Goal: Information Seeking & Learning: Compare options

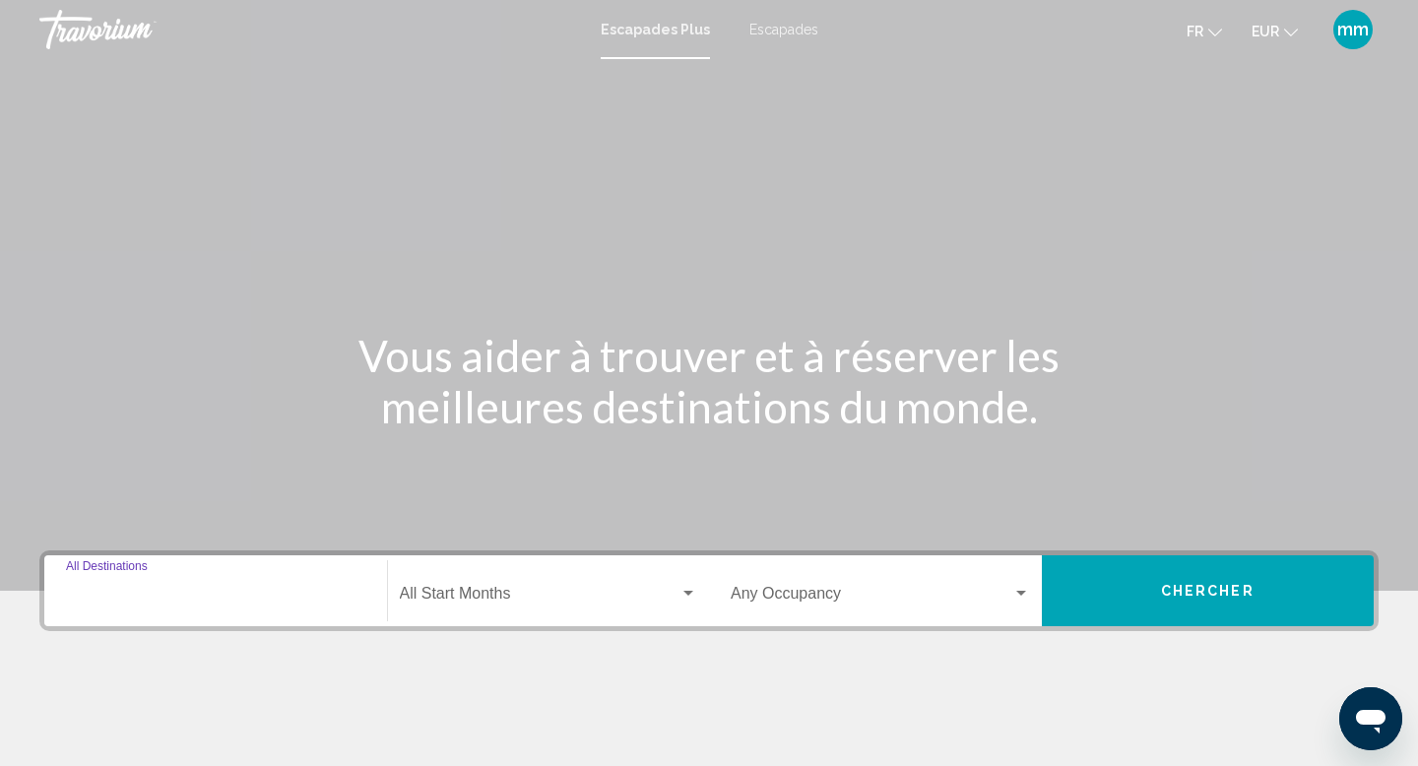
click at [121, 589] on input "Destination All Destinations" at bounding box center [215, 598] width 299 height 18
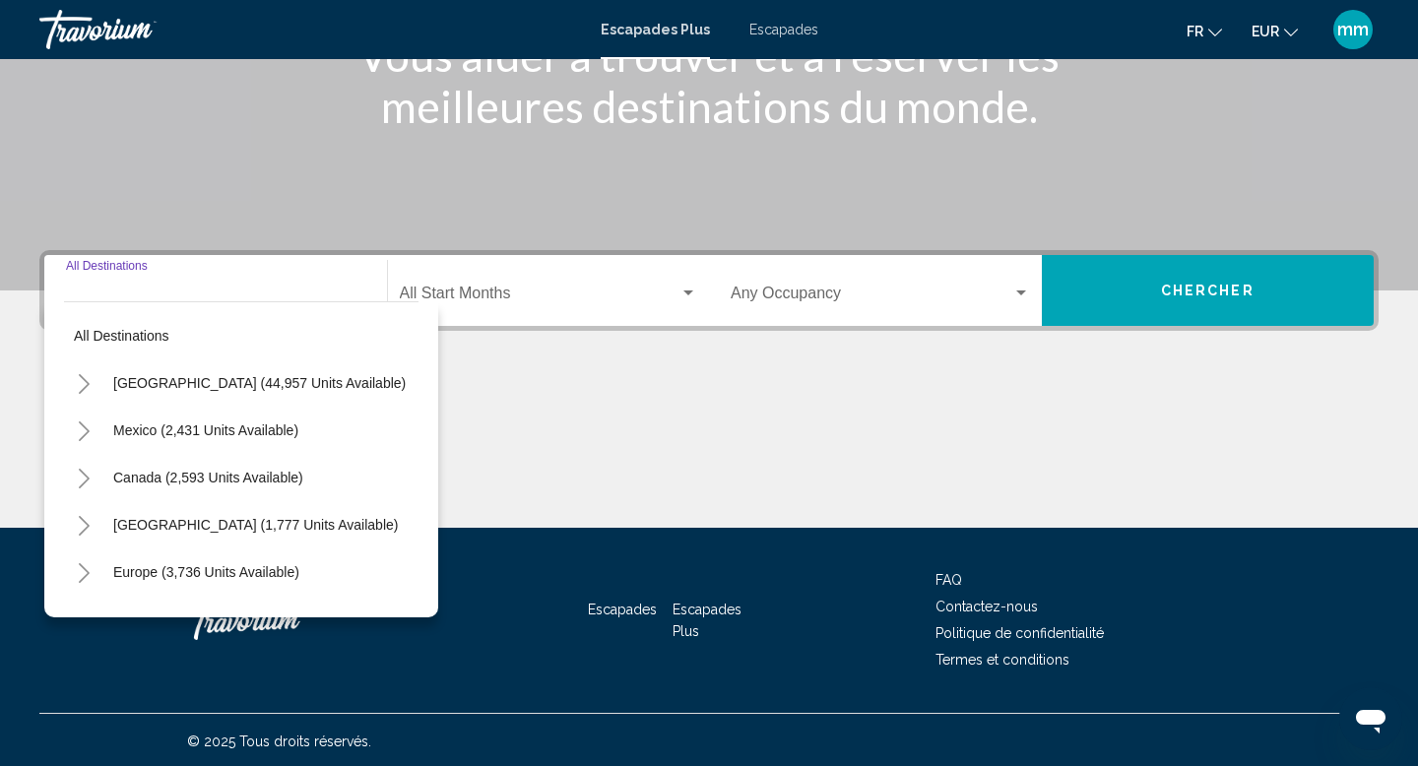
scroll to position [303, 0]
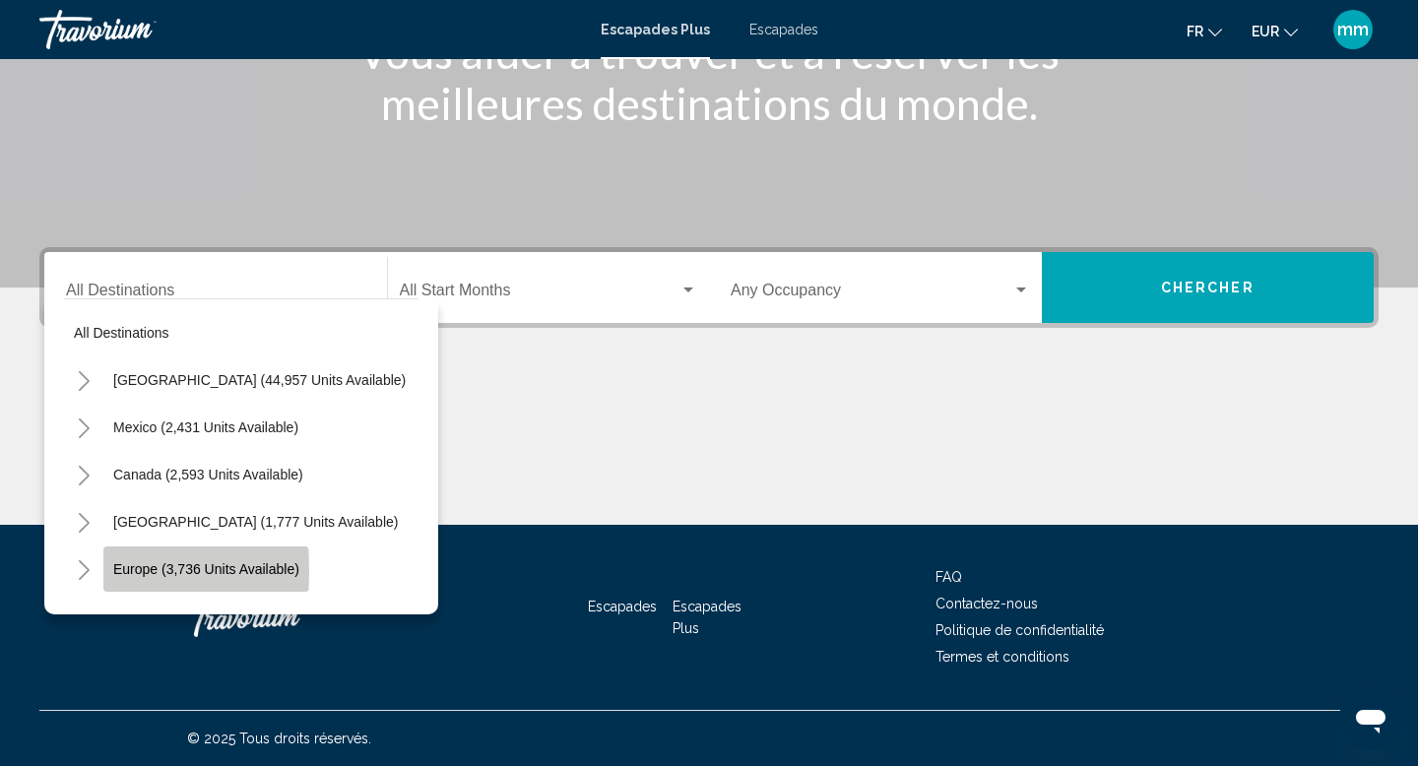
click at [129, 572] on span "Europe (3,736 units available)" at bounding box center [206, 569] width 186 height 16
type input "**********"
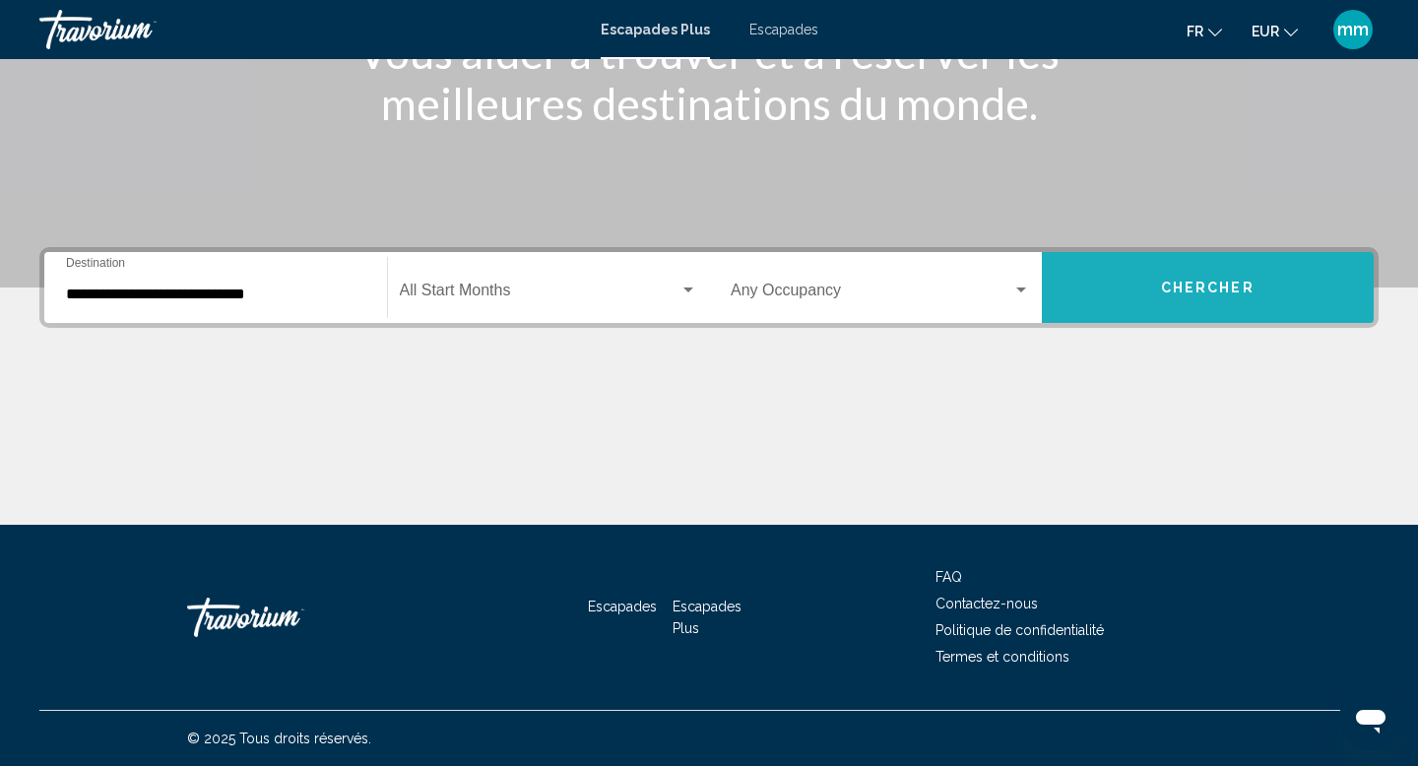
click at [1128, 300] on button "Chercher" at bounding box center [1208, 287] width 333 height 71
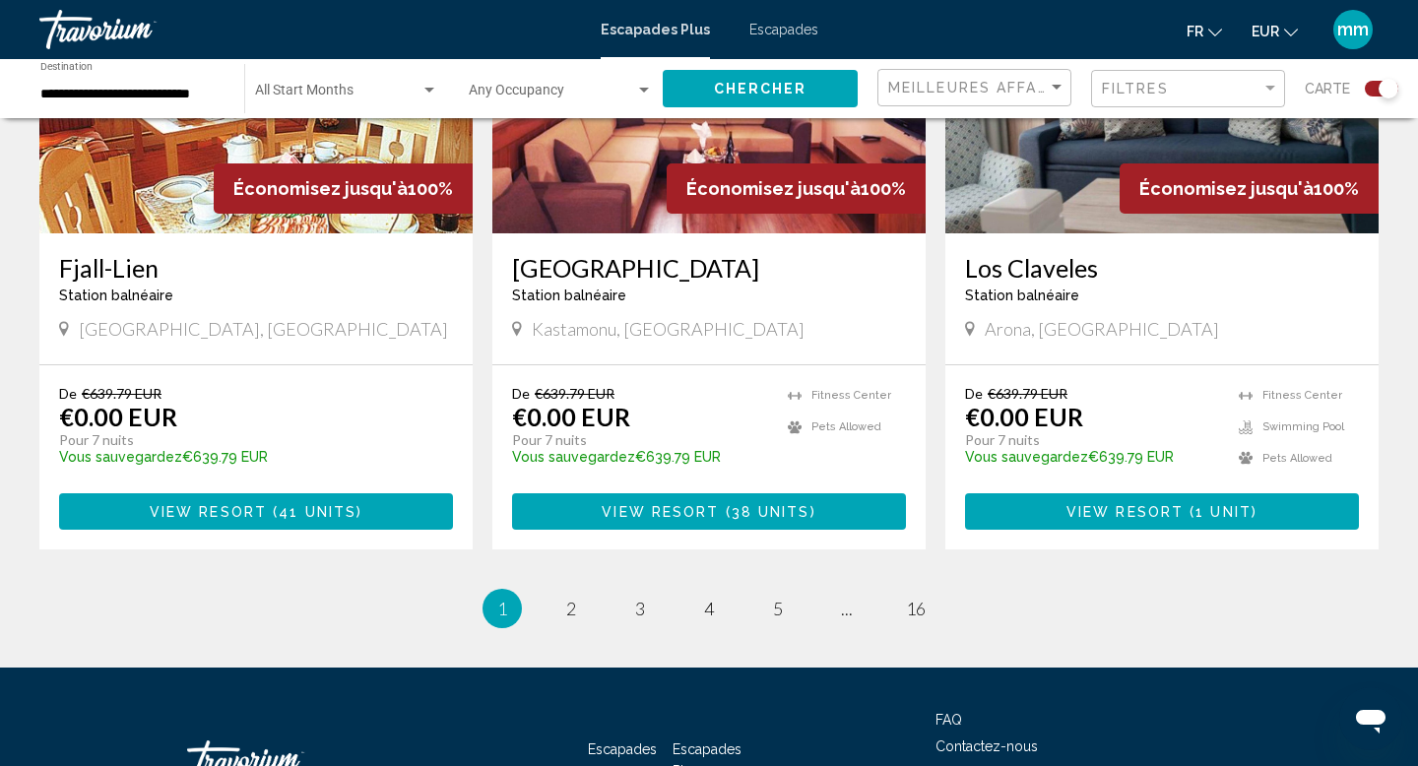
scroll to position [3140, 0]
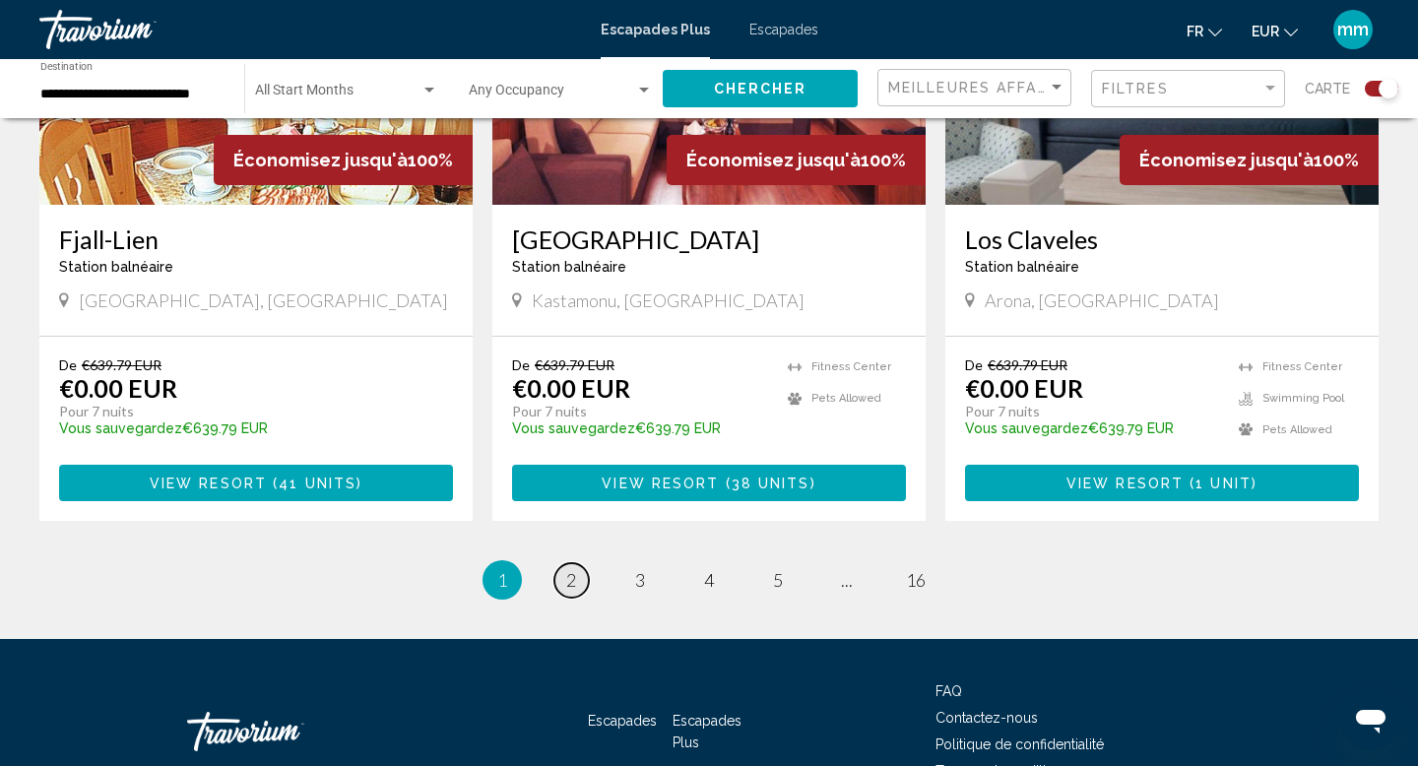
click at [576, 563] on link "page 2" at bounding box center [571, 580] width 34 height 34
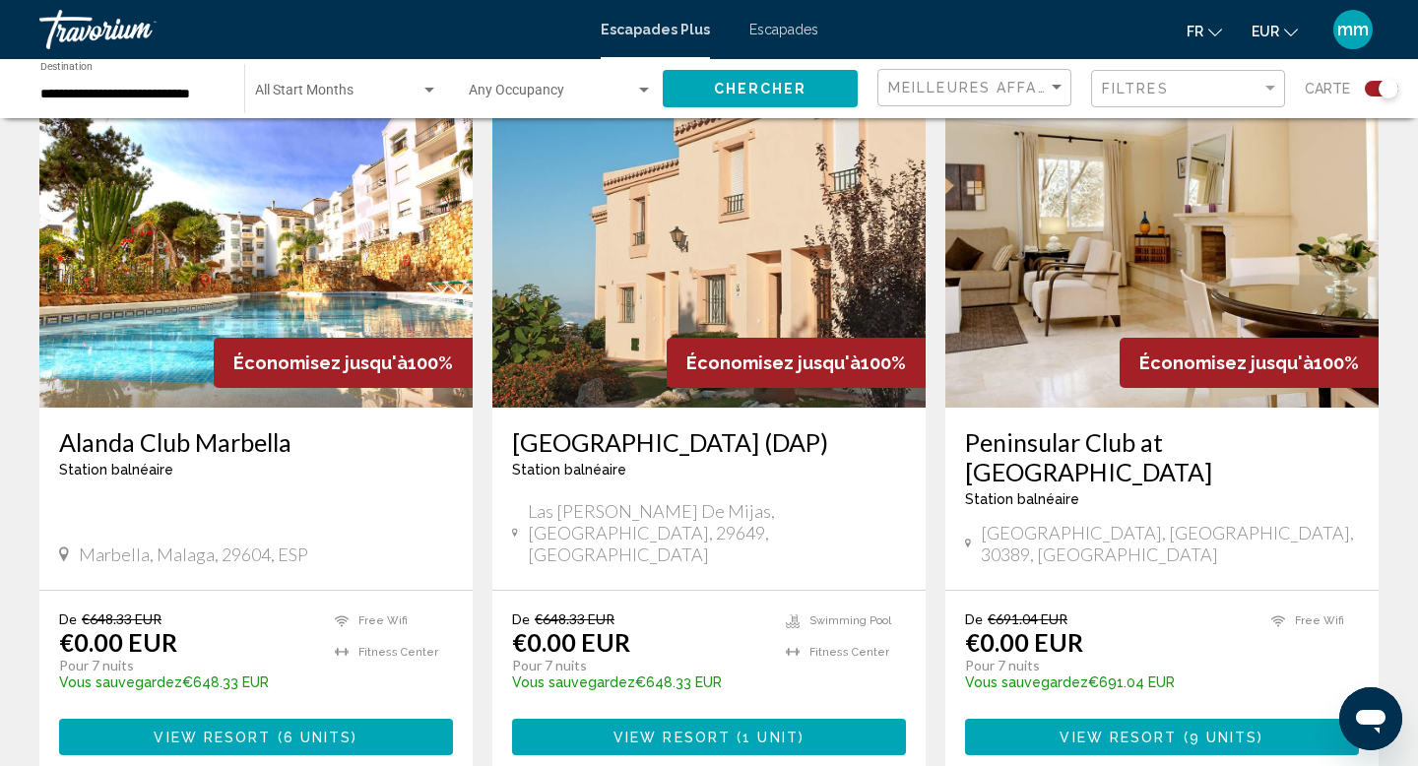
scroll to position [730, 0]
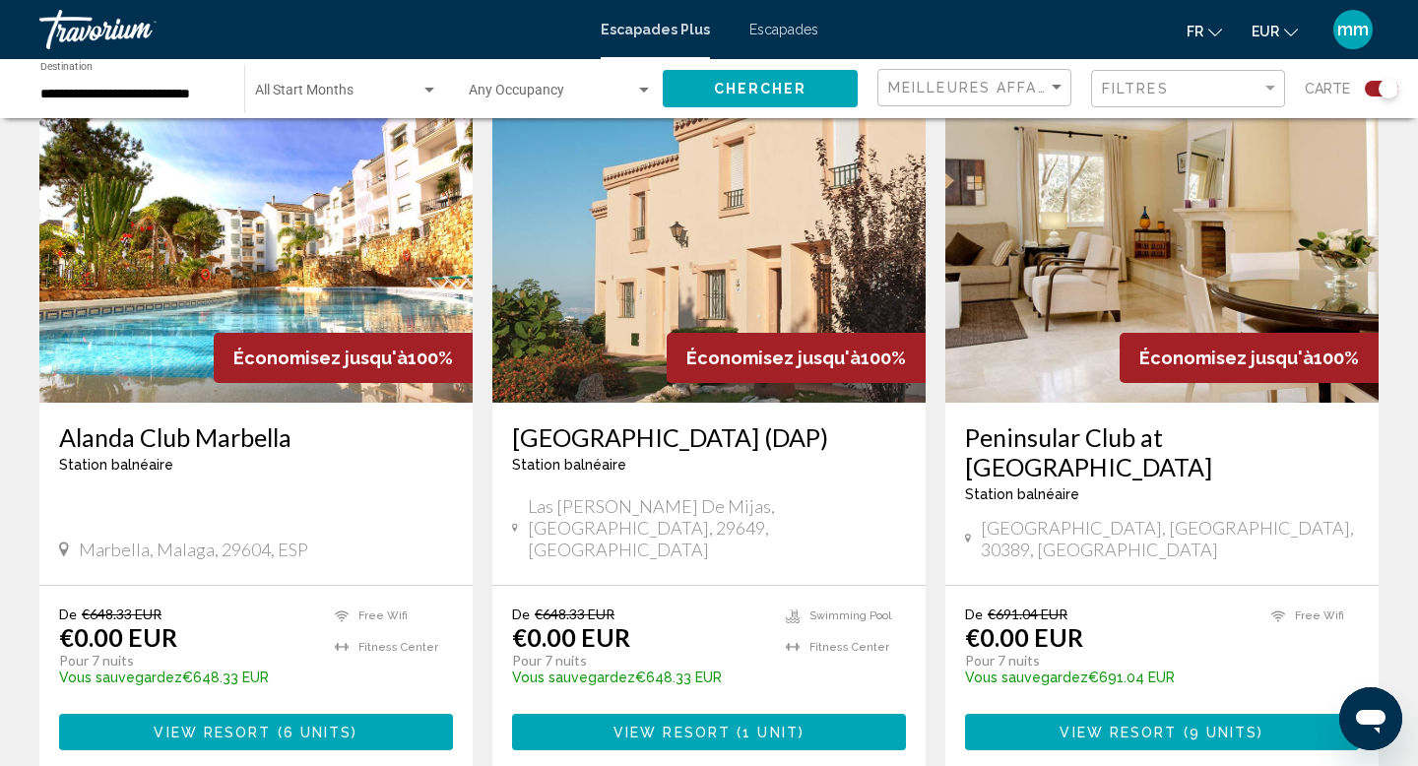
click at [1092, 270] on img "Contenu principal" at bounding box center [1162, 245] width 433 height 315
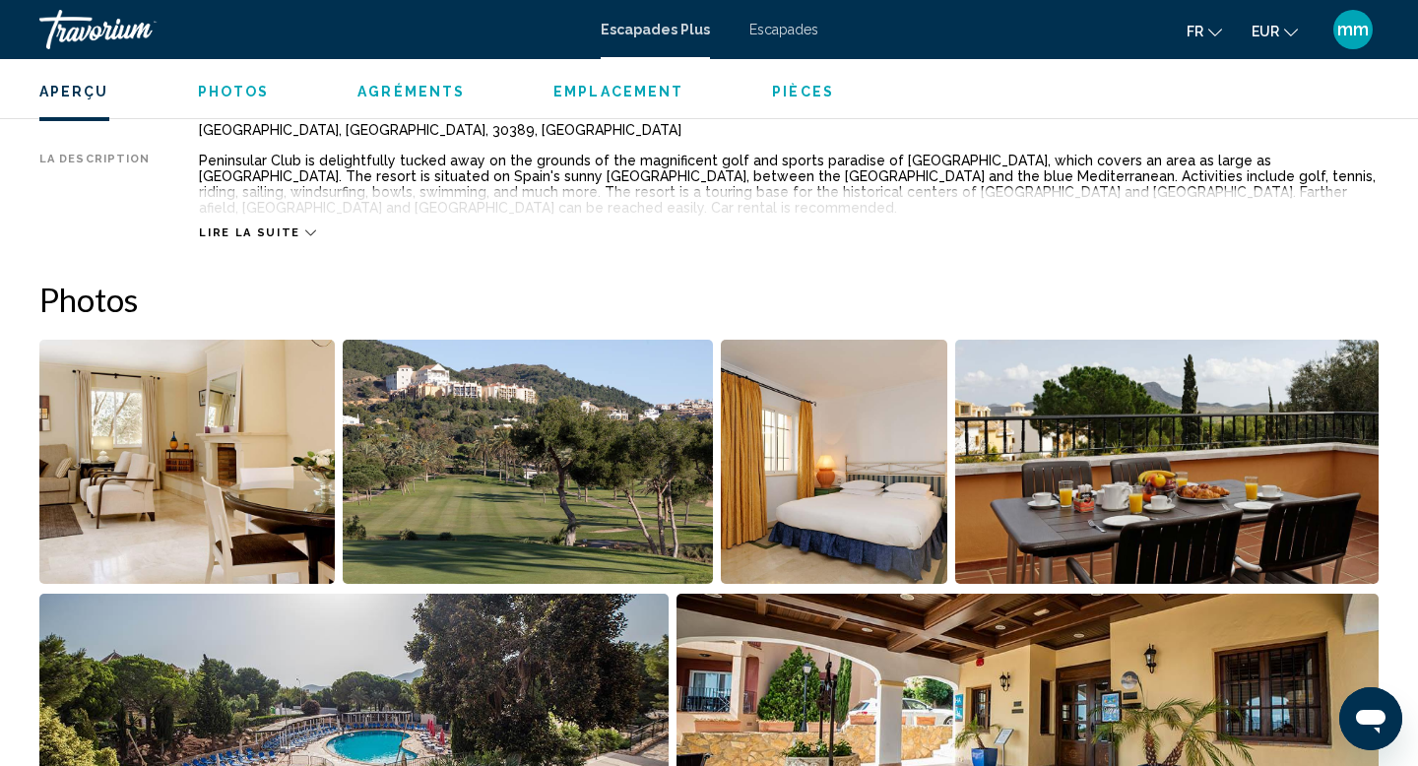
scroll to position [735, 0]
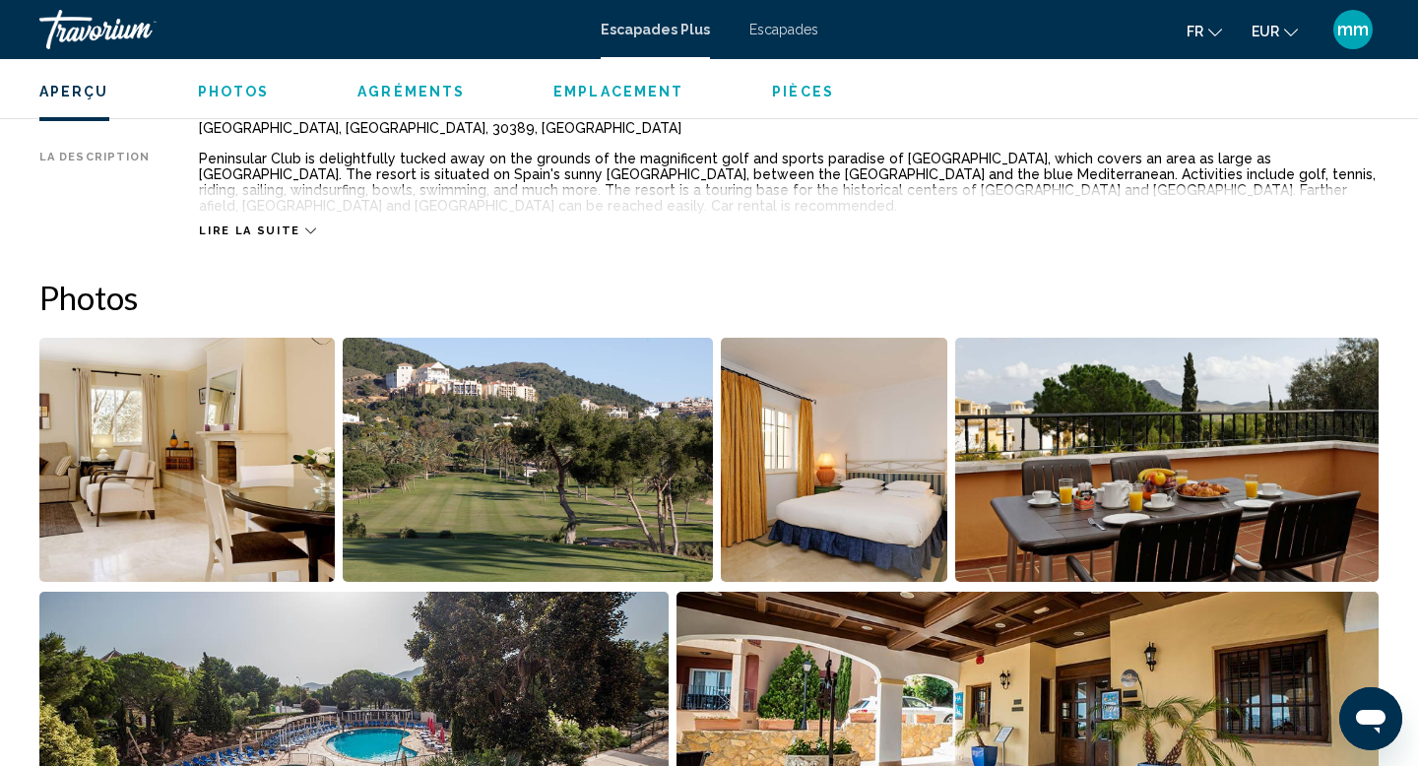
click at [230, 465] on img "Open full-screen image slider" at bounding box center [186, 460] width 295 height 244
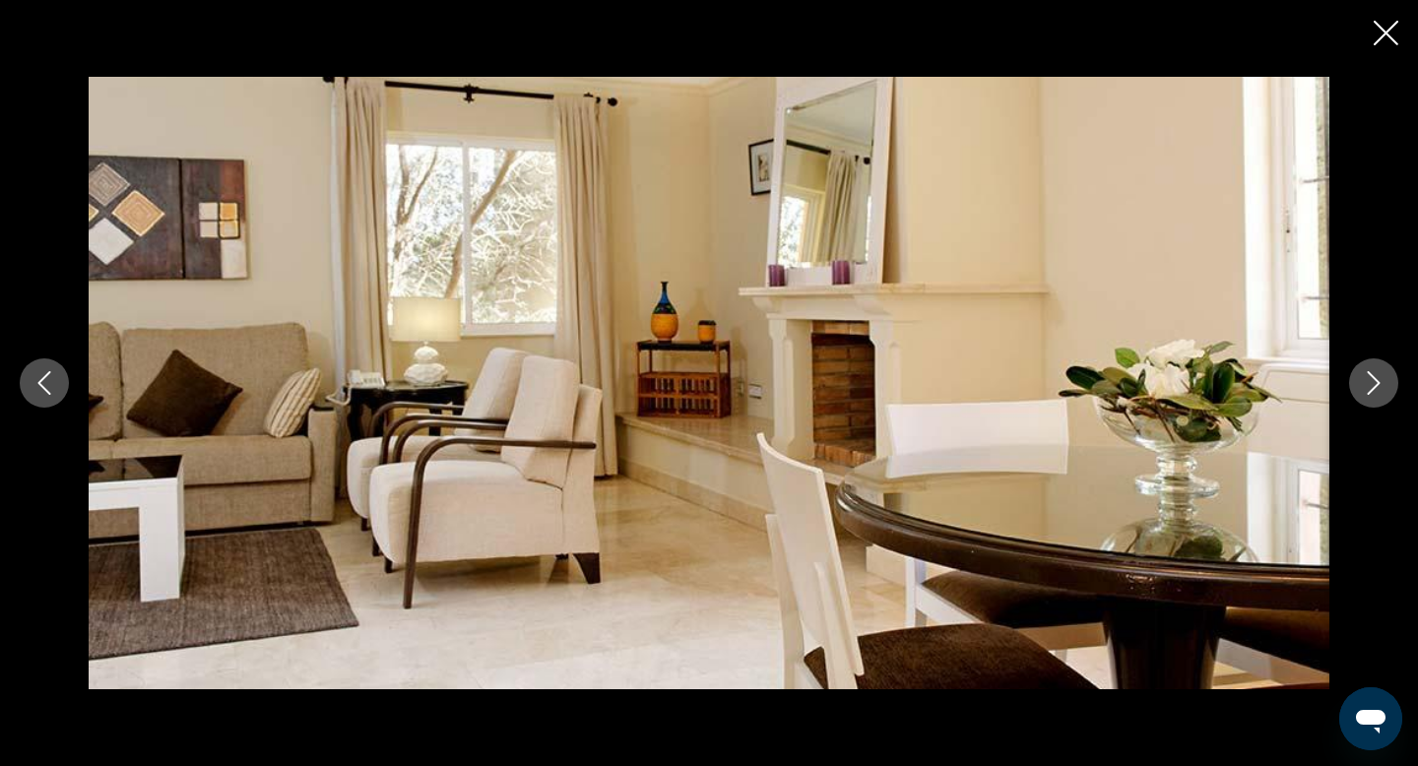
click at [1363, 382] on icon "Next image" at bounding box center [1374, 383] width 24 height 24
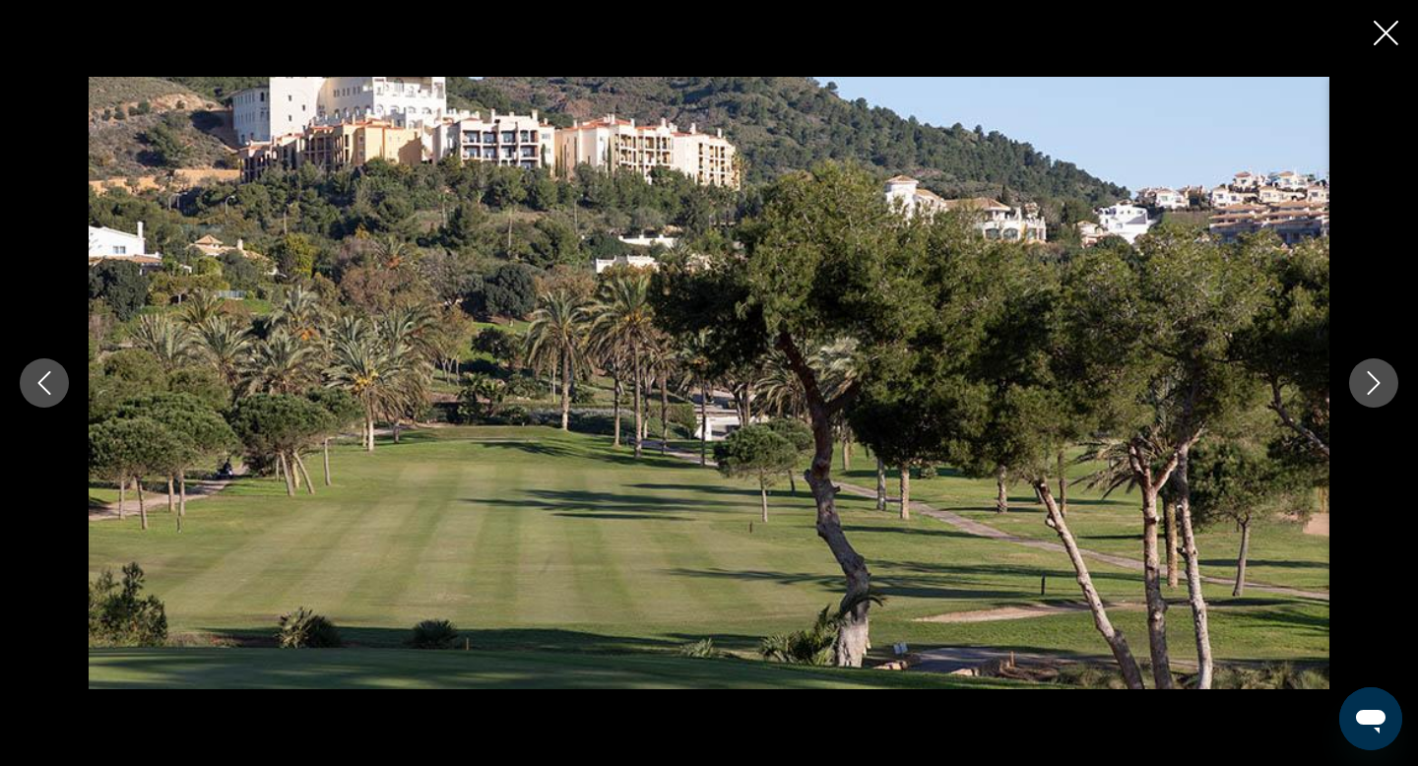
click at [1363, 382] on icon "Next image" at bounding box center [1374, 383] width 24 height 24
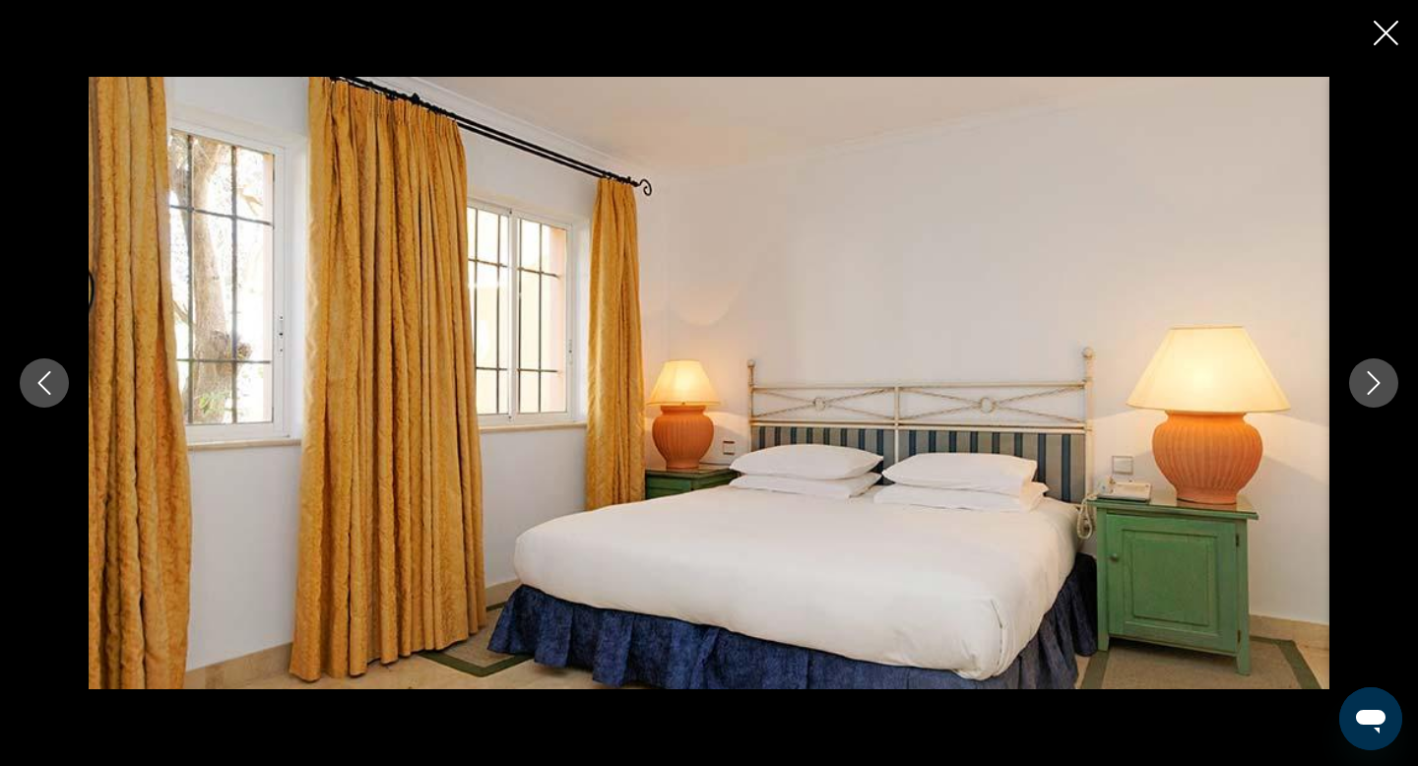
click at [1363, 382] on icon "Next image" at bounding box center [1374, 383] width 24 height 24
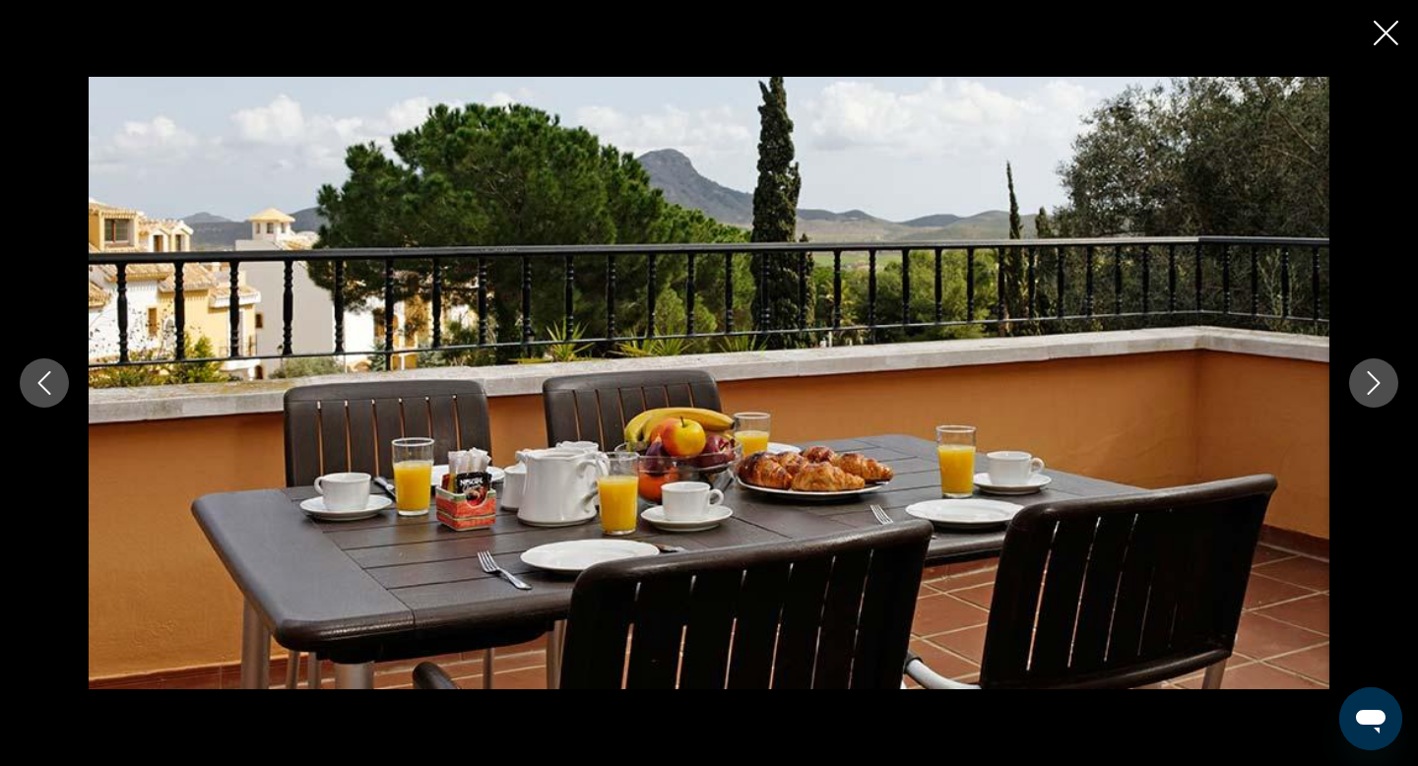
click at [1363, 382] on icon "Next image" at bounding box center [1374, 383] width 24 height 24
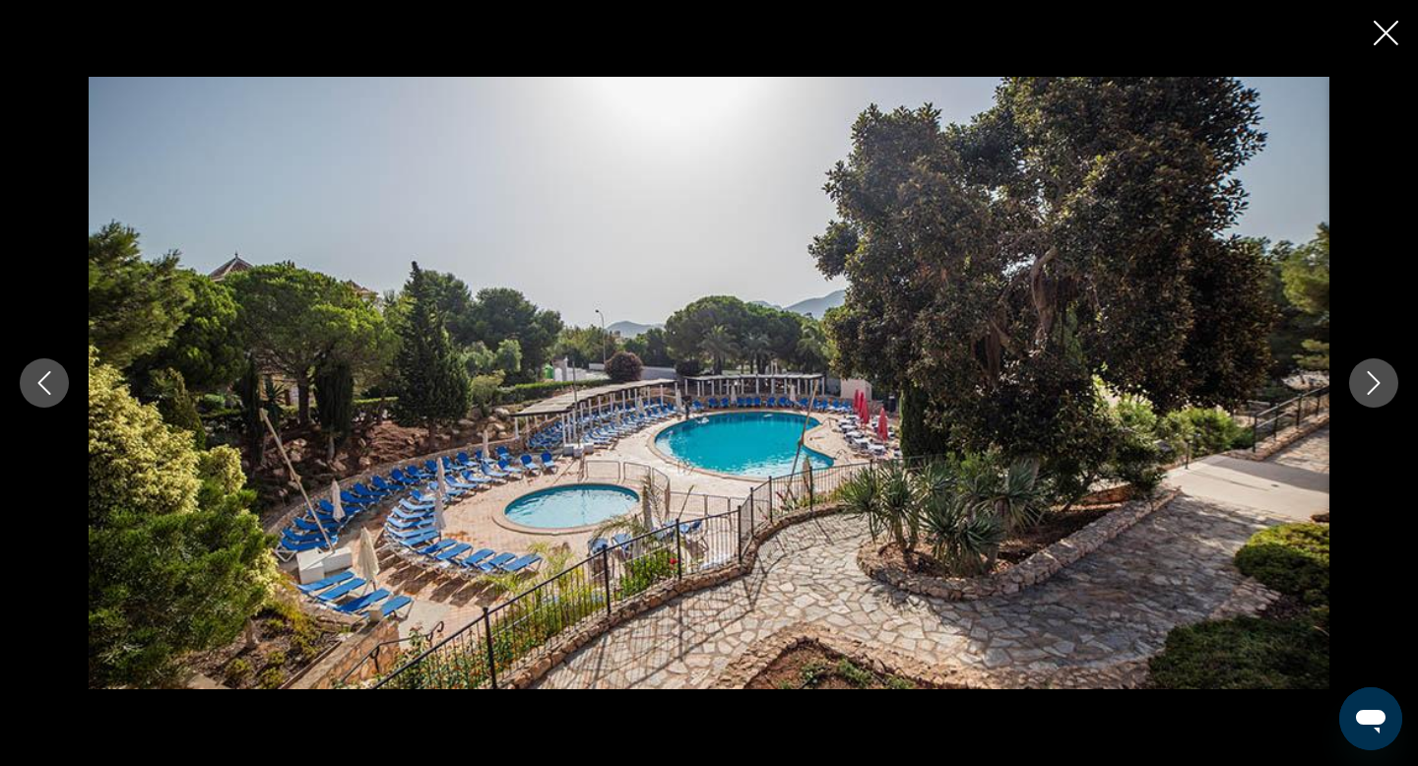
click at [1363, 382] on icon "Next image" at bounding box center [1374, 383] width 24 height 24
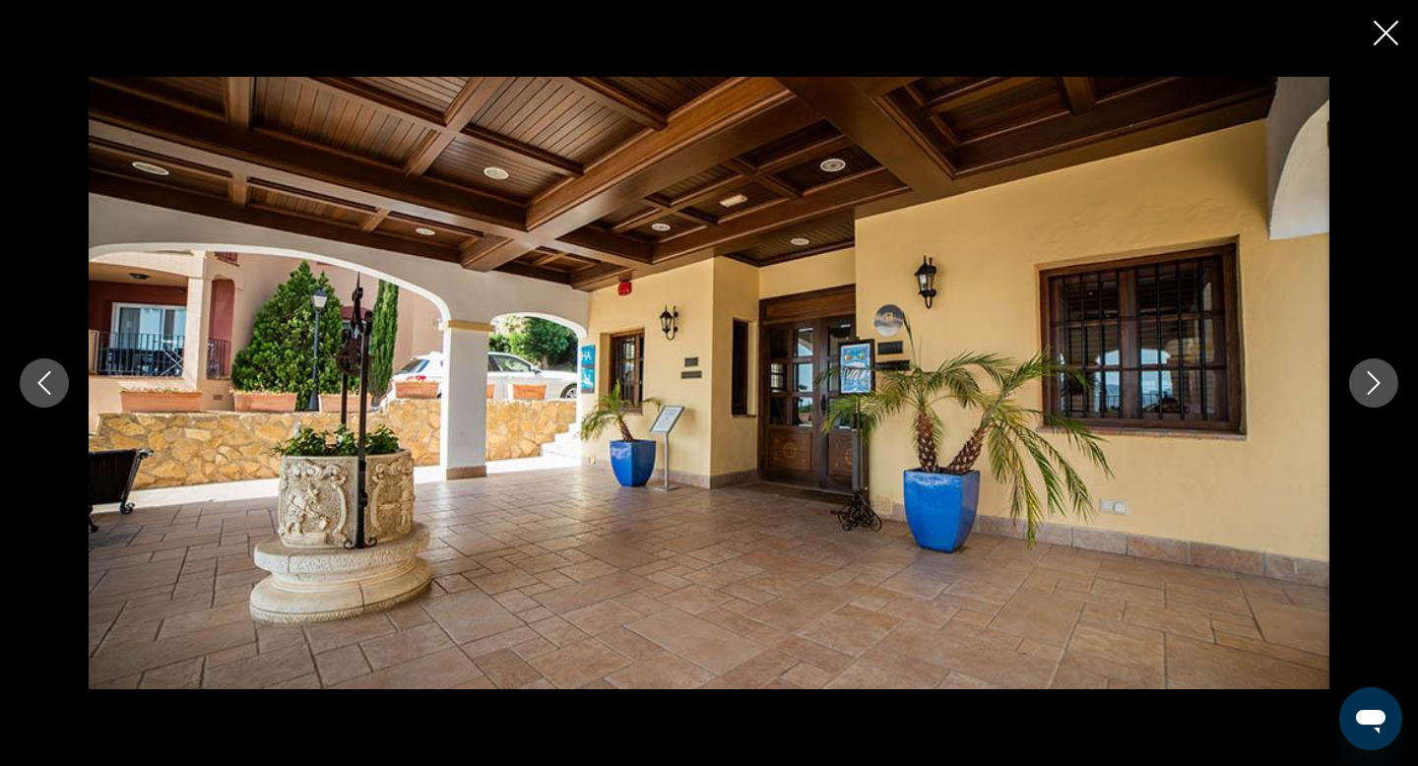
click at [1364, 382] on icon "Next image" at bounding box center [1374, 383] width 24 height 24
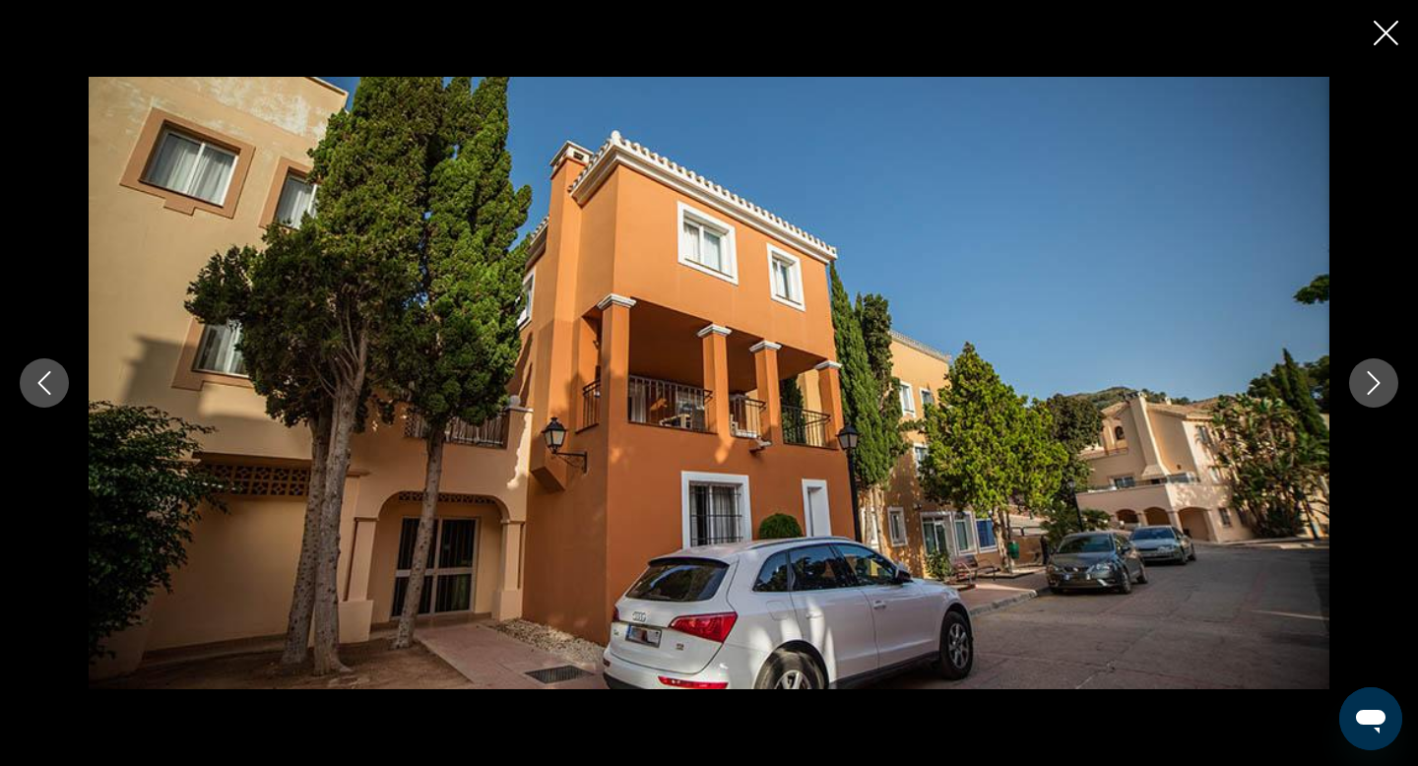
click at [1364, 382] on icon "Next image" at bounding box center [1374, 383] width 24 height 24
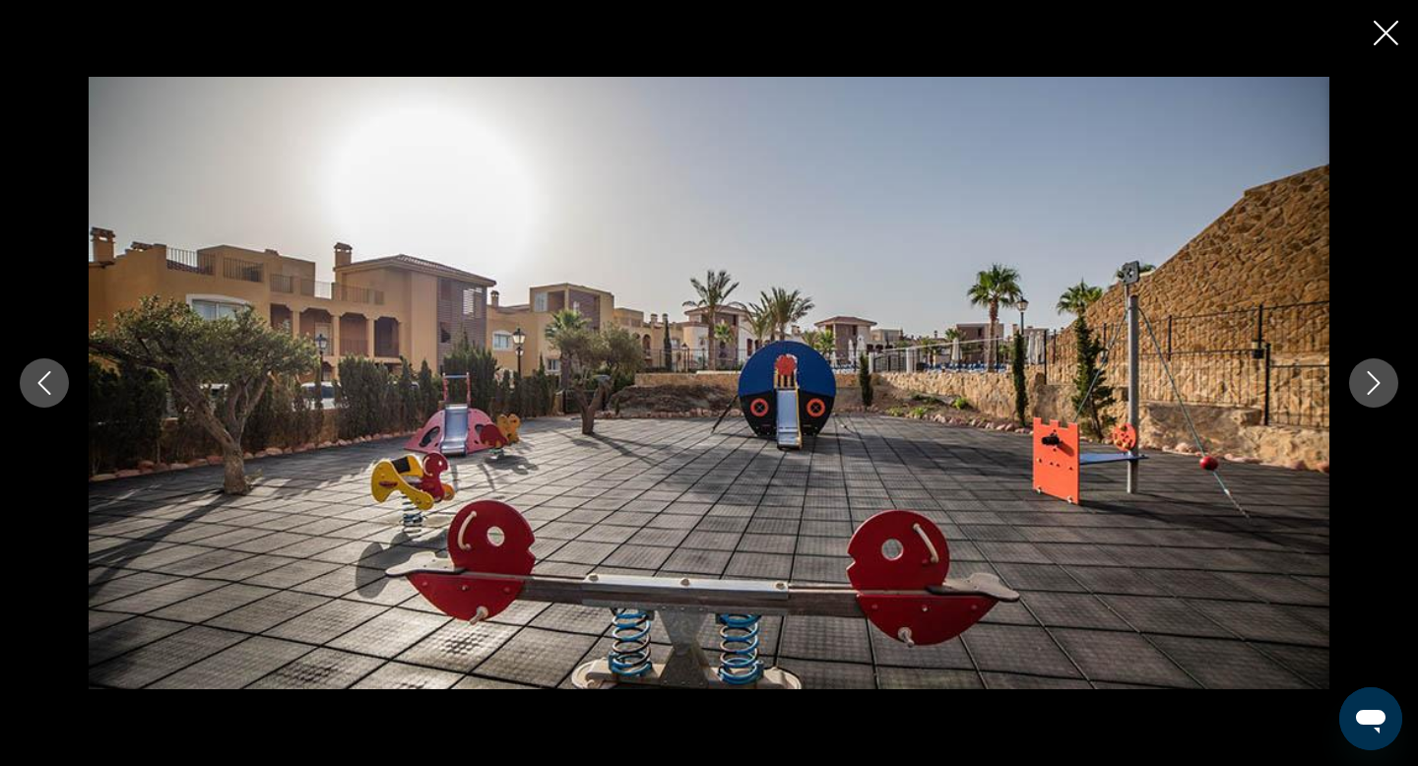
click at [1364, 382] on icon "Next image" at bounding box center [1374, 383] width 24 height 24
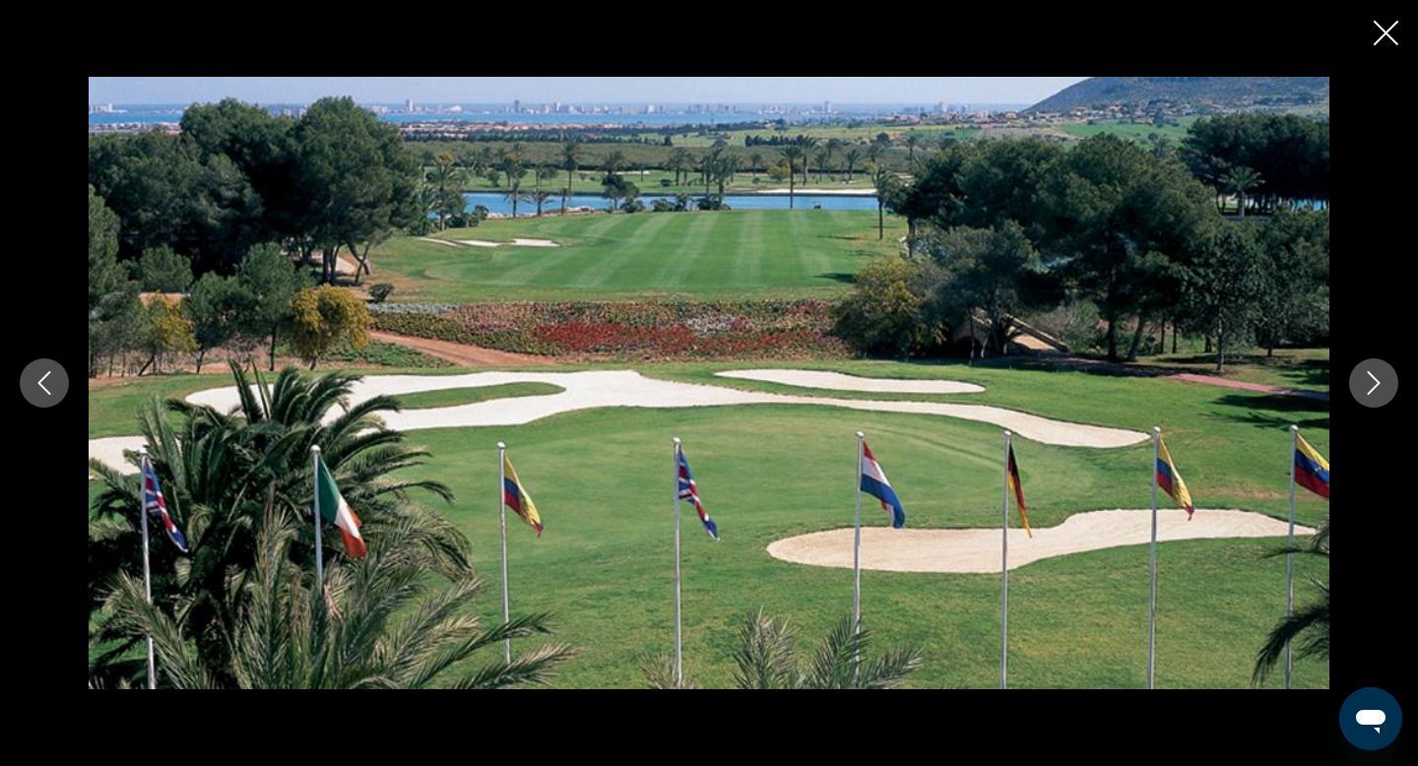
click at [1364, 383] on icon "Next image" at bounding box center [1374, 383] width 24 height 24
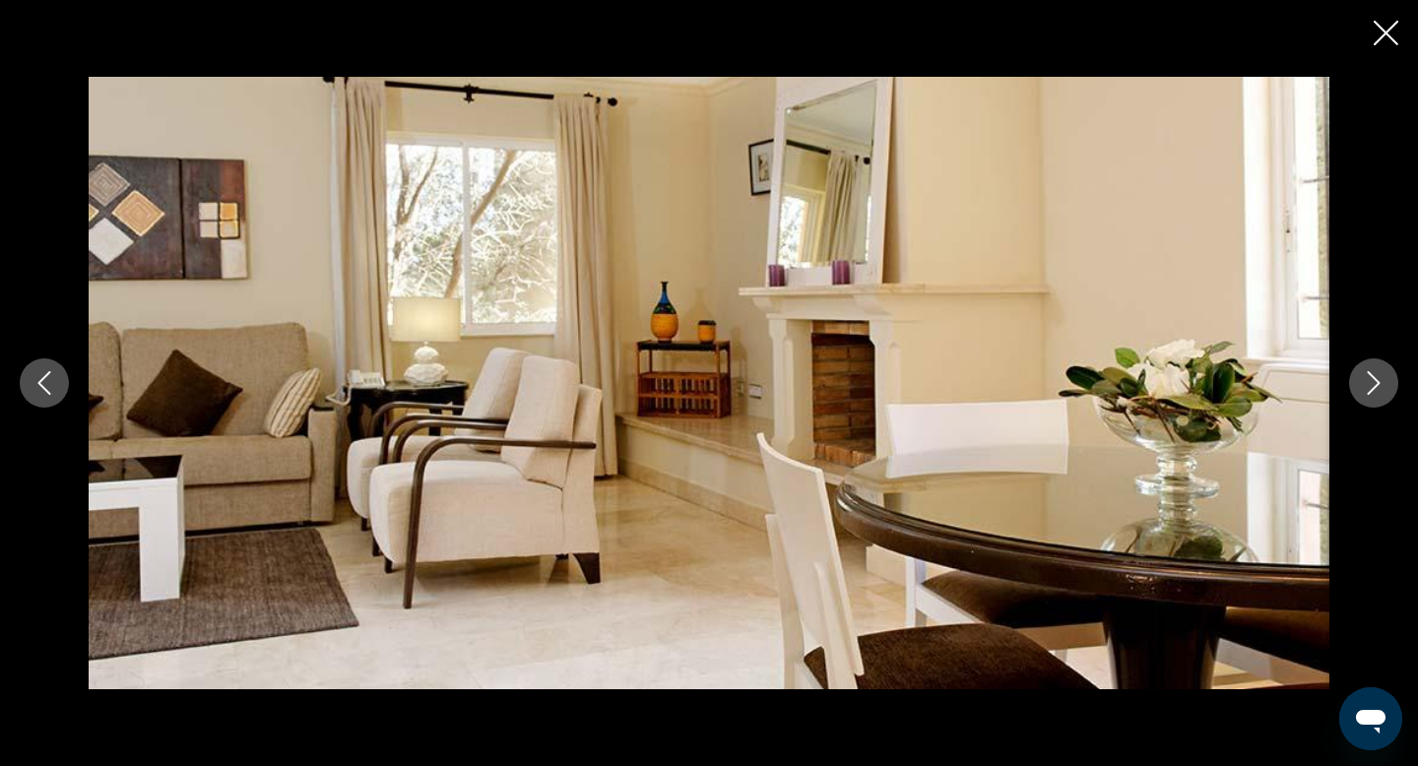
scroll to position [2748, 0]
click at [1384, 27] on icon "Close slideshow" at bounding box center [1386, 33] width 25 height 25
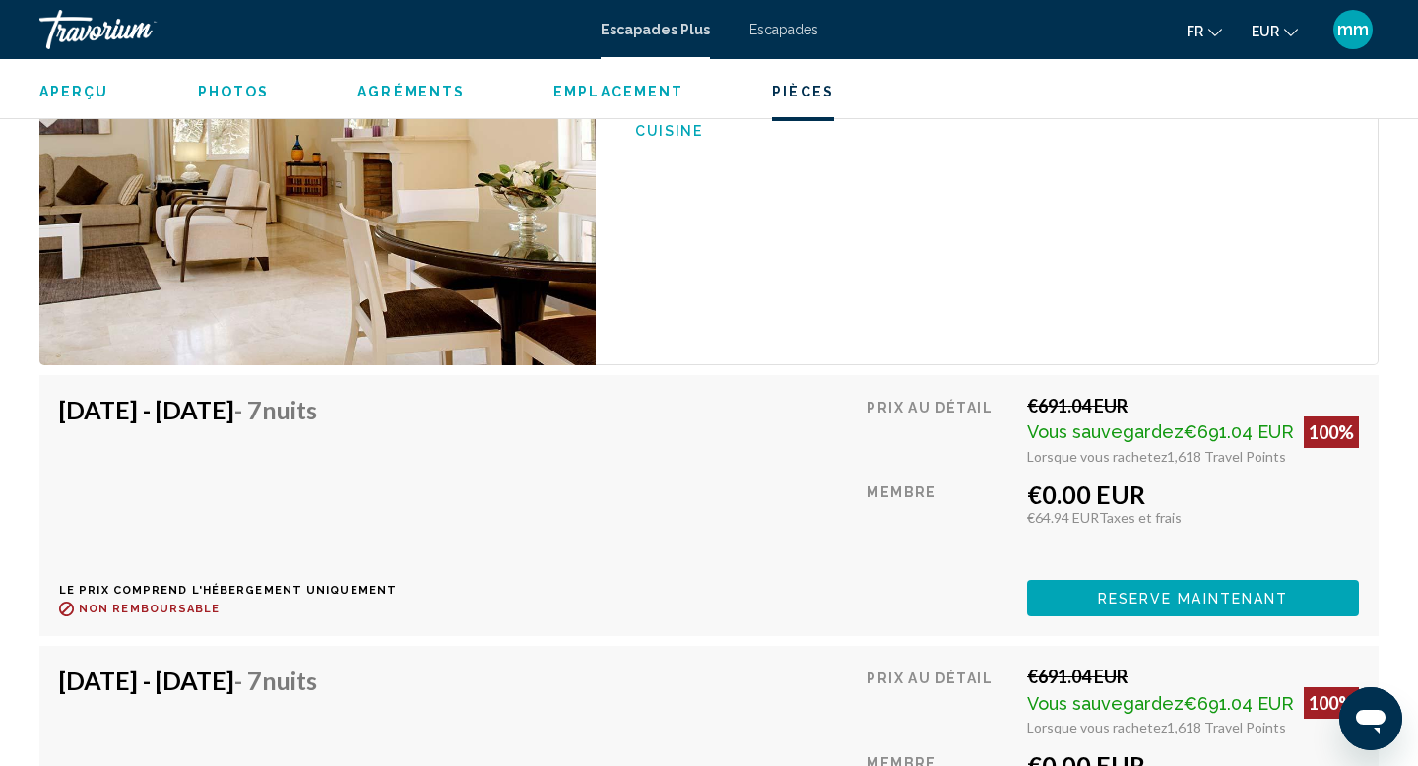
scroll to position [3307, 0]
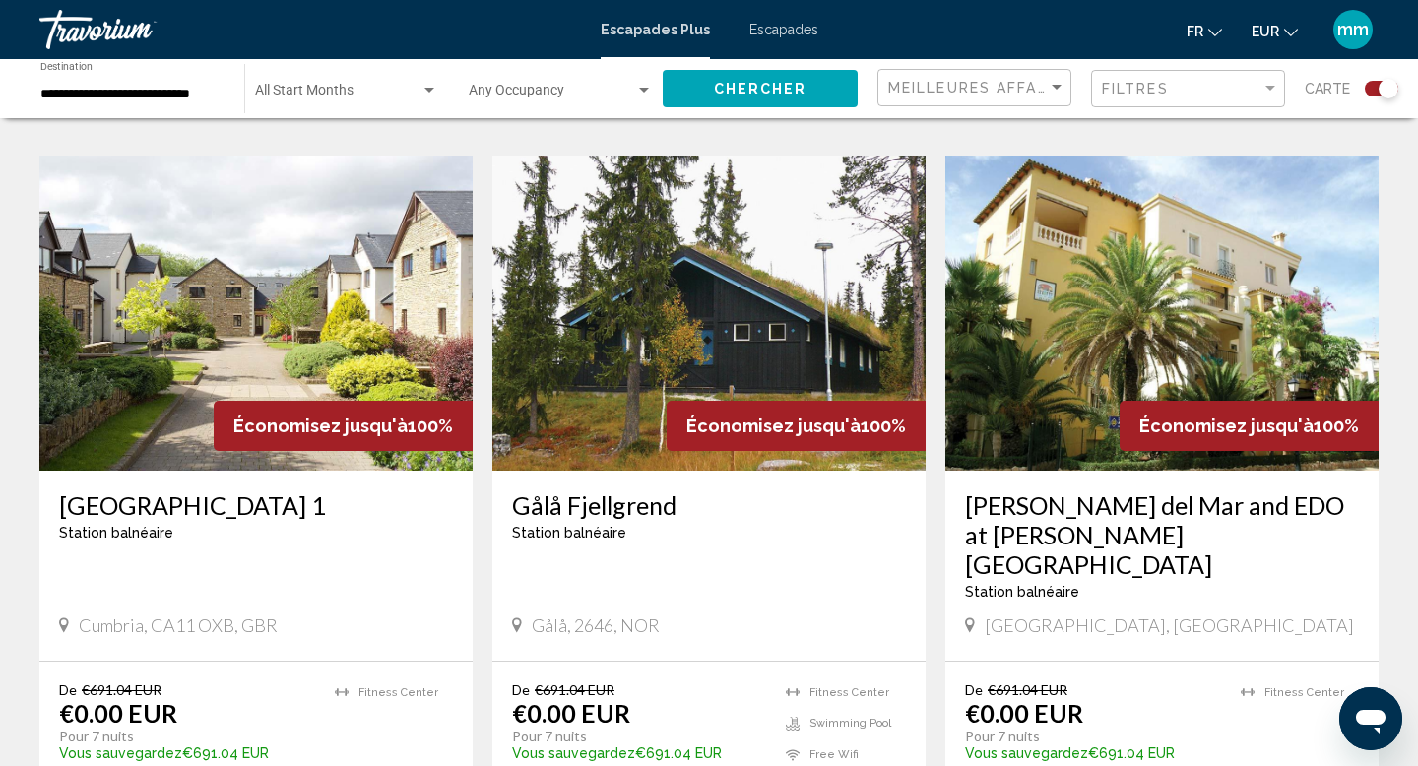
scroll to position [1444, 0]
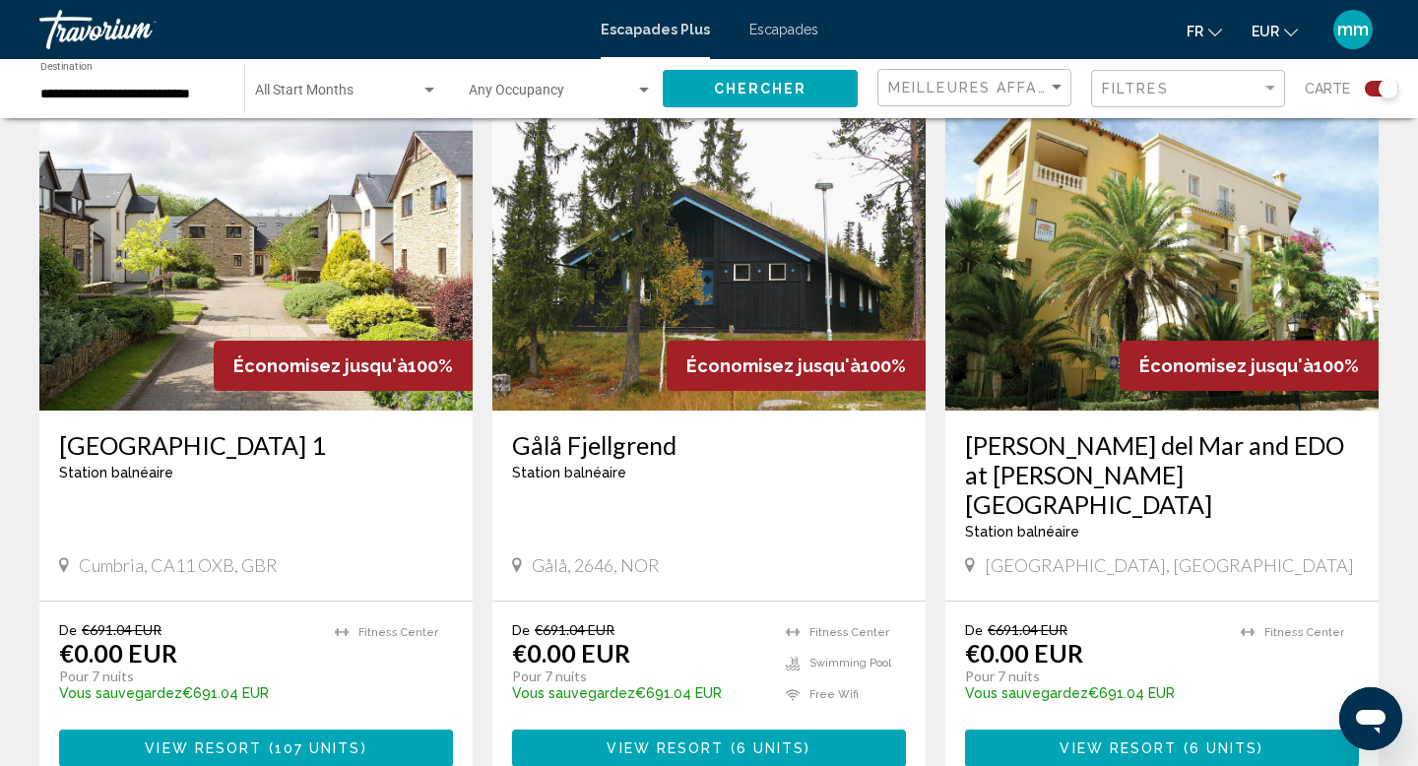
click at [1113, 205] on img "Contenu principal" at bounding box center [1162, 253] width 433 height 315
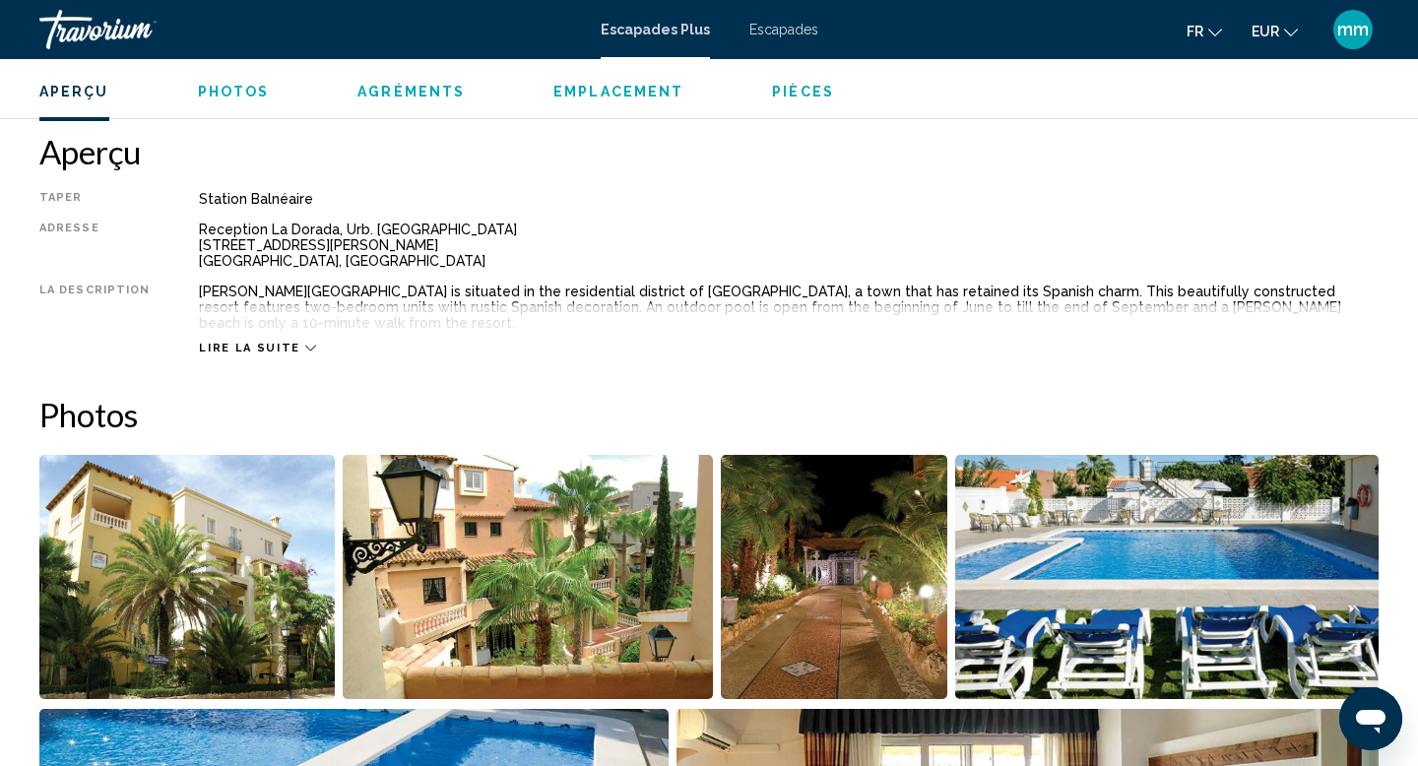
scroll to position [619, 0]
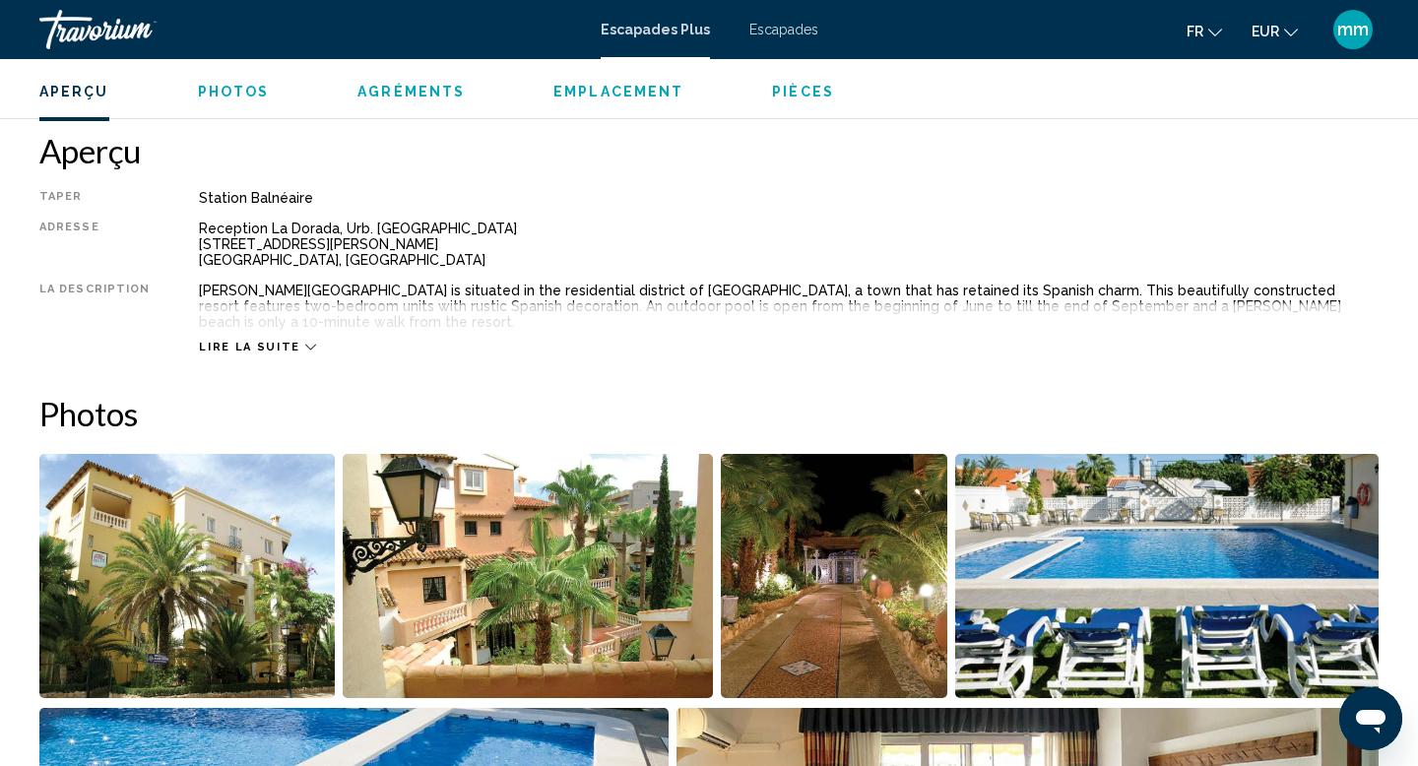
click at [248, 563] on img "Open full-screen image slider" at bounding box center [186, 576] width 295 height 244
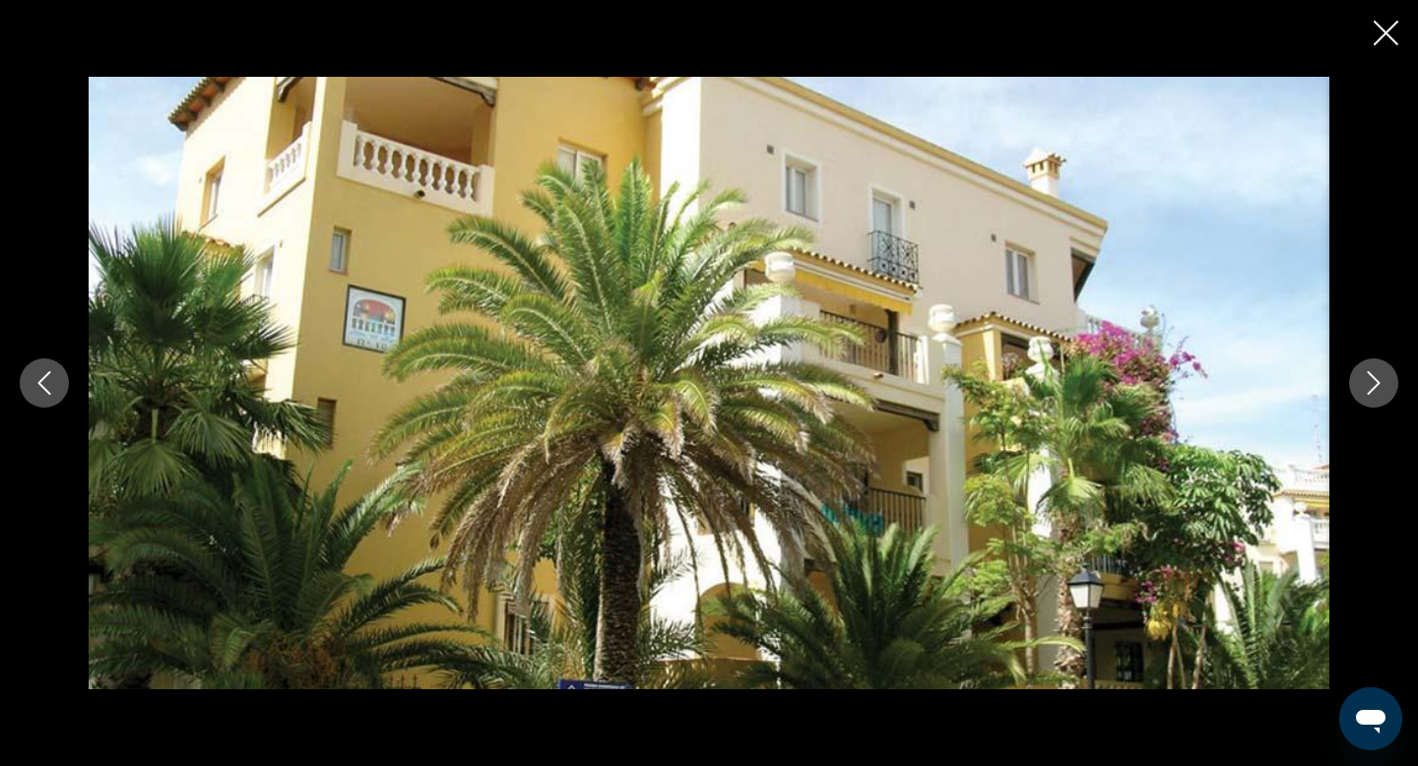
click at [1372, 381] on icon "Next image" at bounding box center [1374, 383] width 24 height 24
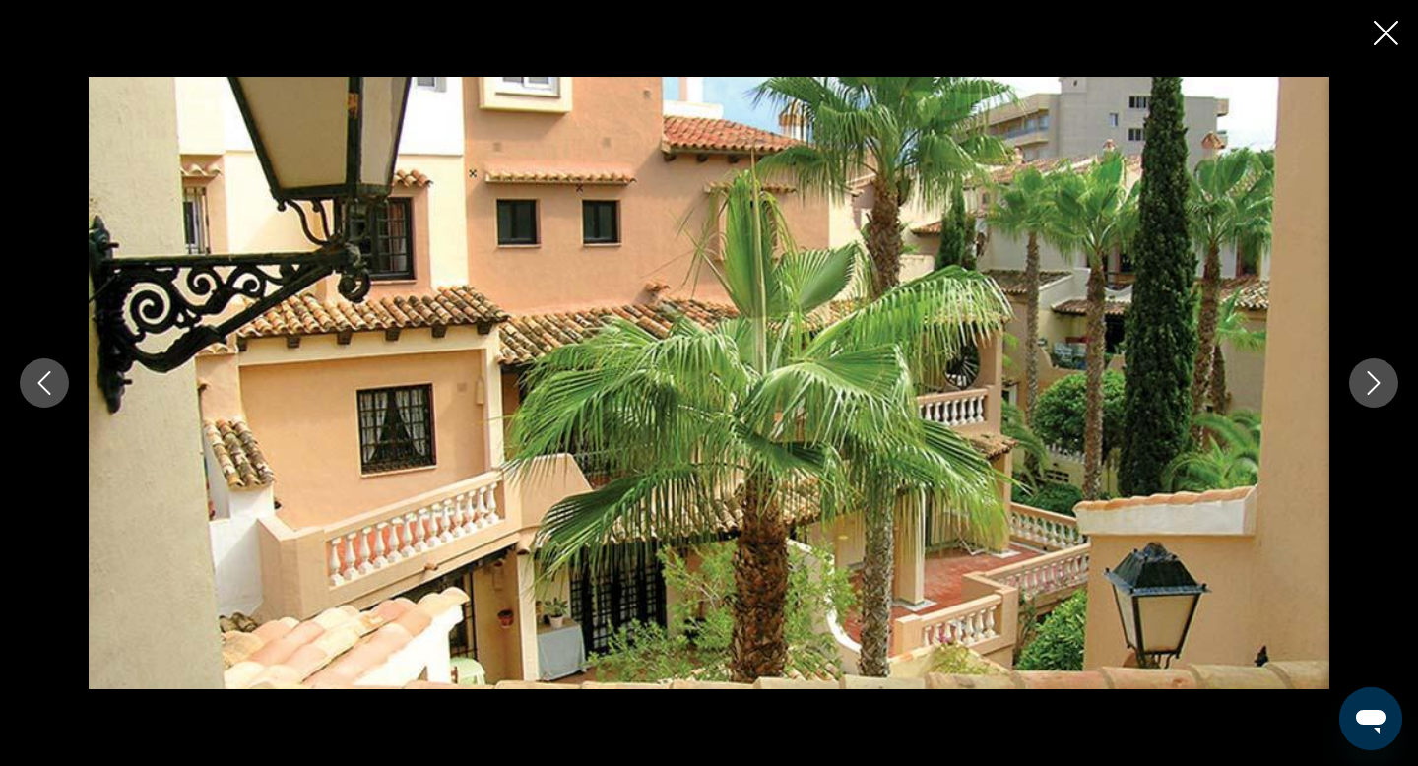
click at [1372, 381] on icon "Next image" at bounding box center [1374, 383] width 24 height 24
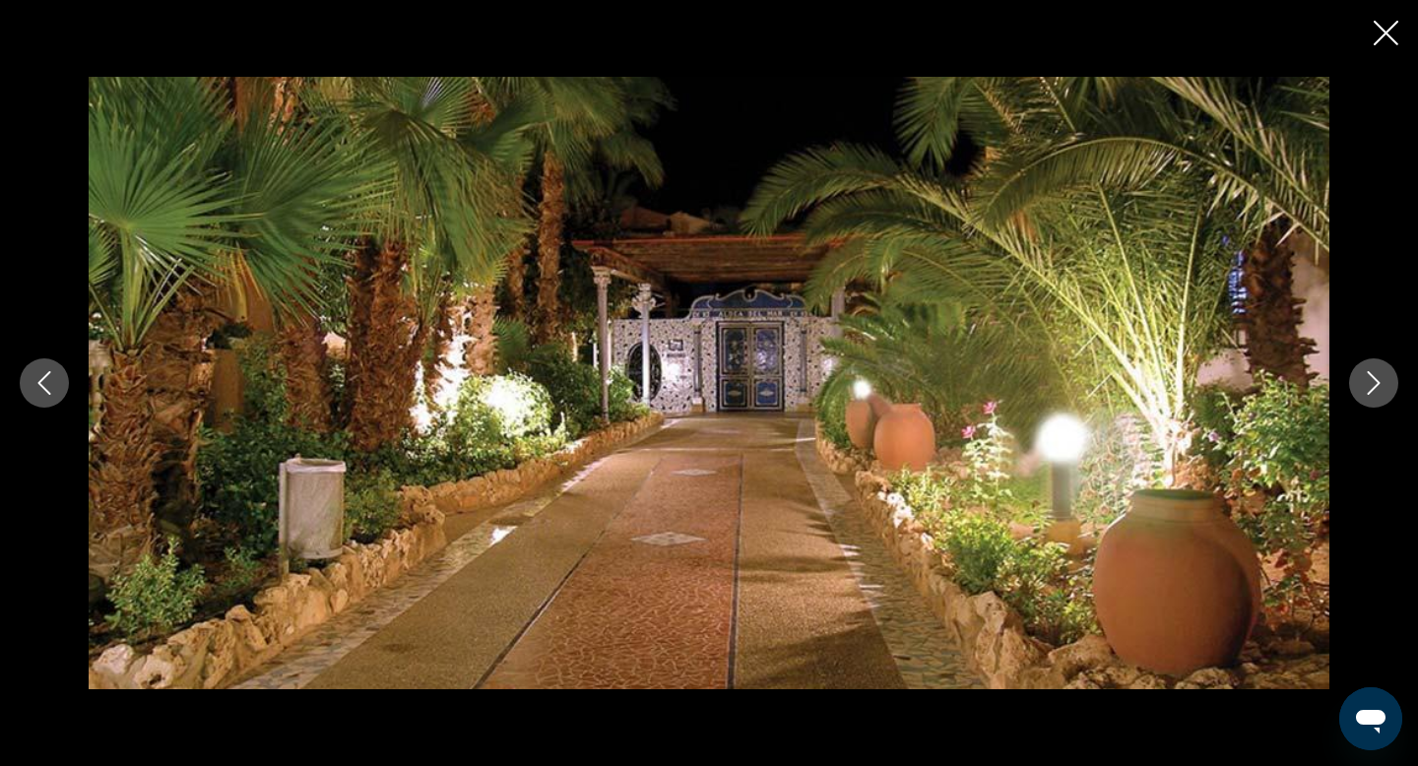
click at [1372, 381] on icon "Next image" at bounding box center [1374, 383] width 24 height 24
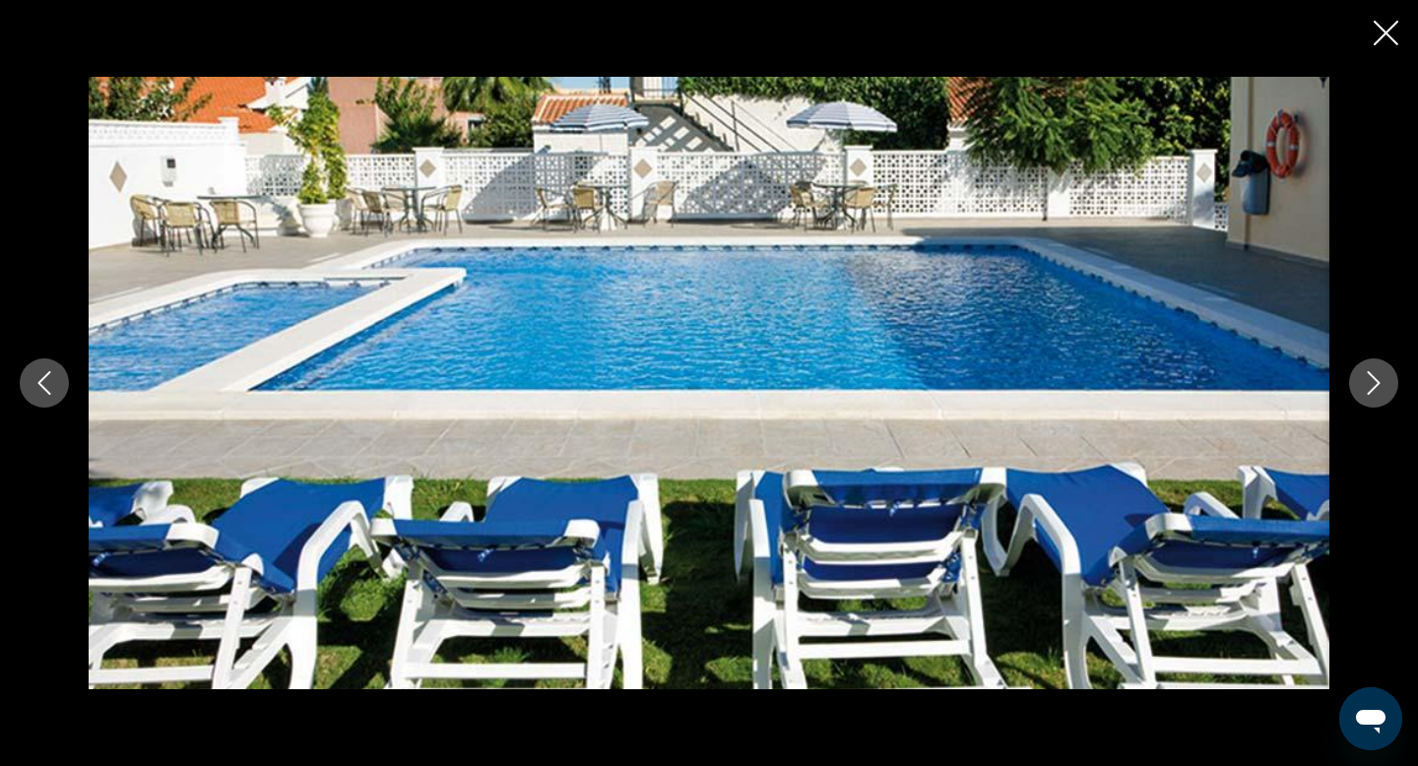
click at [1372, 381] on icon "Next image" at bounding box center [1374, 383] width 24 height 24
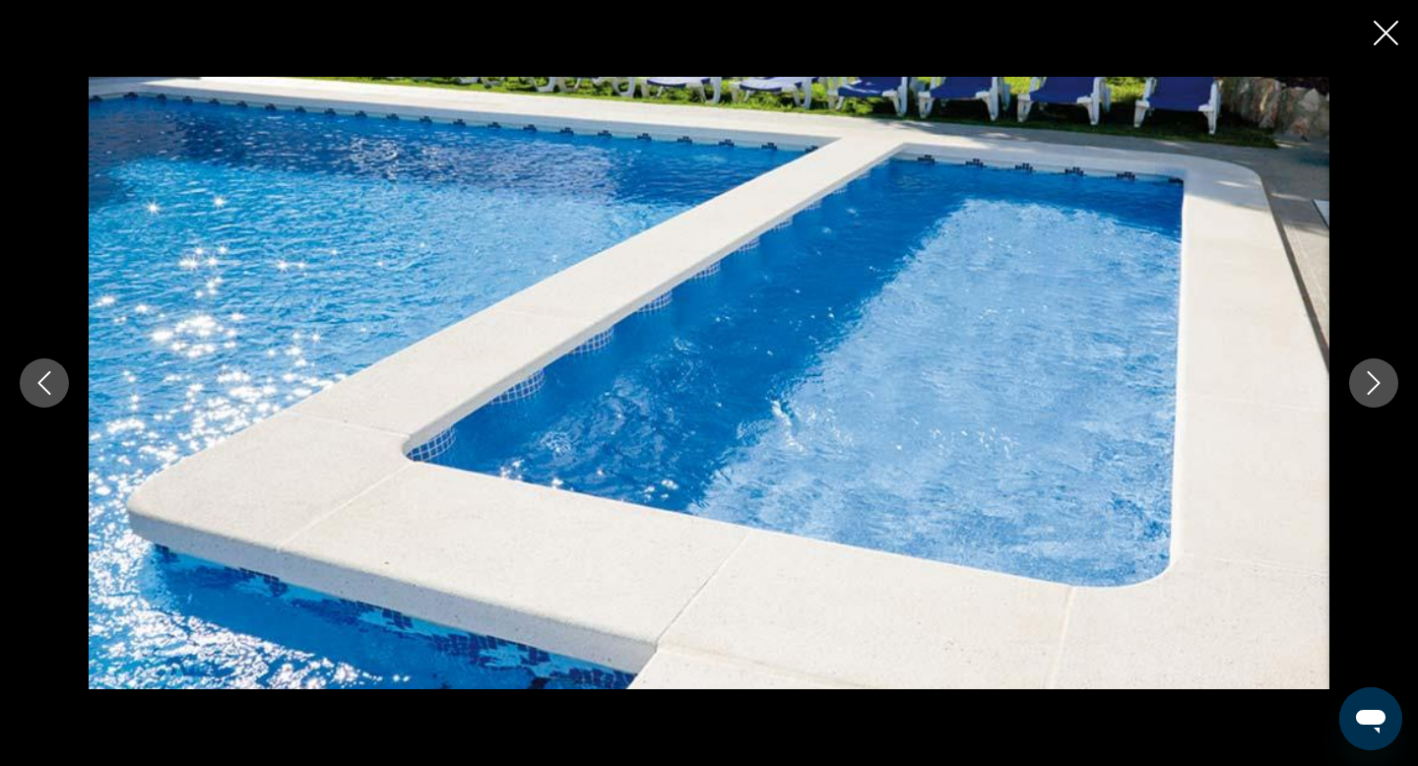
click at [1372, 381] on icon "Next image" at bounding box center [1374, 383] width 24 height 24
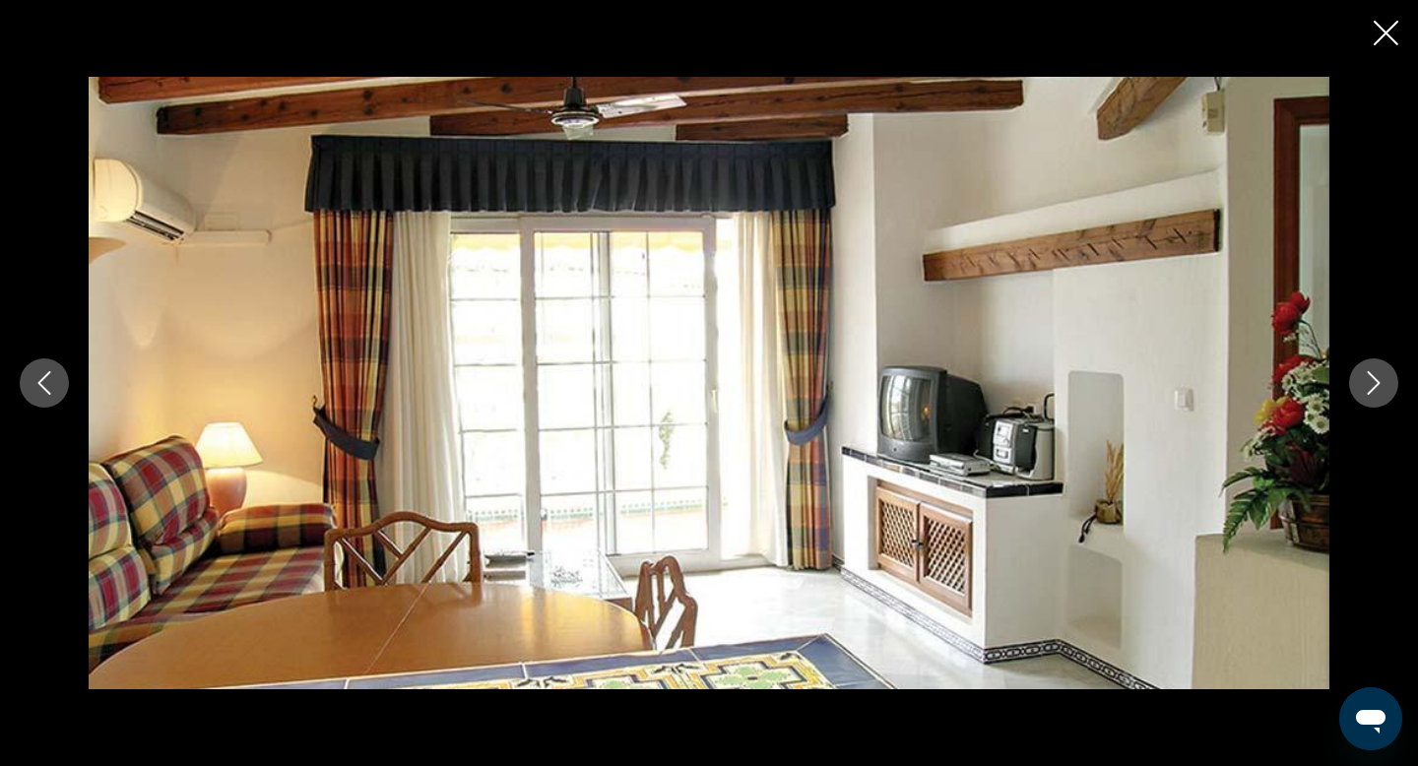
click at [1372, 381] on icon "Next image" at bounding box center [1374, 383] width 24 height 24
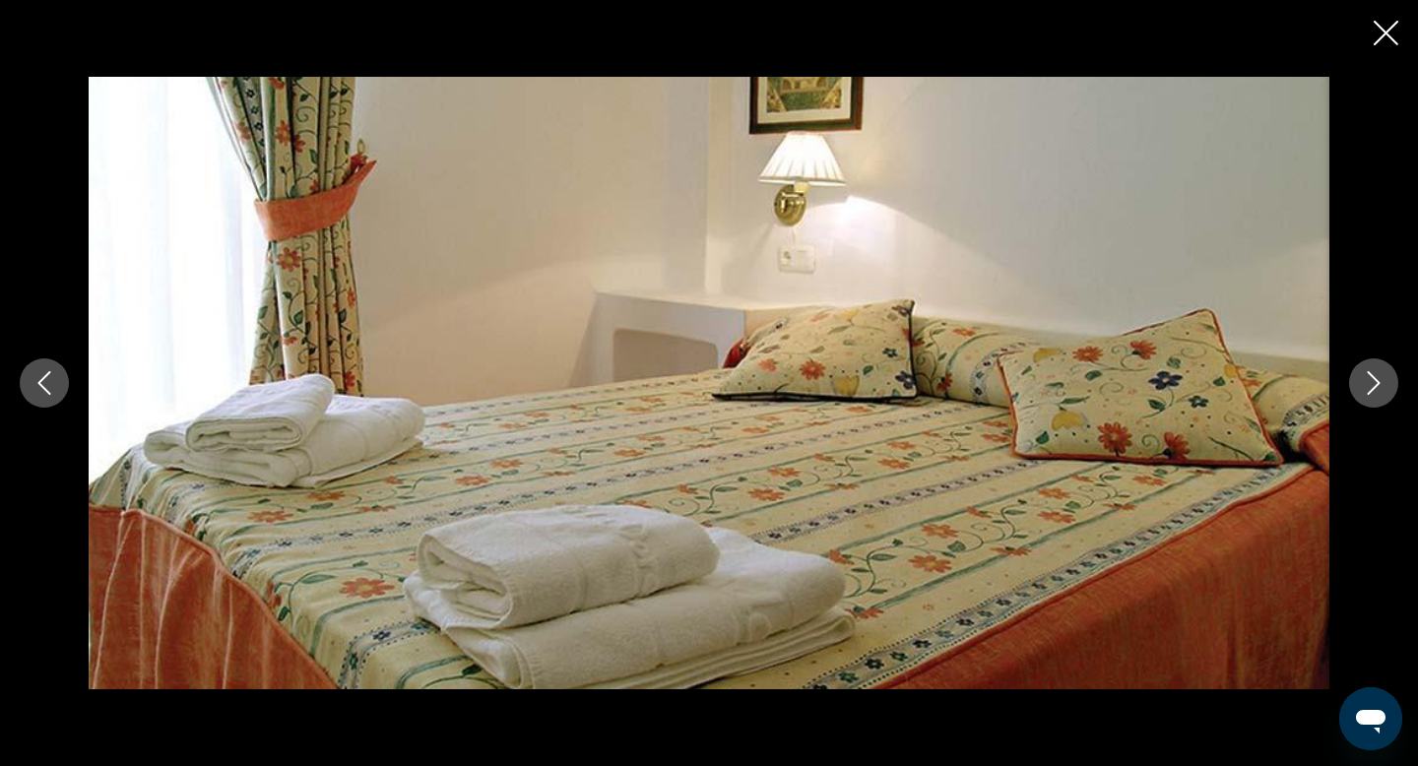
click at [1372, 381] on icon "Next image" at bounding box center [1374, 383] width 24 height 24
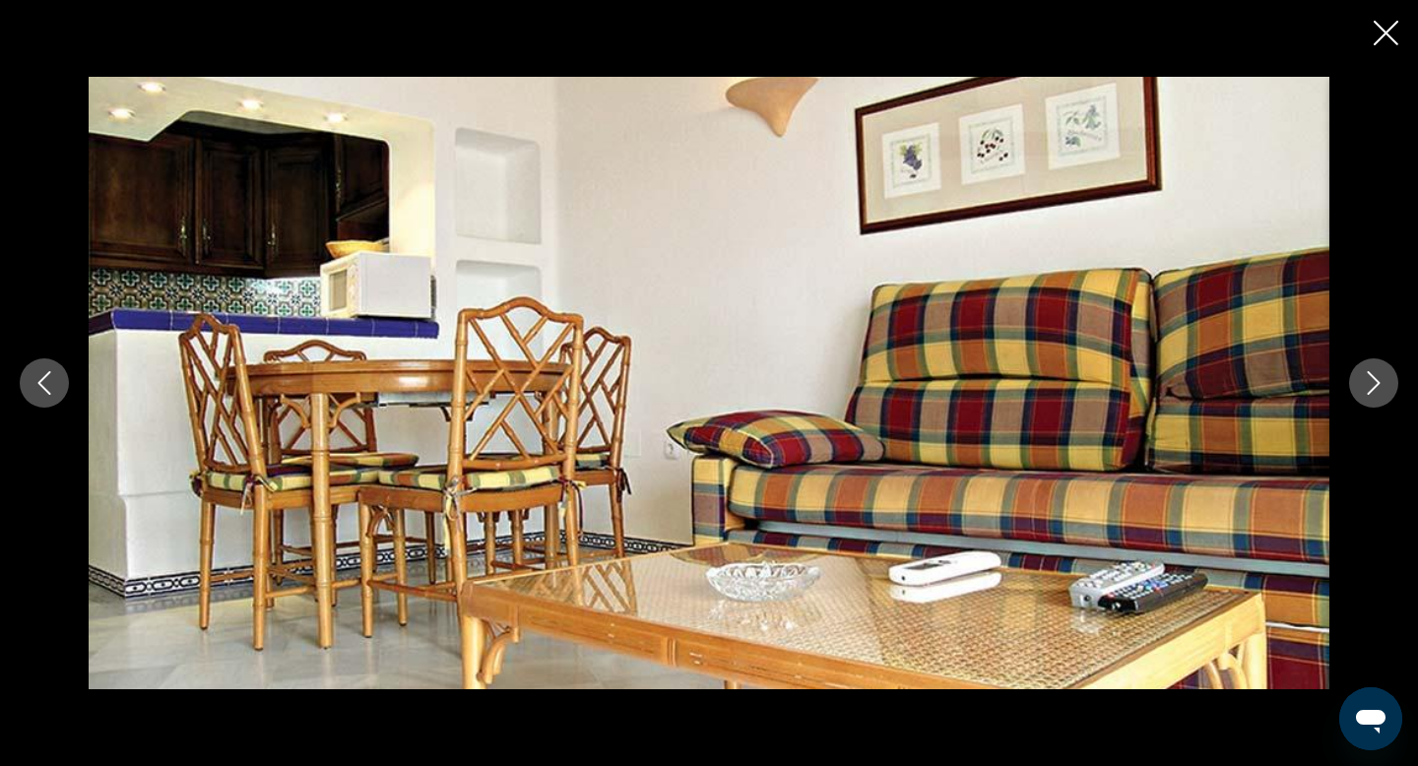
click at [1372, 381] on icon "Next image" at bounding box center [1374, 383] width 24 height 24
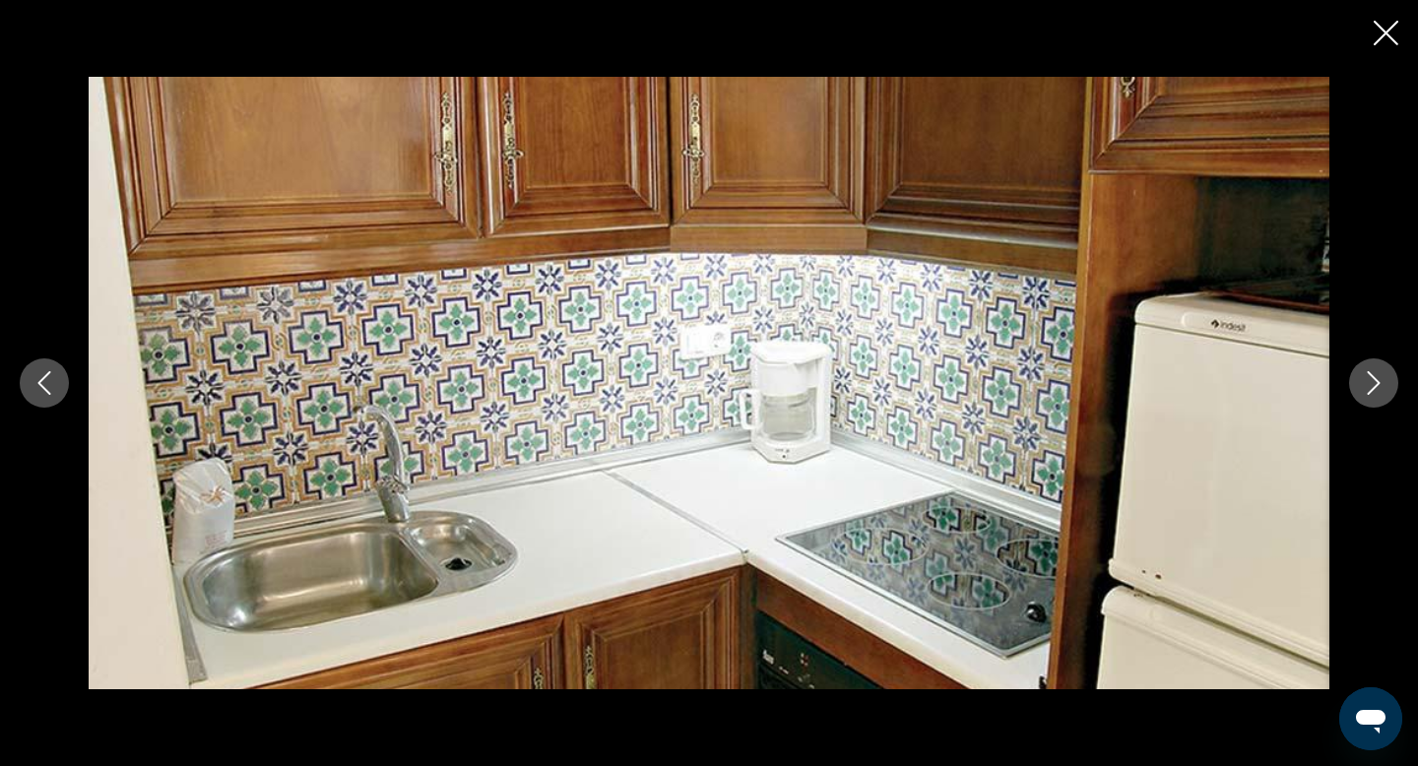
click at [1372, 381] on icon "Next image" at bounding box center [1374, 383] width 24 height 24
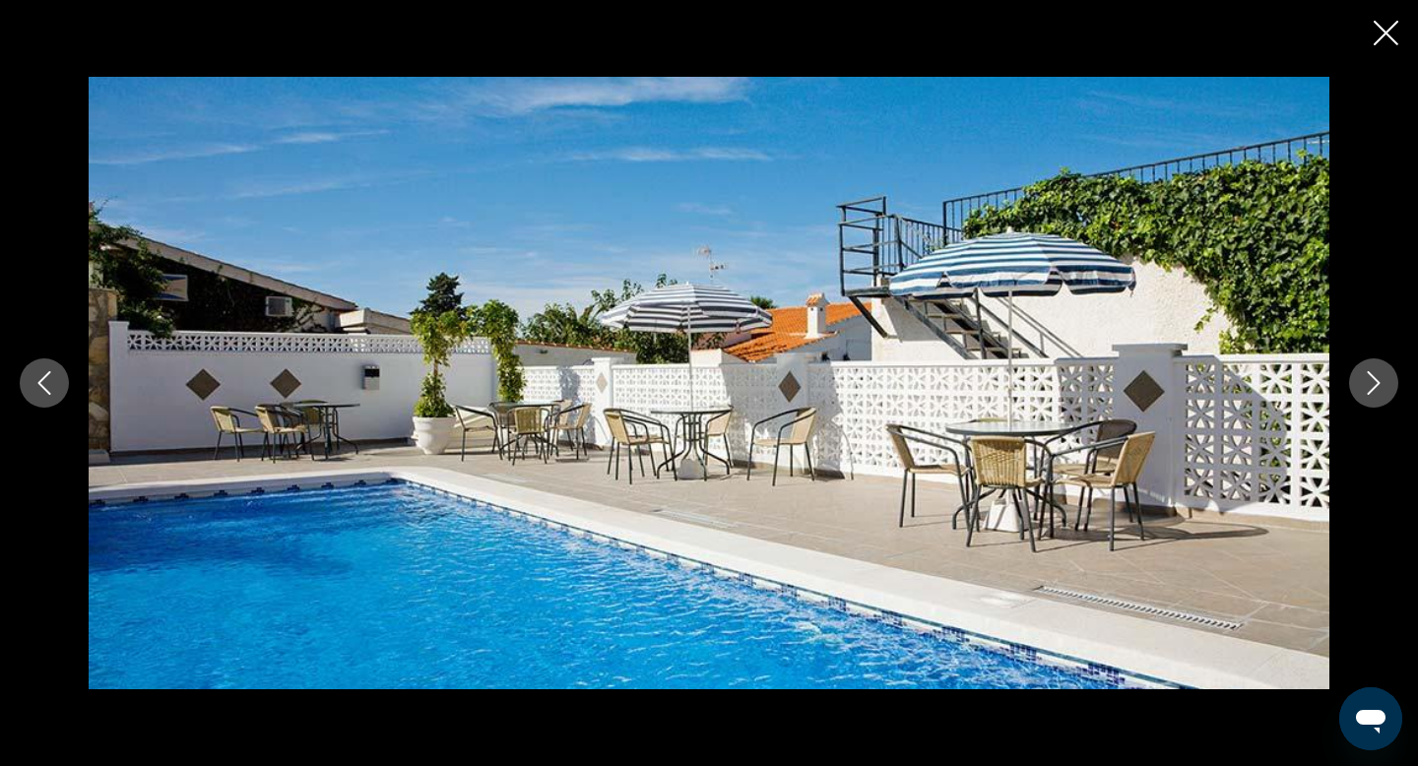
click at [1372, 381] on icon "Next image" at bounding box center [1374, 383] width 24 height 24
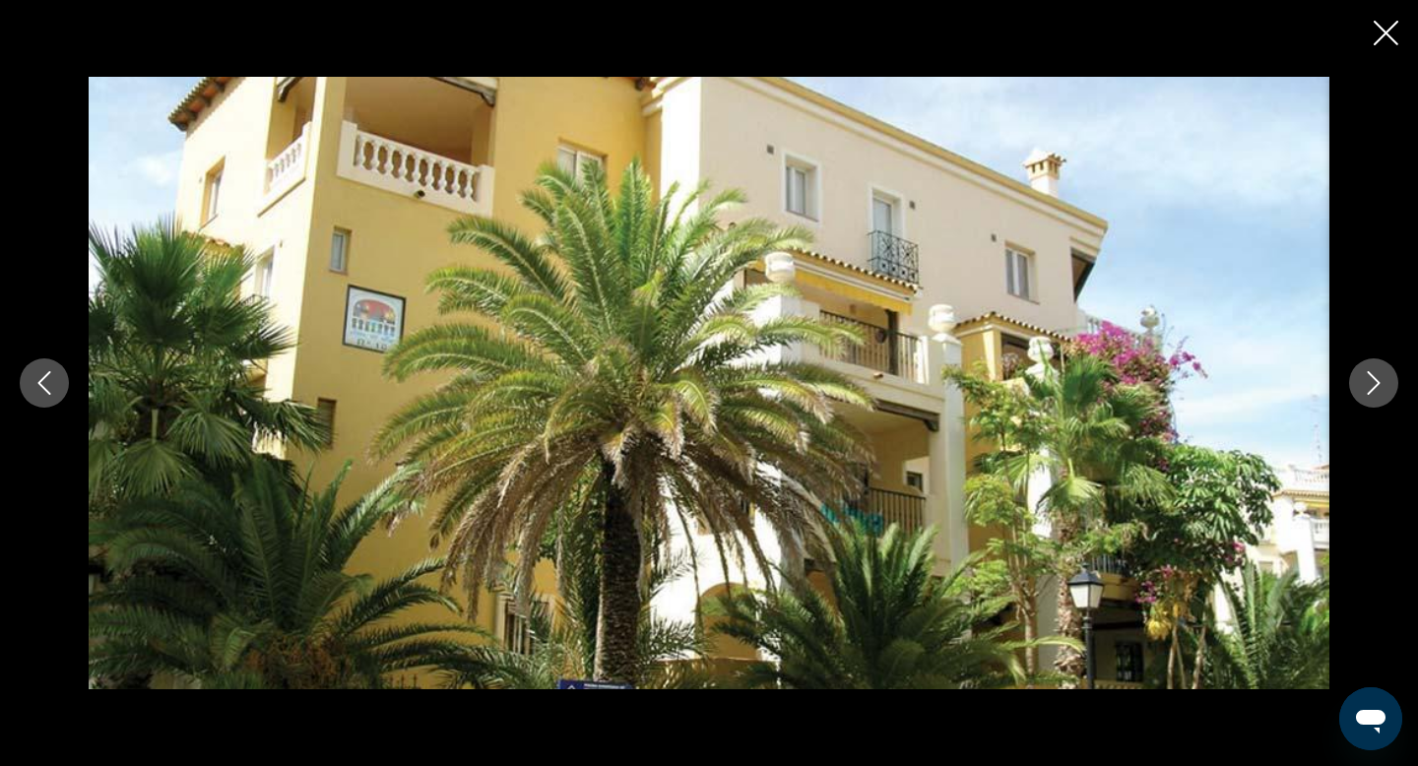
click at [1381, 40] on icon "Close slideshow" at bounding box center [1386, 33] width 25 height 25
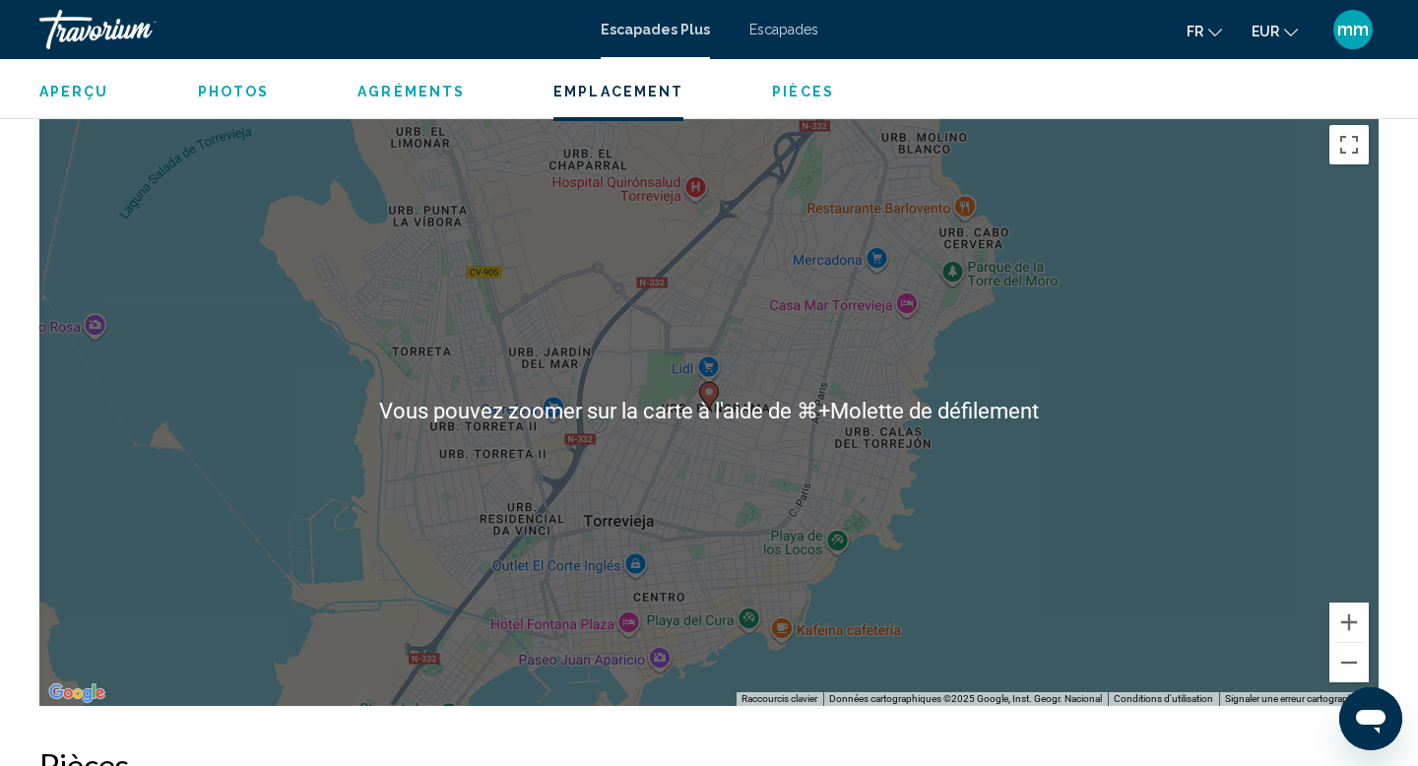
scroll to position [2456, 0]
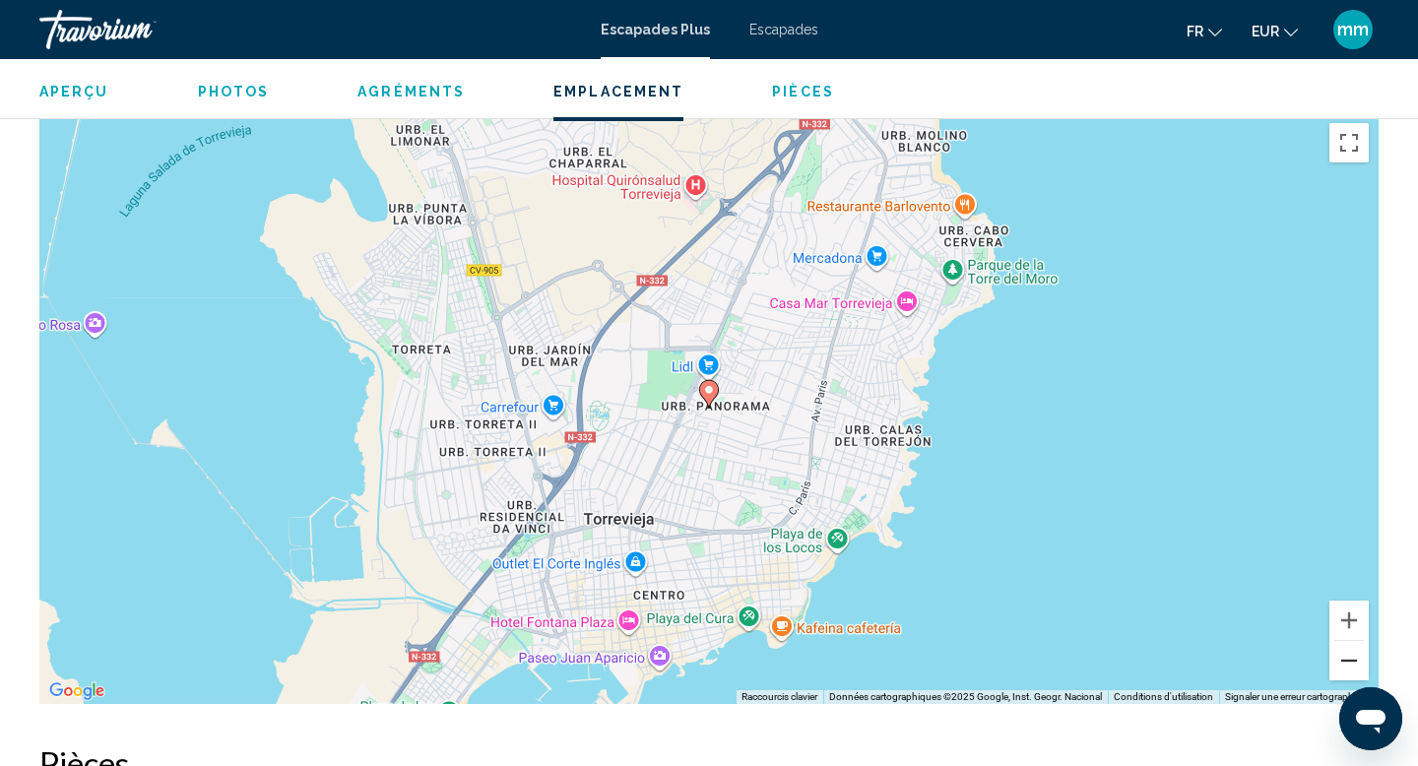
click at [1357, 641] on button "Zoom arrière" at bounding box center [1349, 660] width 39 height 39
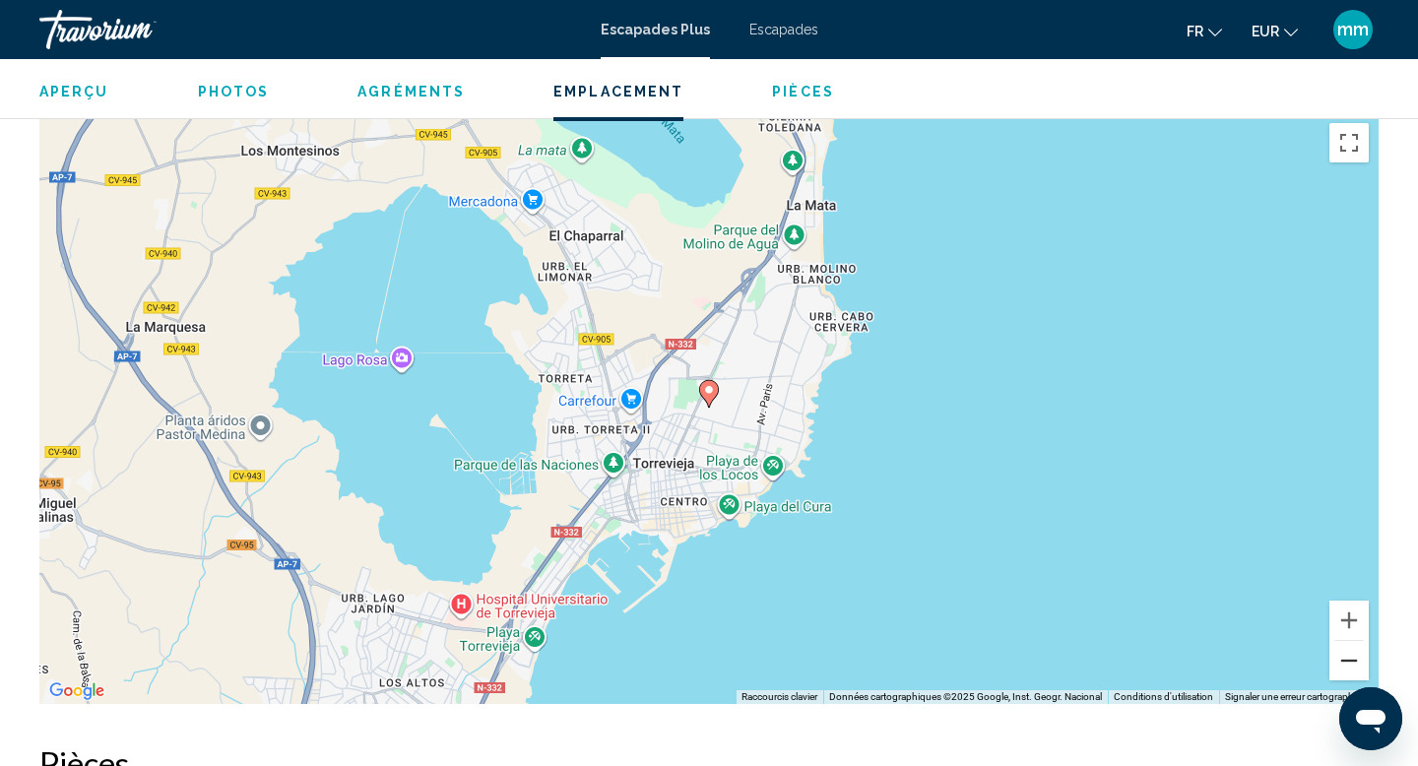
click at [1357, 641] on button "Zoom arrière" at bounding box center [1349, 660] width 39 height 39
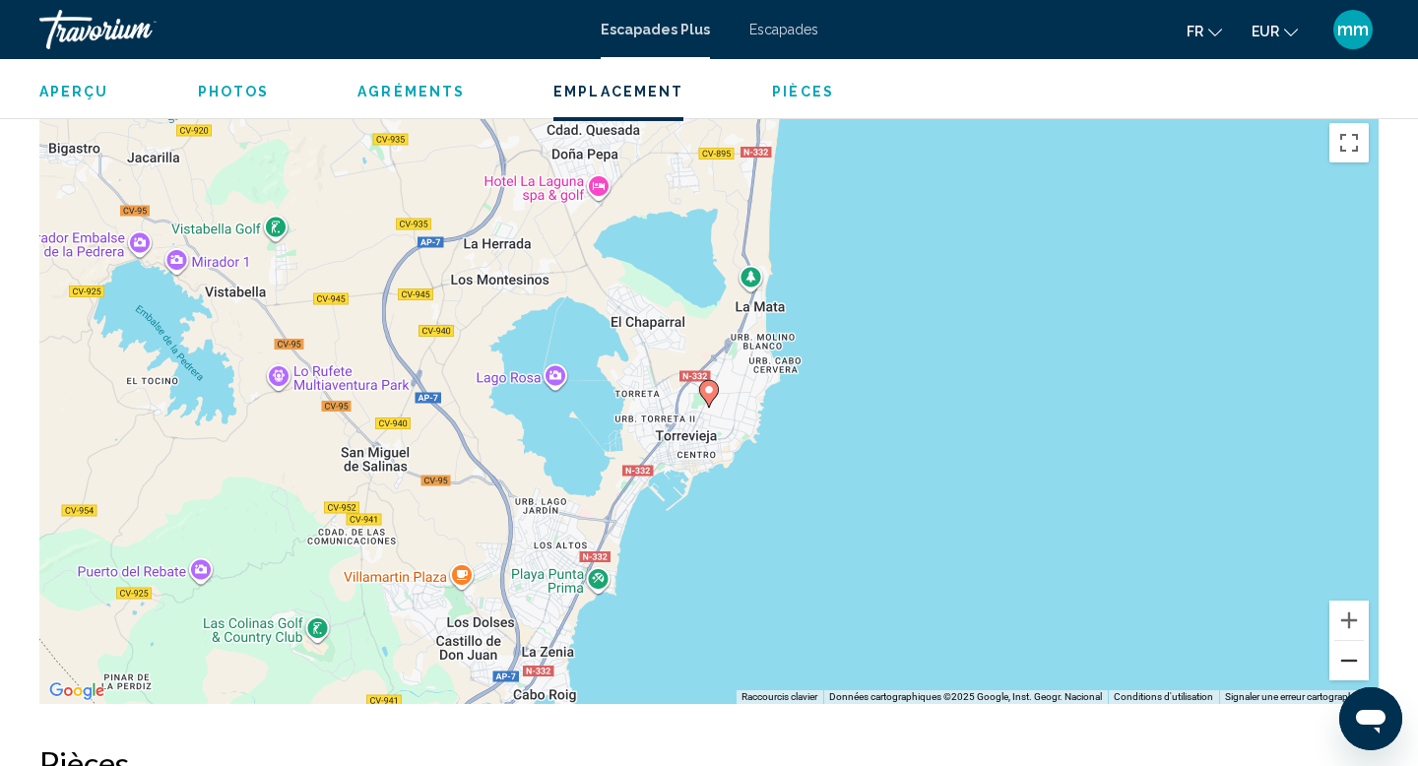
click at [1346, 641] on button "Zoom arrière" at bounding box center [1349, 660] width 39 height 39
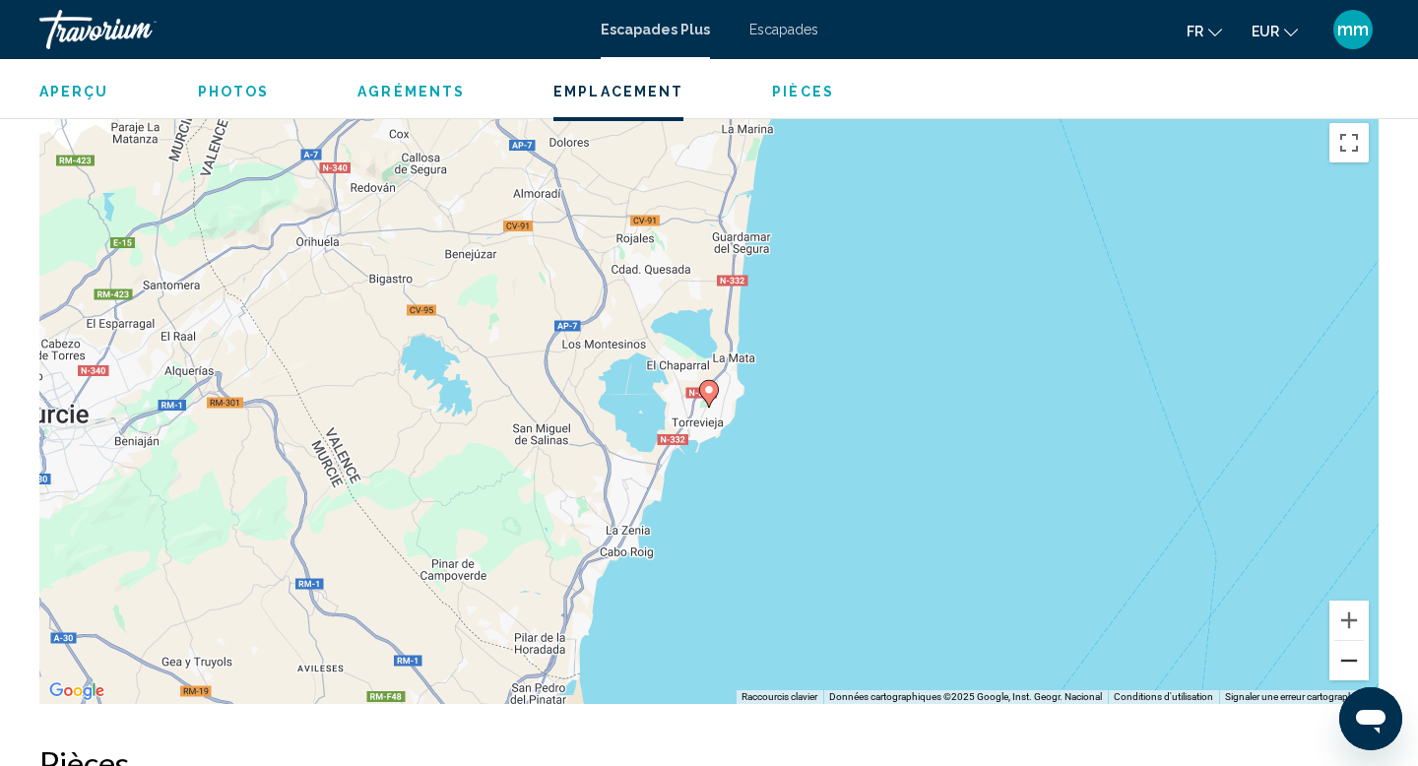
click at [1346, 641] on button "Zoom arrière" at bounding box center [1349, 660] width 39 height 39
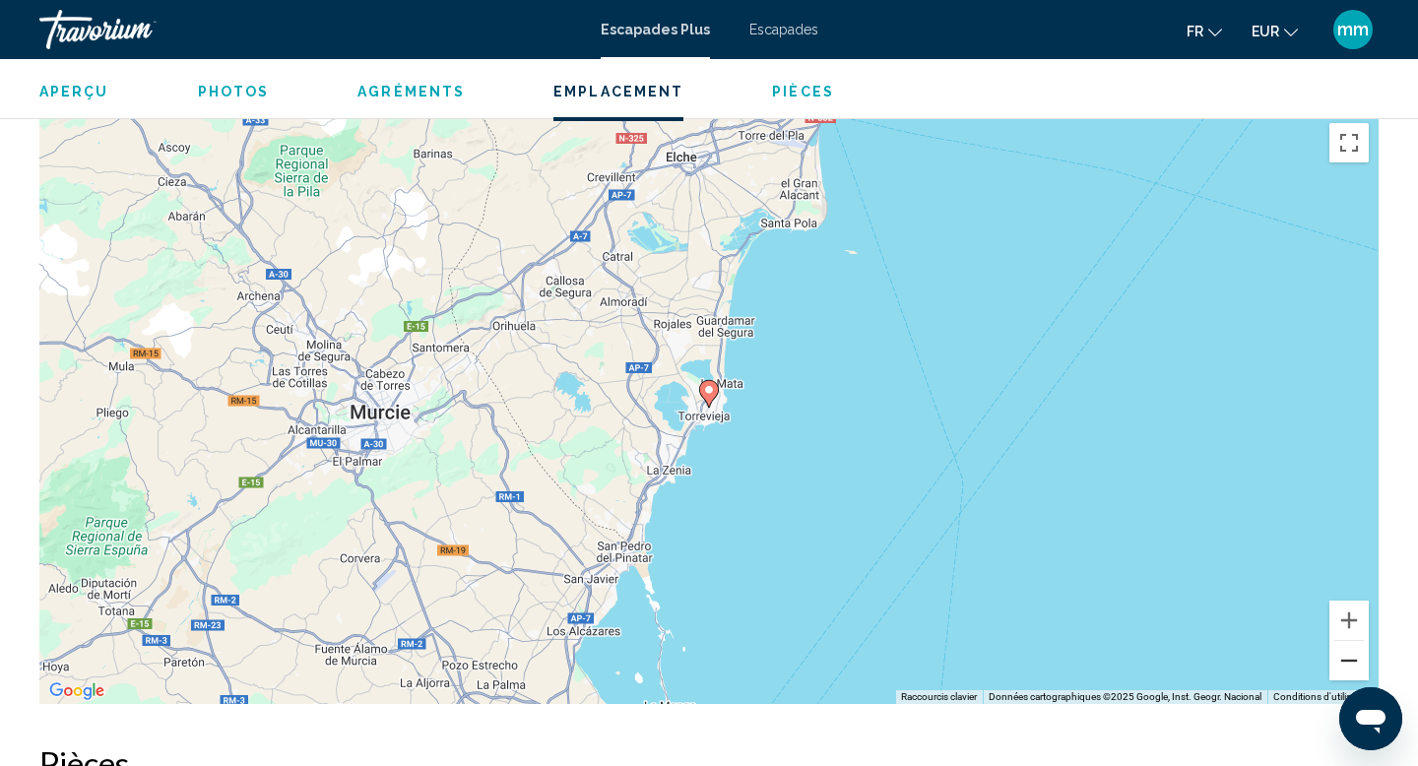
click at [1349, 641] on button "Zoom arrière" at bounding box center [1349, 660] width 39 height 39
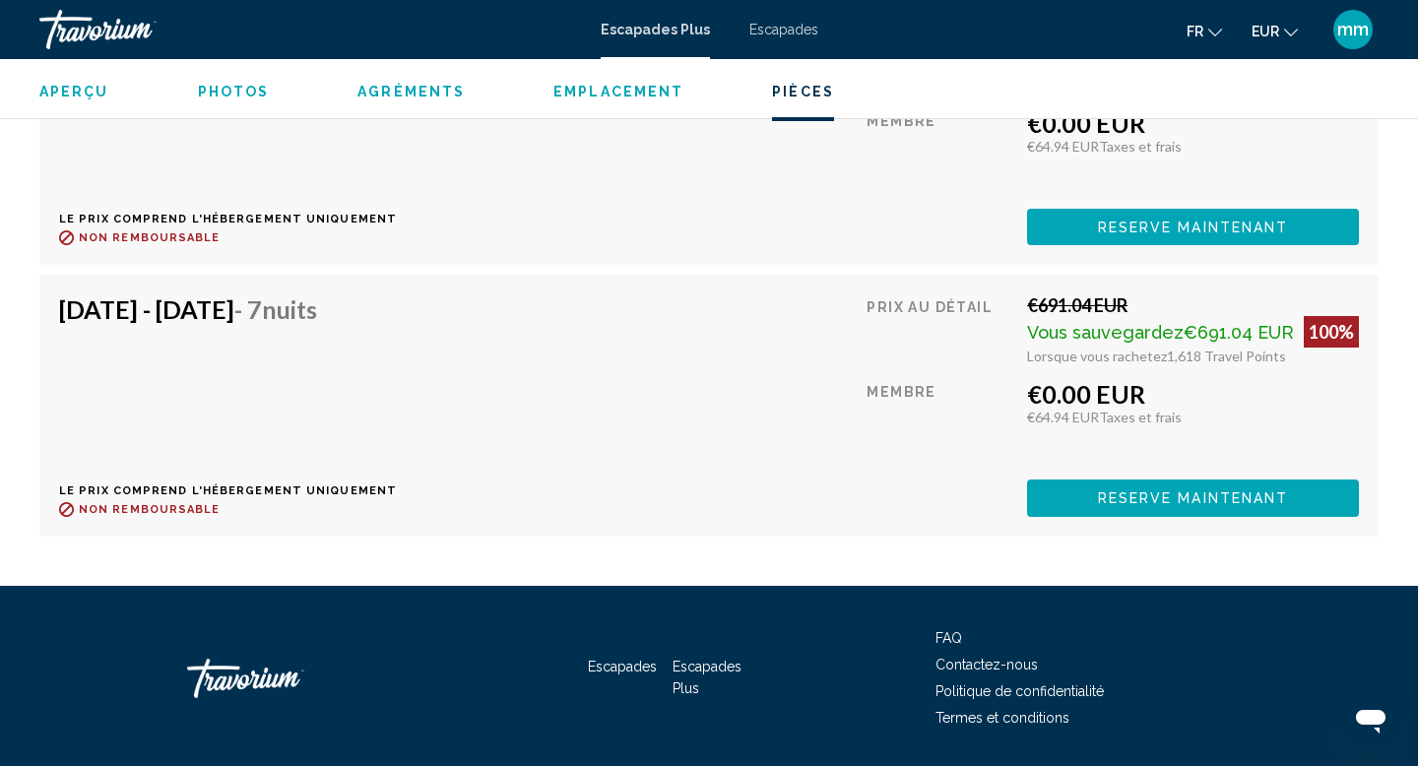
scroll to position [4517, 0]
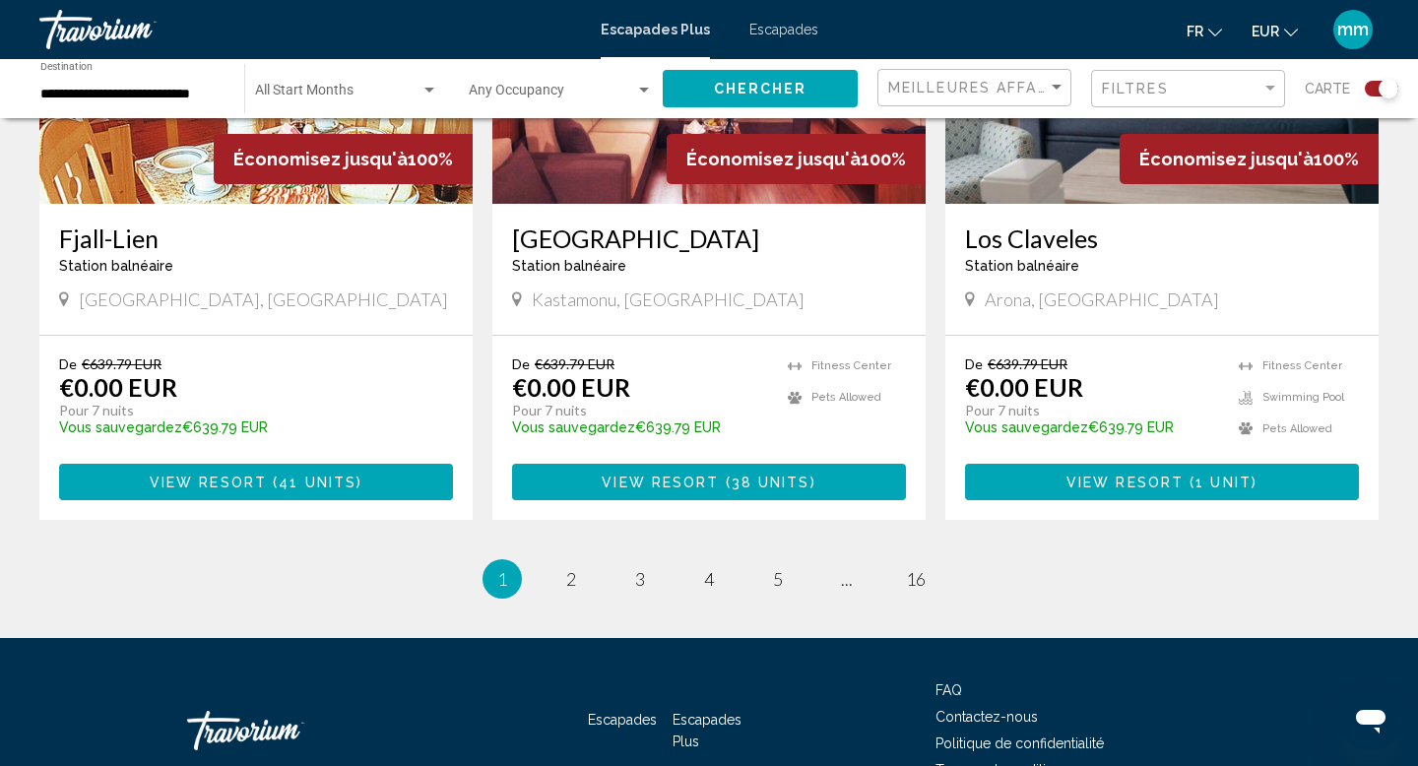
scroll to position [3158, 0]
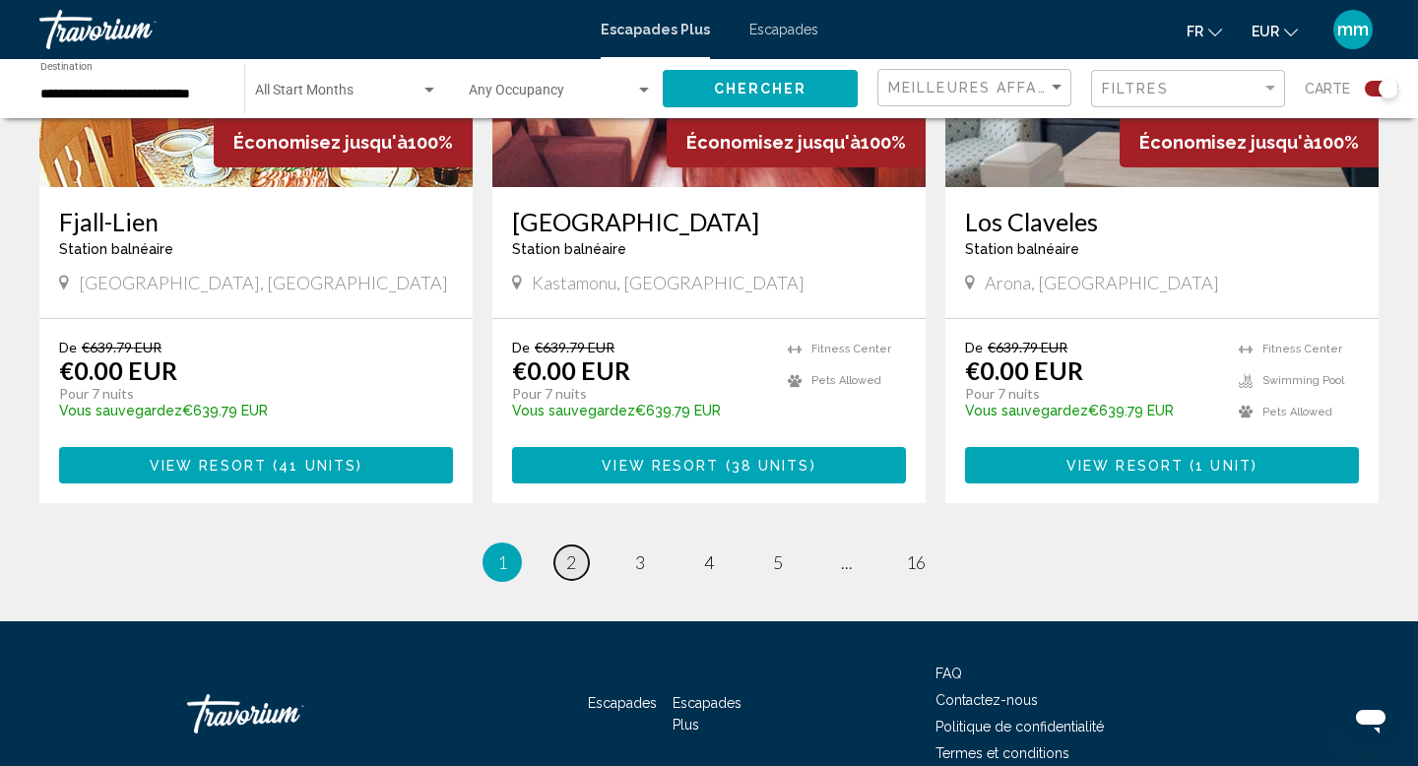
click at [574, 552] on span "2" at bounding box center [571, 563] width 10 height 22
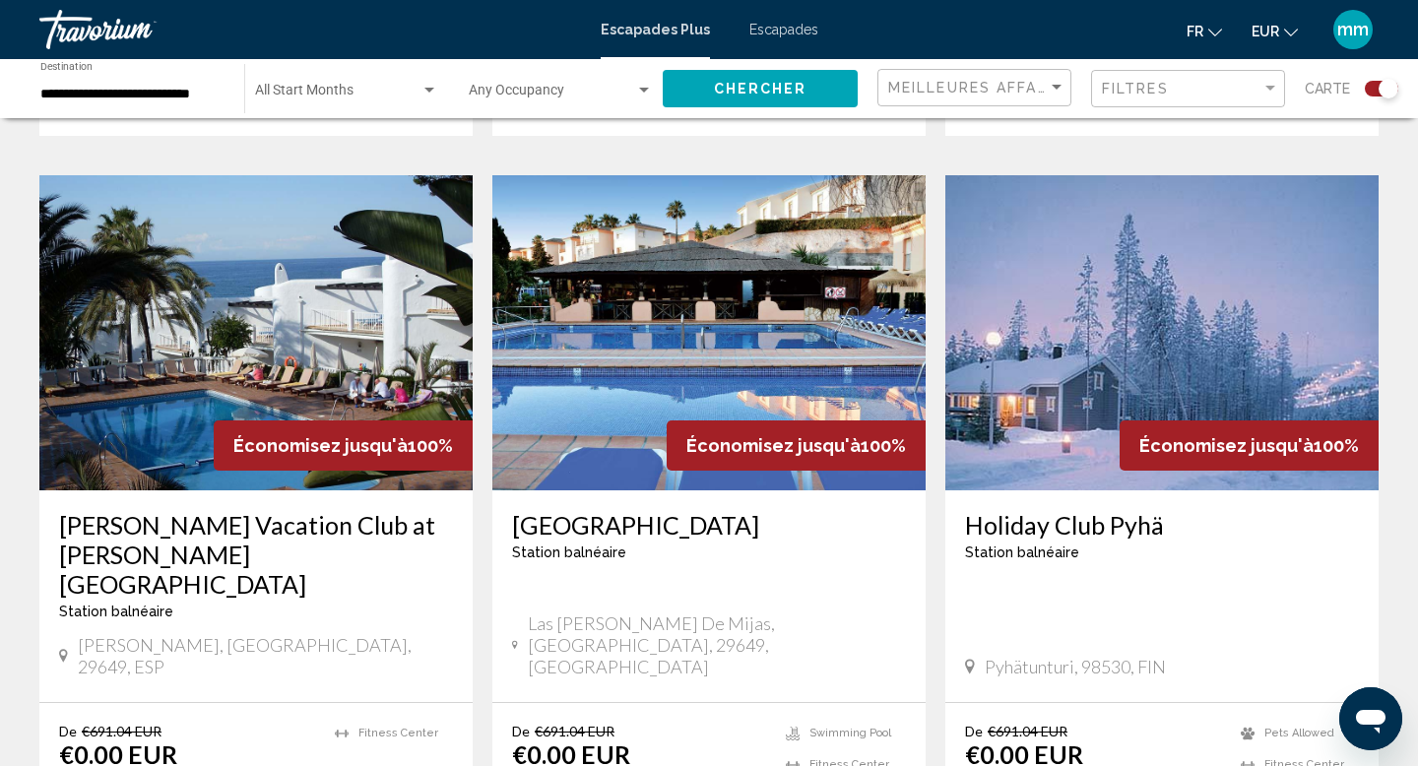
scroll to position [2769, 0]
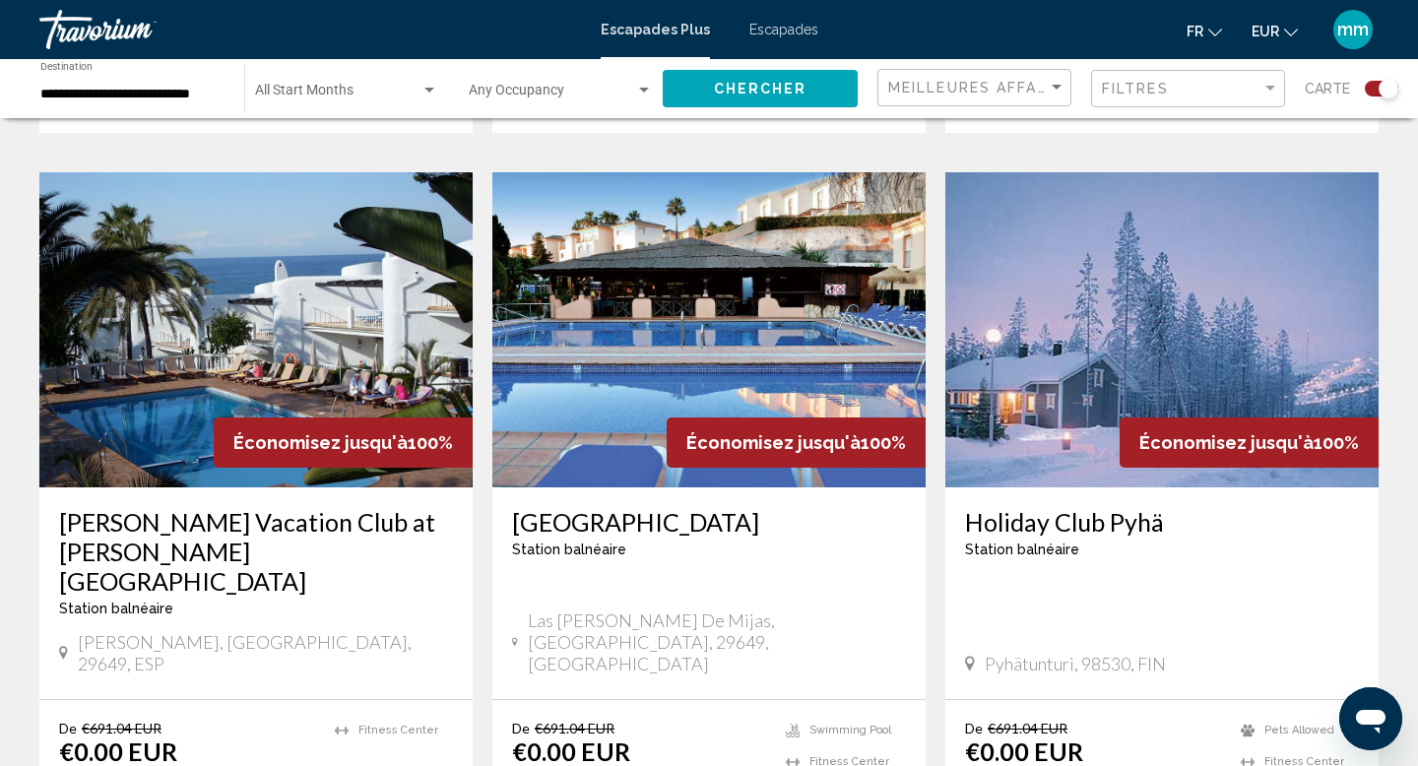
click at [1125, 269] on img "Contenu principal" at bounding box center [1162, 329] width 433 height 315
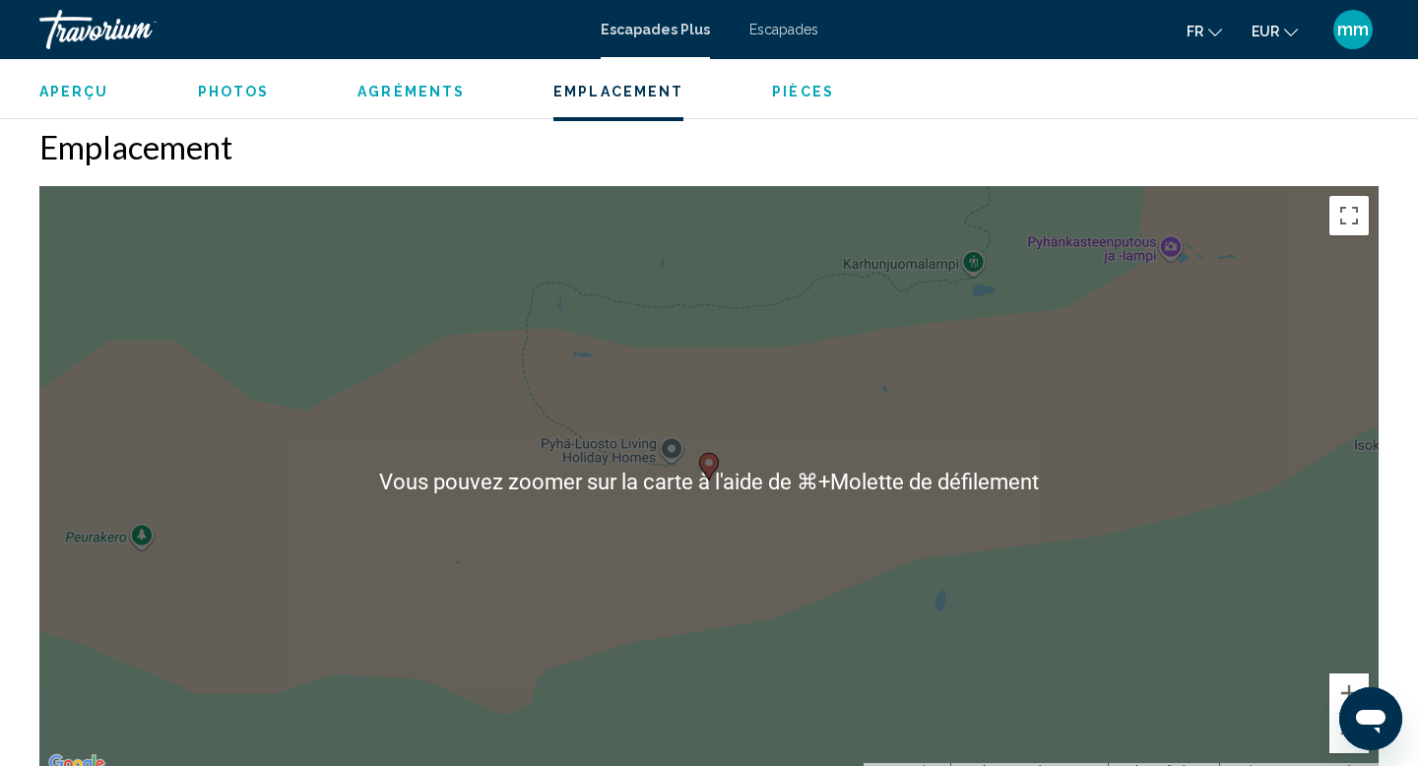
scroll to position [2135, 0]
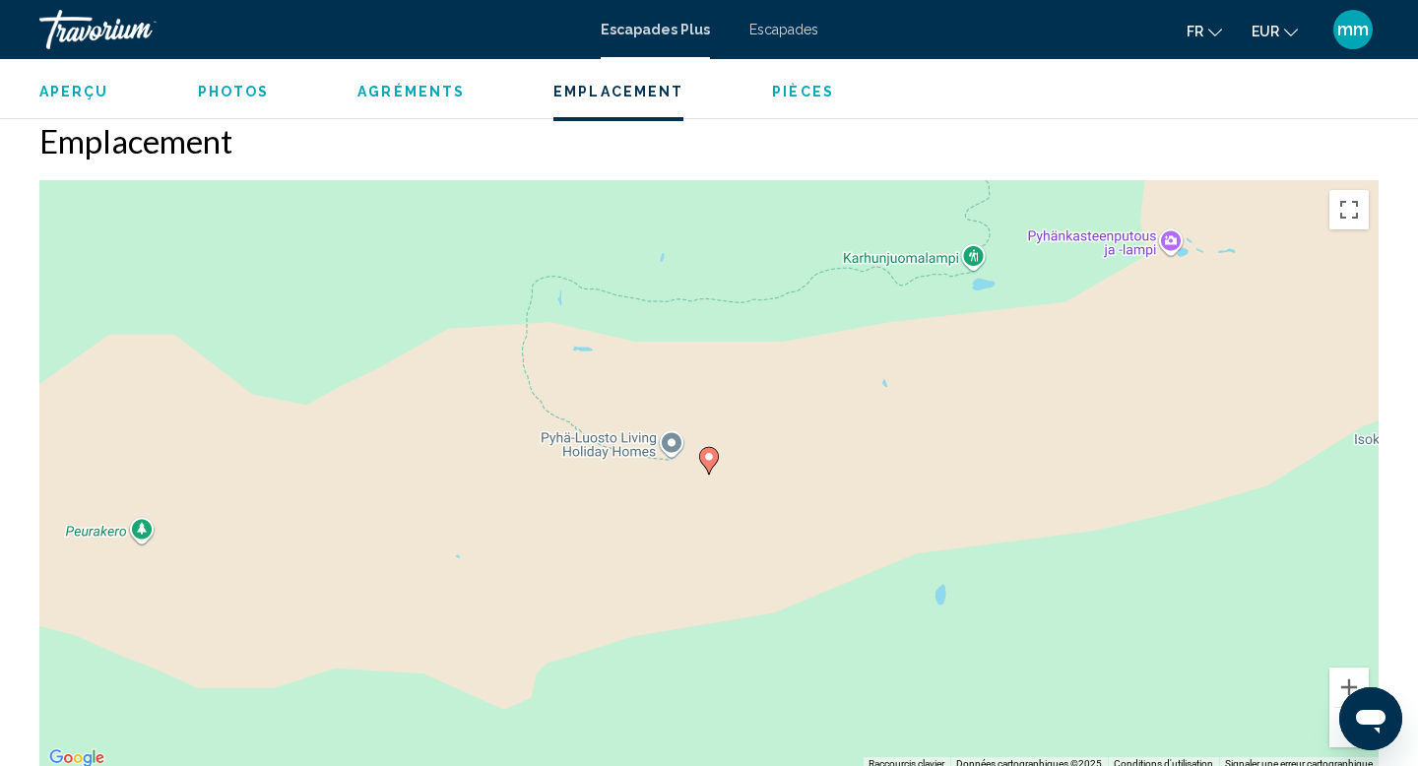
click at [1335, 710] on button "Zoom arrière" at bounding box center [1349, 727] width 39 height 39
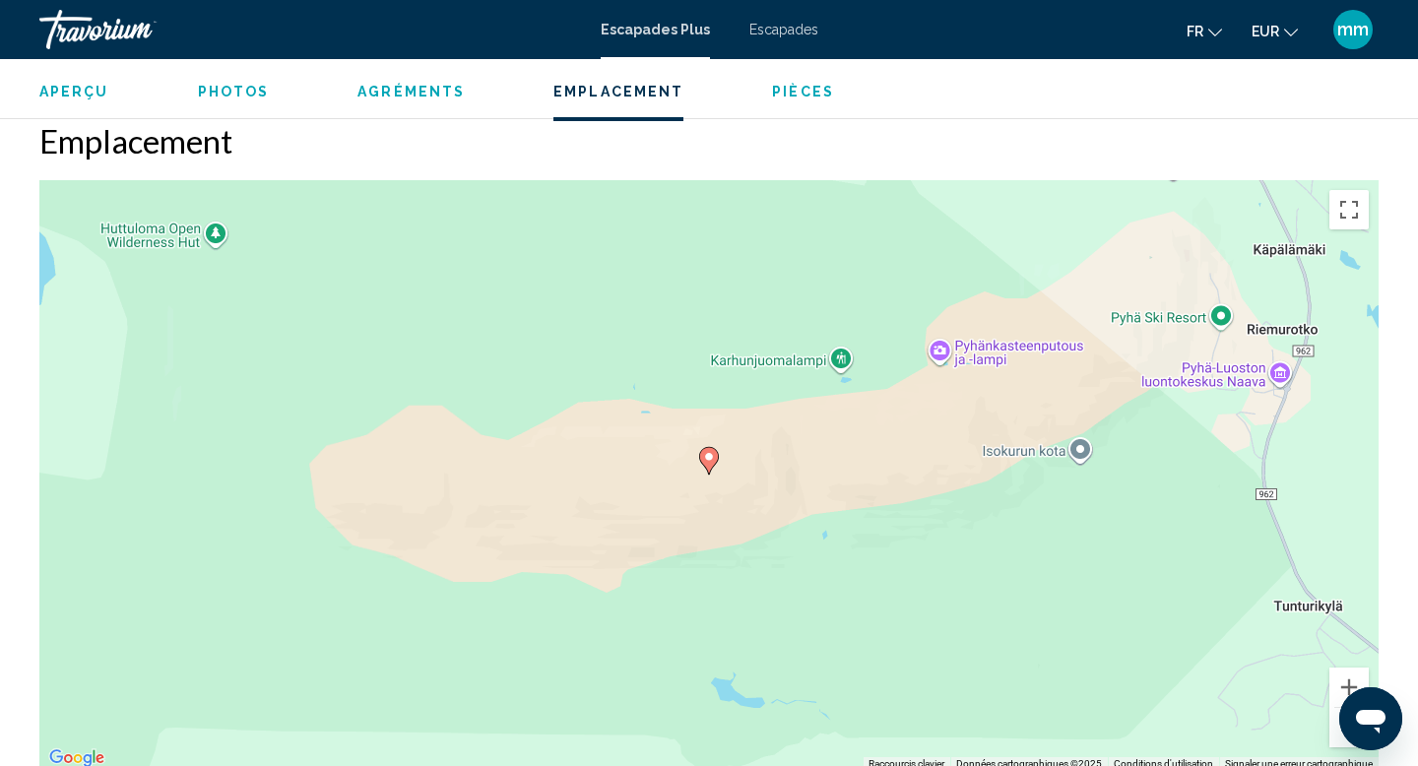
click at [1335, 710] on button "Zoom arrière" at bounding box center [1349, 727] width 39 height 39
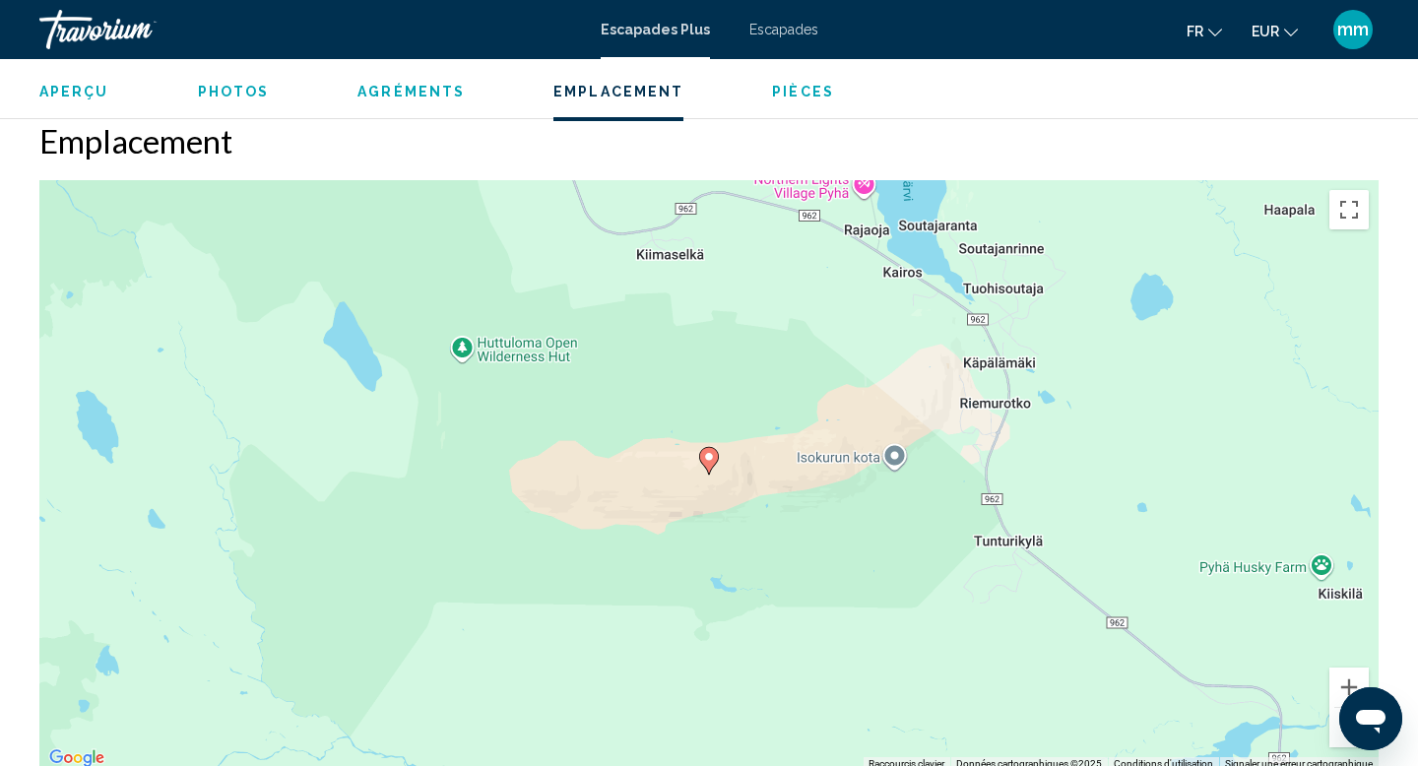
click at [1335, 710] on button "Zoom arrière" at bounding box center [1349, 727] width 39 height 39
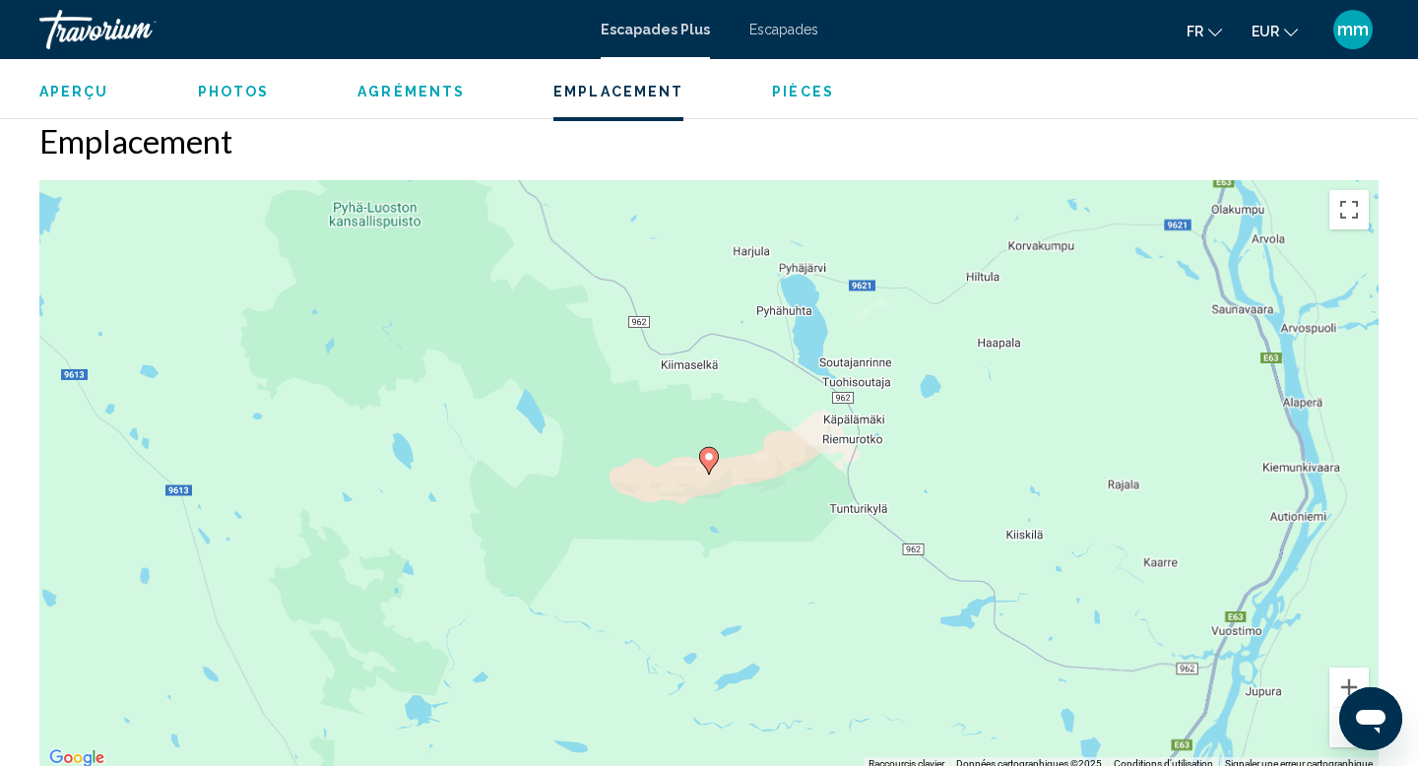
click at [1335, 710] on button "Zoom arrière" at bounding box center [1349, 727] width 39 height 39
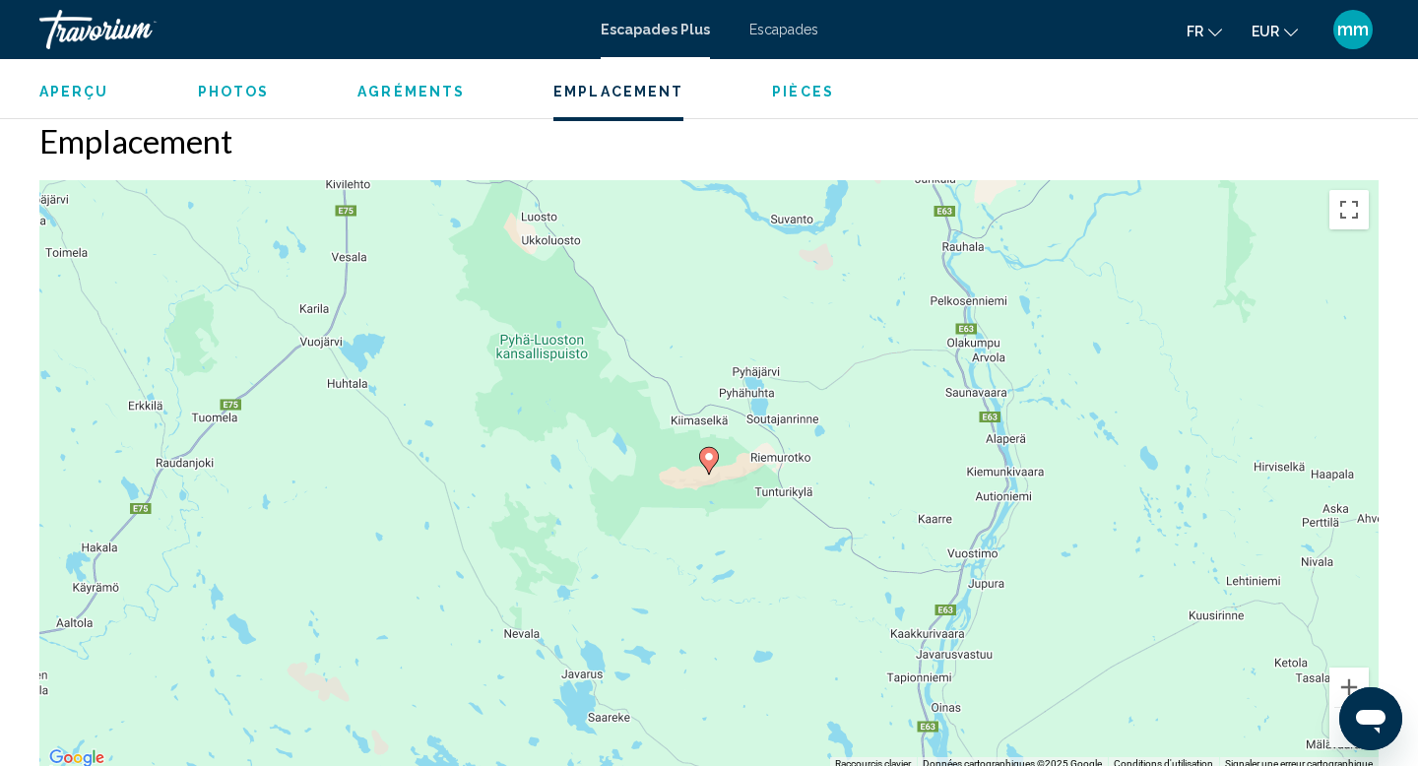
click at [1335, 710] on button "Zoom arrière" at bounding box center [1349, 727] width 39 height 39
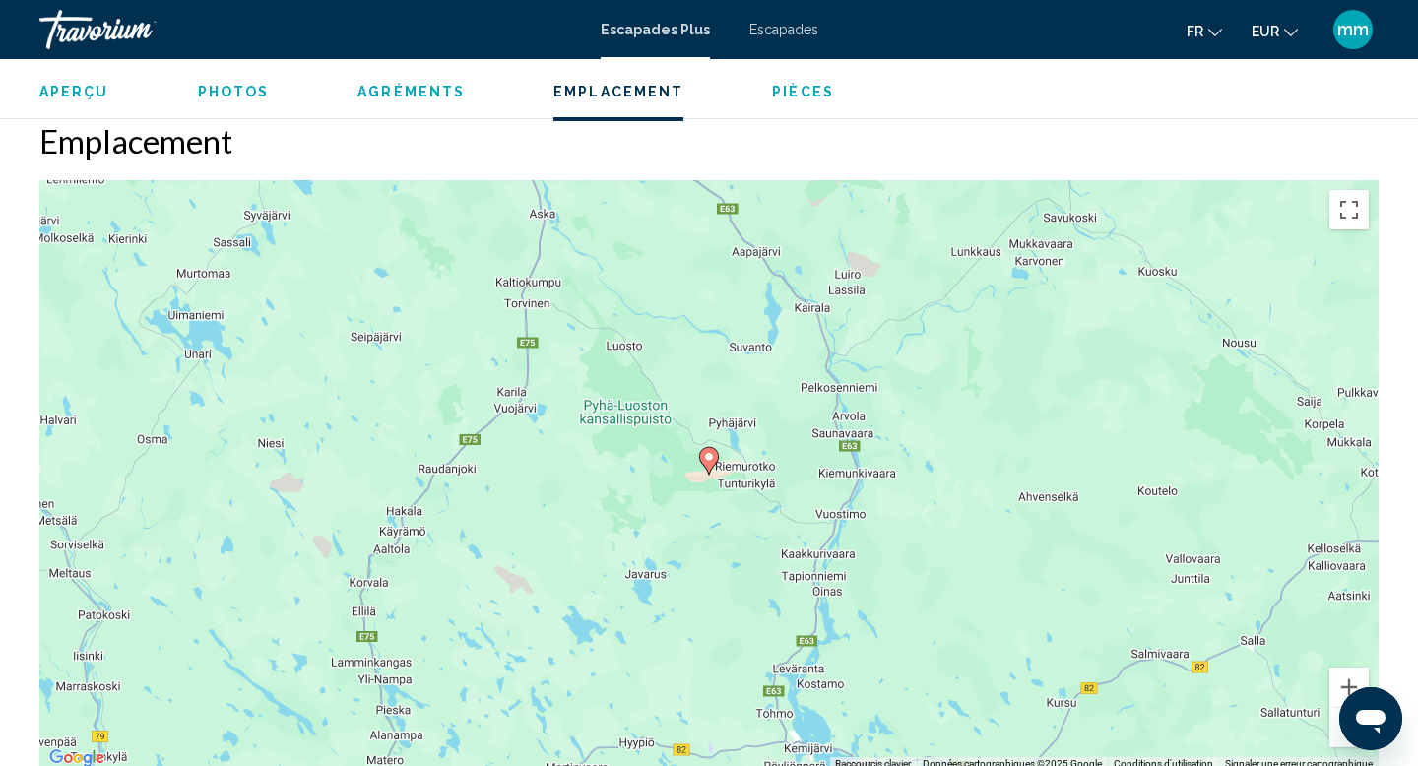
click at [1335, 710] on button "Zoom arrière" at bounding box center [1349, 727] width 39 height 39
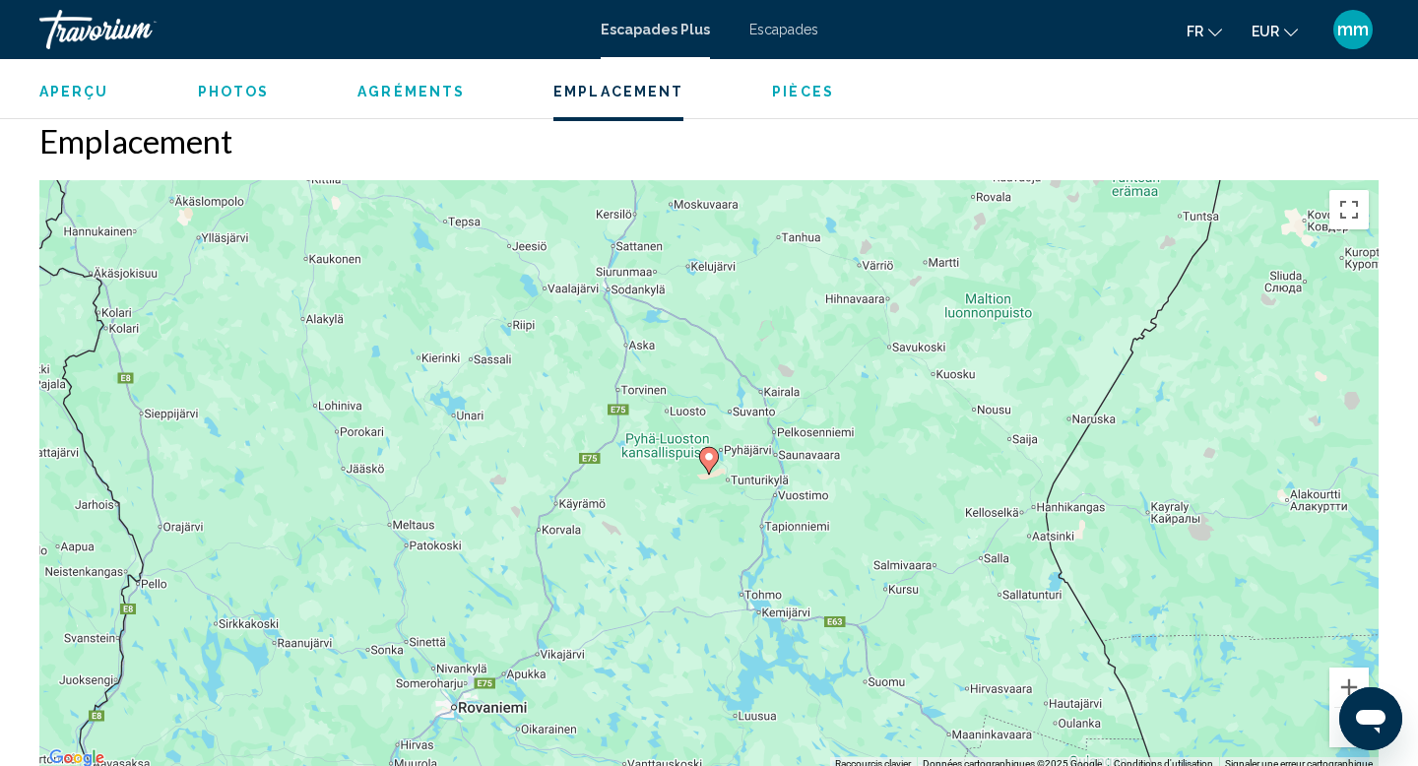
click at [1335, 710] on button "Zoom arrière" at bounding box center [1349, 727] width 39 height 39
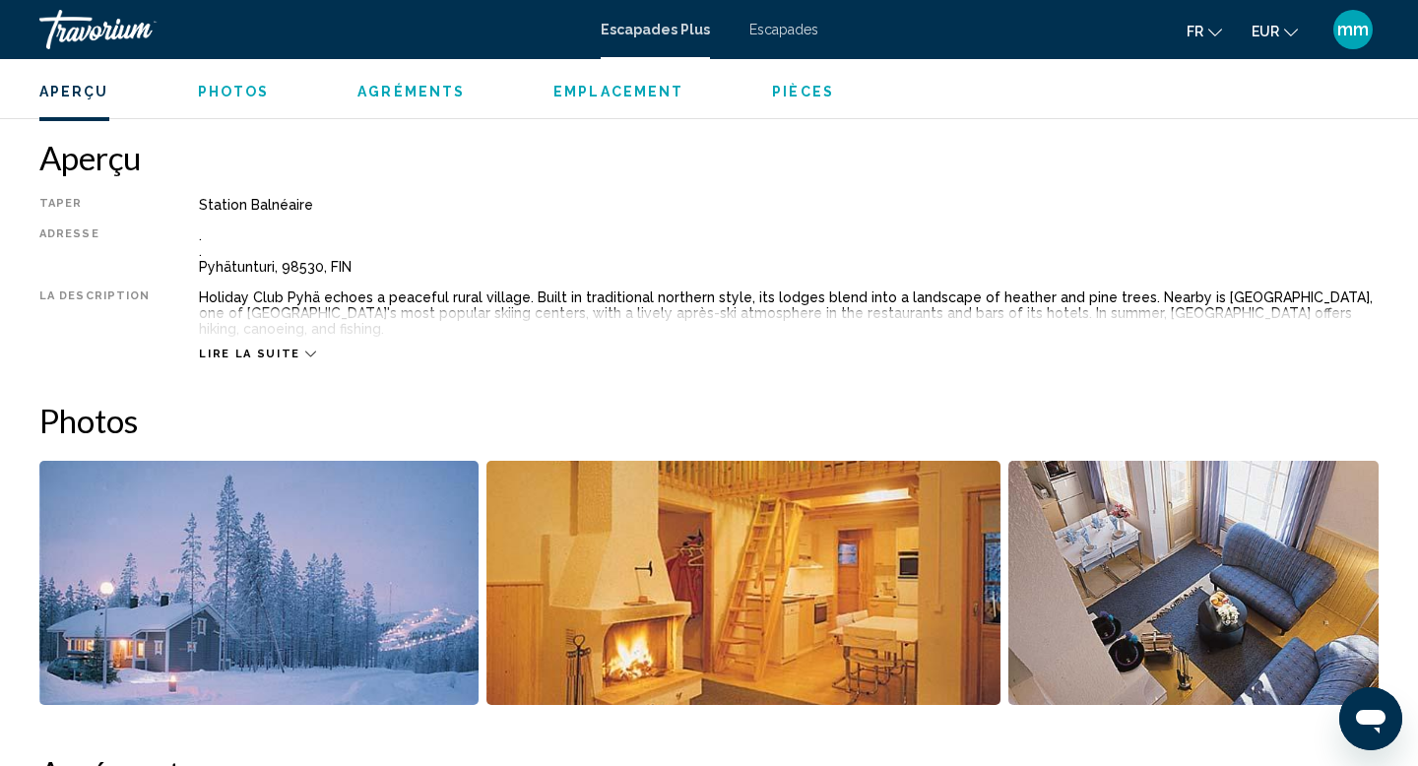
scroll to position [626, 0]
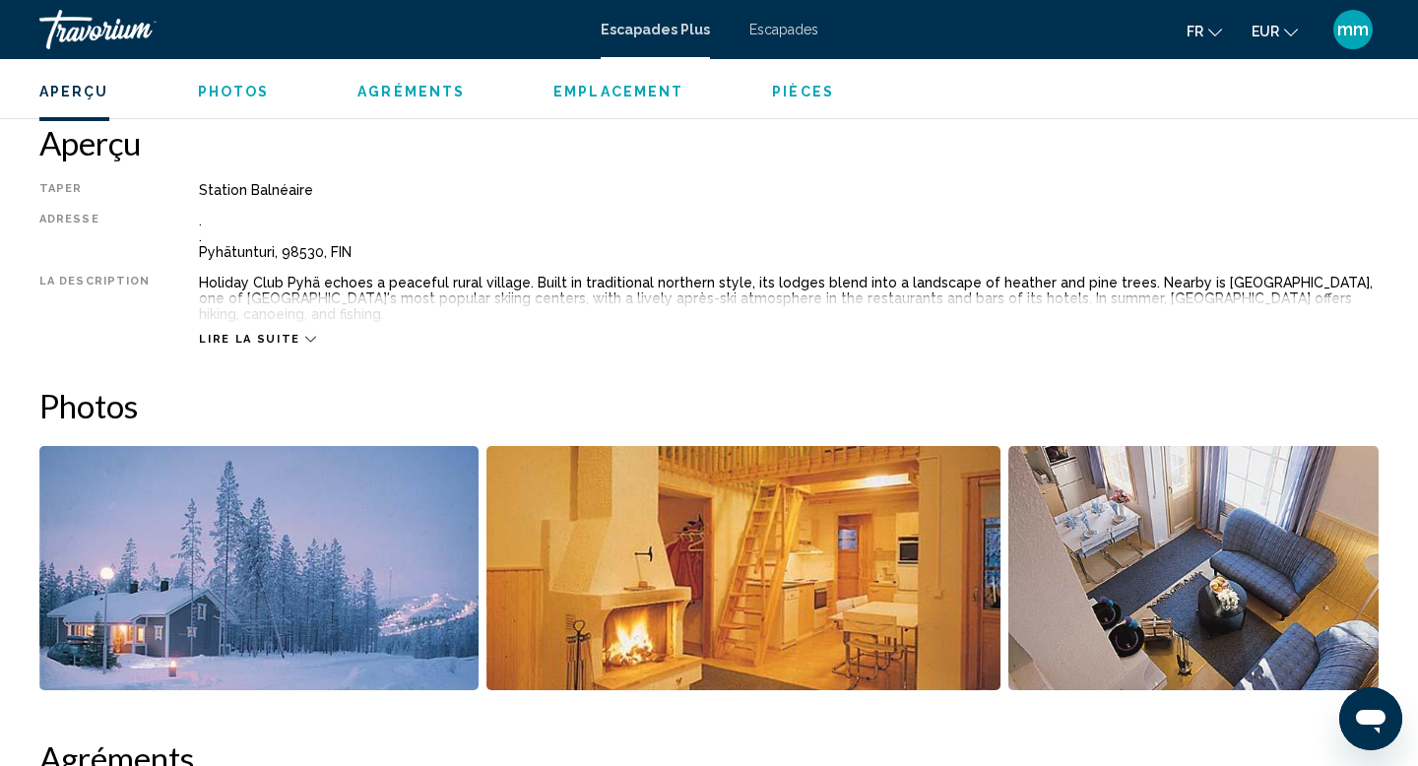
click at [576, 558] on img "Open full-screen image slider" at bounding box center [743, 568] width 513 height 244
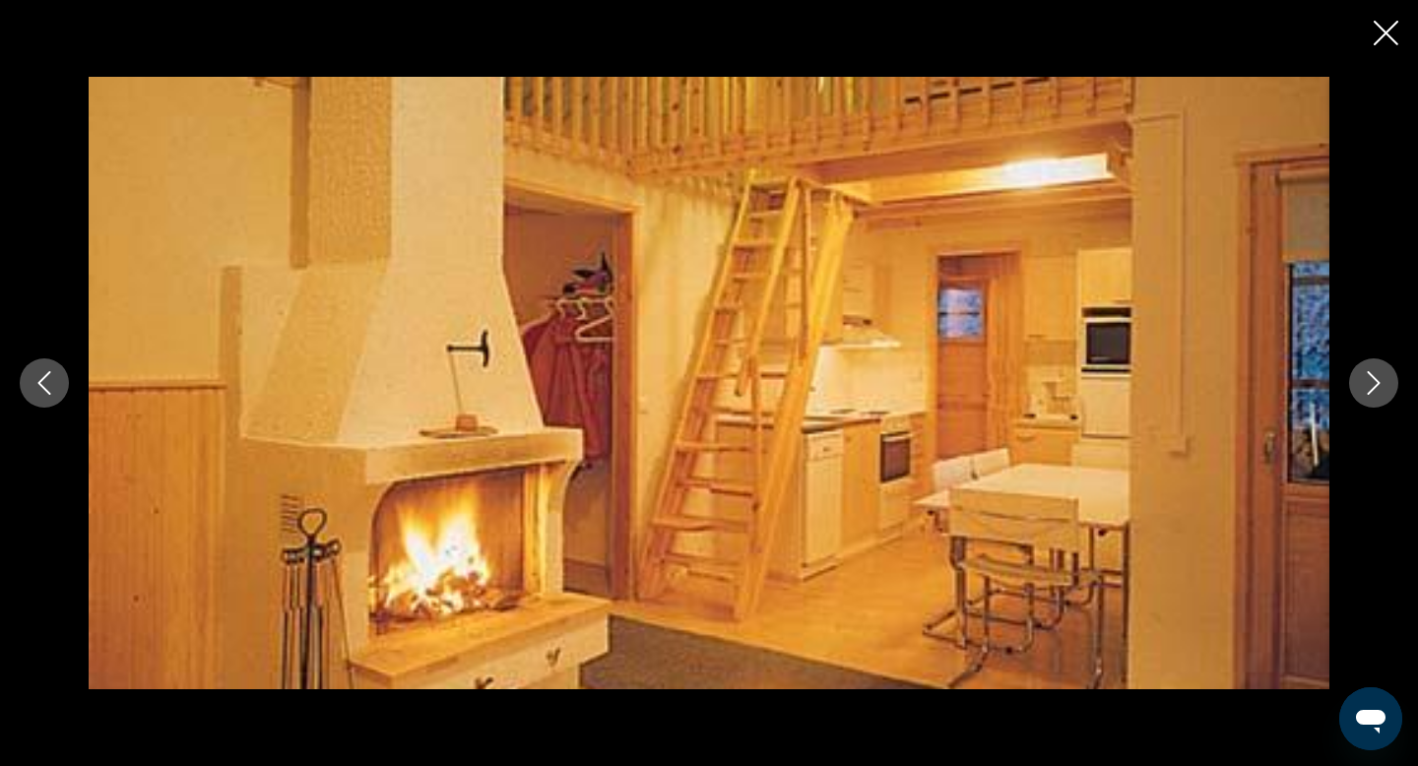
click at [1382, 383] on icon "Next image" at bounding box center [1374, 383] width 24 height 24
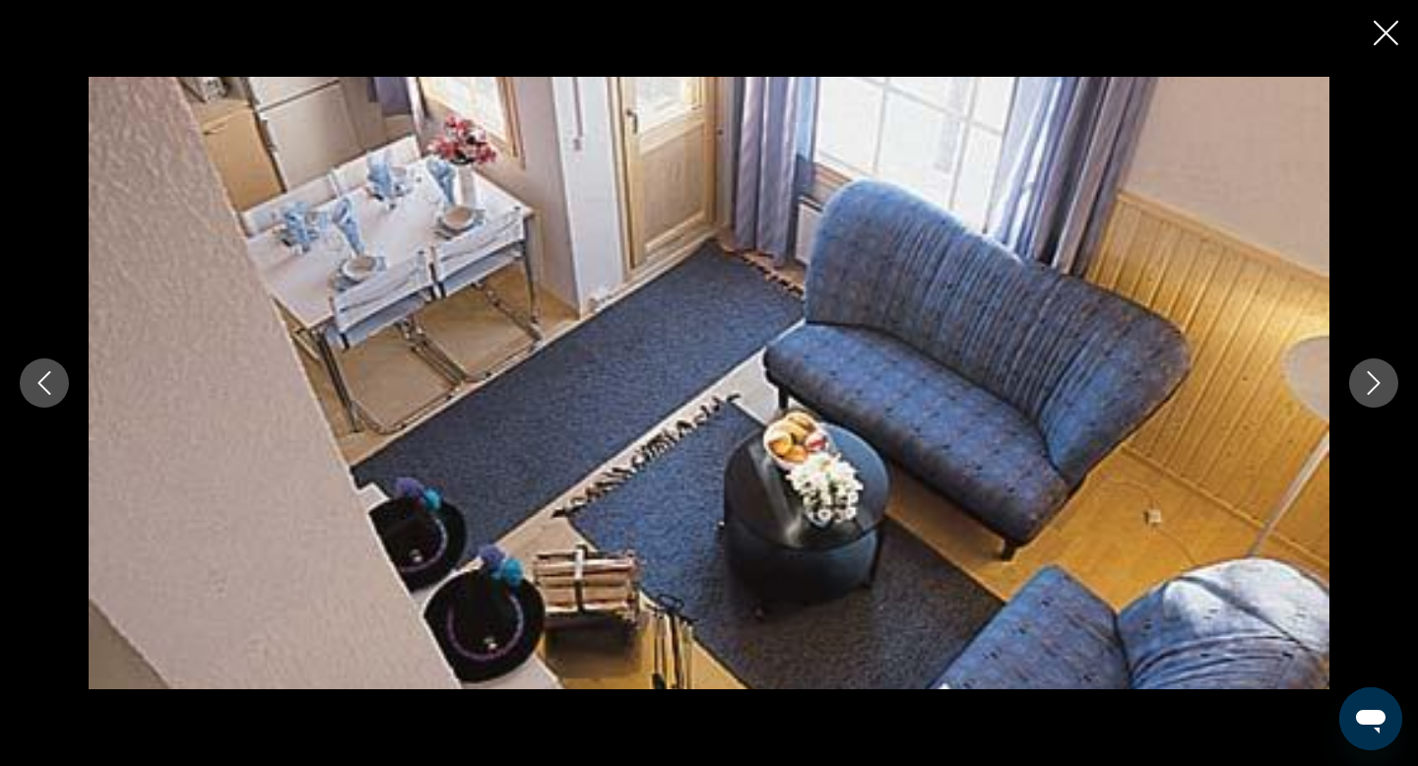
click at [1382, 383] on icon "Next image" at bounding box center [1374, 383] width 24 height 24
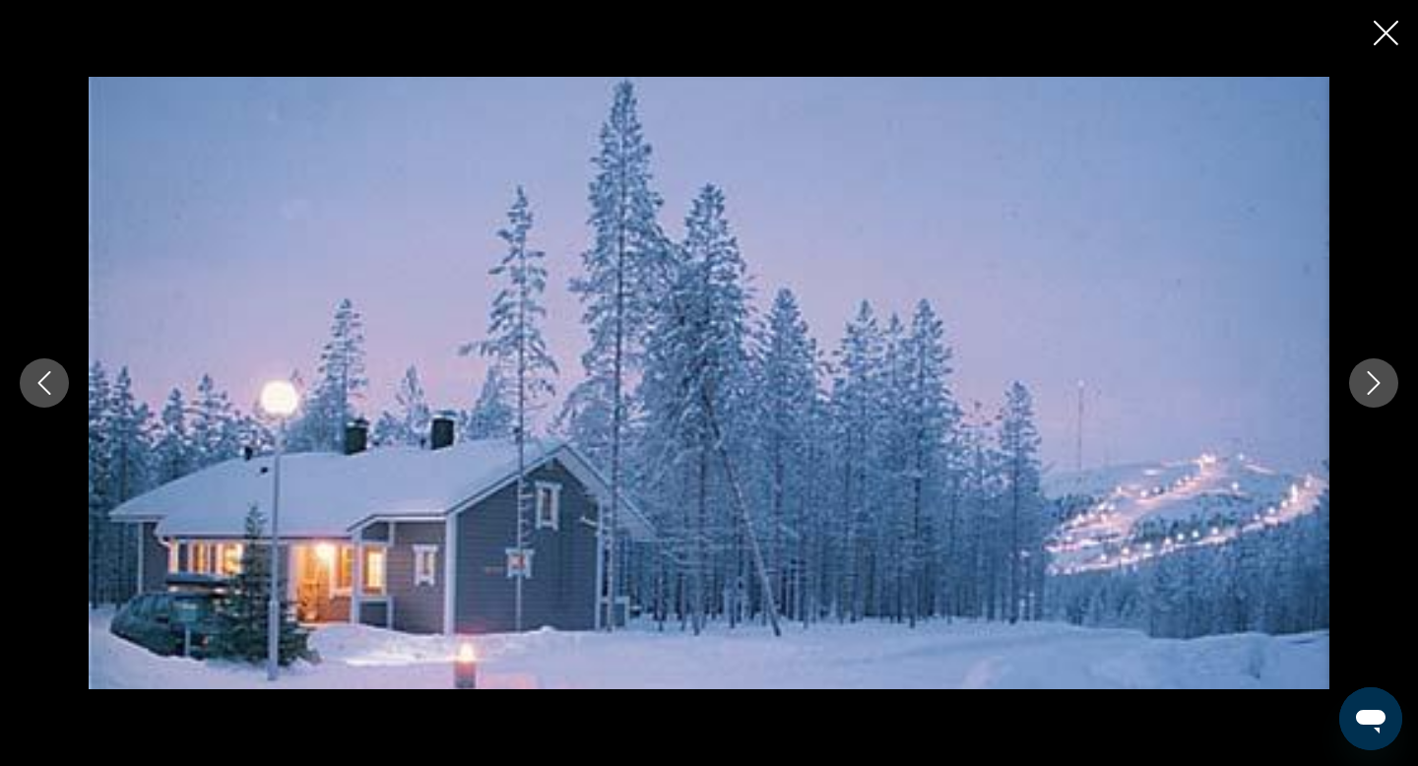
click at [1386, 29] on icon "Close slideshow" at bounding box center [1386, 33] width 25 height 25
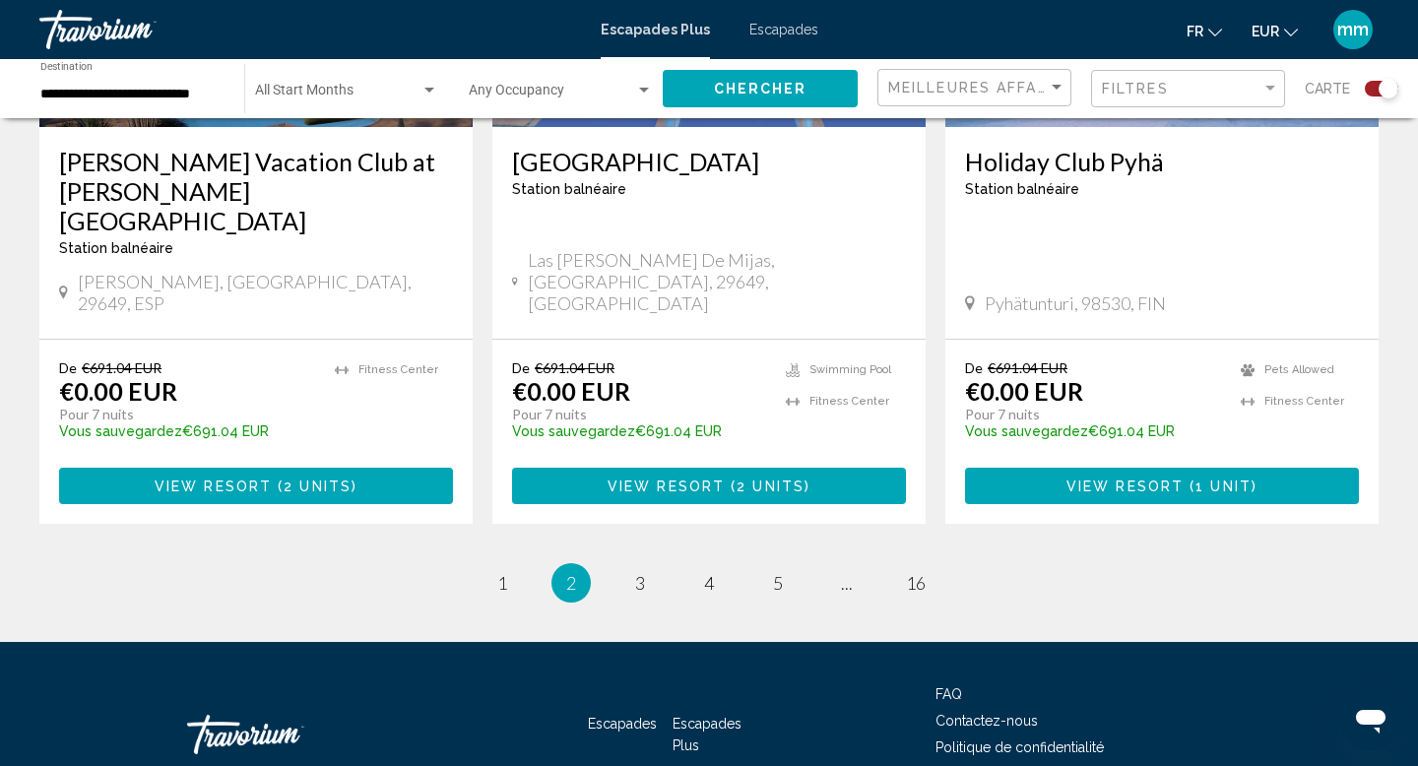
scroll to position [3142, 0]
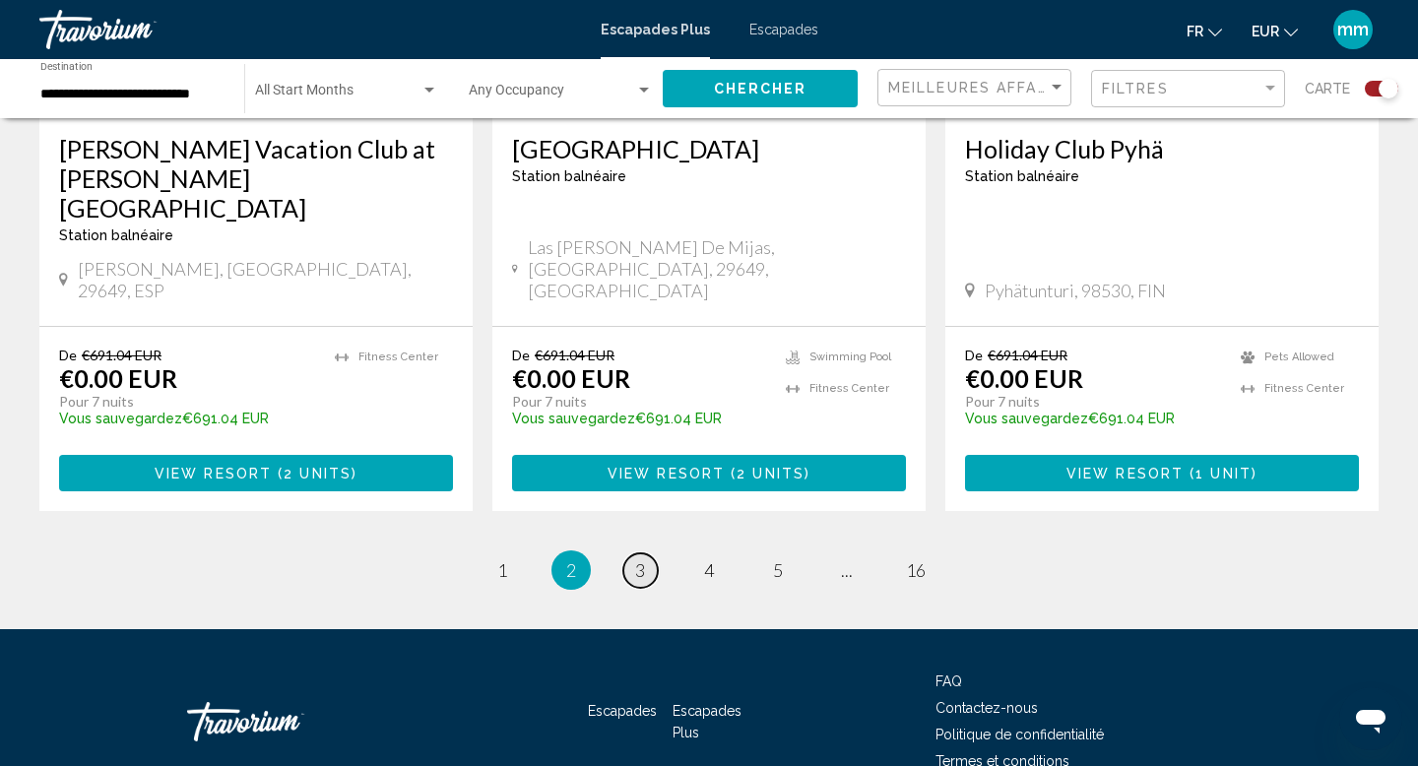
click at [647, 554] on link "page 3" at bounding box center [640, 571] width 34 height 34
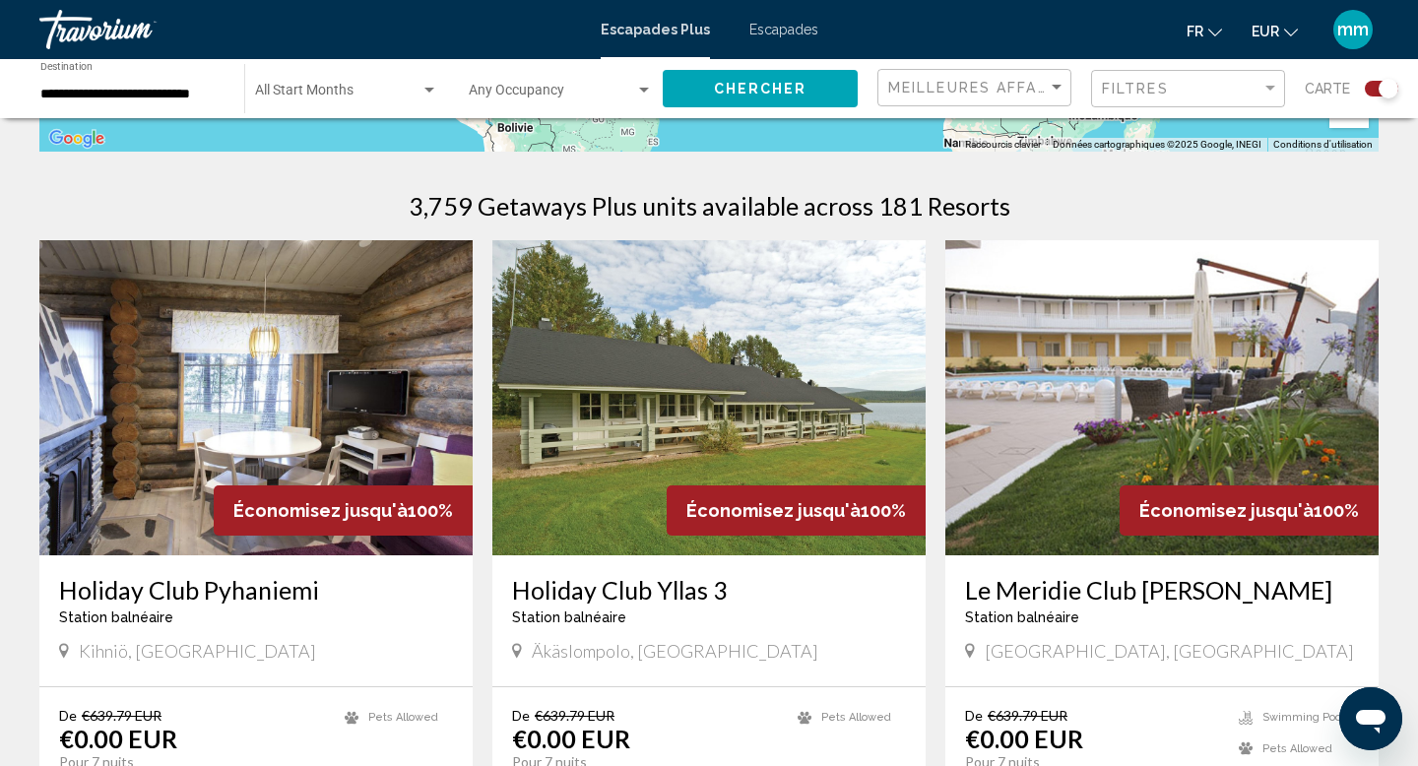
scroll to position [660, 0]
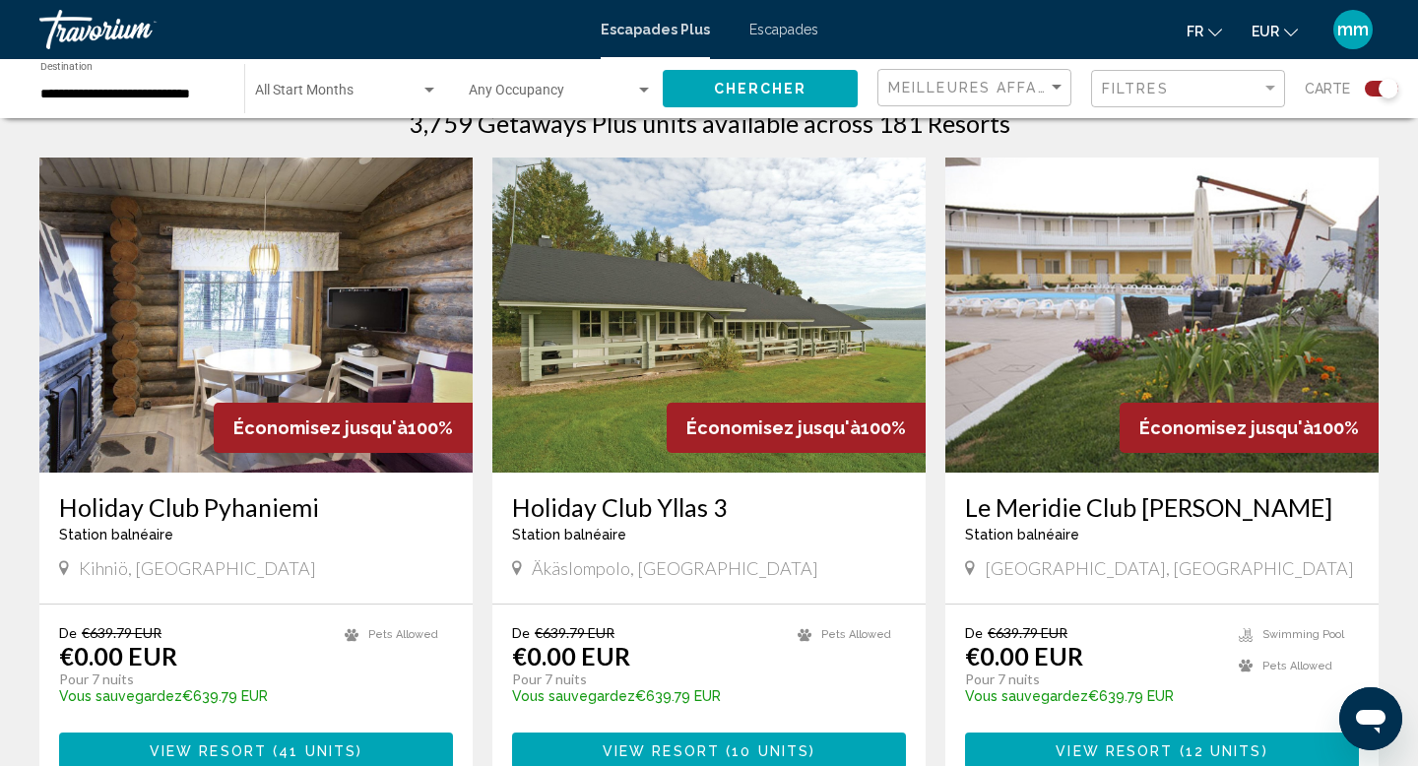
click at [1066, 312] on img "Contenu principal" at bounding box center [1162, 315] width 433 height 315
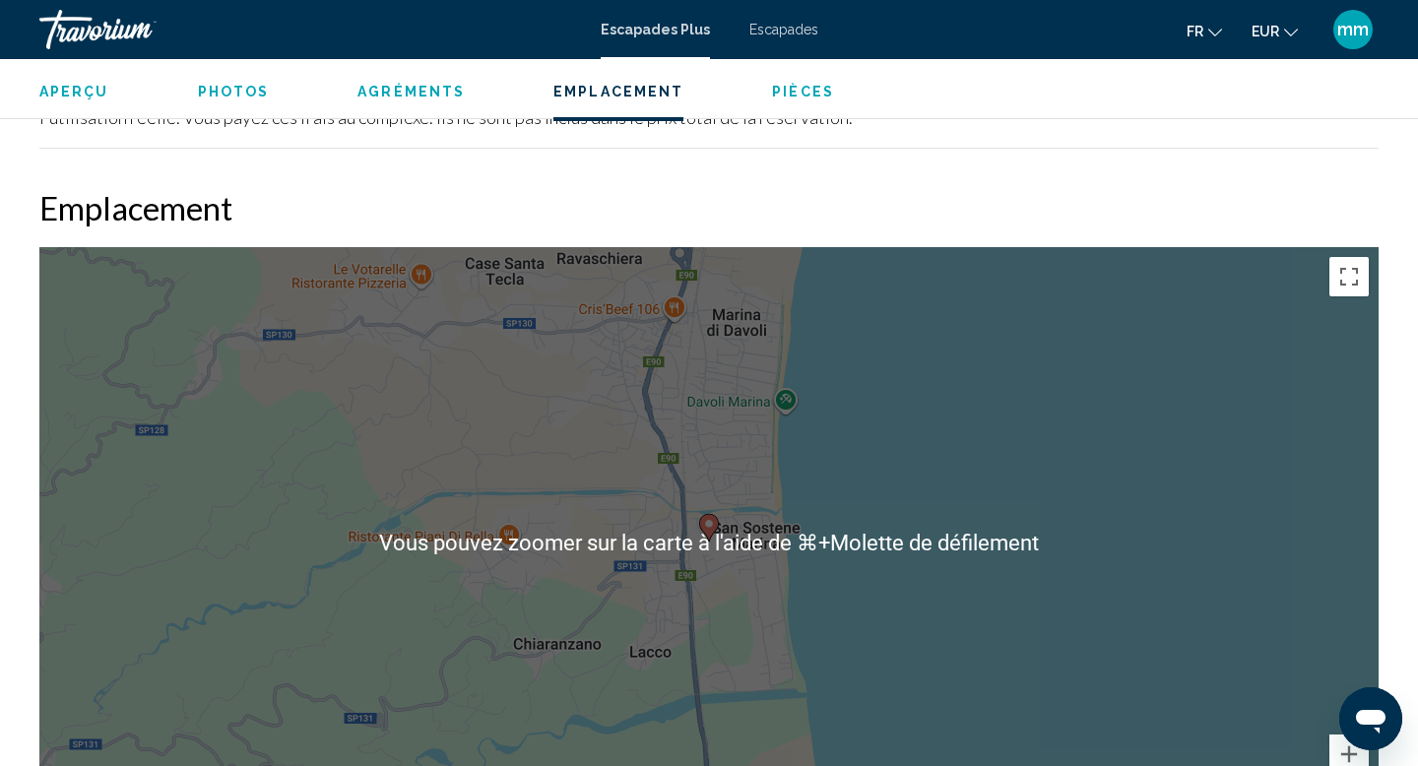
scroll to position [2233, 0]
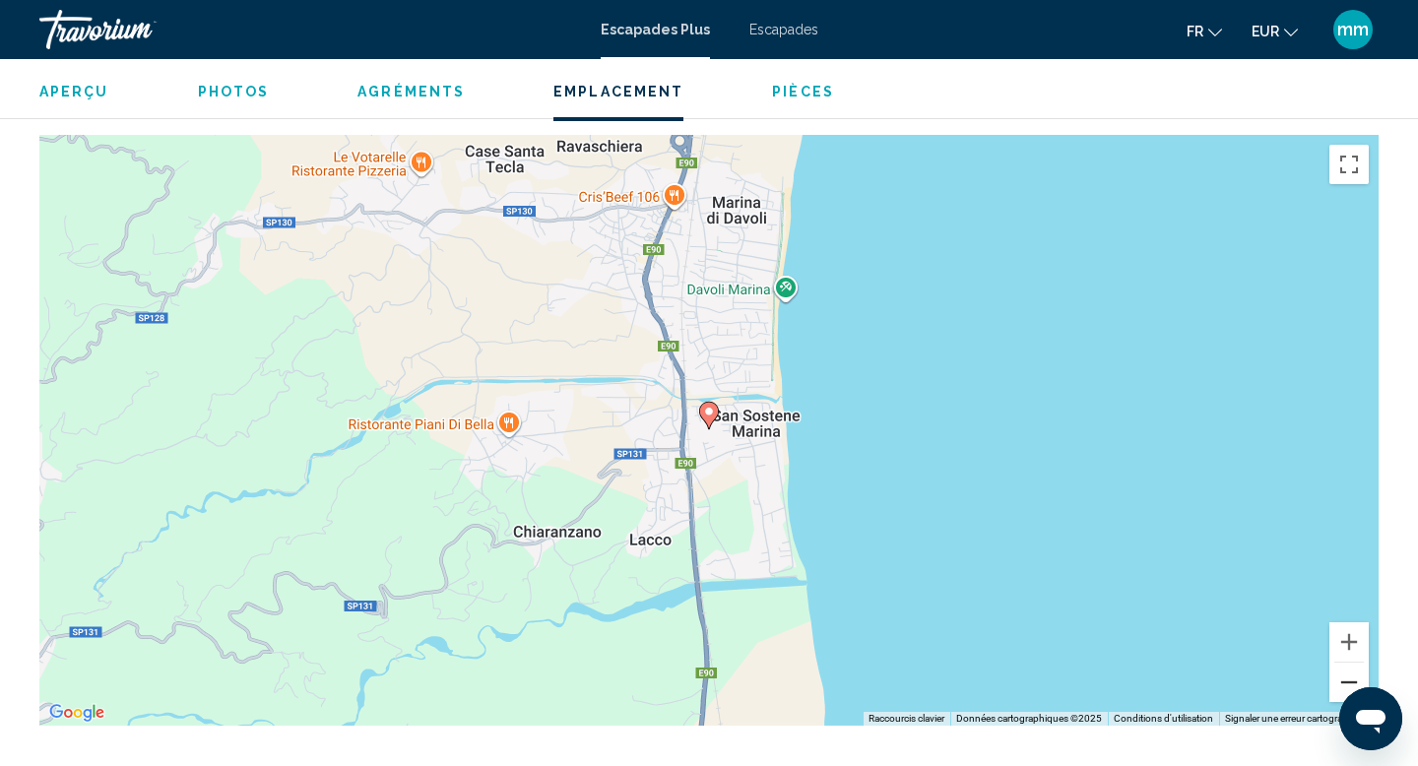
click at [1351, 677] on button "Zoom arrière" at bounding box center [1349, 682] width 39 height 39
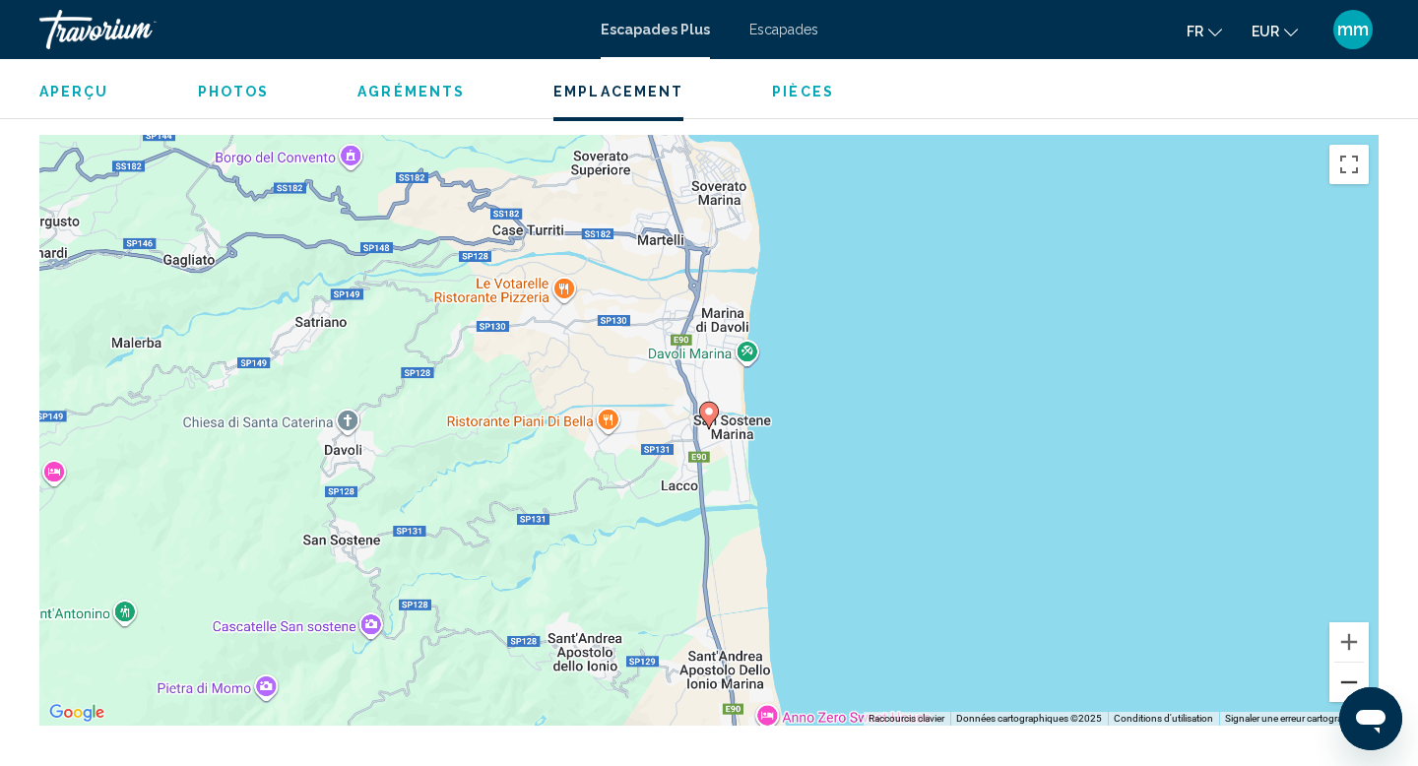
click at [1351, 677] on button "Zoom arrière" at bounding box center [1349, 682] width 39 height 39
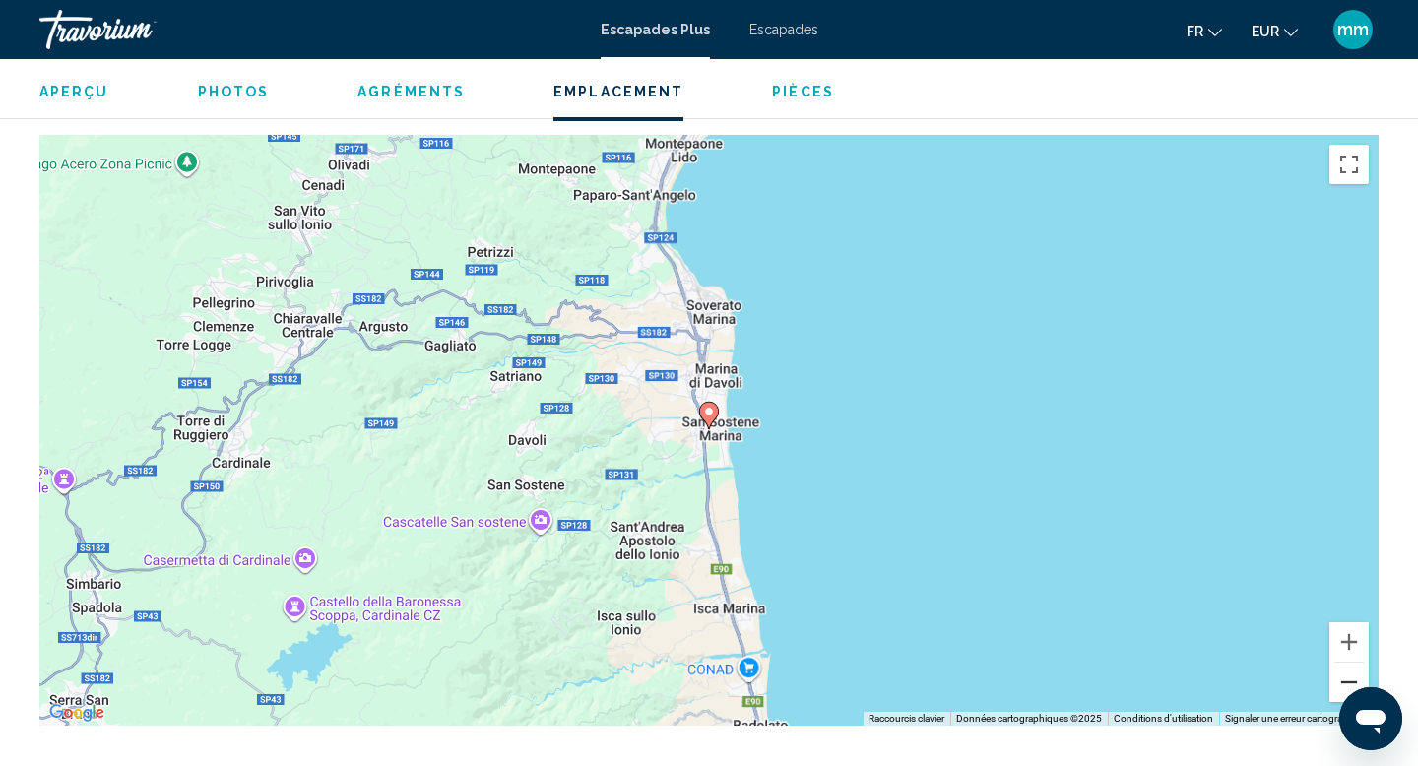
click at [1351, 677] on button "Zoom arrière" at bounding box center [1349, 682] width 39 height 39
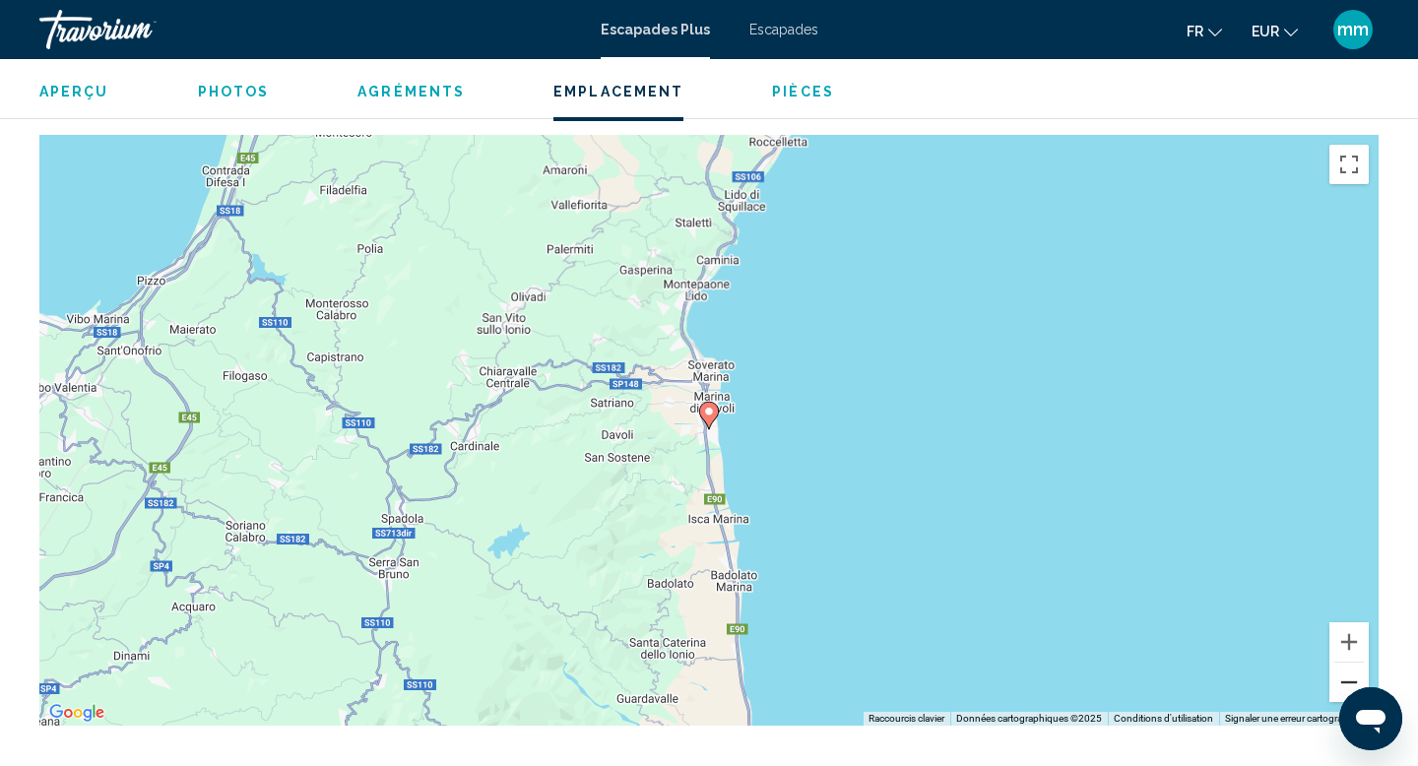
click at [1351, 677] on button "Zoom arrière" at bounding box center [1349, 682] width 39 height 39
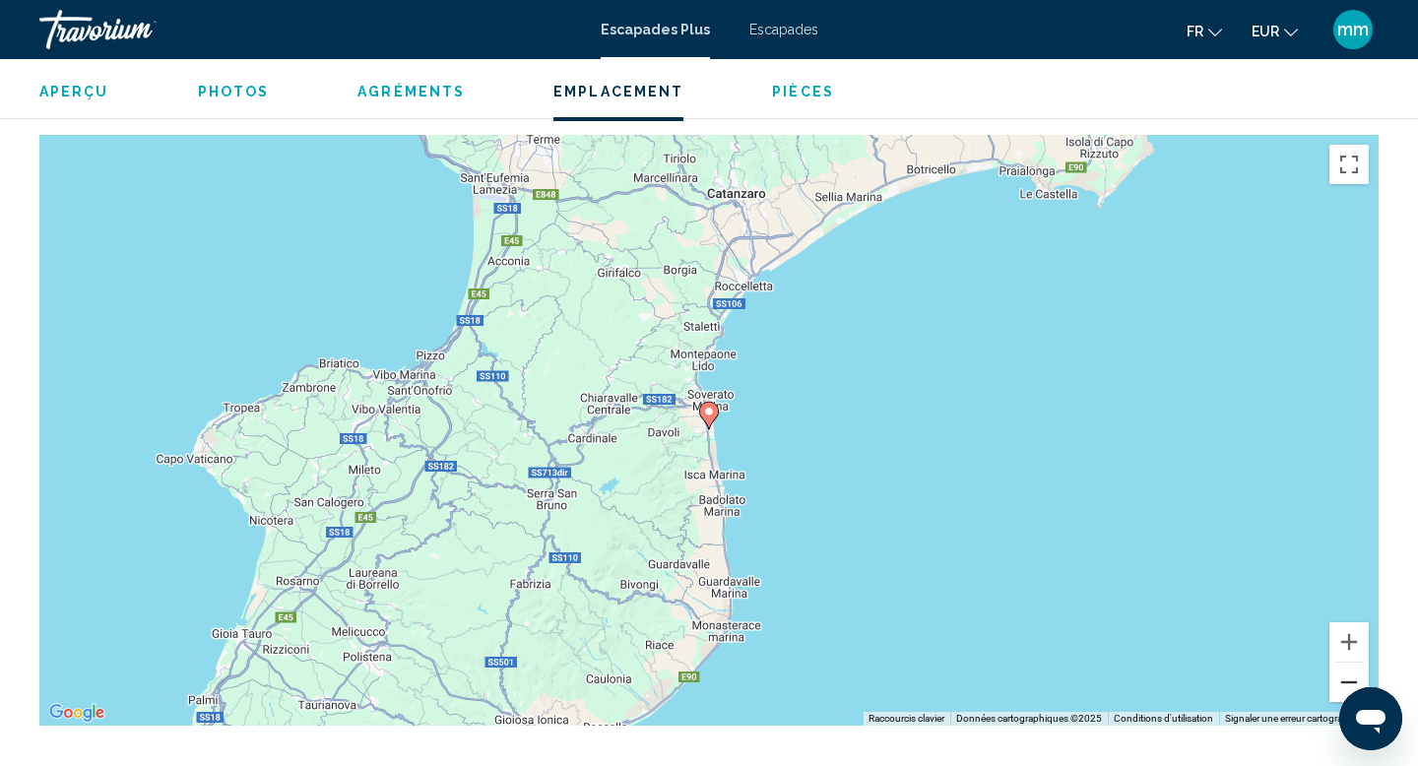
click at [1351, 677] on button "Zoom arrière" at bounding box center [1349, 682] width 39 height 39
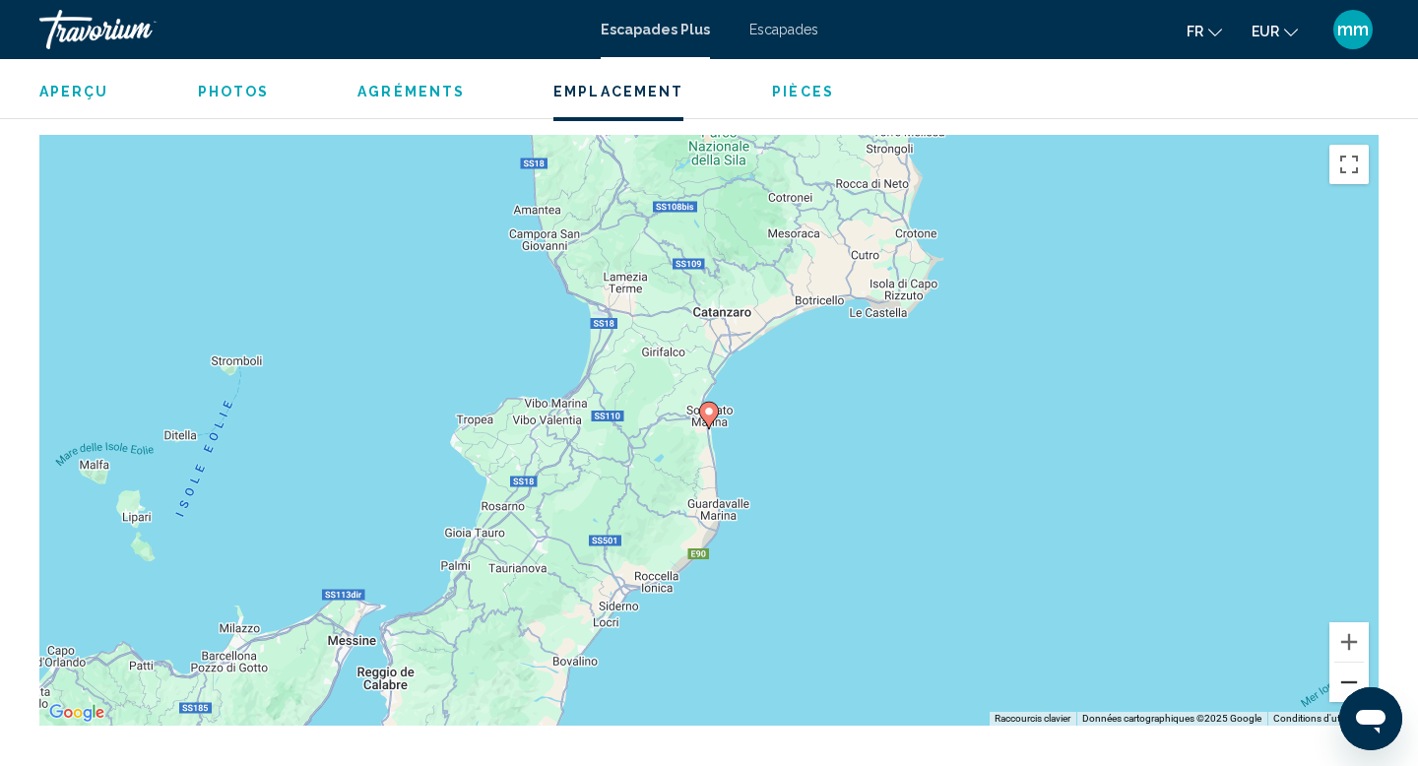
click at [1351, 677] on button "Zoom arrière" at bounding box center [1349, 682] width 39 height 39
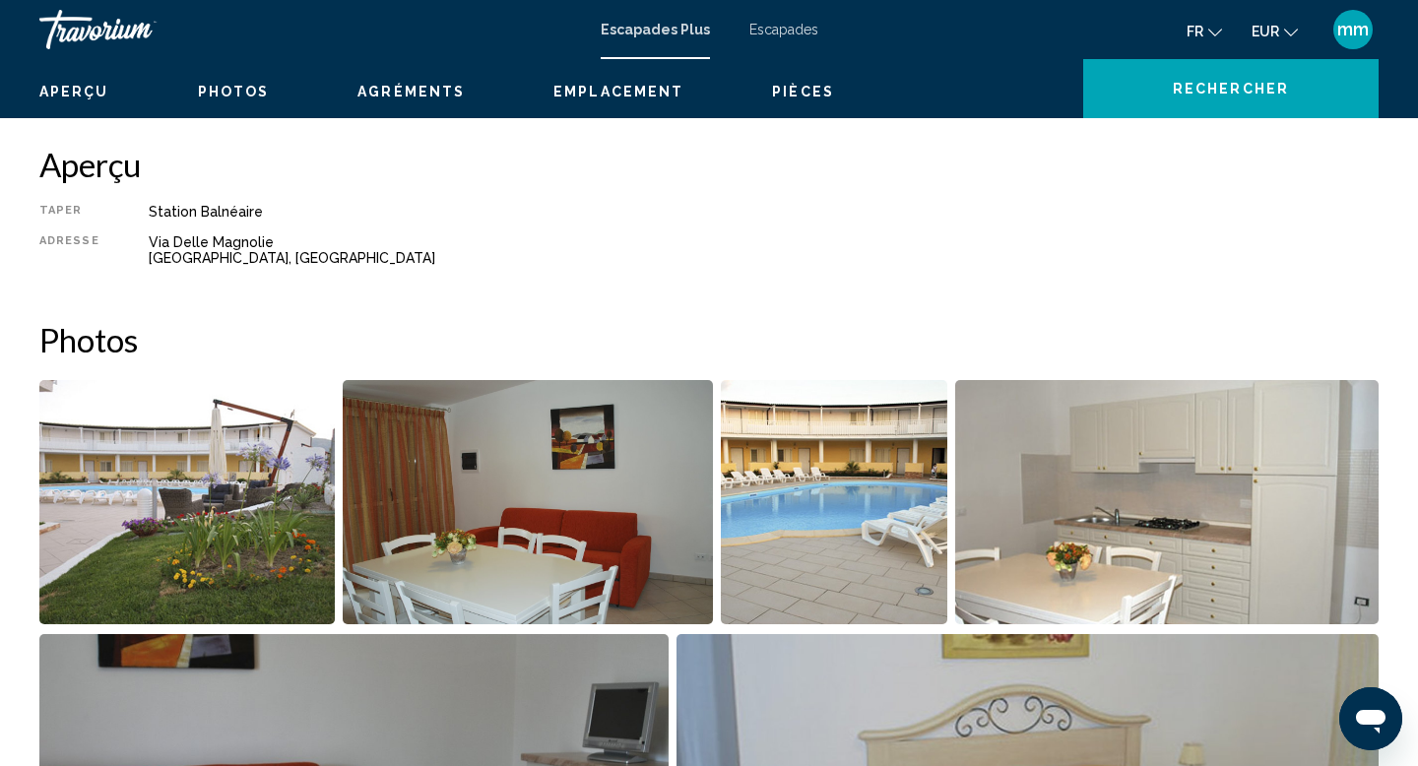
scroll to position [589, 0]
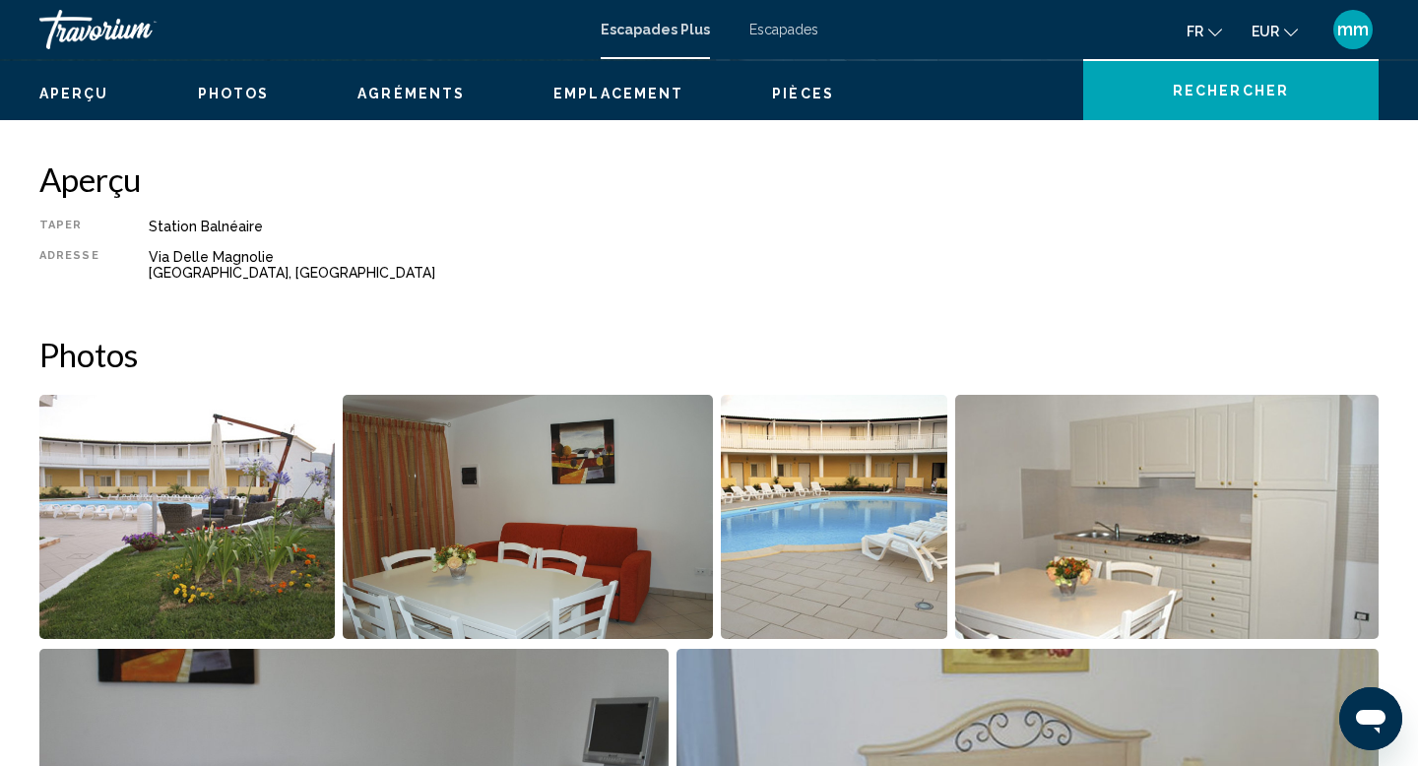
click at [149, 466] on img "Open full-screen image slider" at bounding box center [186, 517] width 295 height 244
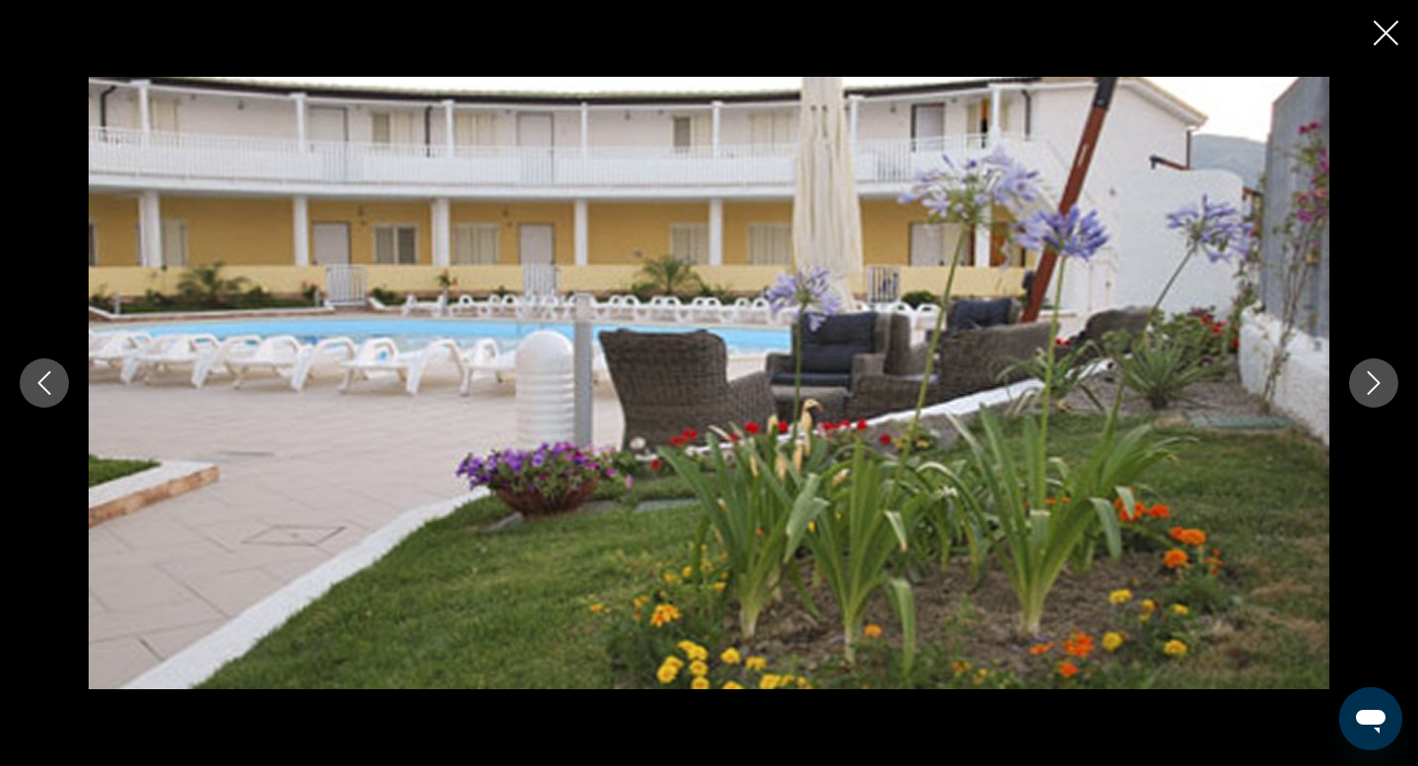
click at [1378, 380] on icon "Next image" at bounding box center [1374, 383] width 24 height 24
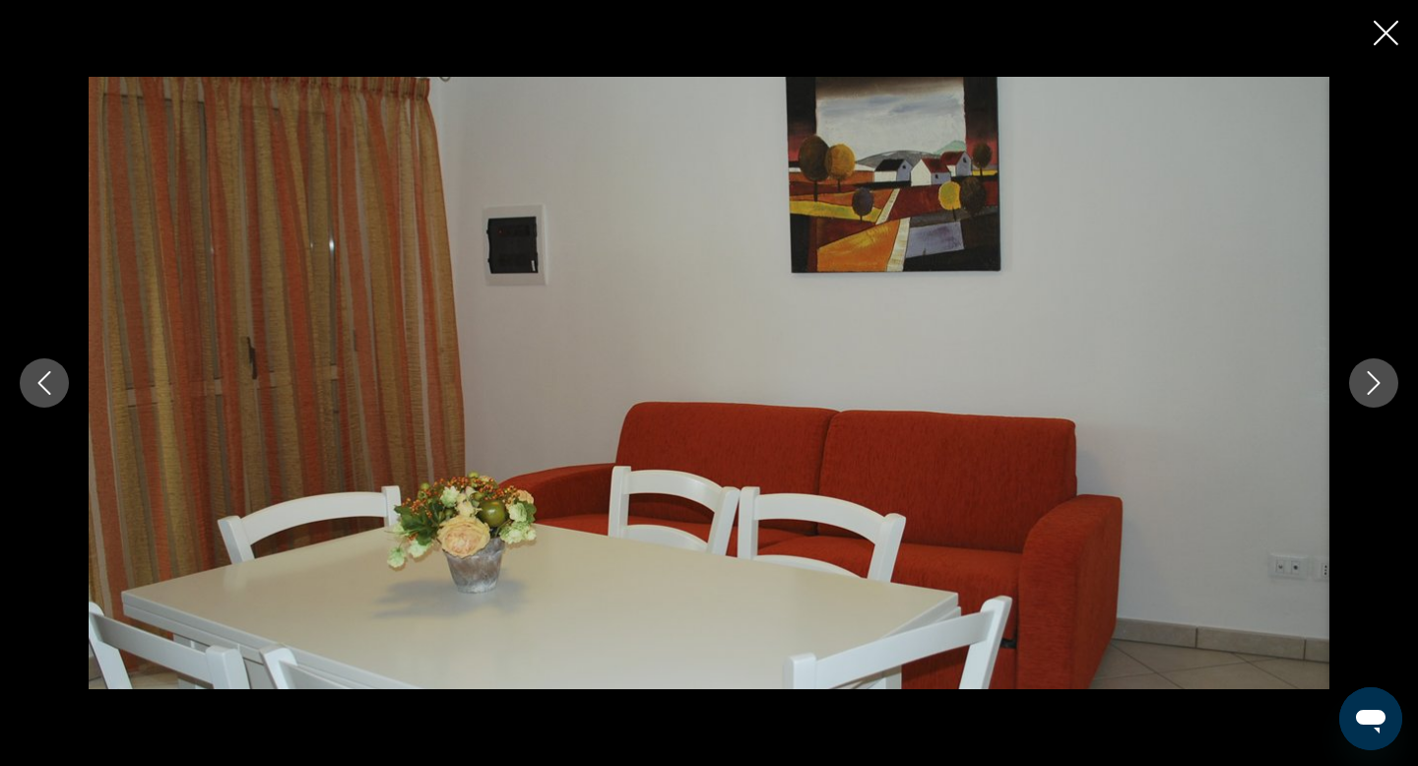
click at [1378, 380] on icon "Next image" at bounding box center [1374, 383] width 24 height 24
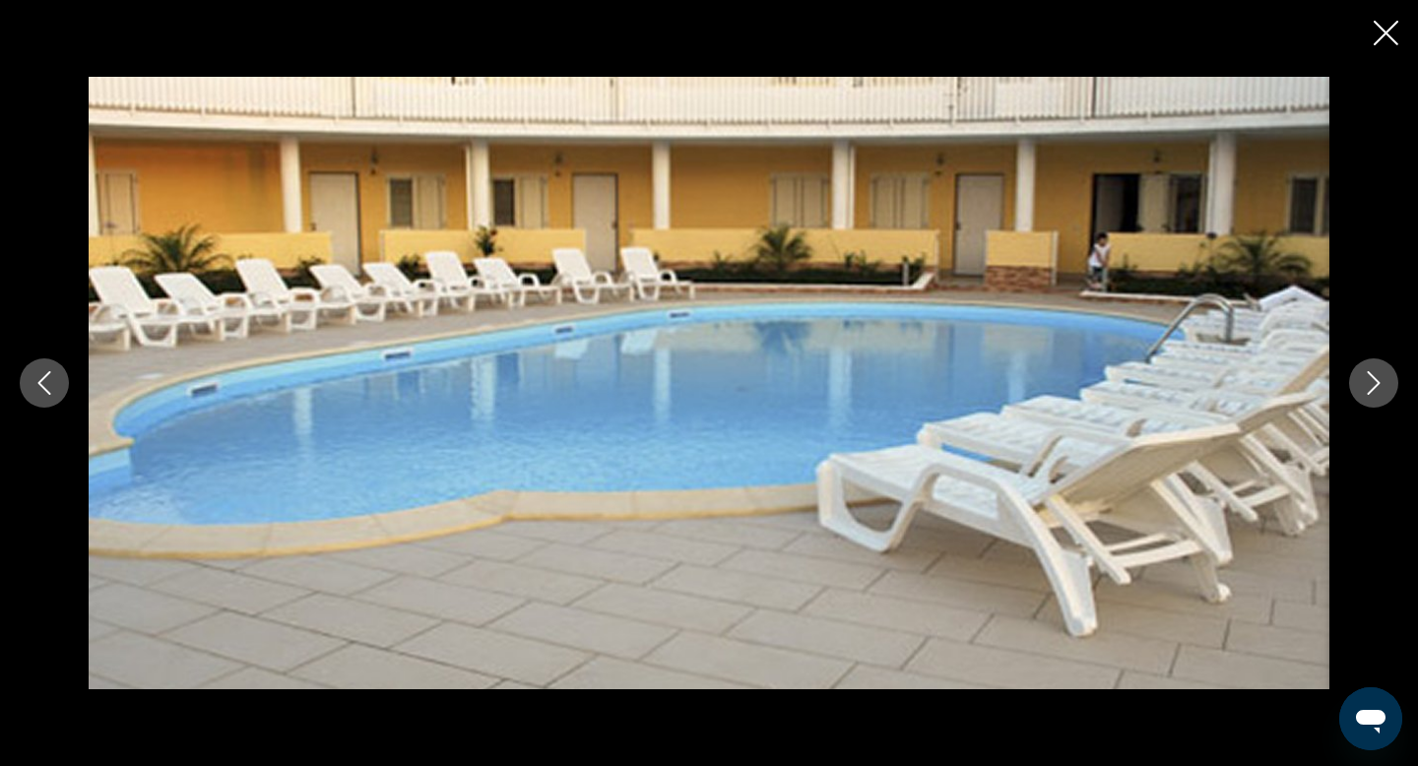
click at [1378, 380] on icon "Next image" at bounding box center [1374, 383] width 24 height 24
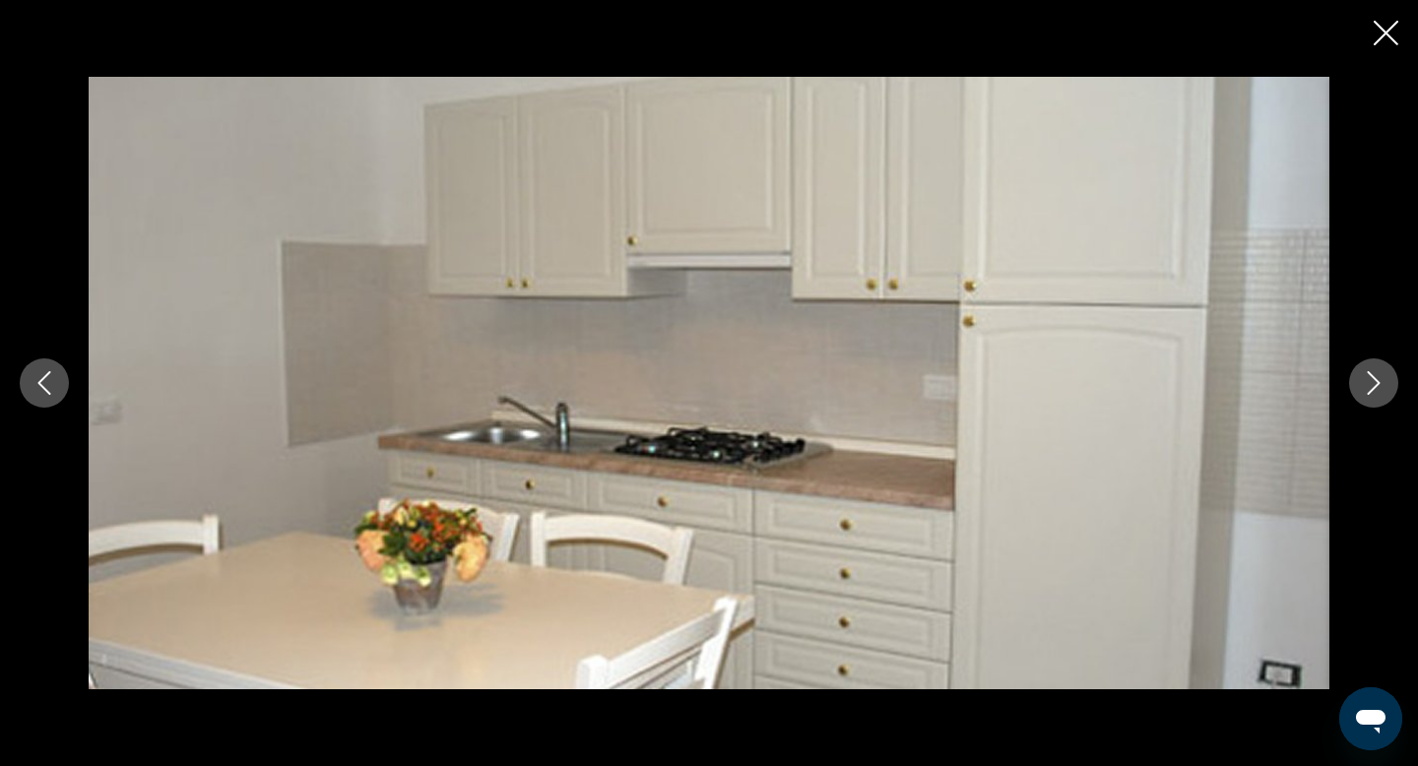
click at [1378, 380] on icon "Next image" at bounding box center [1374, 383] width 24 height 24
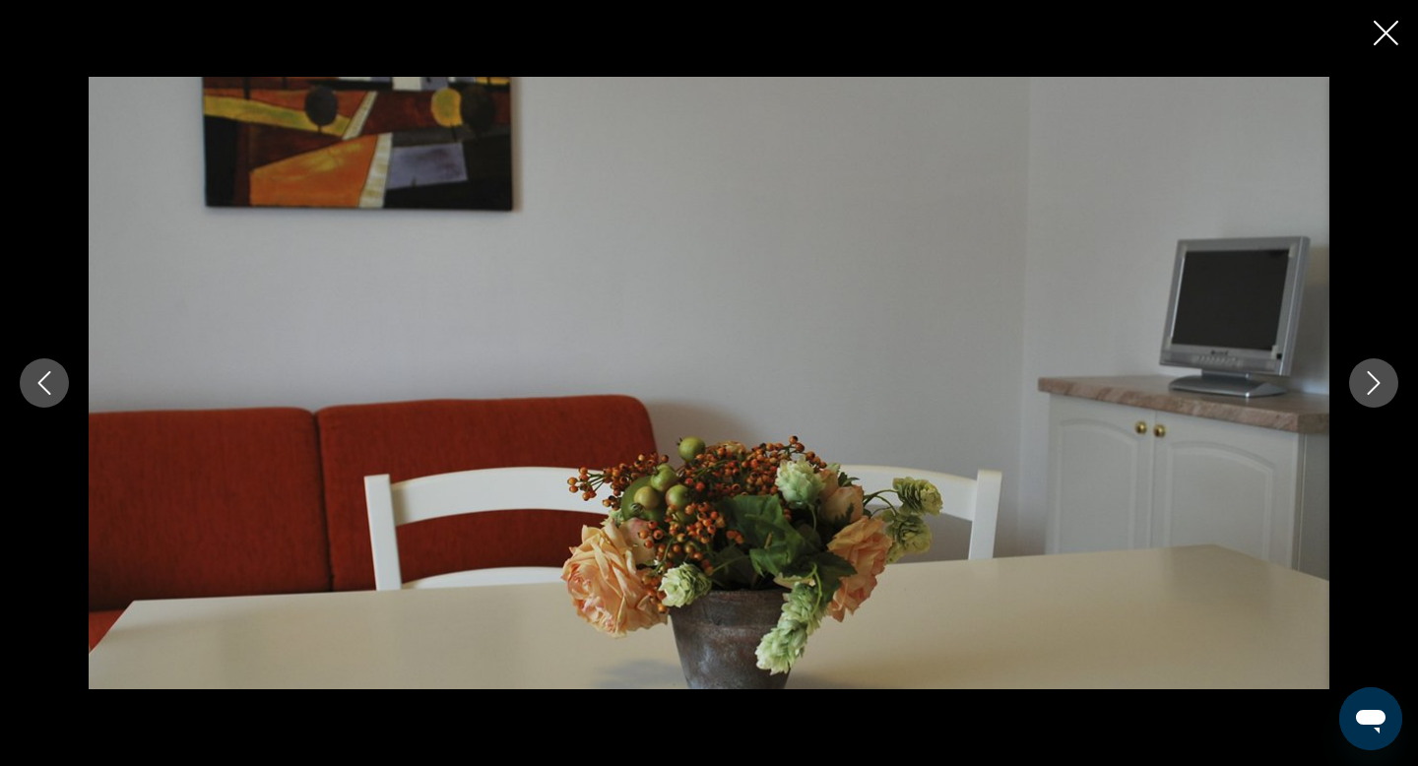
click at [1378, 380] on icon "Next image" at bounding box center [1374, 383] width 24 height 24
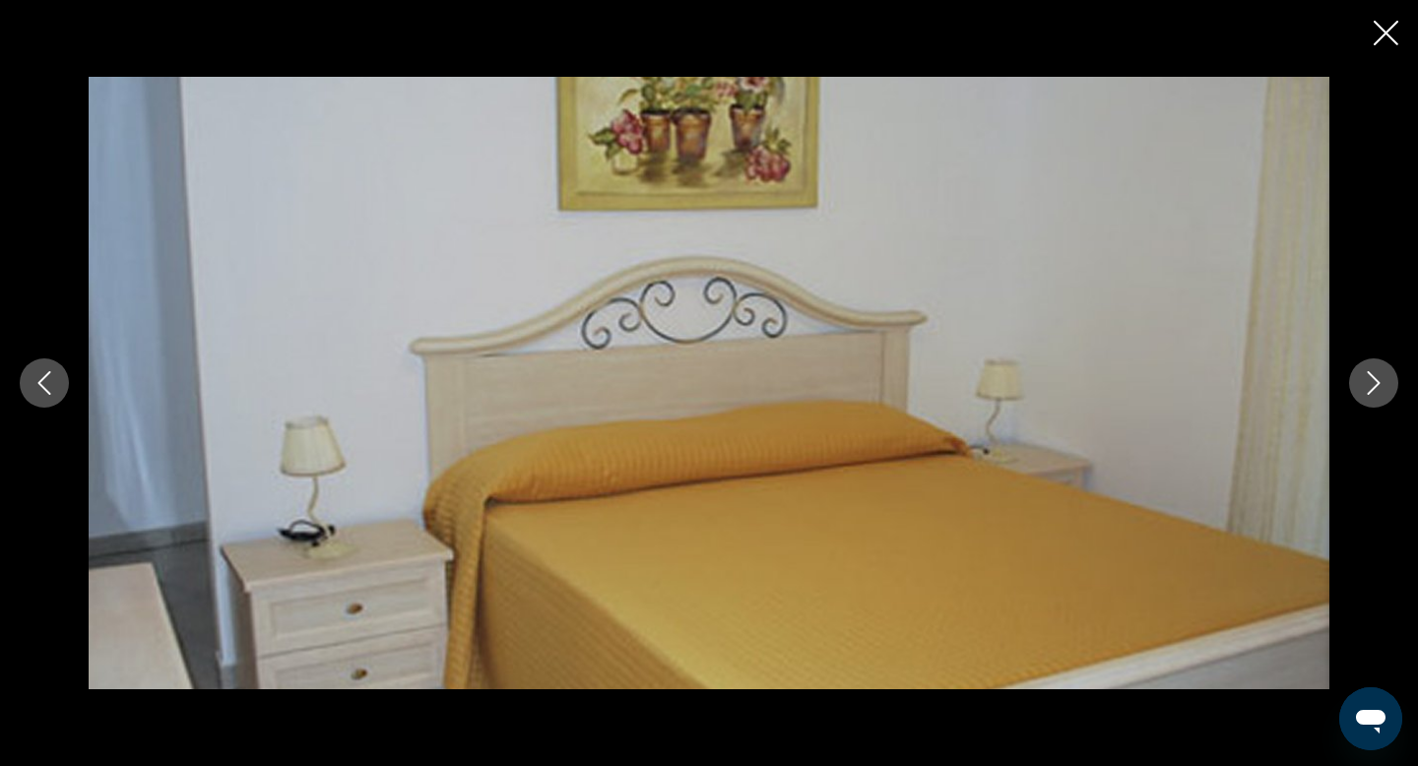
click at [1378, 380] on icon "Next image" at bounding box center [1374, 383] width 24 height 24
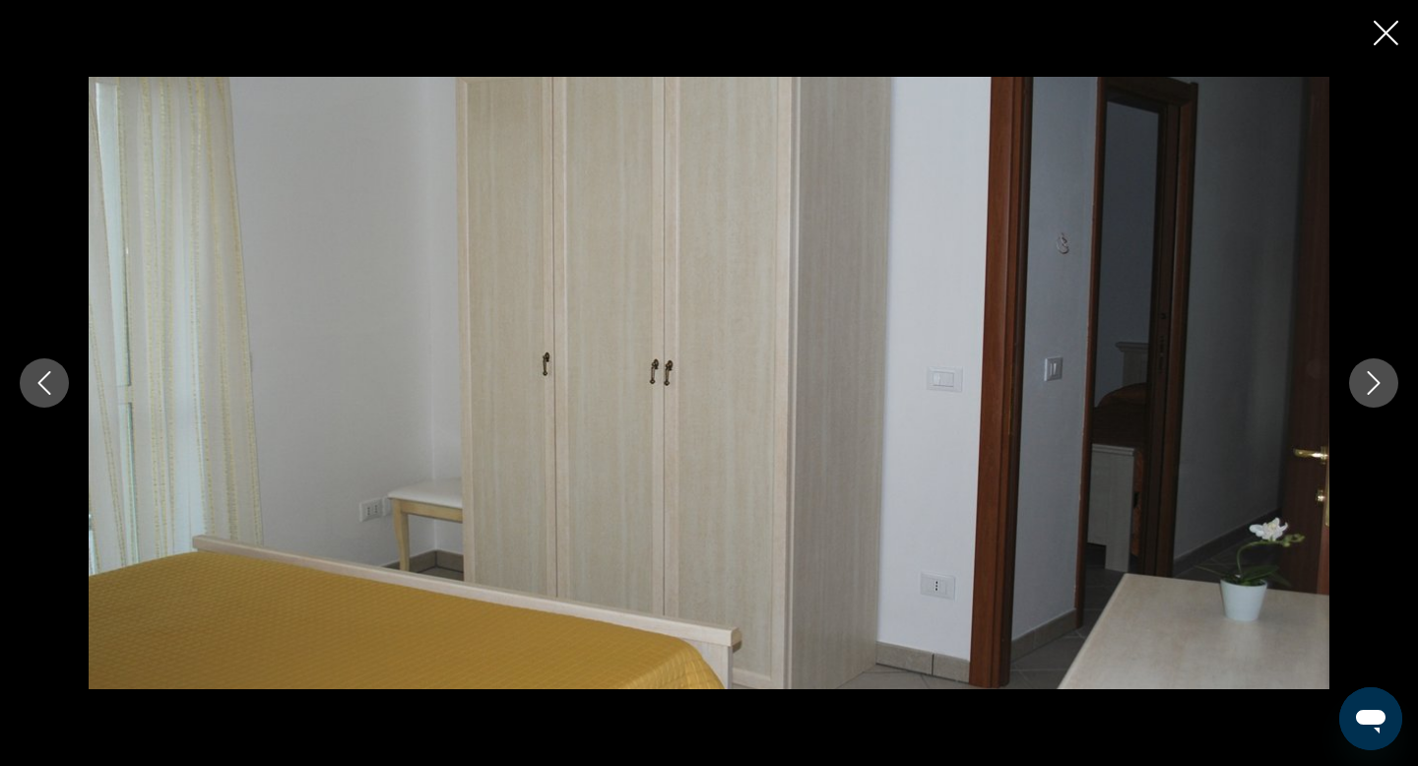
click at [1378, 380] on icon "Next image" at bounding box center [1374, 383] width 24 height 24
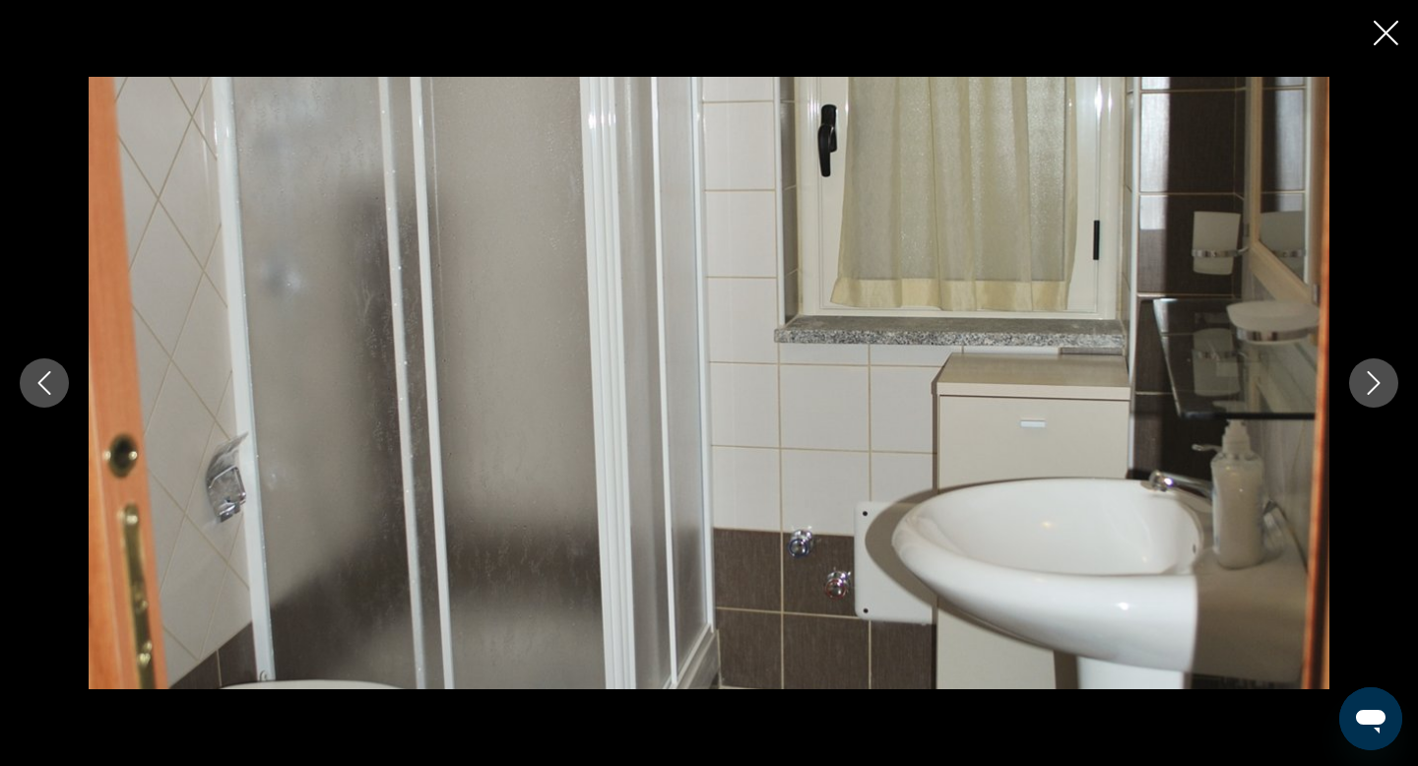
click at [1378, 380] on icon "Next image" at bounding box center [1374, 383] width 24 height 24
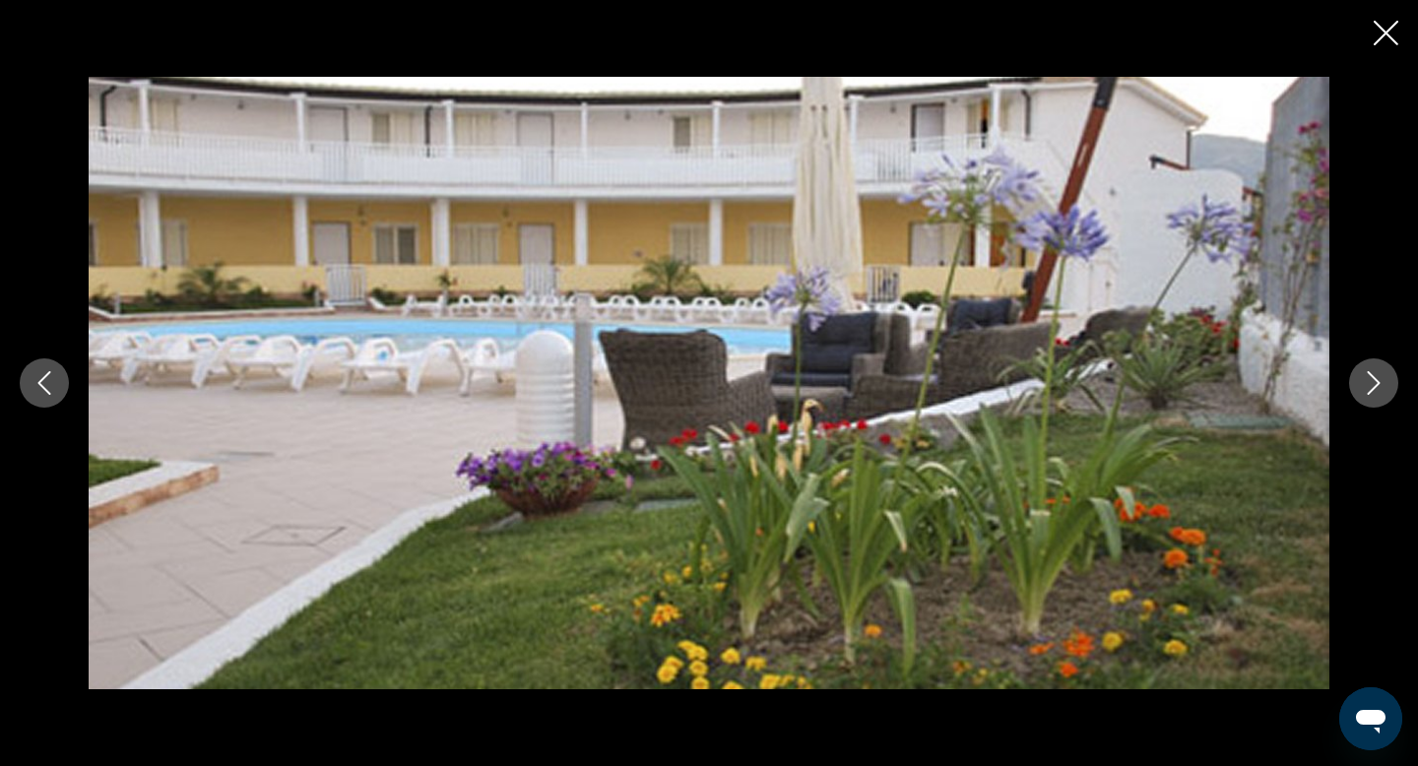
click at [1378, 380] on icon "Next image" at bounding box center [1374, 383] width 24 height 24
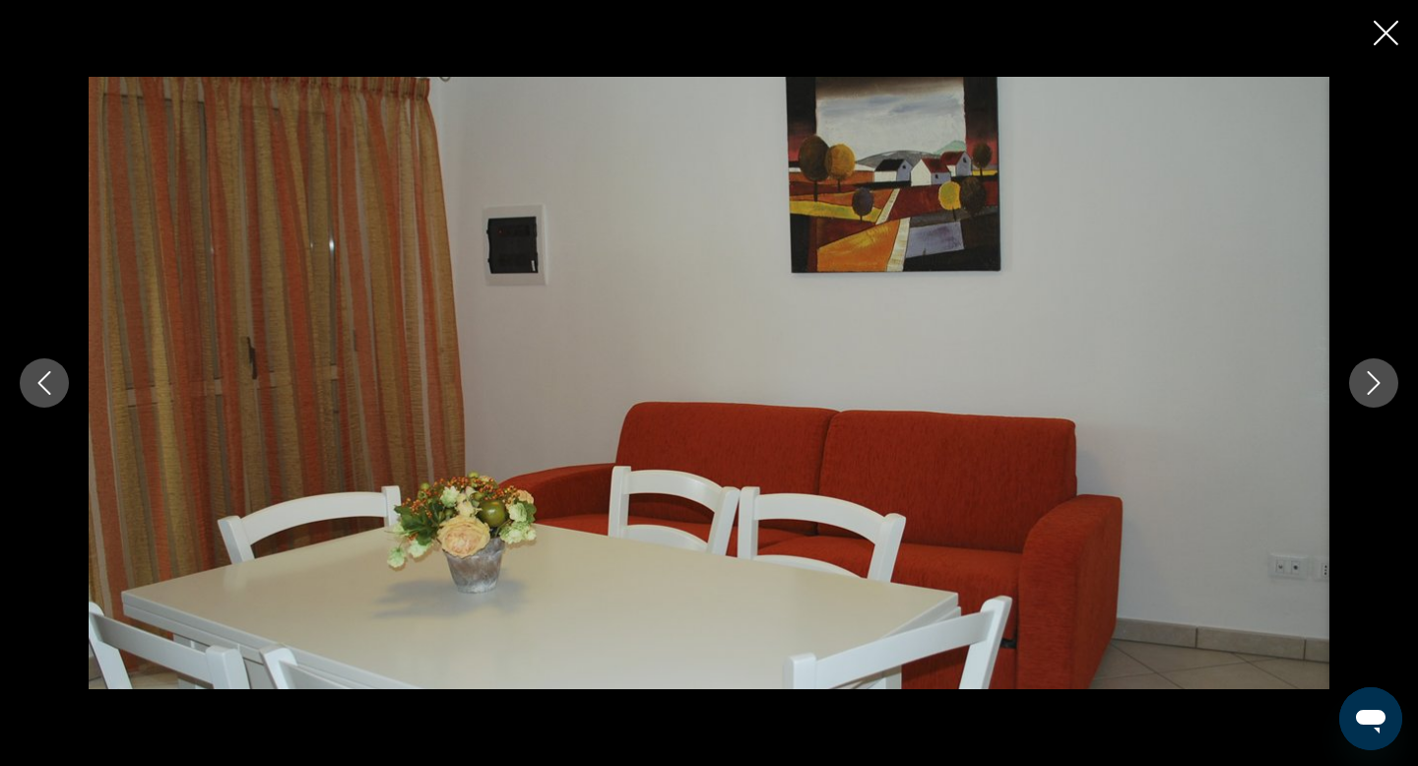
click at [1386, 34] on icon "Close slideshow" at bounding box center [1386, 33] width 25 height 25
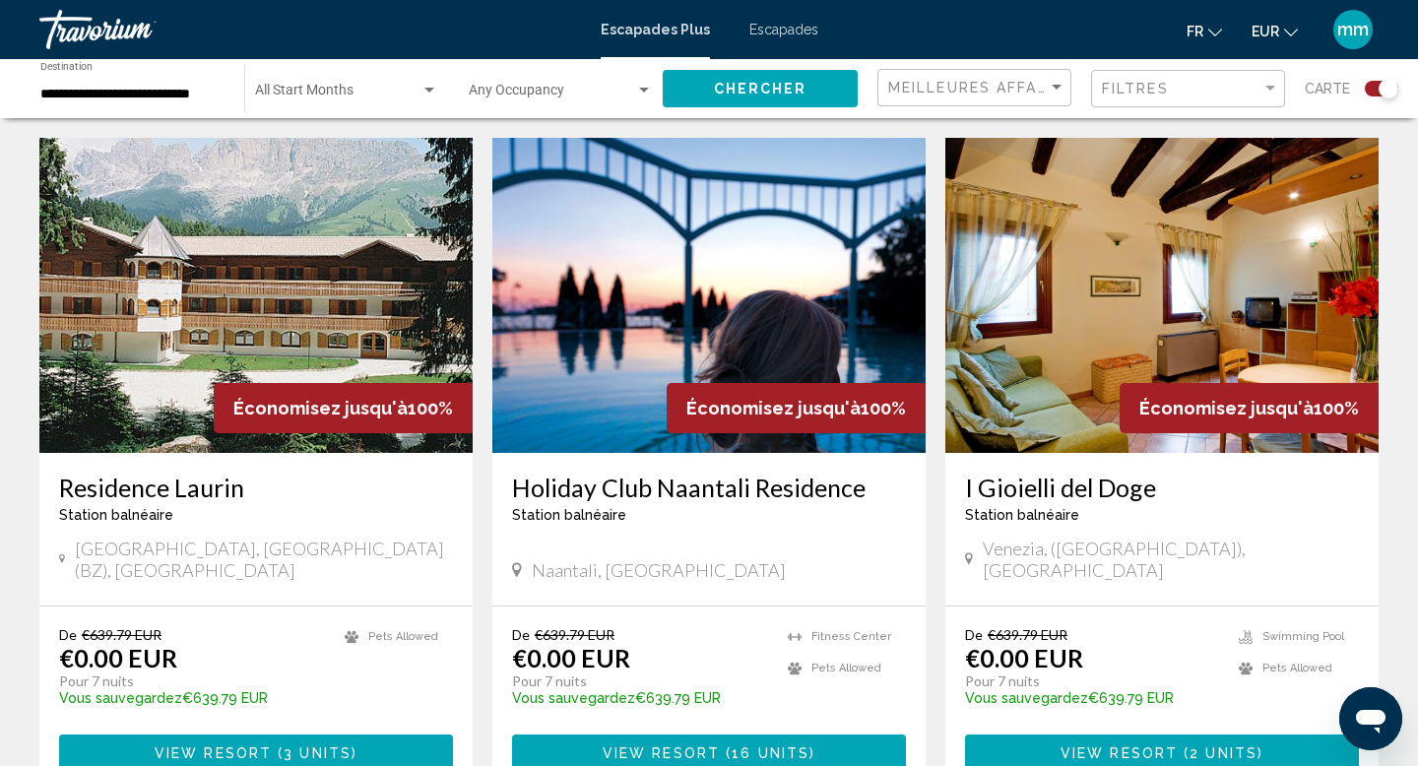
scroll to position [2729, 0]
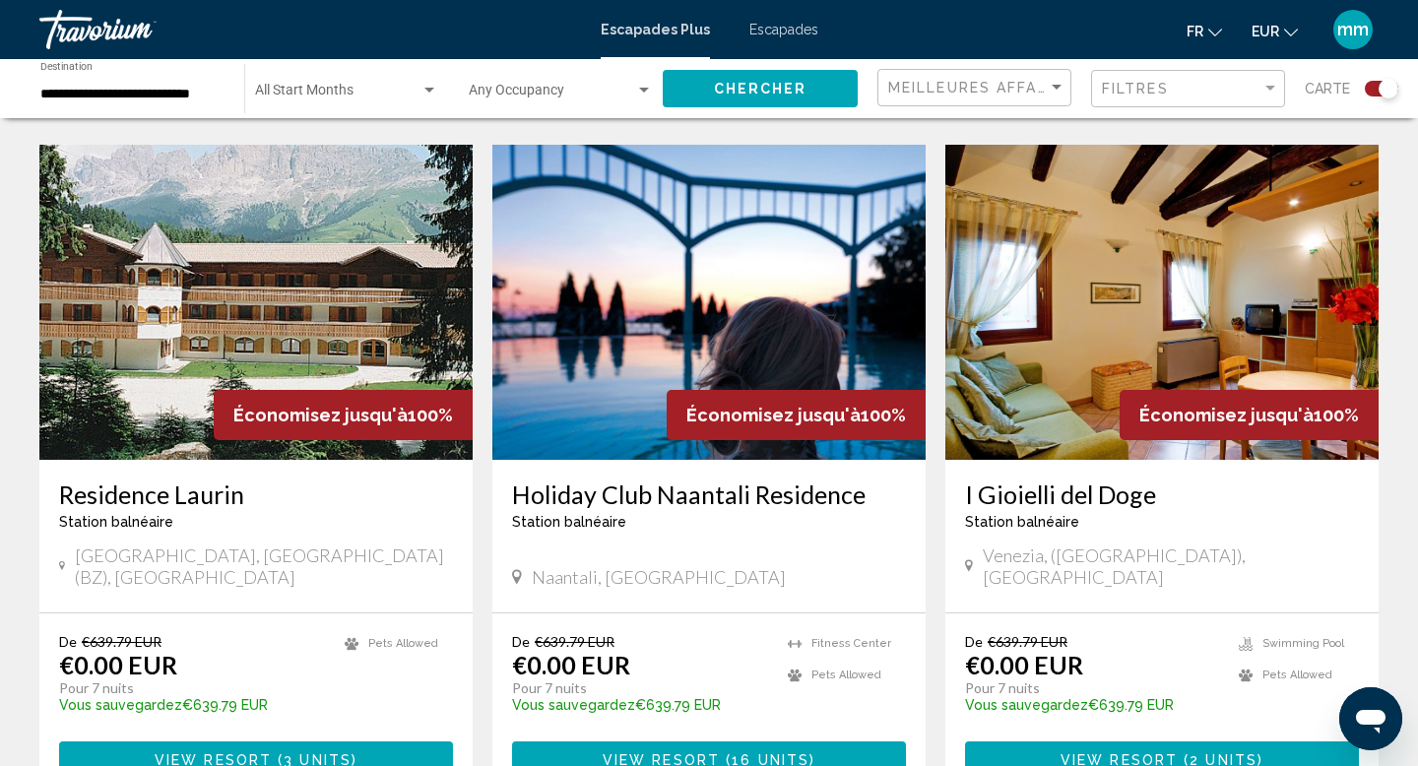
click at [1054, 311] on img "Contenu principal" at bounding box center [1162, 302] width 433 height 315
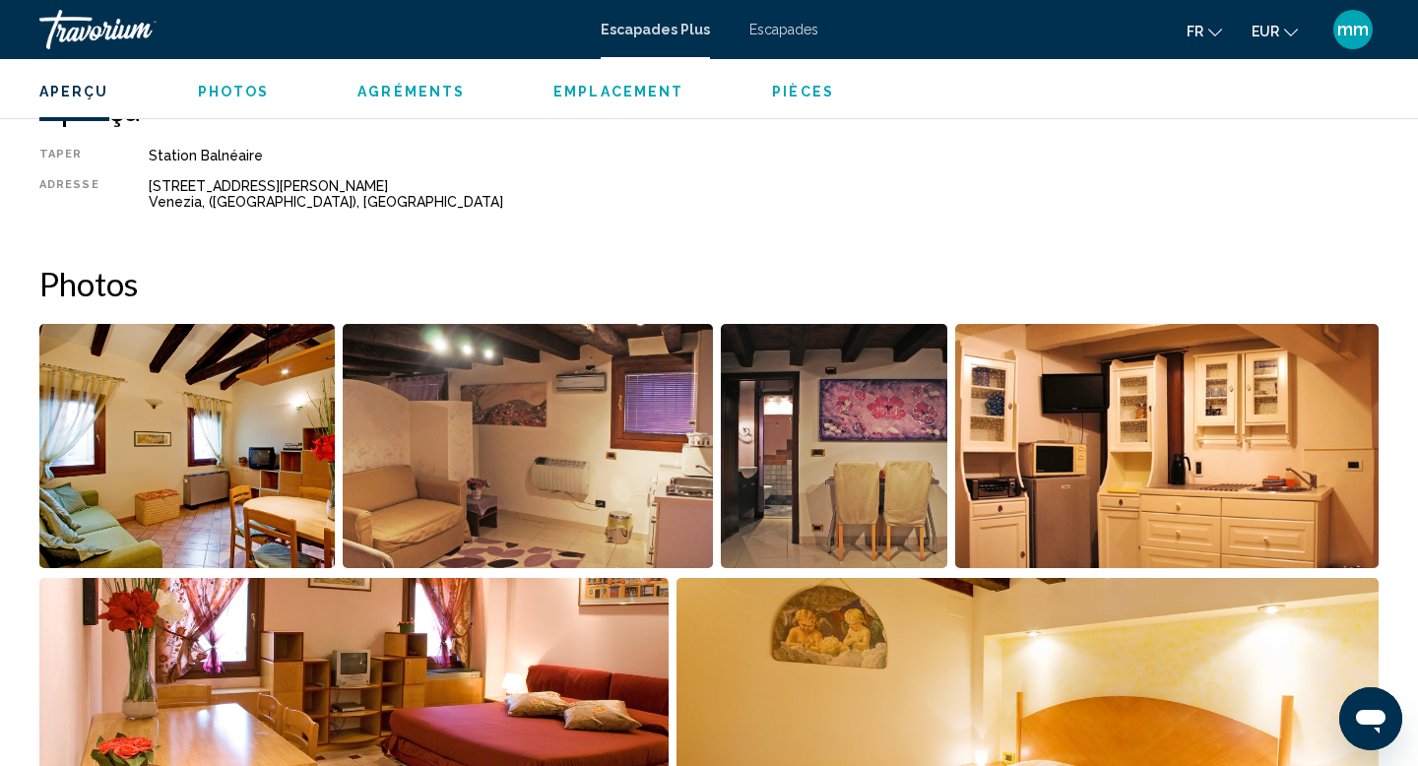
scroll to position [658, 0]
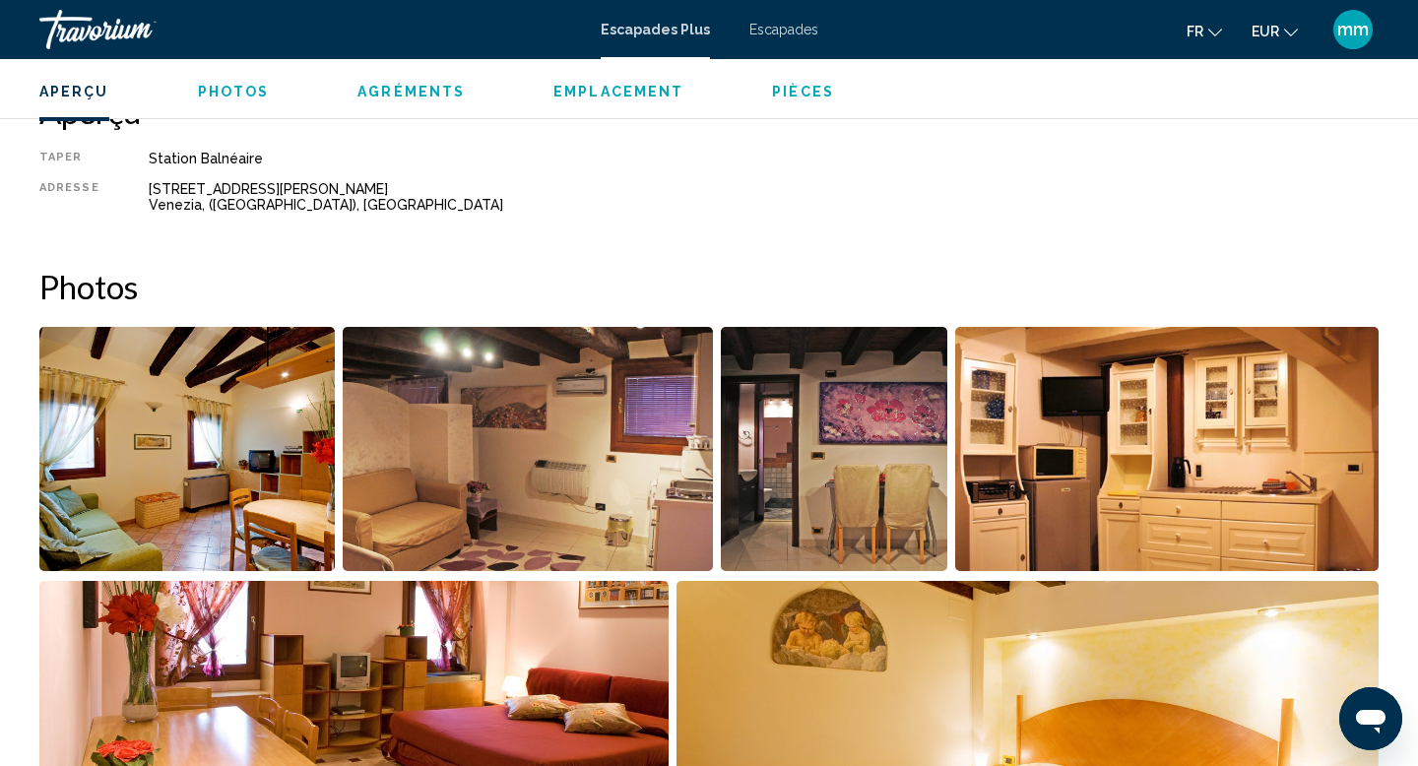
click at [229, 461] on img "Open full-screen image slider" at bounding box center [186, 449] width 295 height 244
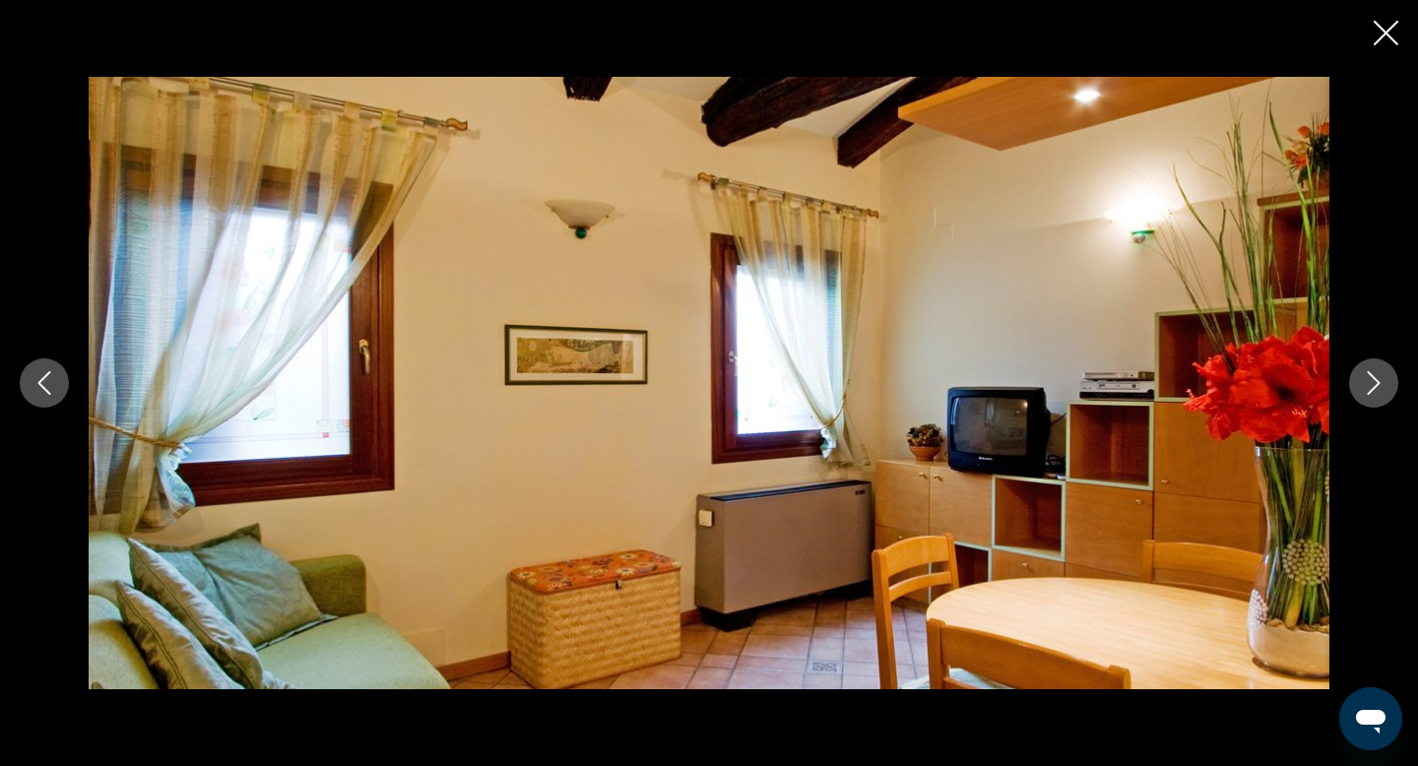
click at [1374, 378] on icon "Next image" at bounding box center [1374, 383] width 13 height 24
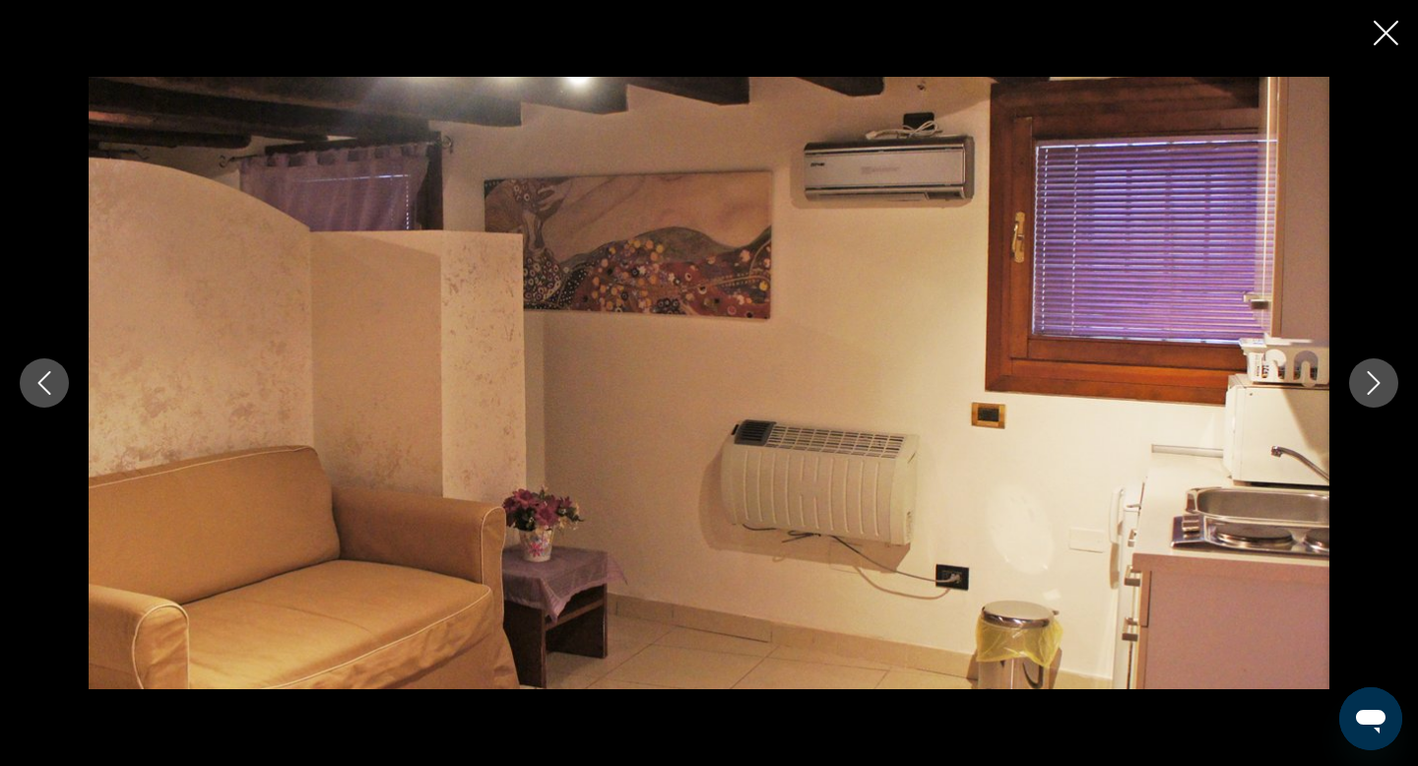
click at [1374, 378] on icon "Next image" at bounding box center [1374, 383] width 13 height 24
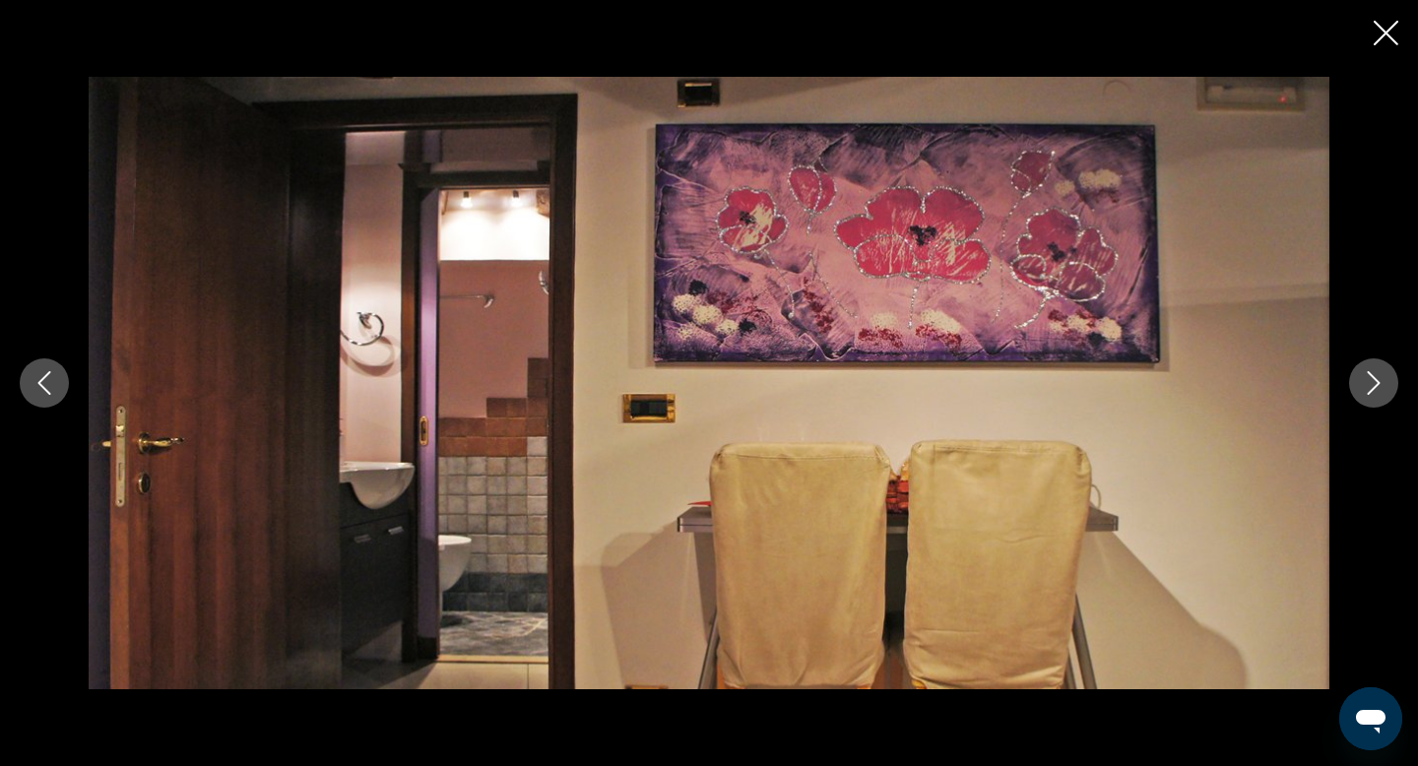
click at [1374, 378] on icon "Next image" at bounding box center [1374, 383] width 13 height 24
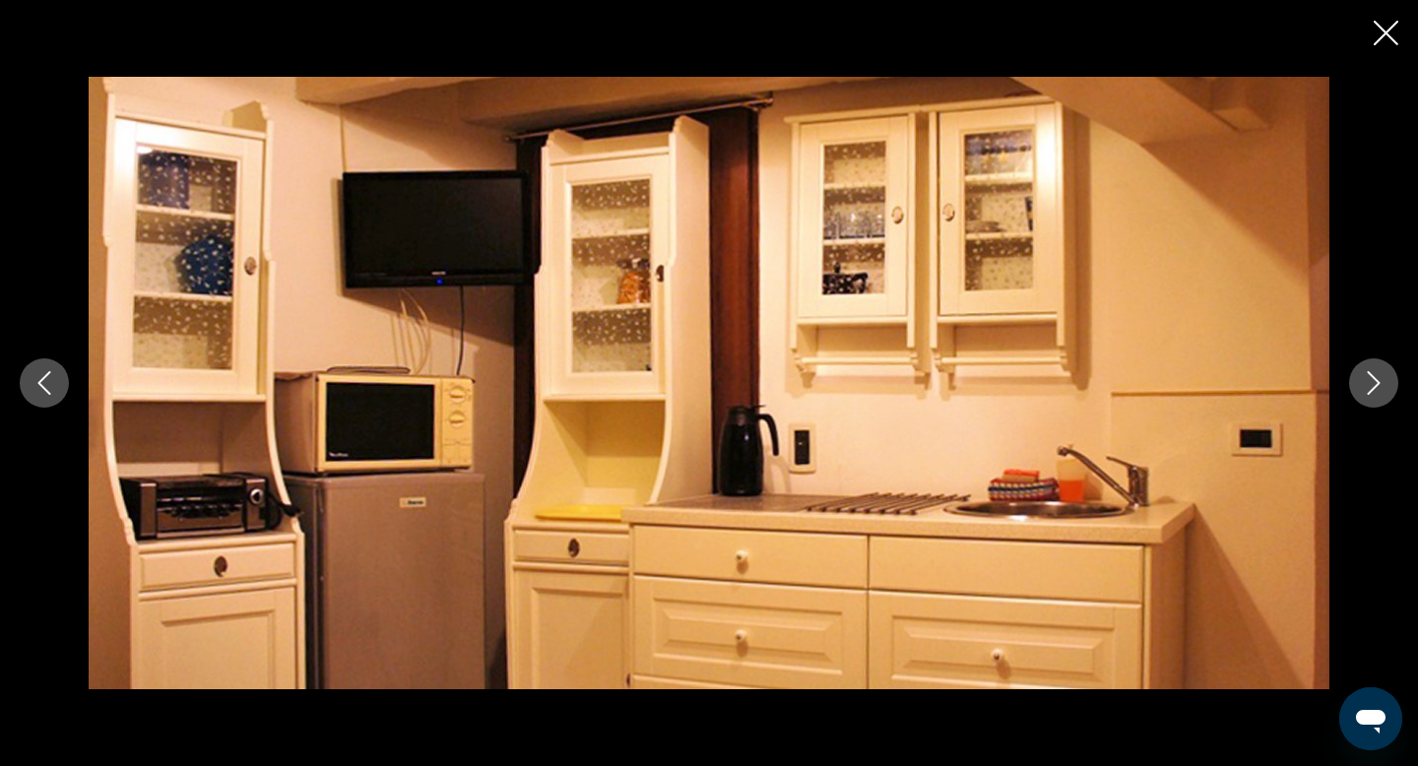
click at [1374, 378] on icon "Next image" at bounding box center [1374, 383] width 13 height 24
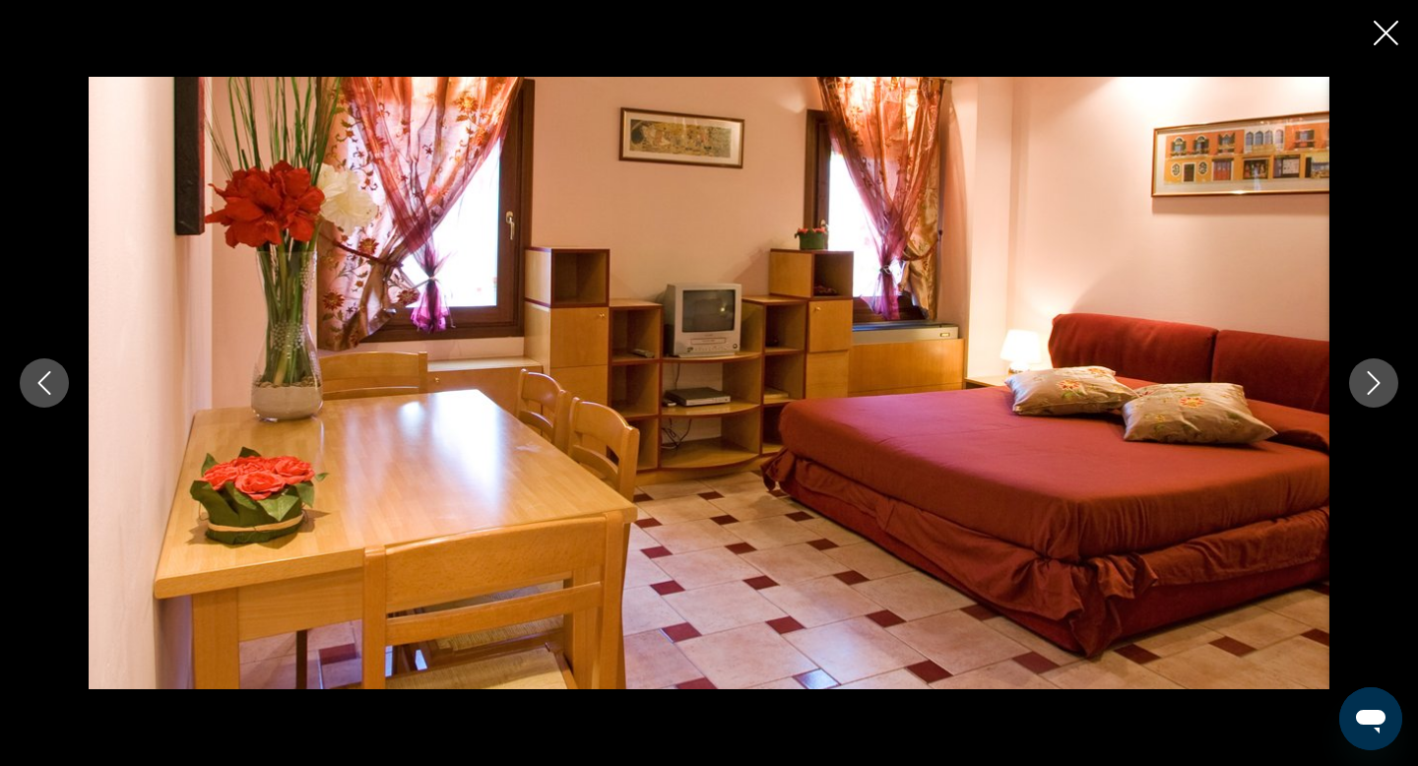
click at [1374, 378] on icon "Next image" at bounding box center [1374, 383] width 13 height 24
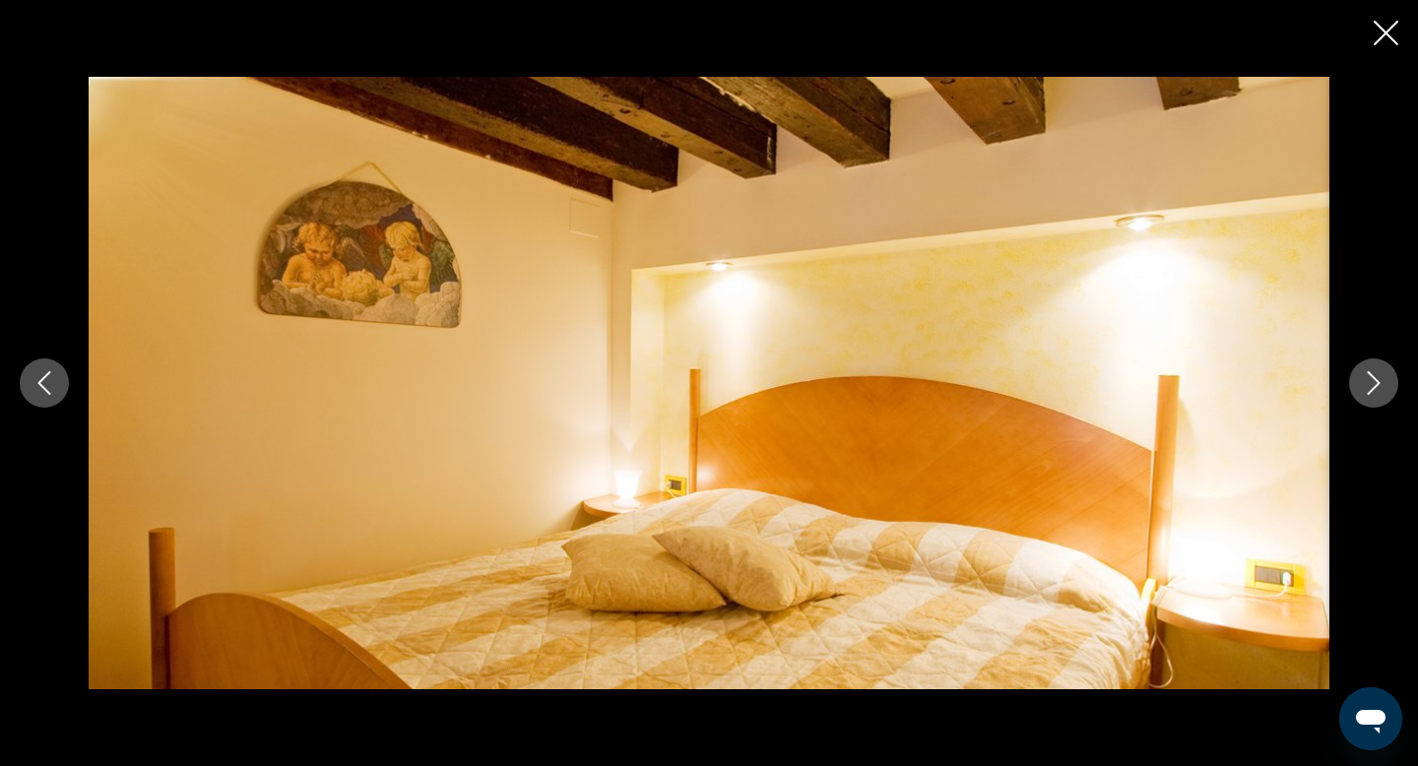
click at [1374, 378] on icon "Next image" at bounding box center [1374, 383] width 13 height 24
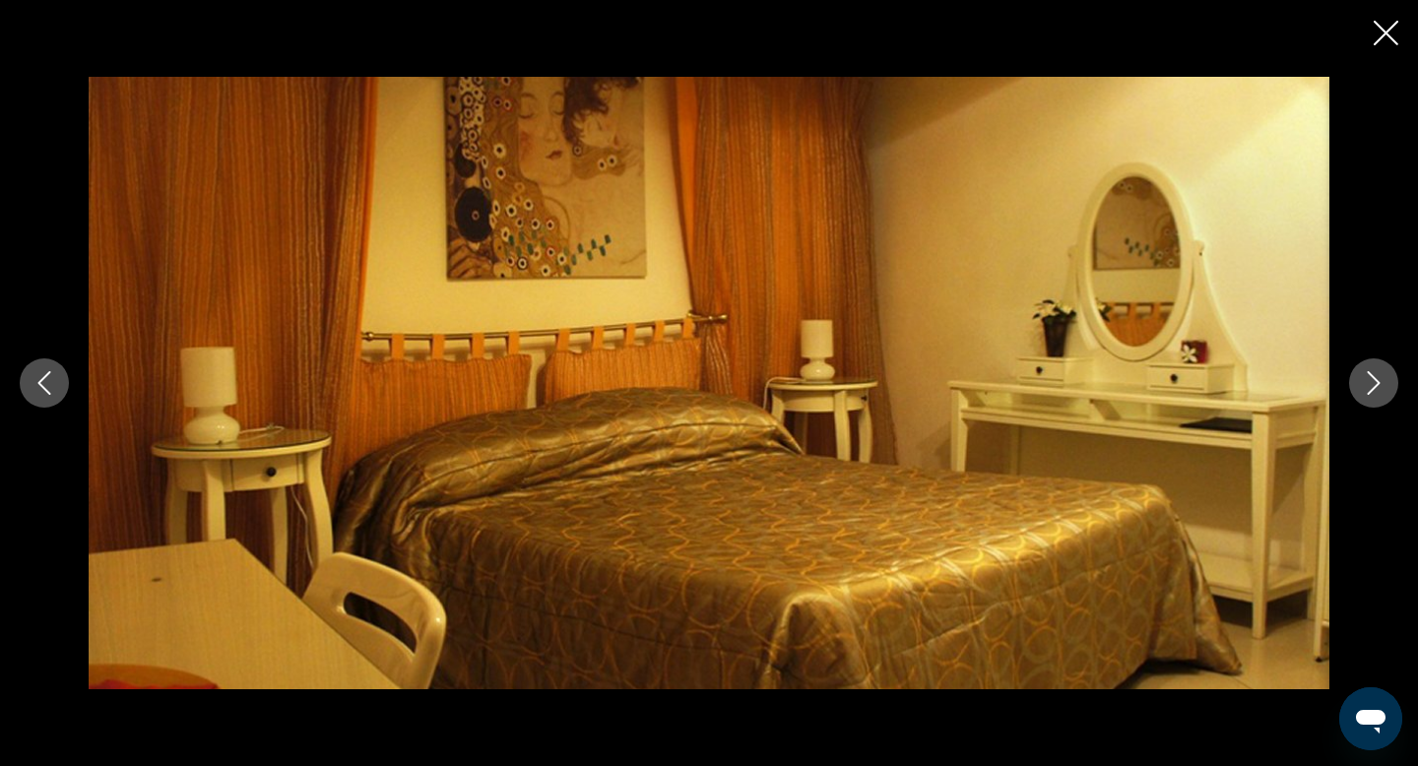
click at [1374, 378] on icon "Next image" at bounding box center [1374, 383] width 13 height 24
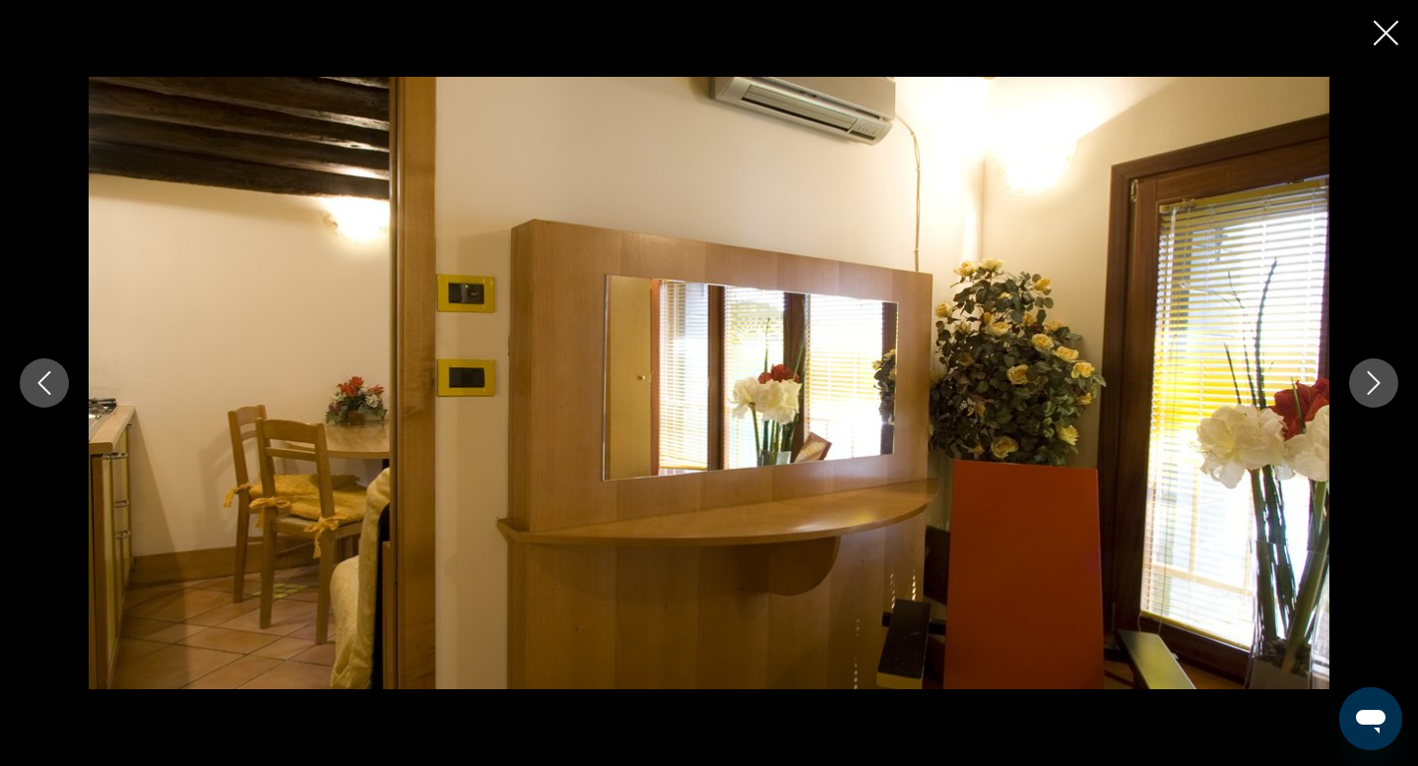
click at [1374, 378] on icon "Next image" at bounding box center [1374, 383] width 13 height 24
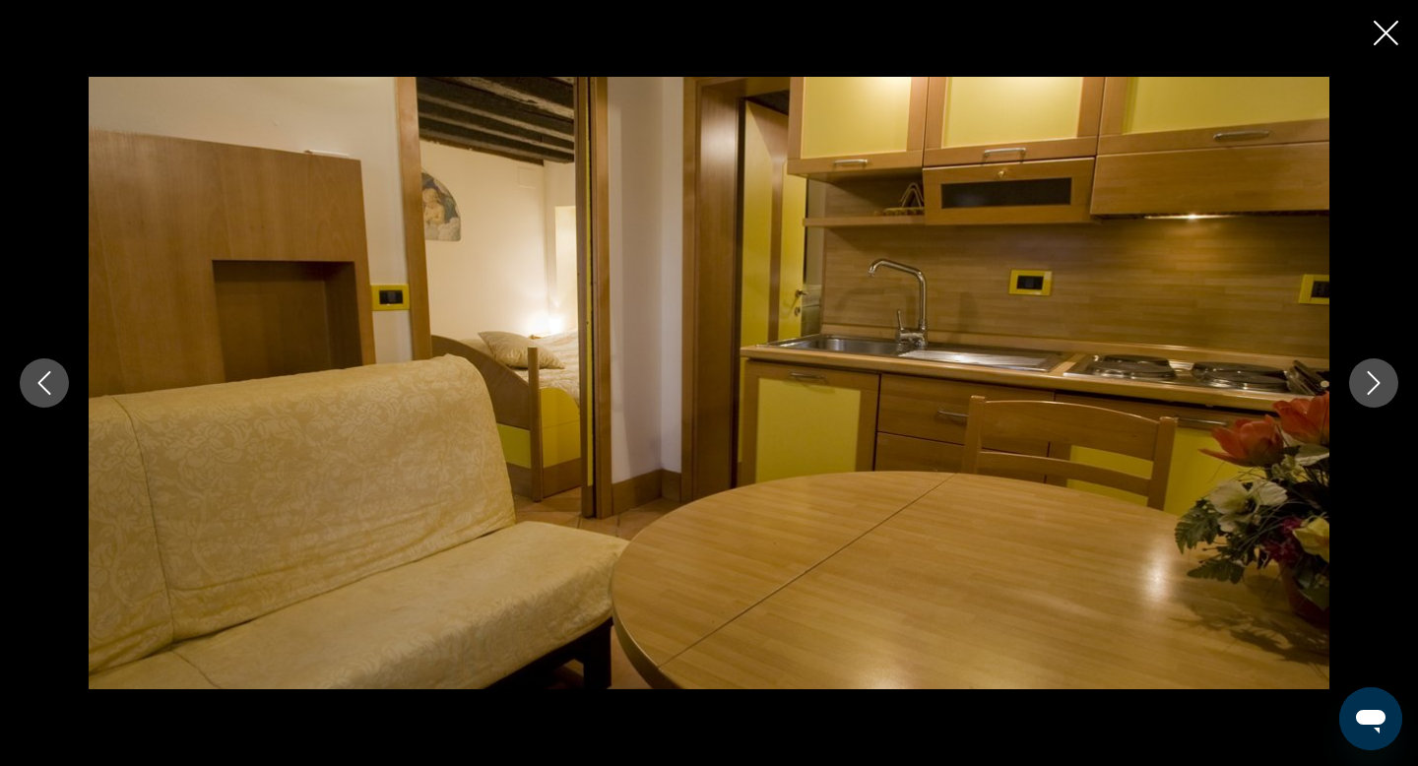
click at [1374, 378] on icon "Next image" at bounding box center [1374, 383] width 13 height 24
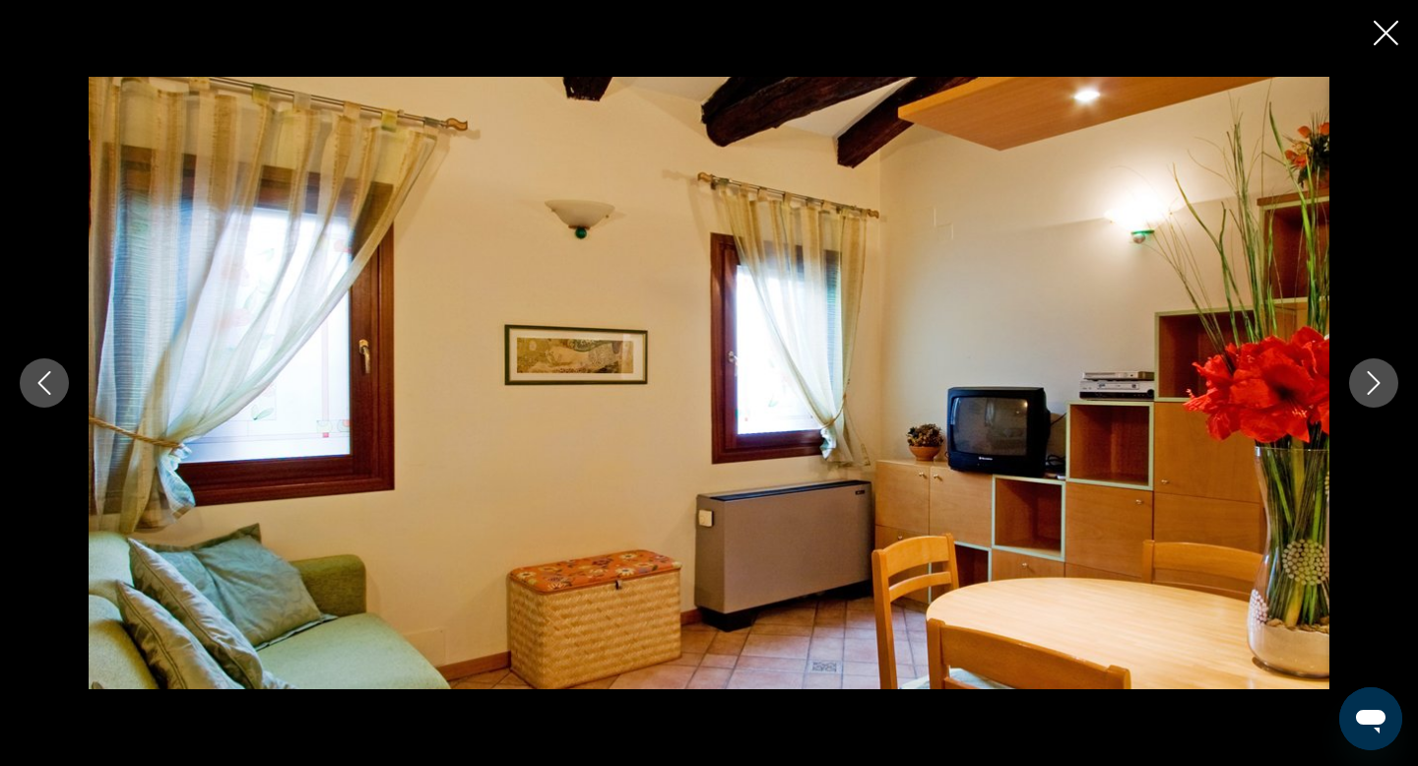
click at [1388, 30] on icon "Close slideshow" at bounding box center [1386, 33] width 25 height 25
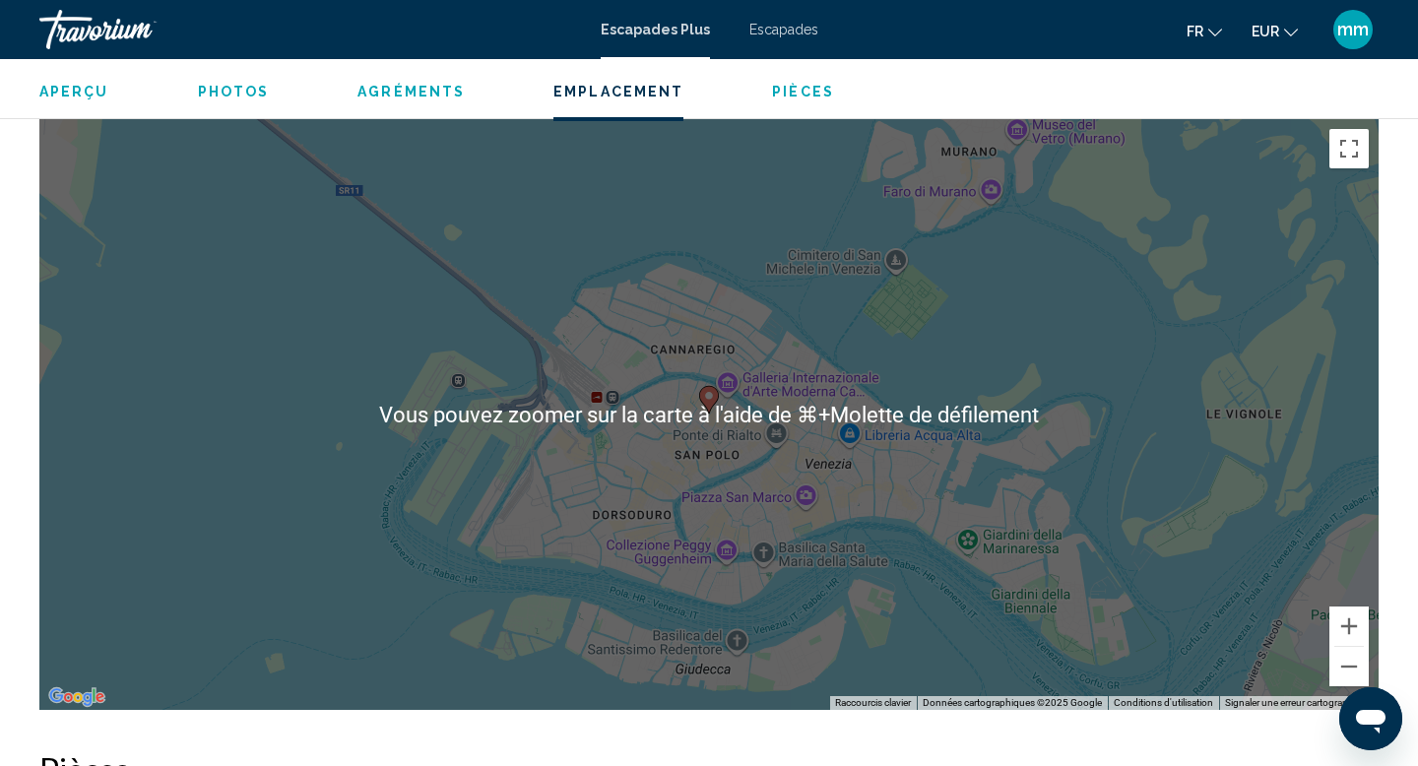
scroll to position [2609, 0]
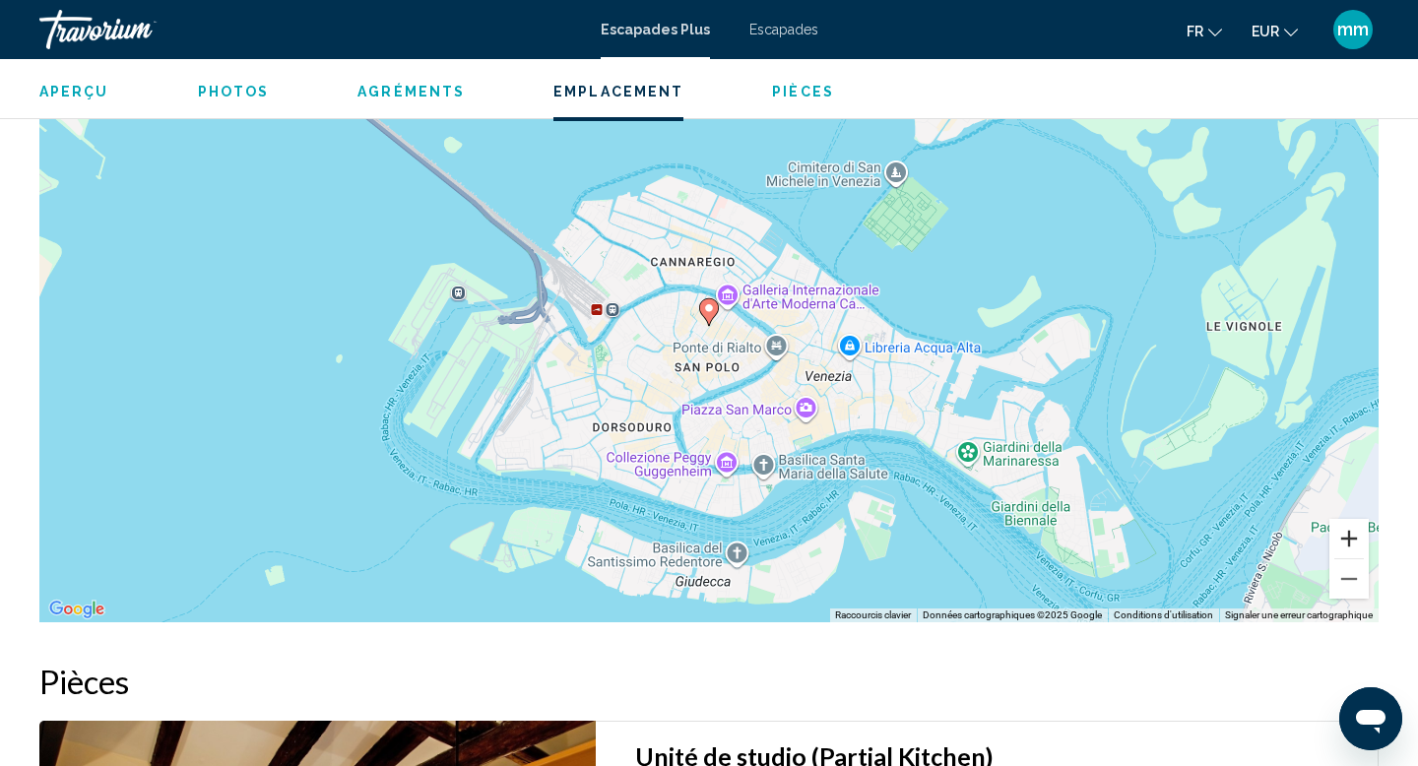
click at [1351, 537] on button "Zoom avant" at bounding box center [1349, 538] width 39 height 39
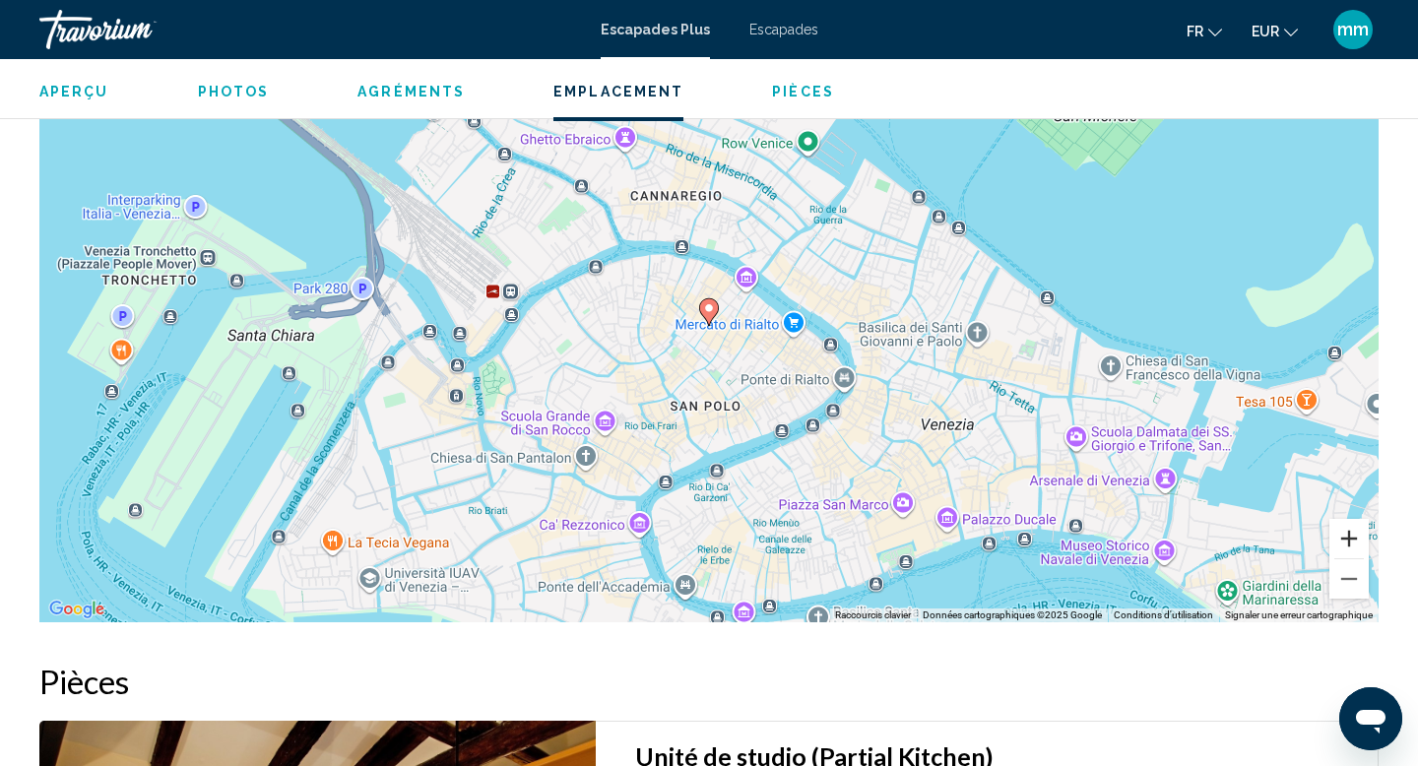
click at [1351, 537] on button "Zoom avant" at bounding box center [1349, 538] width 39 height 39
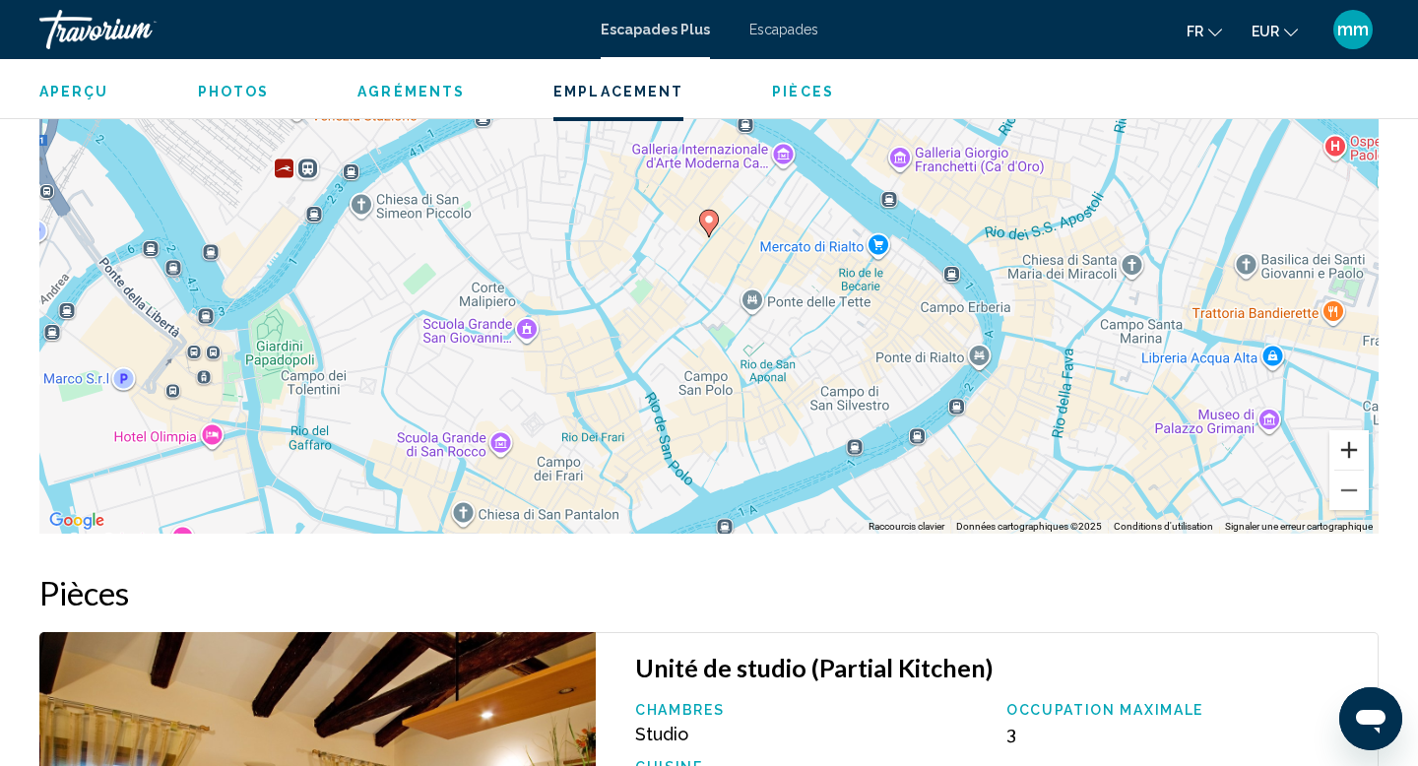
scroll to position [2613, 0]
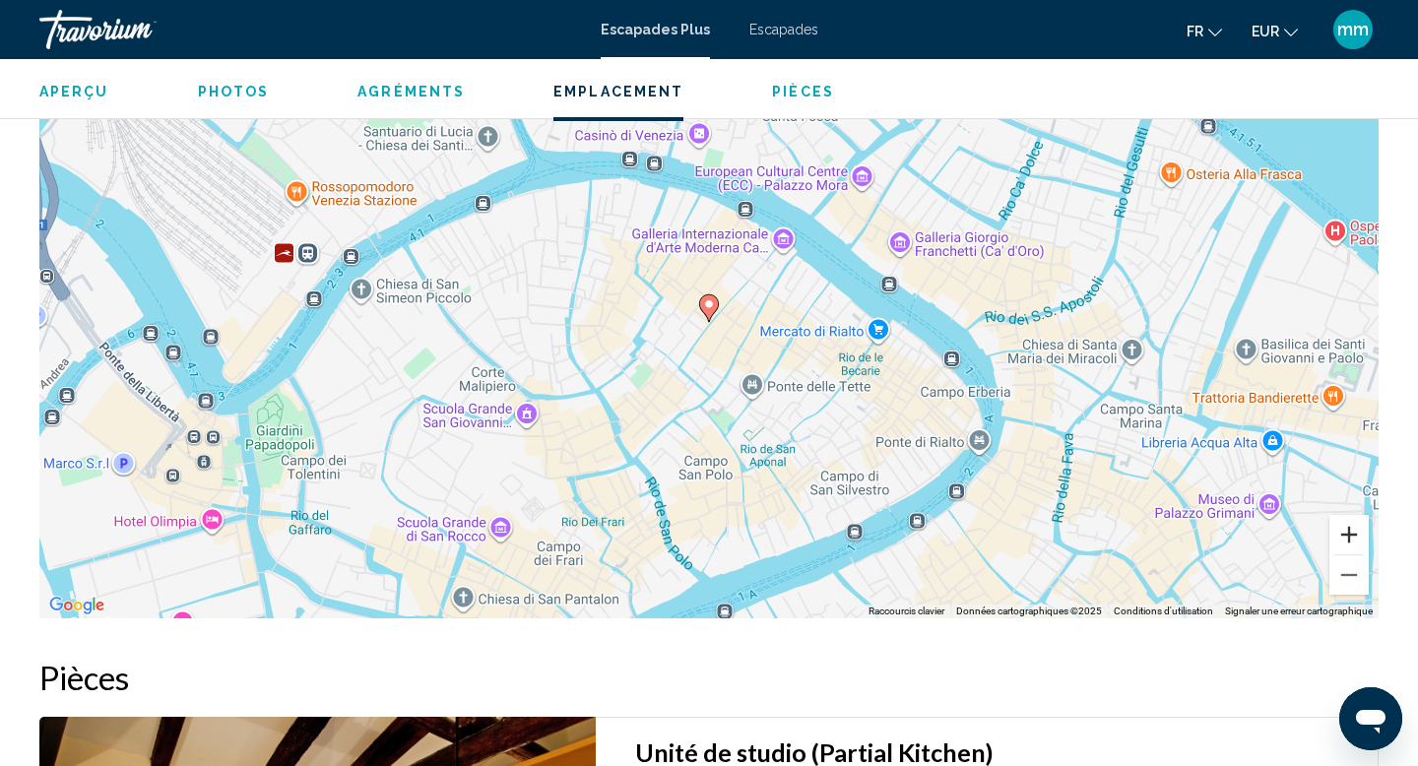
click at [1349, 539] on button "Zoom avant" at bounding box center [1349, 534] width 39 height 39
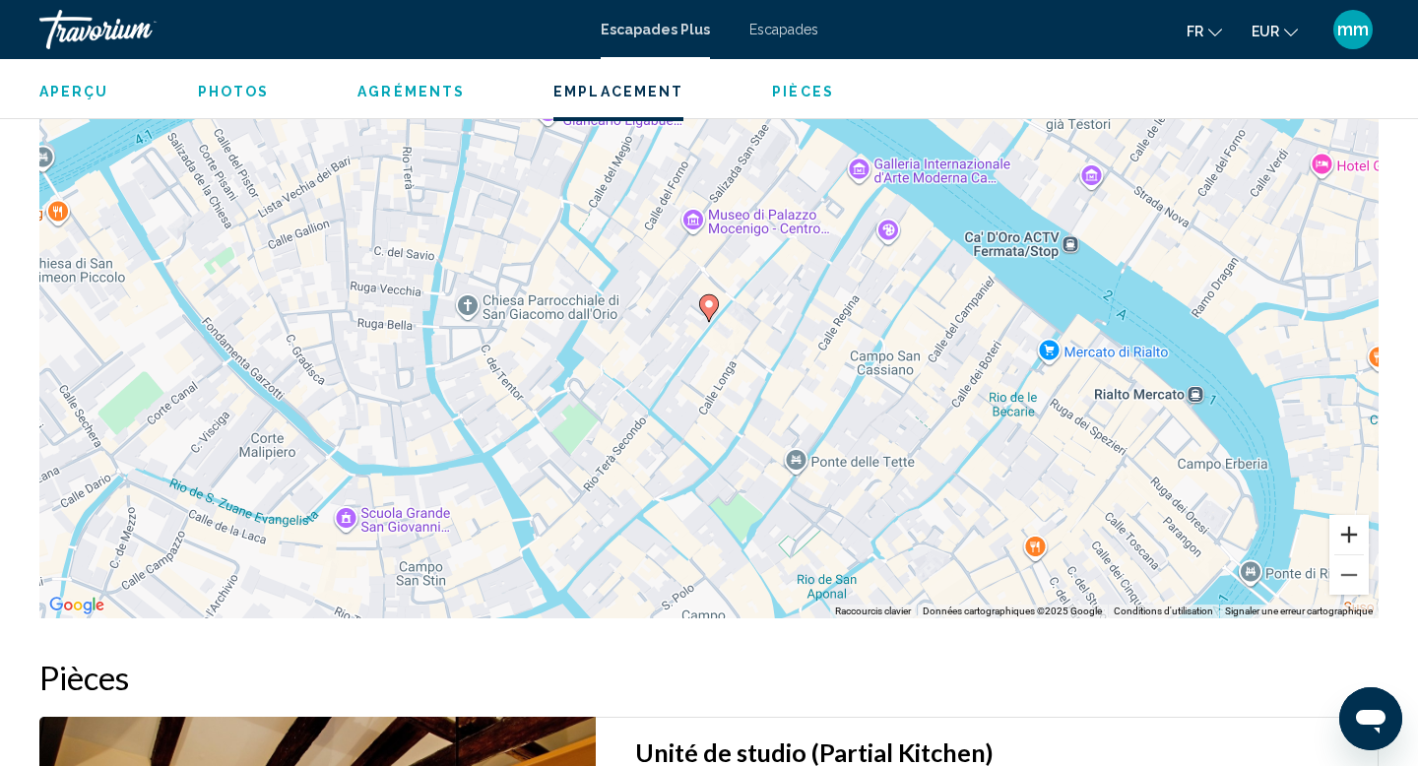
click at [1345, 540] on button "Zoom avant" at bounding box center [1349, 534] width 39 height 39
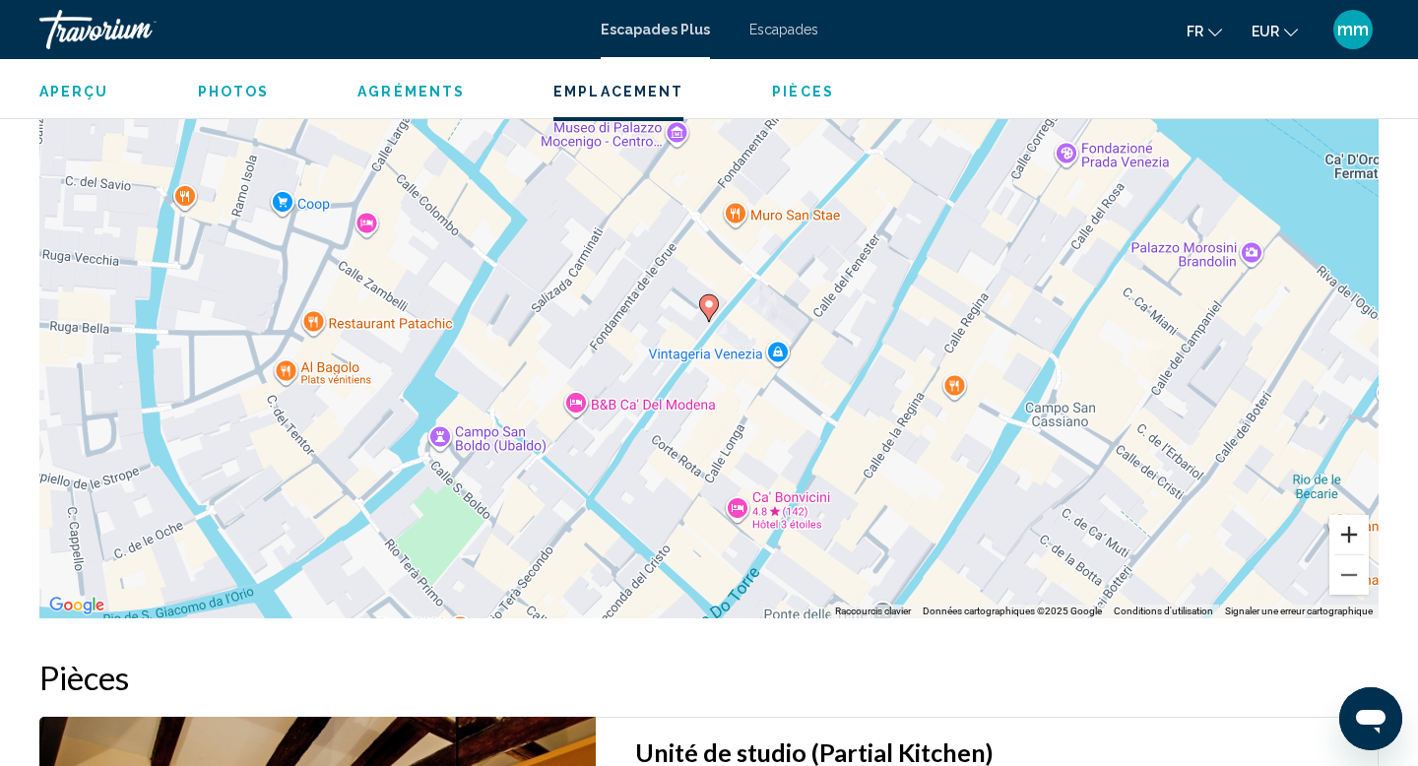
click at [1345, 540] on button "Zoom avant" at bounding box center [1349, 534] width 39 height 39
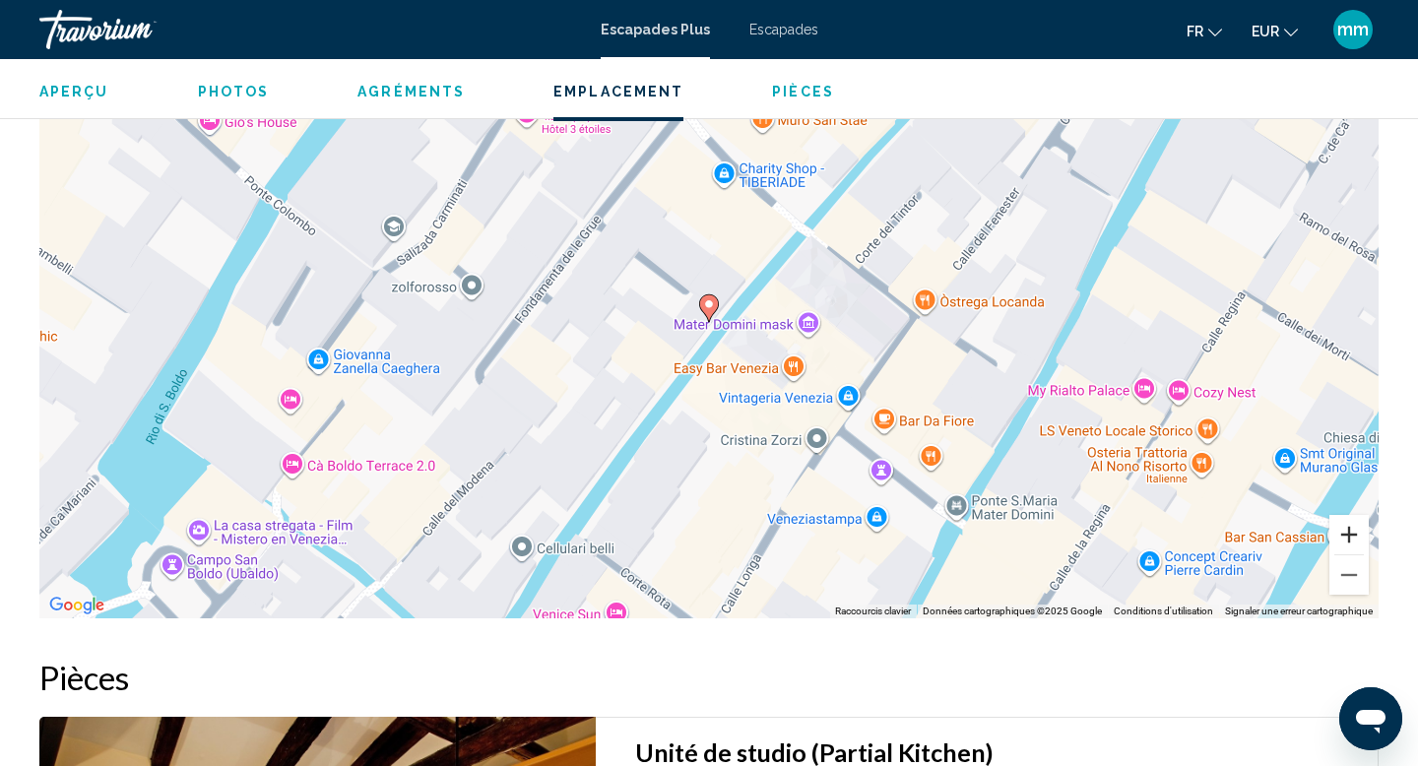
click at [1345, 540] on button "Zoom avant" at bounding box center [1349, 534] width 39 height 39
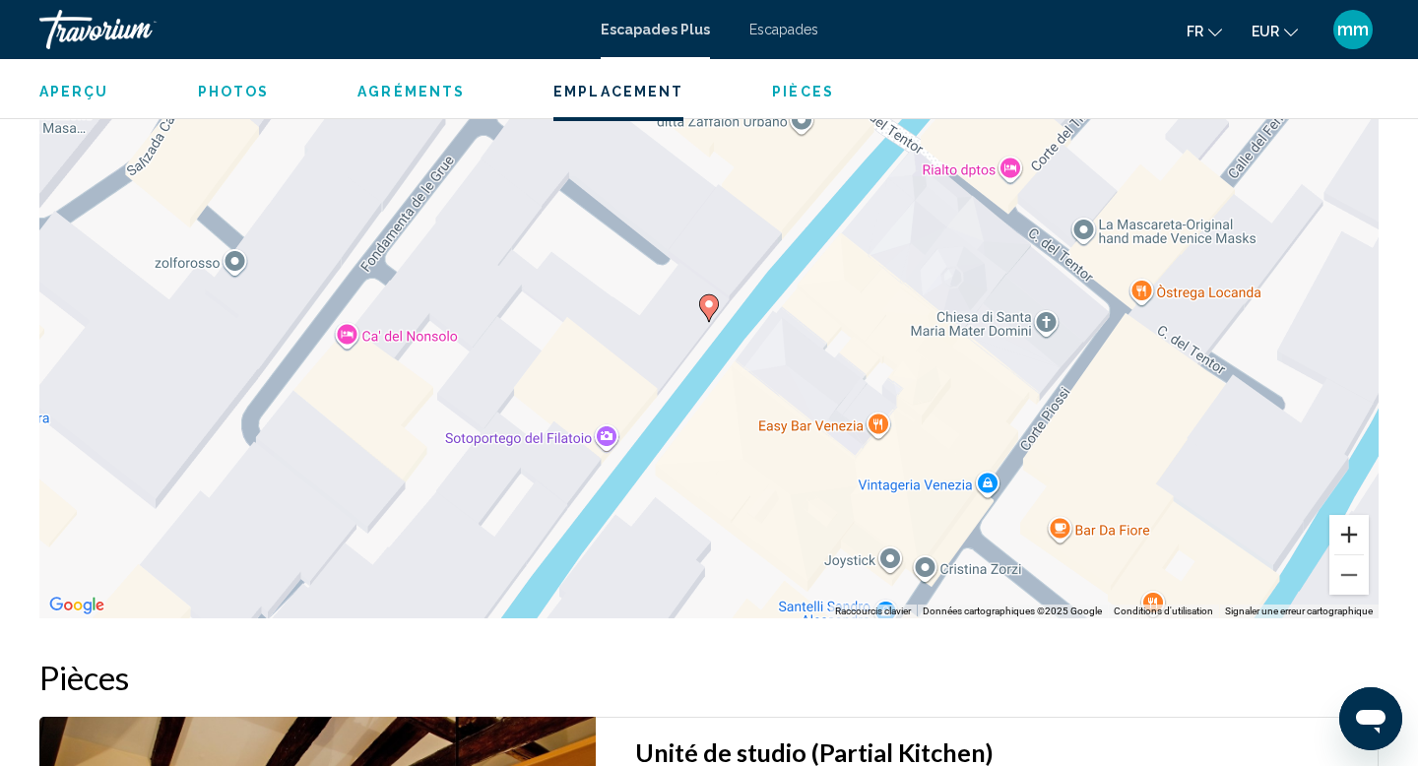
click at [1345, 540] on button "Zoom avant" at bounding box center [1349, 534] width 39 height 39
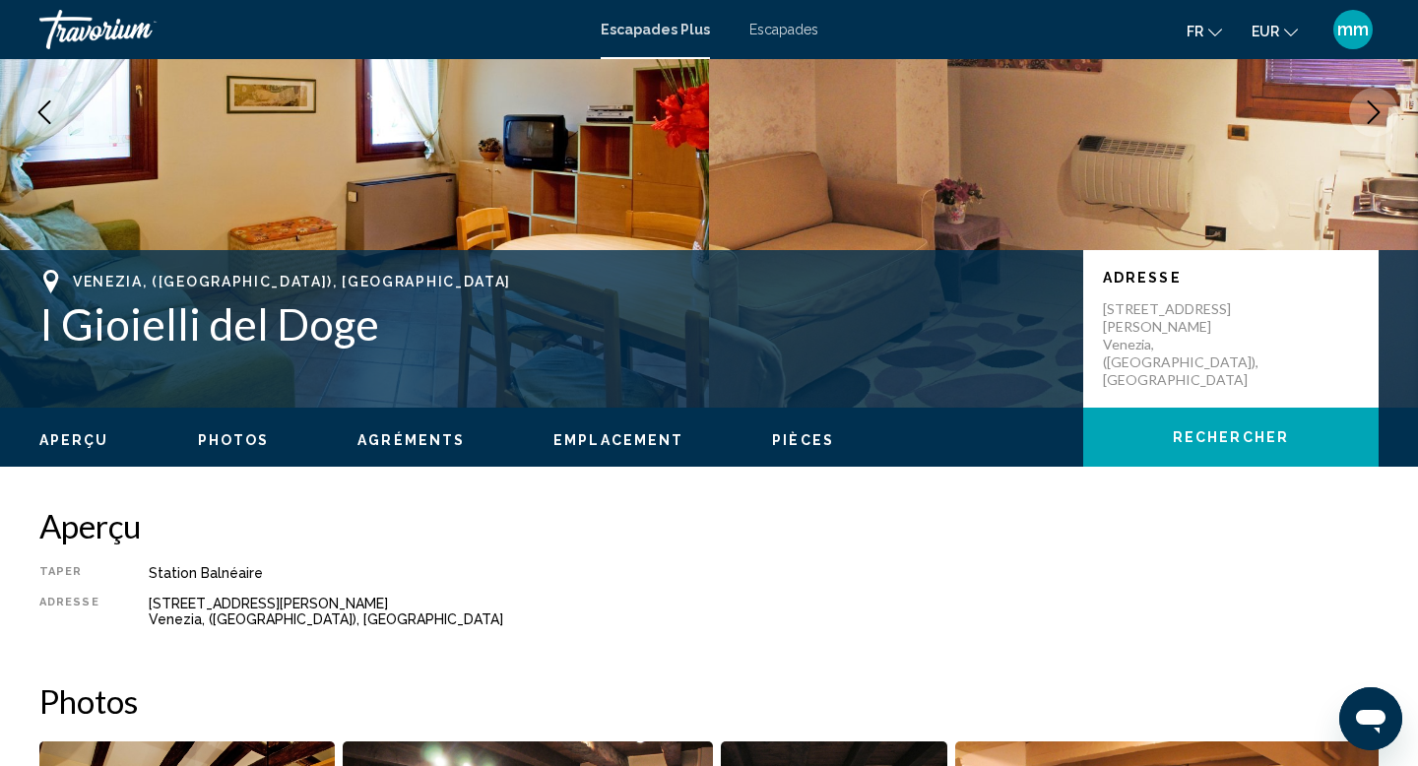
scroll to position [0, 0]
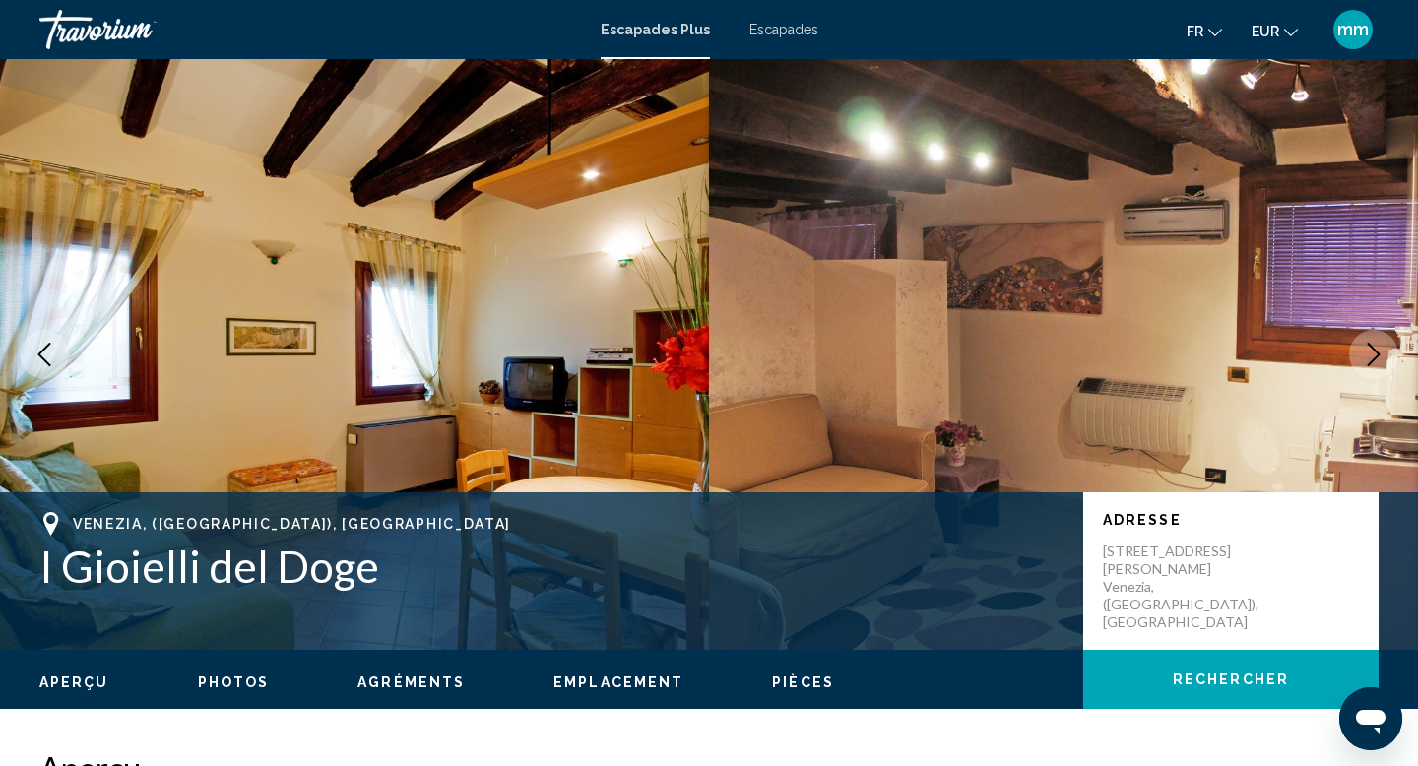
click at [1373, 348] on icon "Next image" at bounding box center [1374, 355] width 13 height 24
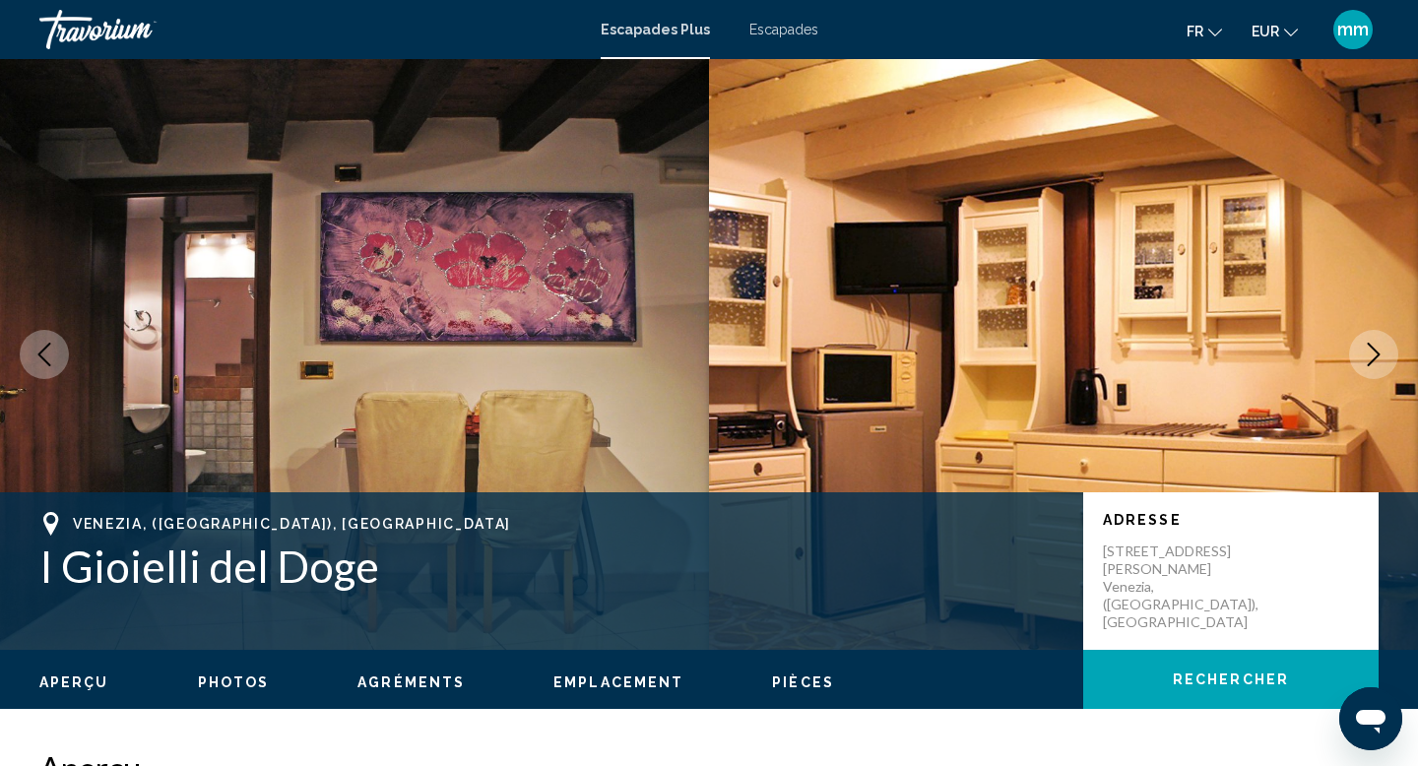
click at [1373, 348] on icon "Next image" at bounding box center [1374, 355] width 13 height 24
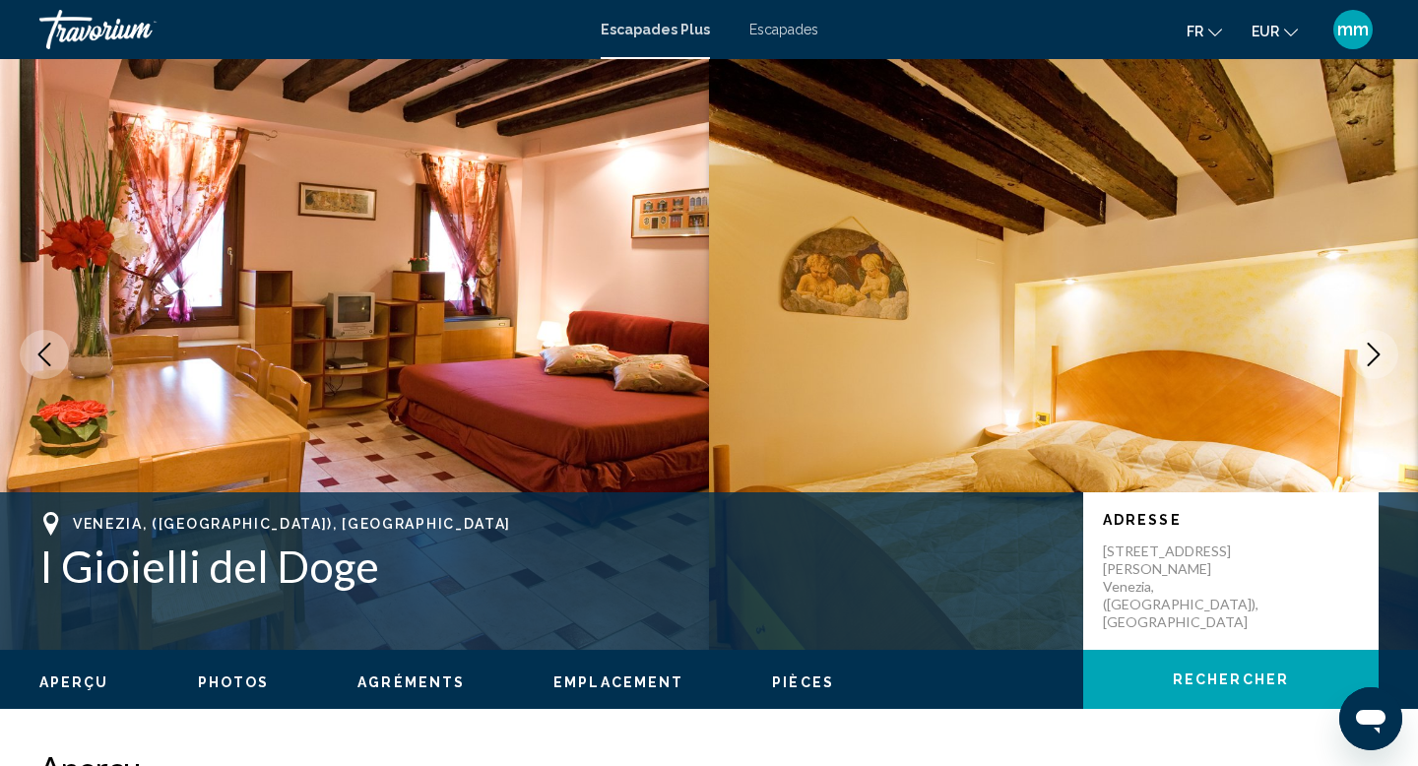
click at [1373, 348] on icon "Next image" at bounding box center [1374, 355] width 13 height 24
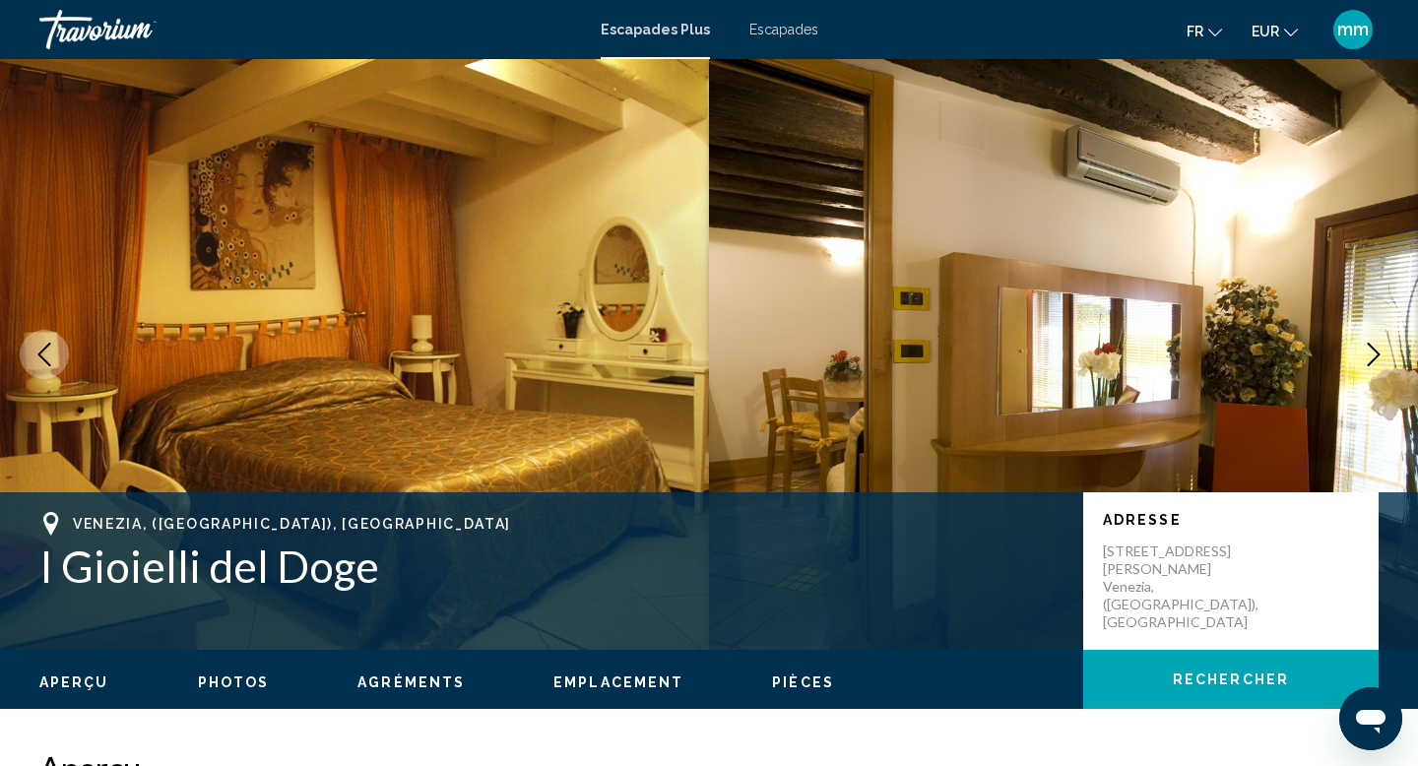
click at [1373, 348] on icon "Next image" at bounding box center [1374, 355] width 13 height 24
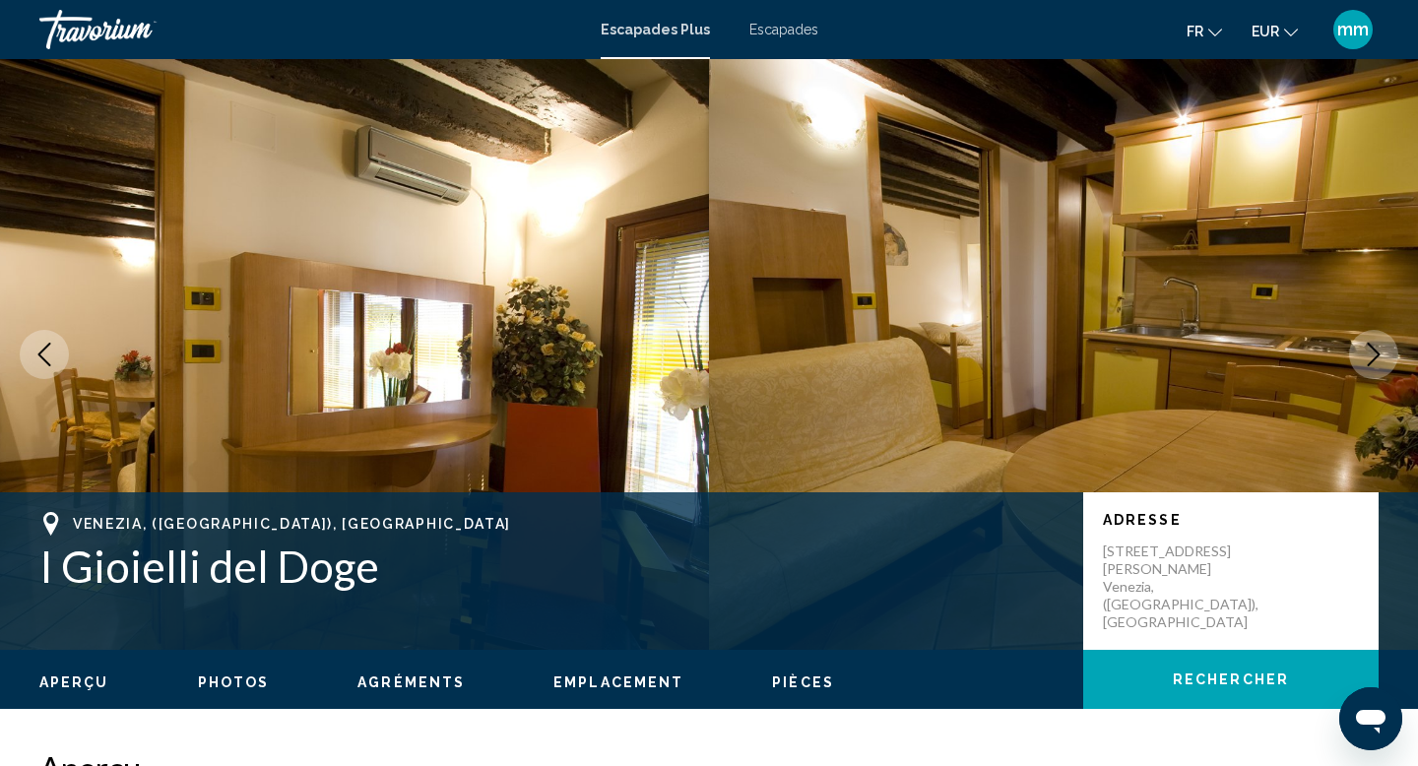
click at [1373, 348] on icon "Next image" at bounding box center [1374, 355] width 13 height 24
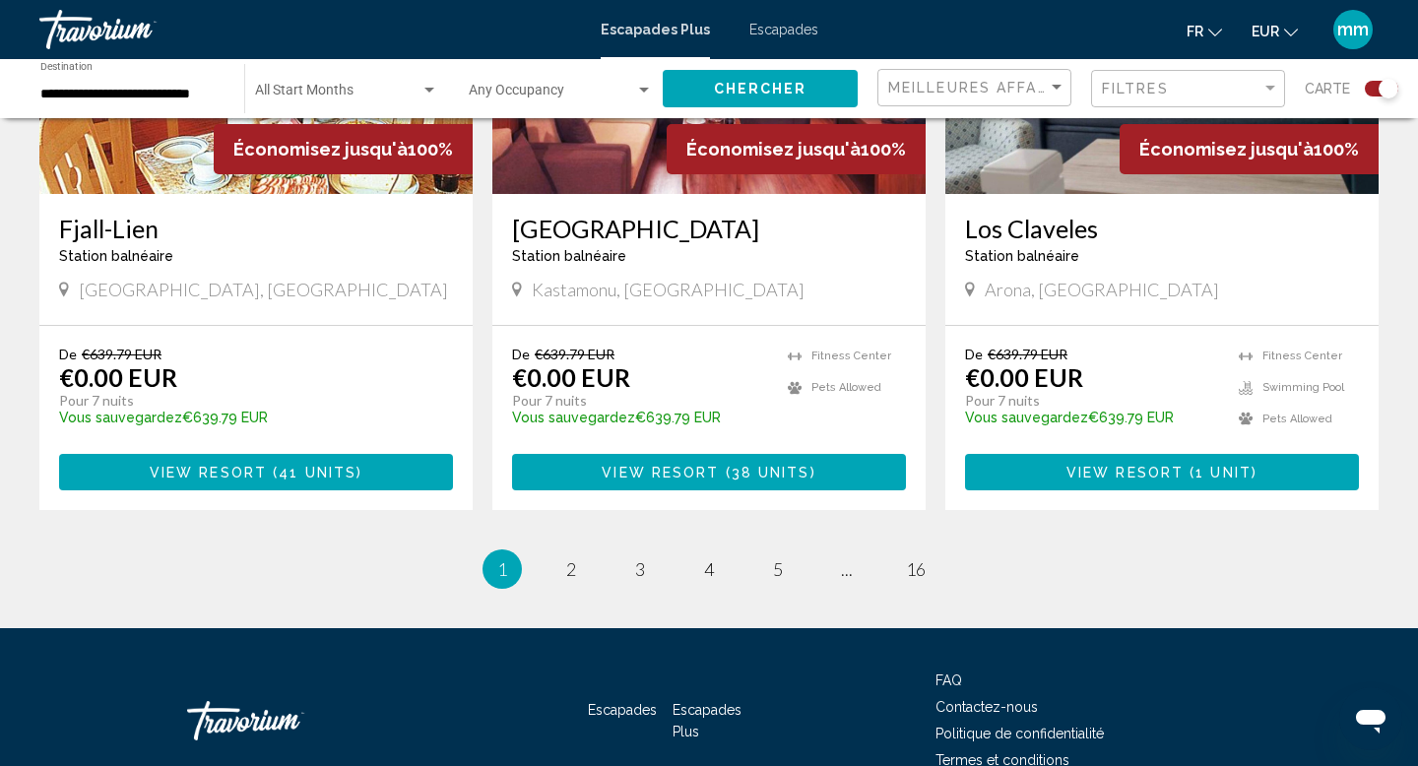
scroll to position [3158, 0]
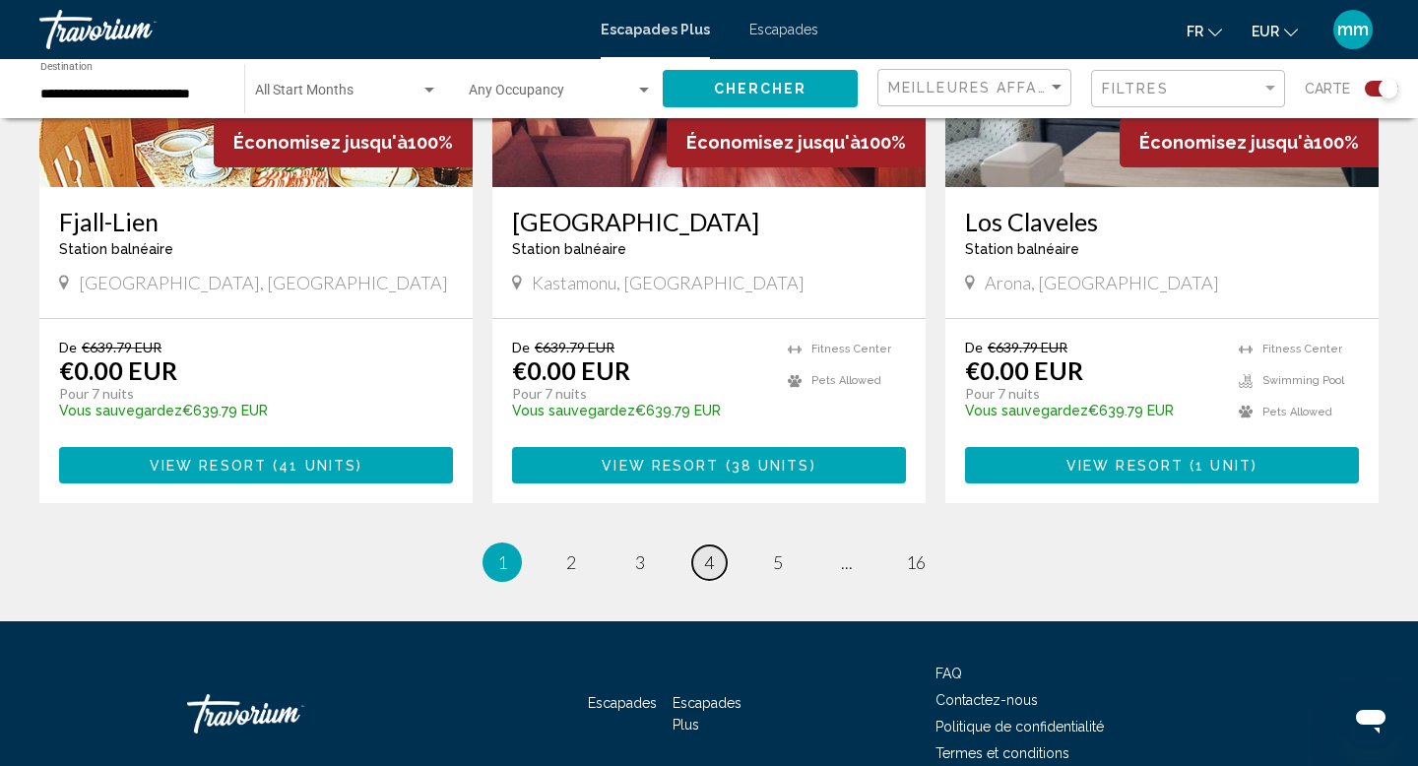
click at [704, 552] on span "4" at bounding box center [709, 563] width 10 height 22
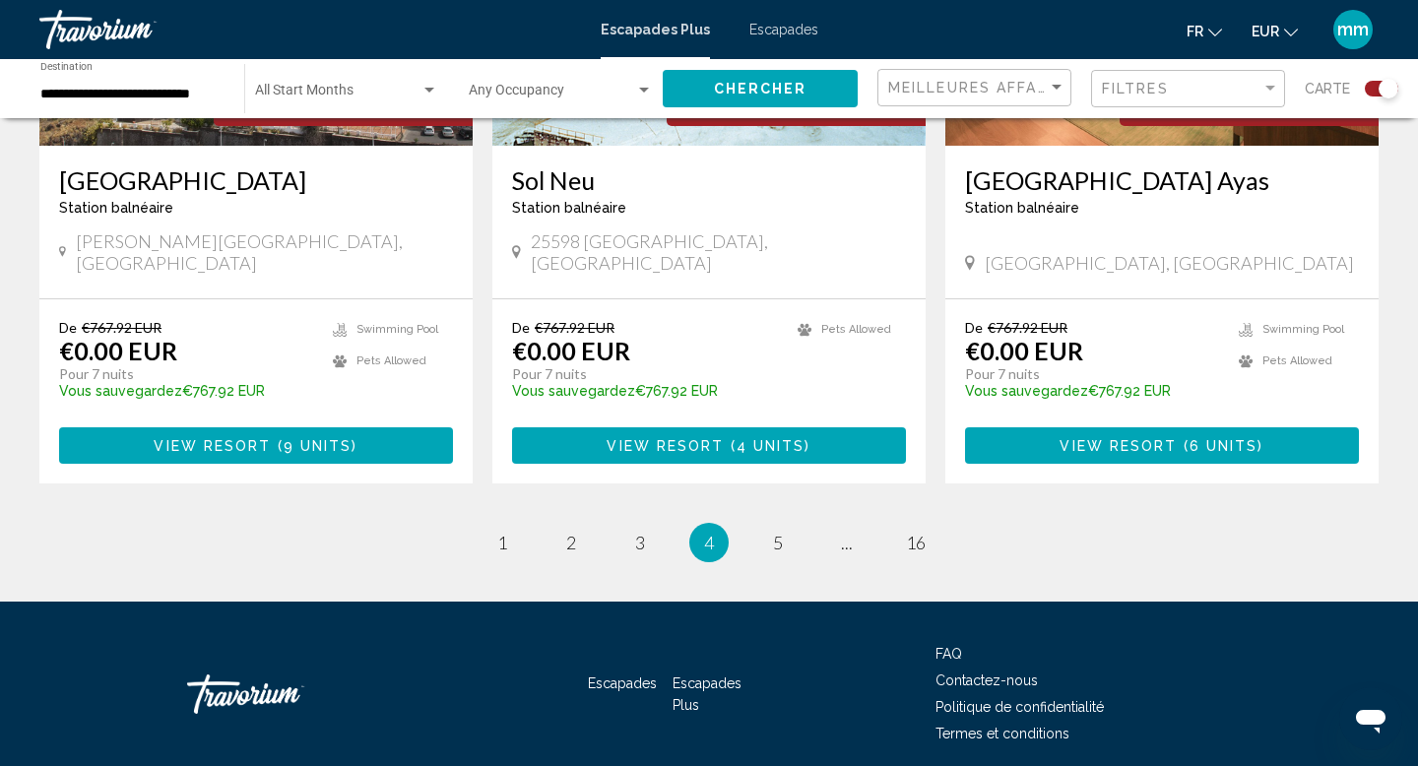
scroll to position [3053, 0]
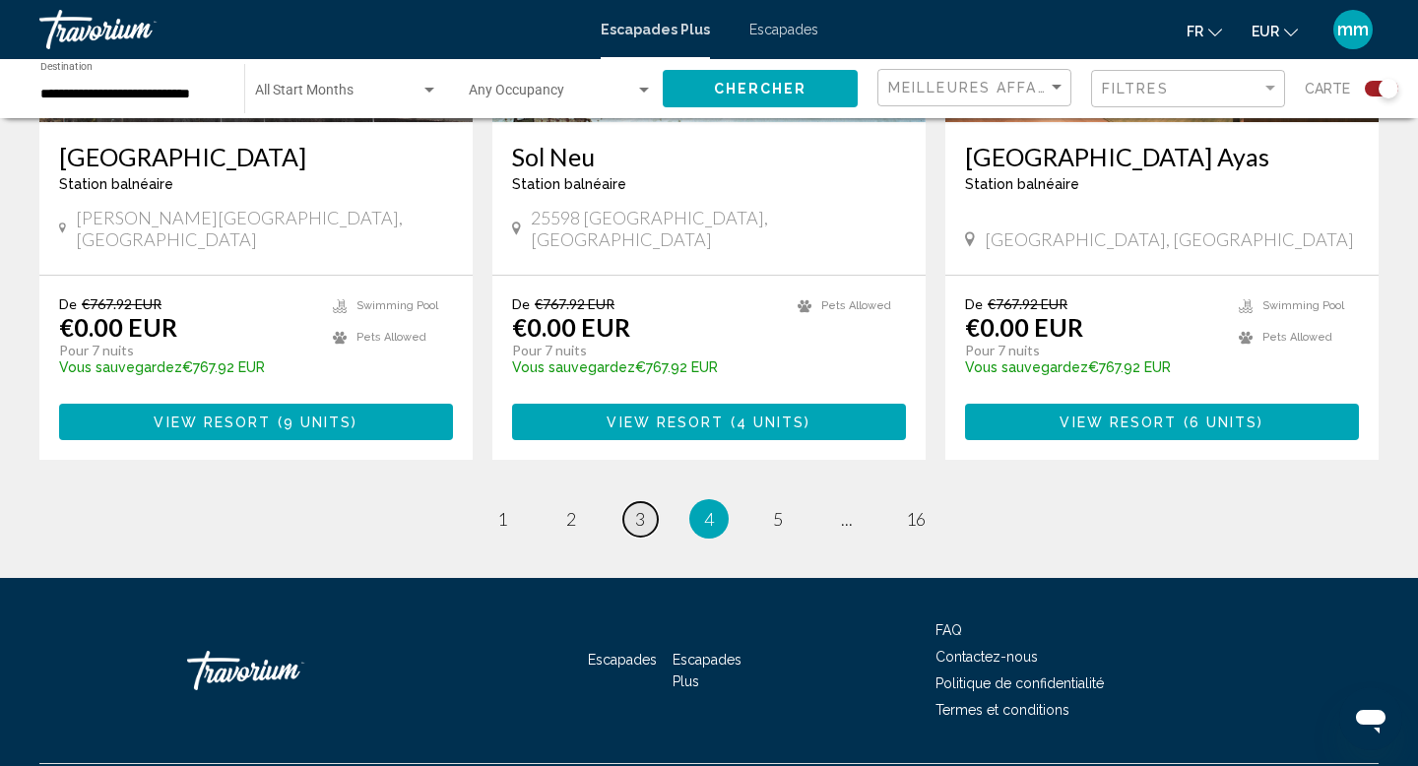
click at [633, 502] on link "page 3" at bounding box center [640, 519] width 34 height 34
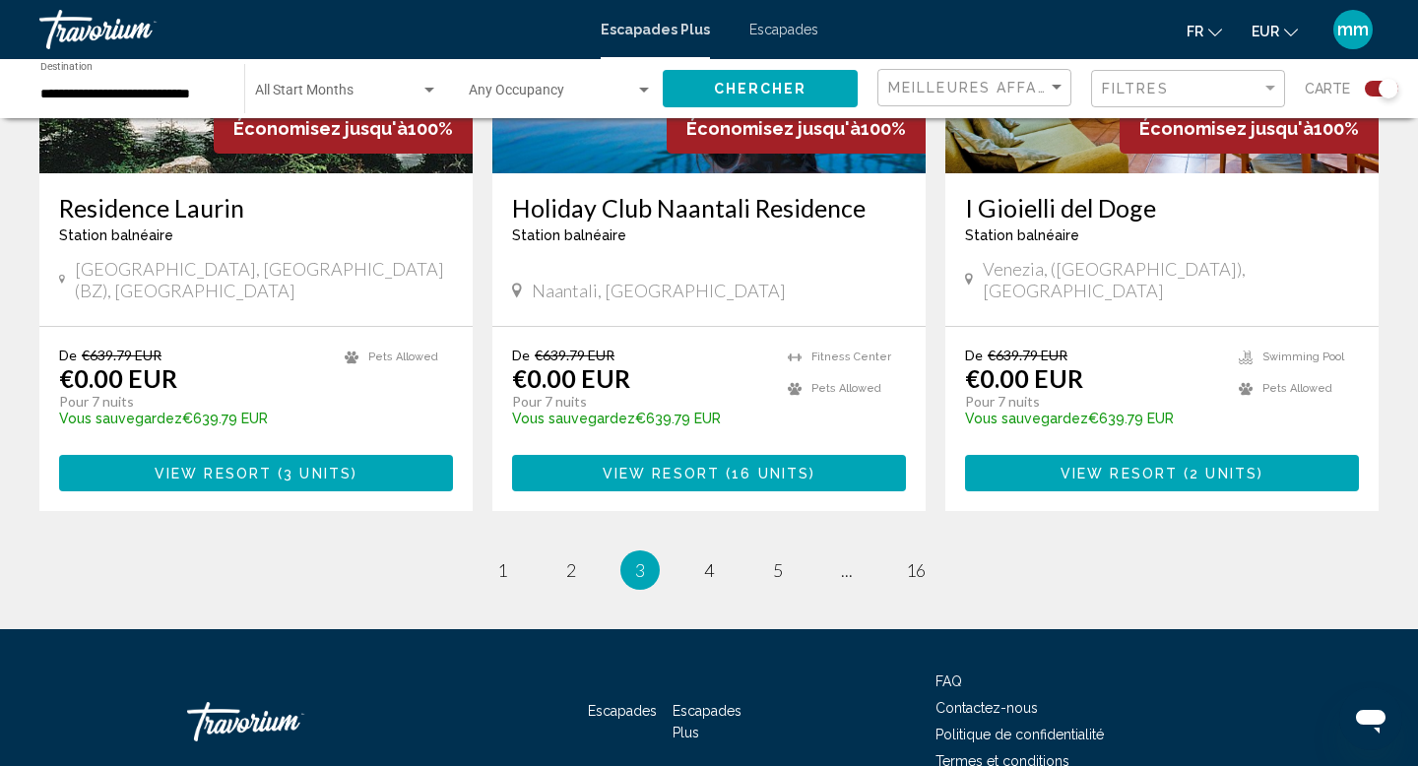
scroll to position [3033, 0]
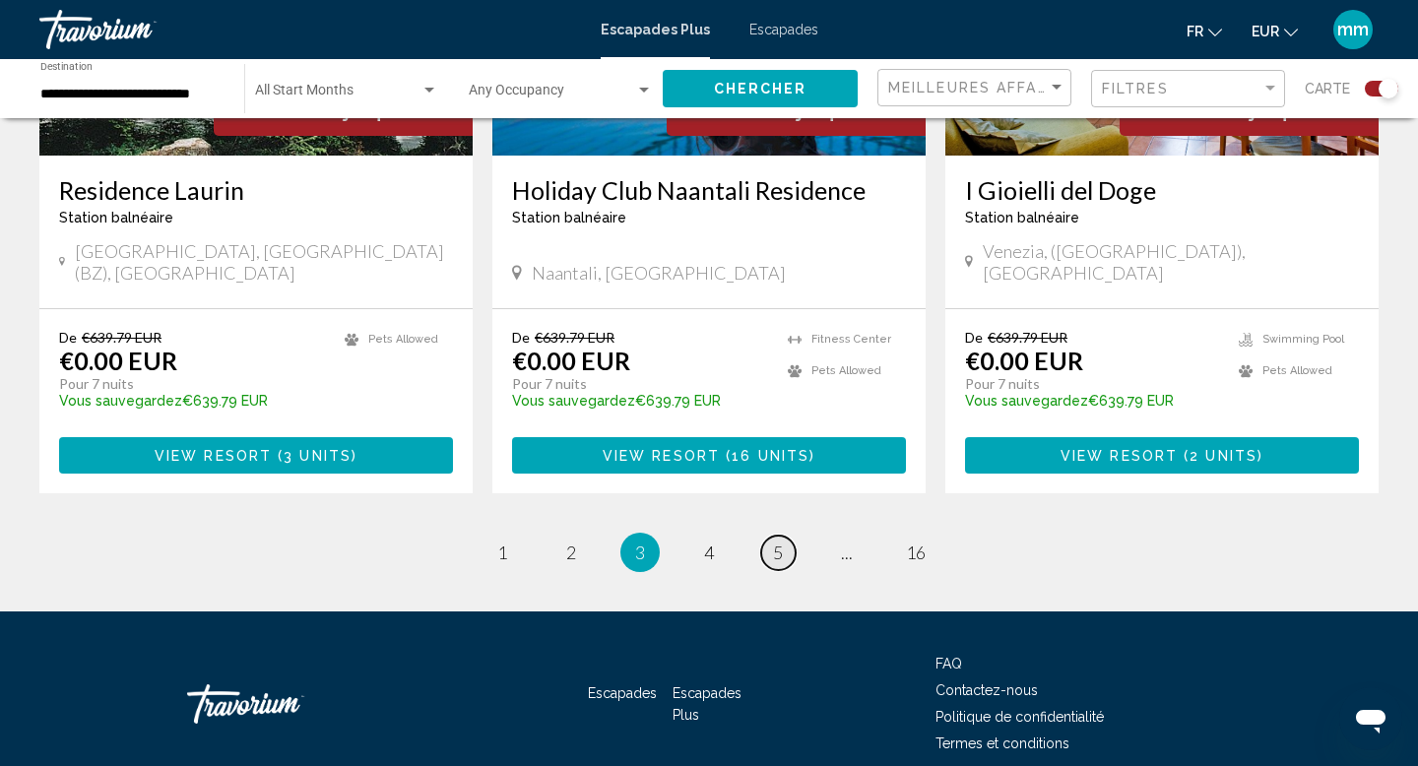
click at [769, 536] on link "page 5" at bounding box center [778, 553] width 34 height 34
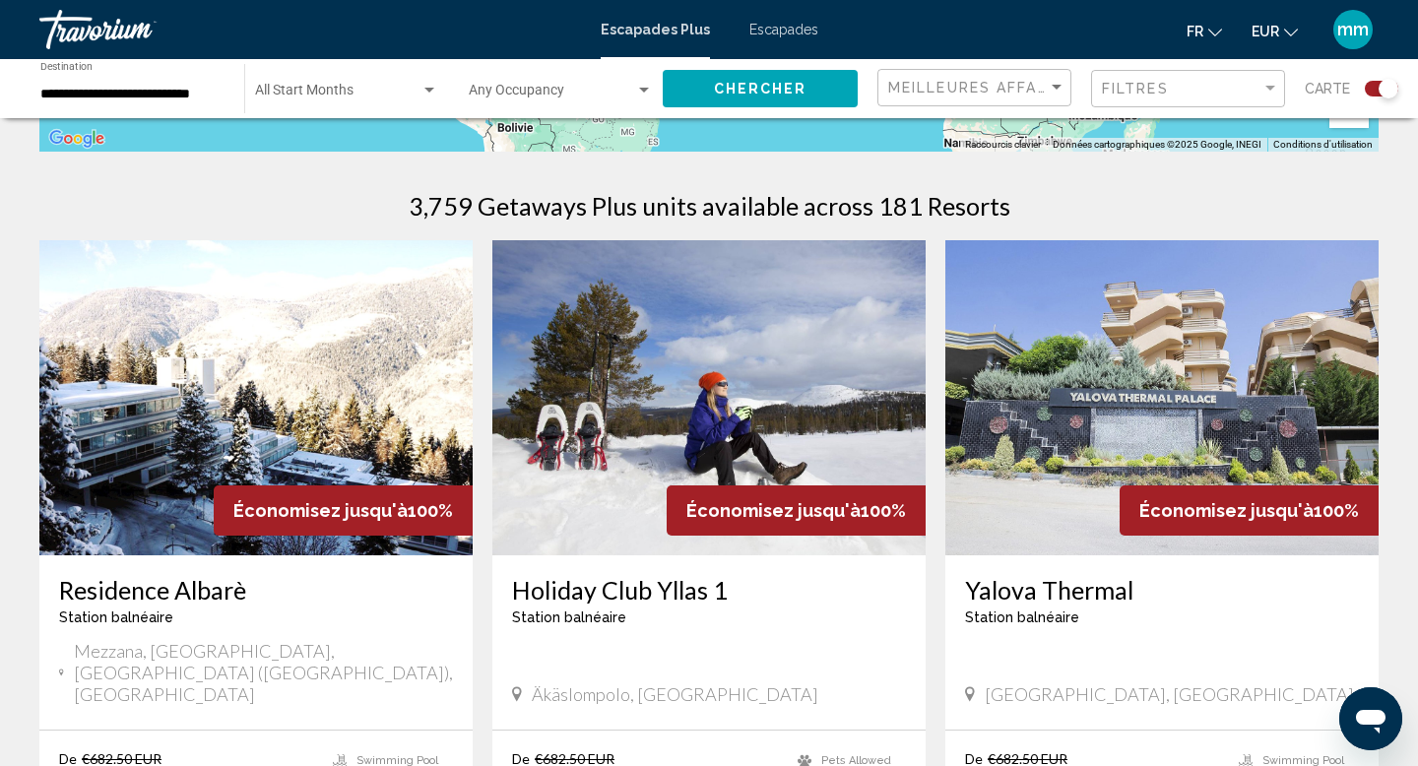
scroll to position [576, 0]
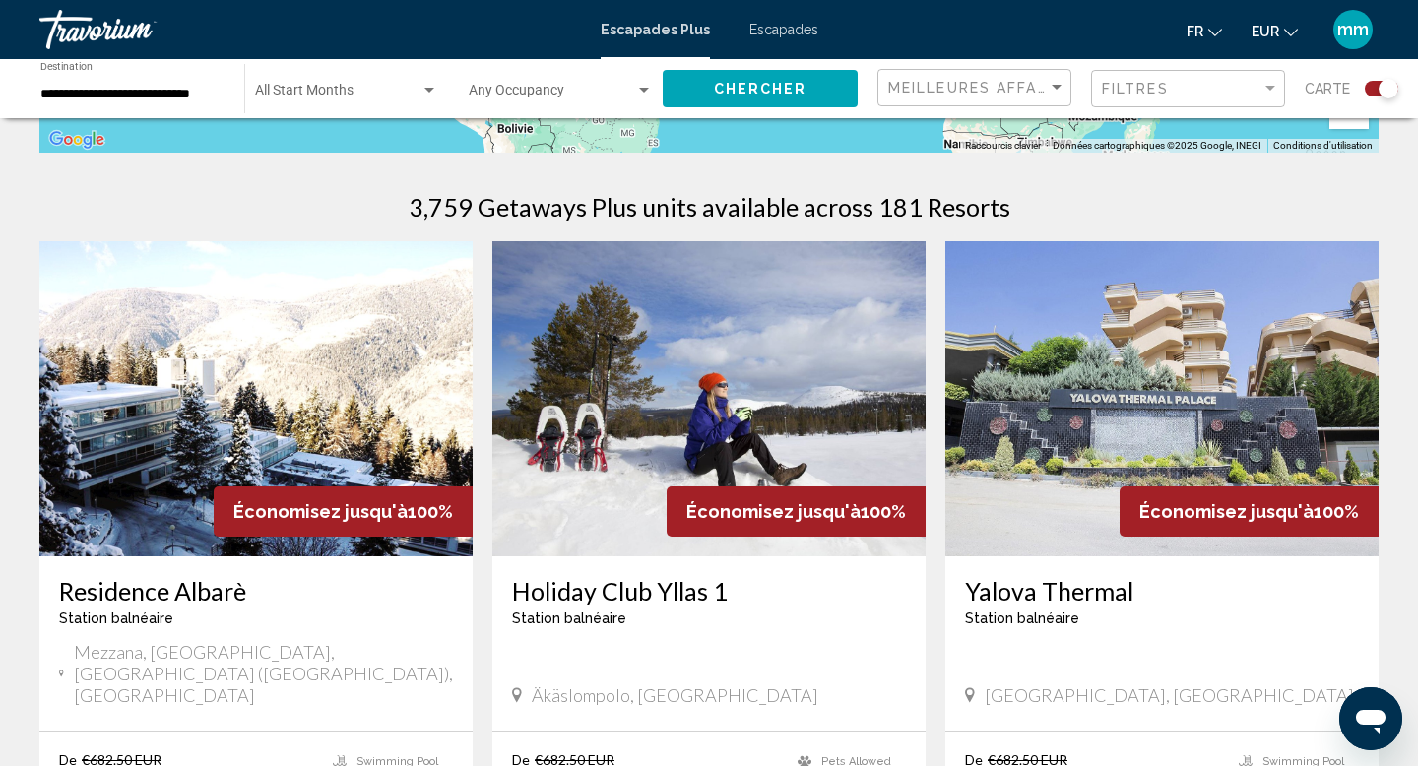
click at [654, 440] on img "Contenu principal" at bounding box center [708, 398] width 433 height 315
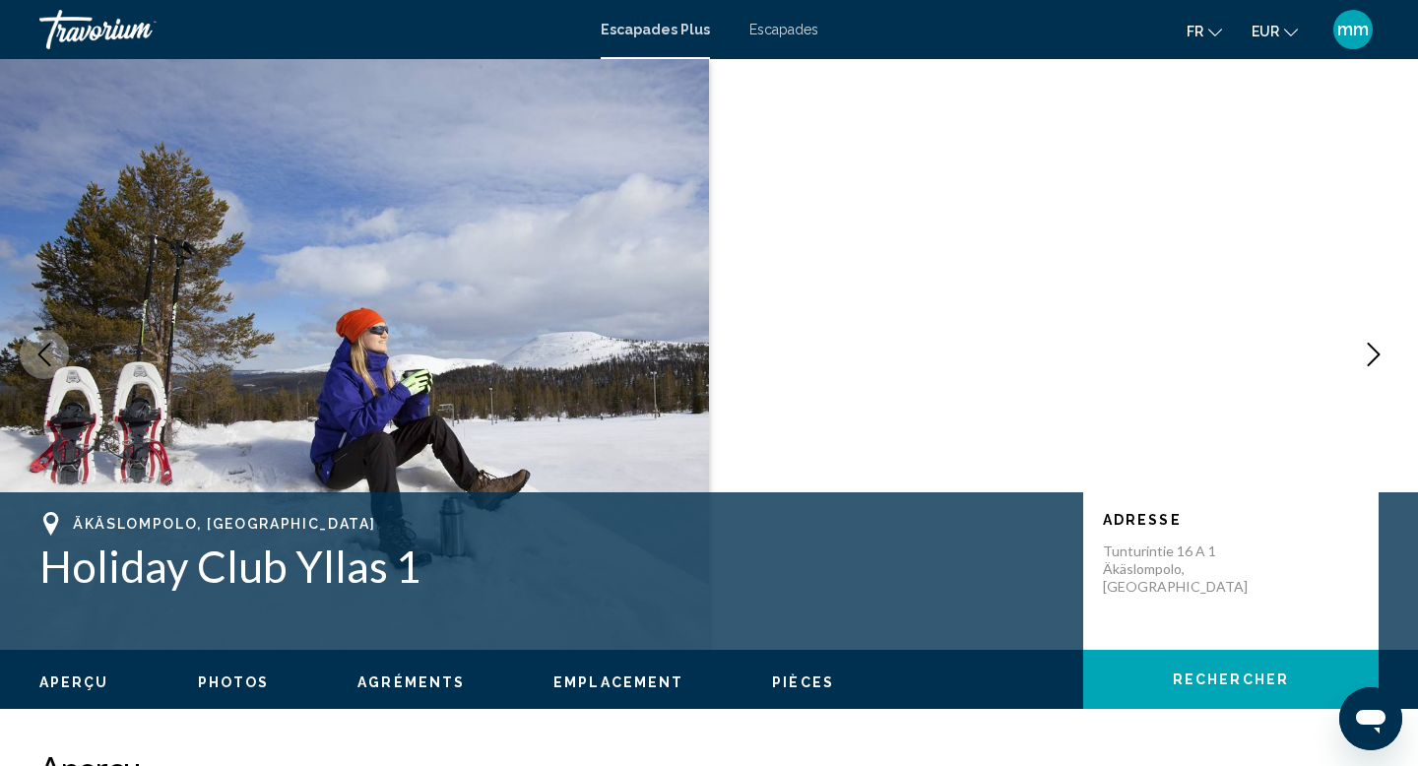
click at [1370, 359] on icon "Next image" at bounding box center [1374, 355] width 24 height 24
click at [1376, 359] on icon "Next image" at bounding box center [1374, 355] width 24 height 24
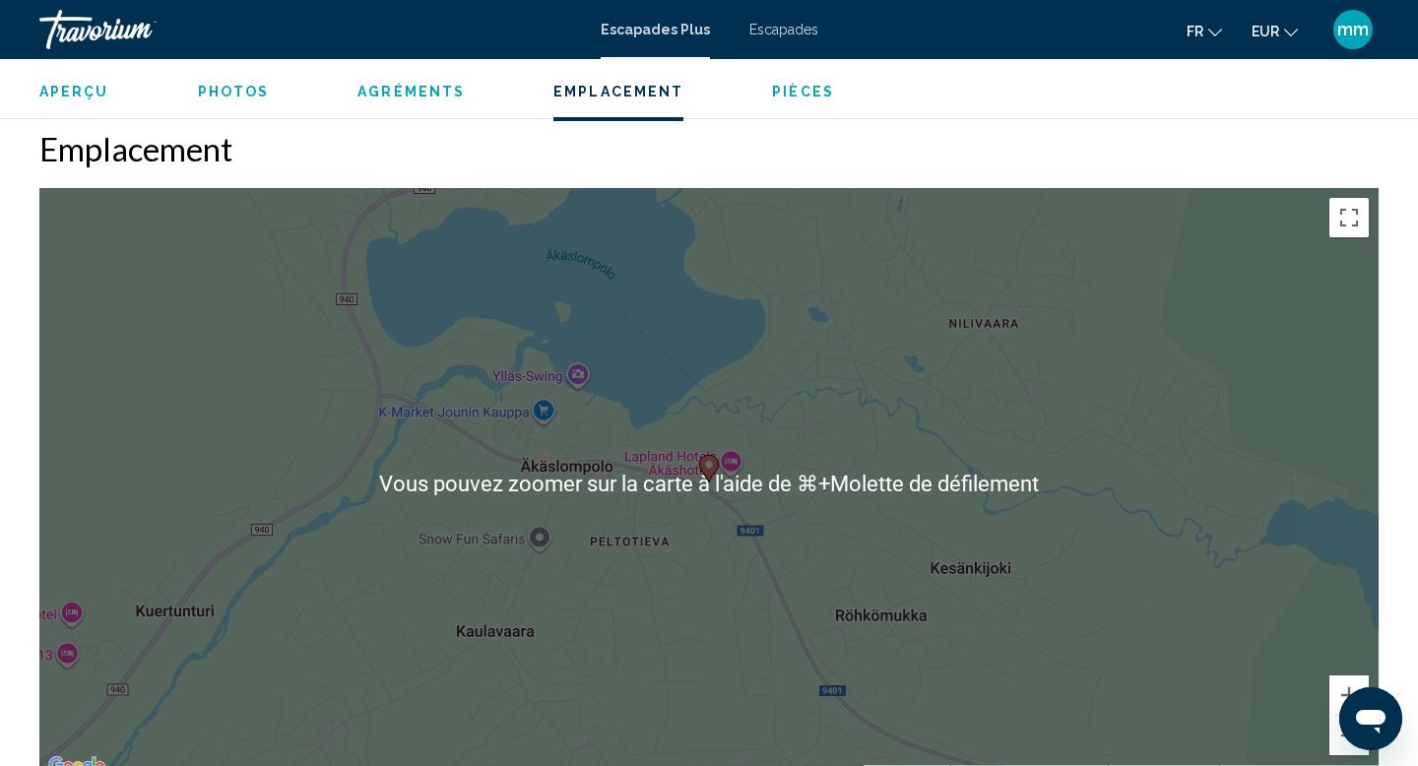
scroll to position [2098, 0]
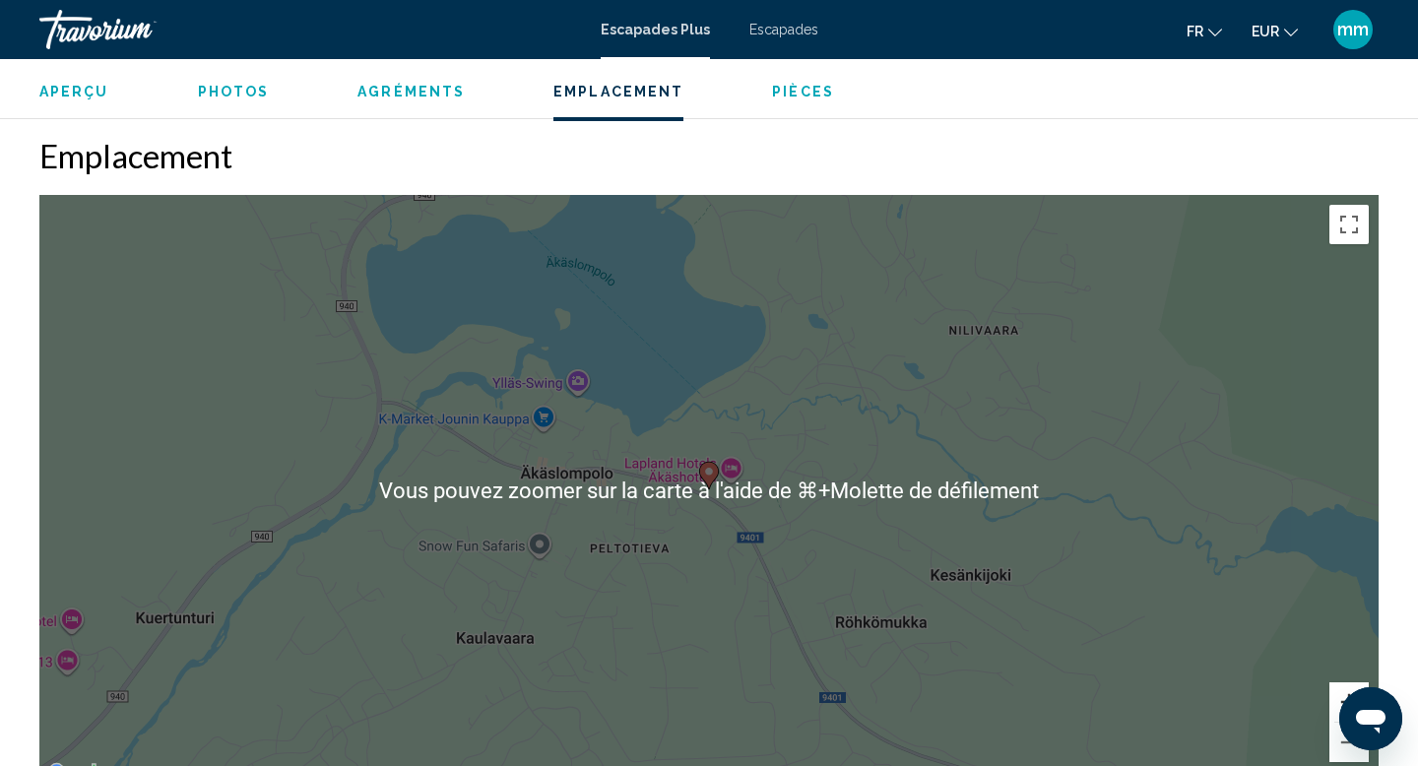
click at [1352, 683] on button "Zoom avant" at bounding box center [1349, 702] width 39 height 39
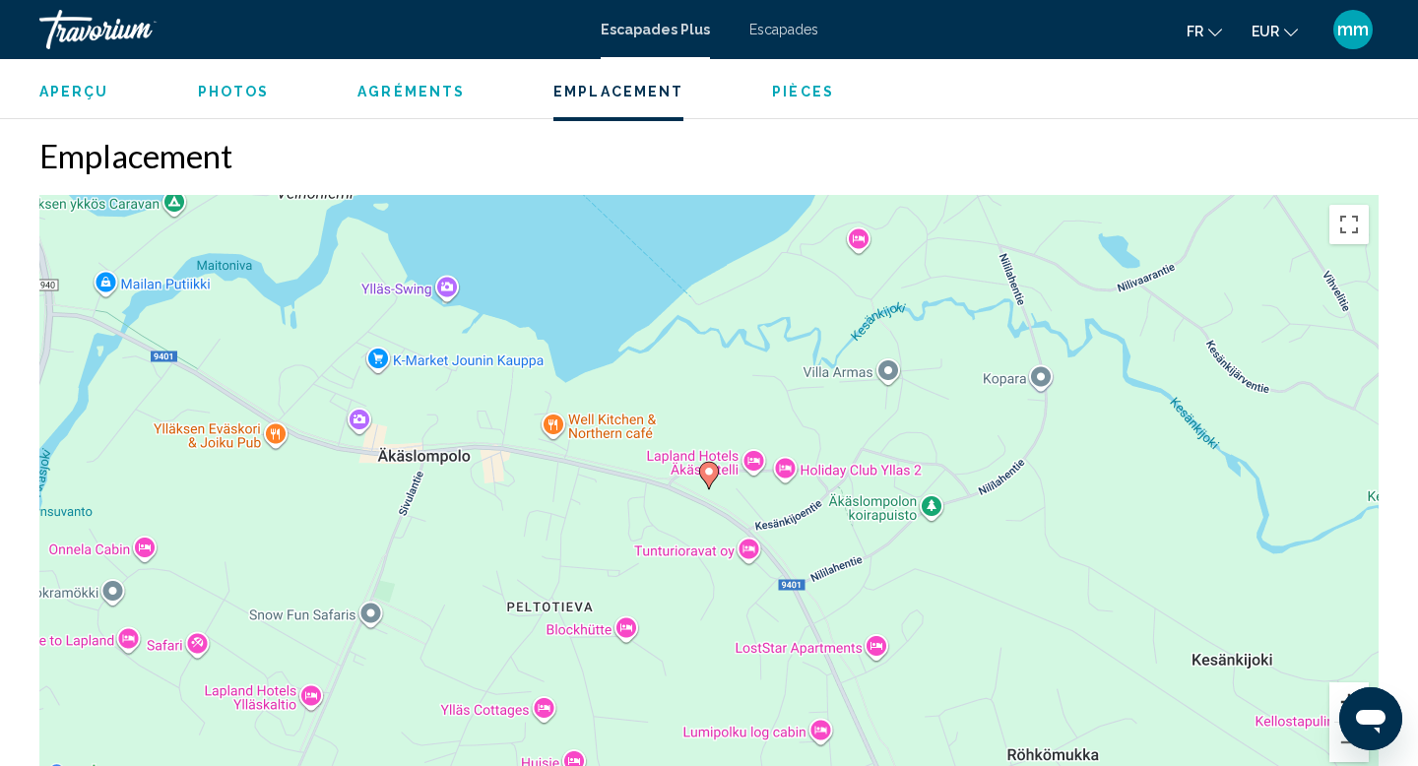
click at [1352, 683] on button "Zoom avant" at bounding box center [1349, 702] width 39 height 39
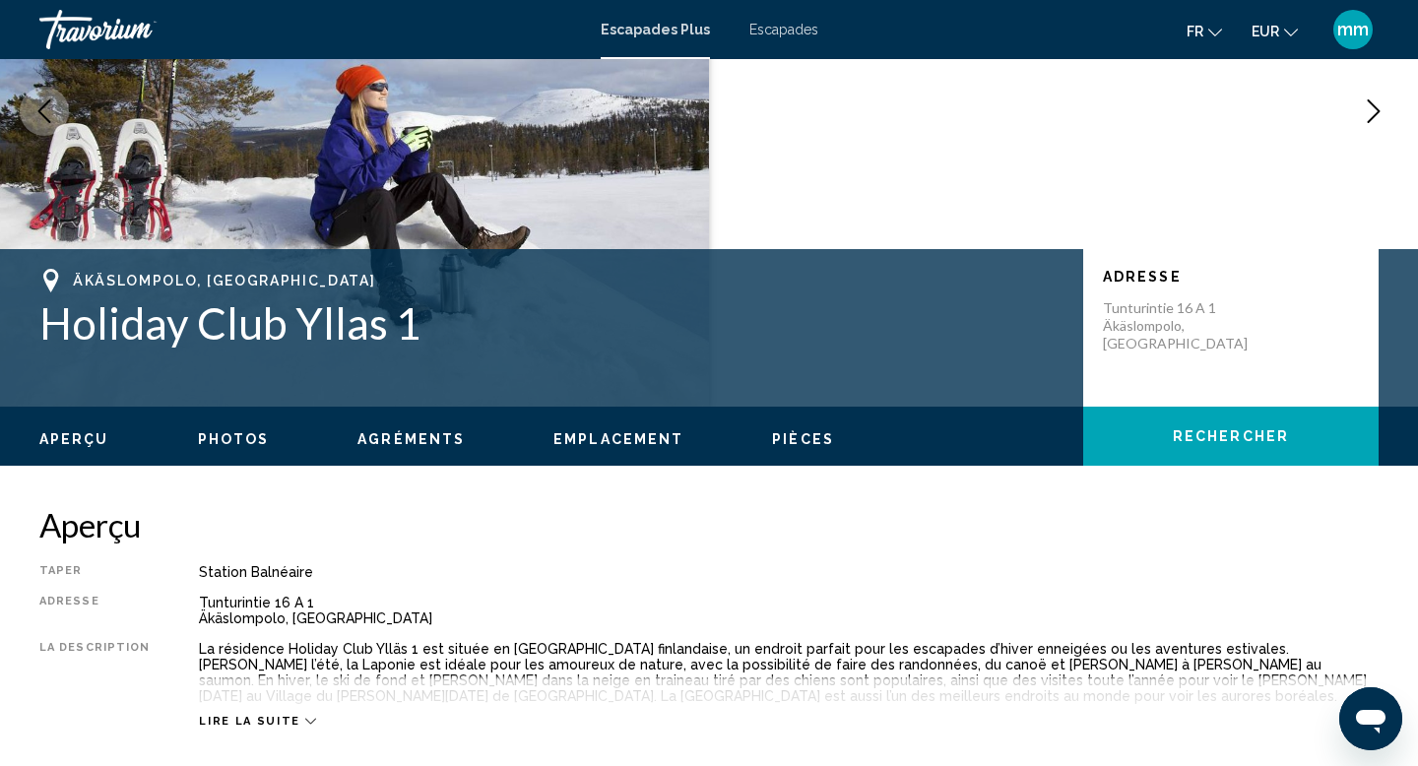
scroll to position [241, 0]
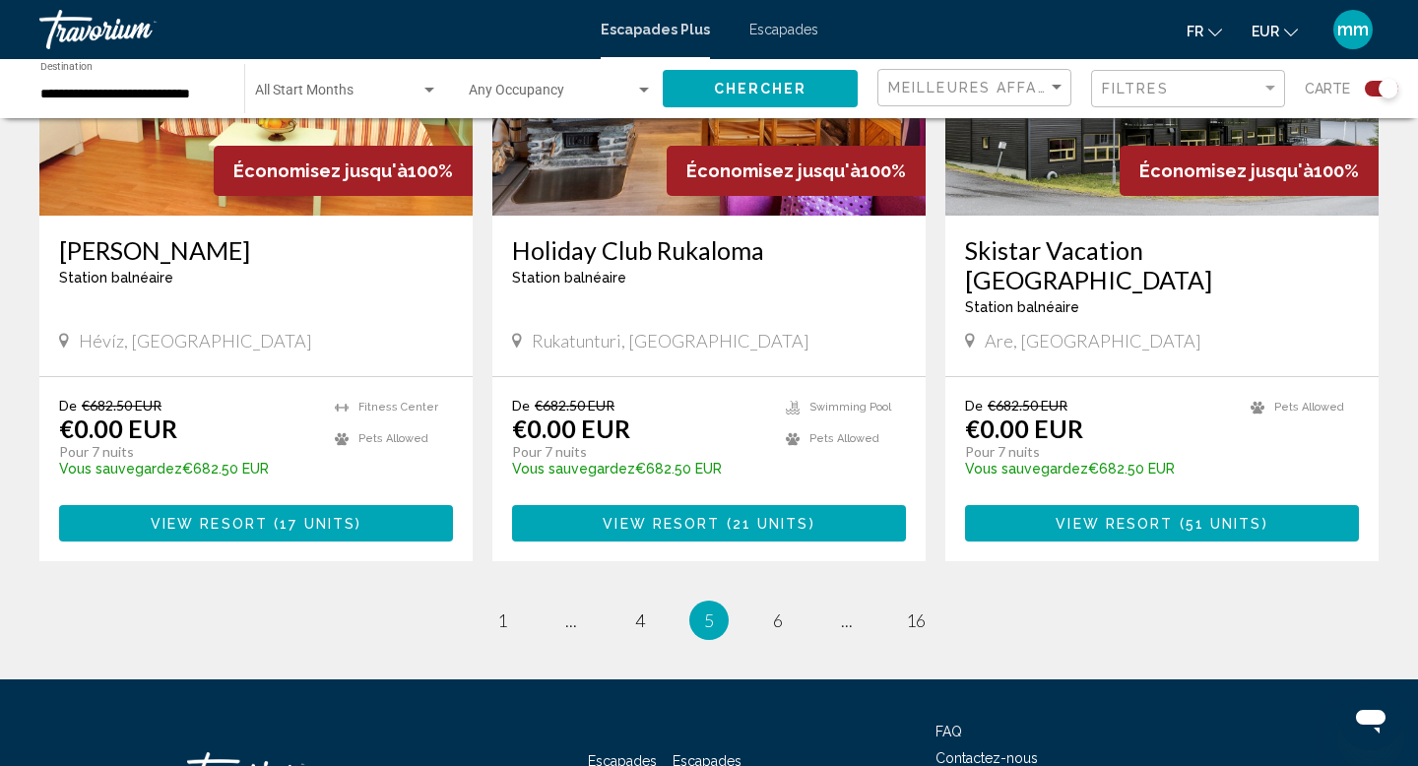
scroll to position [3018, 0]
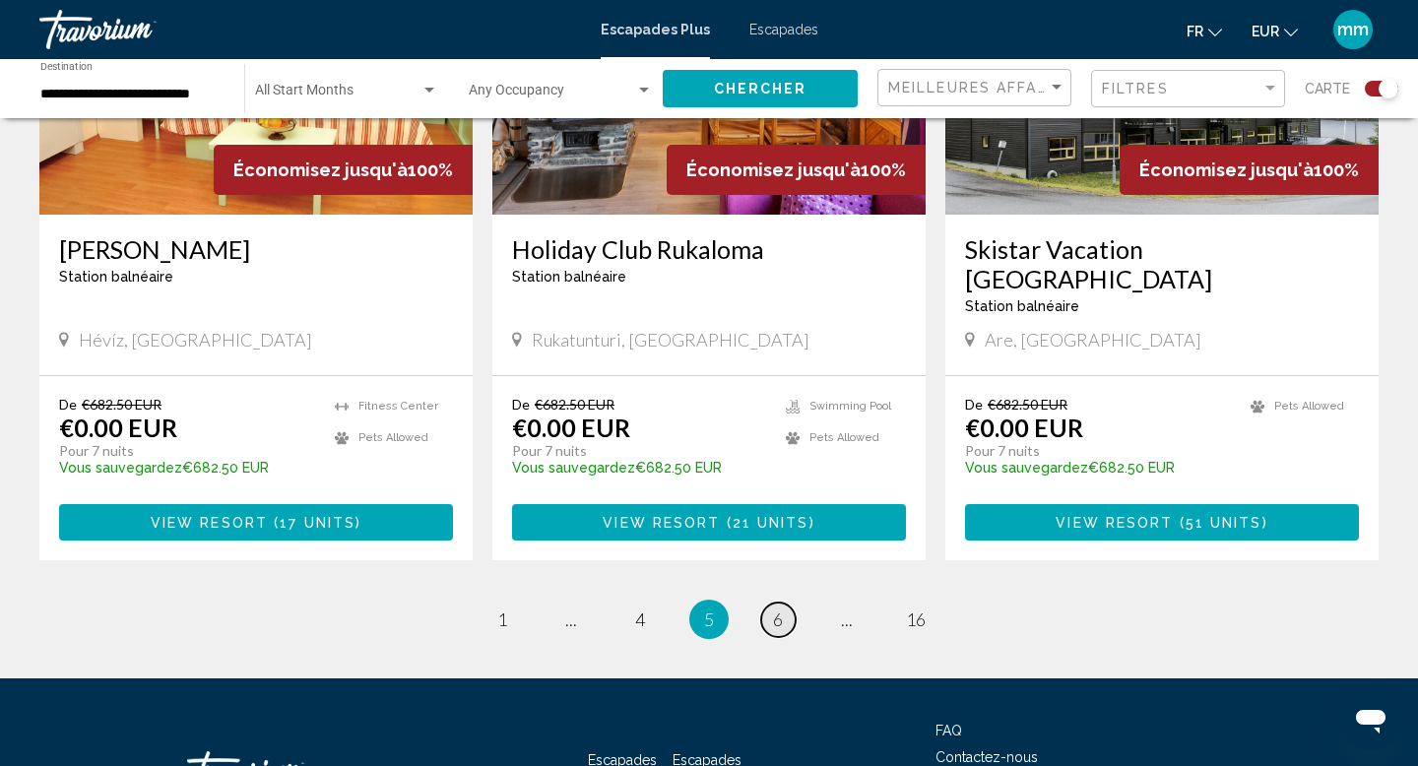
click at [777, 609] on span "6" at bounding box center [778, 620] width 10 height 22
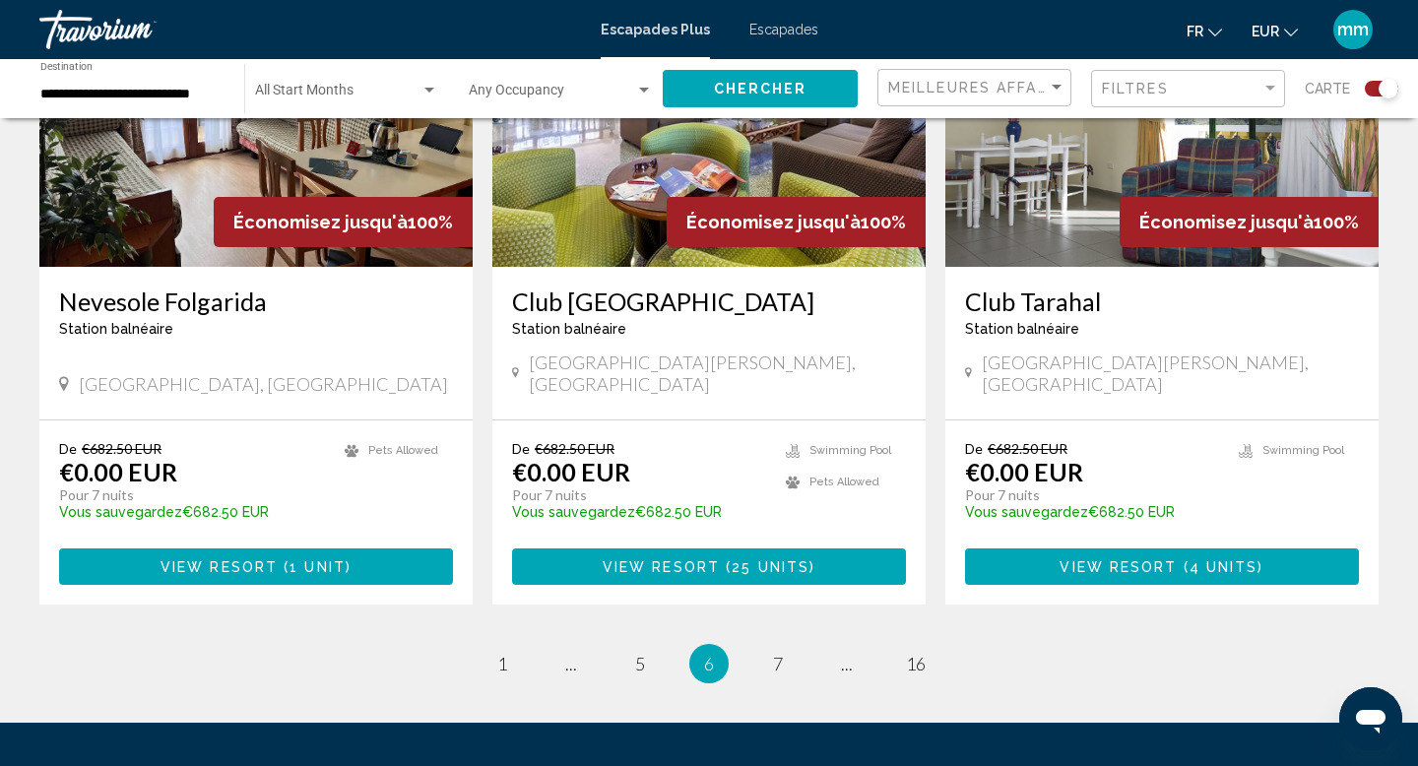
scroll to position [2976, 0]
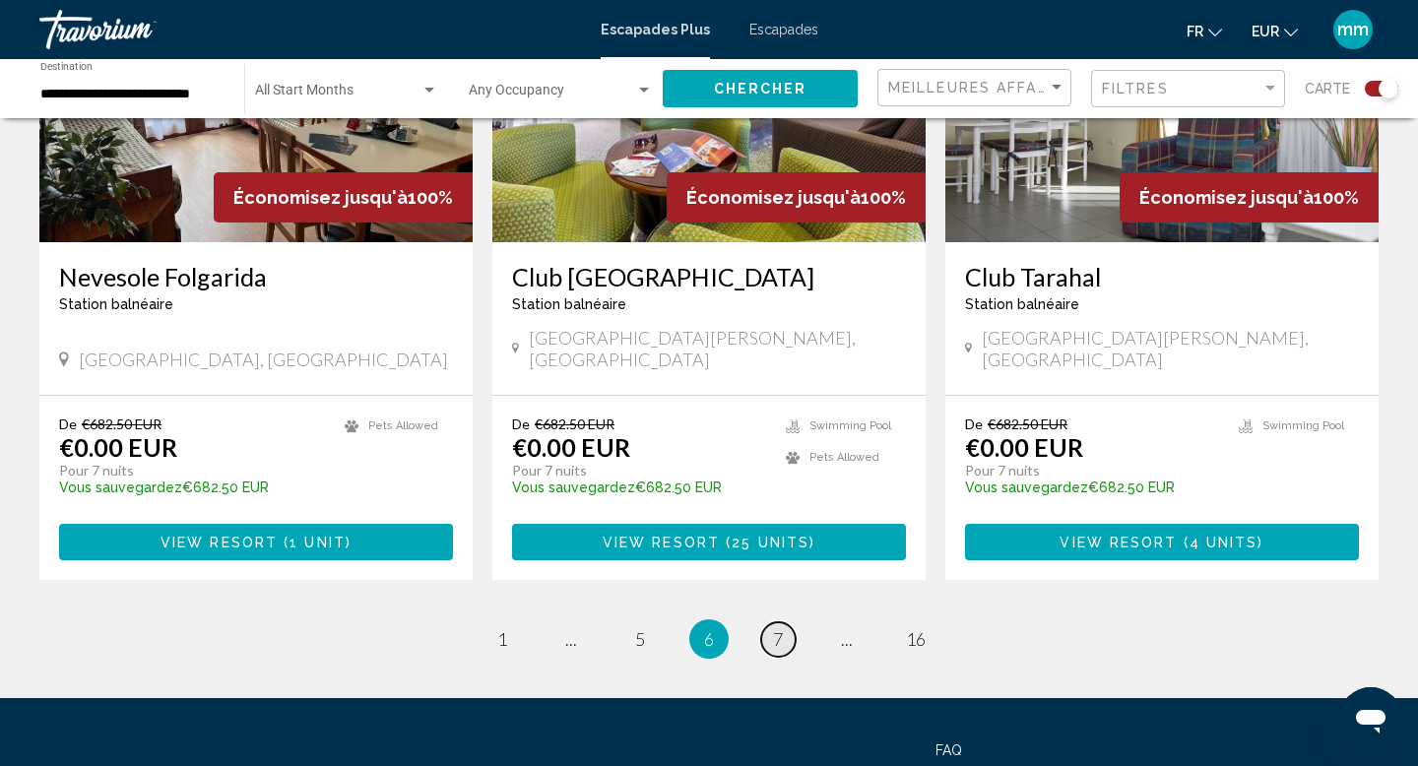
click at [779, 628] on span "7" at bounding box center [778, 639] width 10 height 22
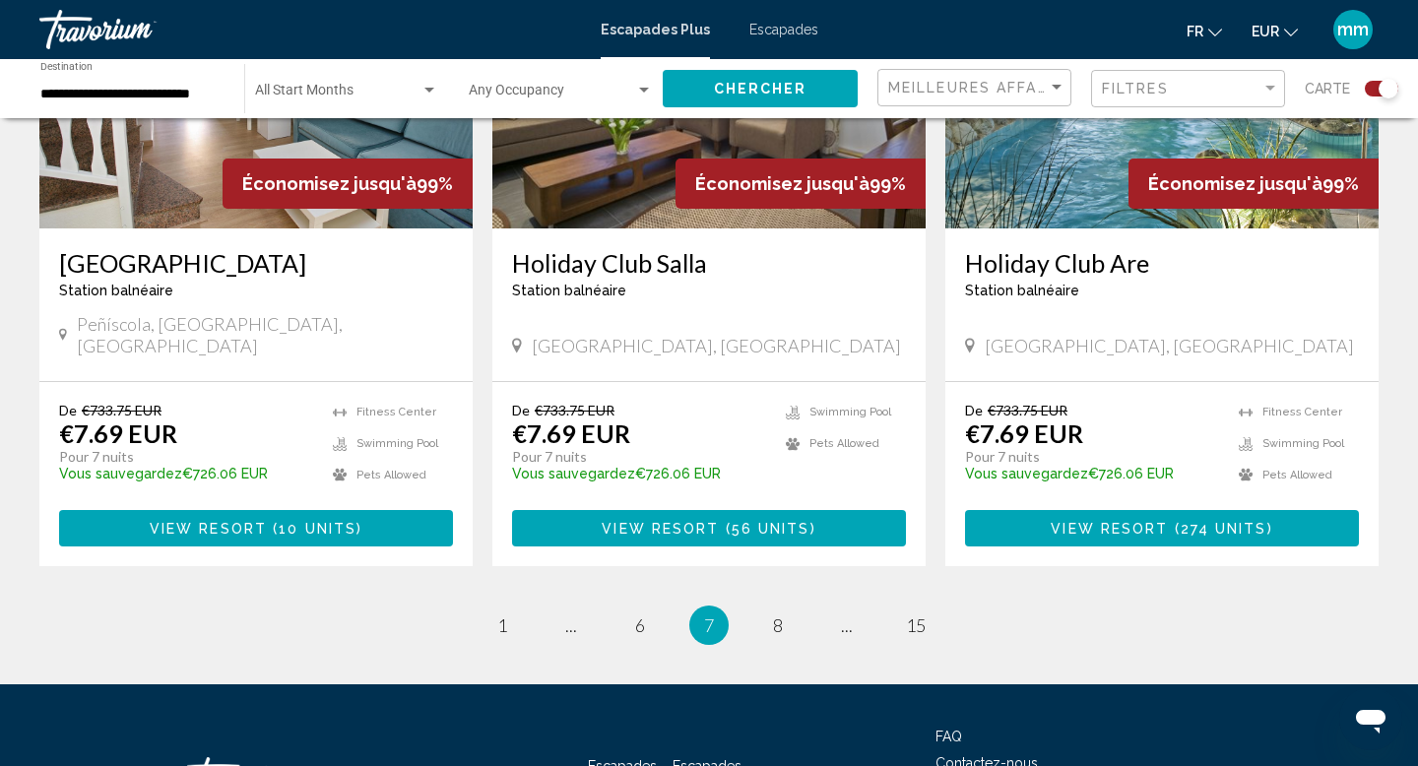
scroll to position [3042, 0]
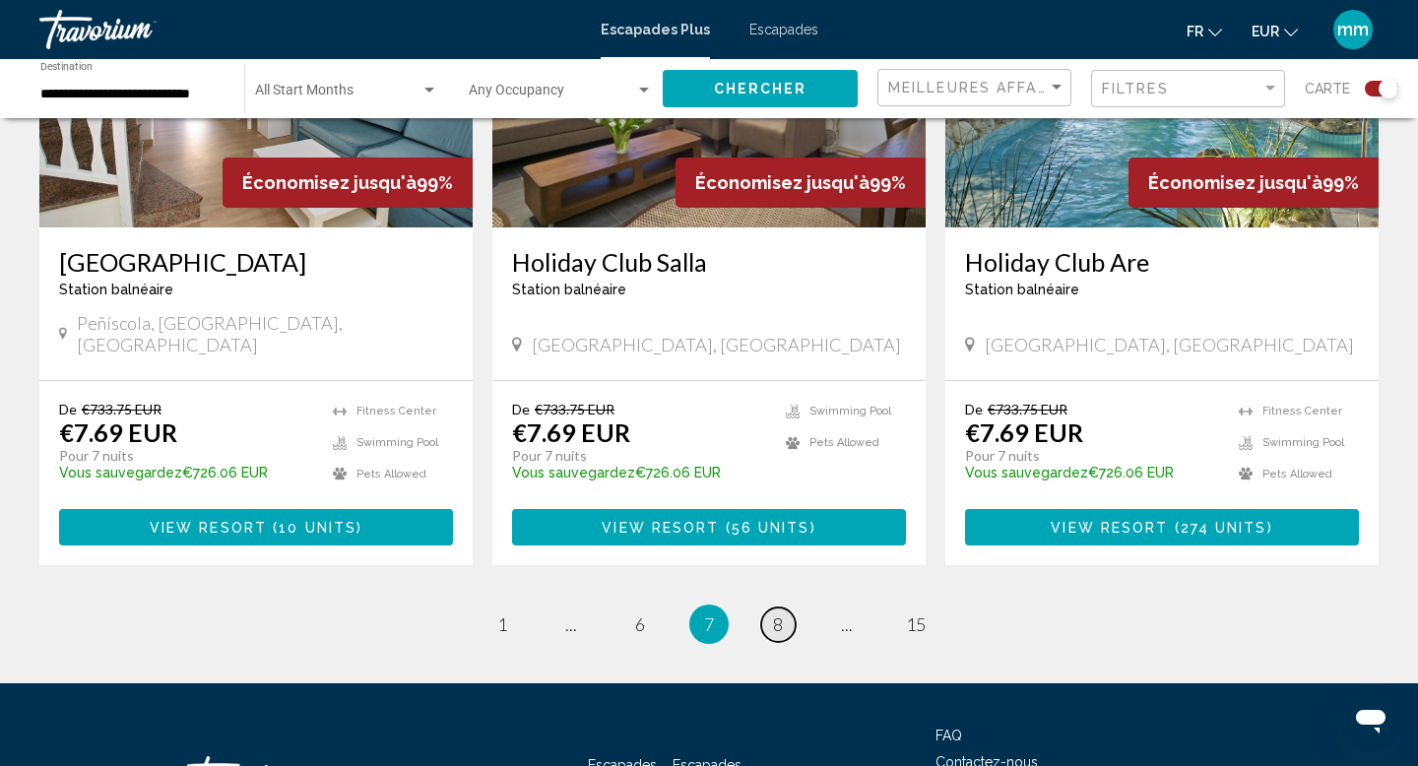
click at [778, 614] on span "8" at bounding box center [778, 625] width 10 height 22
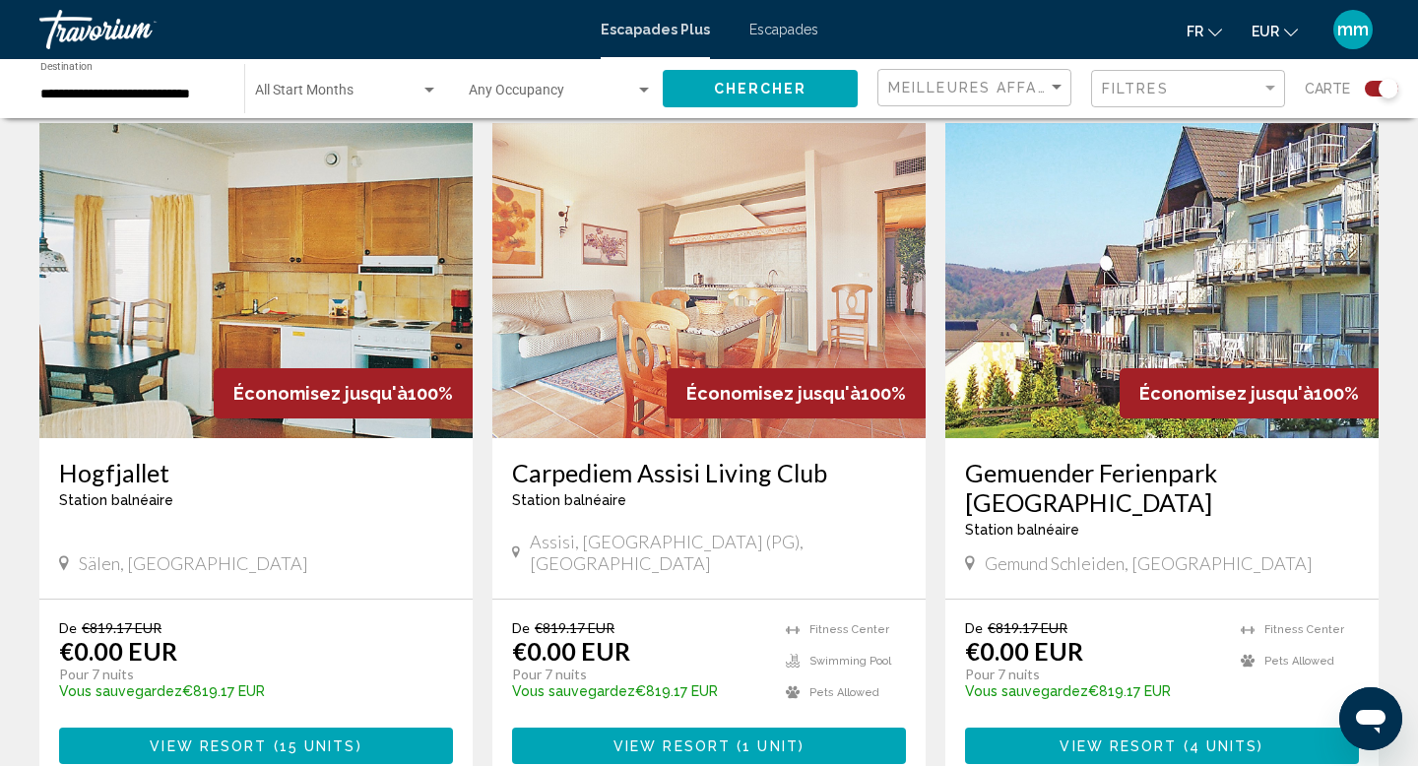
scroll to position [696, 0]
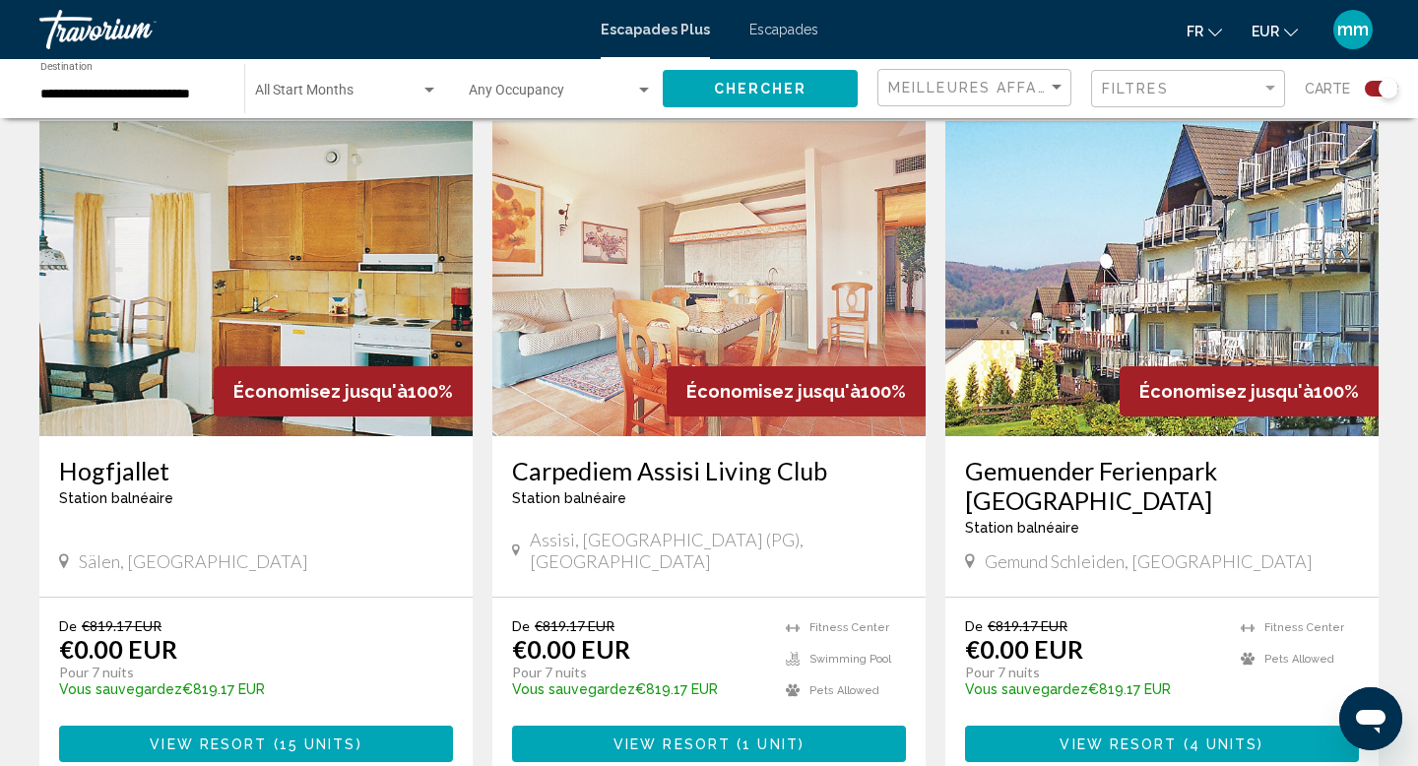
click at [776, 294] on img "Contenu principal" at bounding box center [708, 278] width 433 height 315
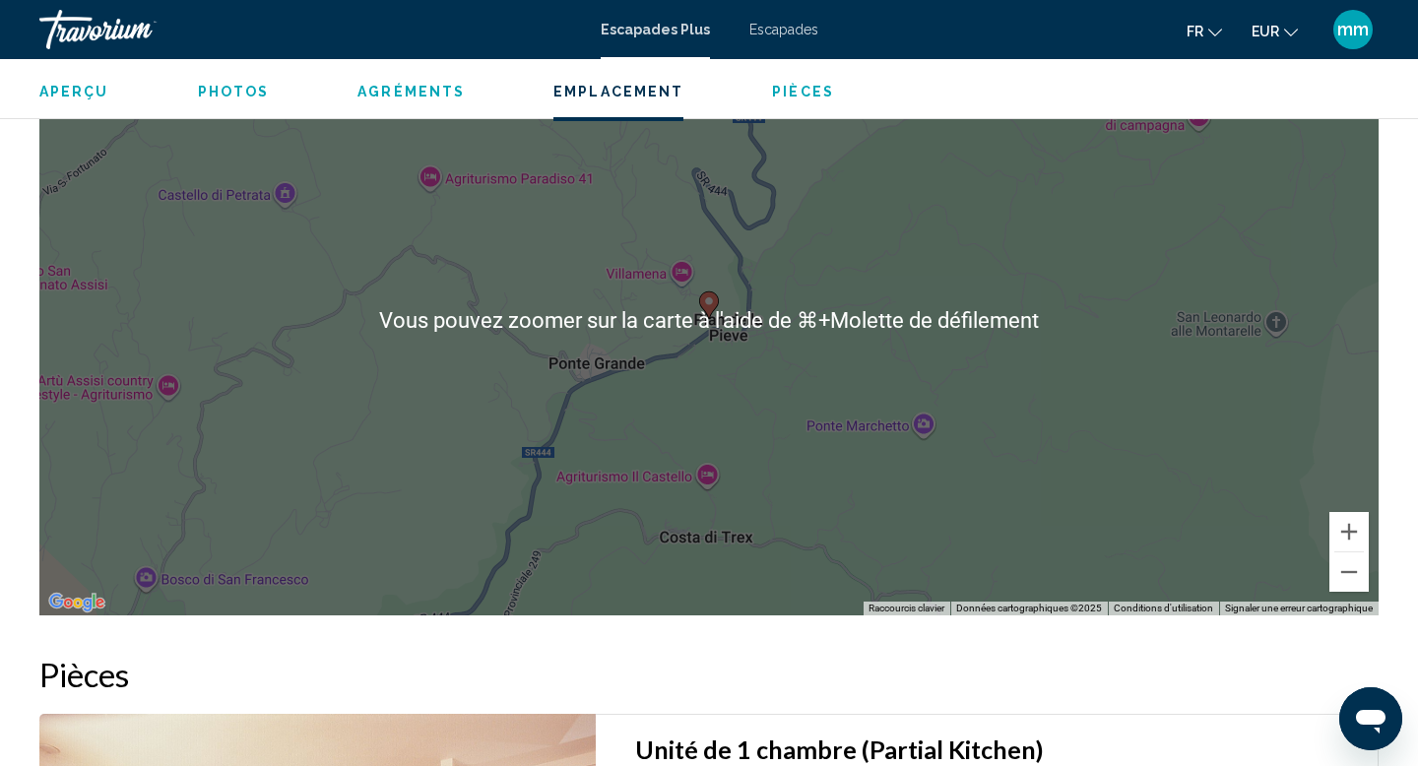
scroll to position [3342, 0]
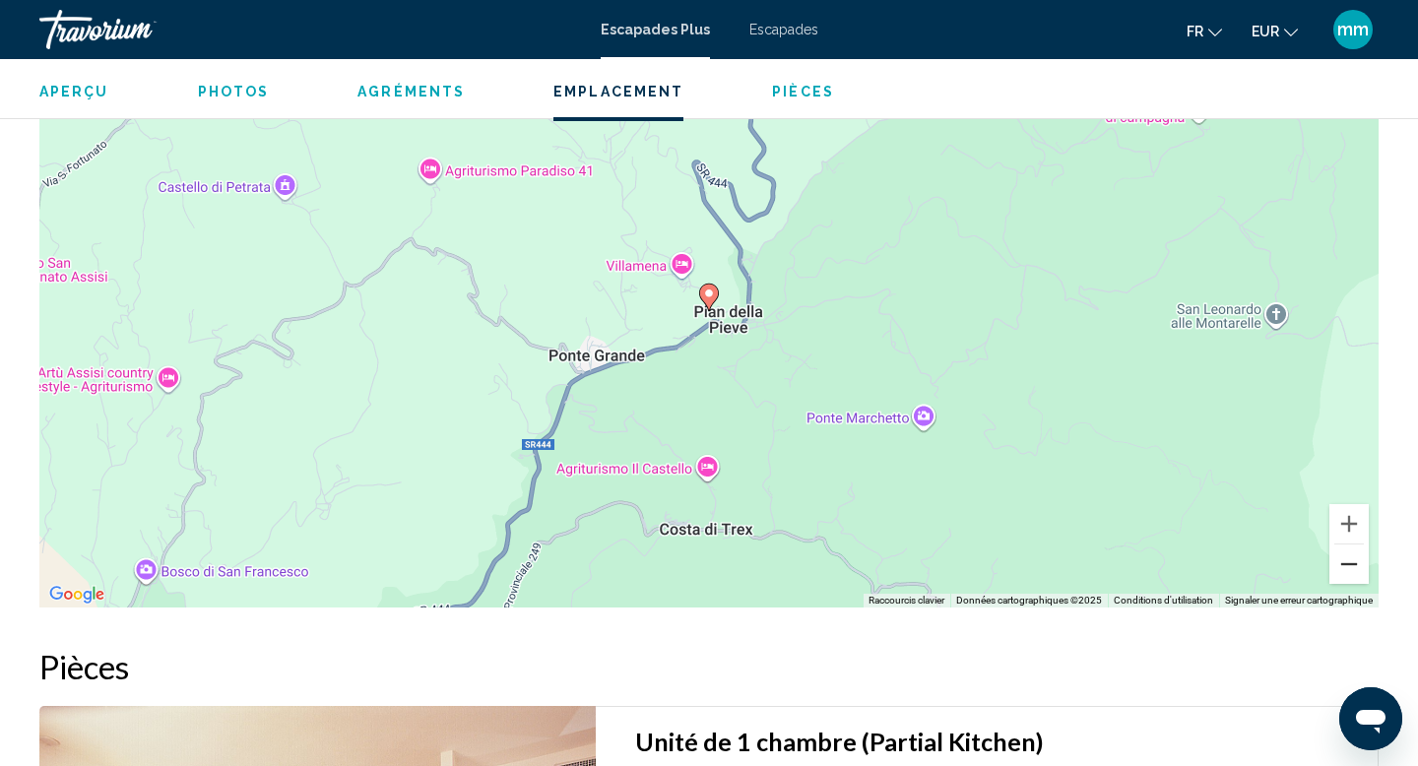
click at [1355, 566] on button "Zoom arrière" at bounding box center [1349, 564] width 39 height 39
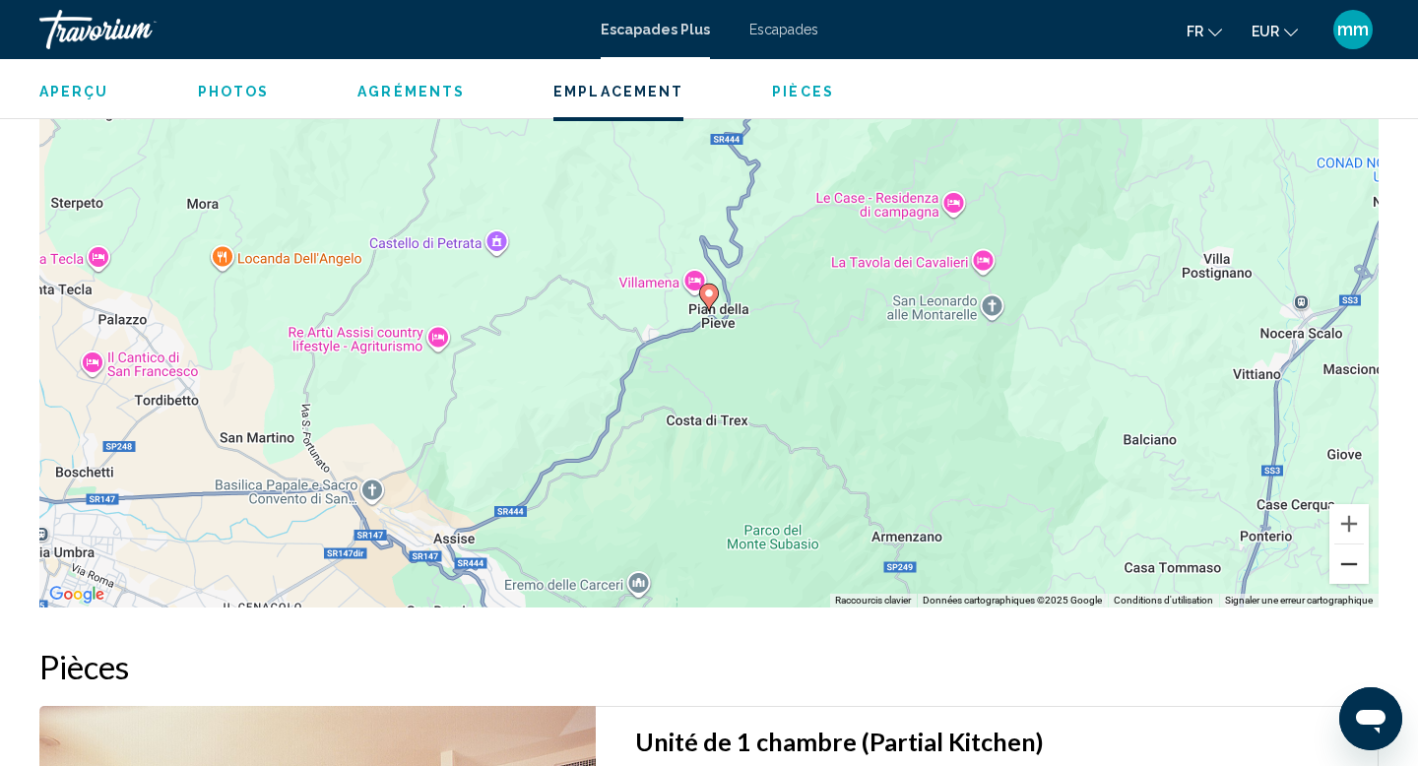
click at [1355, 566] on button "Zoom arrière" at bounding box center [1349, 564] width 39 height 39
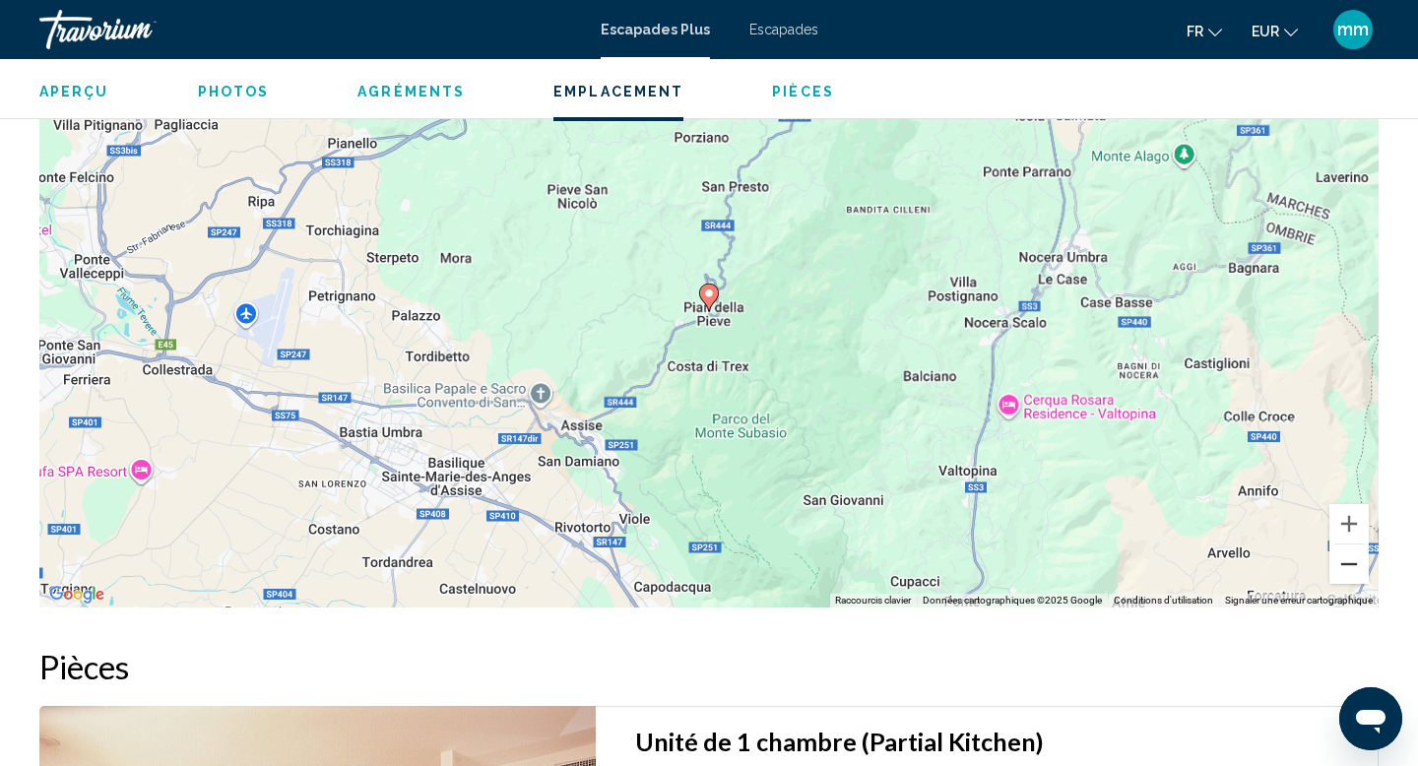
click at [1355, 566] on button "Zoom arrière" at bounding box center [1349, 564] width 39 height 39
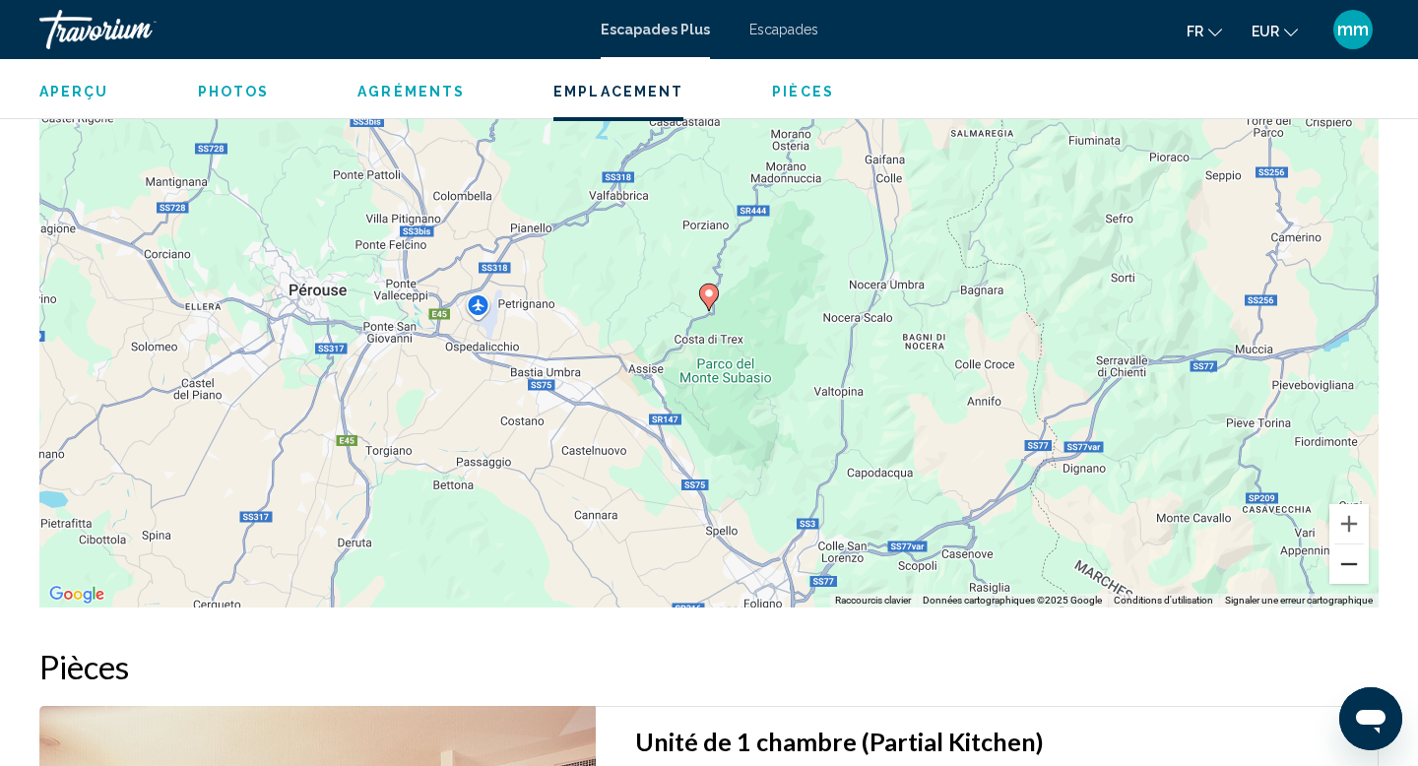
click at [1355, 566] on button "Zoom arrière" at bounding box center [1349, 564] width 39 height 39
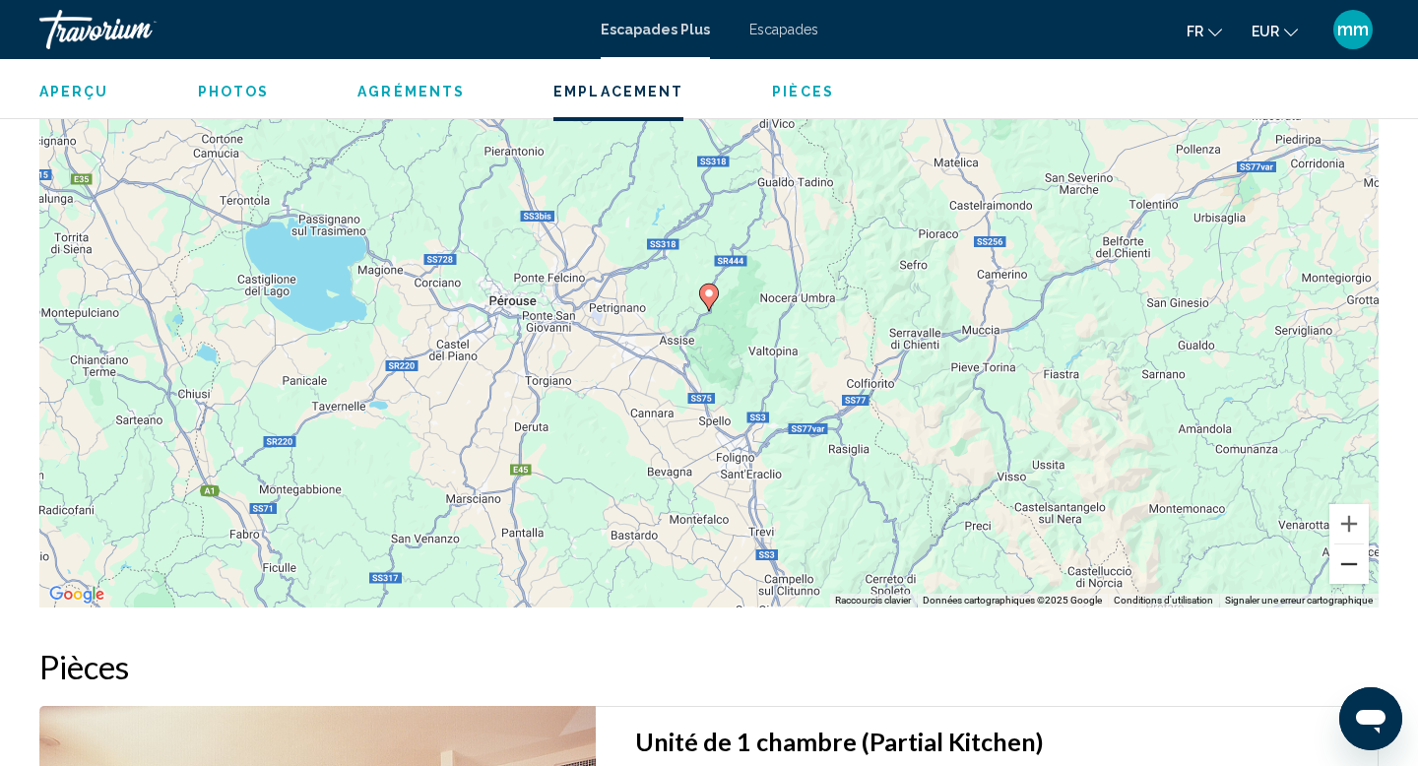
click at [1355, 566] on button "Zoom arrière" at bounding box center [1349, 564] width 39 height 39
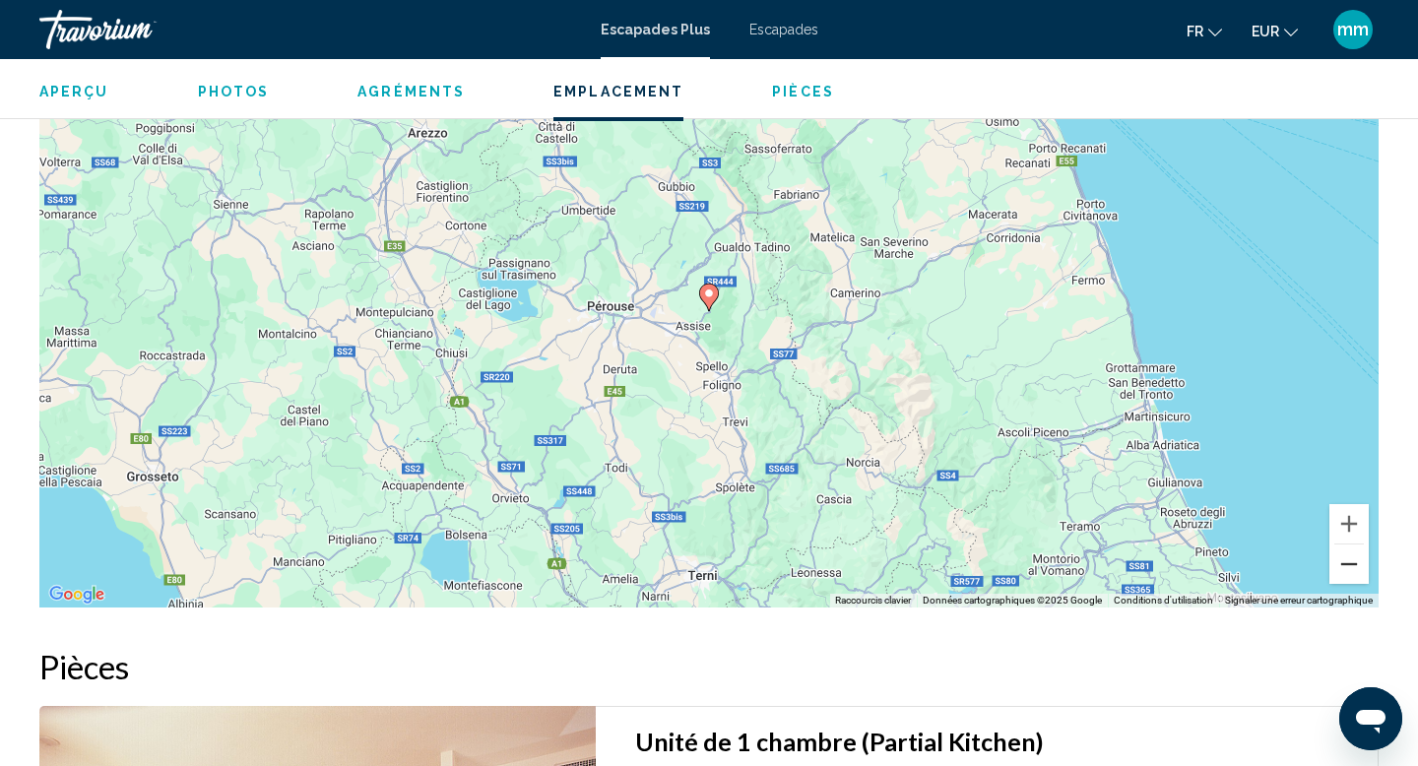
click at [1355, 566] on button "Zoom arrière" at bounding box center [1349, 564] width 39 height 39
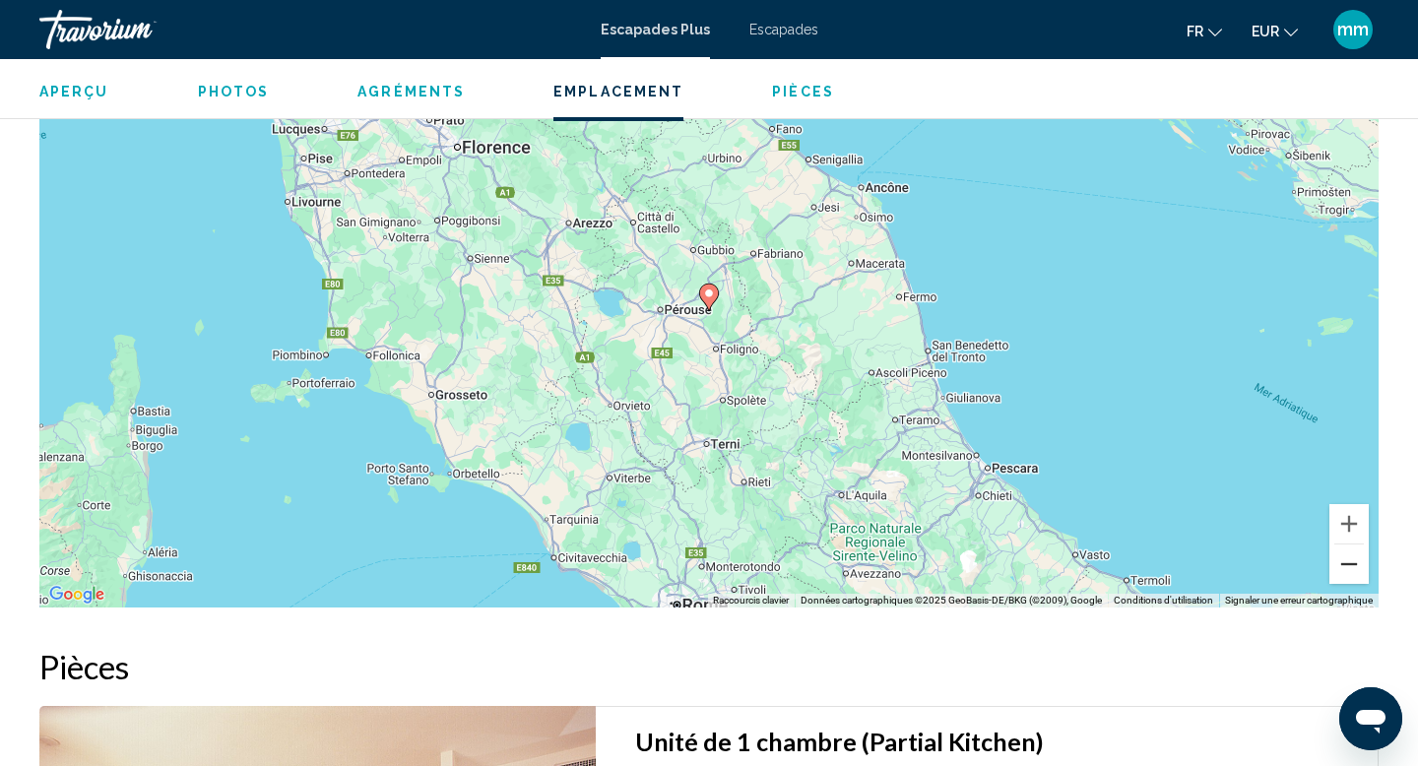
click at [1355, 566] on button "Zoom arrière" at bounding box center [1349, 564] width 39 height 39
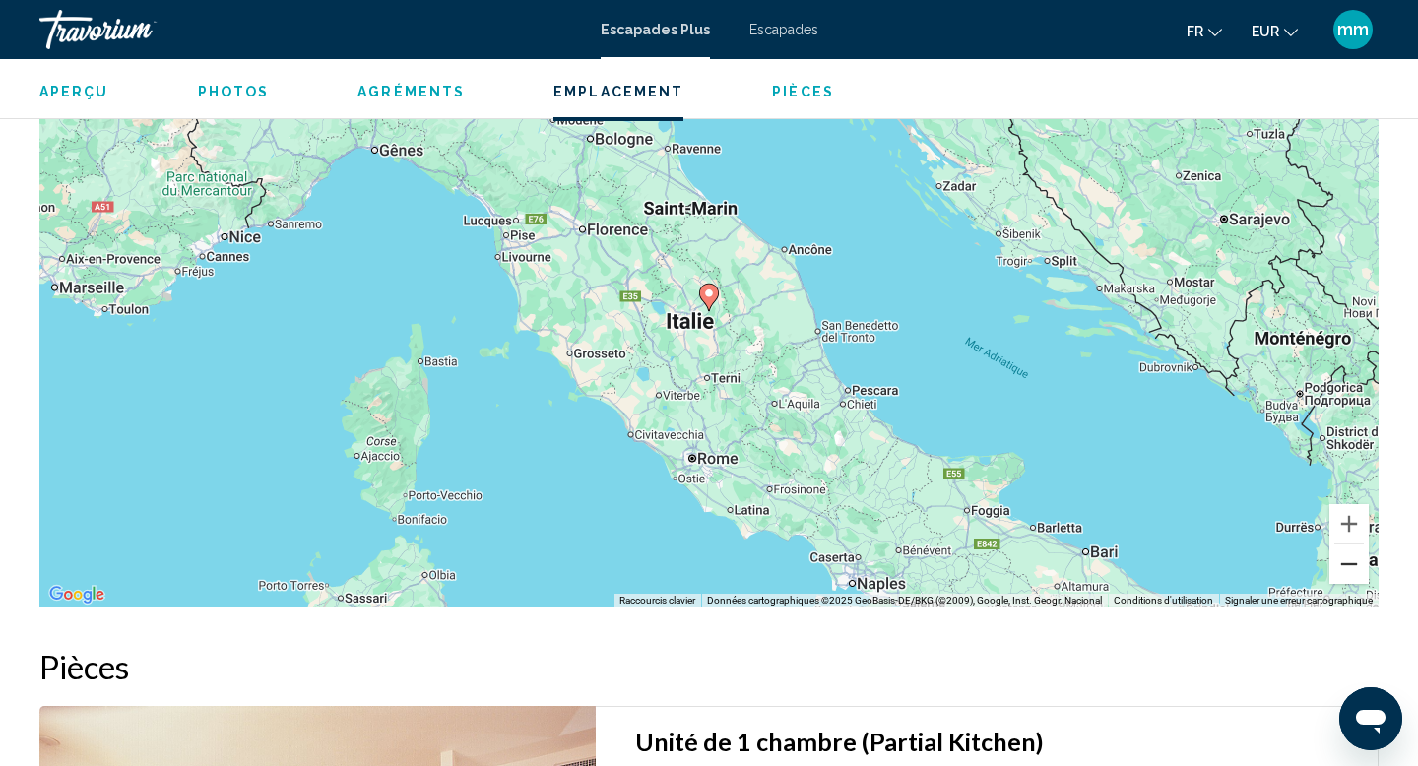
click at [1350, 573] on button "Zoom arrière" at bounding box center [1349, 564] width 39 height 39
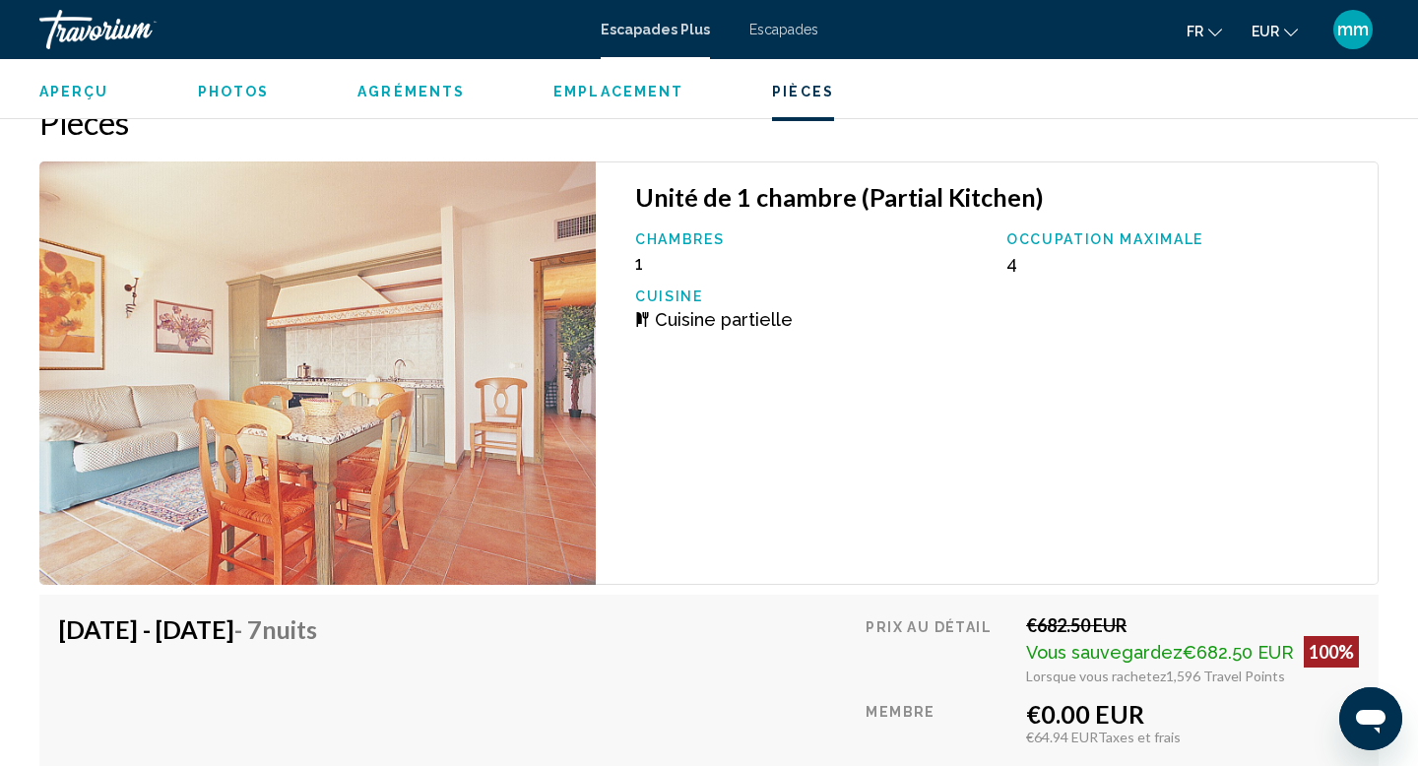
scroll to position [3899, 0]
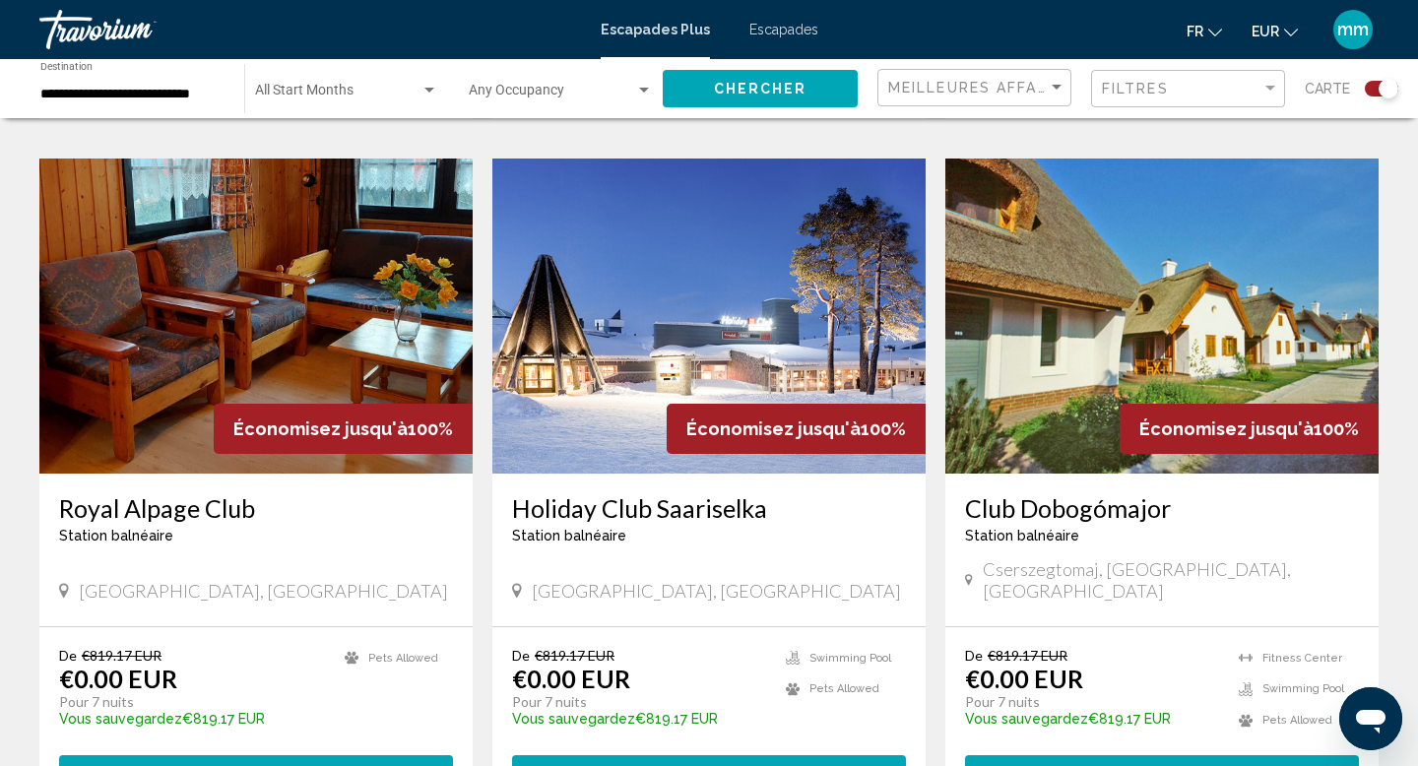
scroll to position [1412, 0]
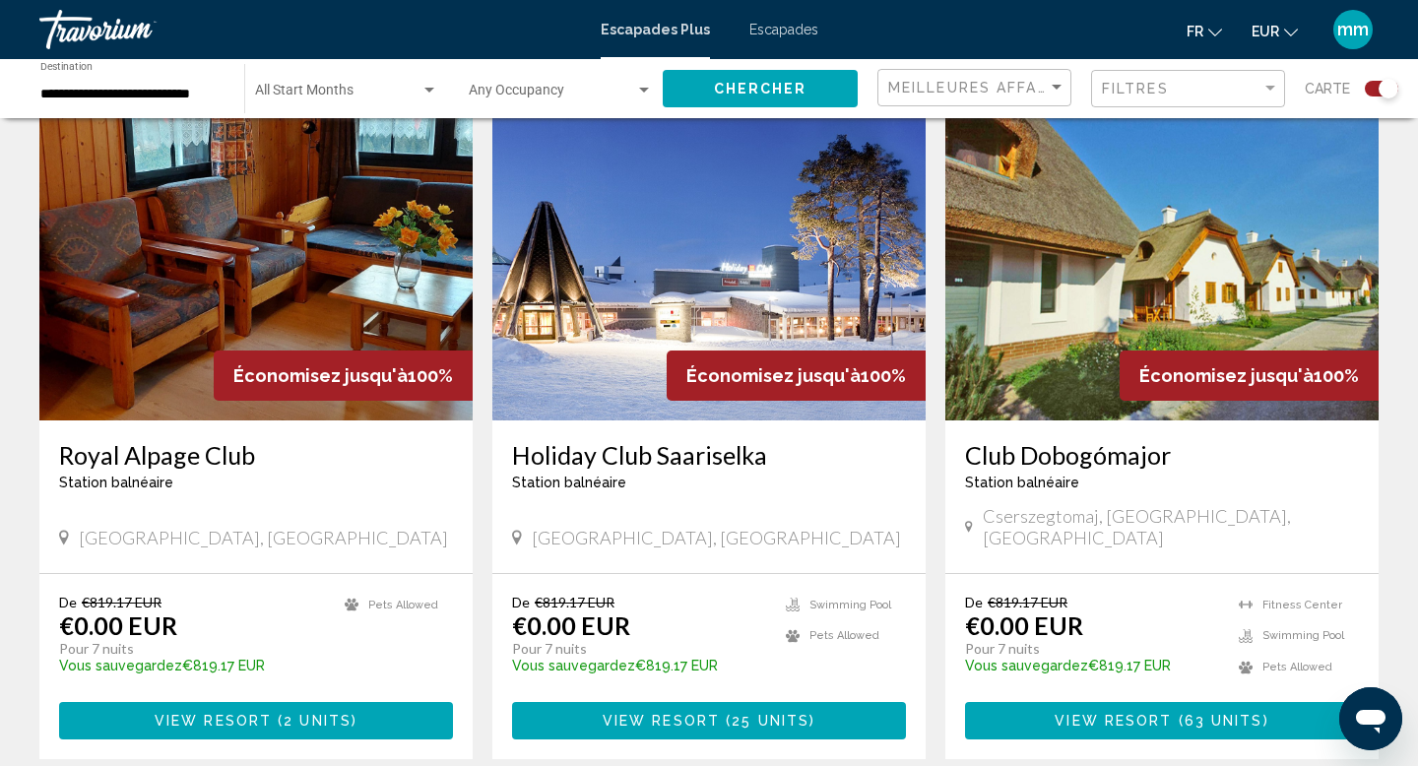
click at [655, 324] on img "Contenu principal" at bounding box center [708, 262] width 433 height 315
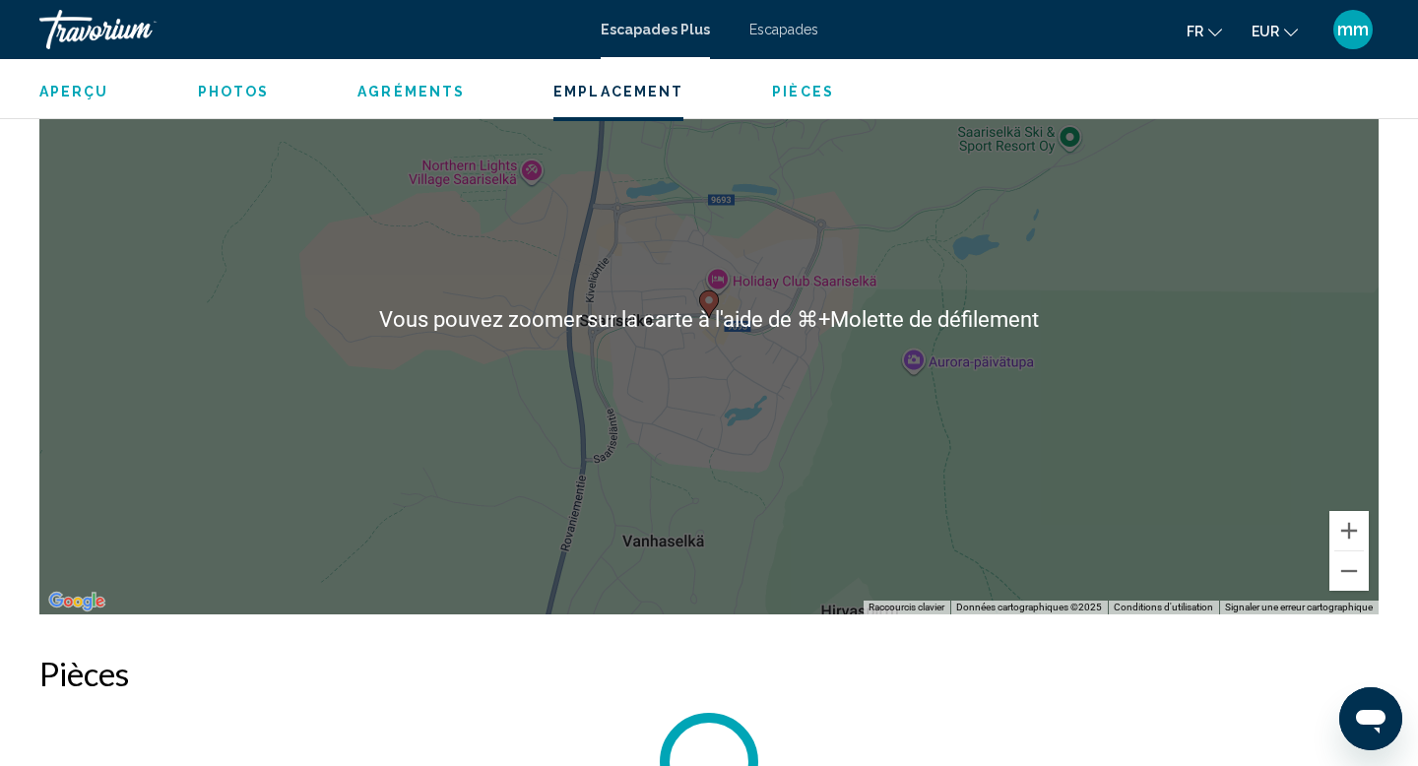
scroll to position [2484, 0]
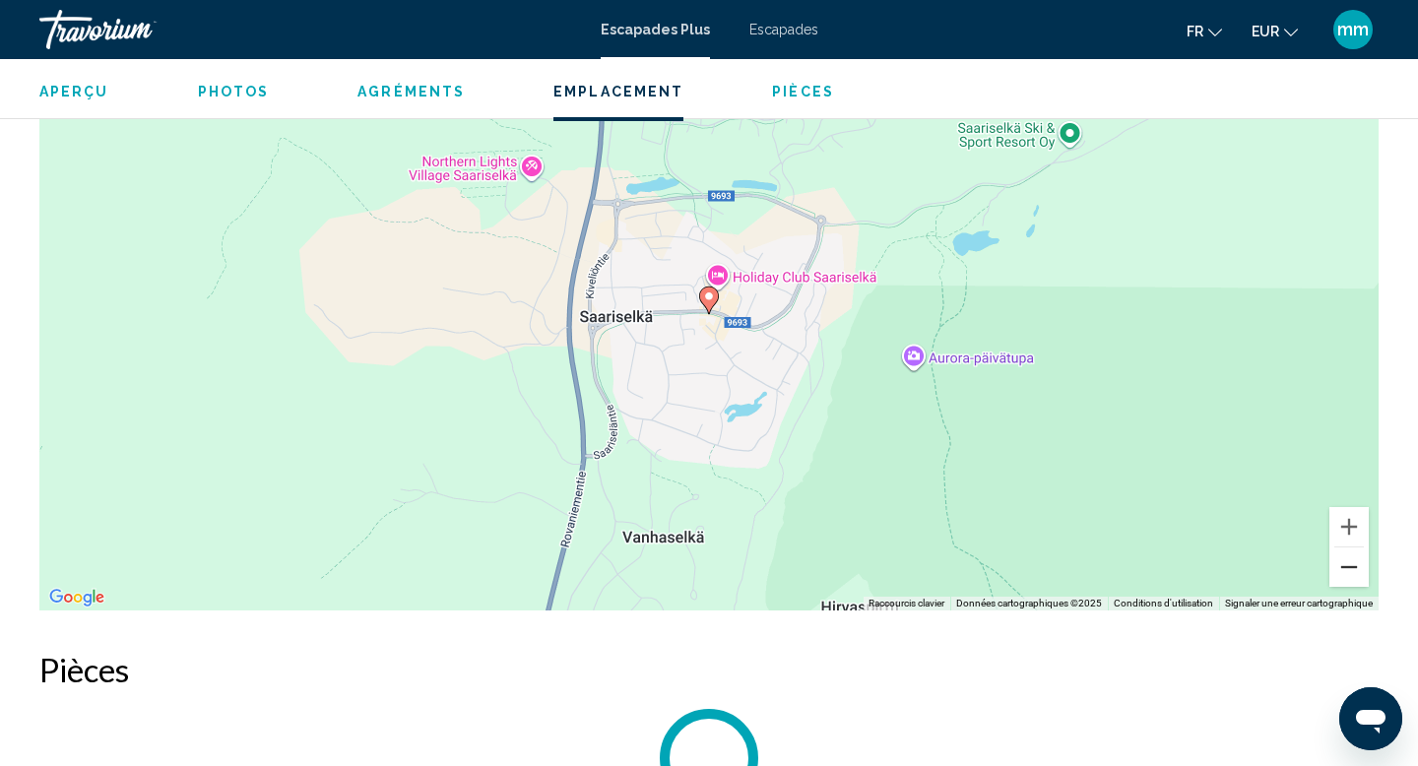
click at [1348, 569] on button "Zoom arrière" at bounding box center [1349, 567] width 39 height 39
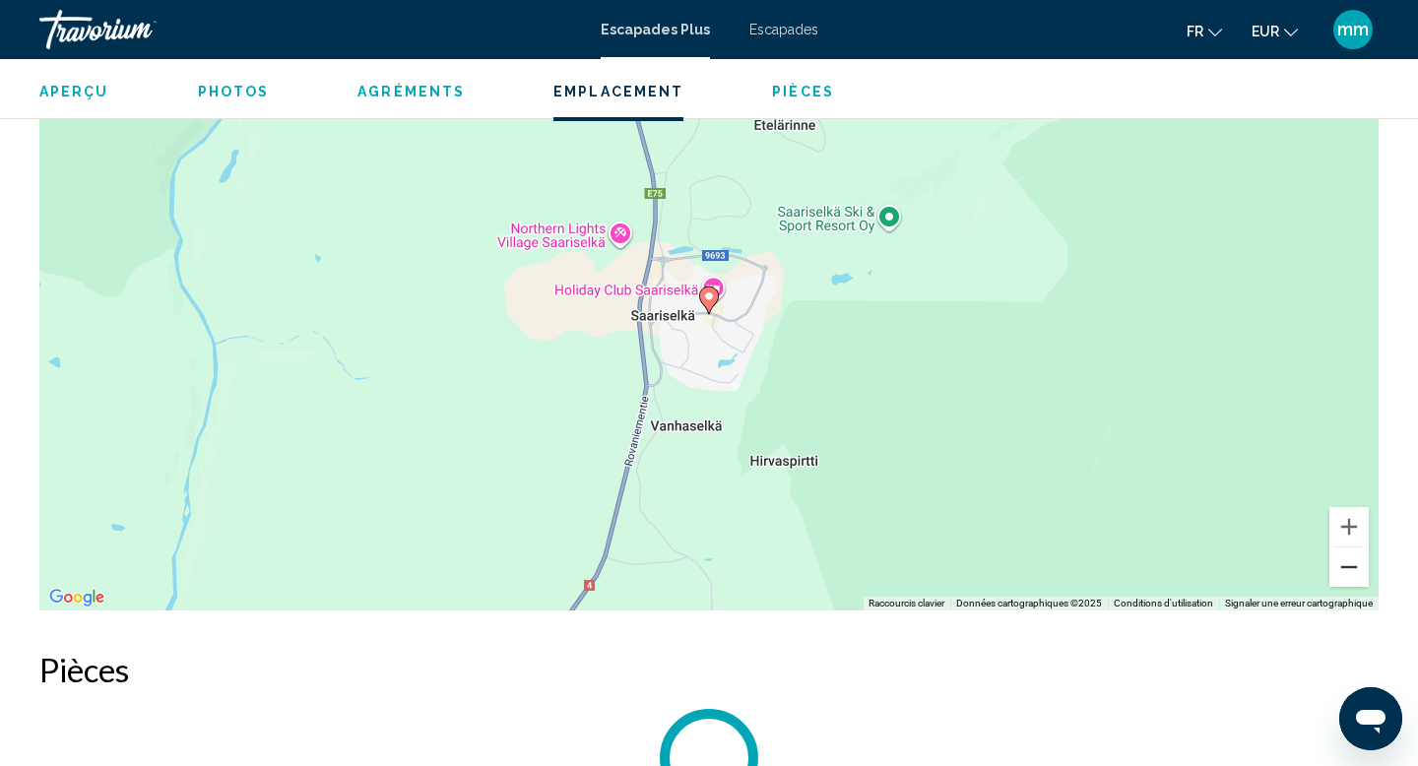
click at [1348, 569] on button "Zoom arrière" at bounding box center [1349, 567] width 39 height 39
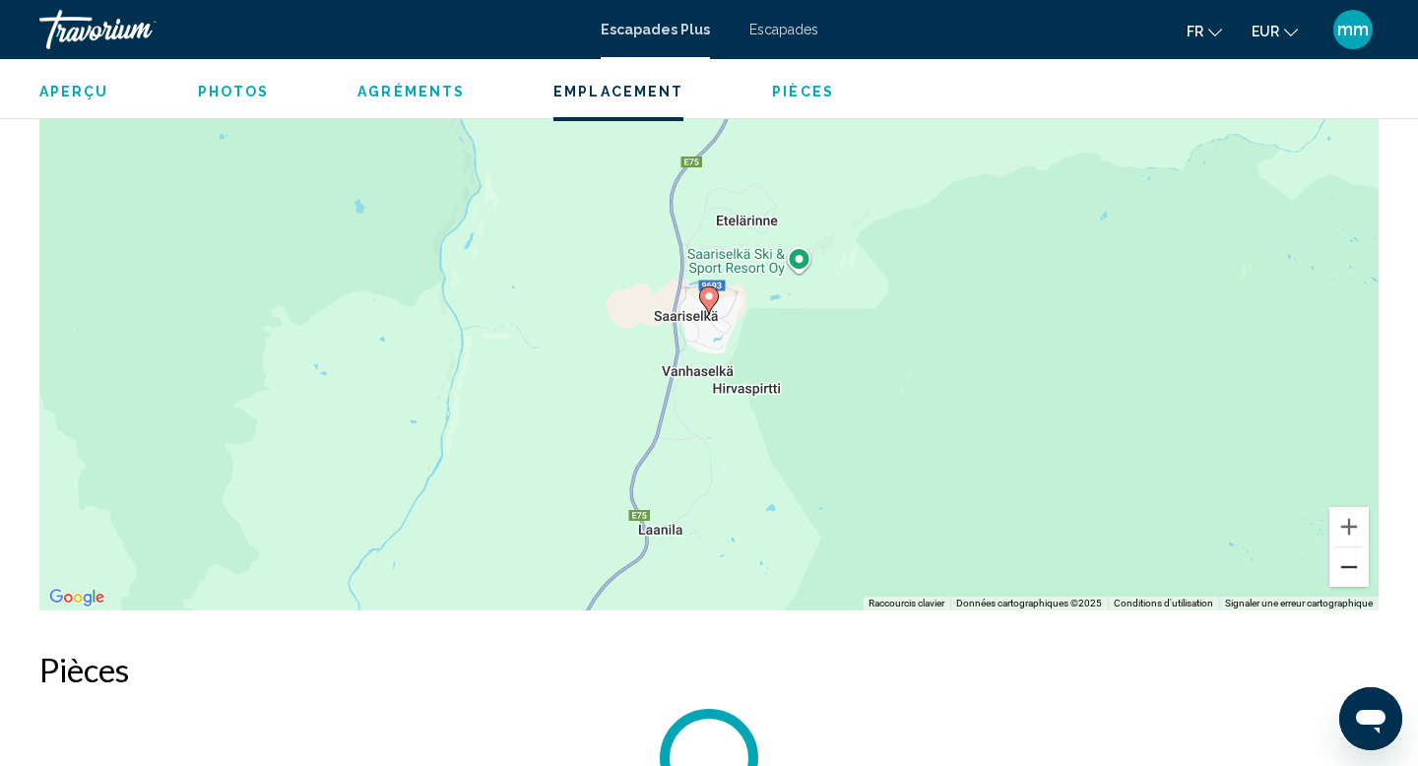
click at [1349, 569] on button "Zoom arrière" at bounding box center [1349, 567] width 39 height 39
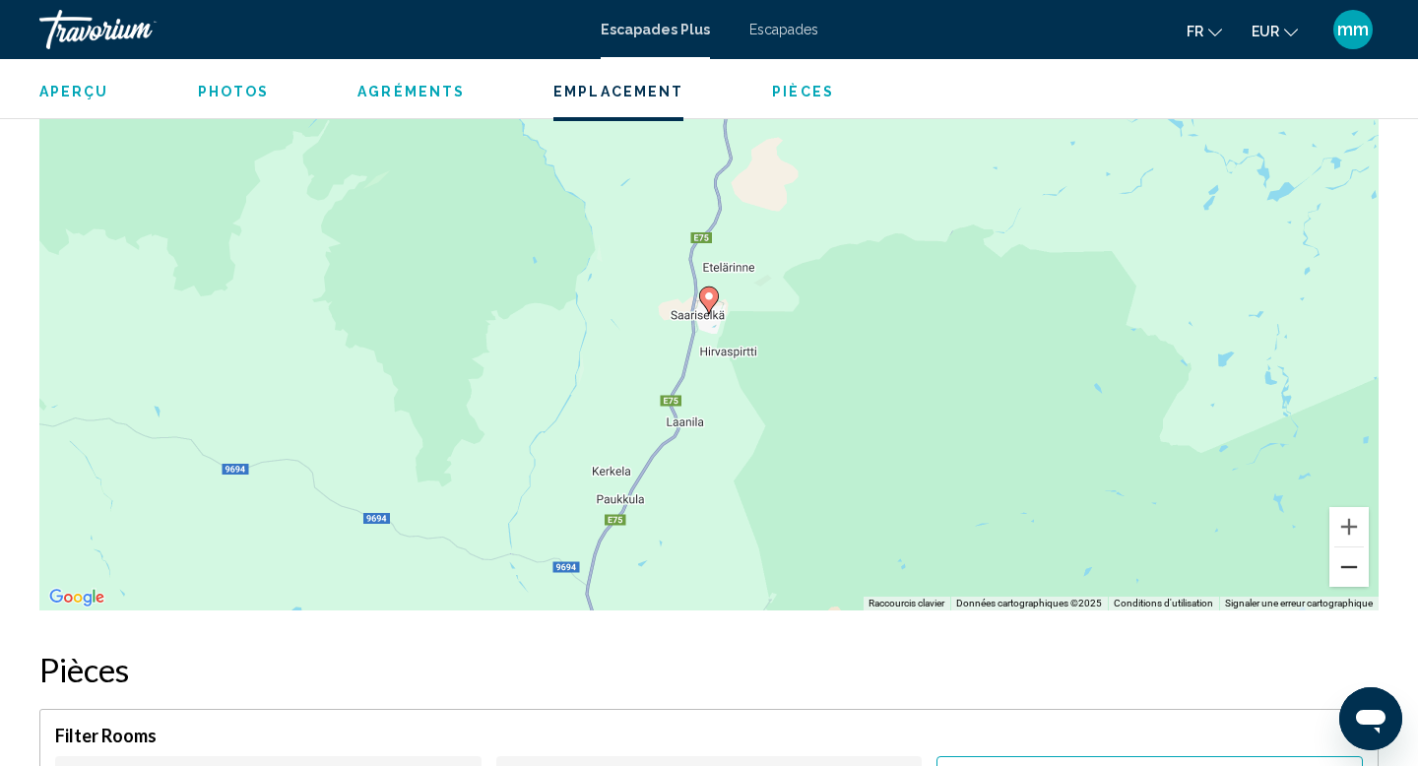
click at [1349, 569] on button "Zoom arrière" at bounding box center [1349, 567] width 39 height 39
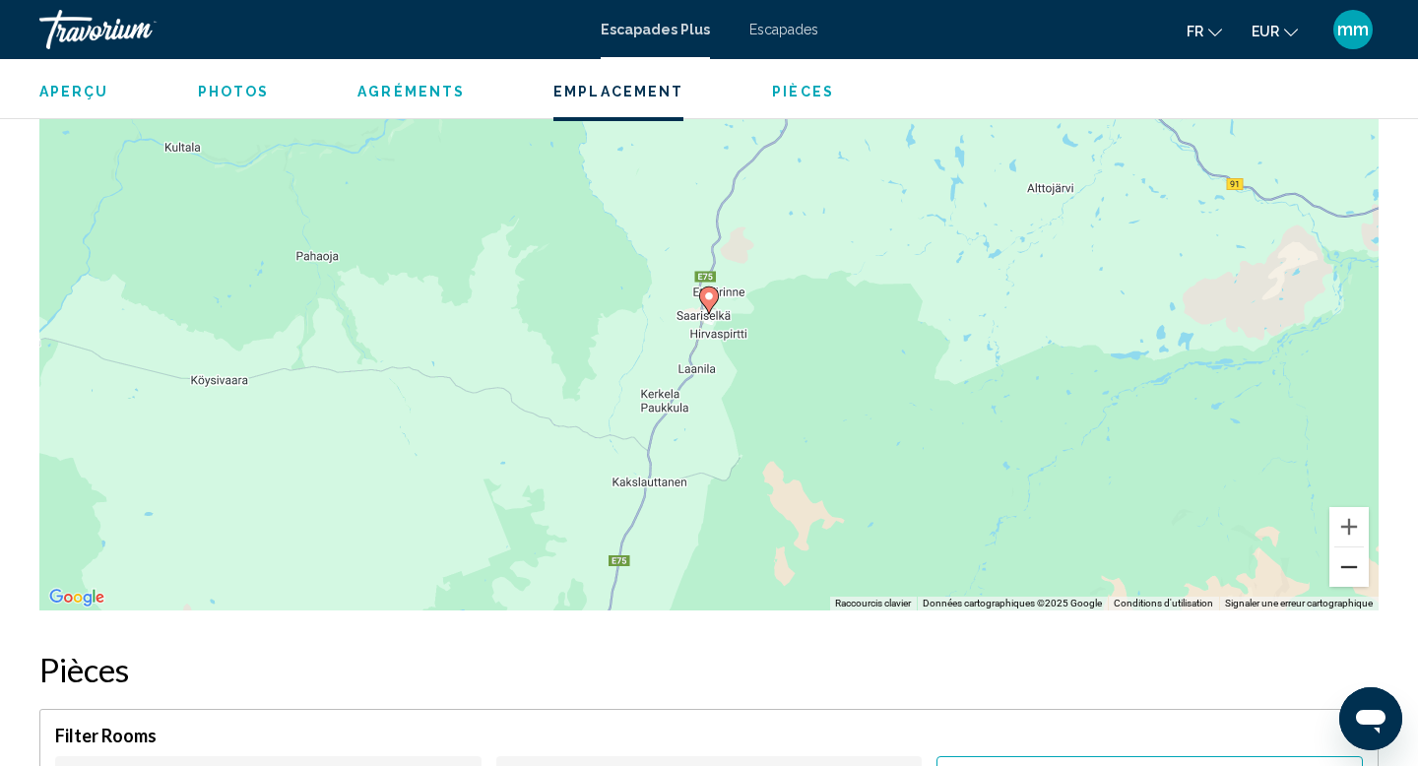
click at [1349, 569] on button "Zoom arrière" at bounding box center [1349, 567] width 39 height 39
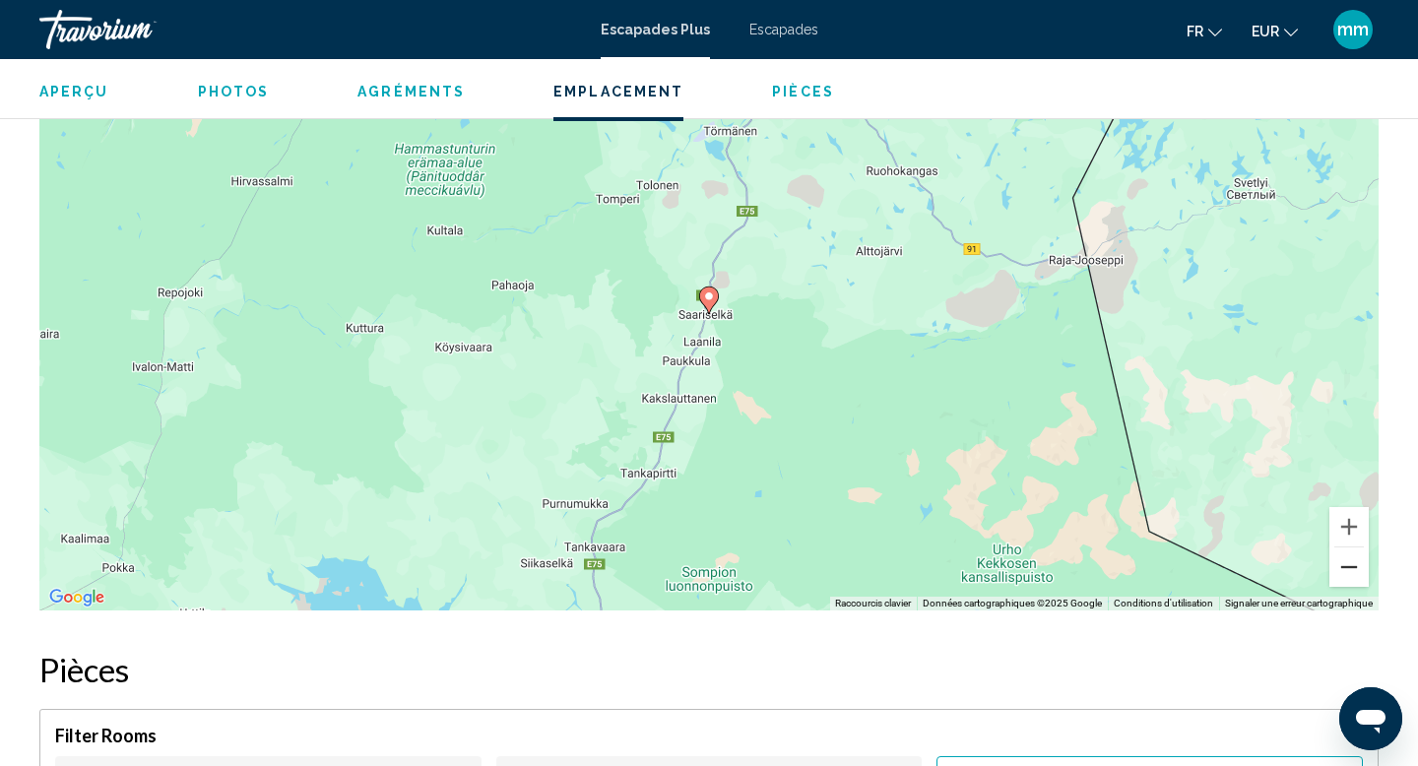
click at [1349, 569] on button "Zoom arrière" at bounding box center [1349, 567] width 39 height 39
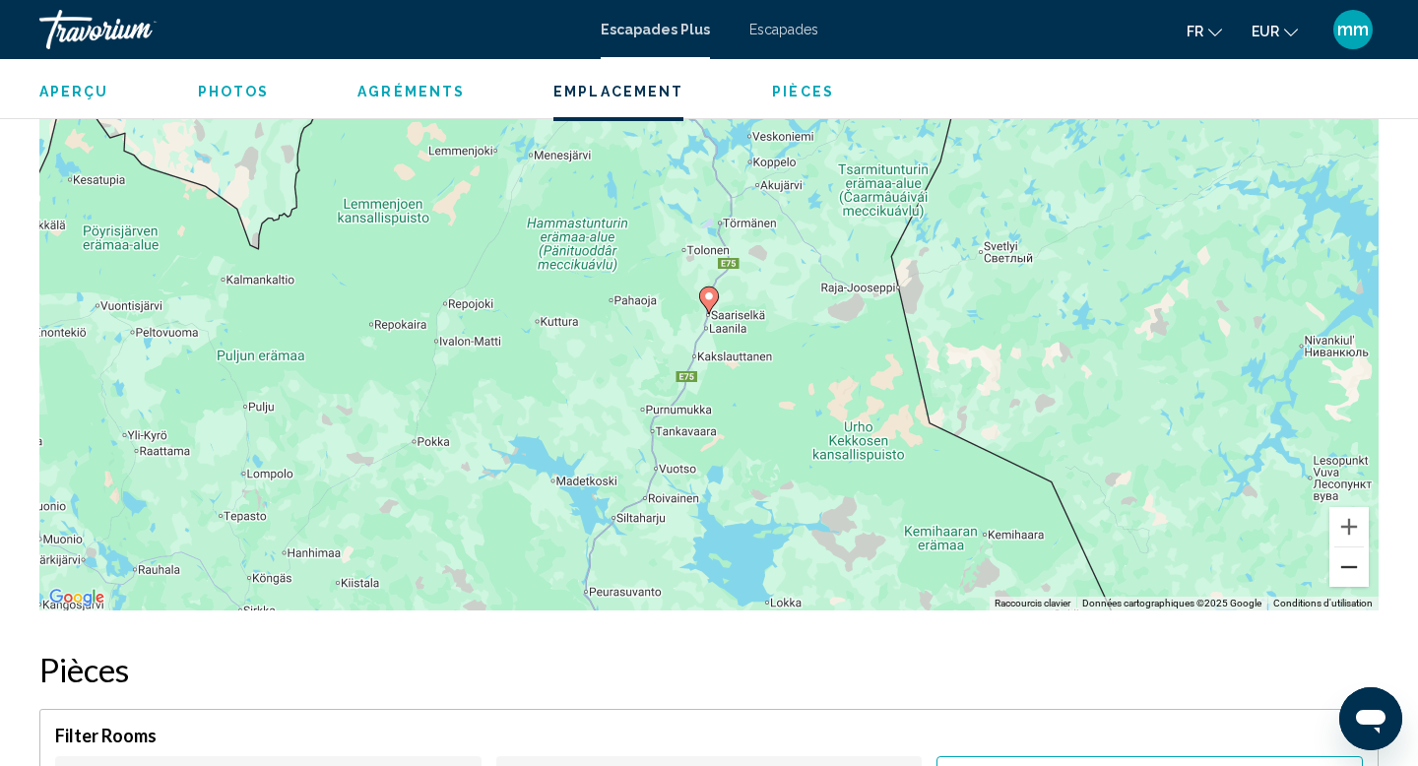
click at [1349, 569] on button "Zoom arrière" at bounding box center [1349, 567] width 39 height 39
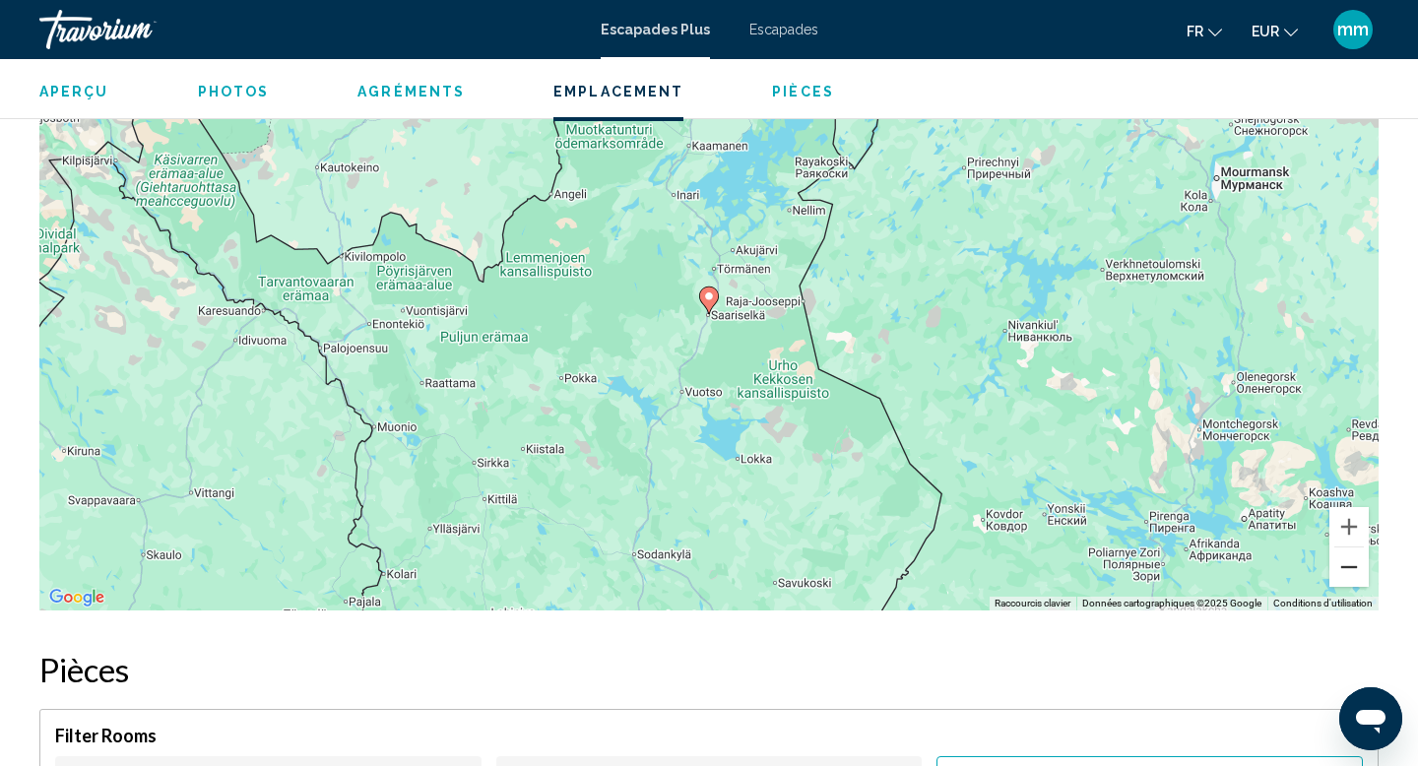
click at [1350, 568] on button "Zoom arrière" at bounding box center [1349, 567] width 39 height 39
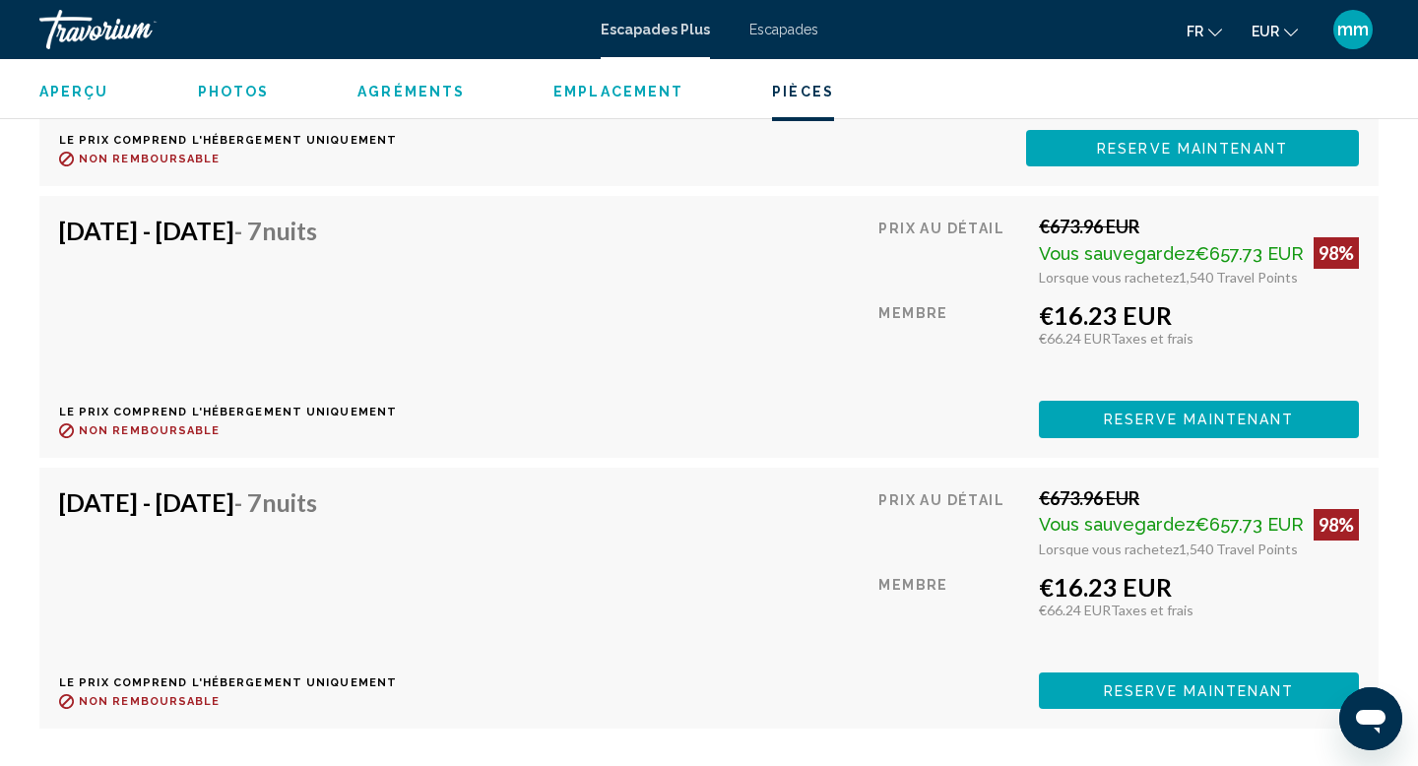
scroll to position [8791, 0]
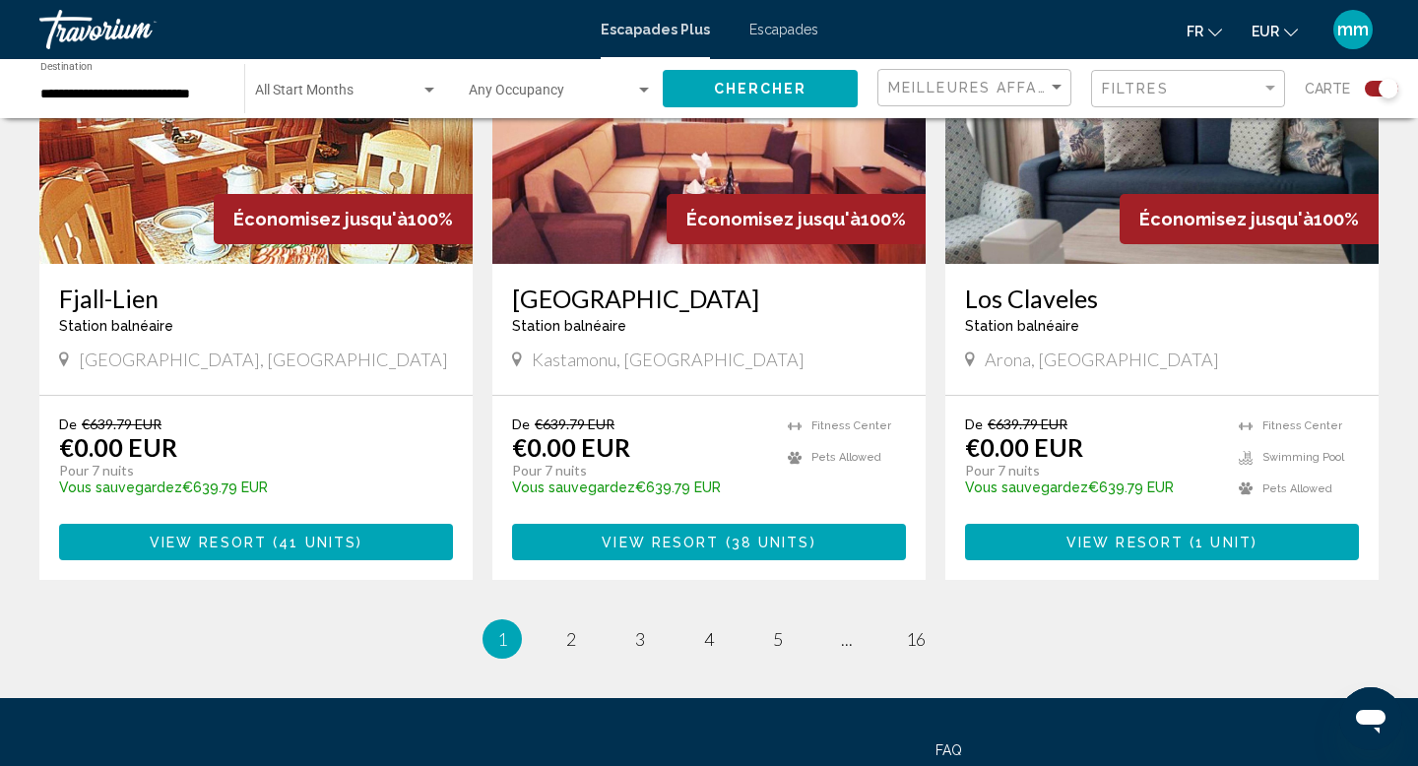
scroll to position [3158, 0]
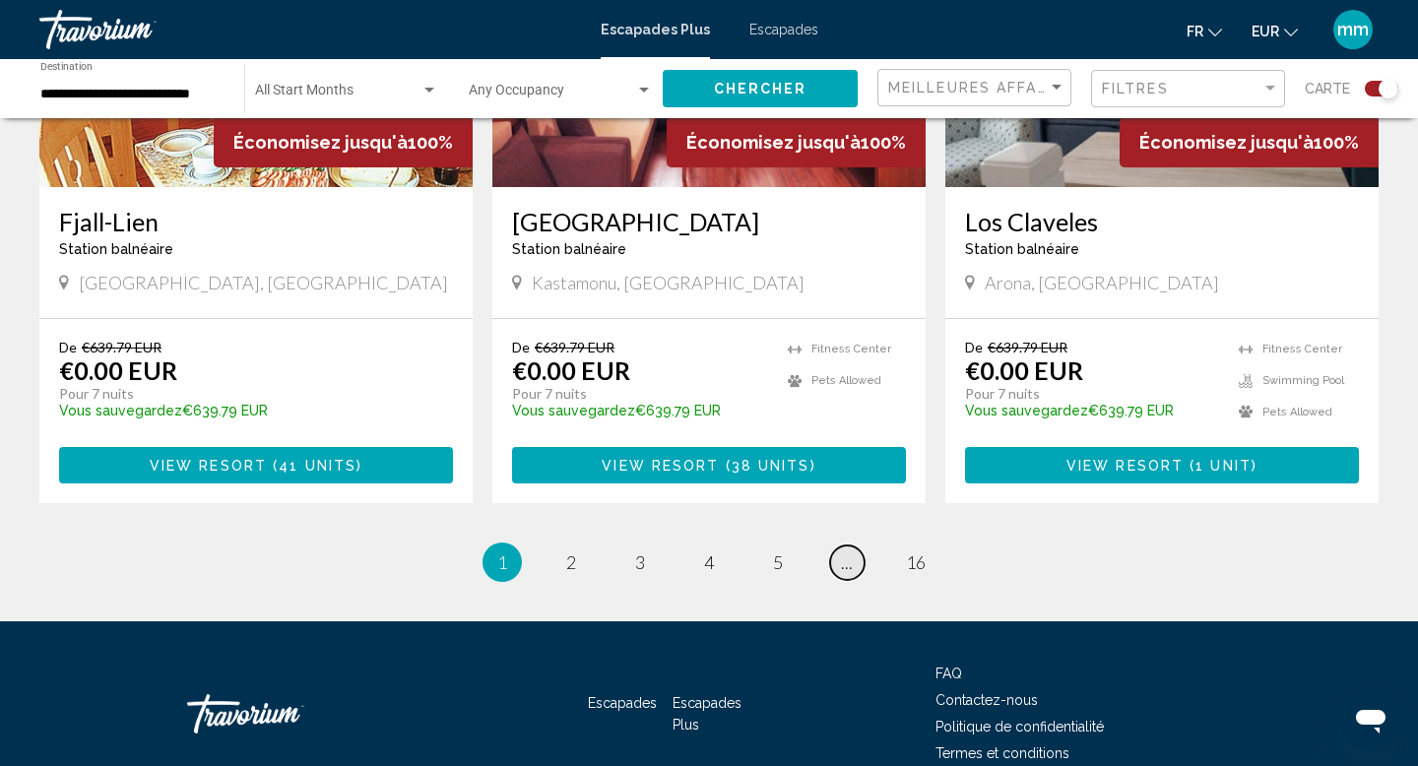
click at [857, 546] on link "page ..." at bounding box center [847, 563] width 34 height 34
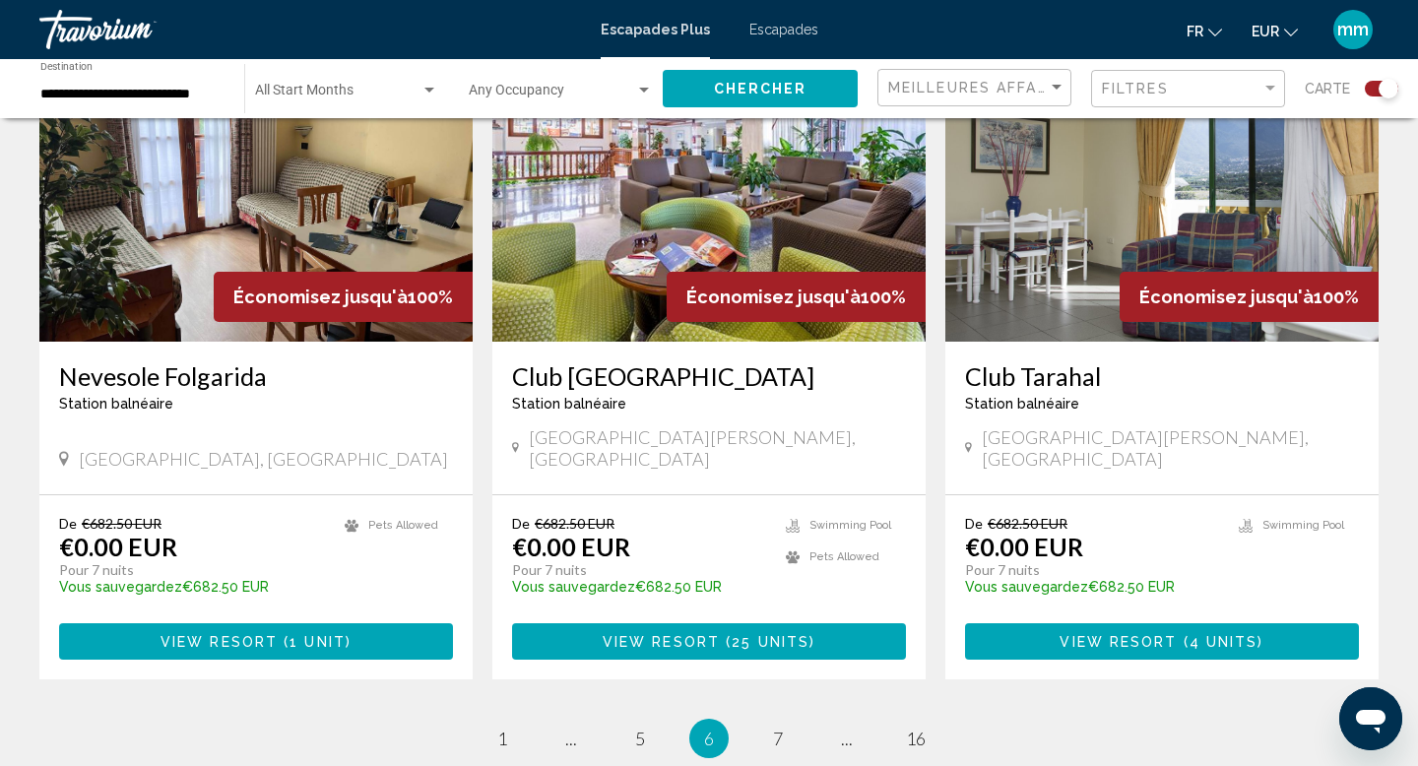
scroll to position [2884, 0]
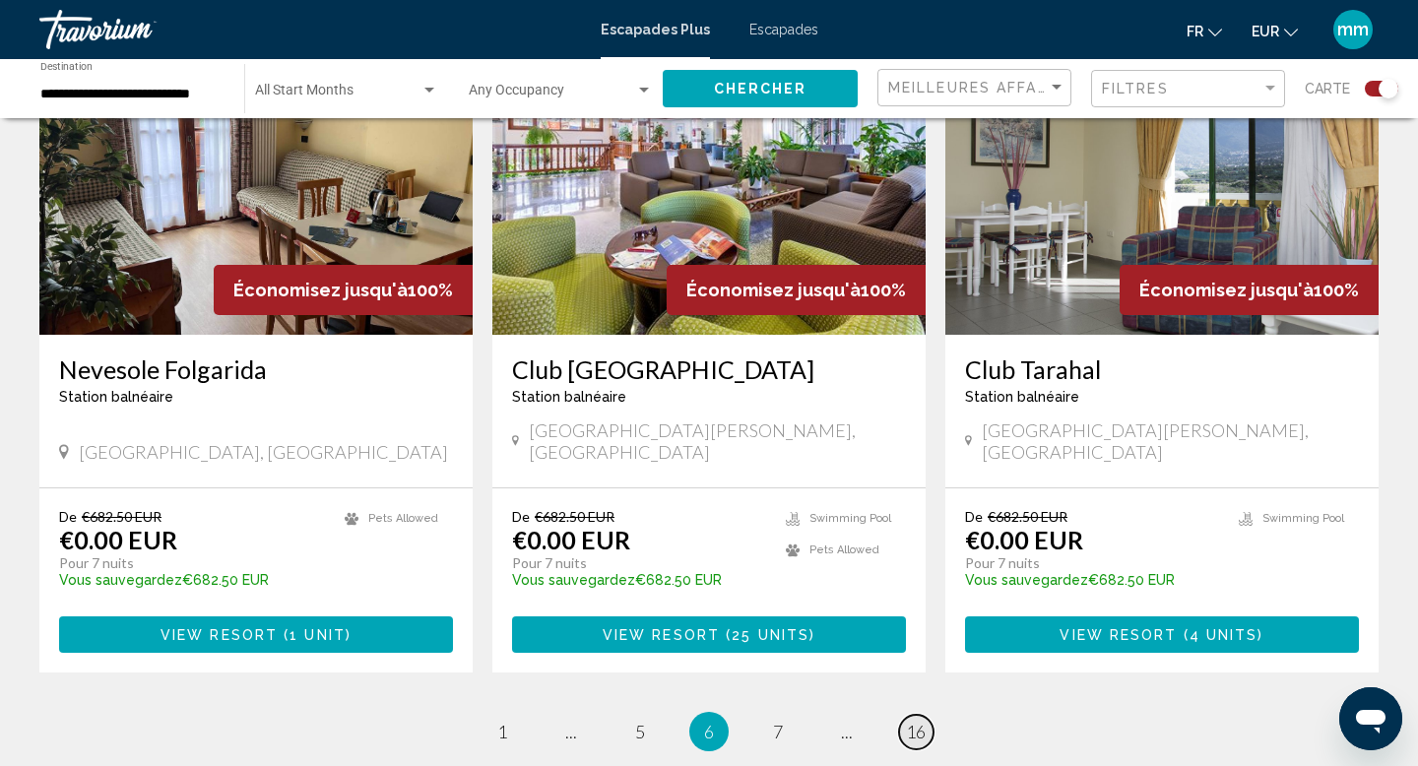
click at [908, 721] on span "16" at bounding box center [916, 732] width 20 height 22
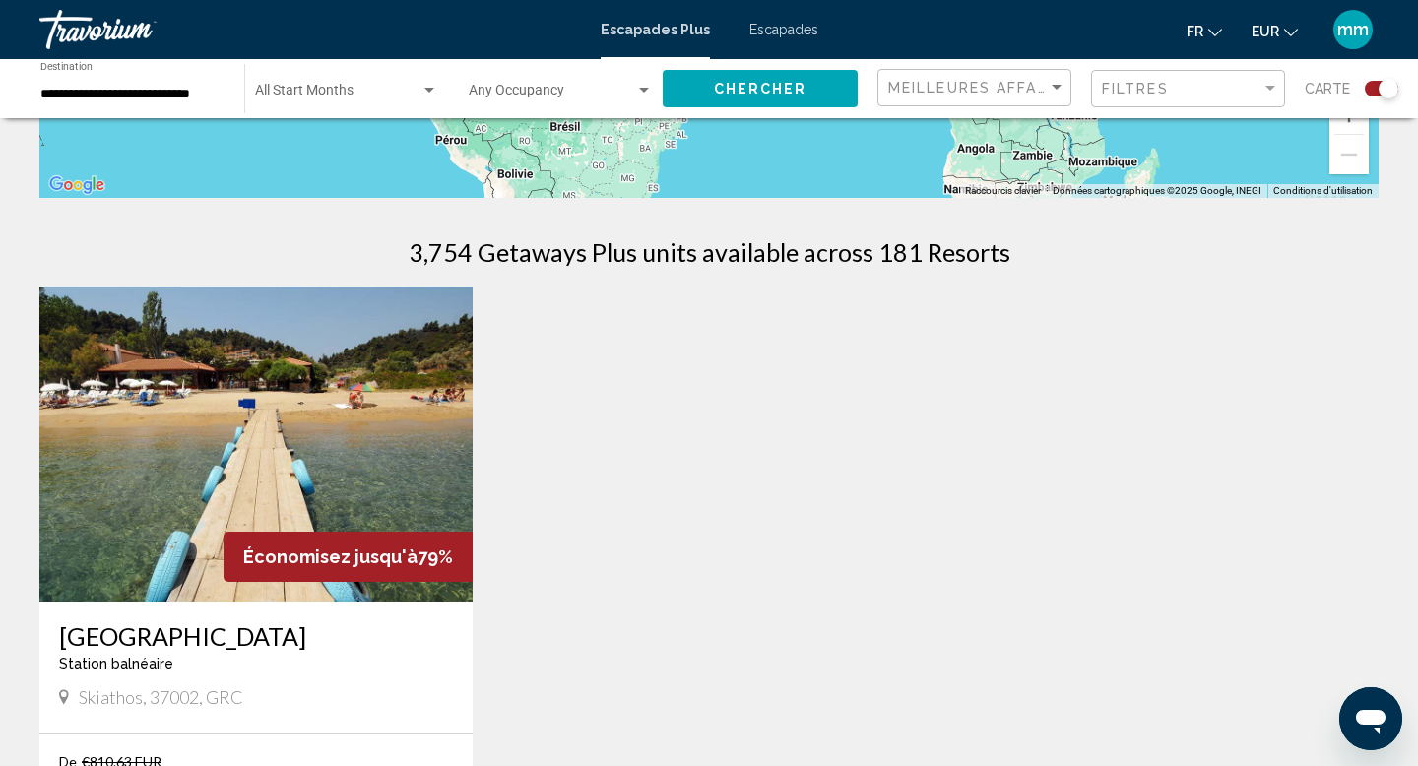
scroll to position [529, 0]
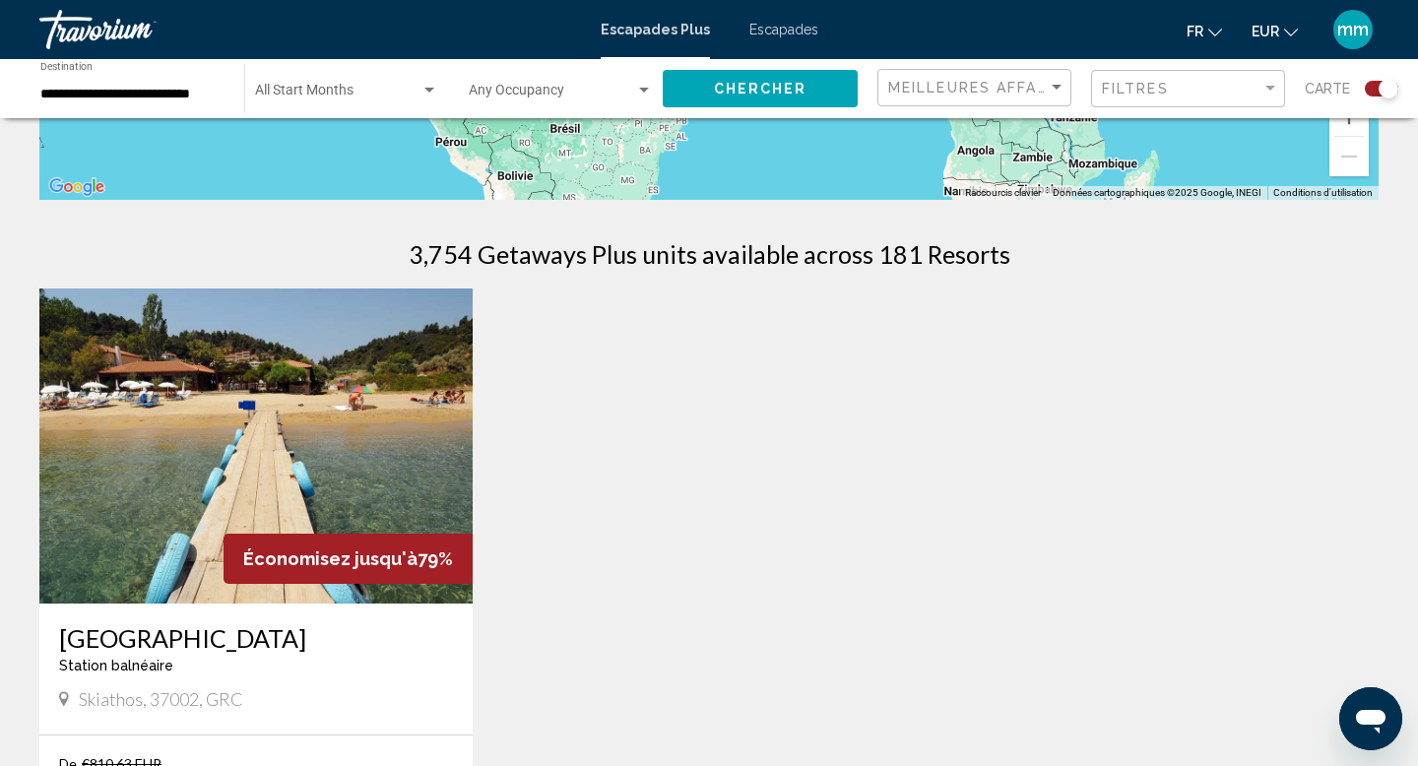
click at [235, 424] on img "Contenu principal" at bounding box center [255, 446] width 433 height 315
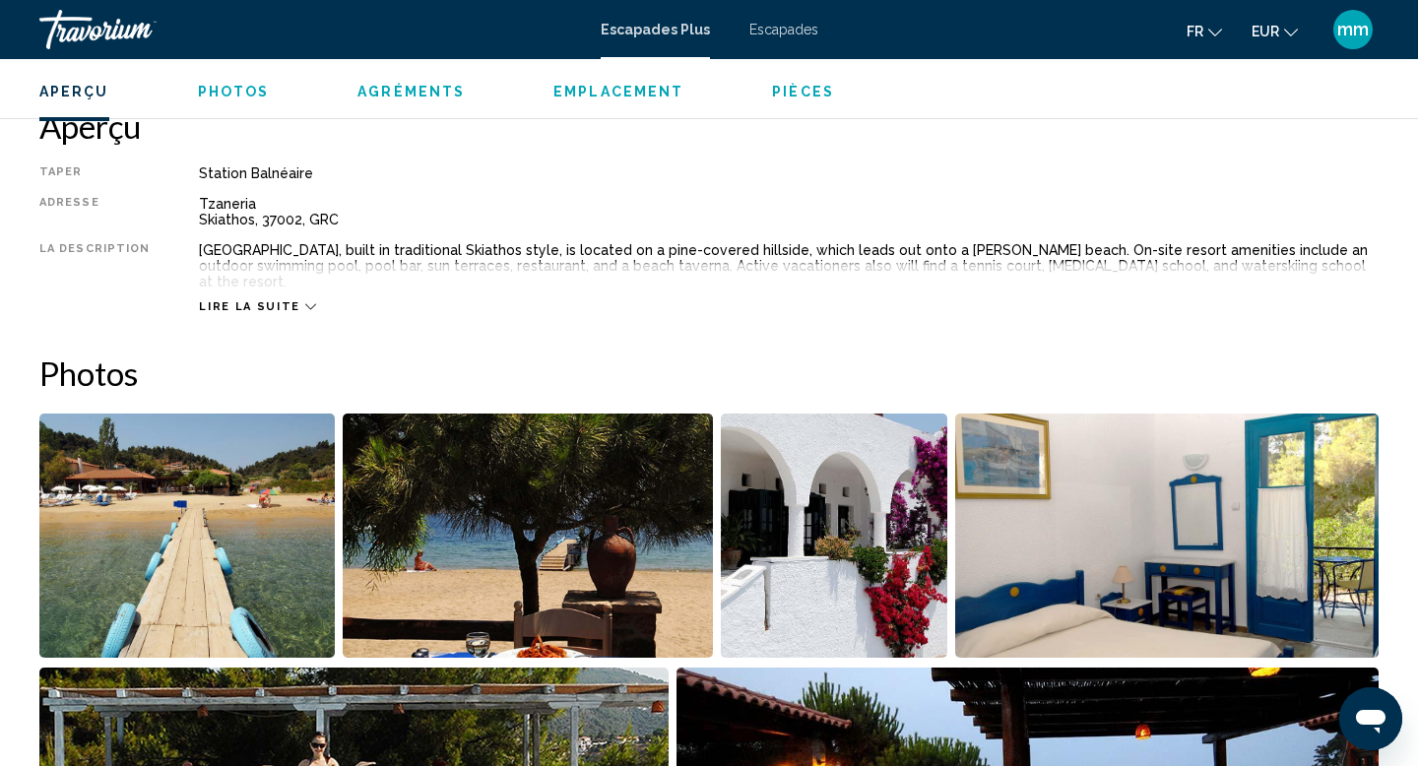
scroll to position [655, 0]
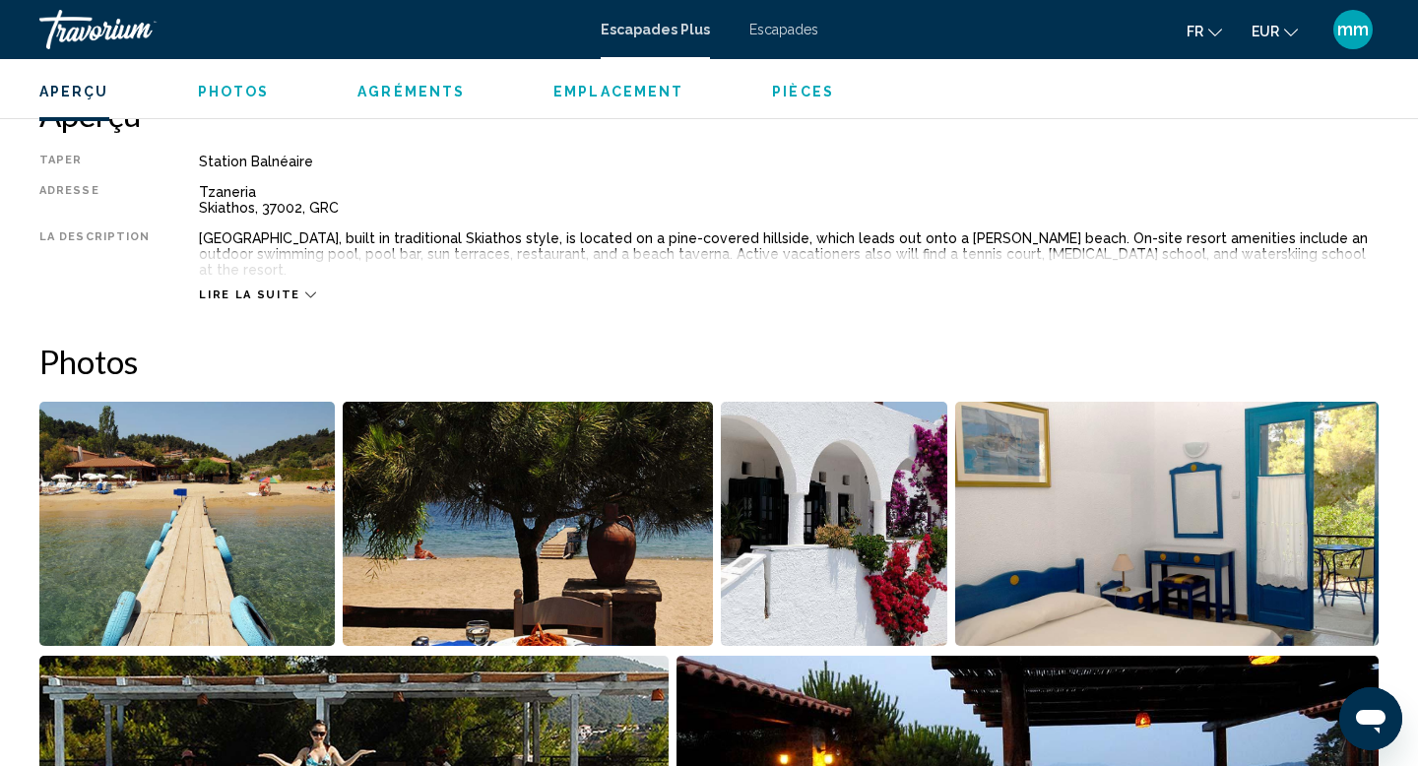
click at [238, 534] on img "Open full-screen image slider" at bounding box center [186, 524] width 295 height 244
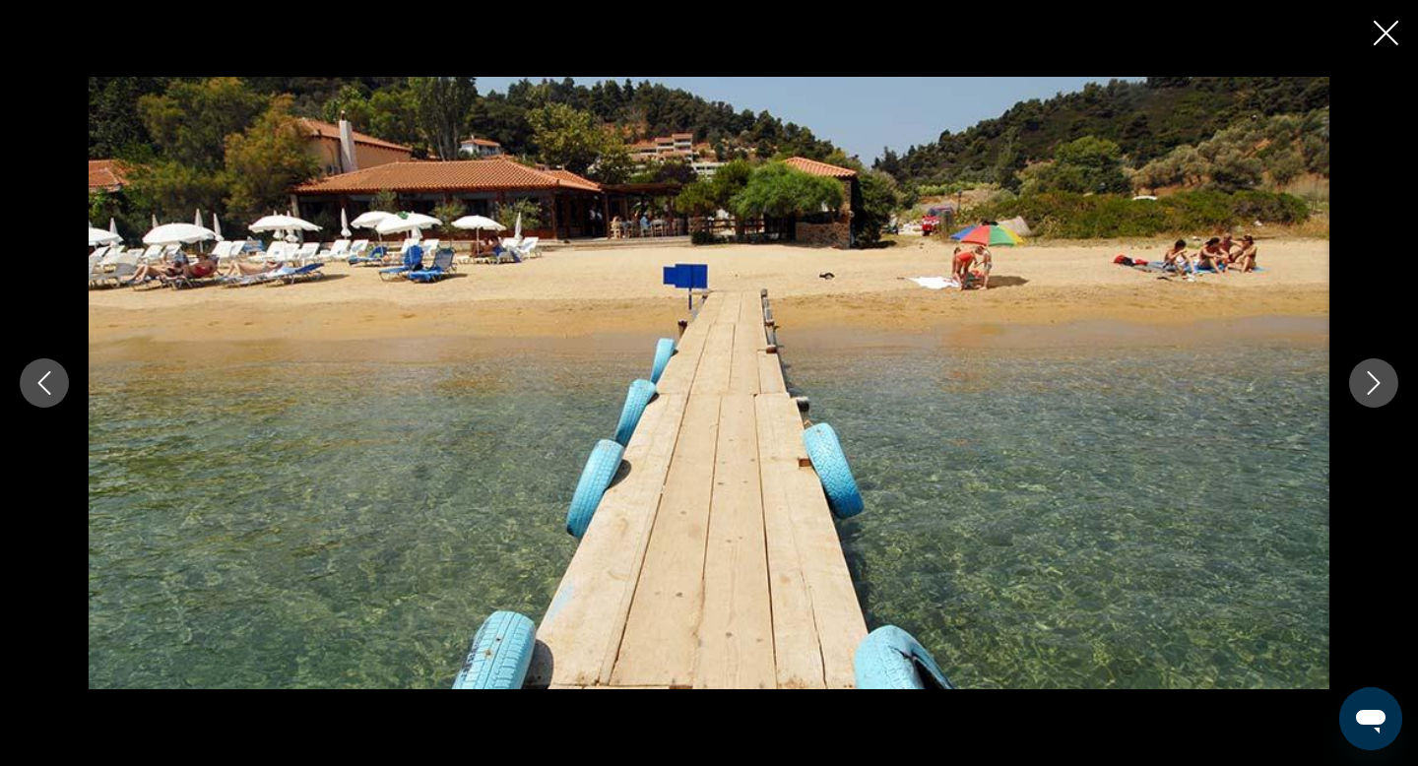
click at [1375, 392] on icon "Next image" at bounding box center [1374, 383] width 24 height 24
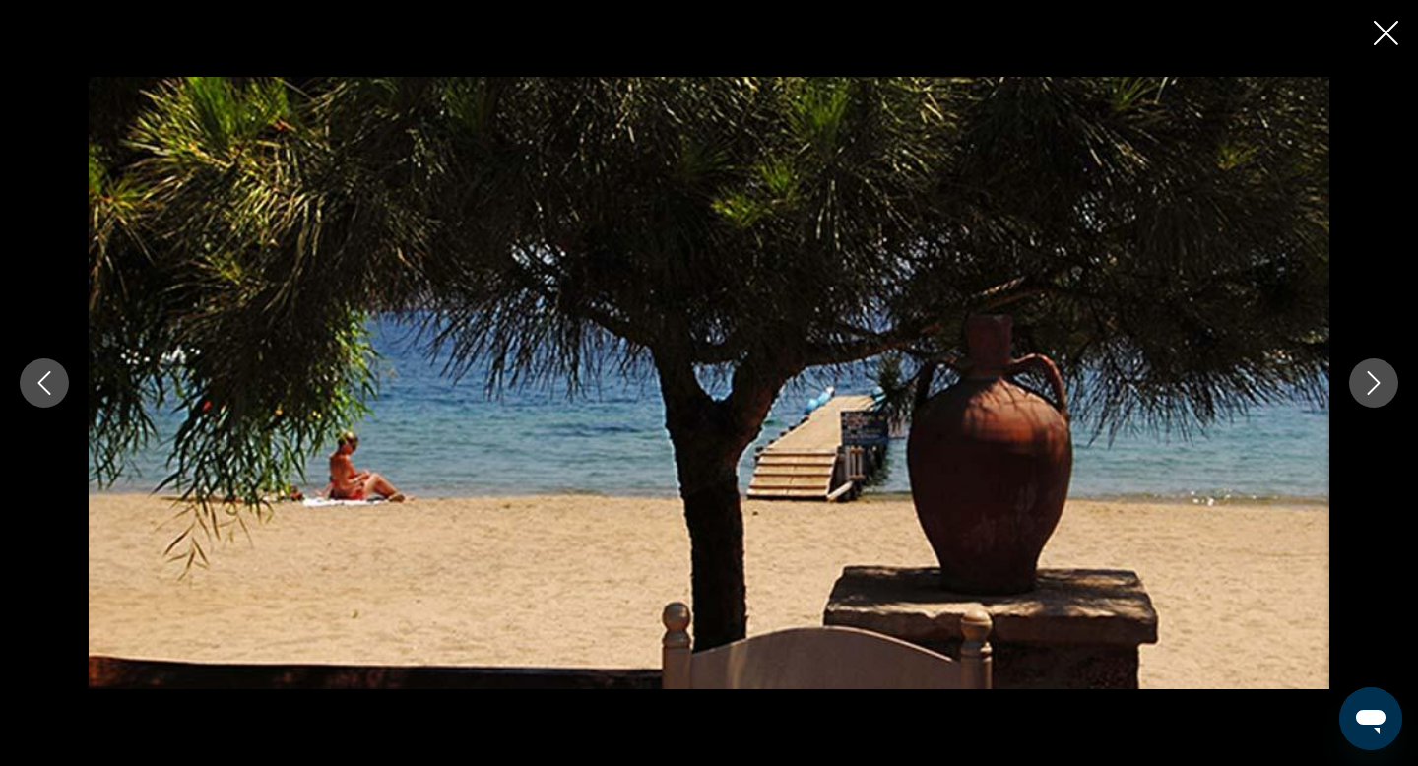
click at [1375, 392] on icon "Next image" at bounding box center [1374, 383] width 24 height 24
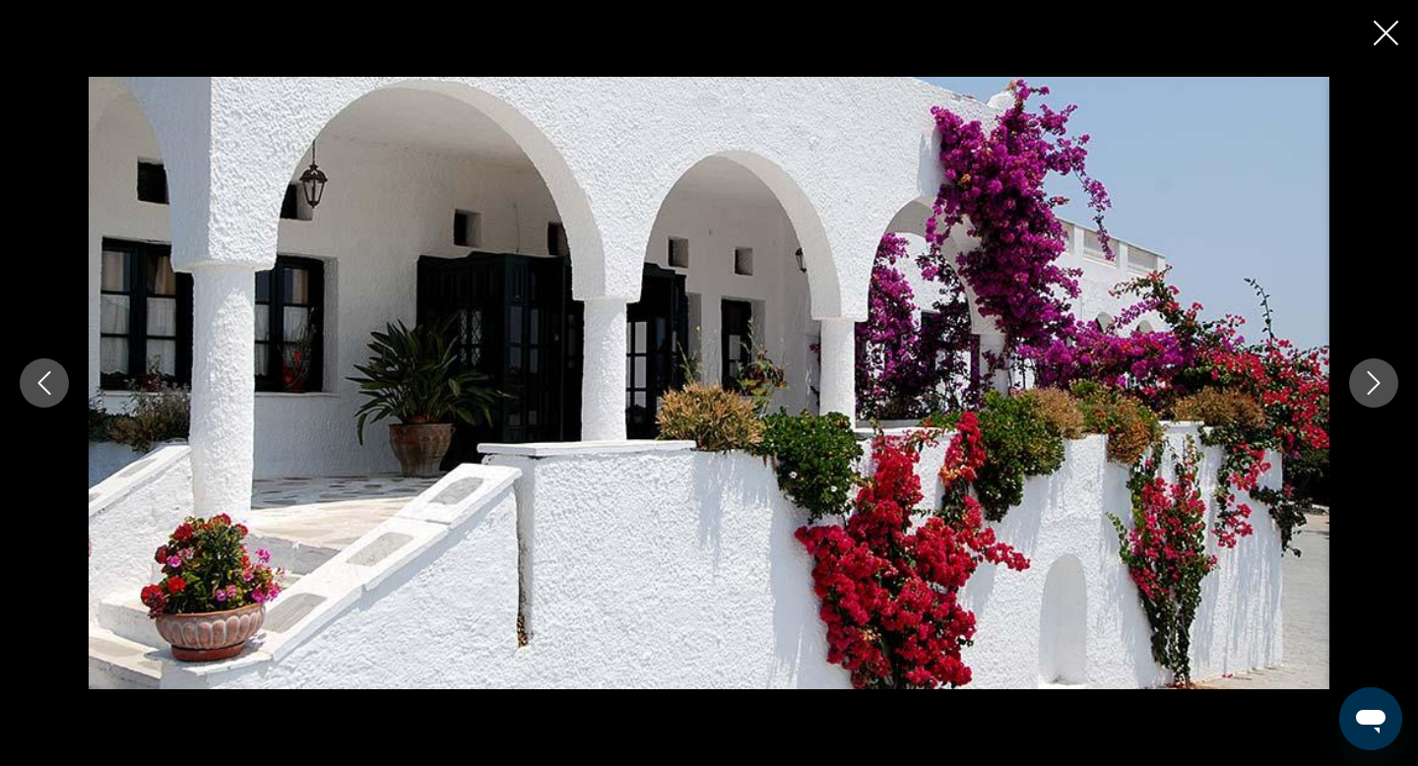
click at [1375, 392] on icon "Next image" at bounding box center [1374, 383] width 24 height 24
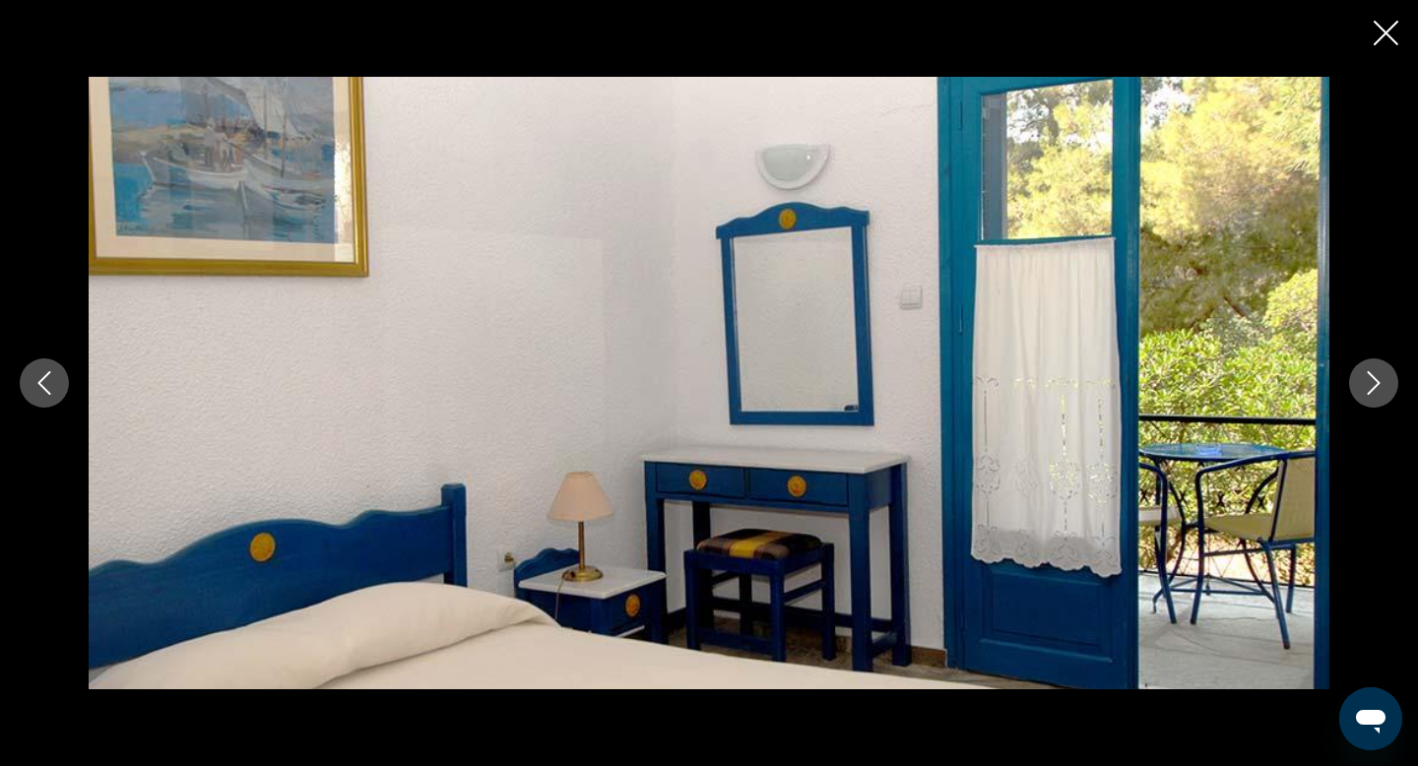
click at [1375, 392] on icon "Next image" at bounding box center [1374, 383] width 24 height 24
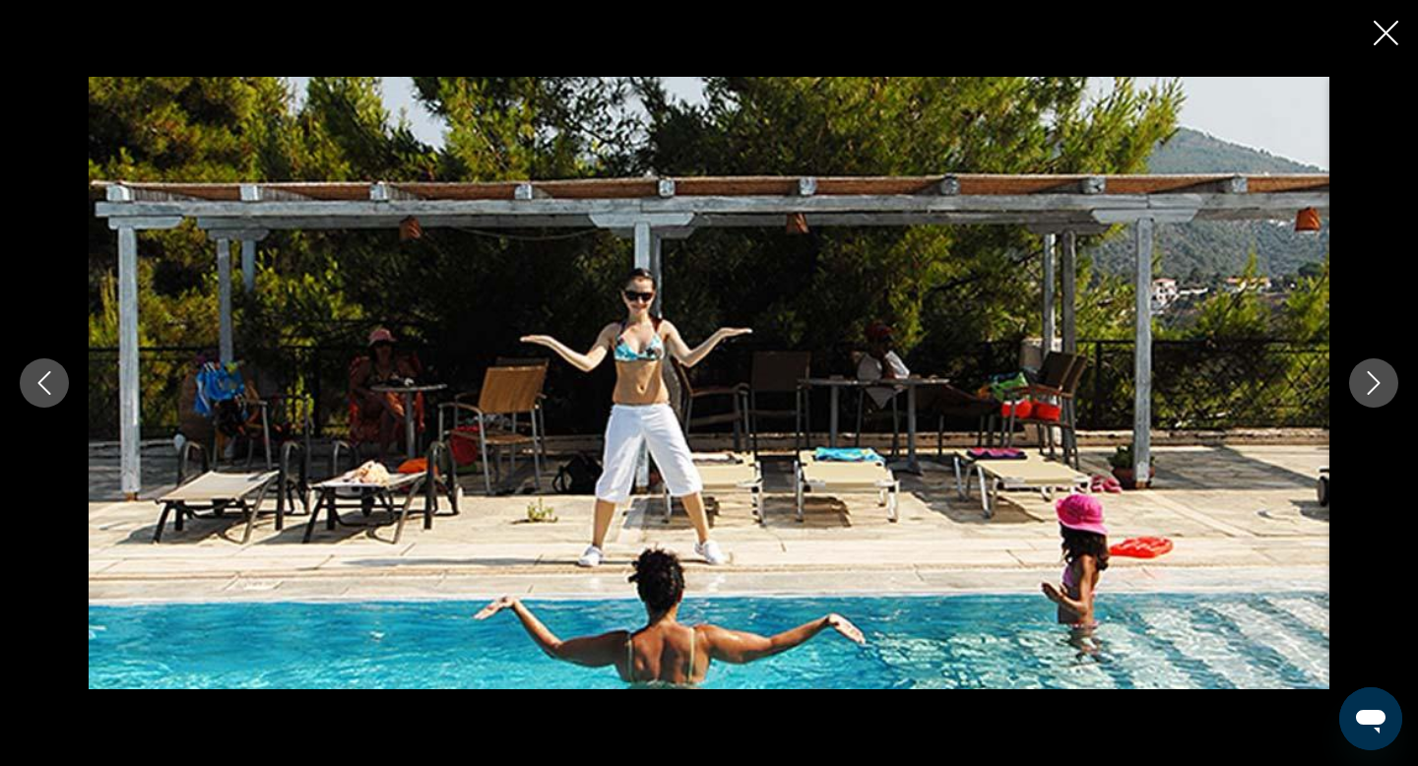
click at [1375, 392] on icon "Next image" at bounding box center [1374, 383] width 24 height 24
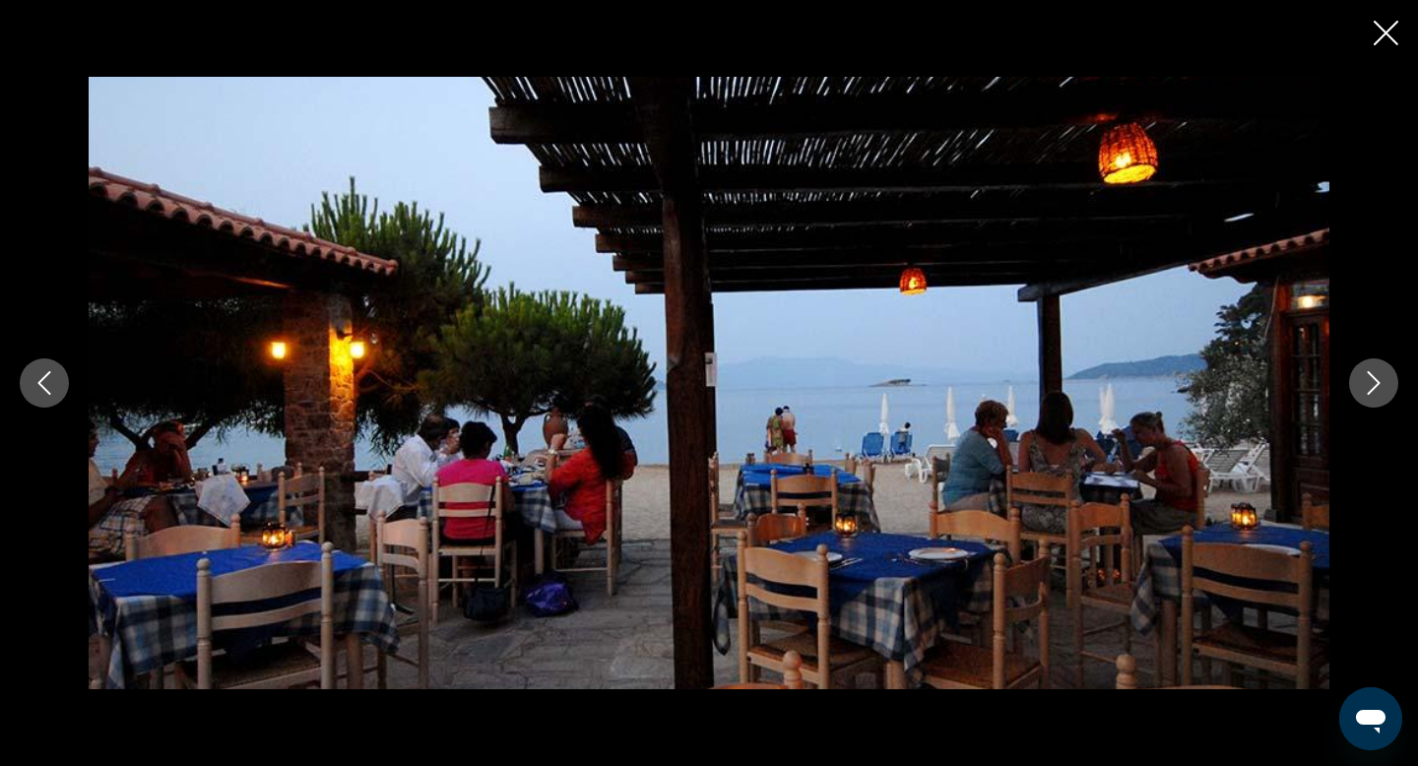
click at [1375, 392] on icon "Next image" at bounding box center [1374, 383] width 24 height 24
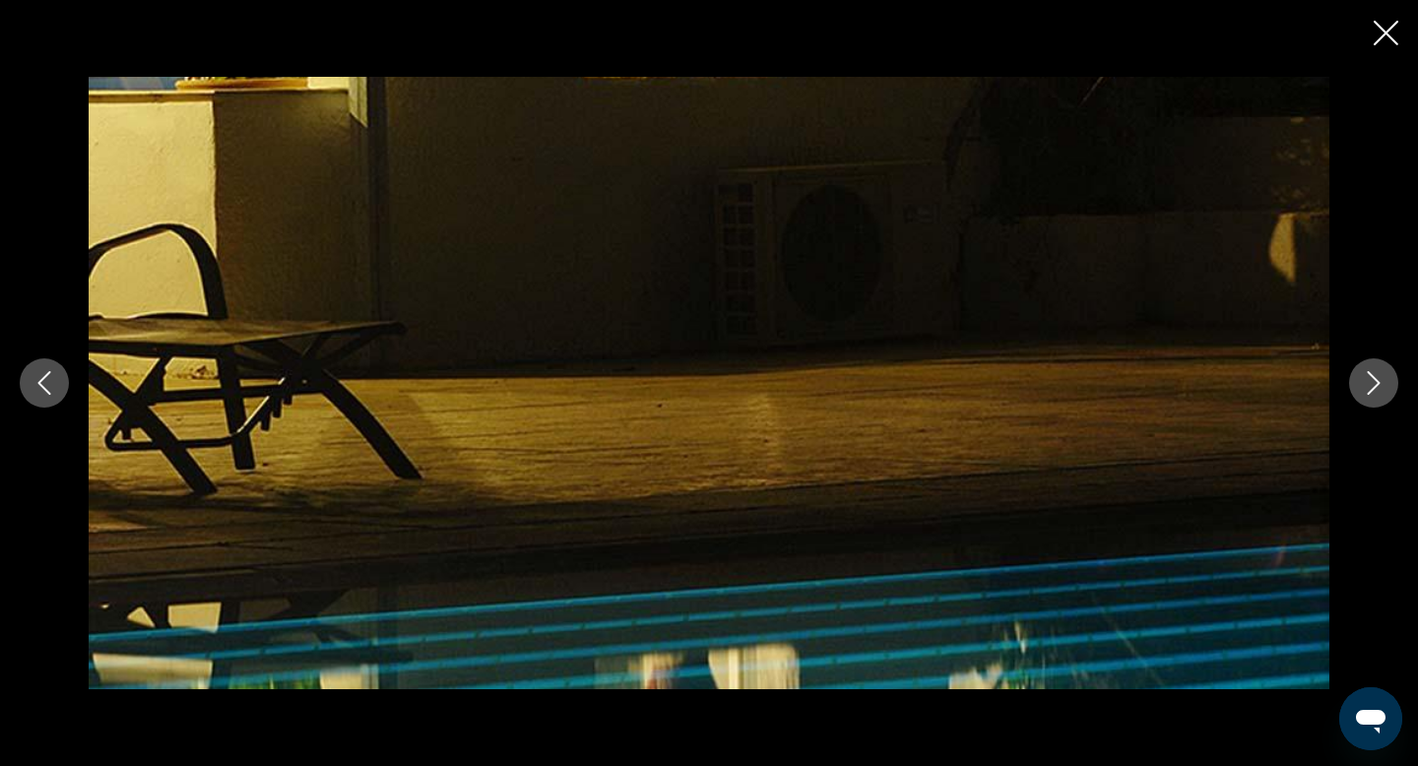
click at [1375, 392] on icon "Next image" at bounding box center [1374, 383] width 24 height 24
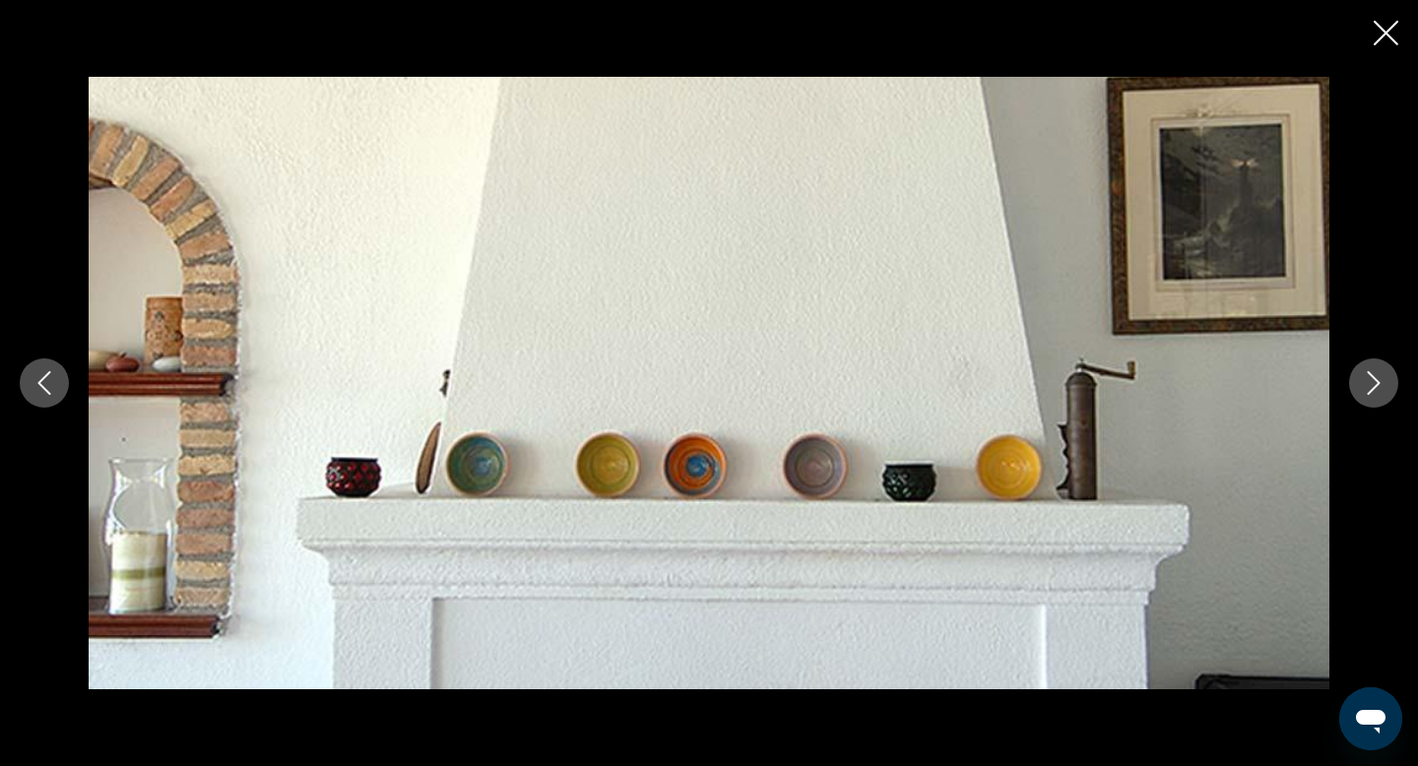
click at [1375, 392] on icon "Next image" at bounding box center [1374, 383] width 24 height 24
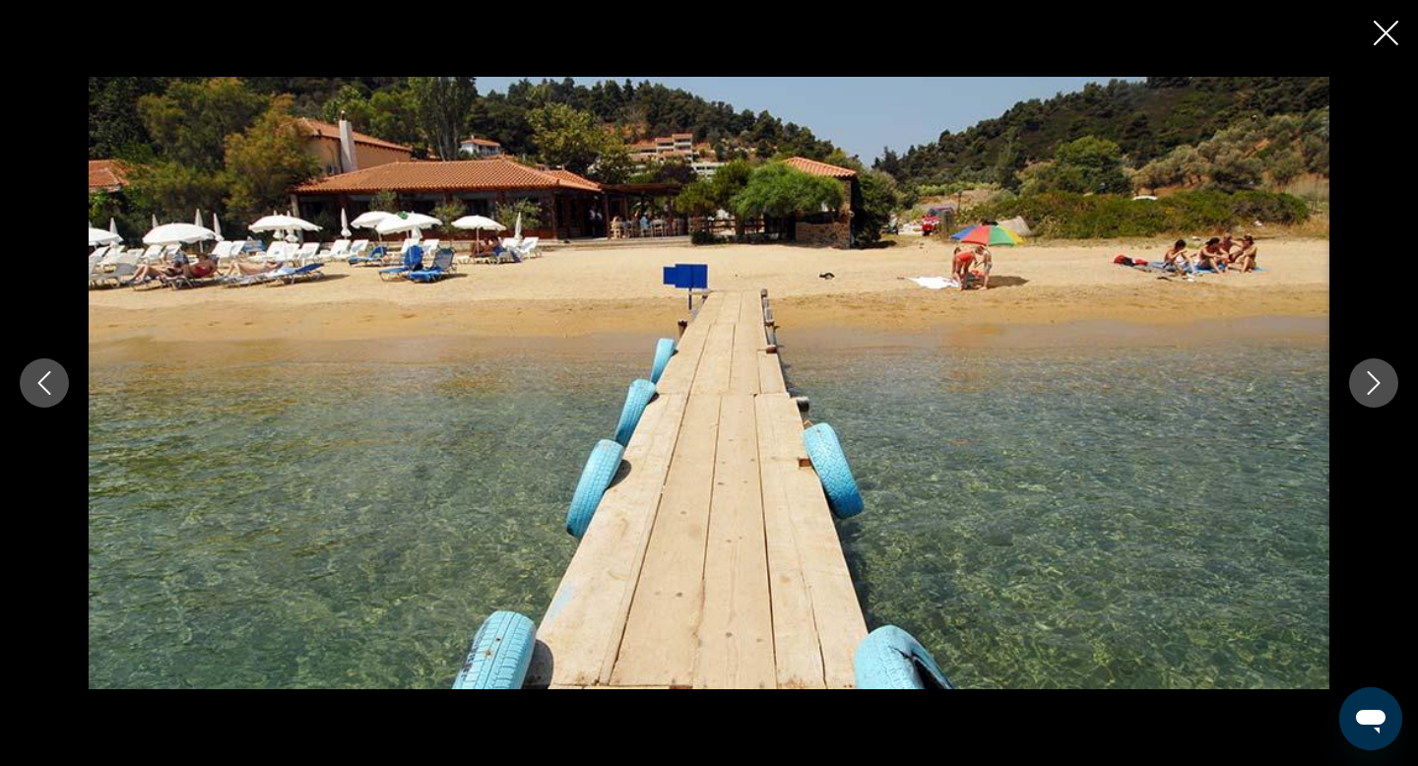
click at [1375, 392] on icon "Next image" at bounding box center [1374, 383] width 24 height 24
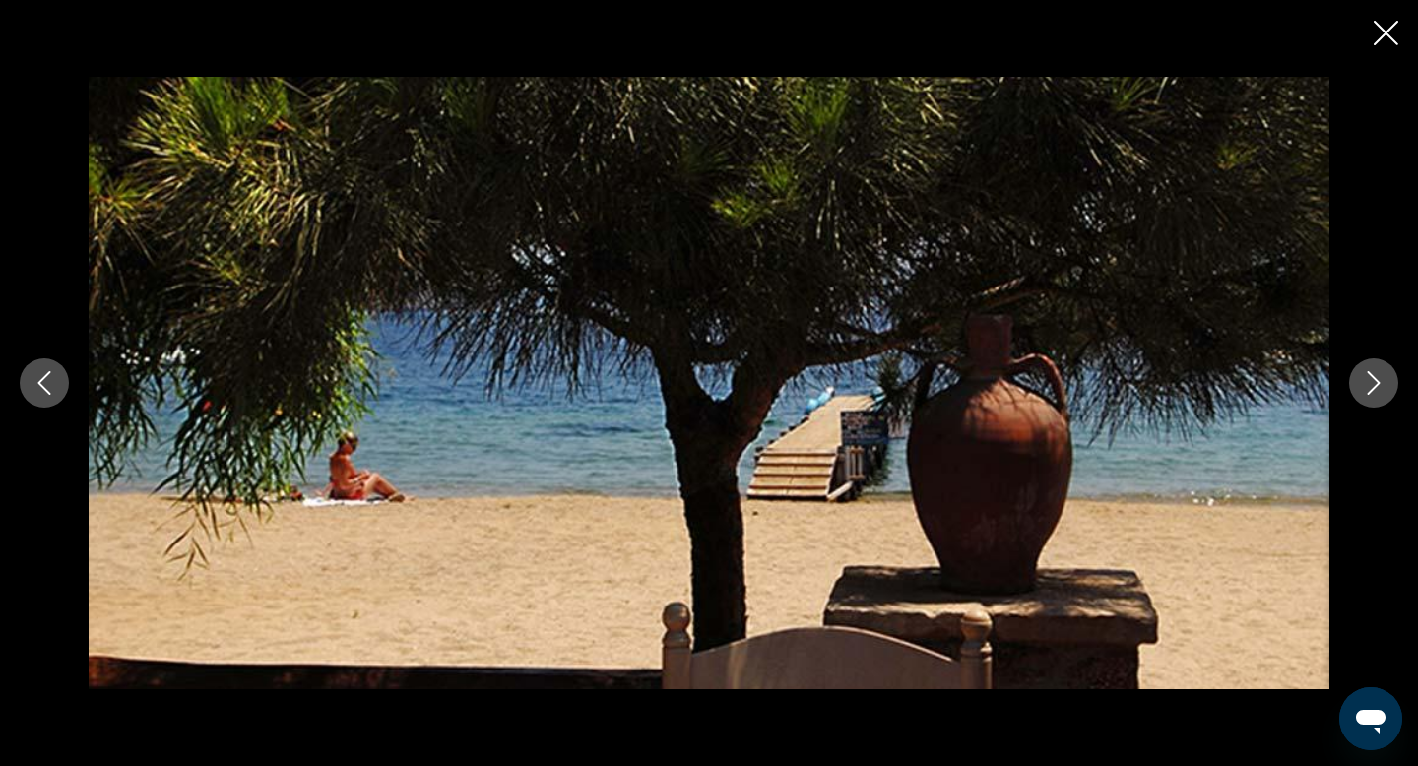
click at [1385, 33] on icon "Close slideshow" at bounding box center [1386, 33] width 25 height 25
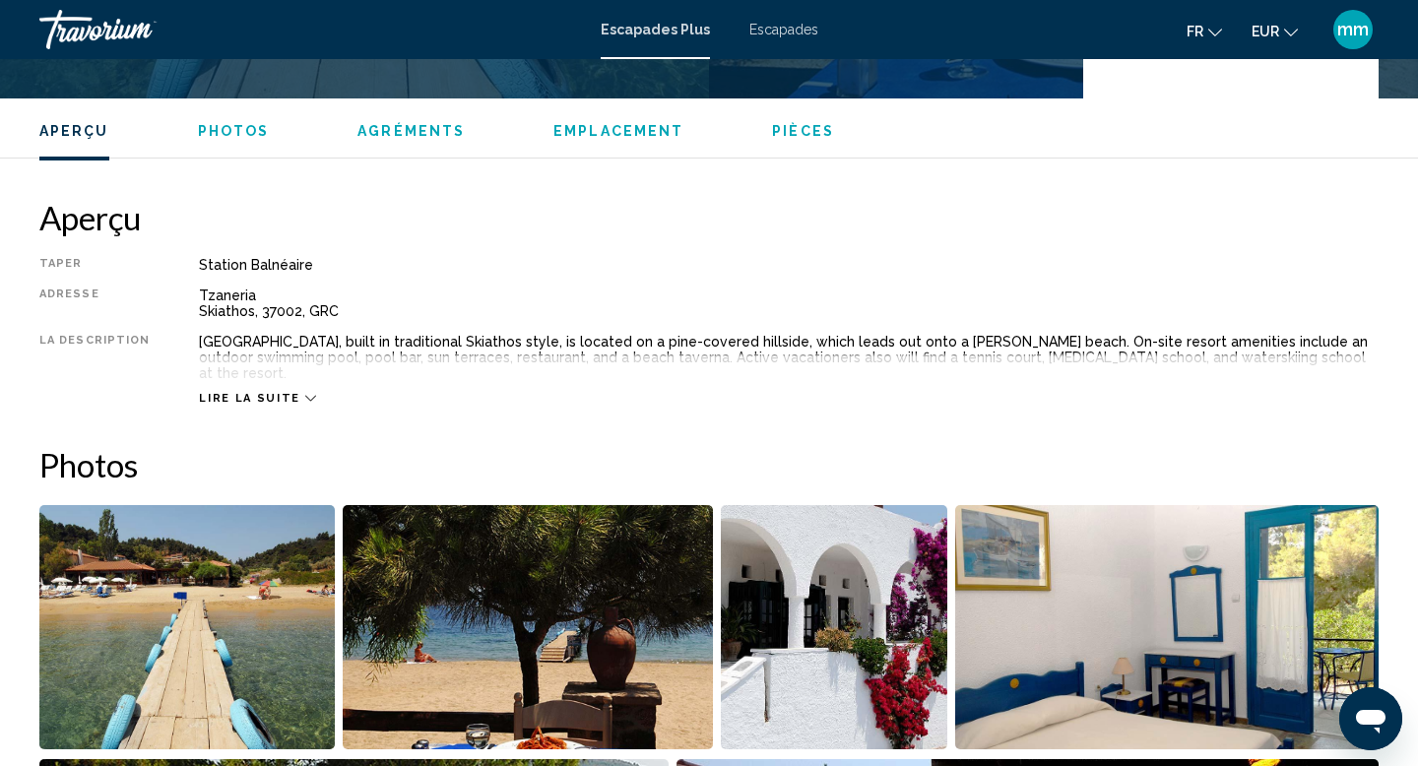
scroll to position [551, 0]
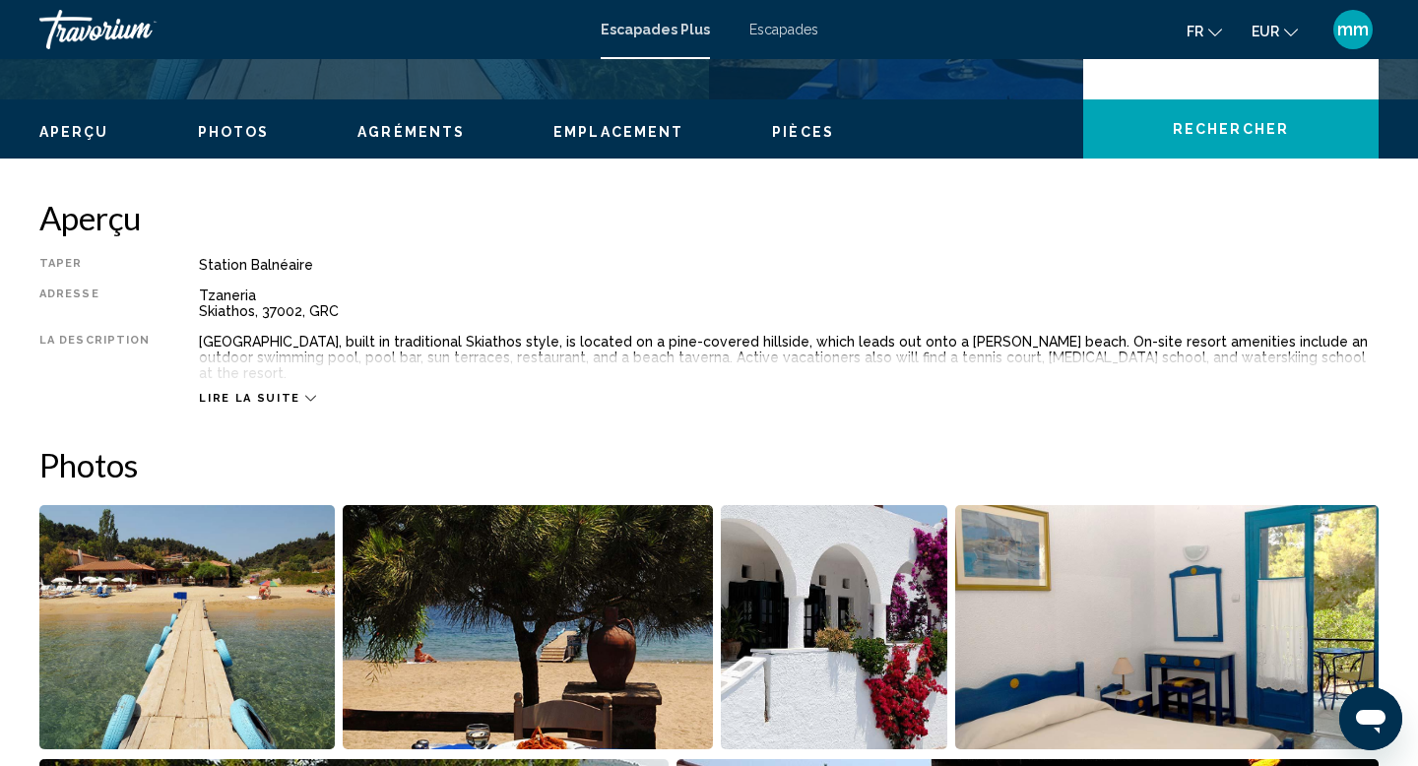
click at [246, 392] on span "Lire la suite" at bounding box center [249, 398] width 100 height 13
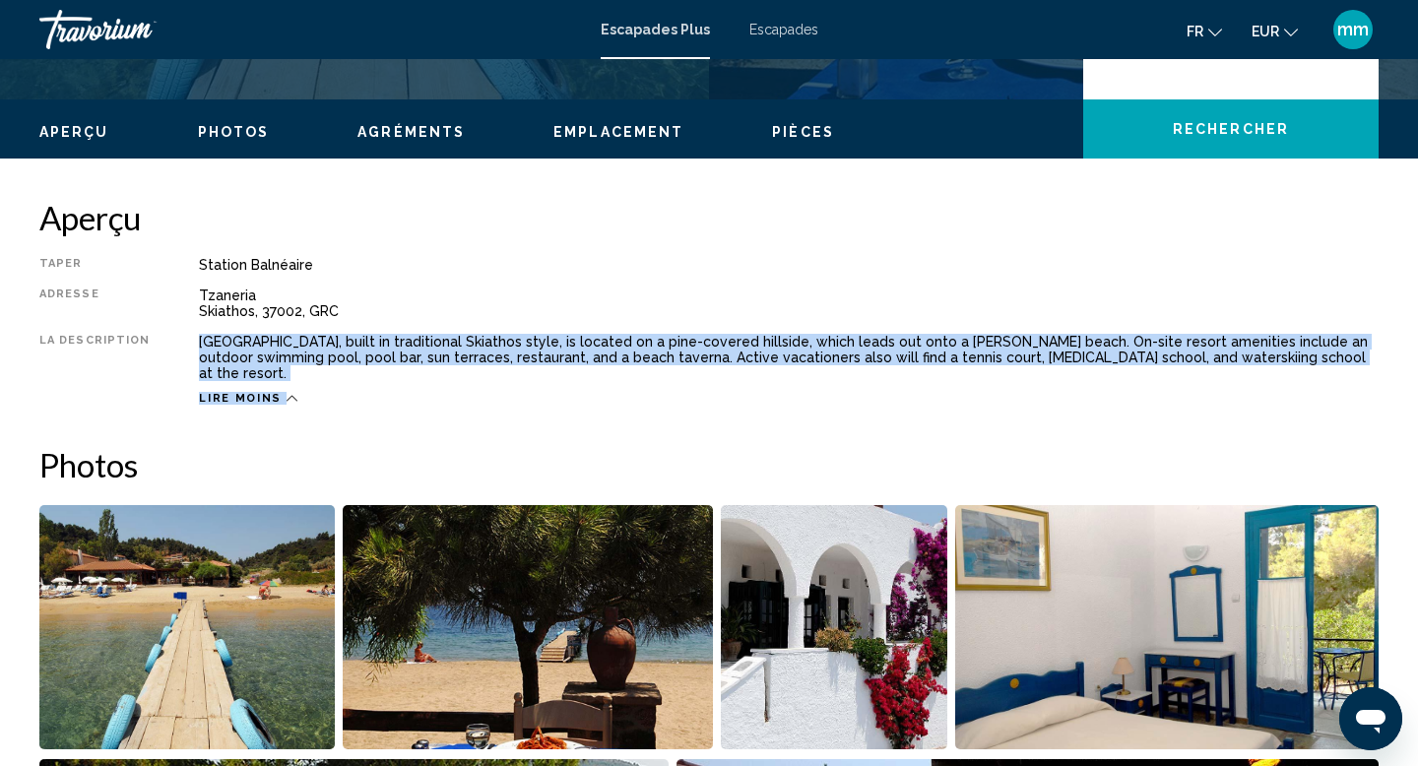
drag, startPoint x: 191, startPoint y: 344, endPoint x: 410, endPoint y: 400, distance: 225.7
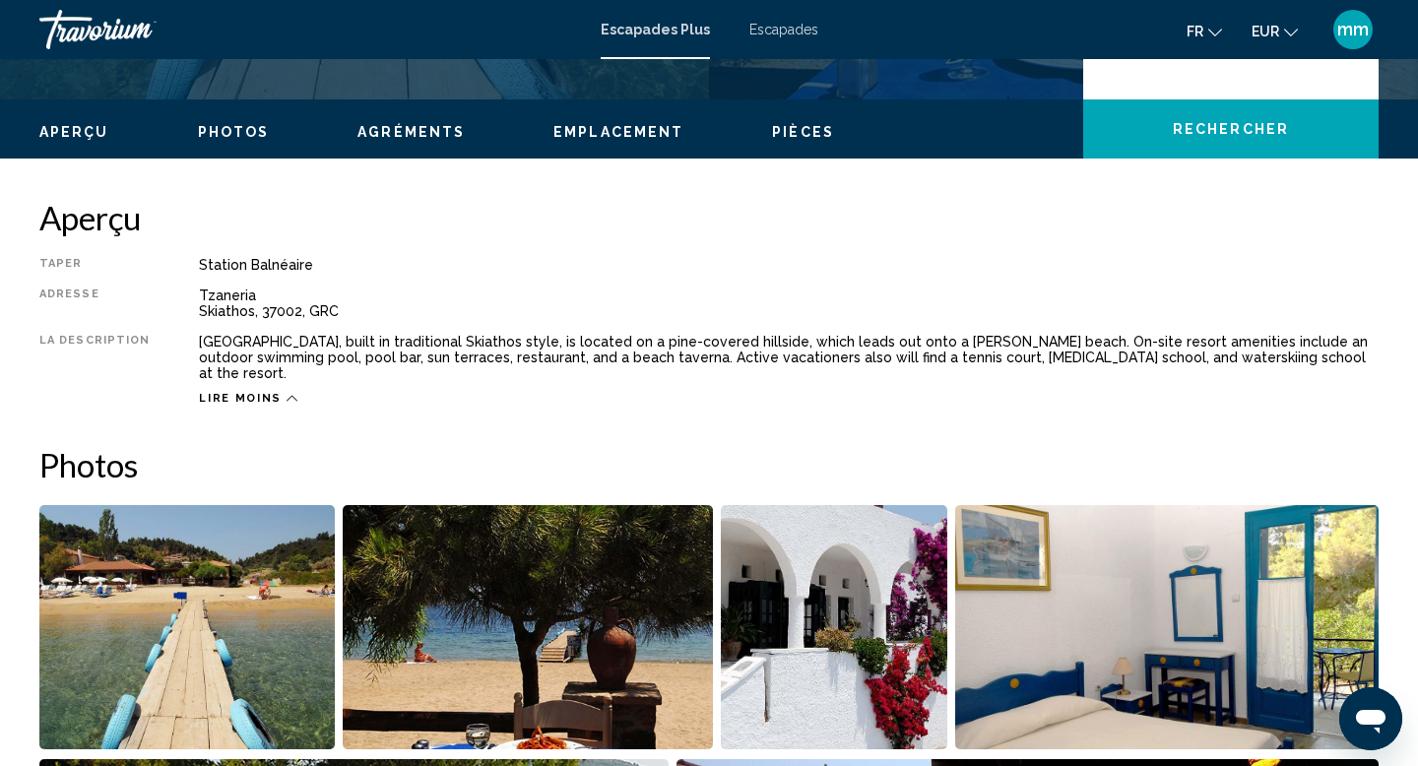
click at [936, 270] on div "Station balnéaire" at bounding box center [789, 265] width 1180 height 16
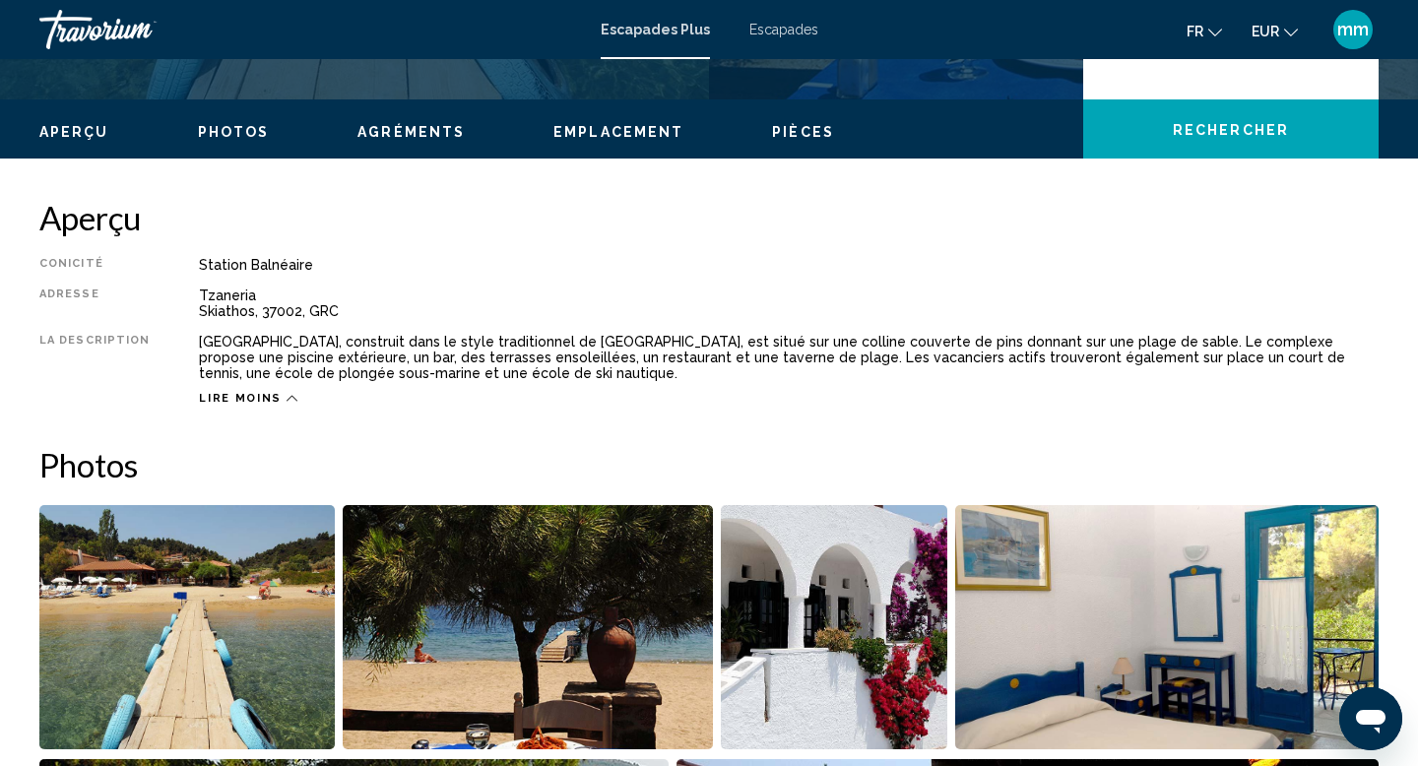
click at [1139, 303] on div "Tzaneria Skiathos, 37002, GRC" at bounding box center [789, 304] width 1180 height 32
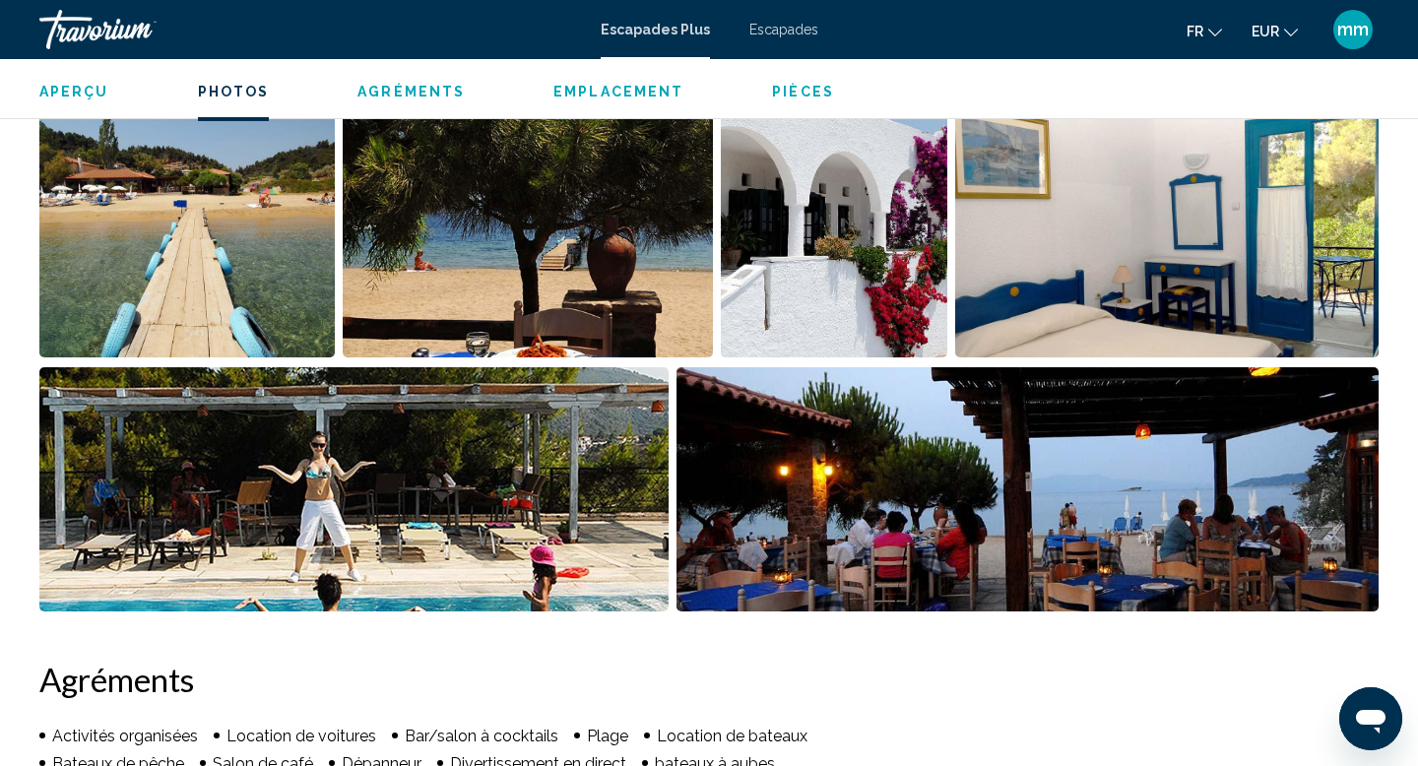
scroll to position [931, 0]
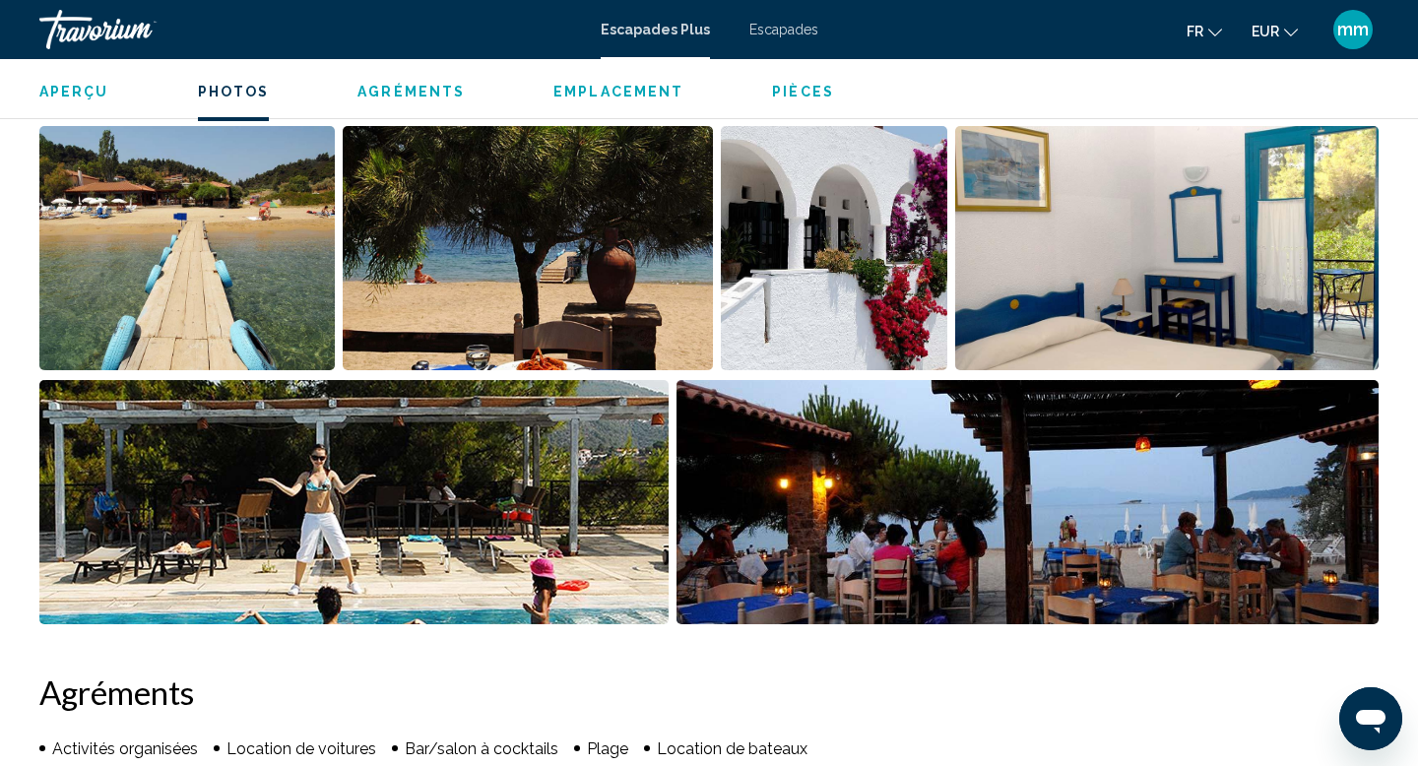
click at [634, 247] on img "Ouvrir le curseur d'image plein écran" at bounding box center [527, 248] width 369 height 244
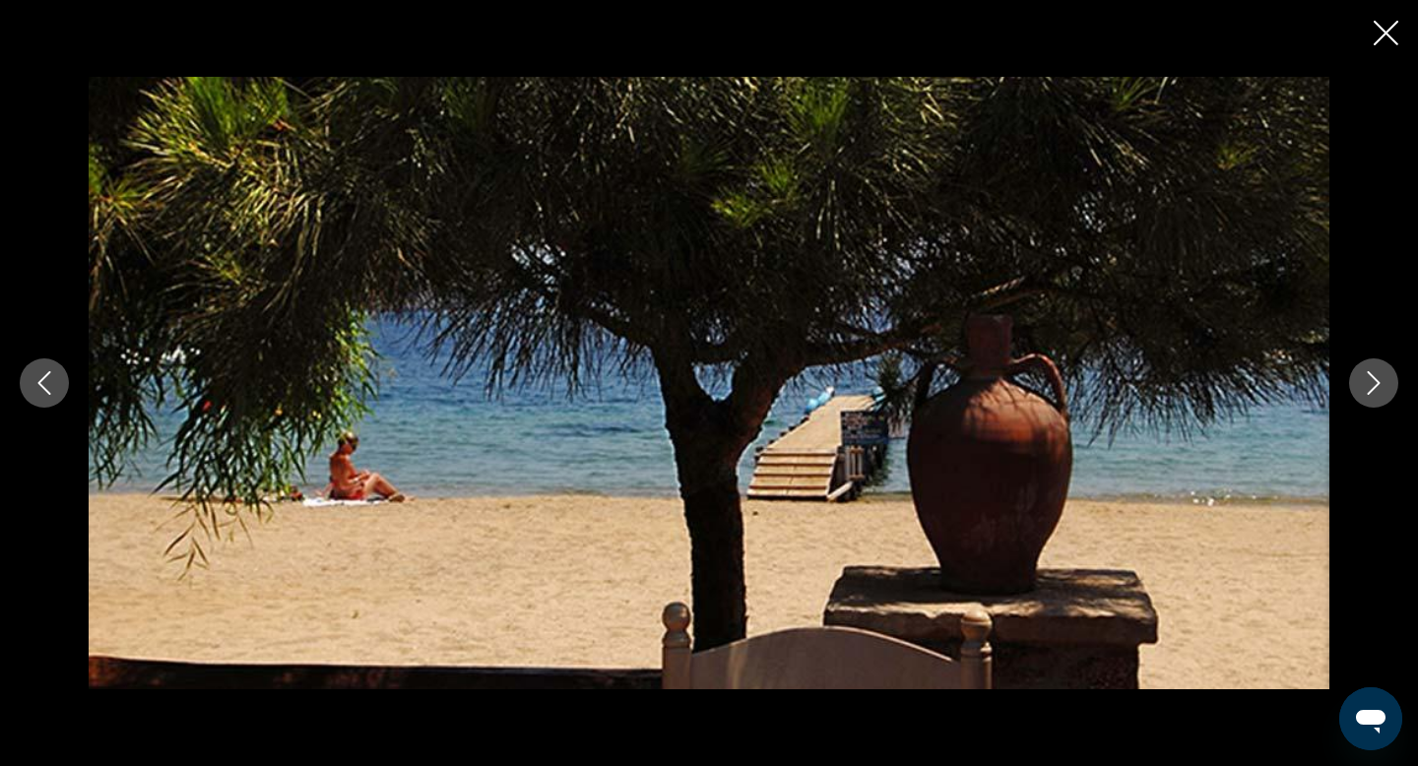
click at [1360, 383] on button "Next image" at bounding box center [1373, 383] width 49 height 49
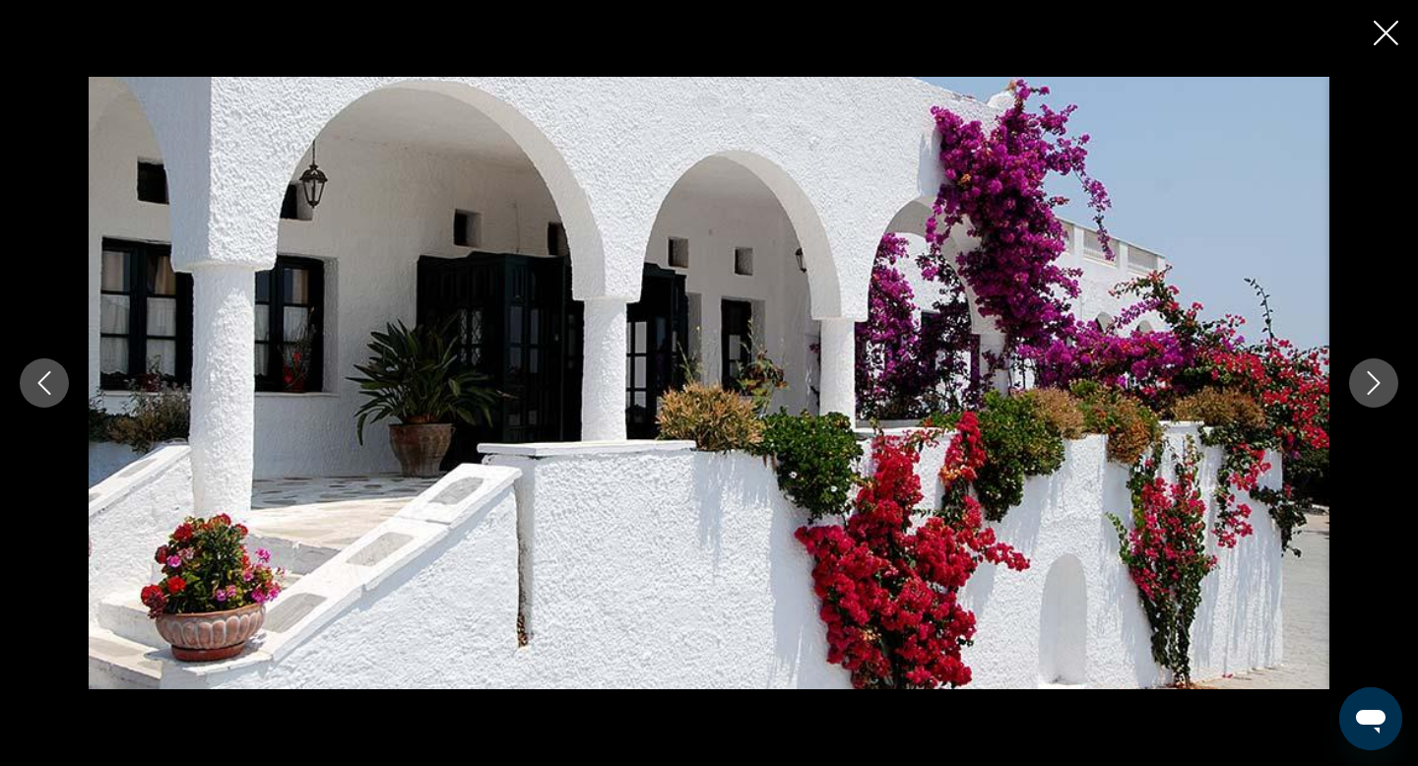
click at [1379, 382] on icon "Next image" at bounding box center [1374, 383] width 13 height 24
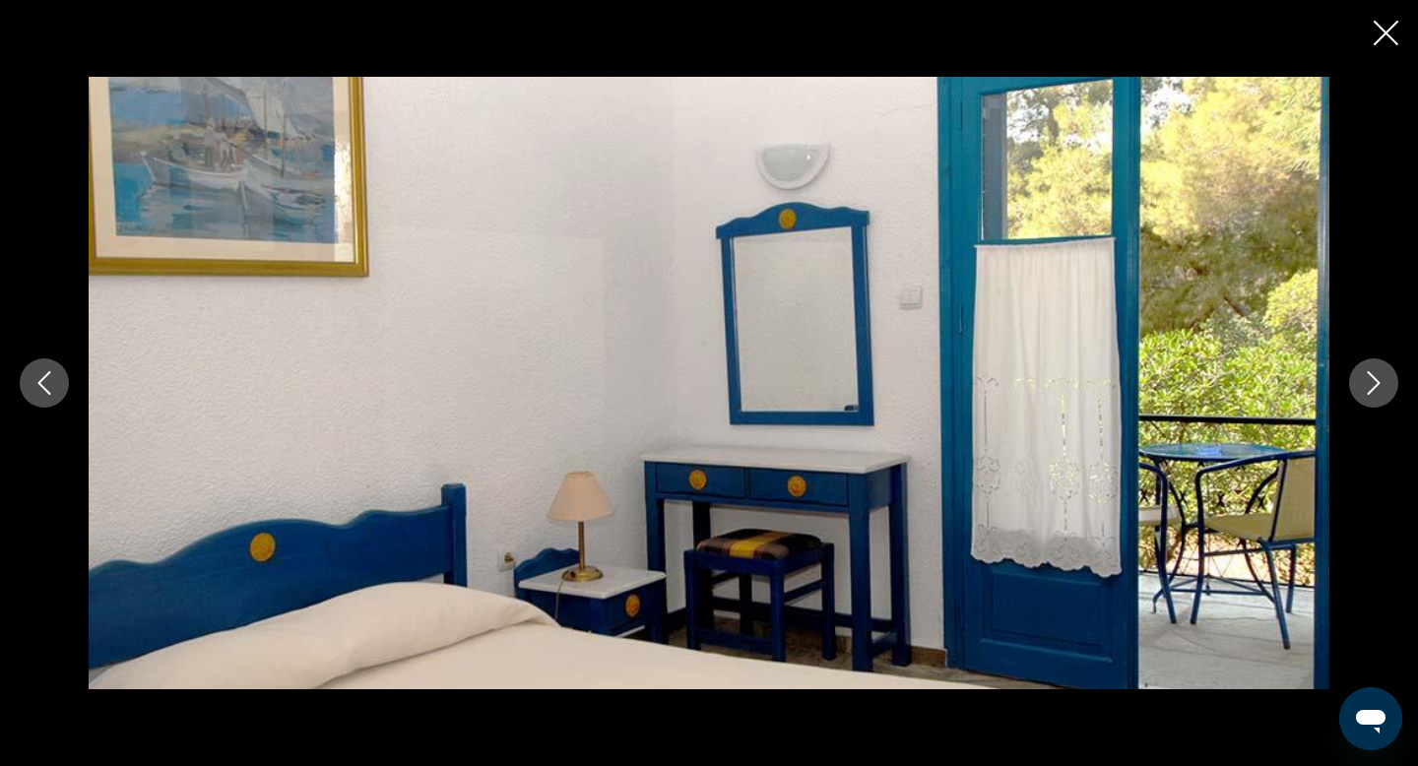
click at [1379, 382] on icon "Next image" at bounding box center [1374, 383] width 13 height 24
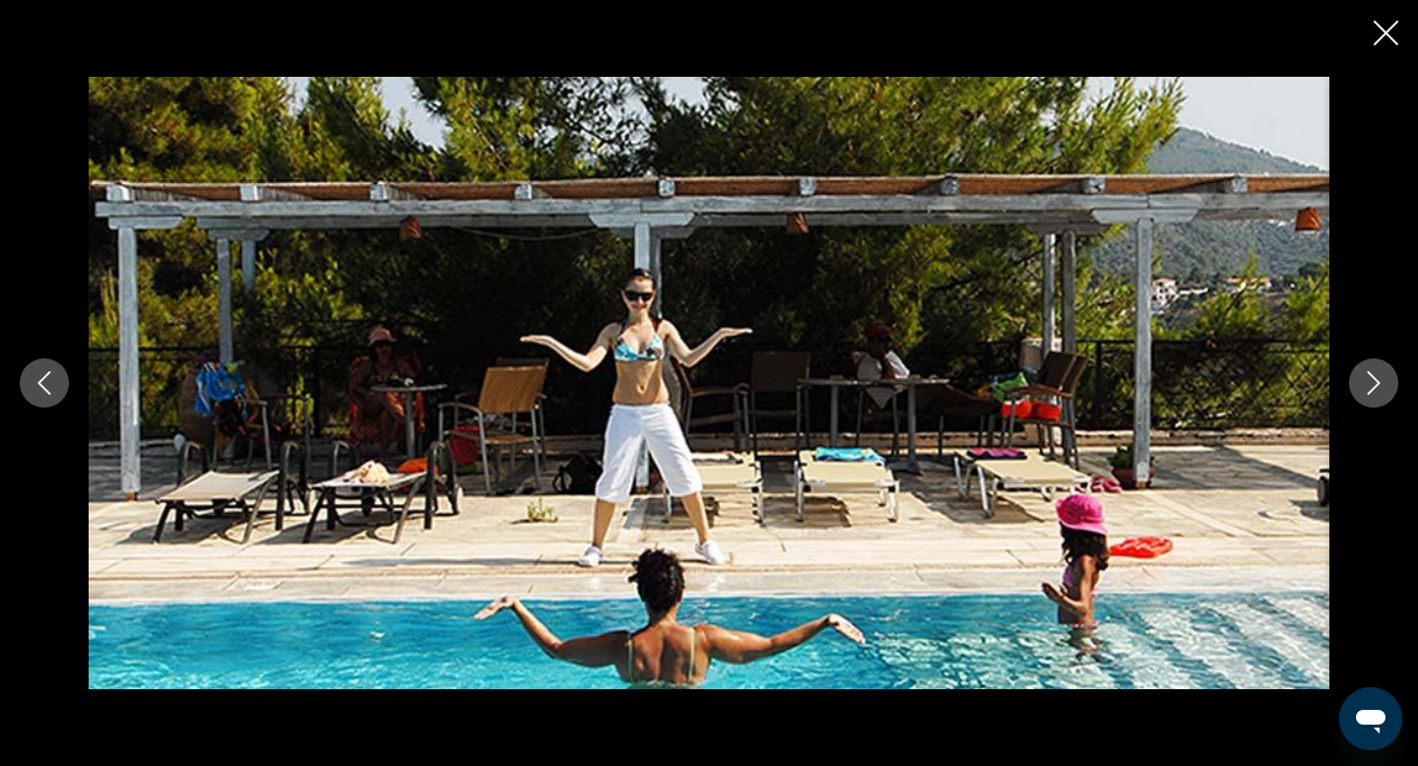
click at [1379, 382] on icon "Next image" at bounding box center [1374, 383] width 13 height 24
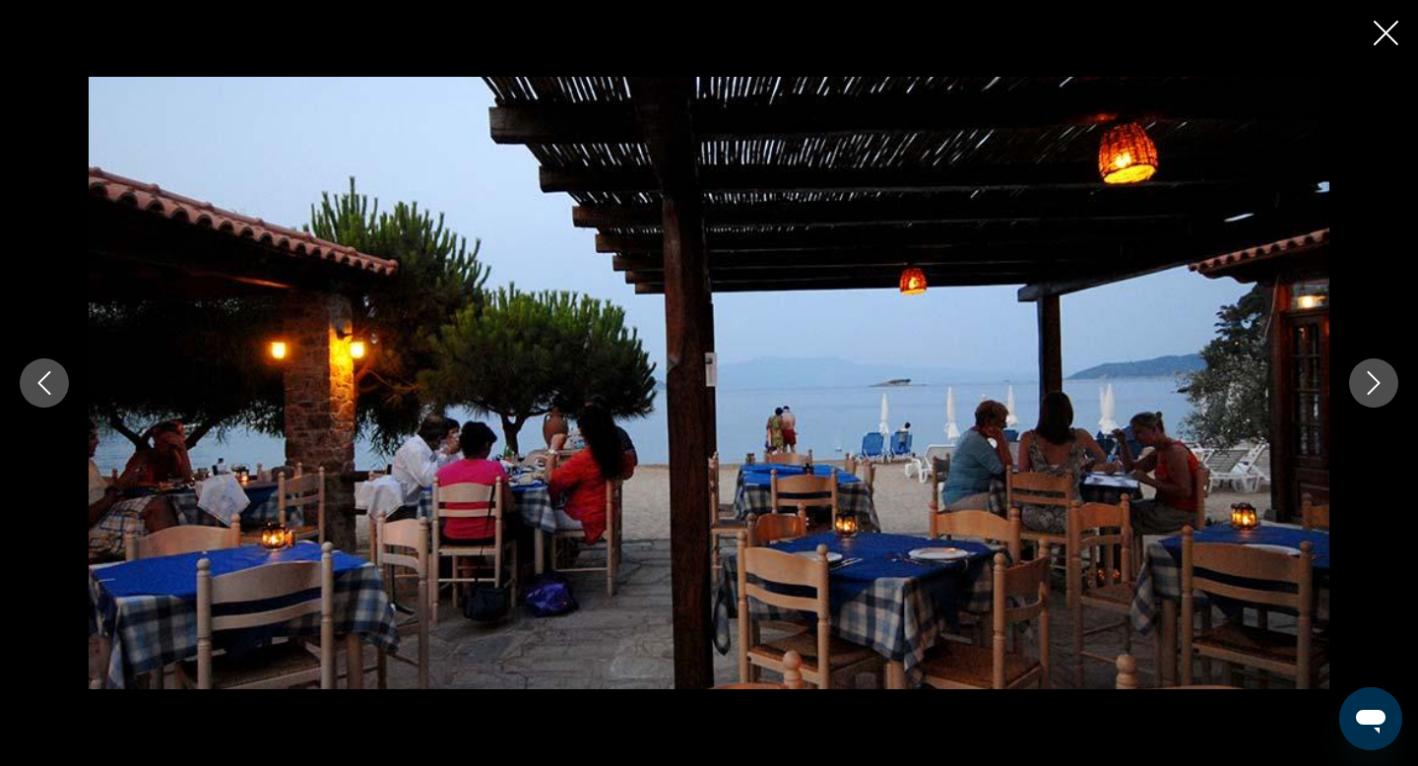
click at [1379, 382] on icon "Next image" at bounding box center [1374, 383] width 13 height 24
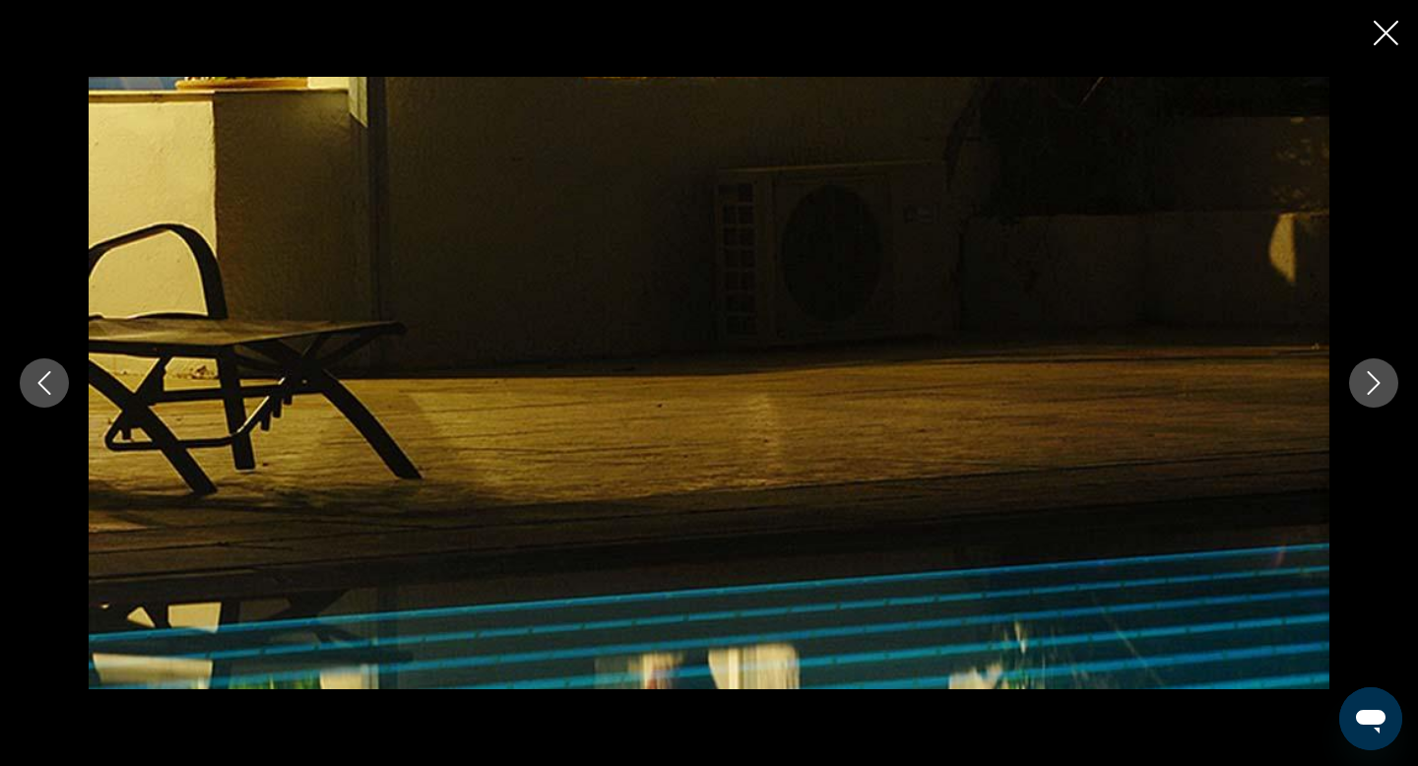
click at [1379, 382] on icon "Next image" at bounding box center [1374, 383] width 13 height 24
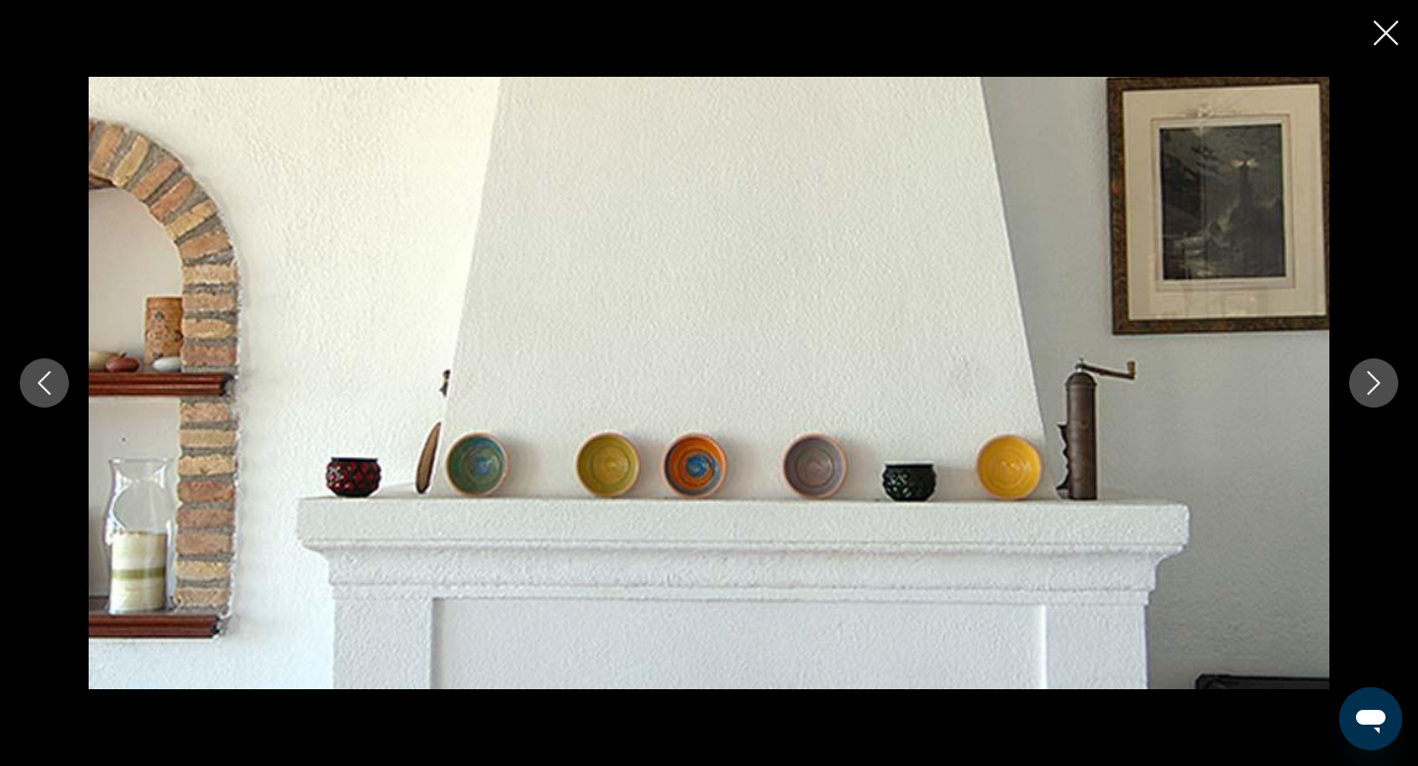
scroll to position [1151, 0]
click at [1370, 385] on icon "Next image" at bounding box center [1374, 383] width 24 height 24
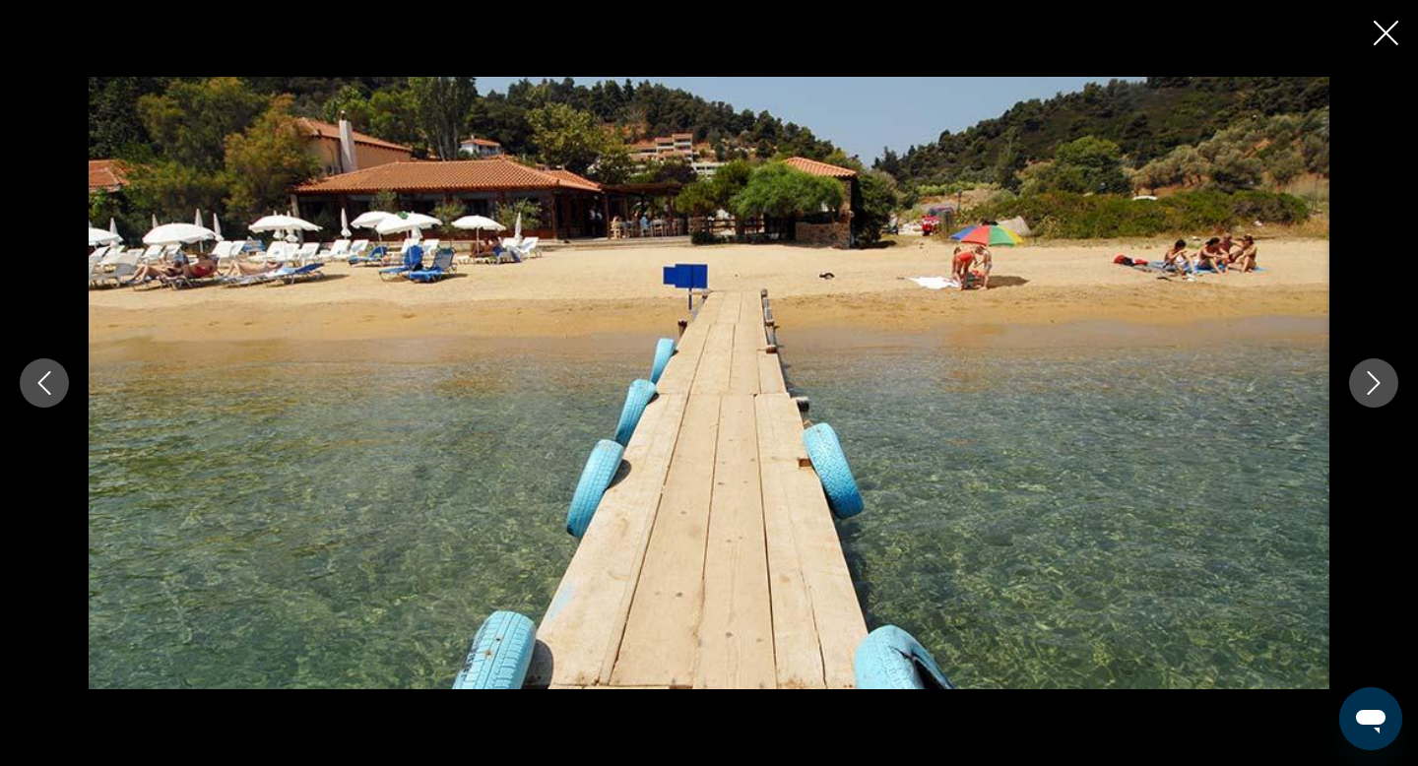
scroll to position [1603, 0]
click at [1380, 35] on icon "Close slideshow" at bounding box center [1386, 33] width 25 height 25
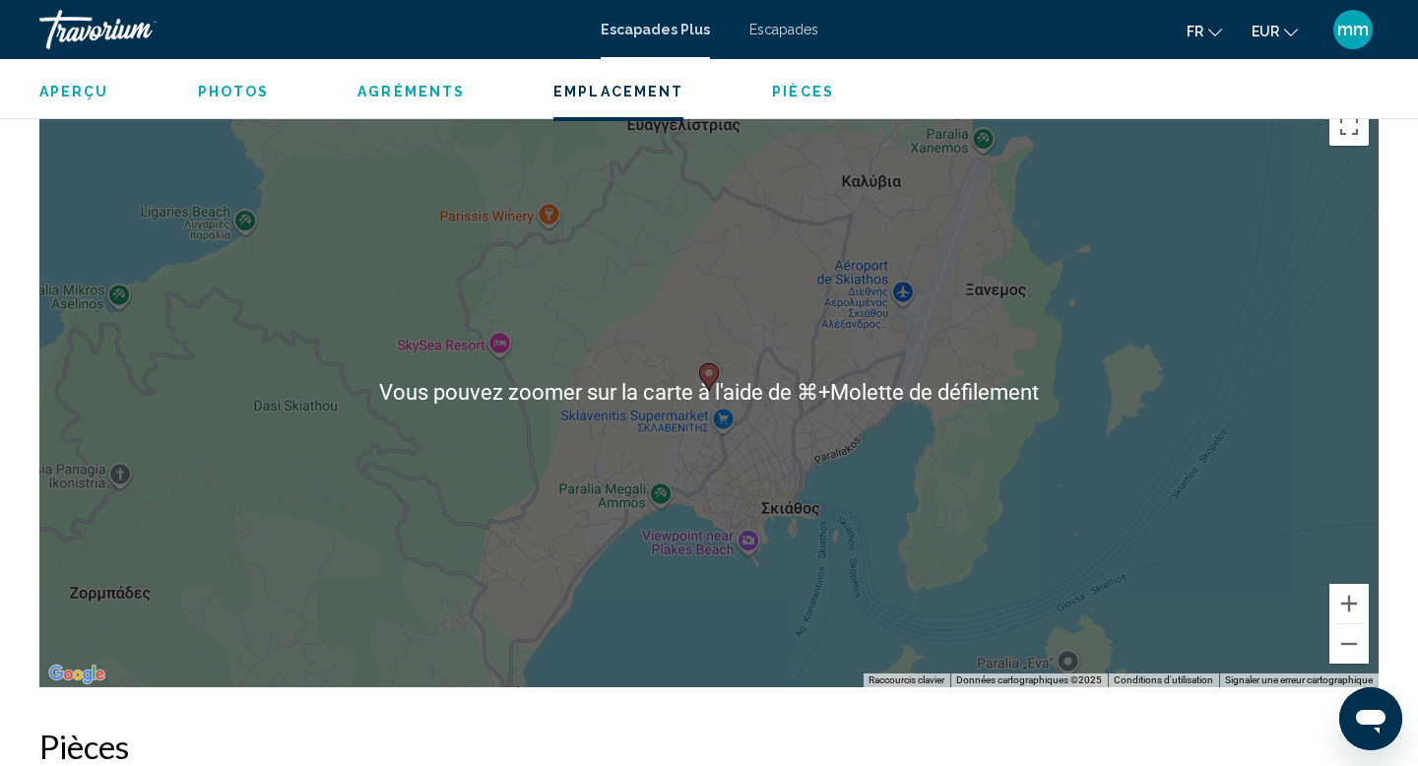
scroll to position [2296, 0]
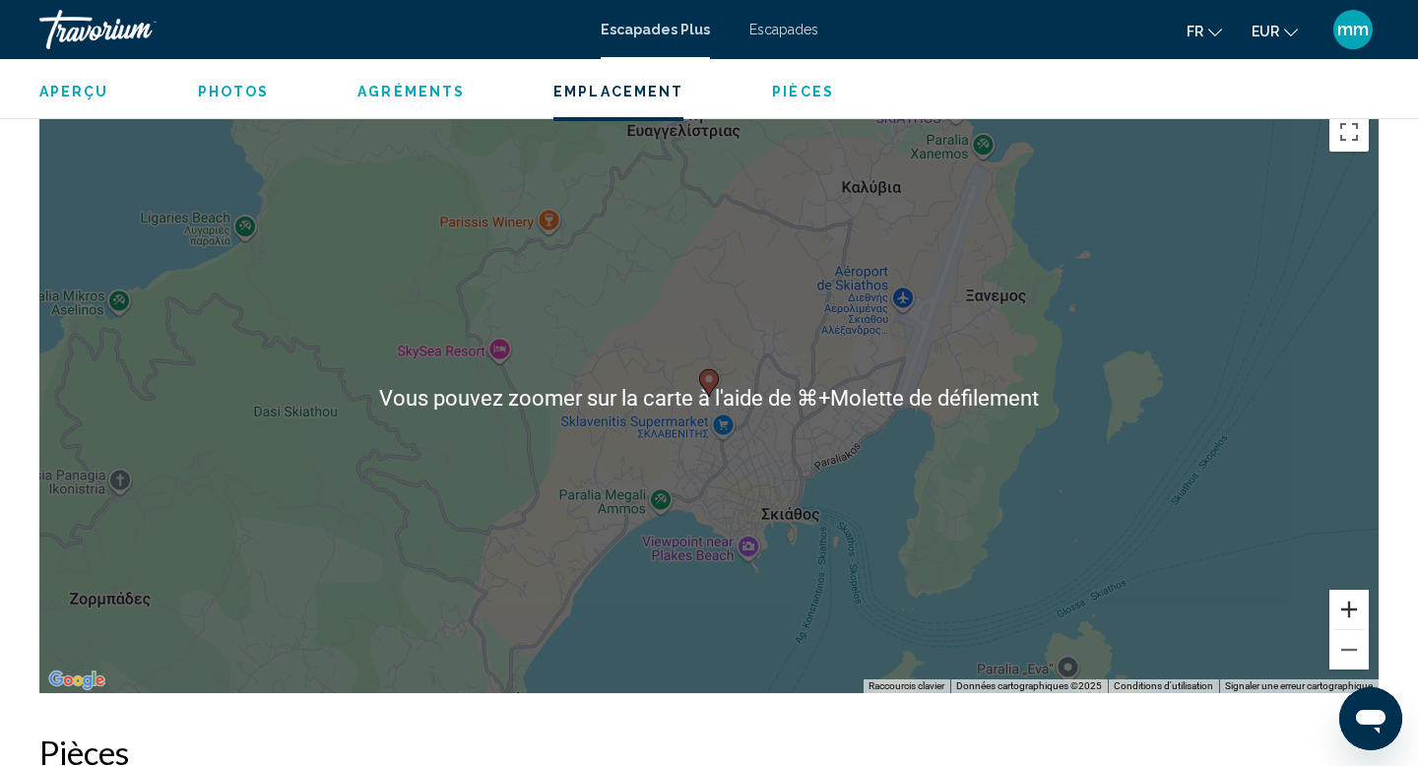
click at [1353, 613] on button "Zoom avant" at bounding box center [1349, 609] width 39 height 39
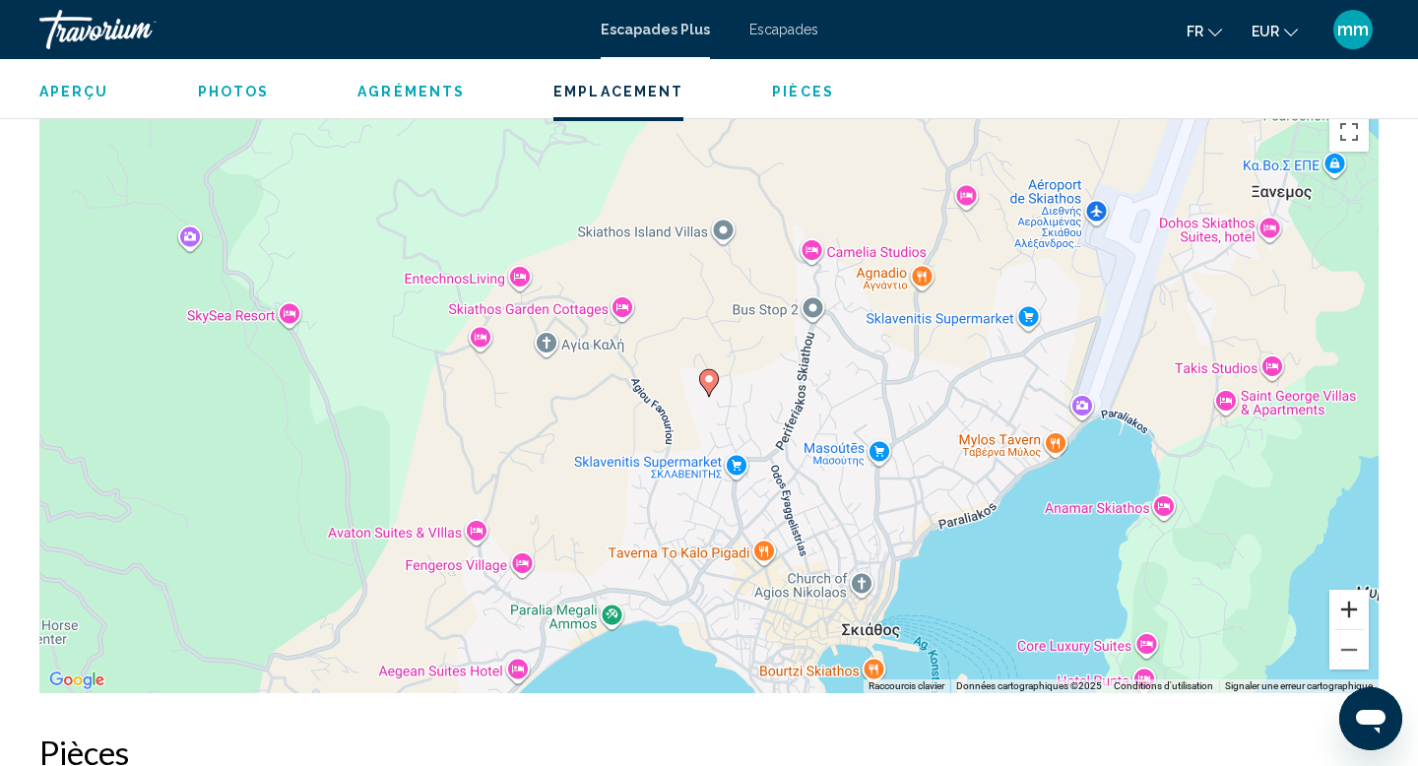
click at [1353, 613] on button "Zoom avant" at bounding box center [1349, 609] width 39 height 39
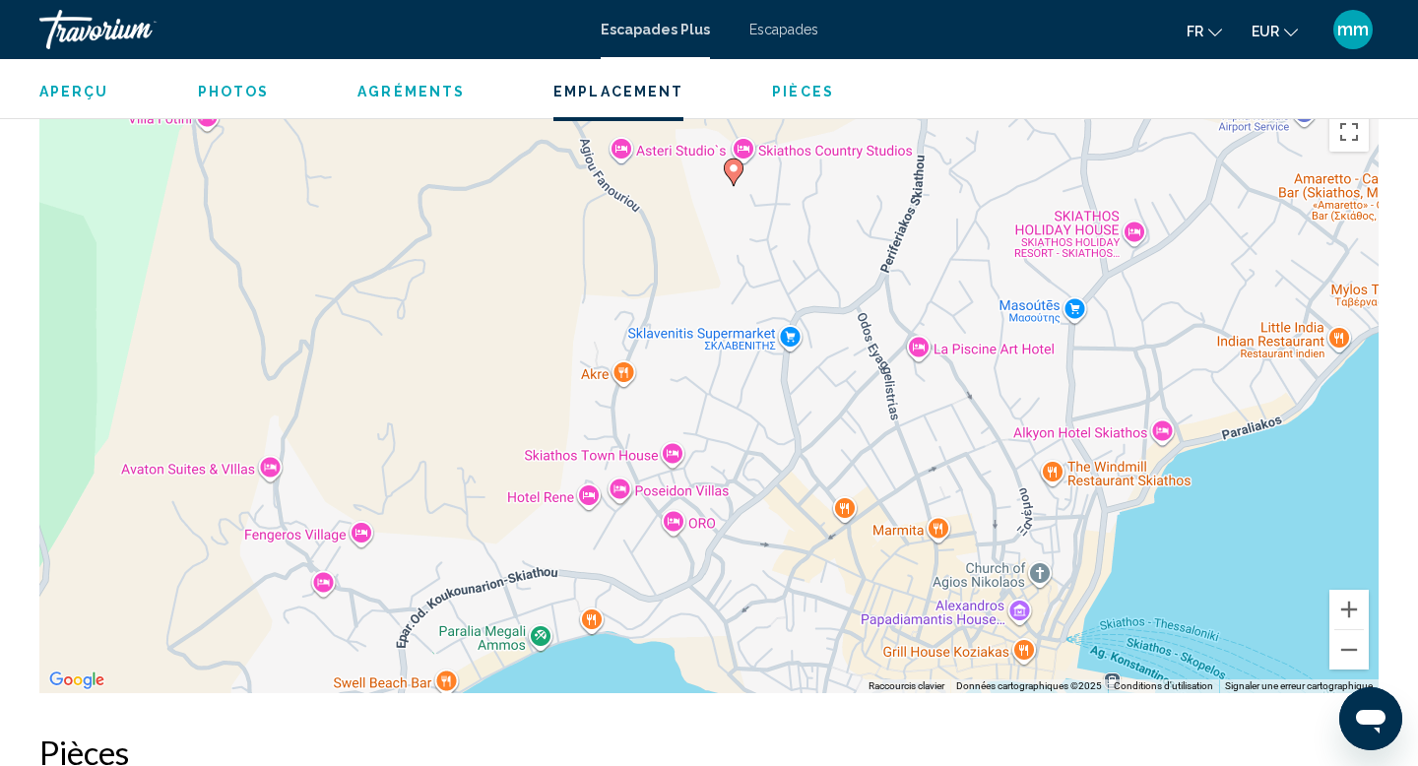
drag, startPoint x: 855, startPoint y: 403, endPoint x: 880, endPoint y: 191, distance: 213.2
click at [880, 191] on div "Pour activer le glissement avec le clavier, appuyez sur Alt+Entrée. Une fois ce…" at bounding box center [708, 397] width 1339 height 591
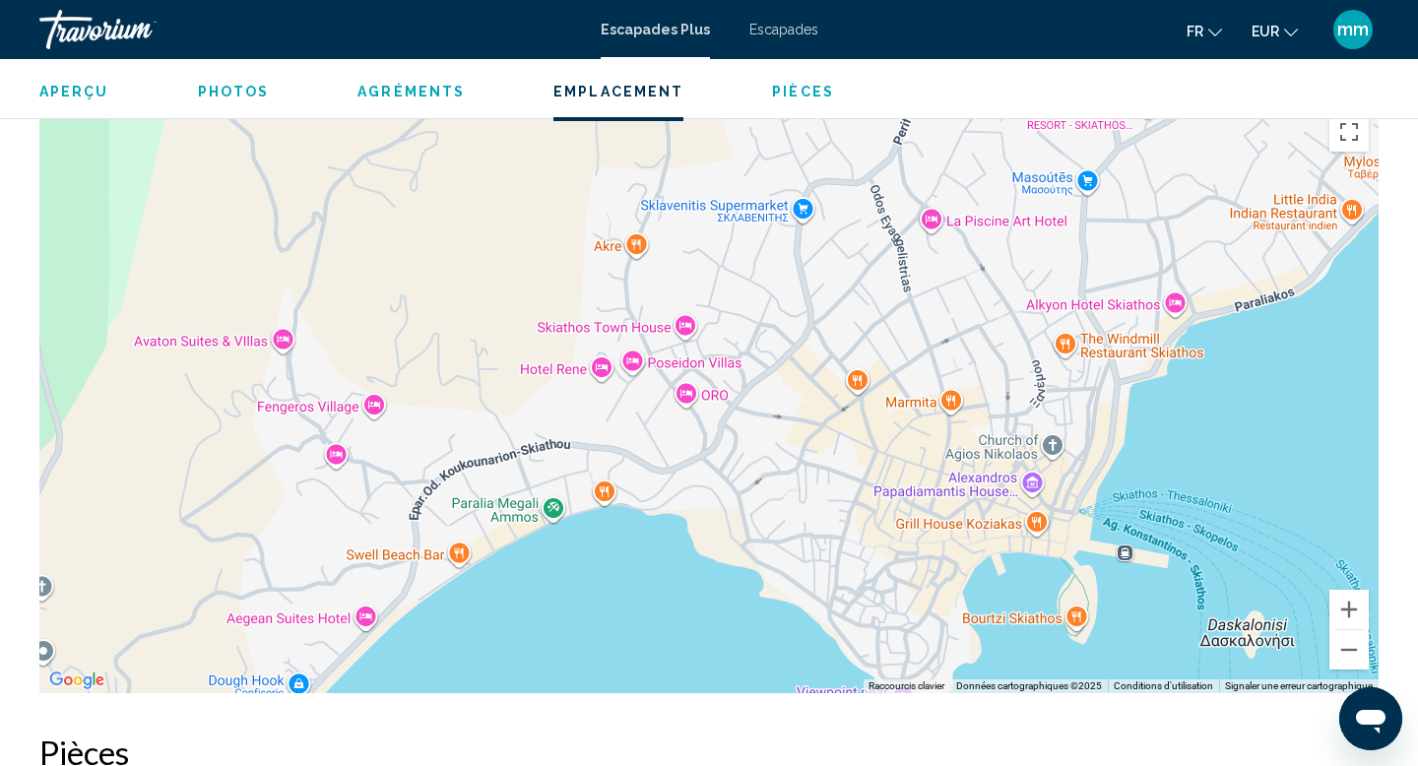
drag, startPoint x: 842, startPoint y: 374, endPoint x: 855, endPoint y: 234, distance: 140.4
click at [855, 234] on div "Pour activer le glissement avec le clavier, appuyez sur Alt+Entrée. Une fois ce…" at bounding box center [708, 397] width 1339 height 591
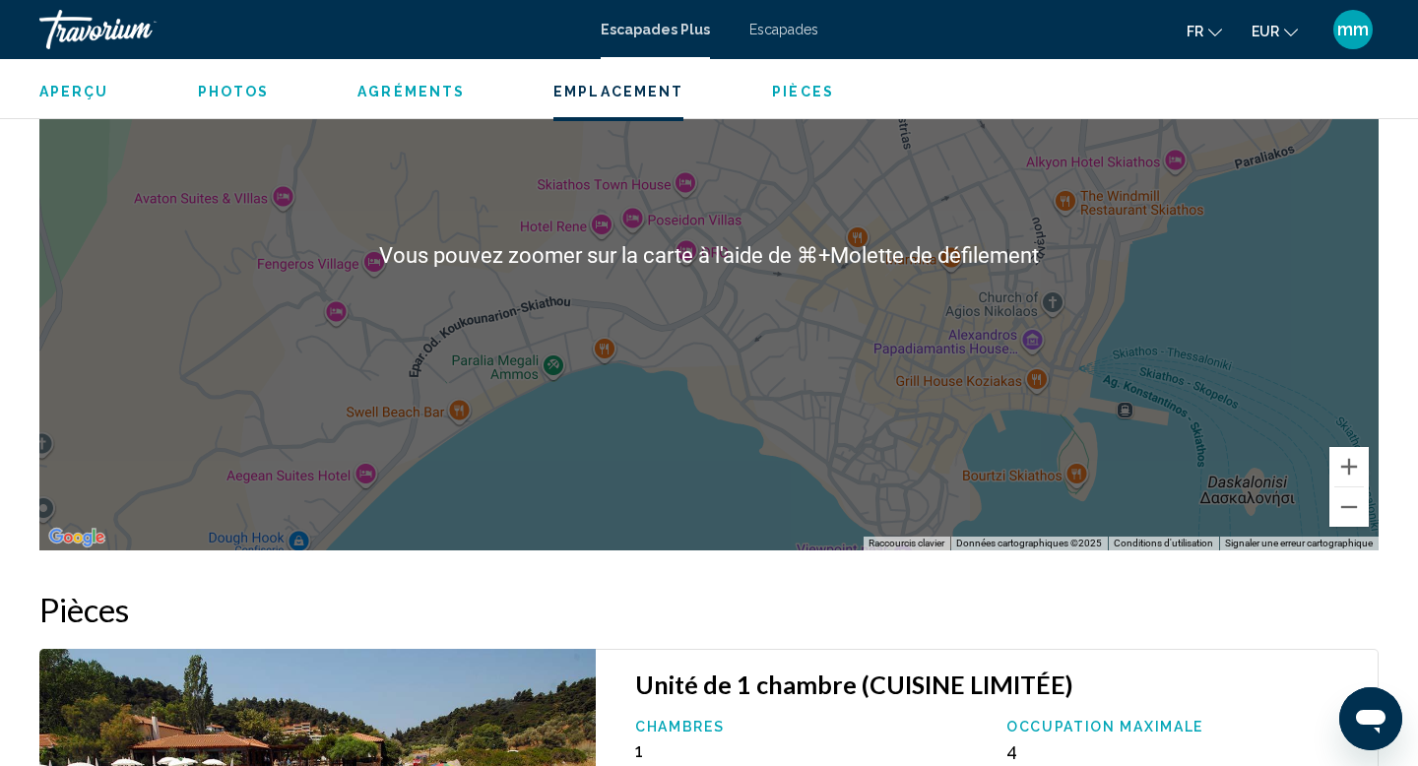
scroll to position [2526, 0]
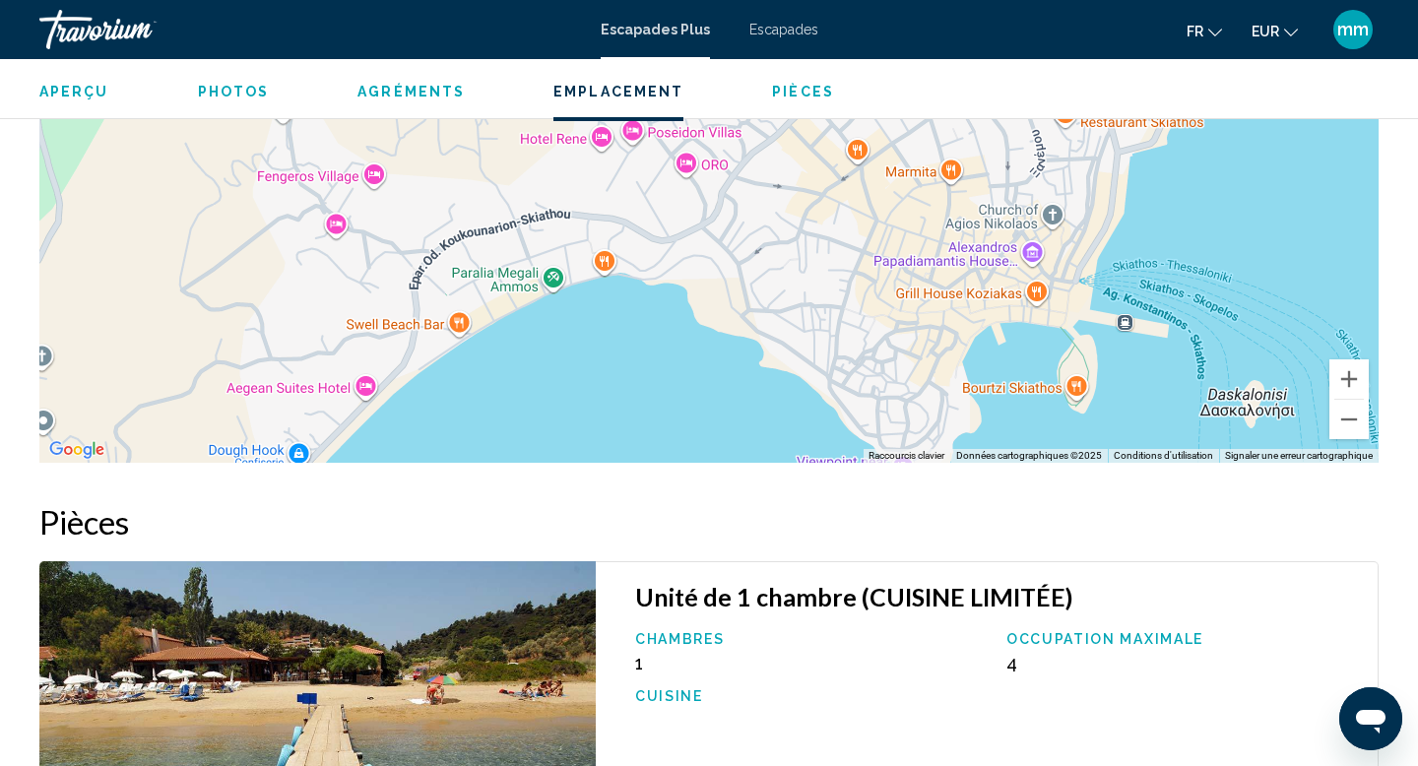
click at [605, 267] on div "Pour activer le glissement avec le clavier, appuyez sur Alt+Entrée. Une fois ce…" at bounding box center [708, 167] width 1339 height 591
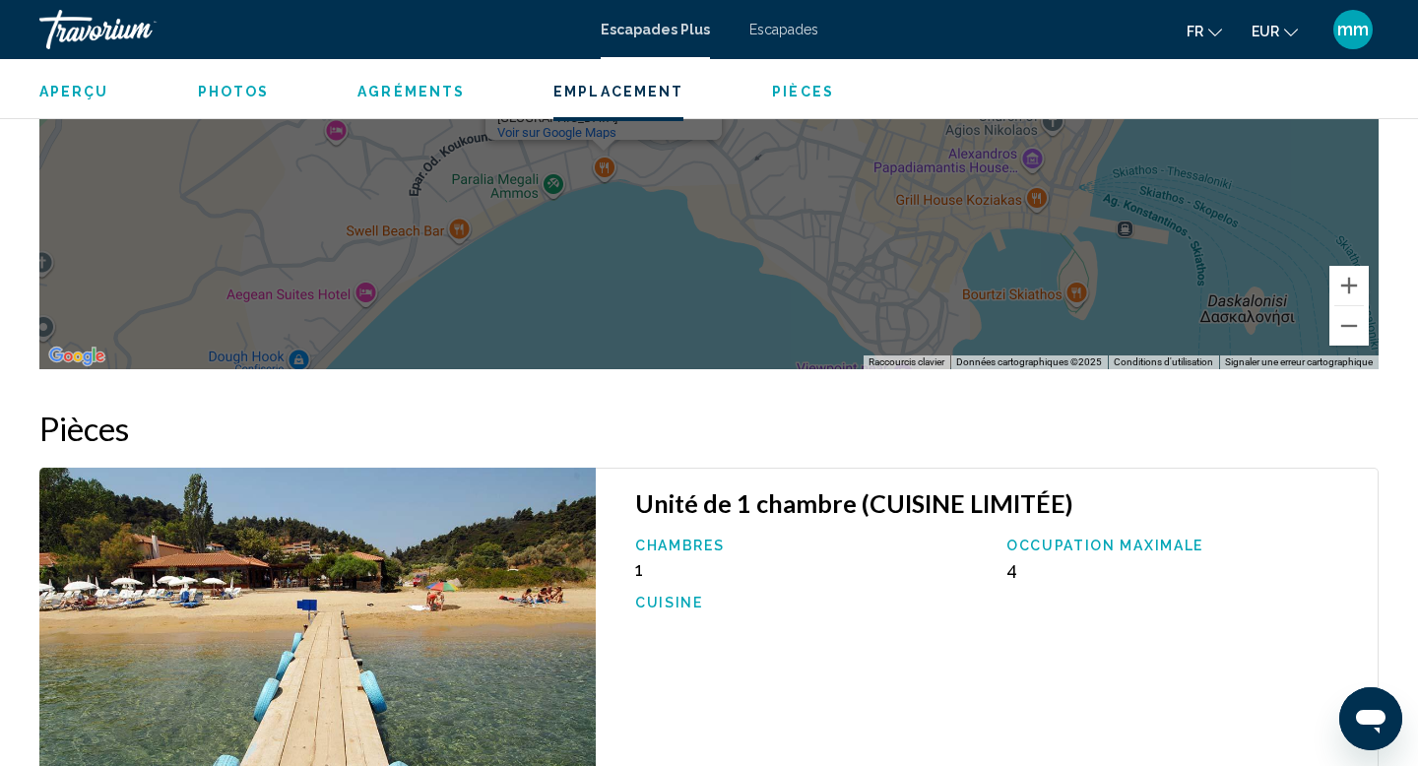
scroll to position [2619, 0]
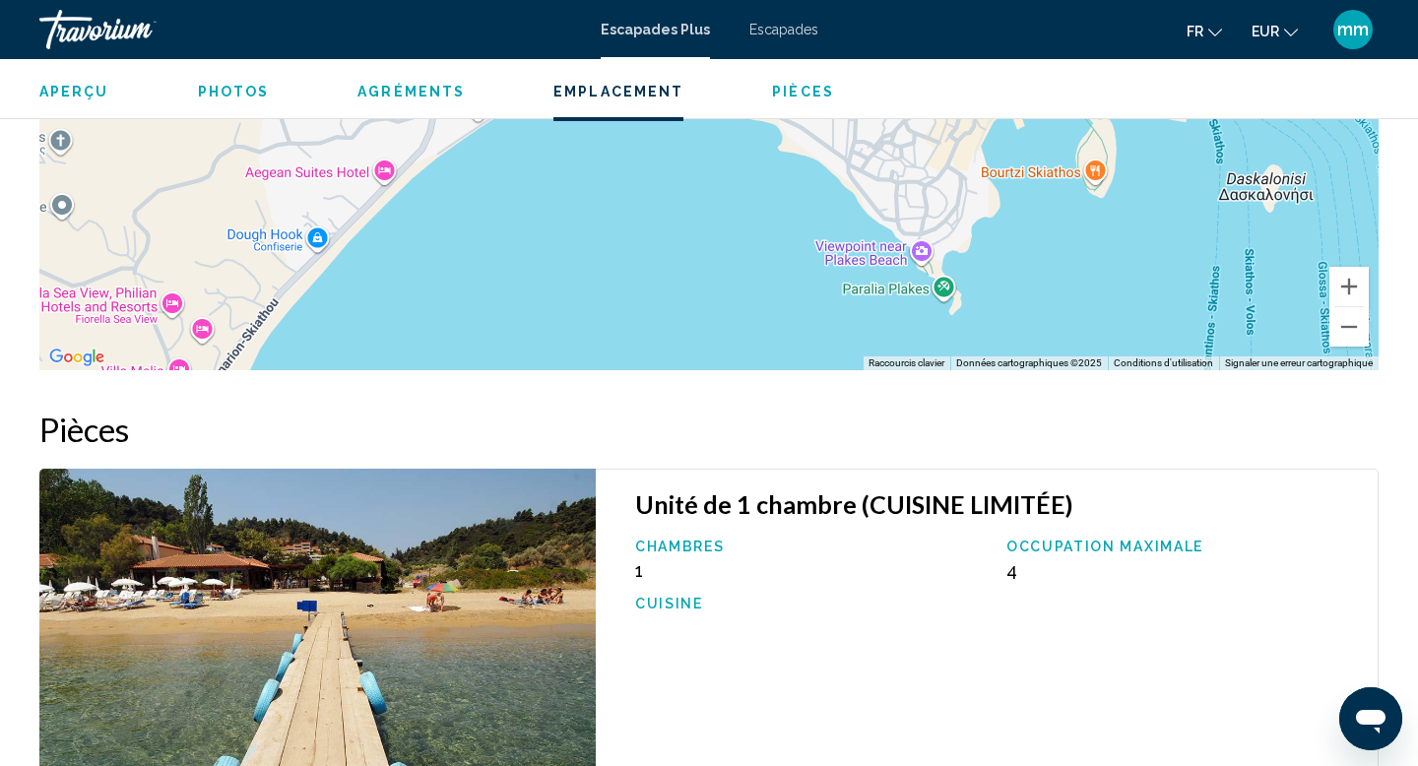
drag, startPoint x: 732, startPoint y: 333, endPoint x: 750, endPoint y: 205, distance: 129.3
click at [750, 205] on div "Pour activer le glissement avec le clavier, appuyez sur Alt+Entrée. Une fois ce…" at bounding box center [708, 74] width 1339 height 591
click at [939, 286] on div "Pour activer le glissement avec le clavier, appuyez sur Alt+Entrée. Une fois ce…" at bounding box center [708, 74] width 1339 height 591
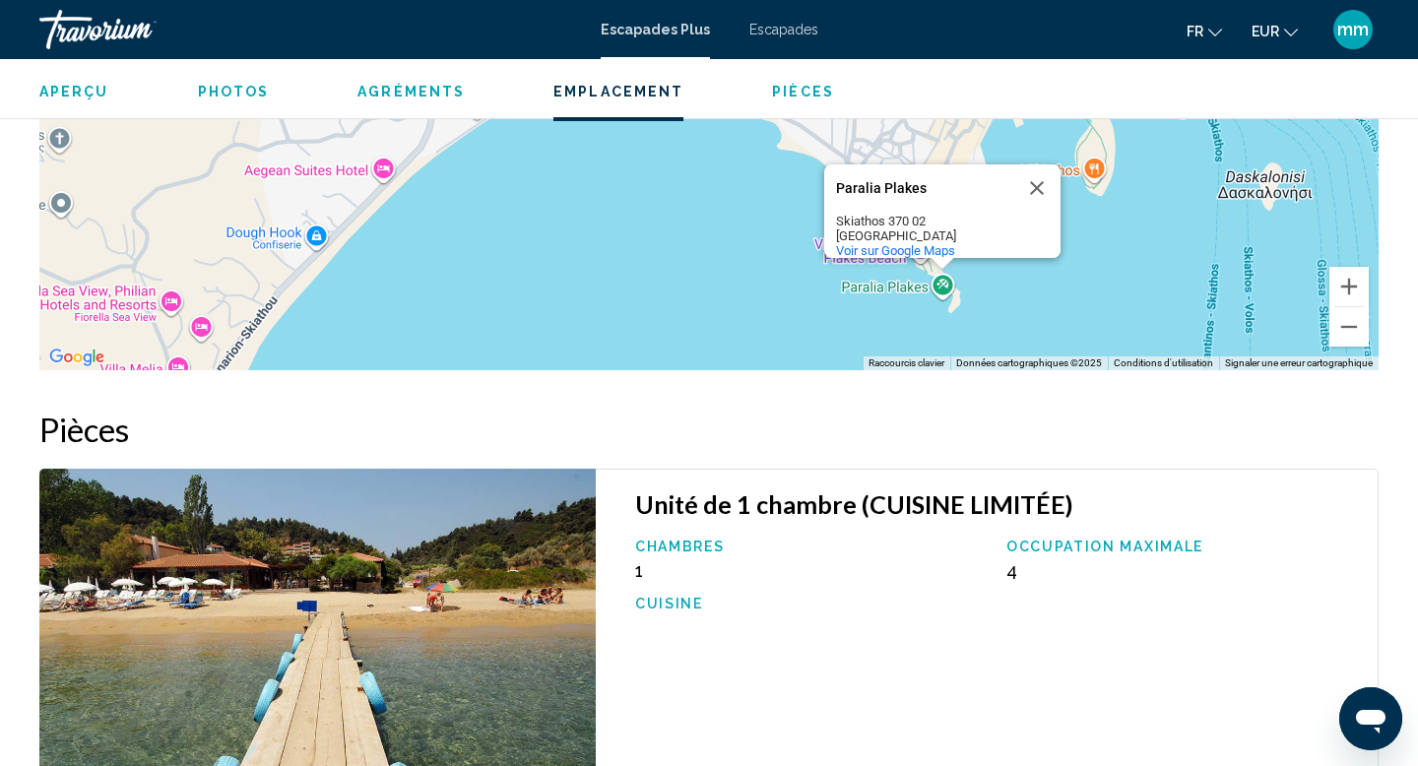
click at [730, 293] on div "Pour activer le glissement avec le clavier, appuyez sur Alt+Entrée. Une fois ce…" at bounding box center [708, 74] width 1339 height 591
click at [1040, 172] on button "Fermer" at bounding box center [1036, 187] width 47 height 47
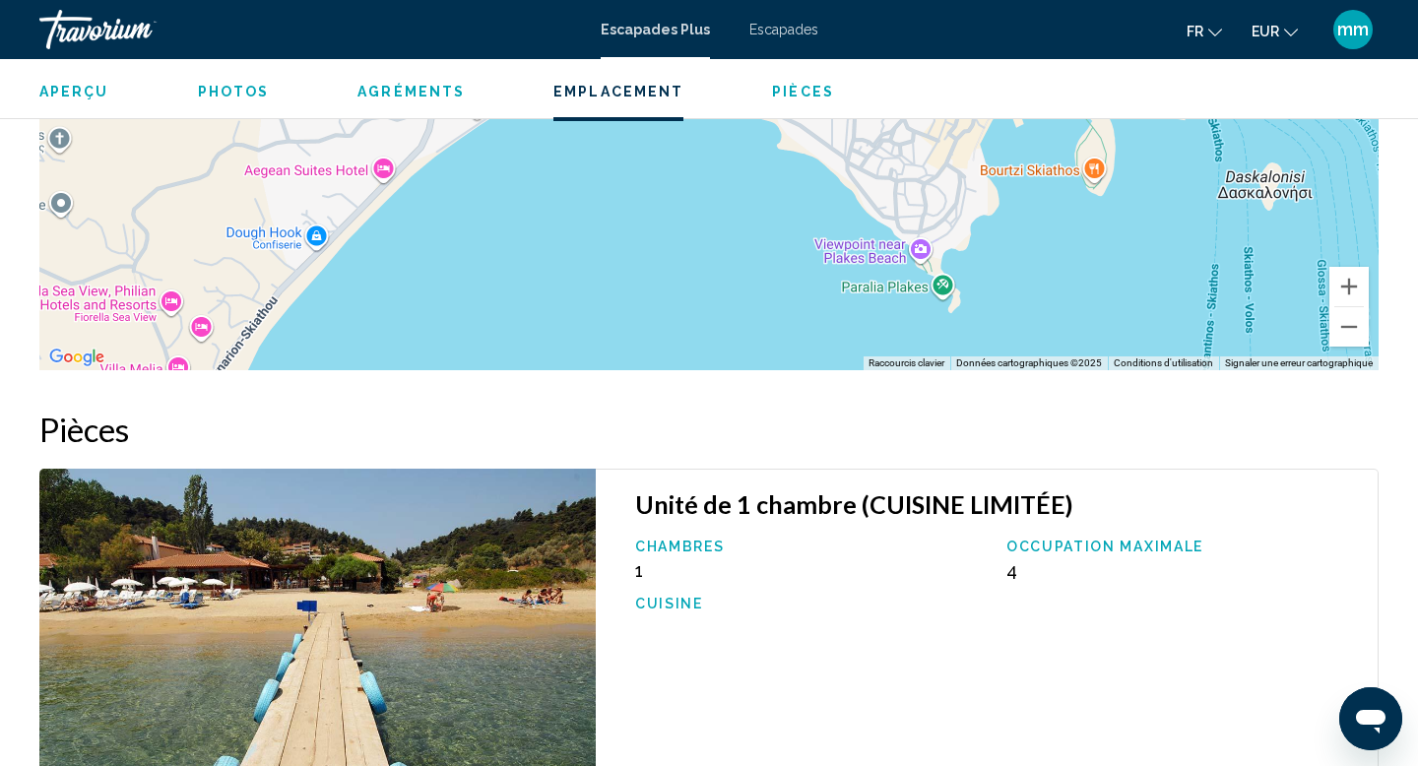
click at [923, 252] on div "Pour activer le glissement avec le clavier, appuyez sur Alt+Entrée. Une fois ce…" at bounding box center [708, 74] width 1339 height 591
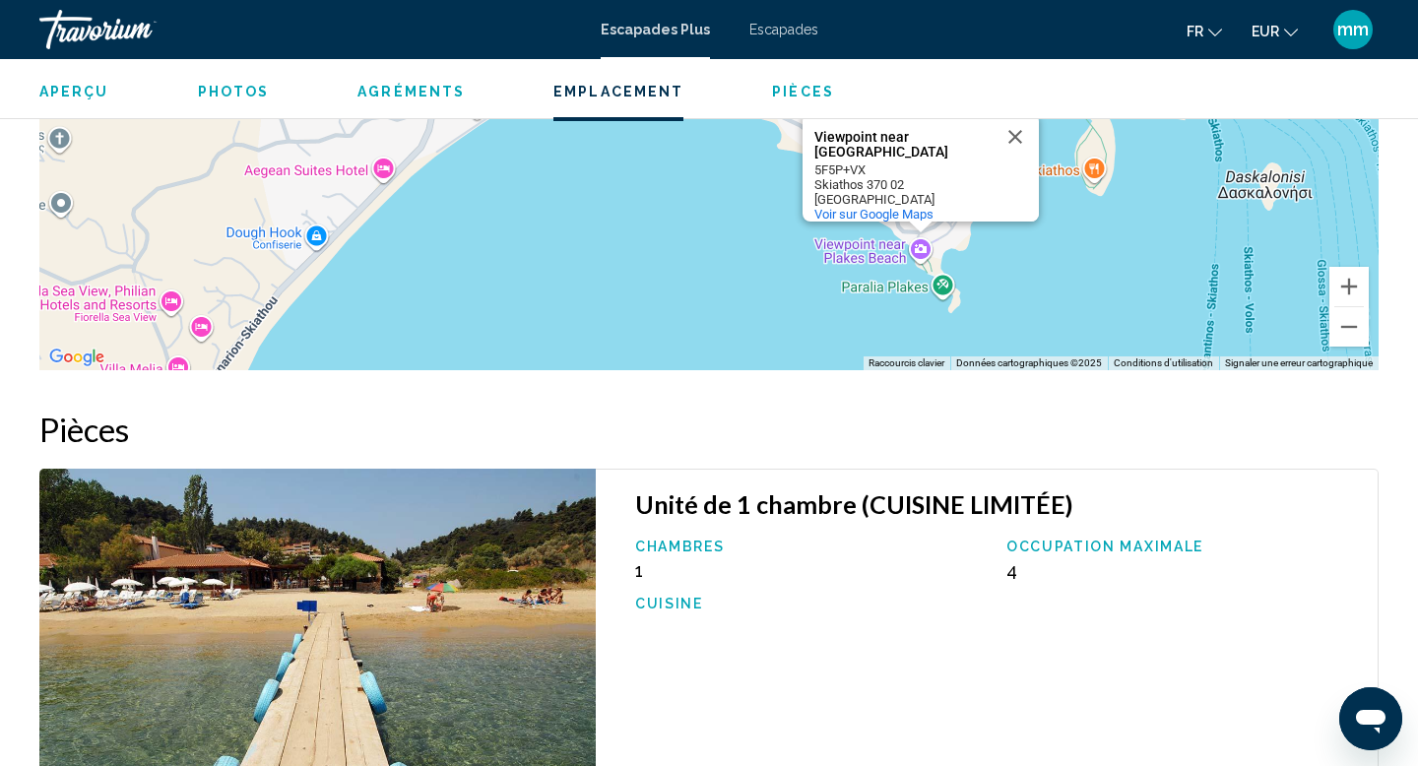
click at [742, 287] on div "Pour activer le glissement avec le clavier, appuyez sur Alt+Entrée. Une fois ce…" at bounding box center [708, 74] width 1339 height 591
click at [1015, 129] on button "Fermer" at bounding box center [1015, 136] width 47 height 47
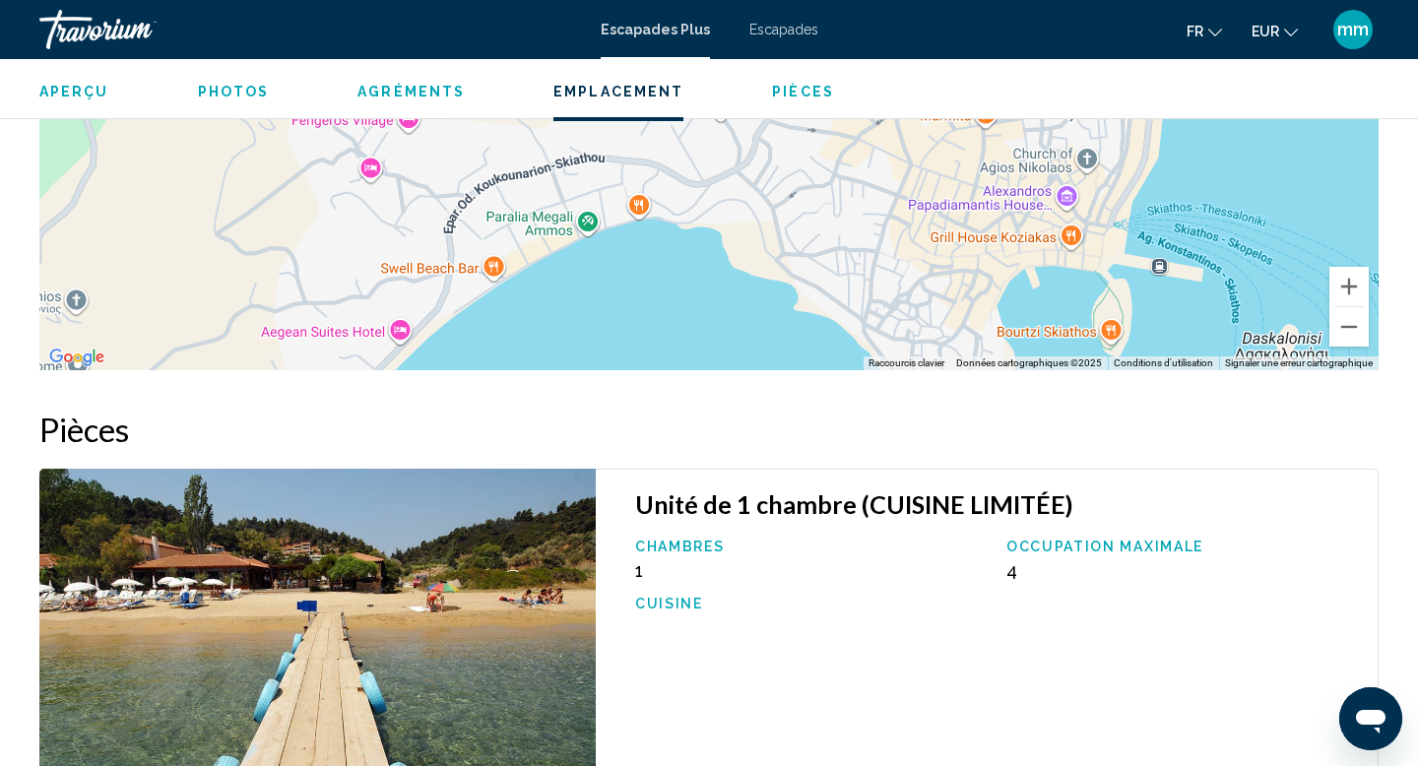
drag, startPoint x: 791, startPoint y: 249, endPoint x: 807, endPoint y: 411, distance: 162.3
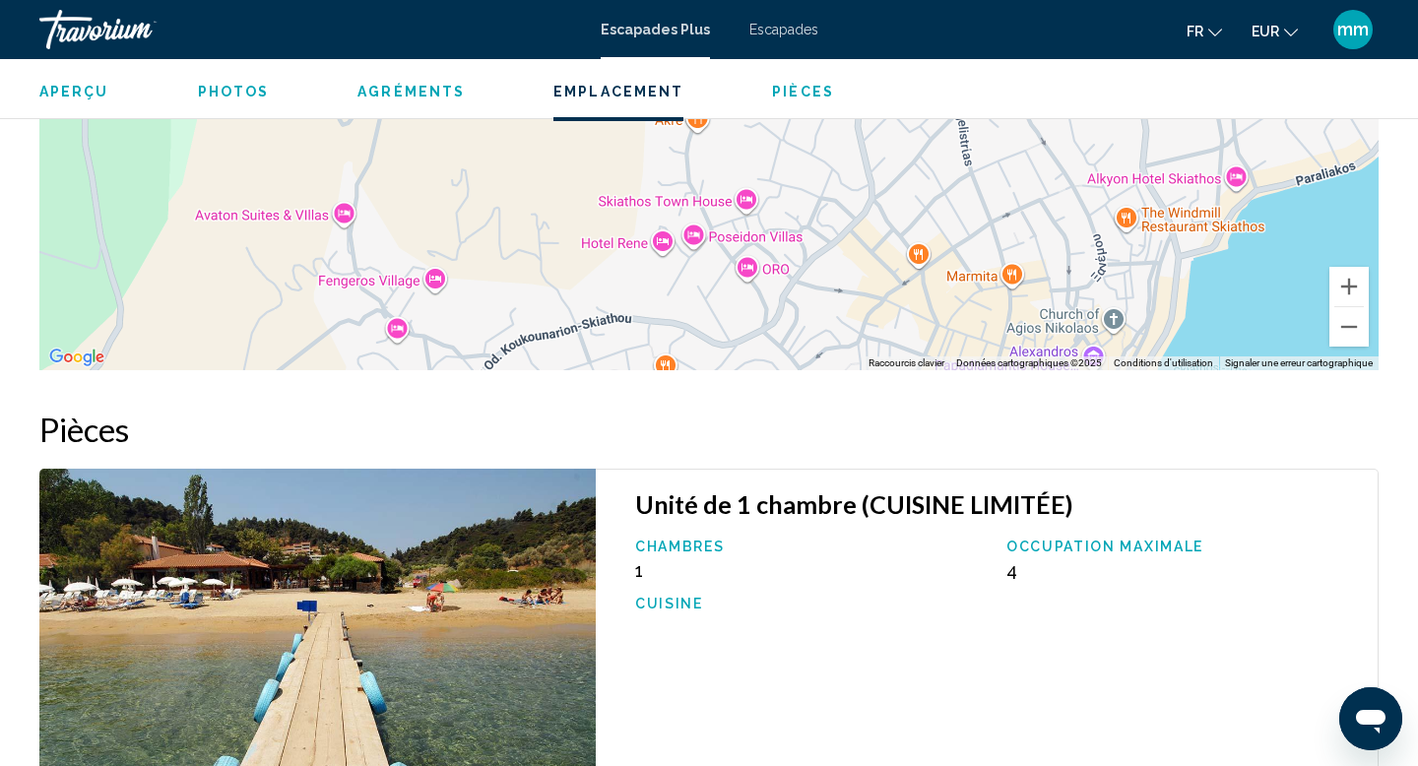
drag, startPoint x: 681, startPoint y: 224, endPoint x: 707, endPoint y: 389, distance: 167.6
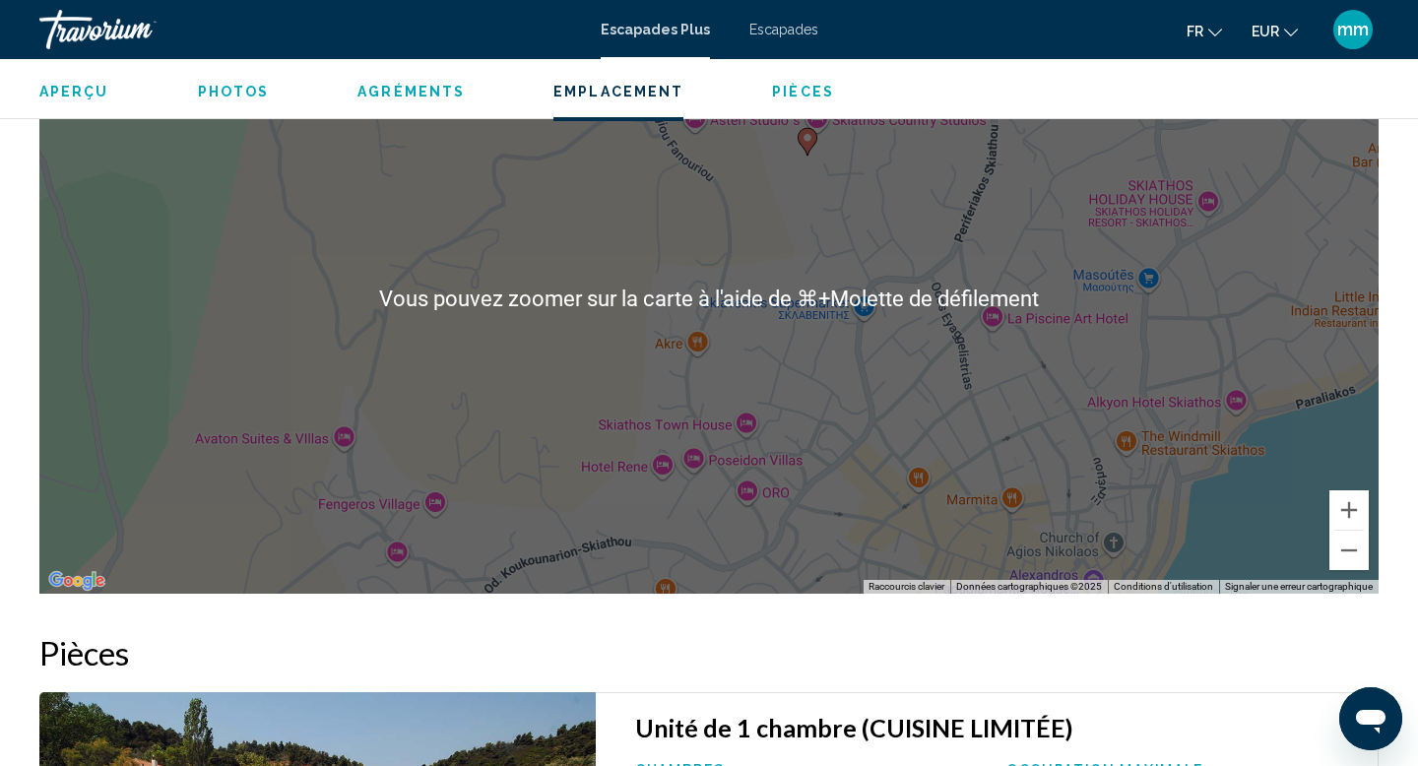
scroll to position [2363, 0]
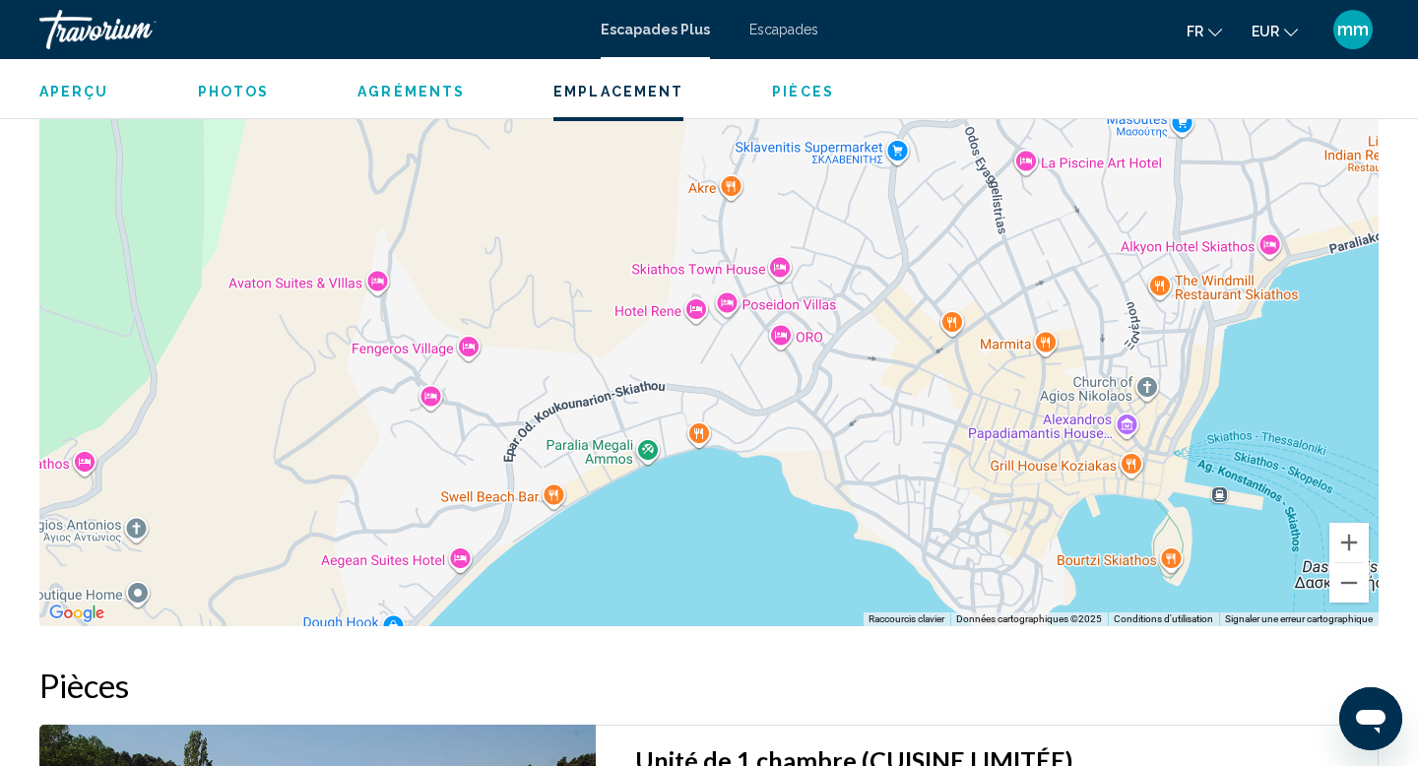
drag, startPoint x: 844, startPoint y: 338, endPoint x: 878, endPoint y: 146, distance: 195.0
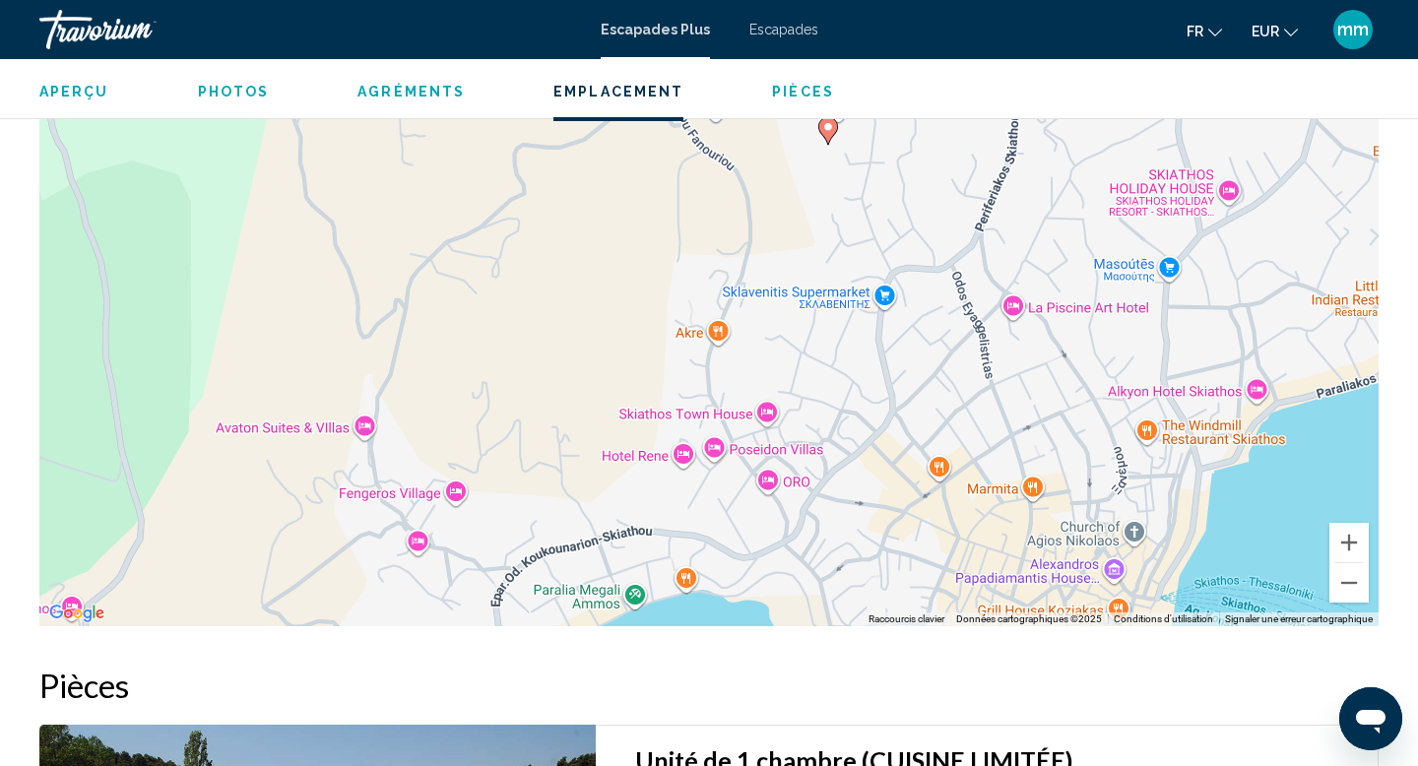
drag, startPoint x: 832, startPoint y: 180, endPoint x: 815, endPoint y: 328, distance: 148.8
click at [815, 331] on div "Pour activer le glissement avec le clavier, appuyez sur Alt+Entrée. Une fois ce…" at bounding box center [708, 330] width 1339 height 591
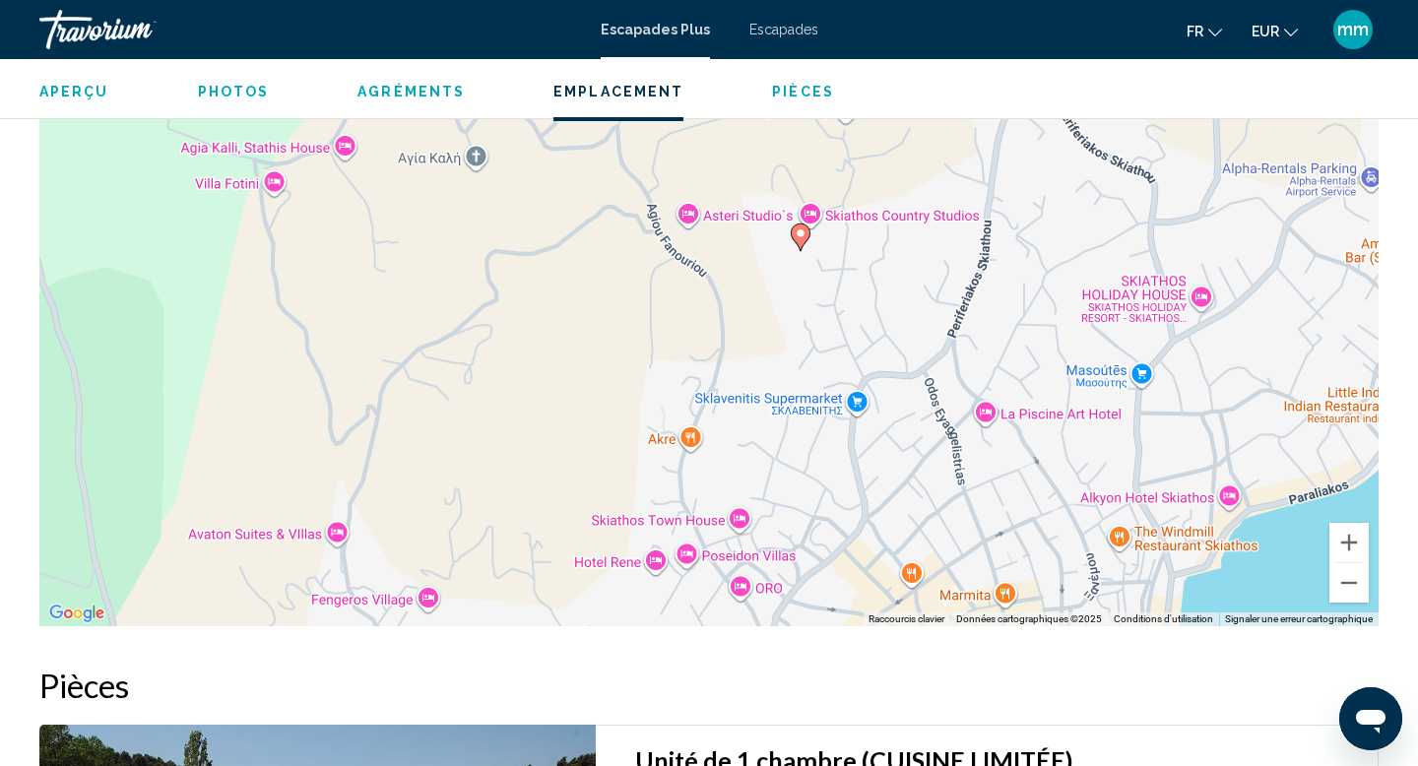
drag, startPoint x: 792, startPoint y: 273, endPoint x: 769, endPoint y: 382, distance: 111.6
click at [769, 382] on div "Pour activer le glissement avec le clavier, appuyez sur Alt+Entrée. Une fois ce…" at bounding box center [708, 330] width 1339 height 591
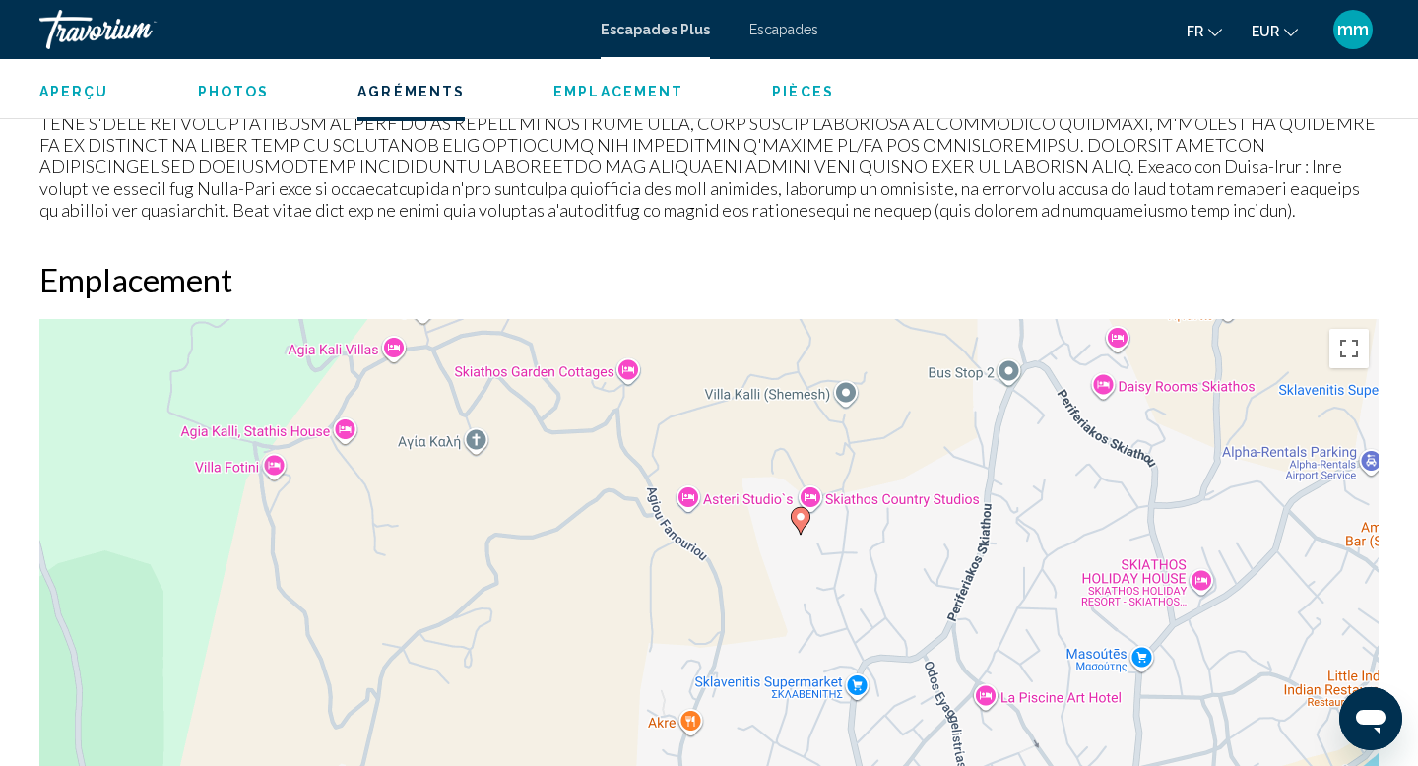
scroll to position [1958, 0]
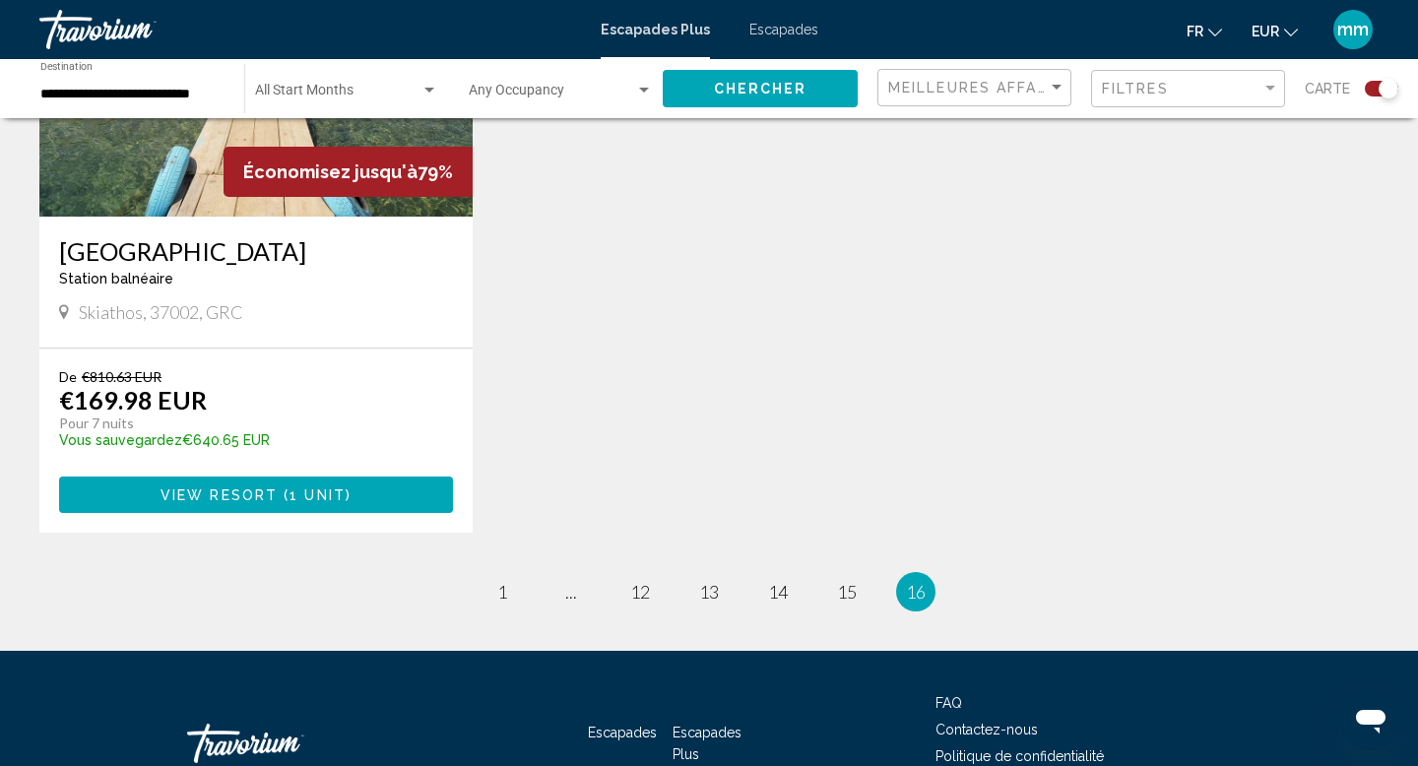
scroll to position [1042, 0]
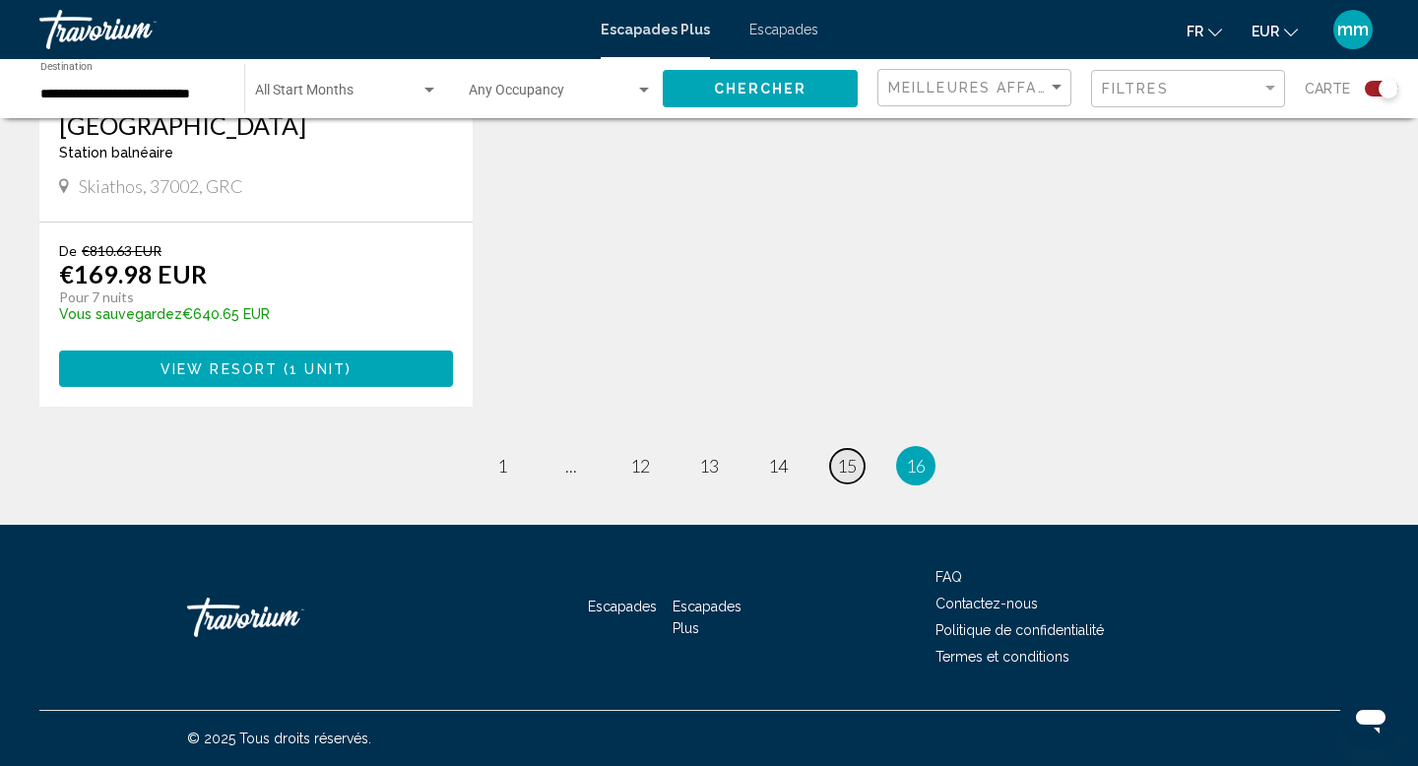
click at [848, 462] on span "15" at bounding box center [847, 466] width 20 height 22
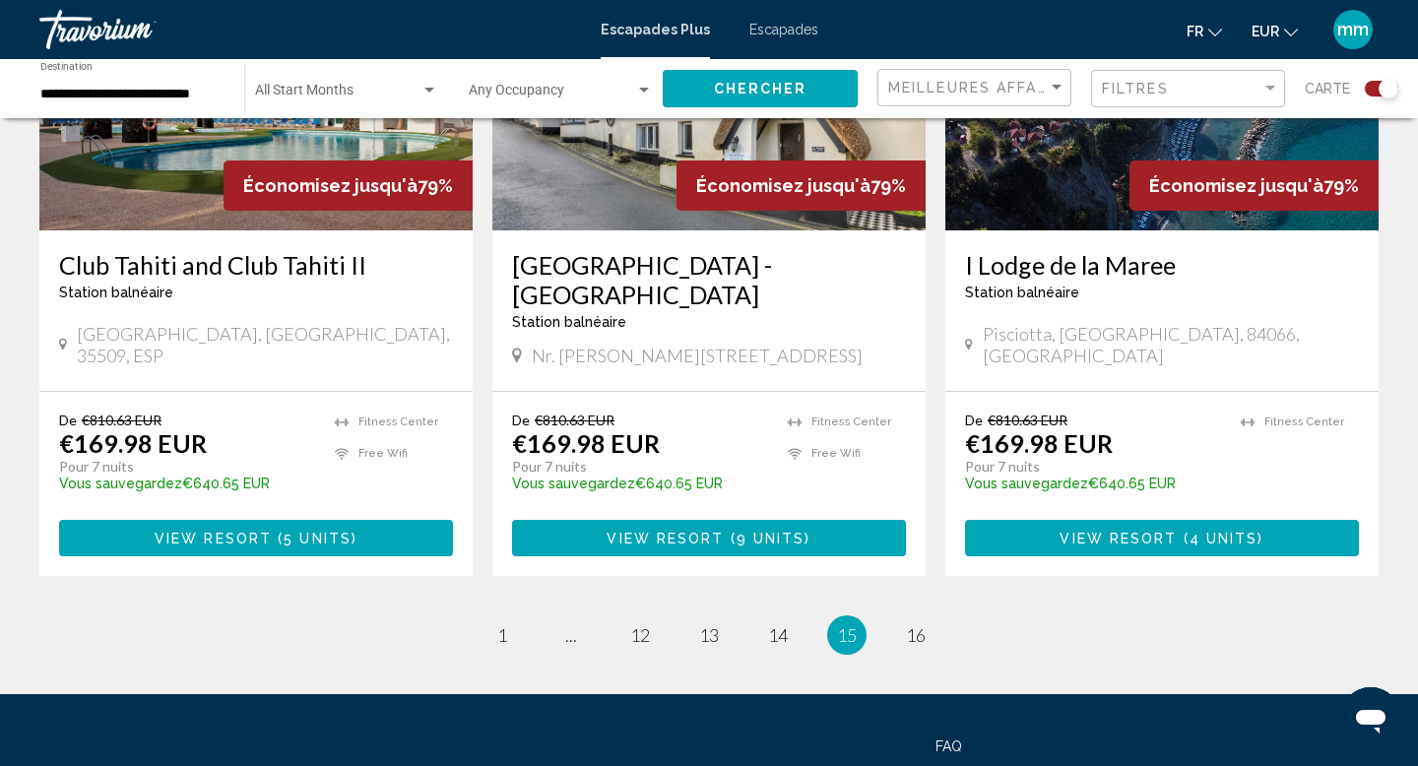
scroll to position [2968, 0]
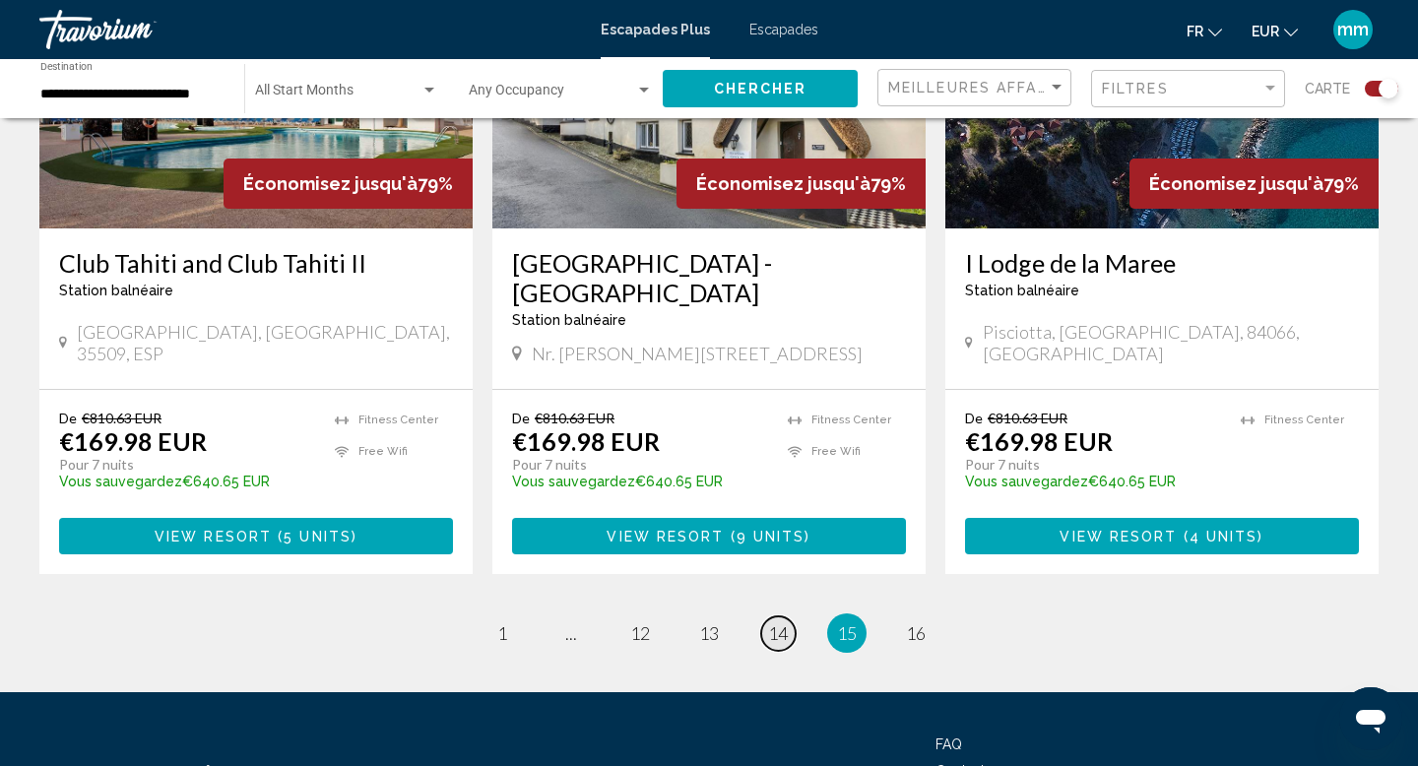
click at [775, 622] on span "14" at bounding box center [778, 633] width 20 height 22
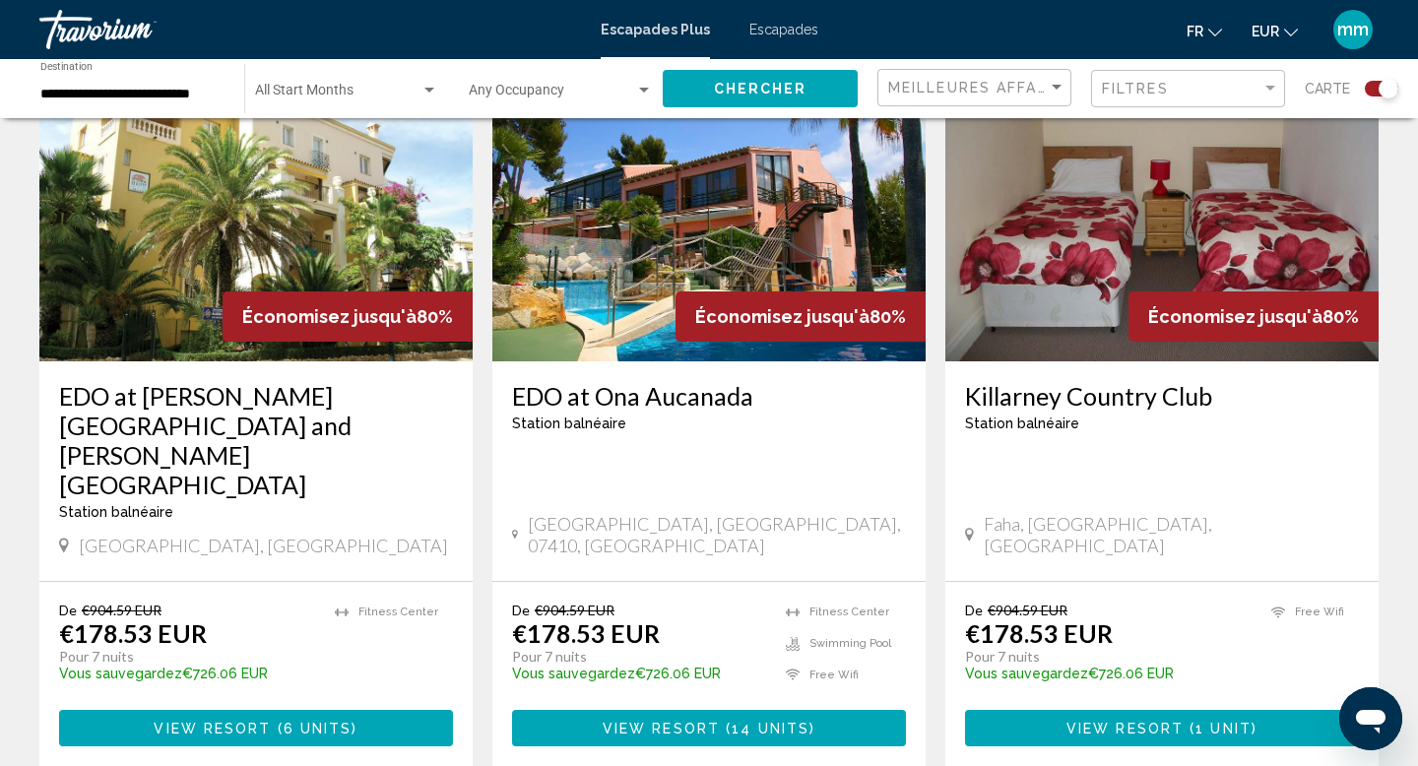
scroll to position [2884, 0]
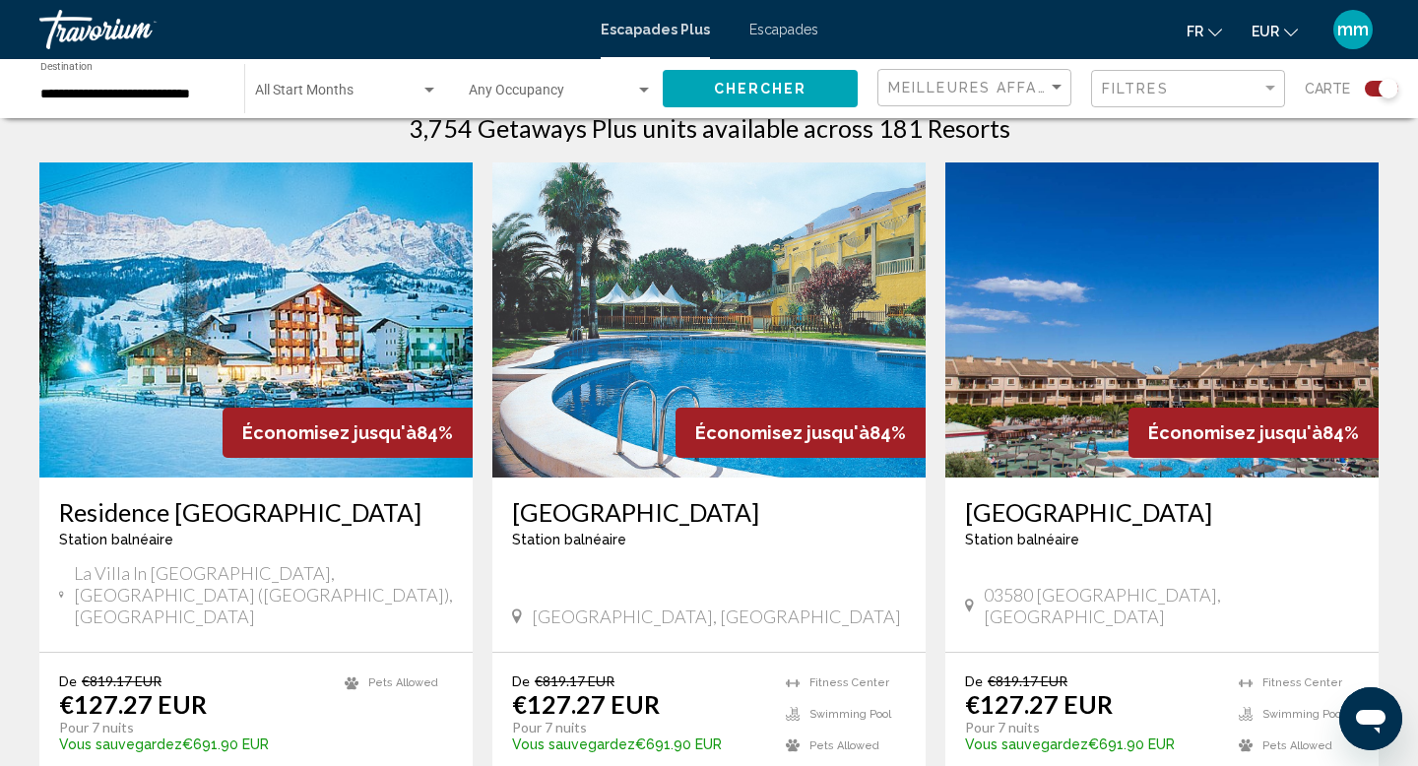
scroll to position [662, 0]
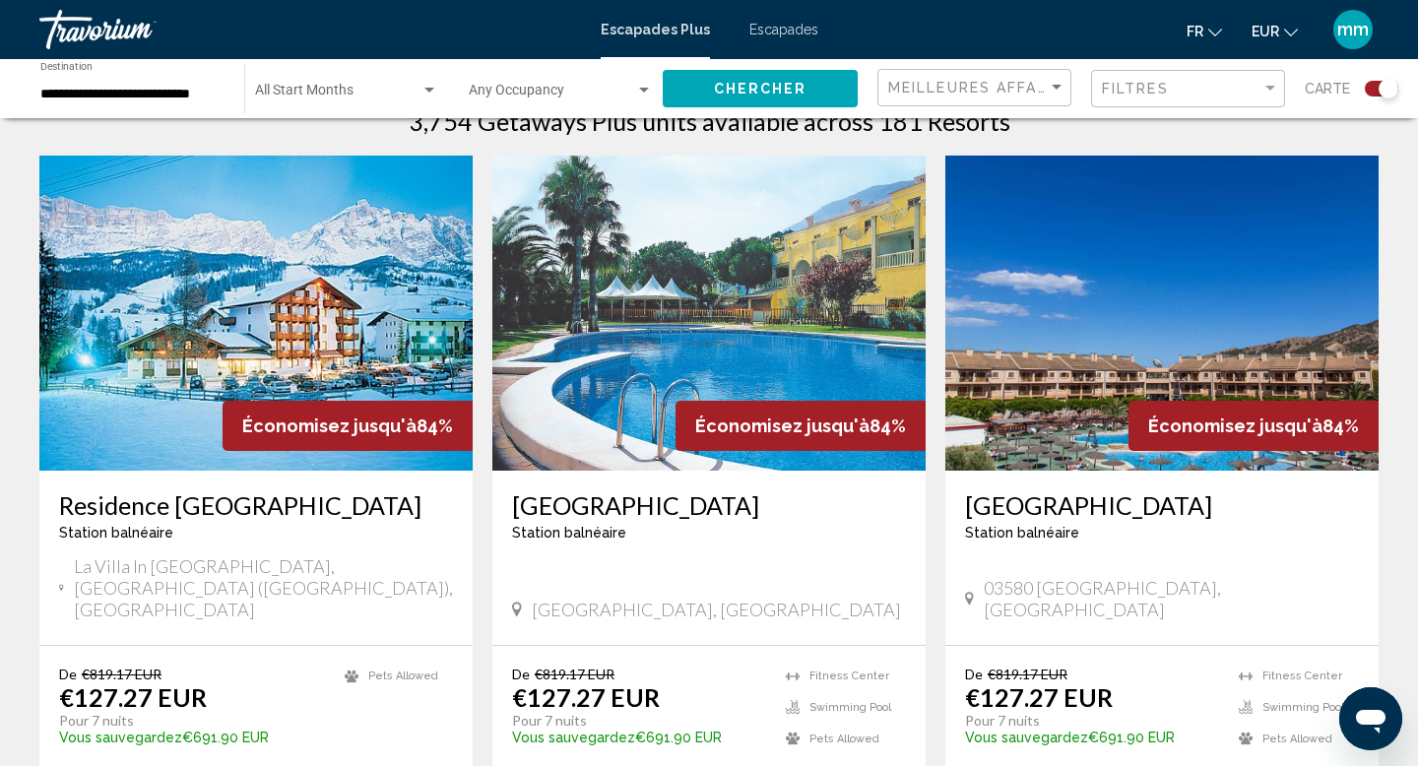
click at [725, 383] on img "Contenu principal" at bounding box center [708, 313] width 433 height 315
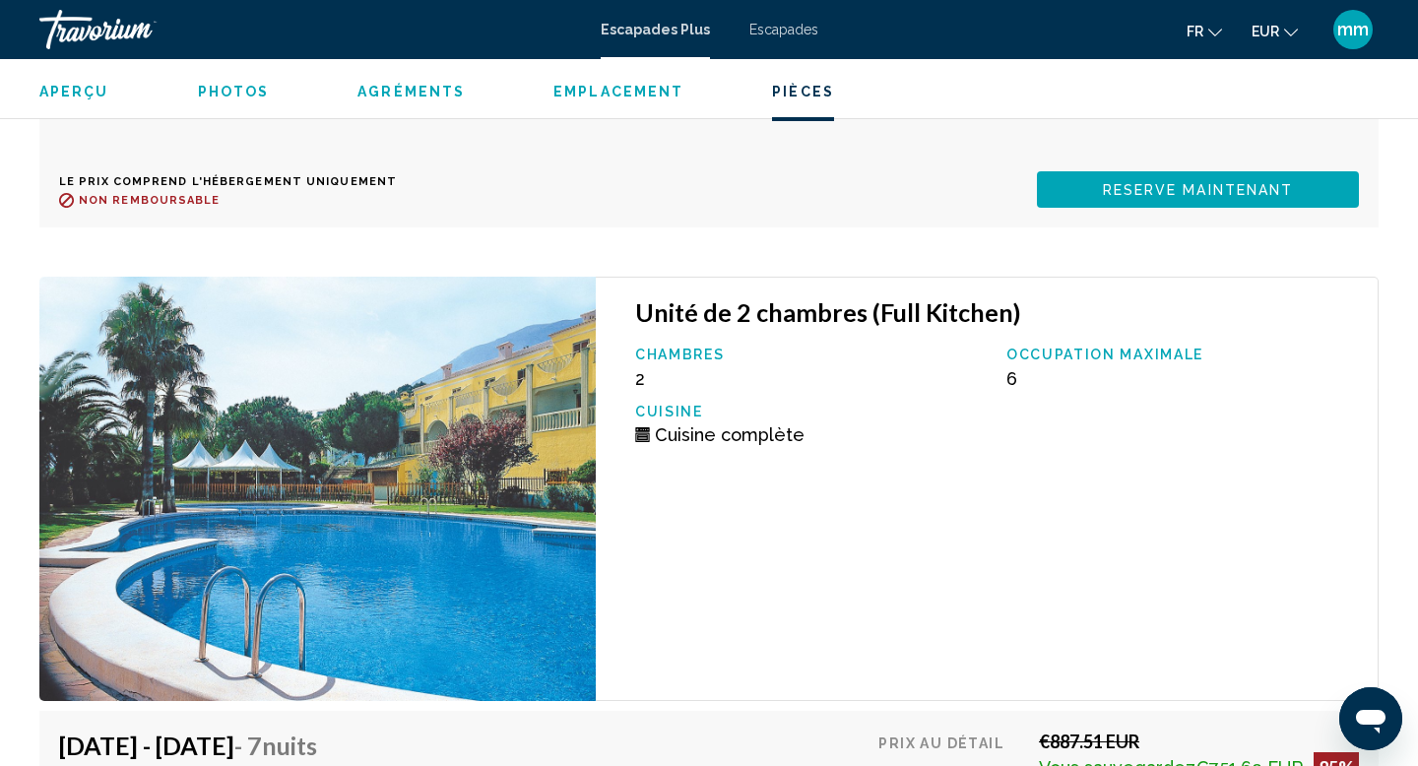
scroll to position [4160, 0]
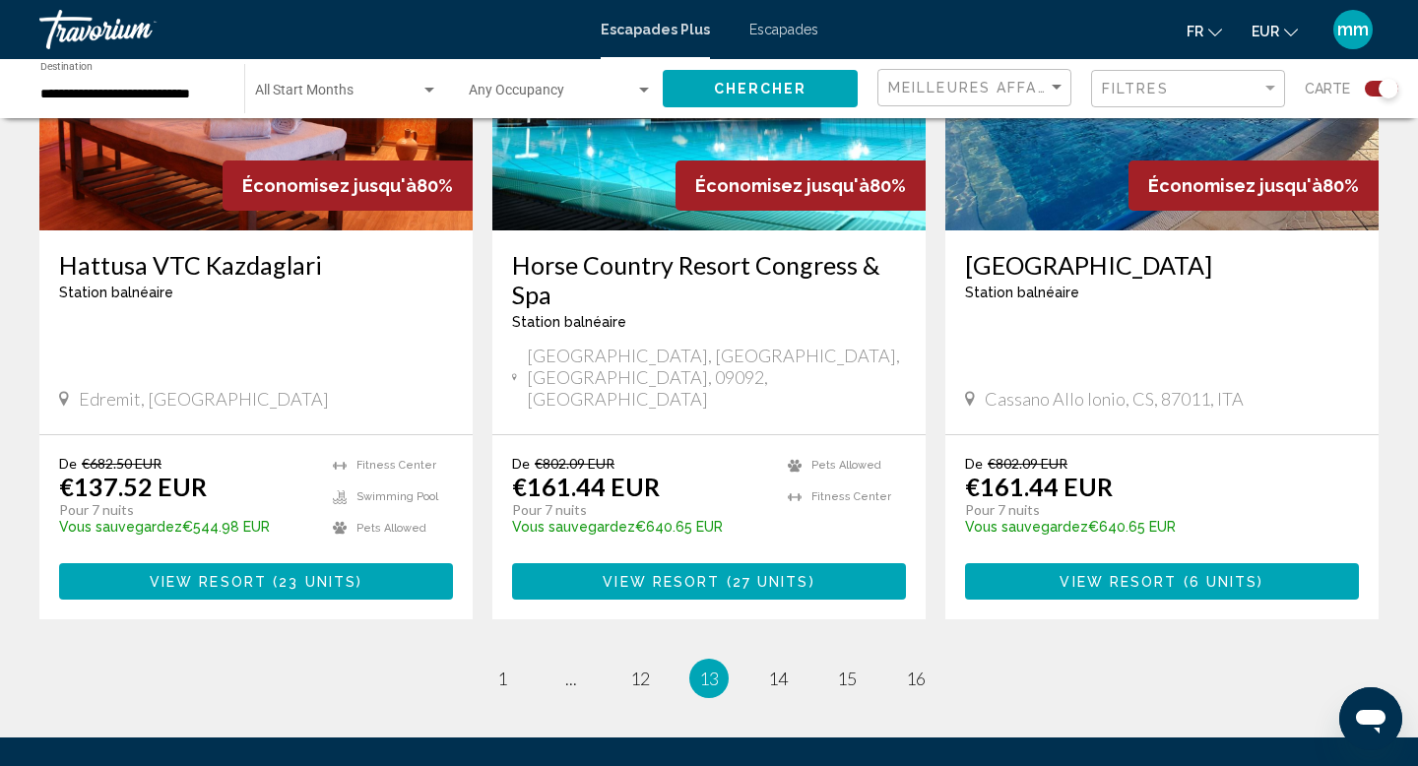
scroll to position [3083, 0]
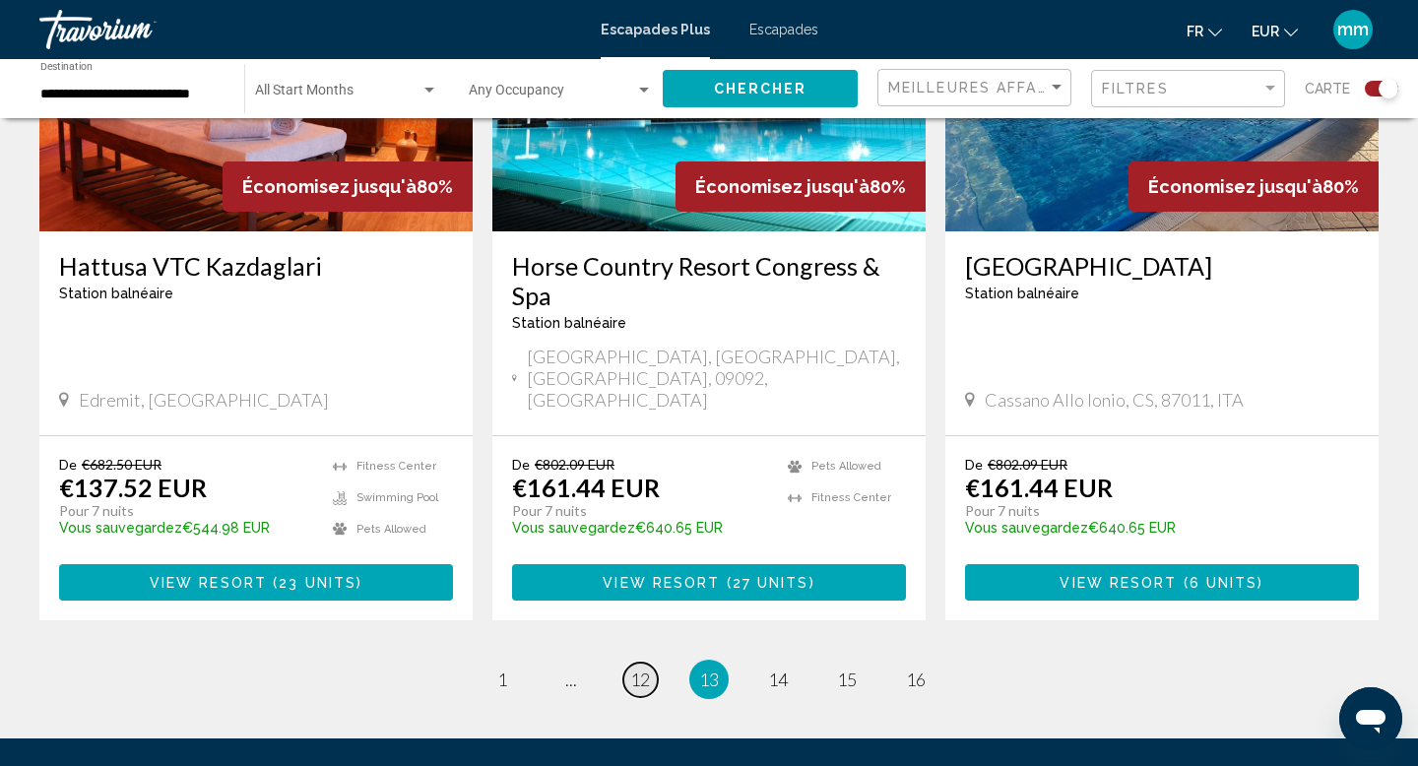
click at [637, 663] on link "page 12" at bounding box center [640, 680] width 34 height 34
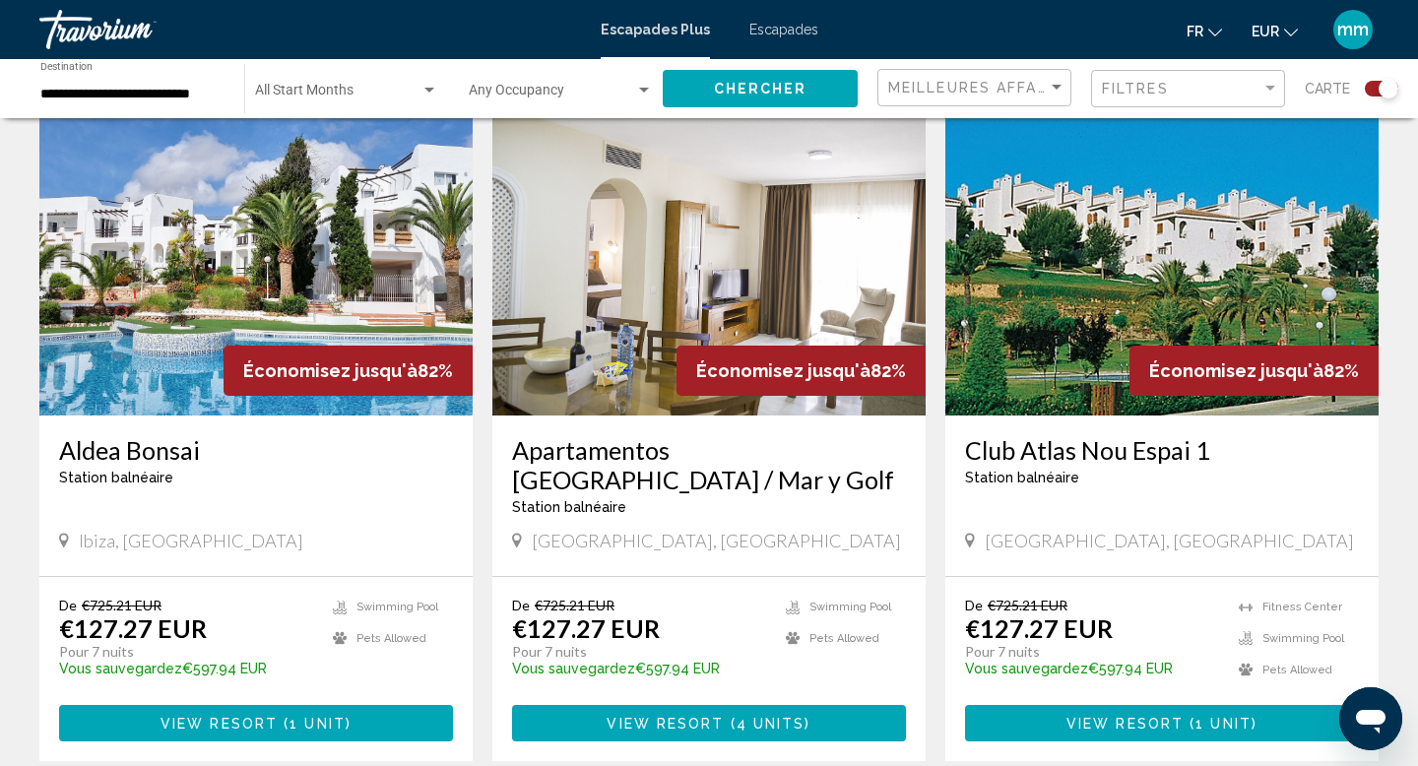
scroll to position [718, 0]
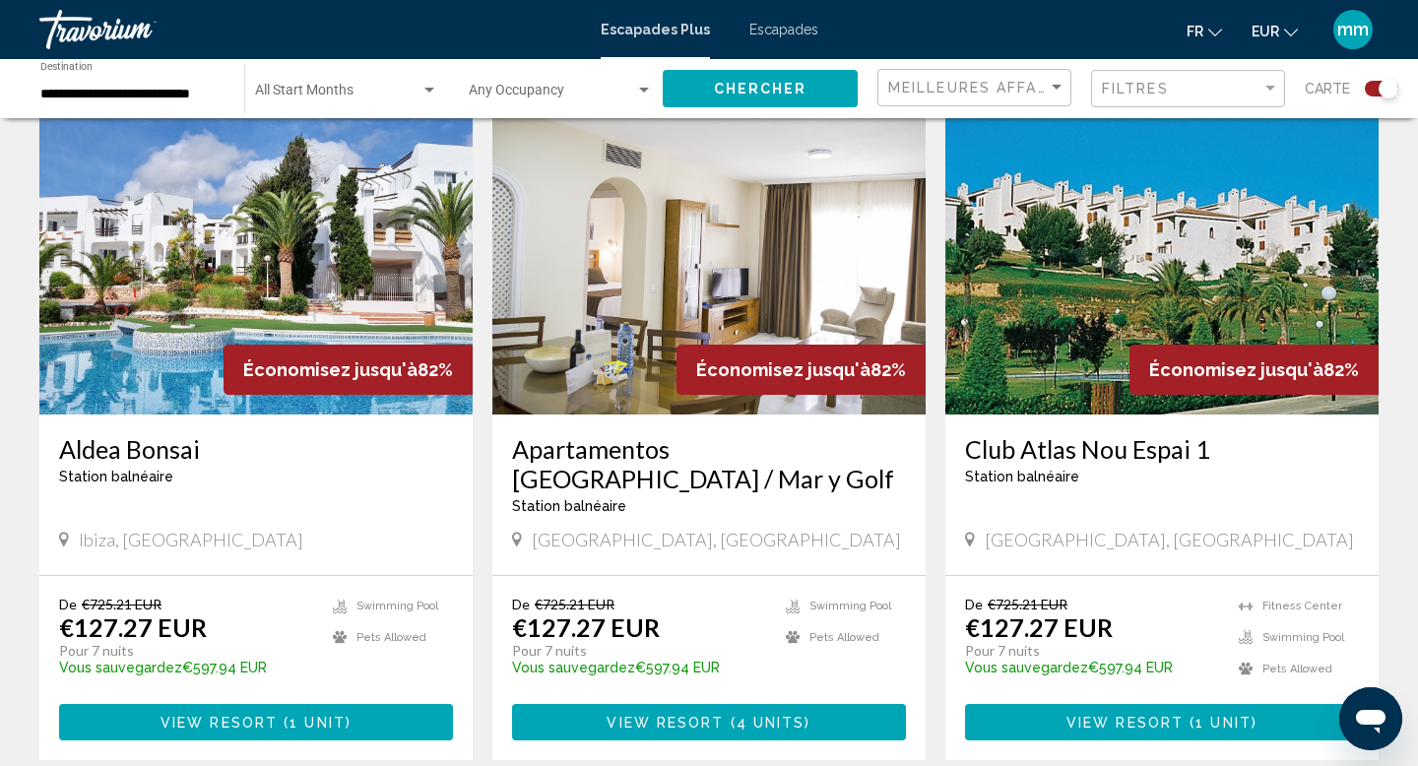
click at [179, 222] on img "Contenu principal" at bounding box center [255, 256] width 433 height 315
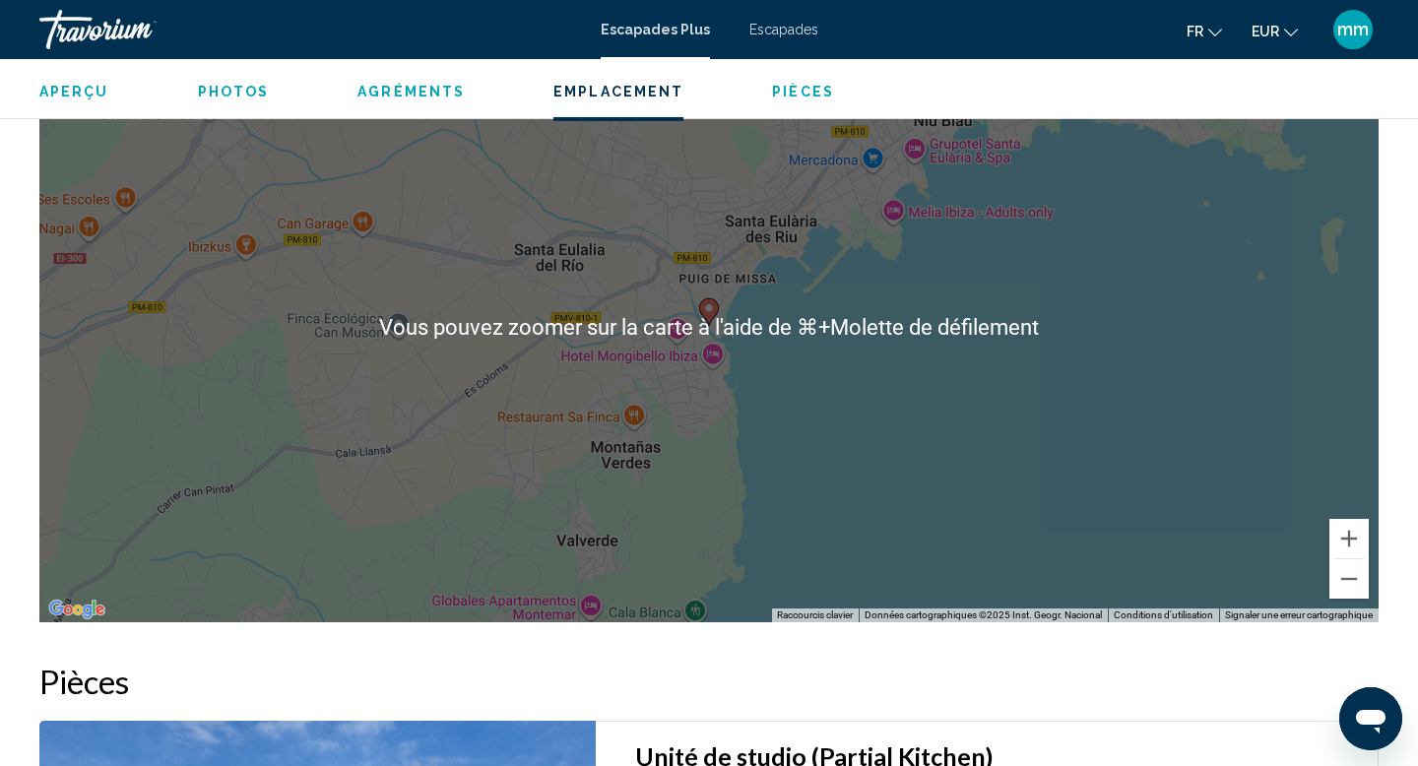
scroll to position [2883, 0]
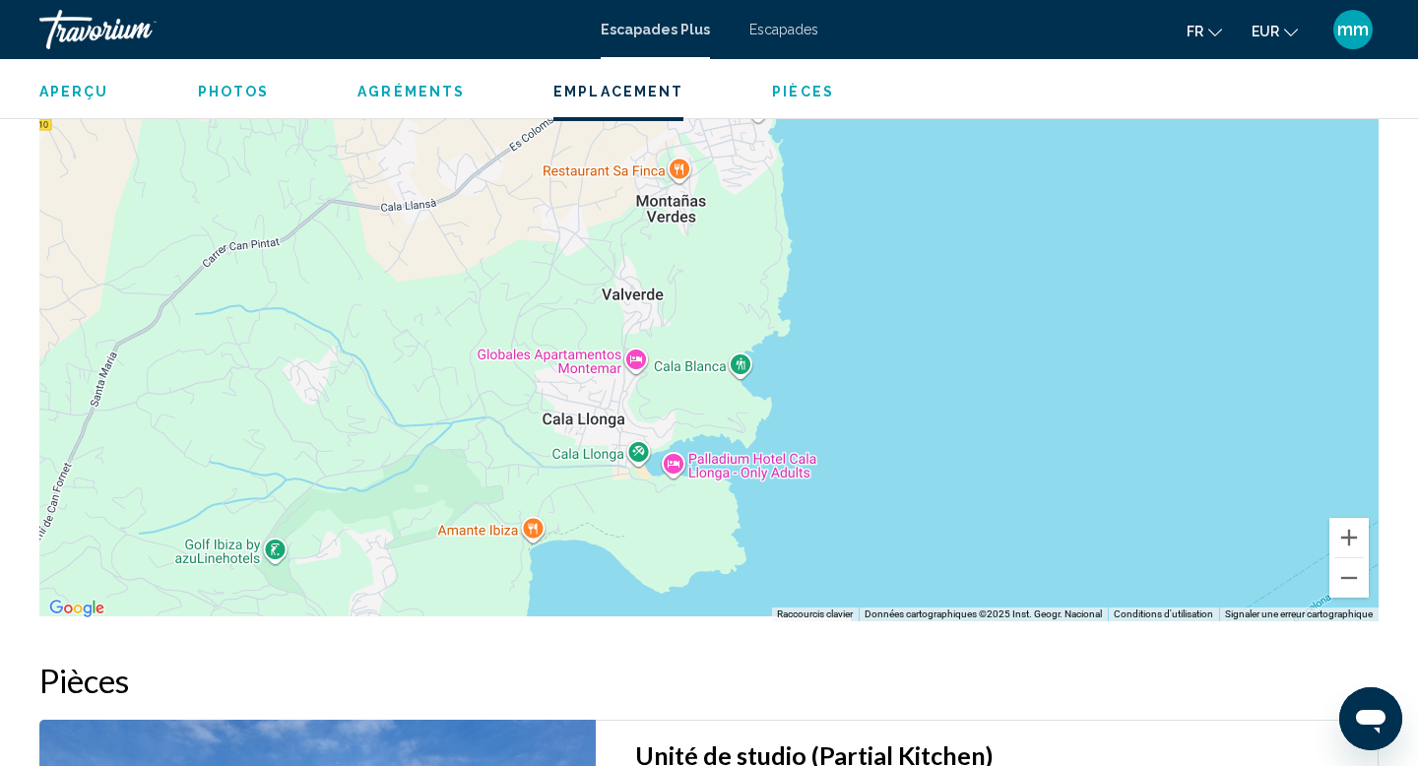
drag, startPoint x: 425, startPoint y: 462, endPoint x: 471, endPoint y: 215, distance: 251.3
click at [471, 215] on div "Pour activer le glissement avec le clavier, appuyez sur Alt+Entrée. Une fois ce…" at bounding box center [708, 326] width 1339 height 591
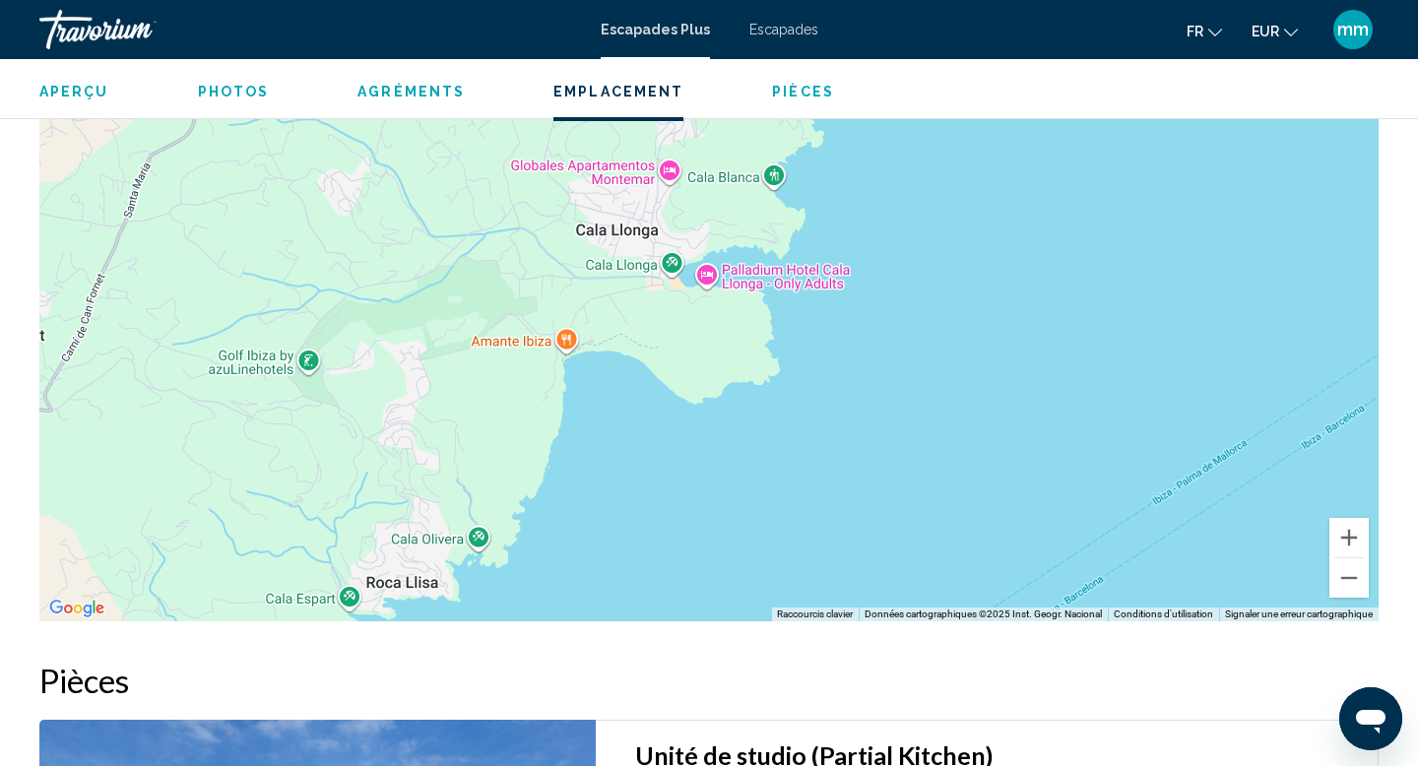
drag, startPoint x: 407, startPoint y: 569, endPoint x: 440, endPoint y: 376, distance: 195.9
click at [440, 376] on div "Pour activer le glissement avec le clavier, appuyez sur Alt+Entrée. Une fois ce…" at bounding box center [708, 326] width 1339 height 591
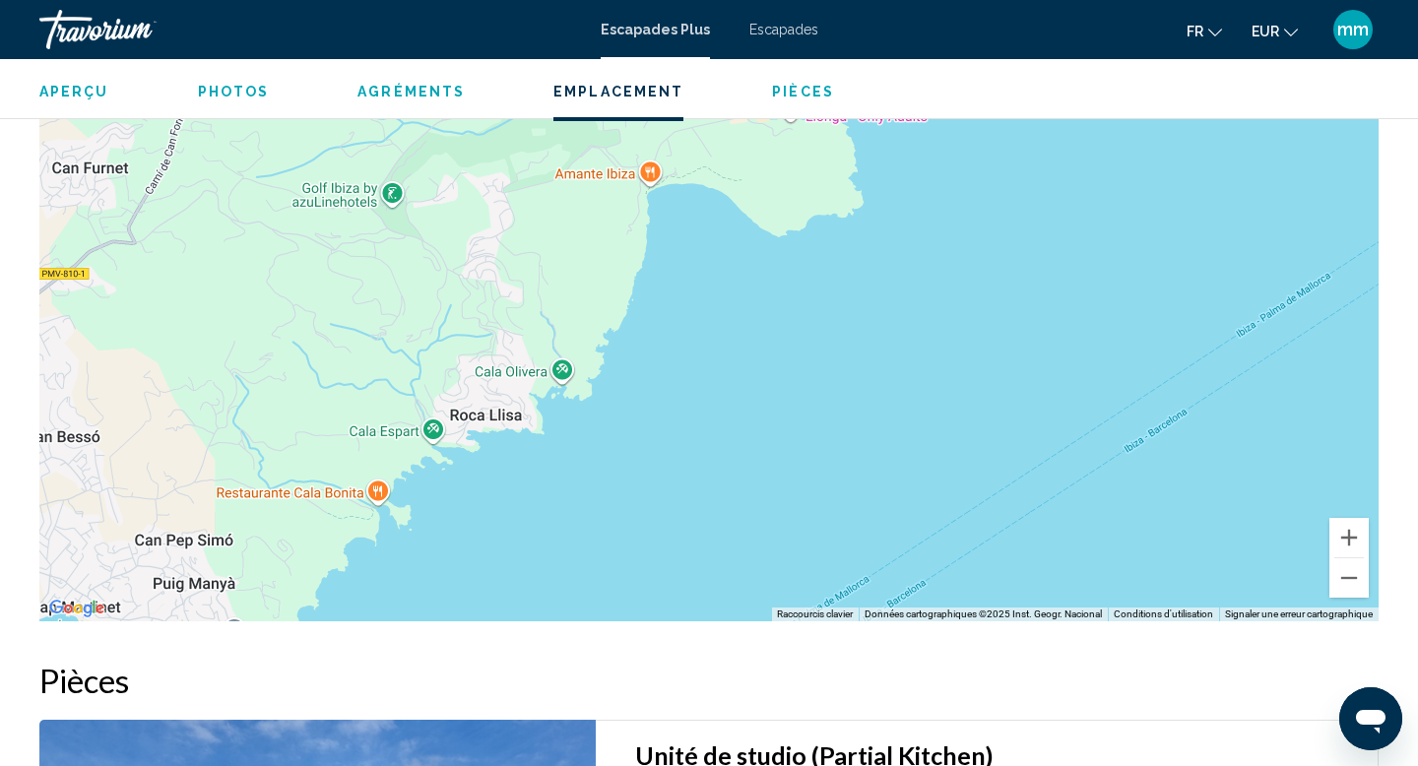
drag, startPoint x: 447, startPoint y: 509, endPoint x: 531, endPoint y: 341, distance: 188.1
click at [531, 341] on div "Pour activer le glissement avec le clavier, appuyez sur Alt+Entrée. Une fois ce…" at bounding box center [708, 326] width 1339 height 591
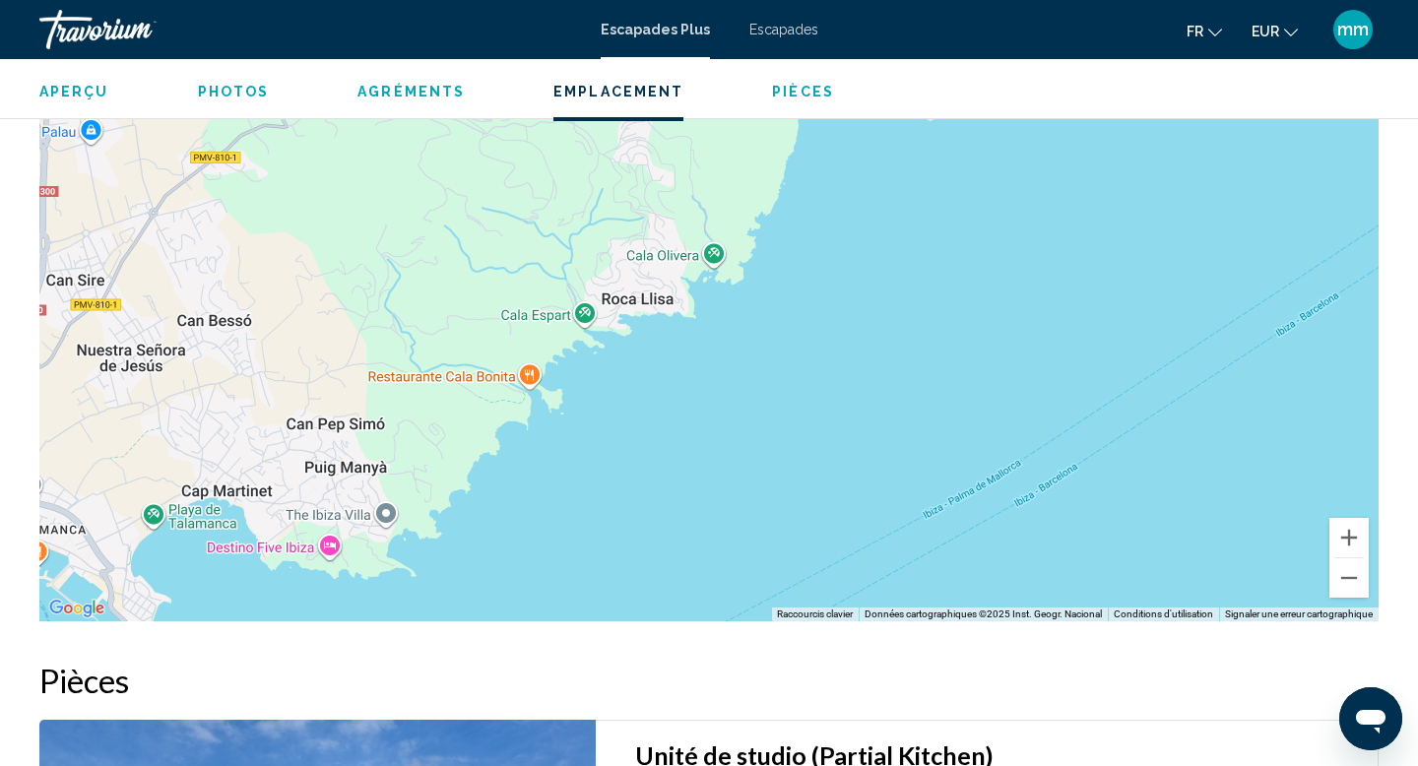
drag, startPoint x: 491, startPoint y: 487, endPoint x: 645, endPoint y: 368, distance: 193.8
click at [645, 368] on div "Contenu principal" at bounding box center [708, 326] width 1339 height 591
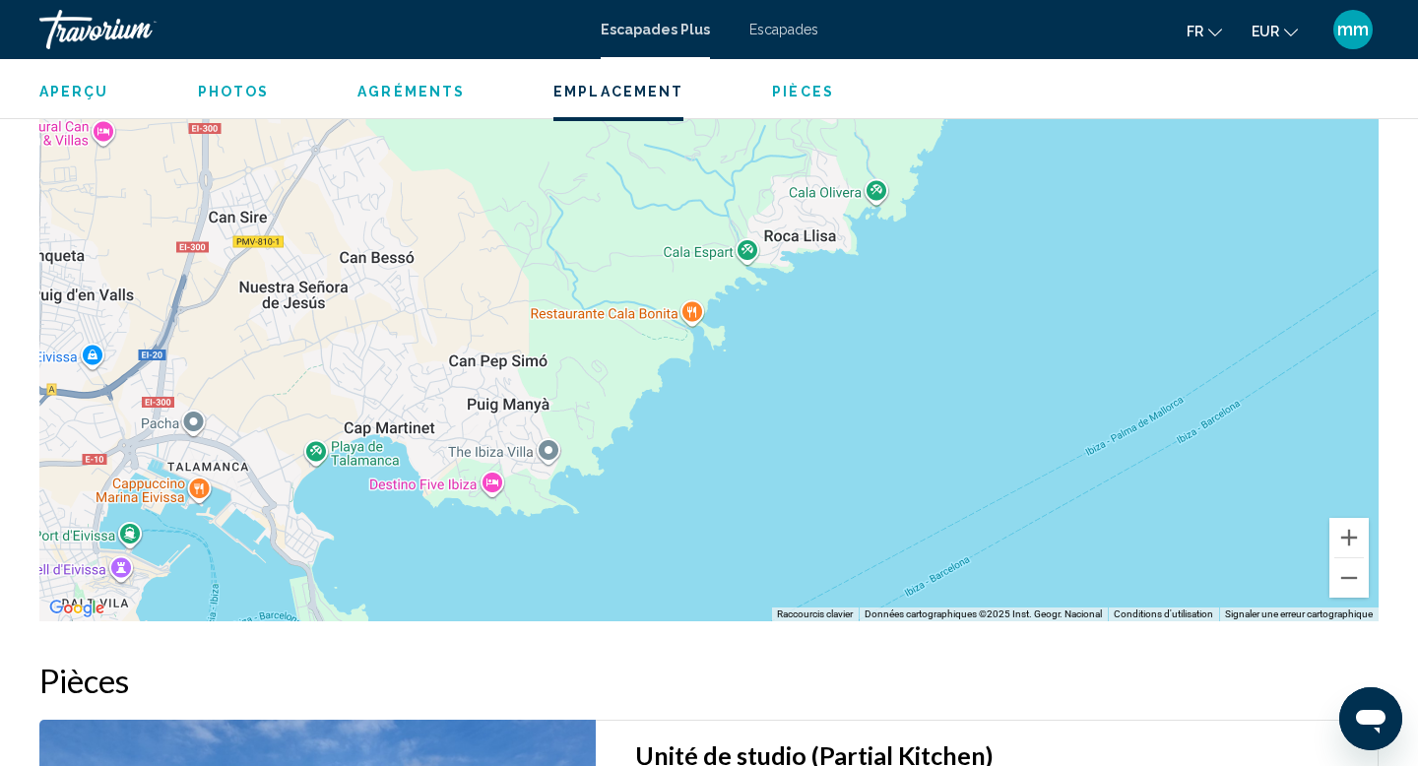
drag, startPoint x: 525, startPoint y: 534, endPoint x: 694, endPoint y: 470, distance: 181.1
click at [694, 470] on div "Contenu principal" at bounding box center [708, 326] width 1339 height 591
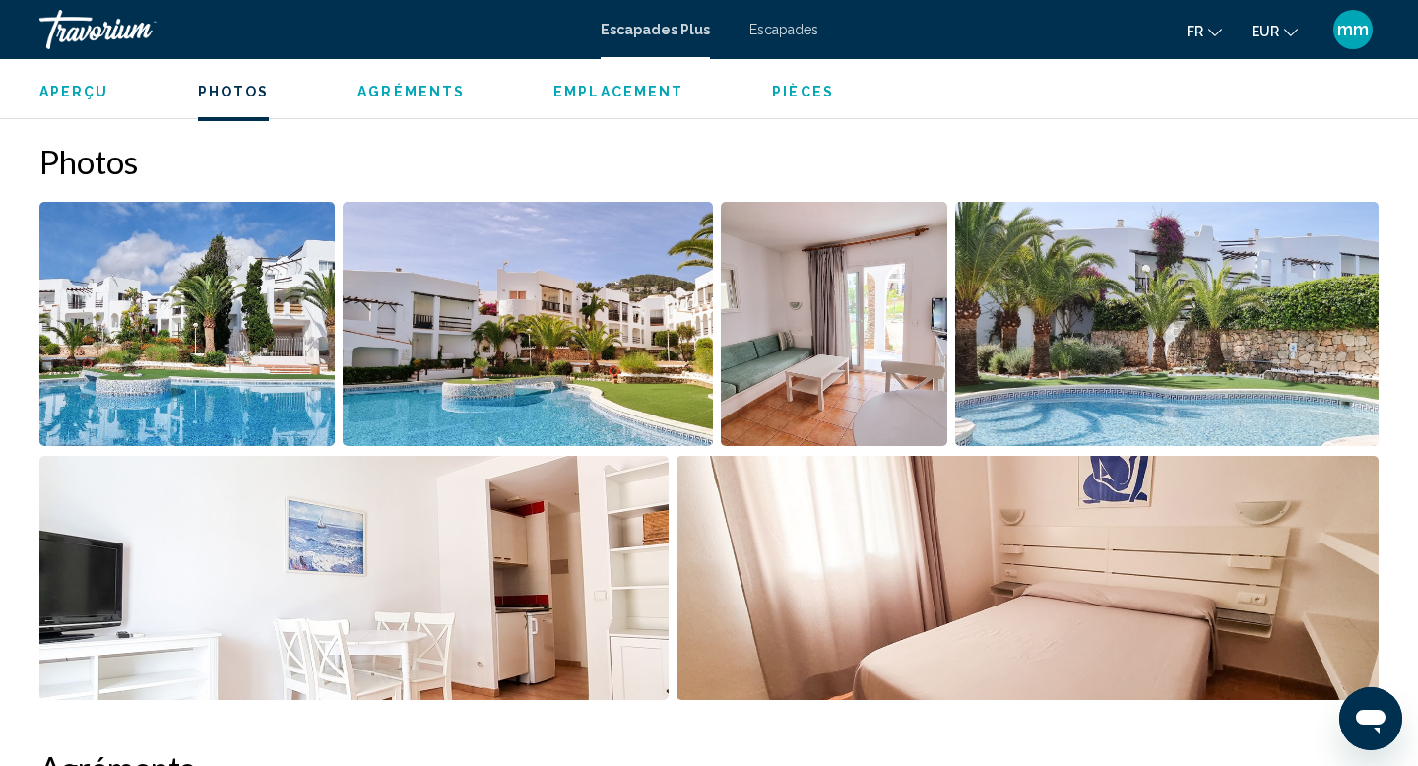
scroll to position [882, 0]
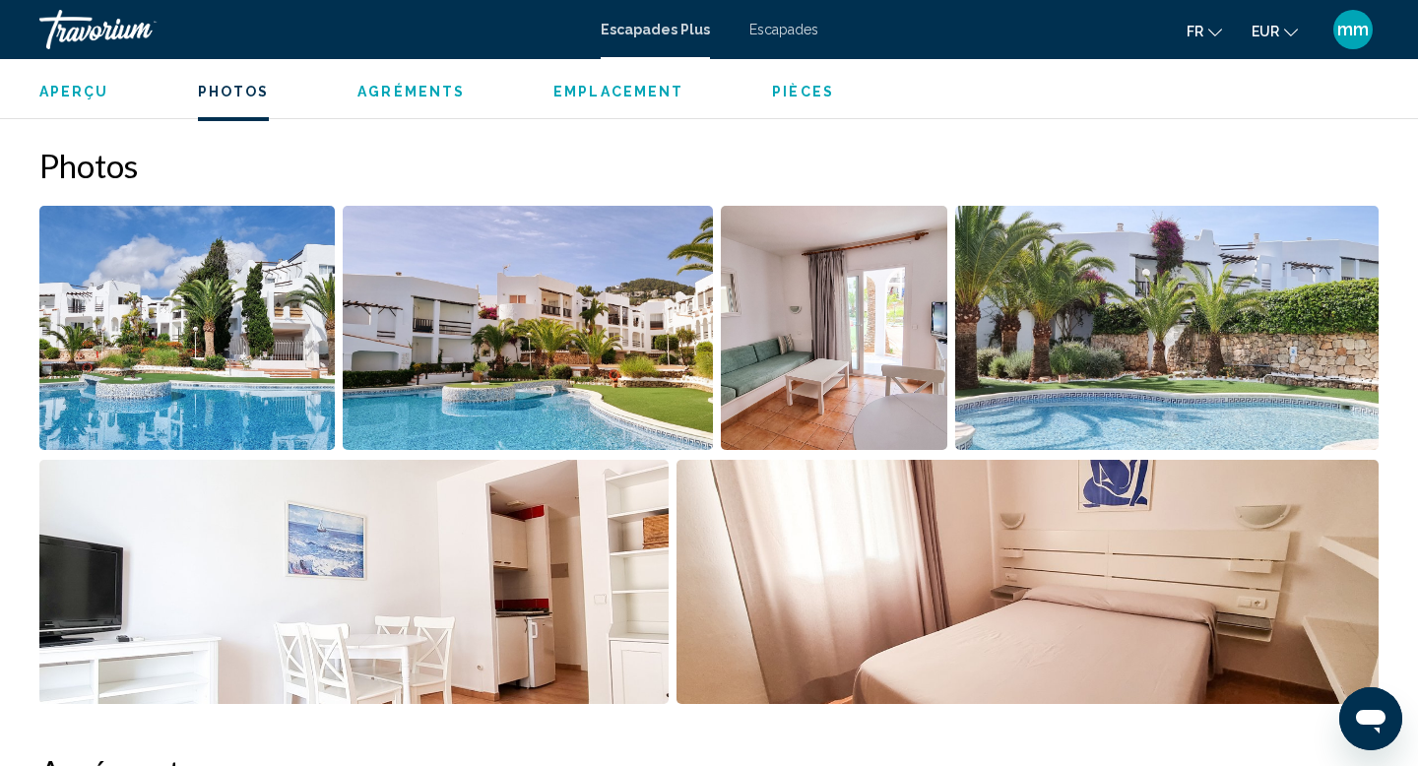
click at [280, 354] on img "Open full-screen image slider" at bounding box center [186, 328] width 295 height 244
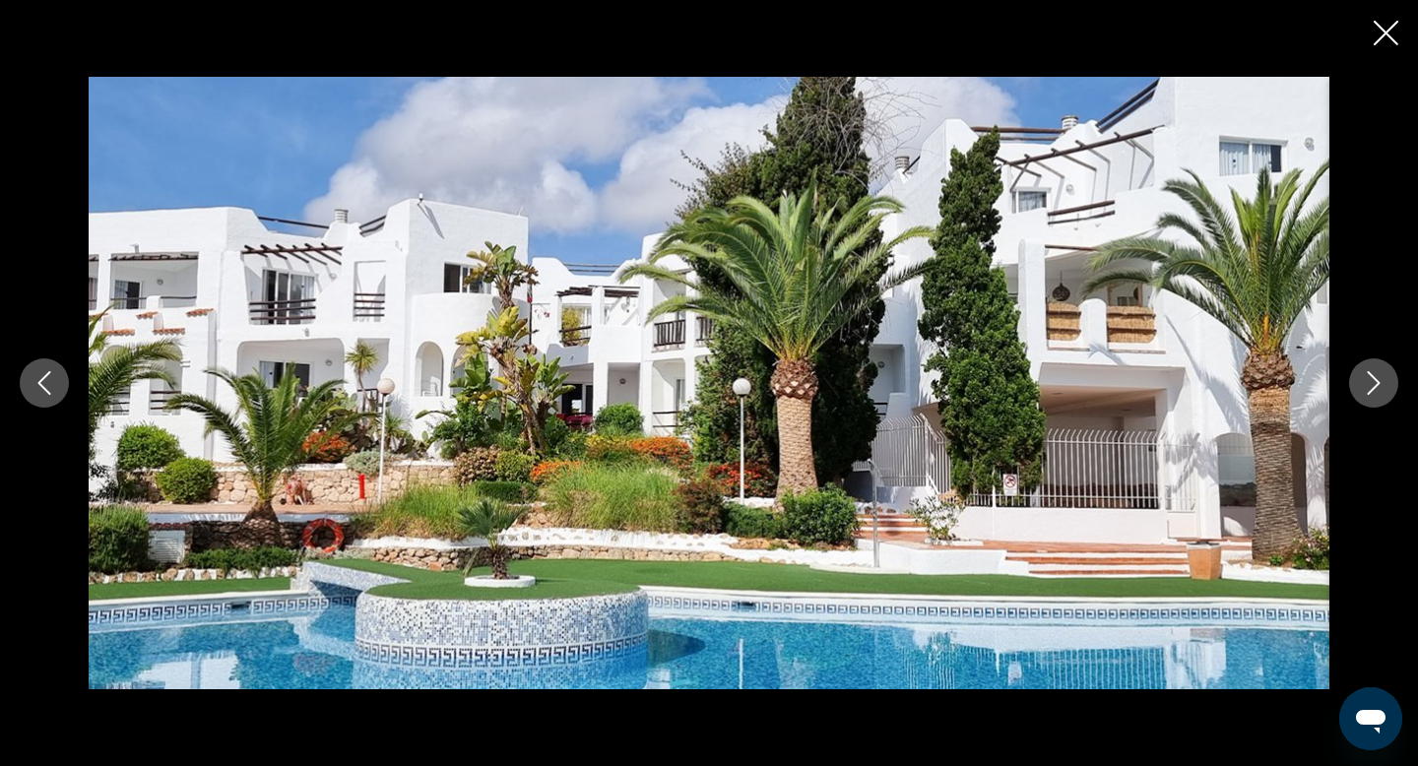
click at [1368, 383] on icon "Next image" at bounding box center [1374, 383] width 24 height 24
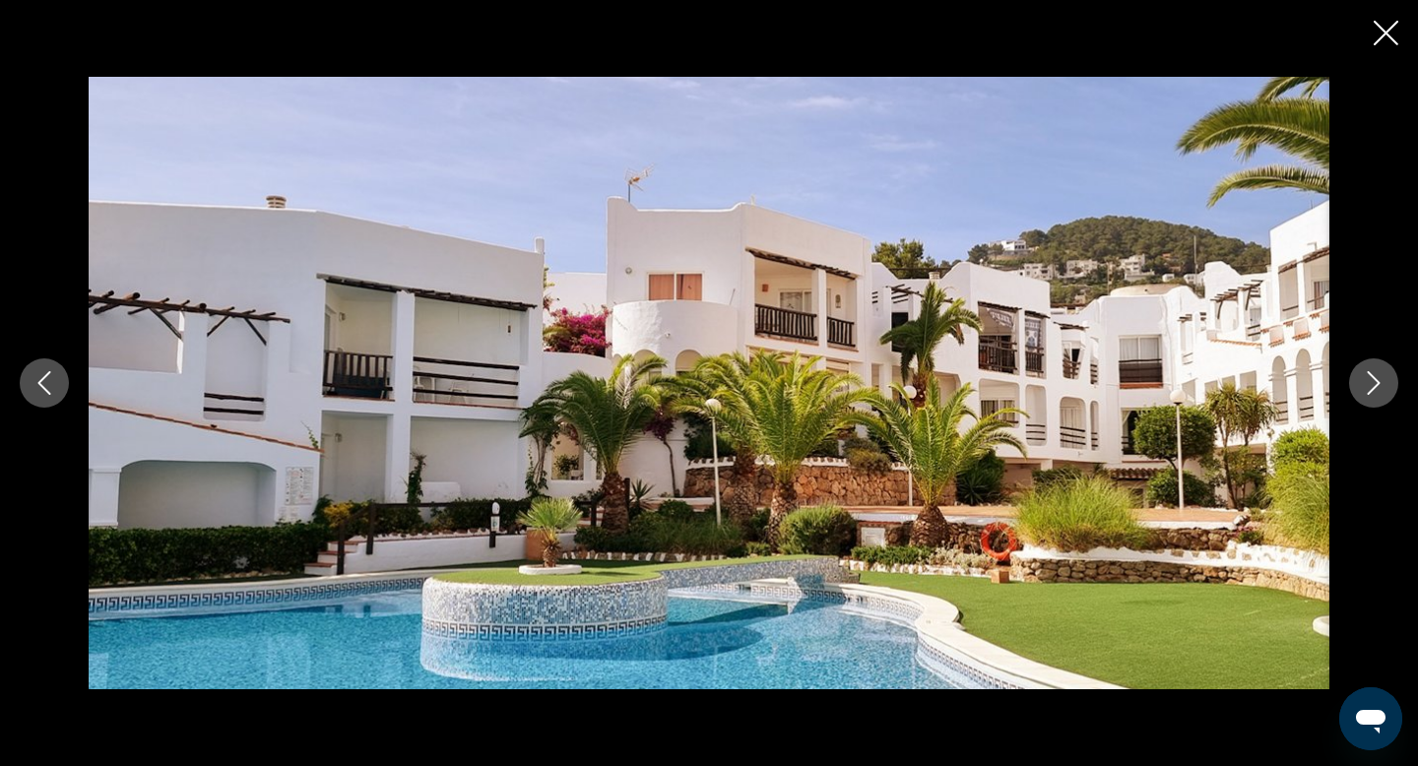
click at [1368, 383] on icon "Next image" at bounding box center [1374, 383] width 24 height 24
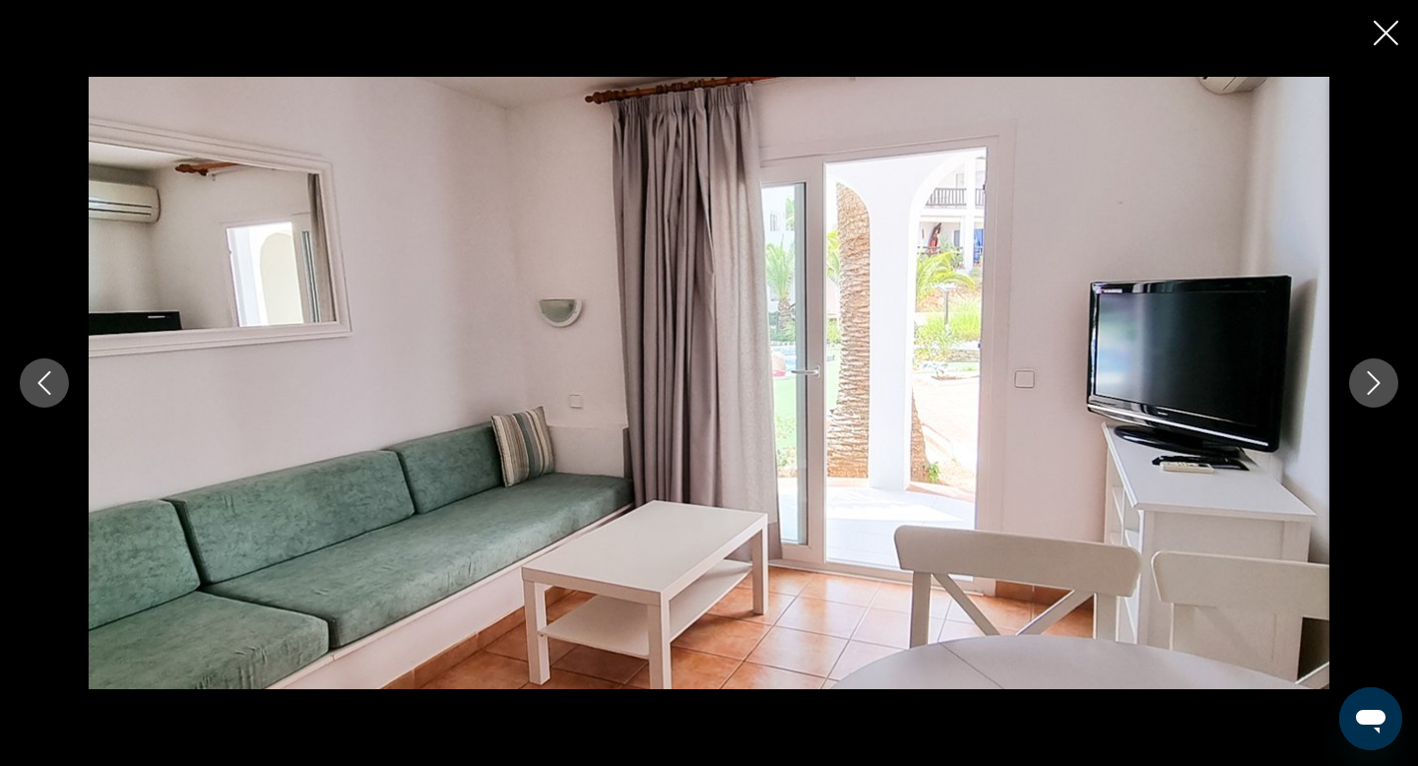
click at [1368, 383] on icon "Next image" at bounding box center [1374, 383] width 24 height 24
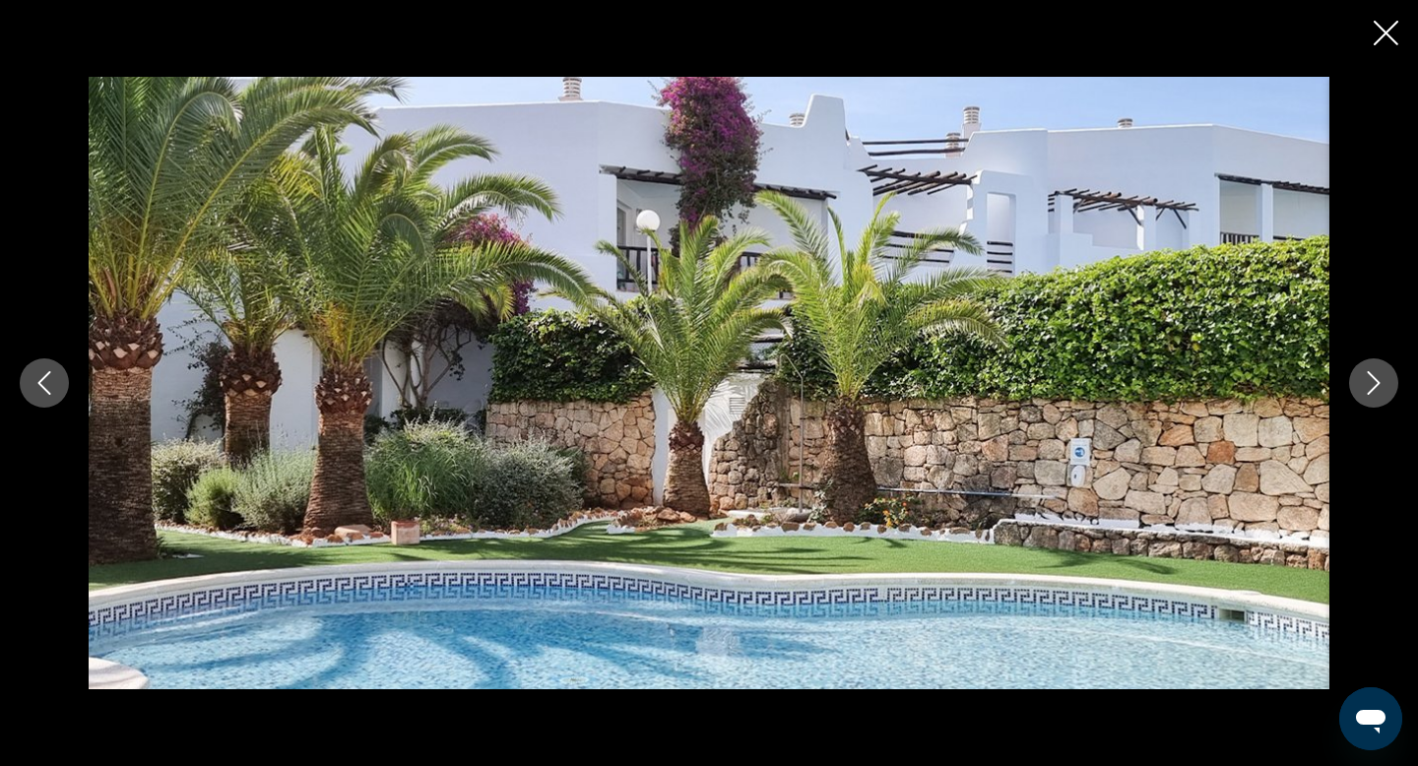
click at [1368, 383] on icon "Next image" at bounding box center [1374, 383] width 24 height 24
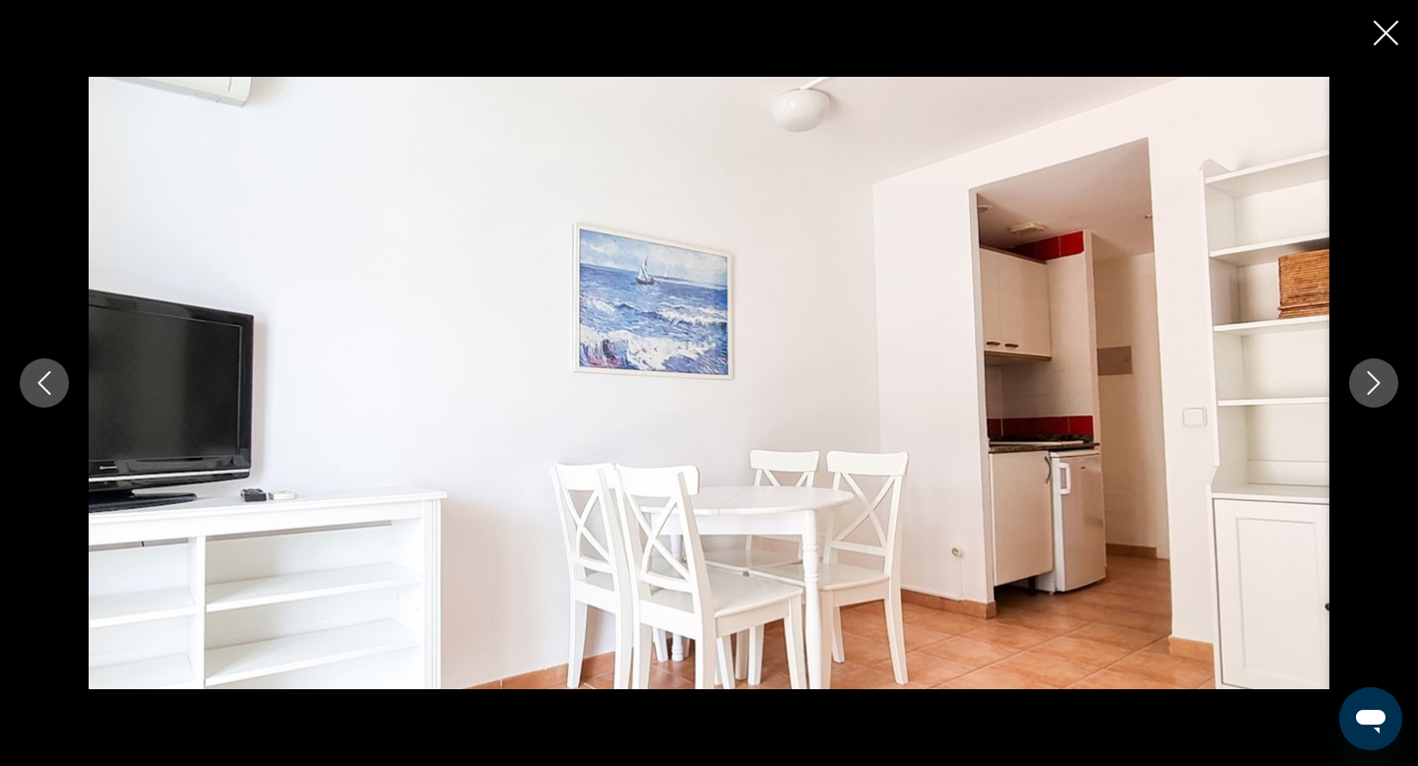
click at [1368, 383] on icon "Next image" at bounding box center [1374, 383] width 24 height 24
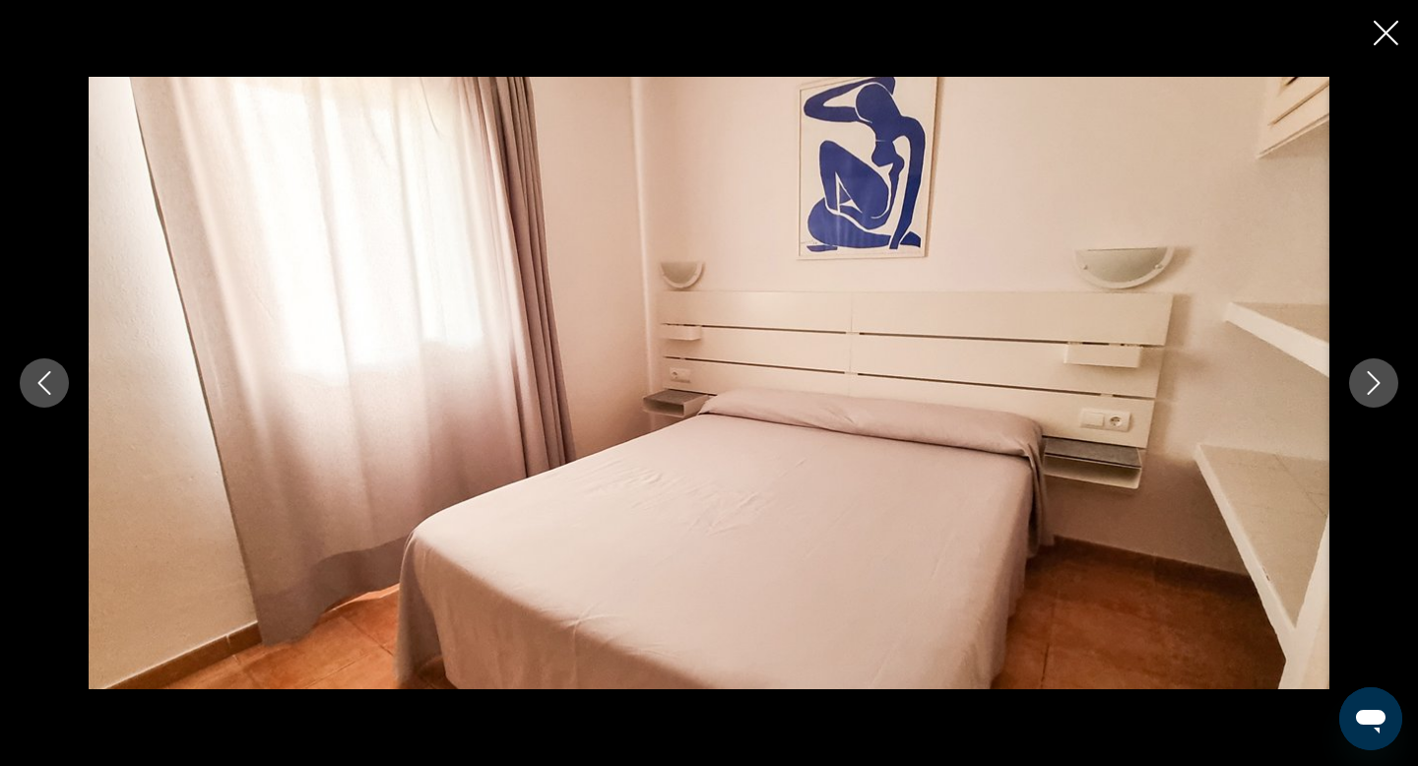
click at [1369, 384] on icon "Next image" at bounding box center [1374, 383] width 24 height 24
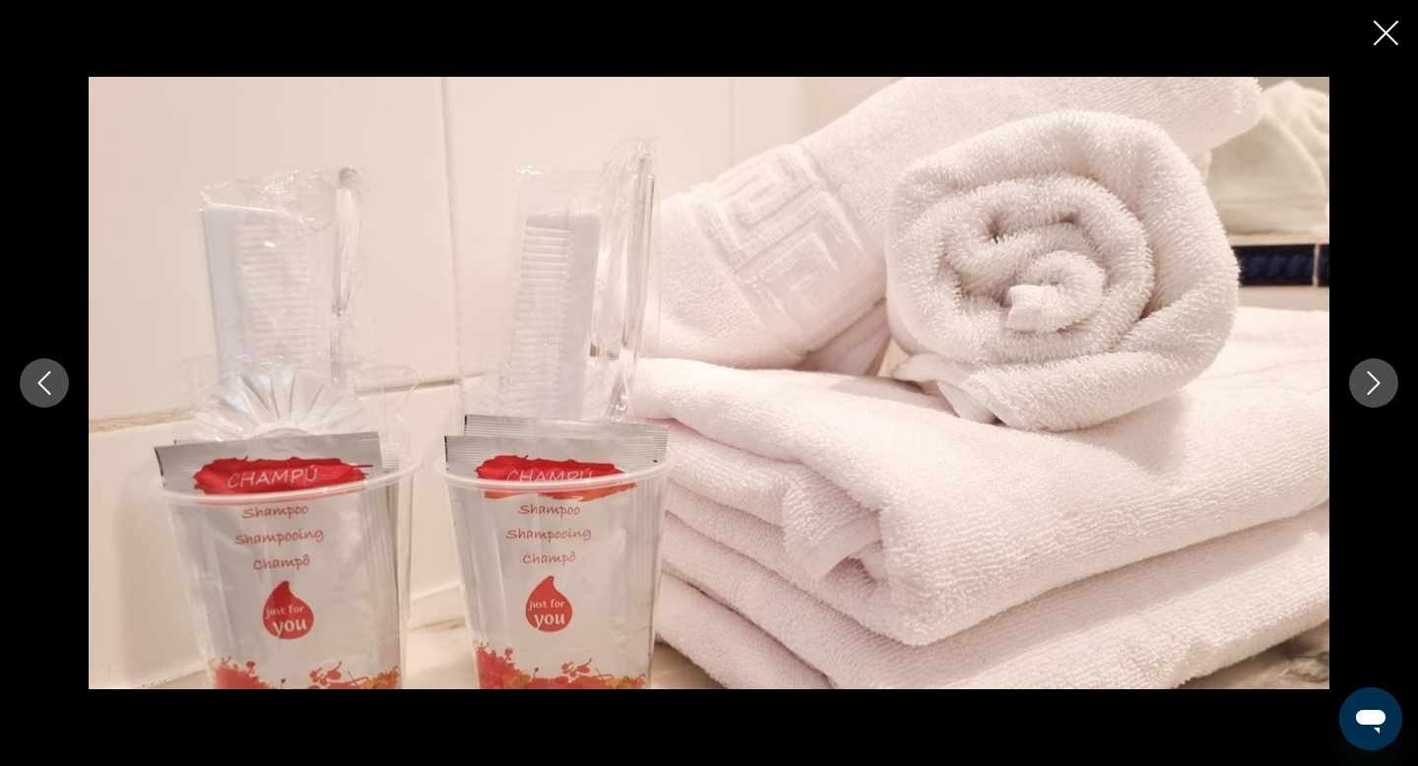
click at [1369, 384] on icon "Next image" at bounding box center [1374, 383] width 24 height 24
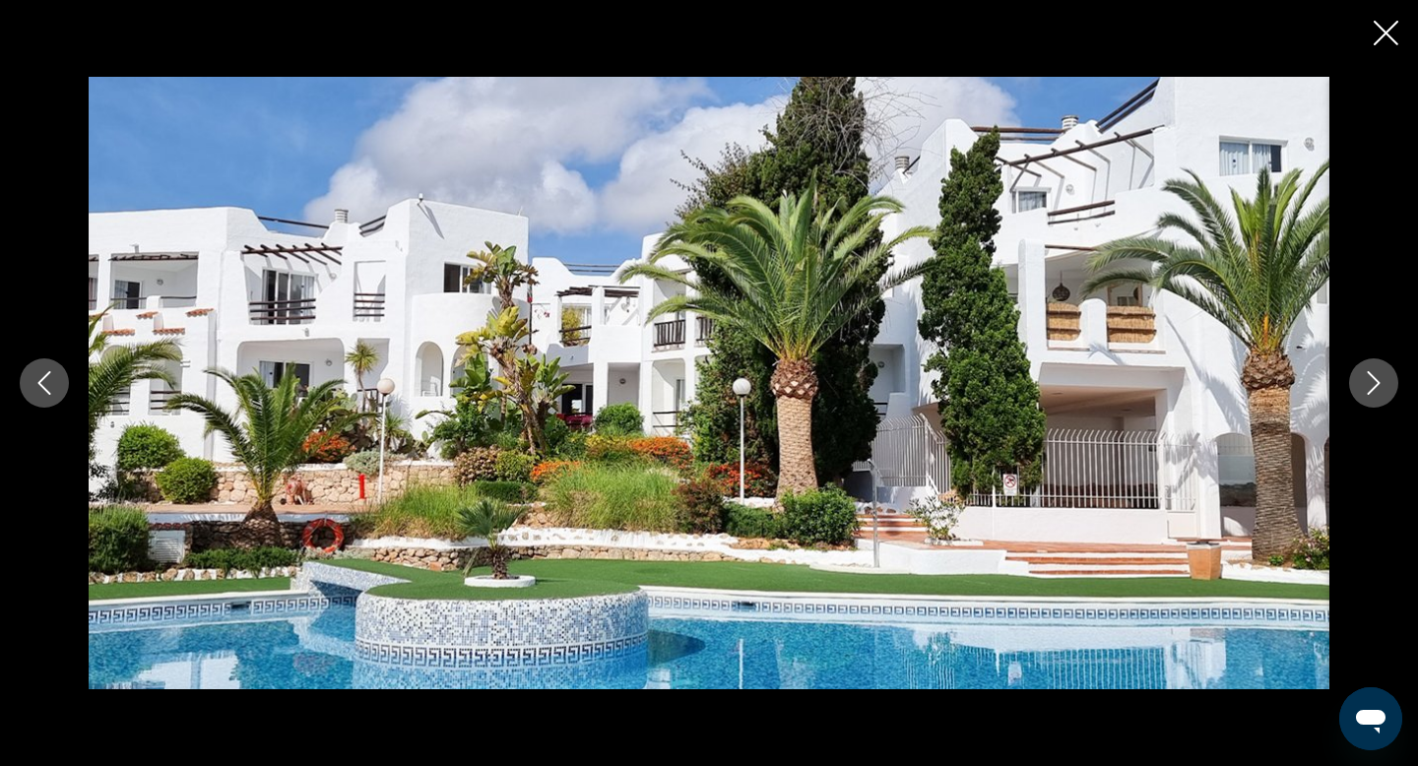
click at [1369, 384] on icon "Next image" at bounding box center [1374, 383] width 24 height 24
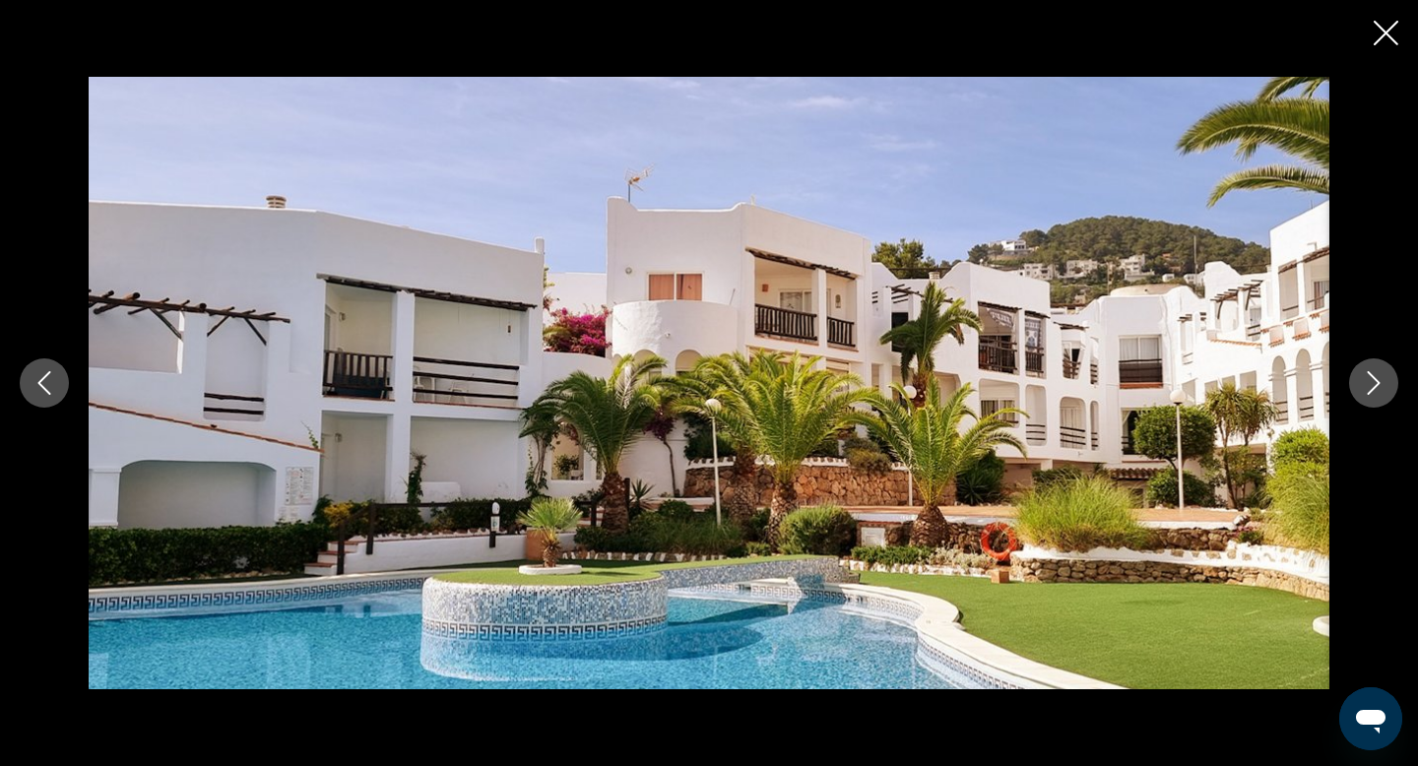
click at [1369, 384] on icon "Next image" at bounding box center [1374, 383] width 24 height 24
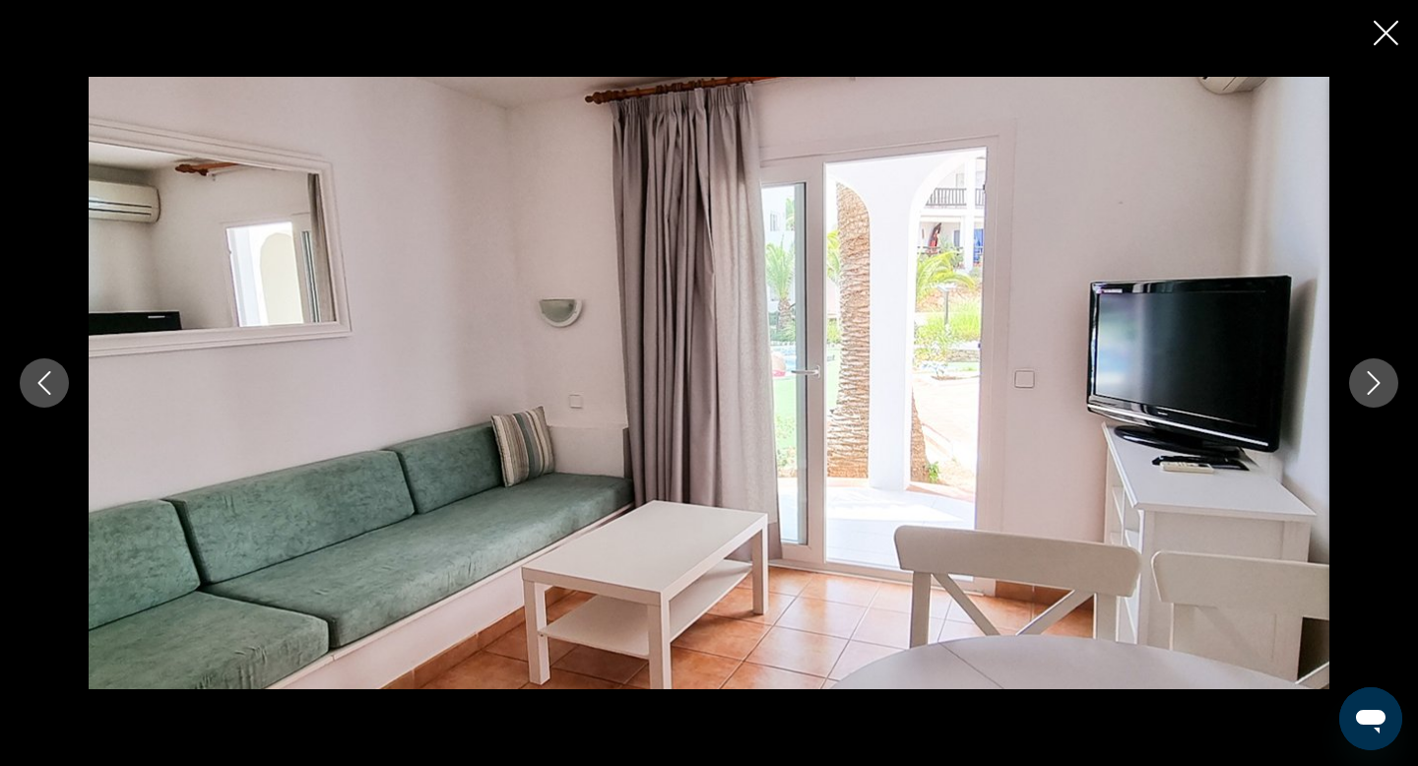
click at [1369, 384] on icon "Next image" at bounding box center [1374, 383] width 24 height 24
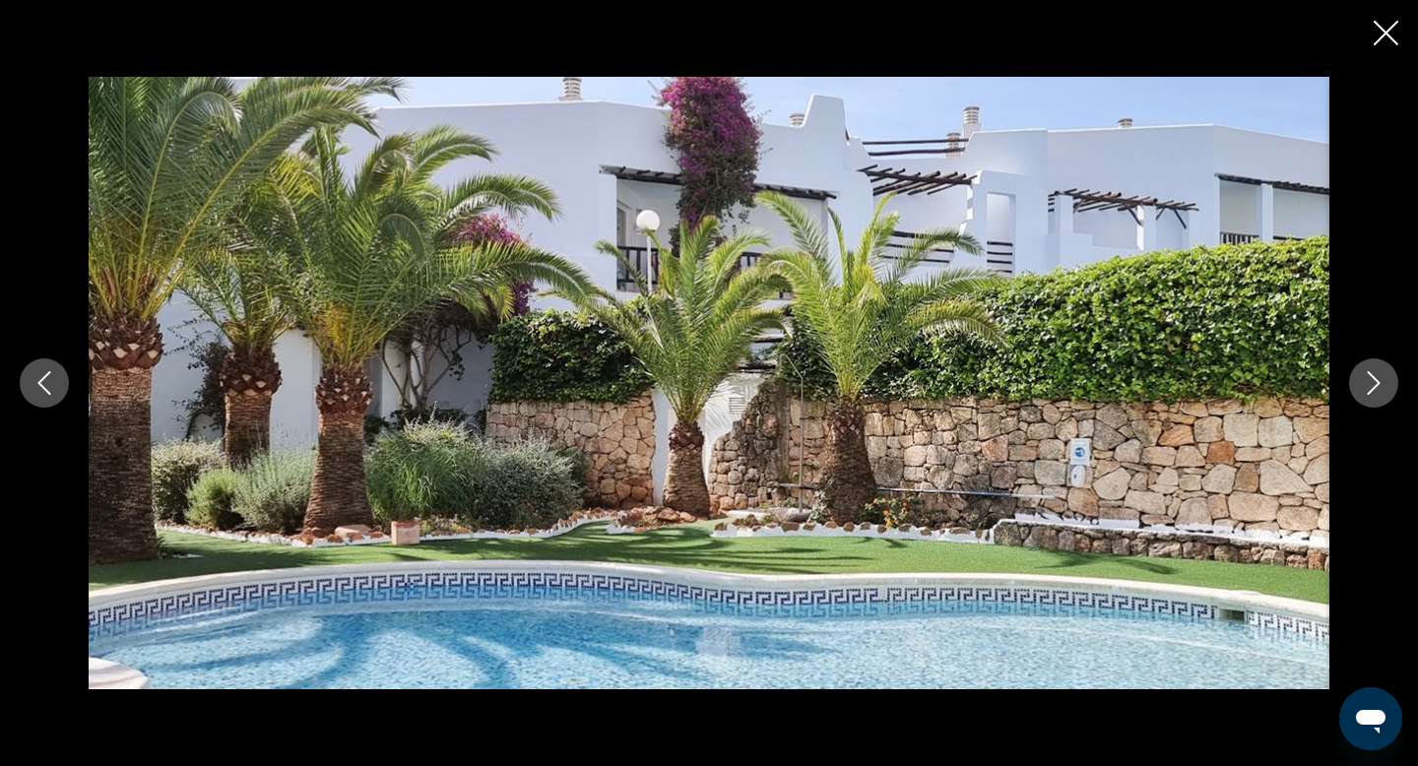
click at [1369, 384] on icon "Next image" at bounding box center [1374, 383] width 24 height 24
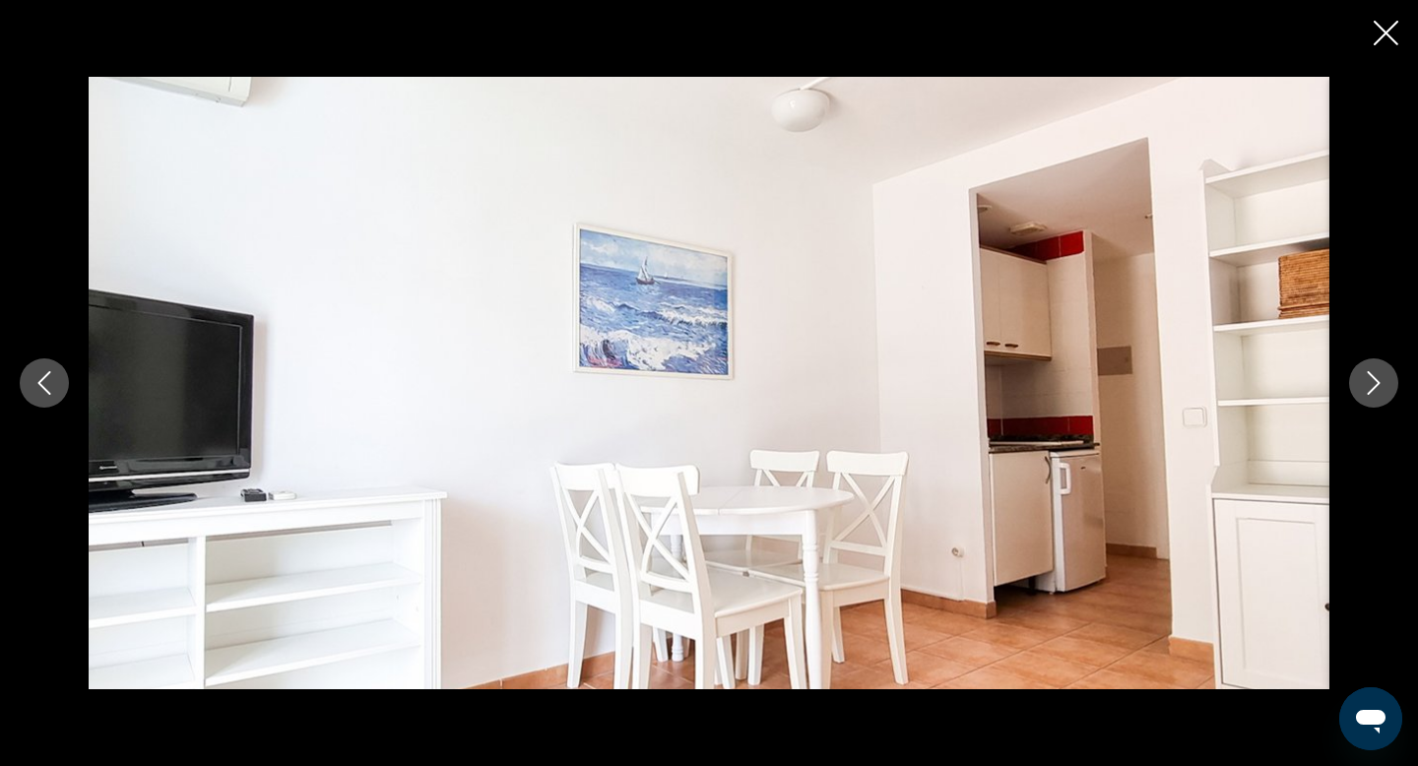
click at [1369, 384] on icon "Next image" at bounding box center [1374, 383] width 24 height 24
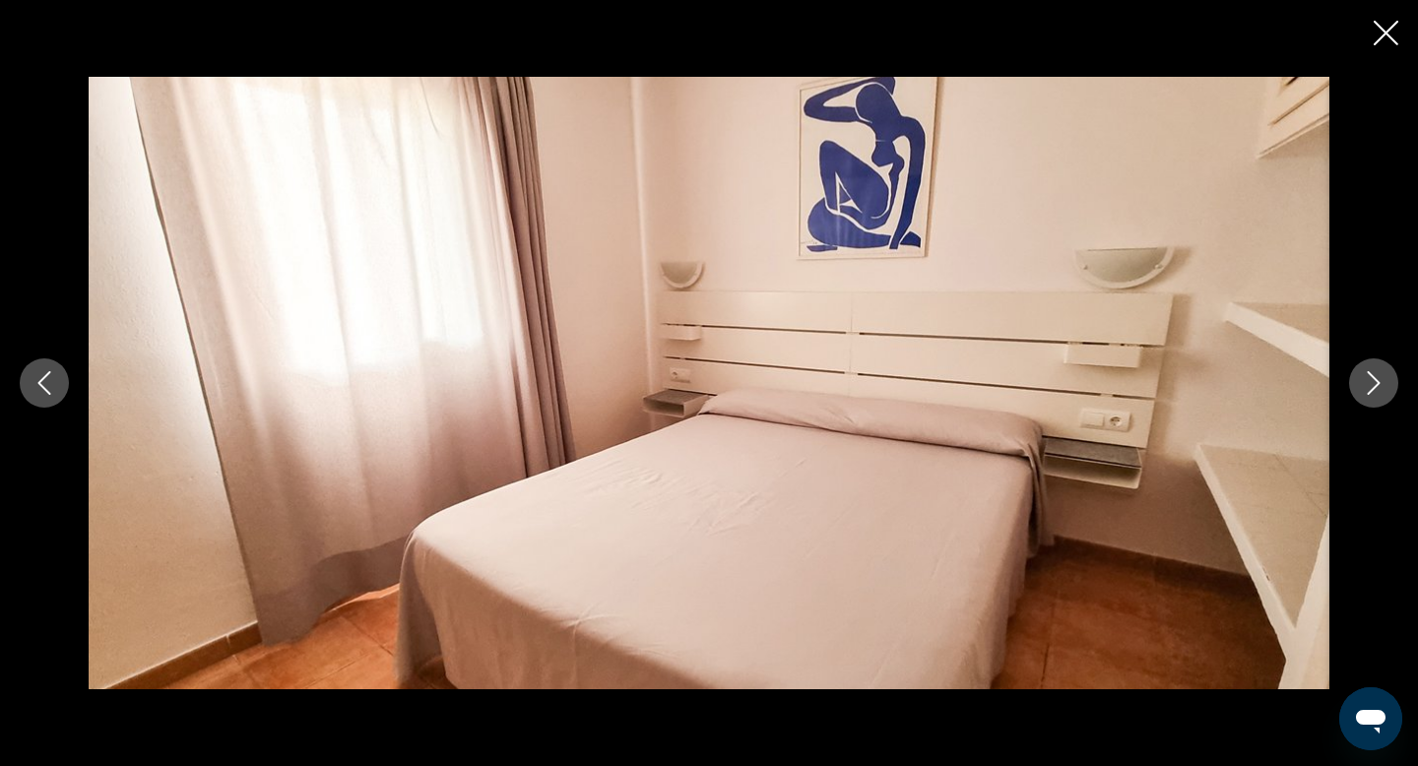
click at [1384, 35] on icon "Close slideshow" at bounding box center [1386, 33] width 25 height 25
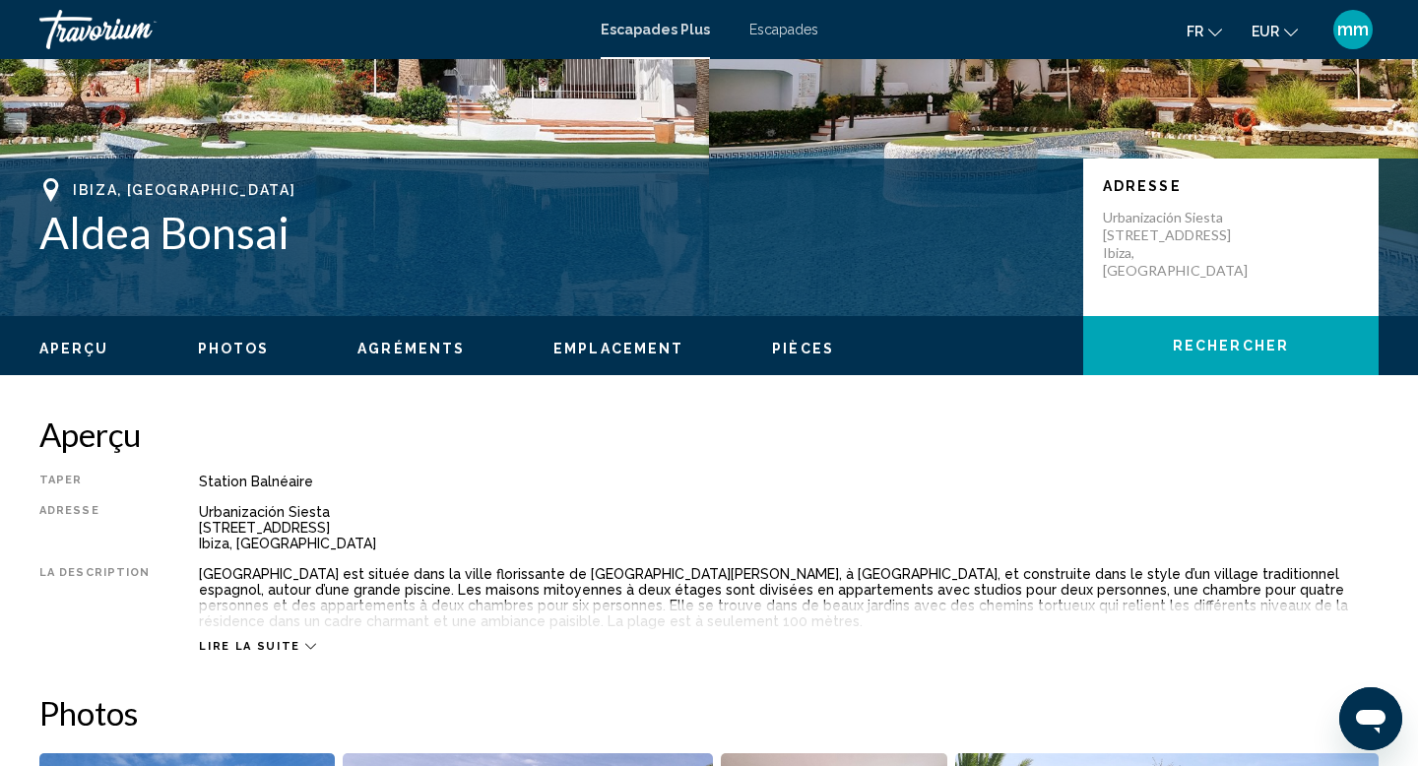
scroll to position [331, 0]
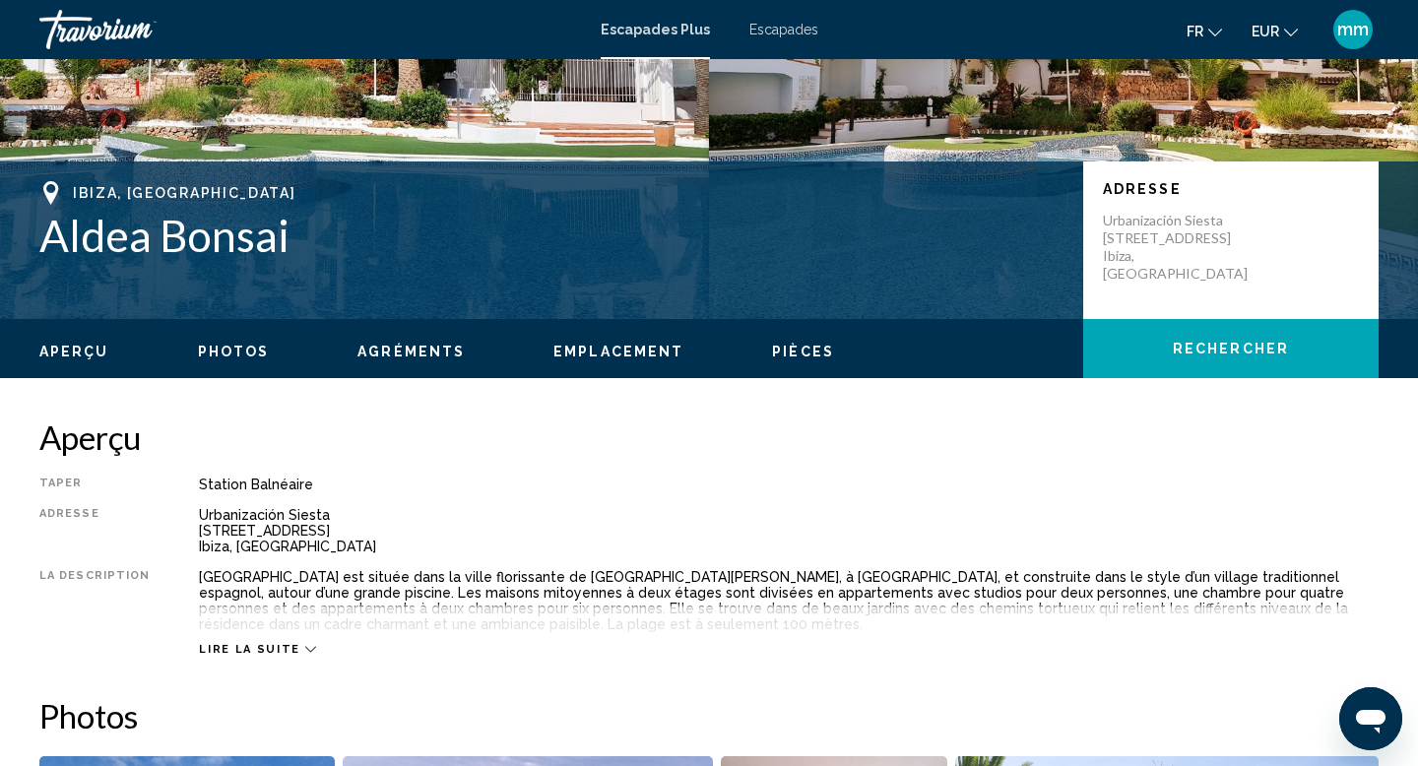
click at [265, 643] on span "Lire la suite" at bounding box center [249, 649] width 100 height 13
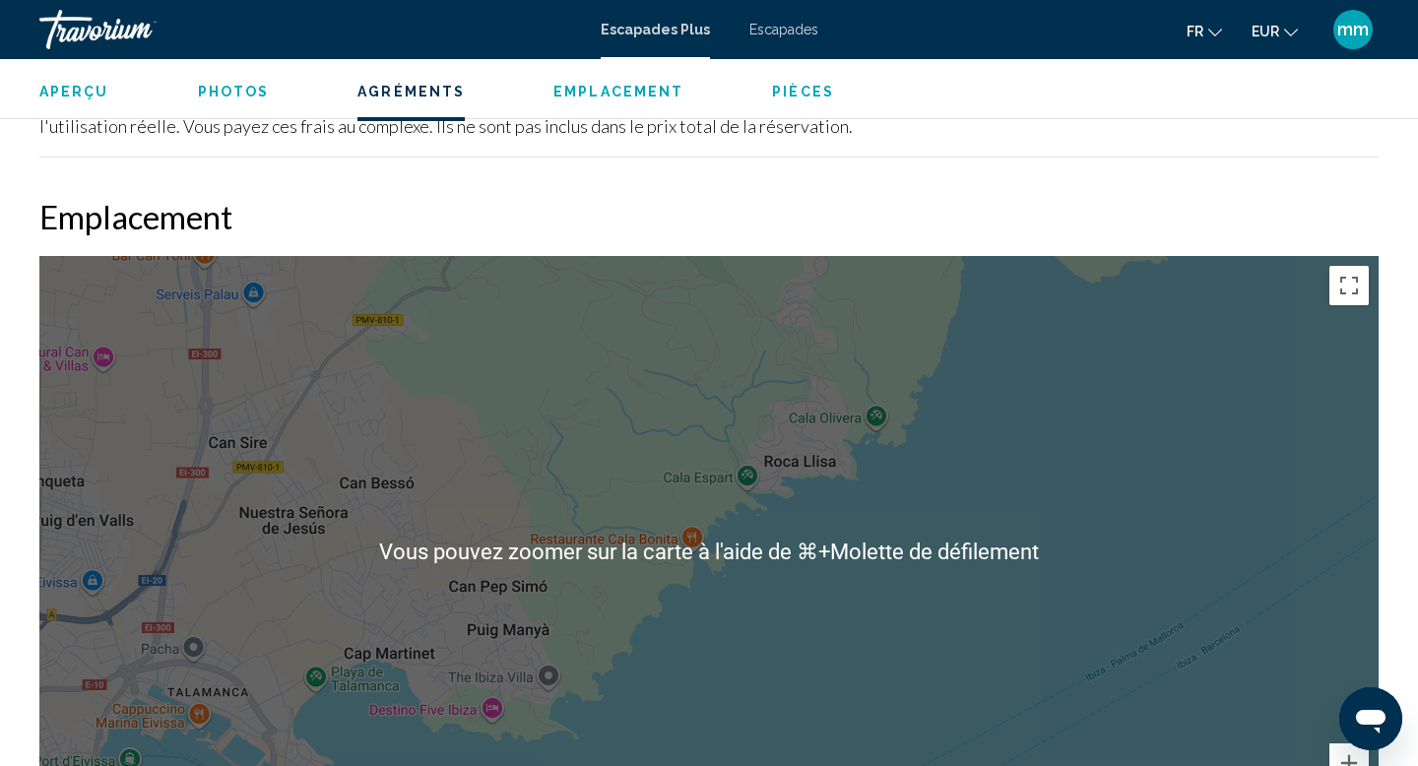
scroll to position [2652, 0]
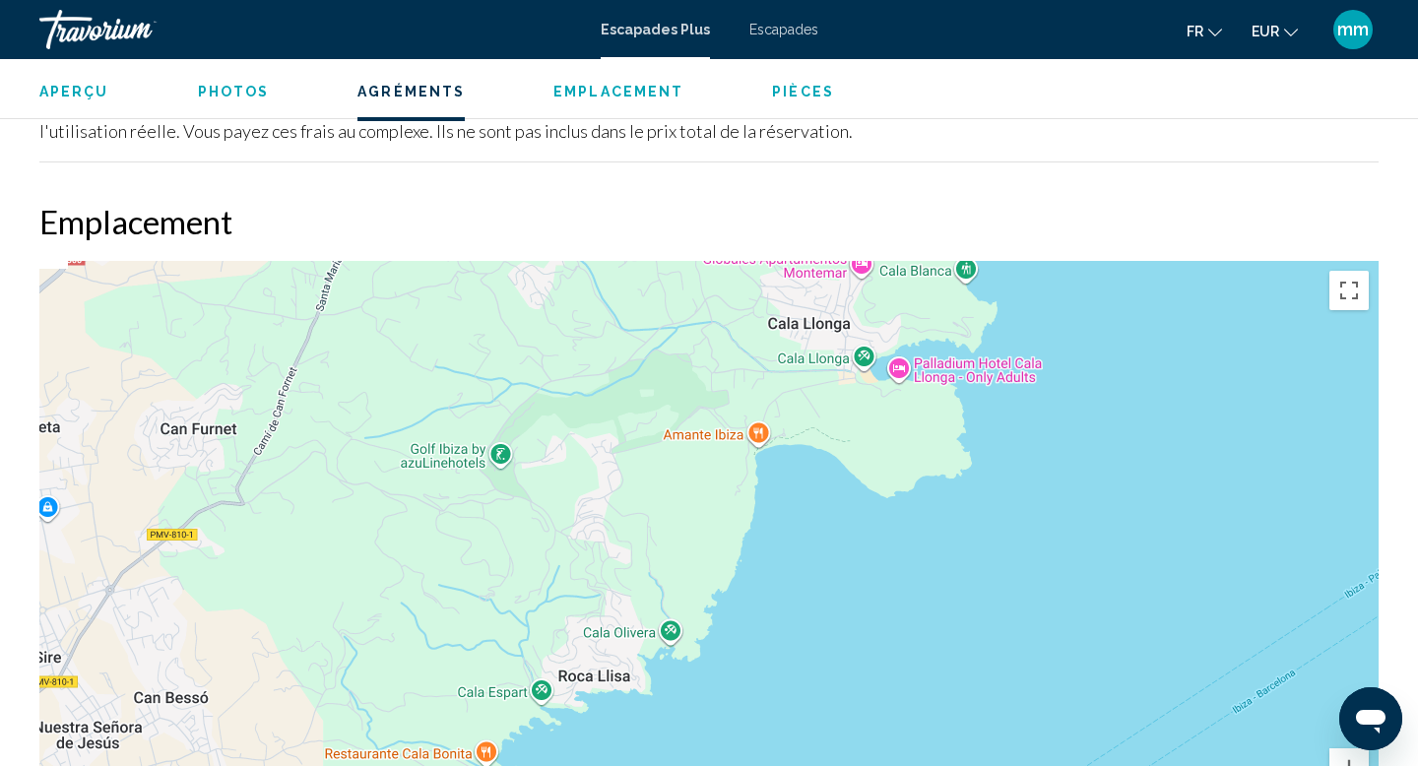
drag, startPoint x: 865, startPoint y: 516, endPoint x: 636, endPoint y: 745, distance: 323.1
click at [636, 745] on div "Contenu principal" at bounding box center [708, 556] width 1339 height 591
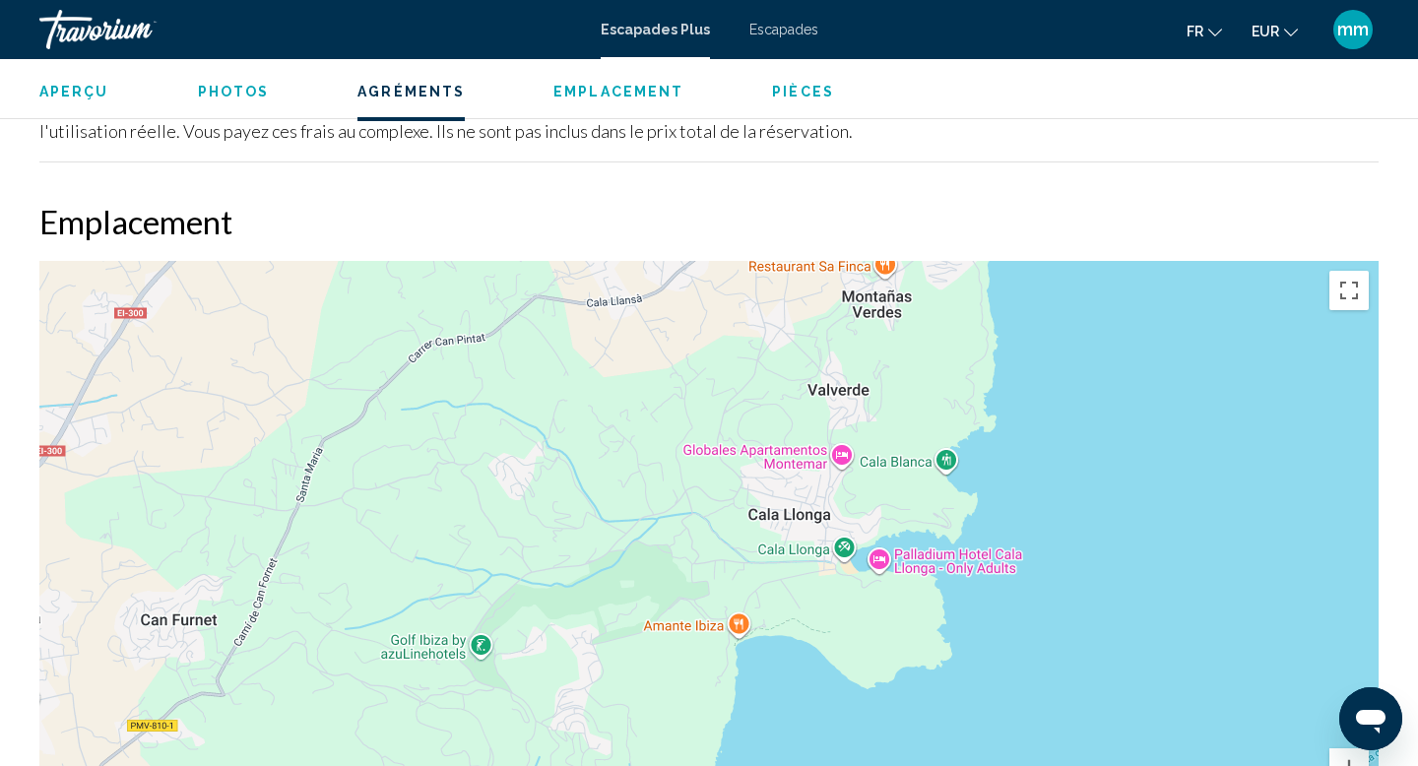
drag, startPoint x: 751, startPoint y: 588, endPoint x: 742, endPoint y: 765, distance: 177.6
click at [747, 765] on div "Contenu principal" at bounding box center [708, 556] width 1339 height 591
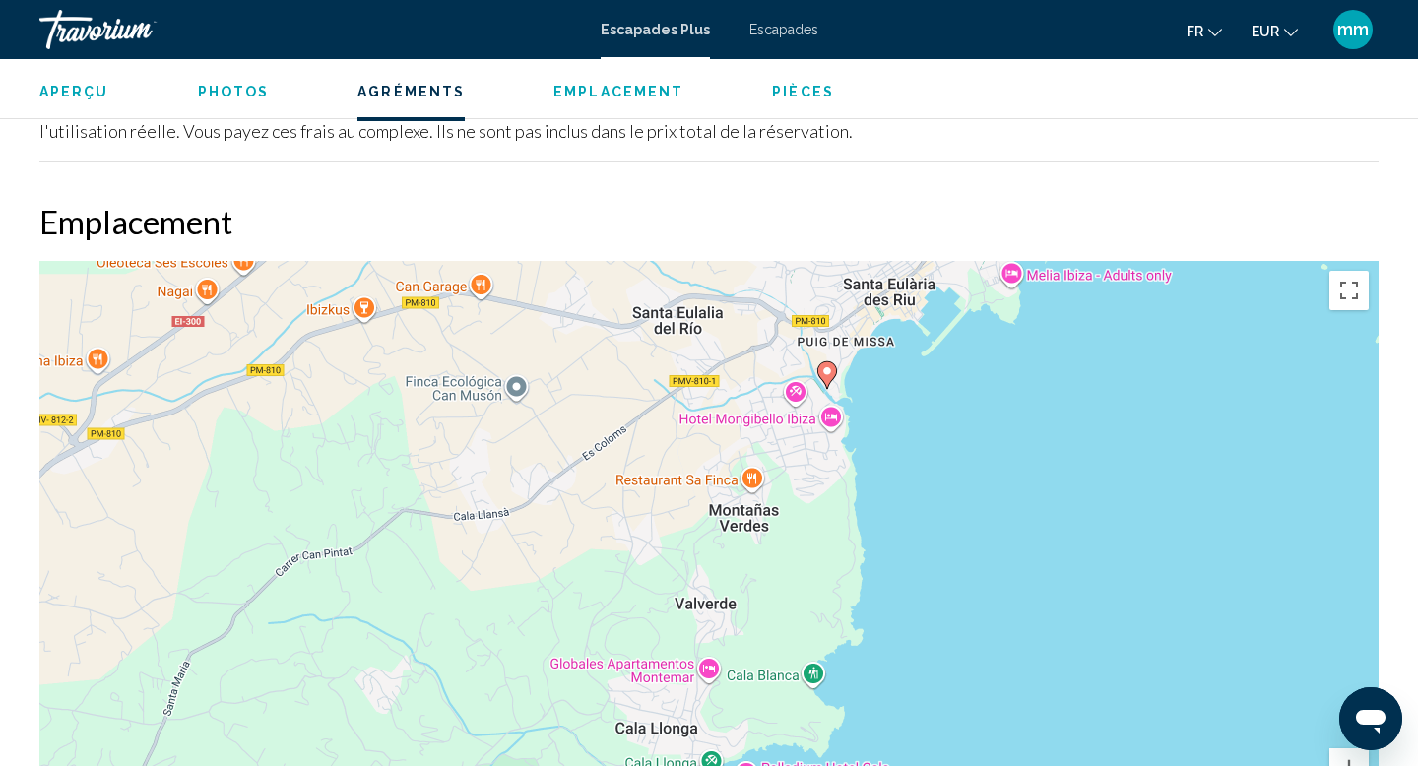
drag, startPoint x: 912, startPoint y: 530, endPoint x: 778, endPoint y: 749, distance: 256.4
click at [778, 749] on div "Pour activer le glissement avec le clavier, appuyez sur Alt+Entrée. Une fois ce…" at bounding box center [708, 556] width 1339 height 591
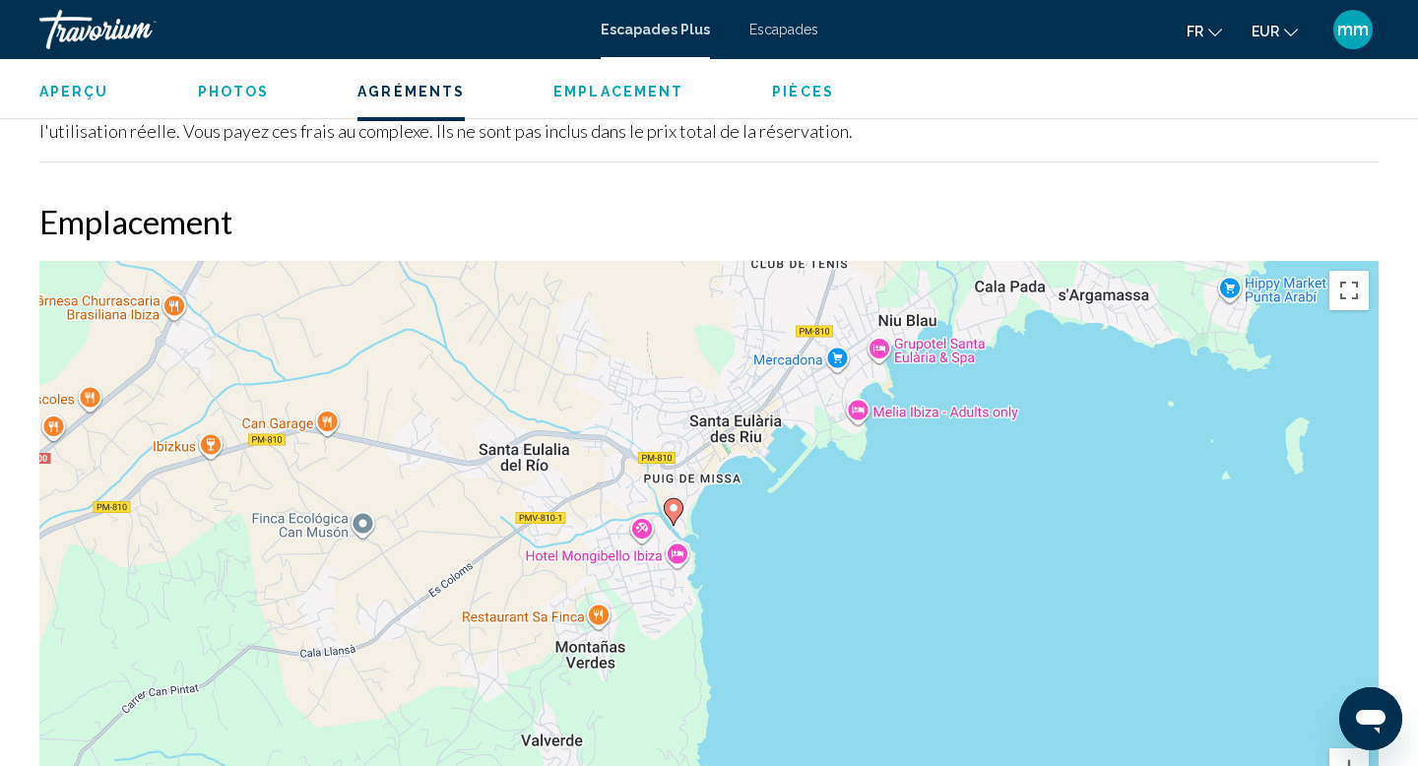
drag, startPoint x: 1011, startPoint y: 501, endPoint x: 856, endPoint y: 637, distance: 205.9
click at [856, 637] on div "Pour activer le glissement avec le clavier, appuyez sur Alt+Entrée. Une fois ce…" at bounding box center [708, 556] width 1339 height 591
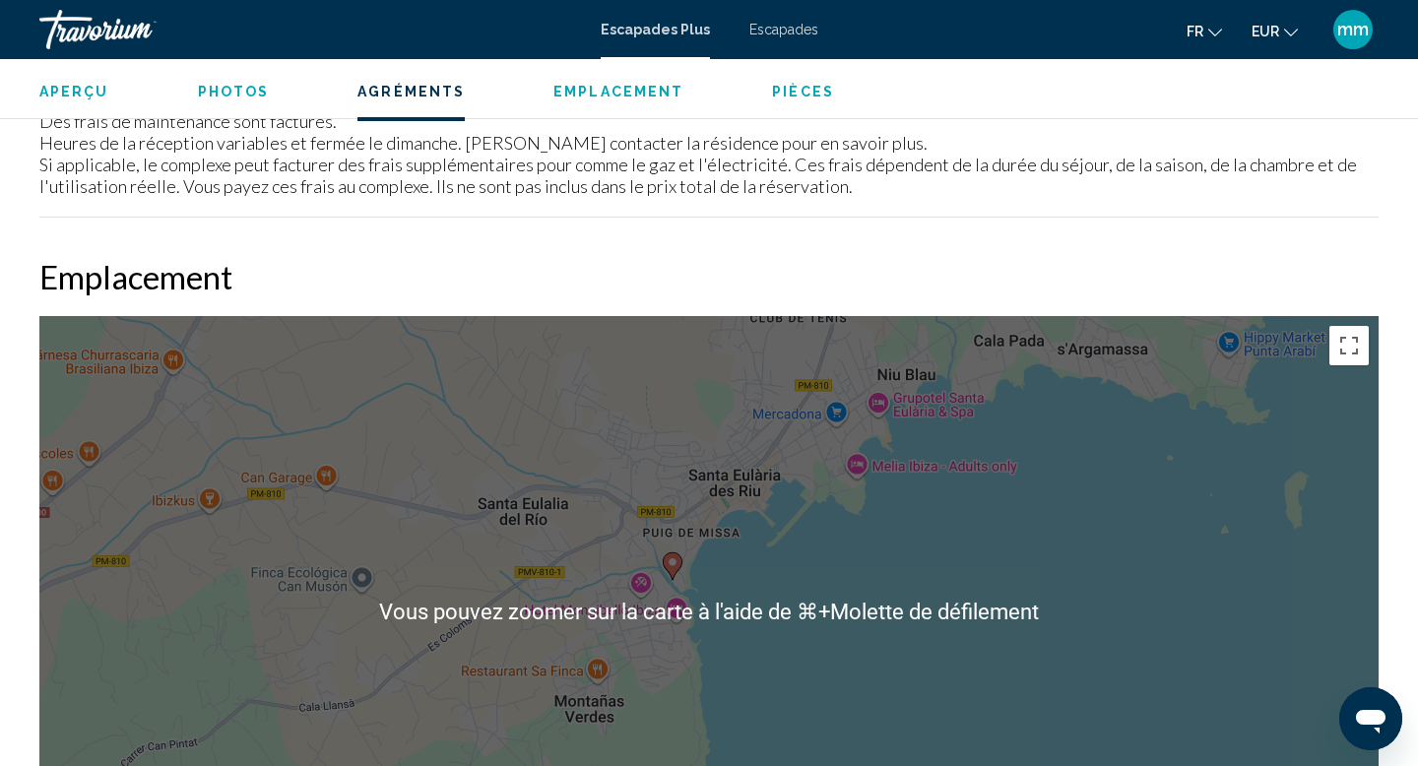
scroll to position [2594, 0]
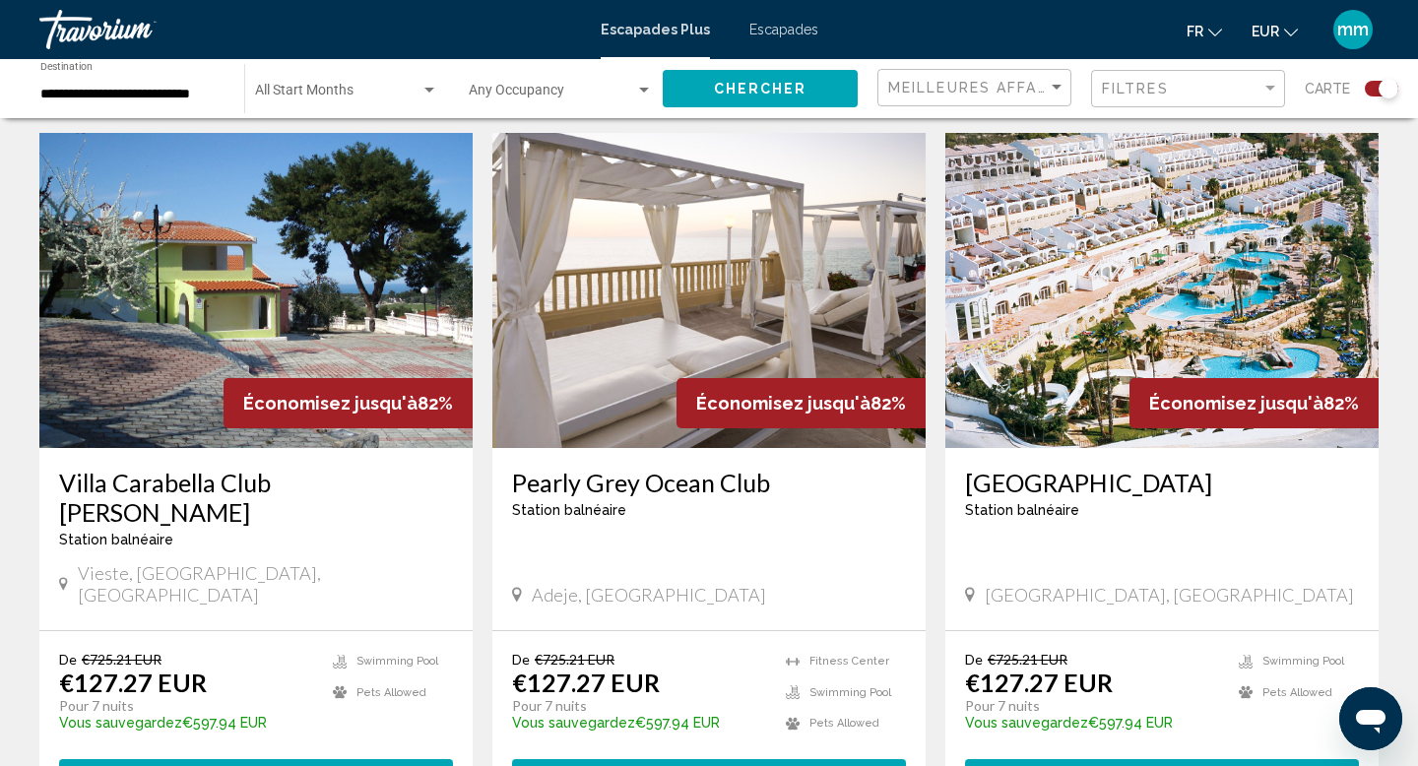
scroll to position [2109, 0]
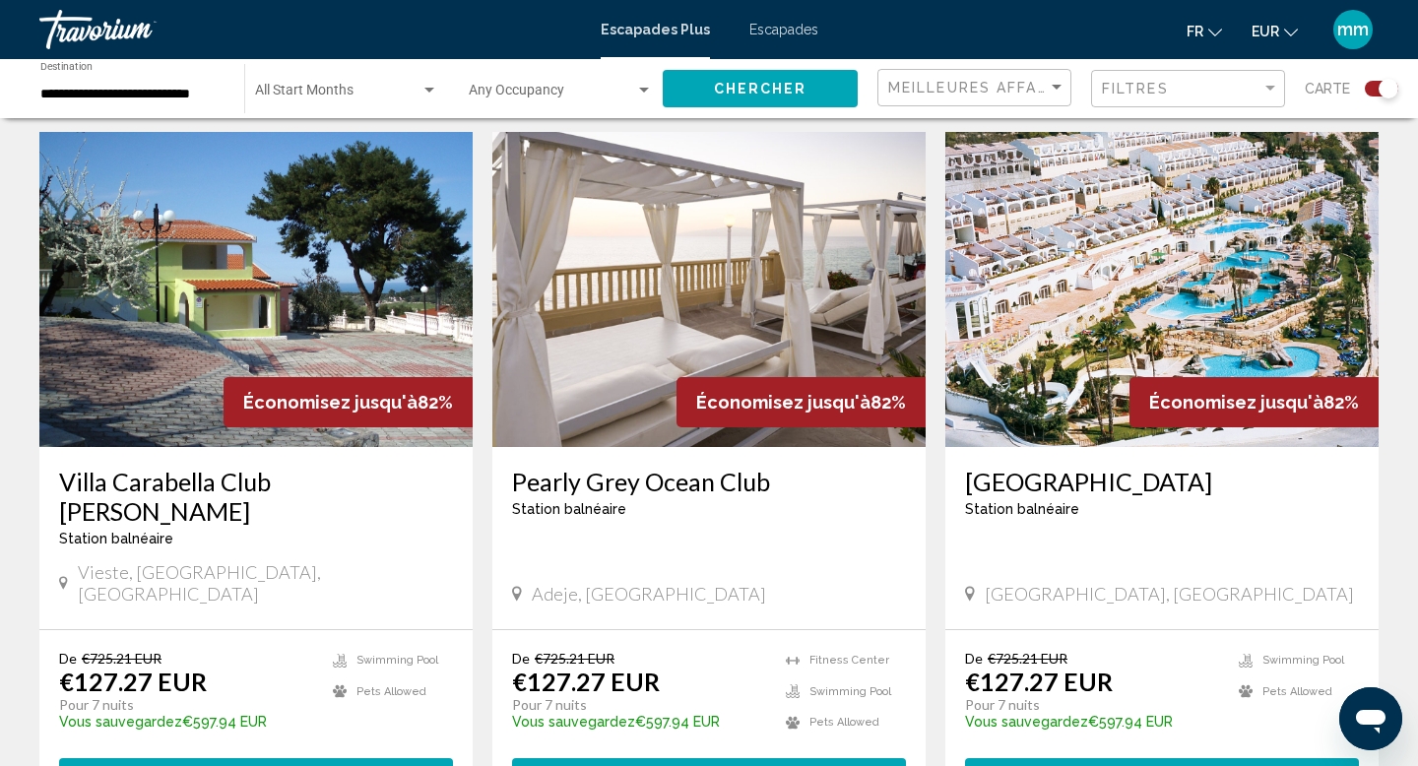
click at [1149, 253] on img "Contenu principal" at bounding box center [1162, 289] width 433 height 315
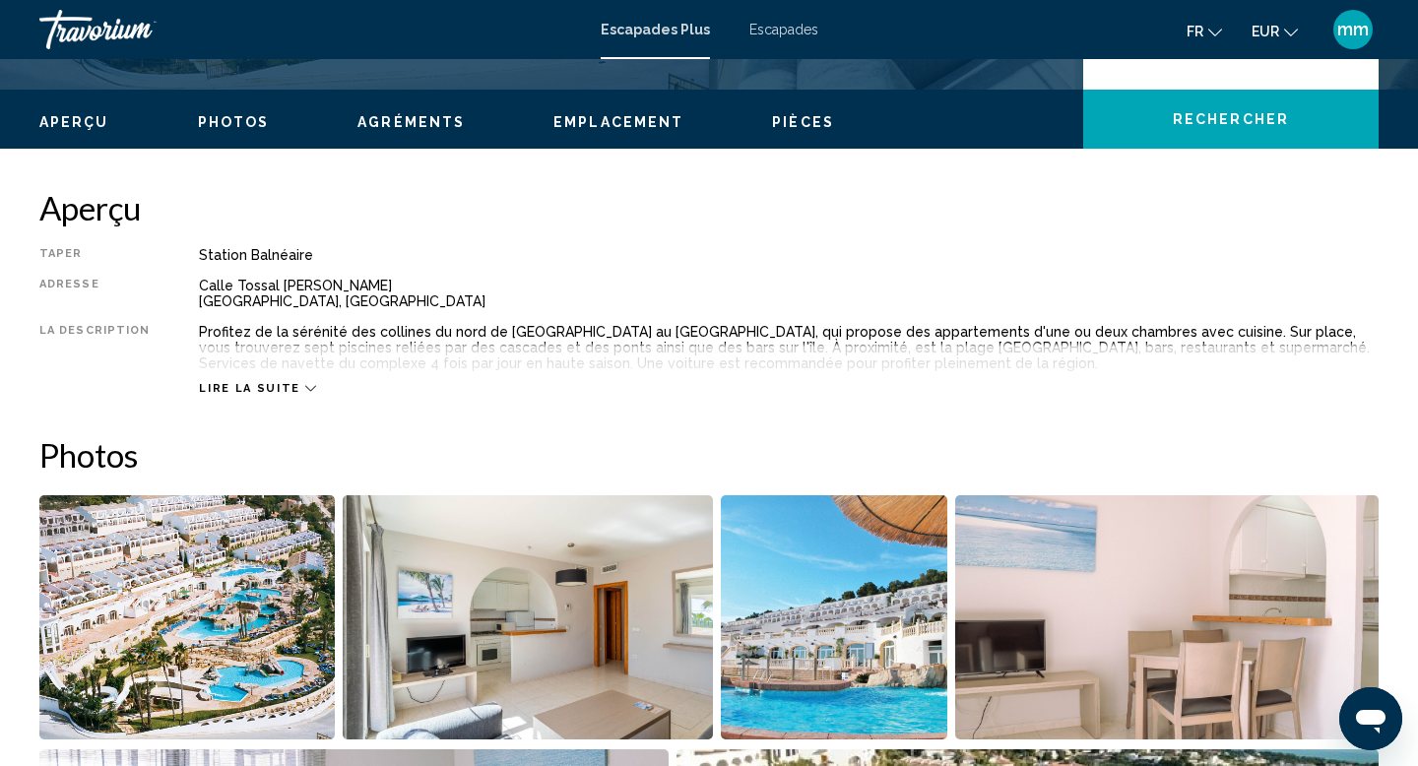
scroll to position [689, 0]
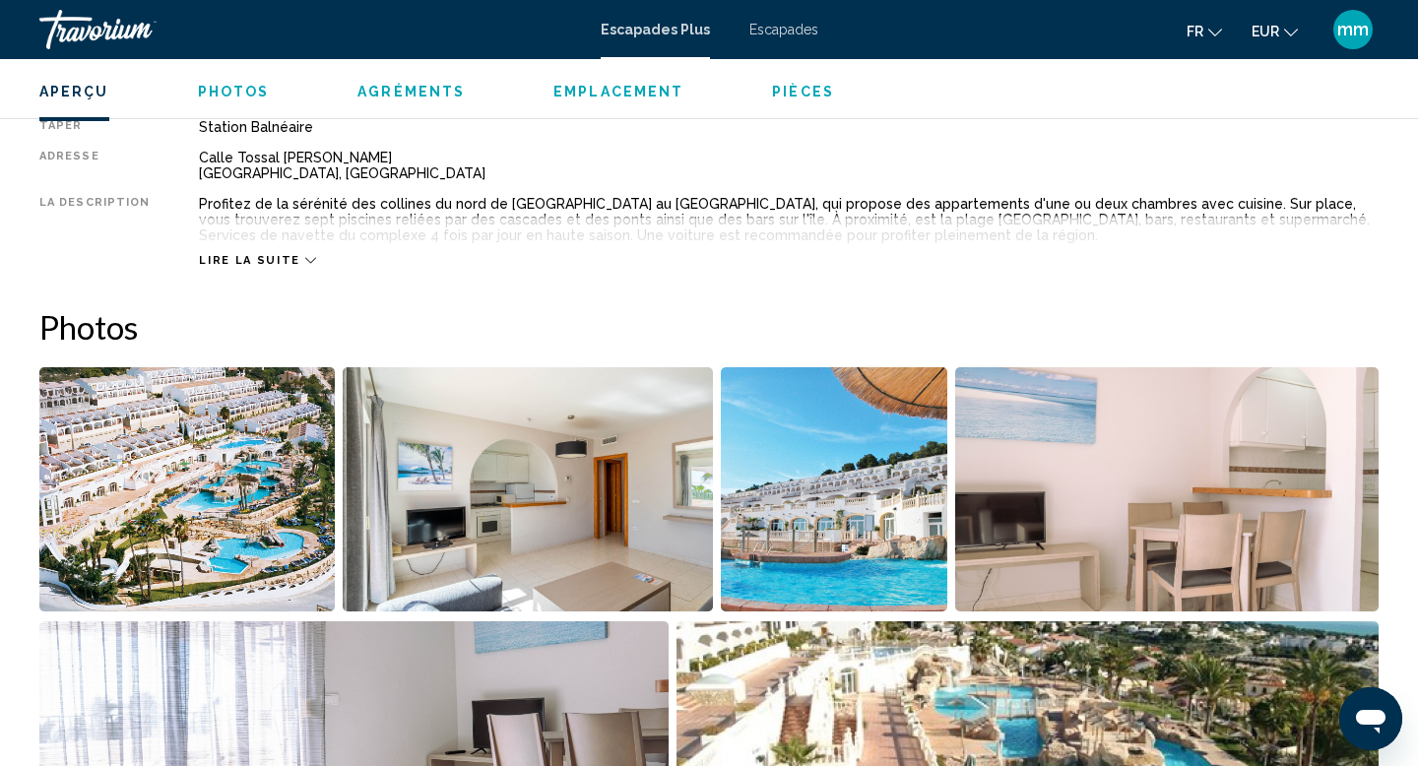
click at [244, 516] on img "Open full-screen image slider" at bounding box center [186, 489] width 295 height 244
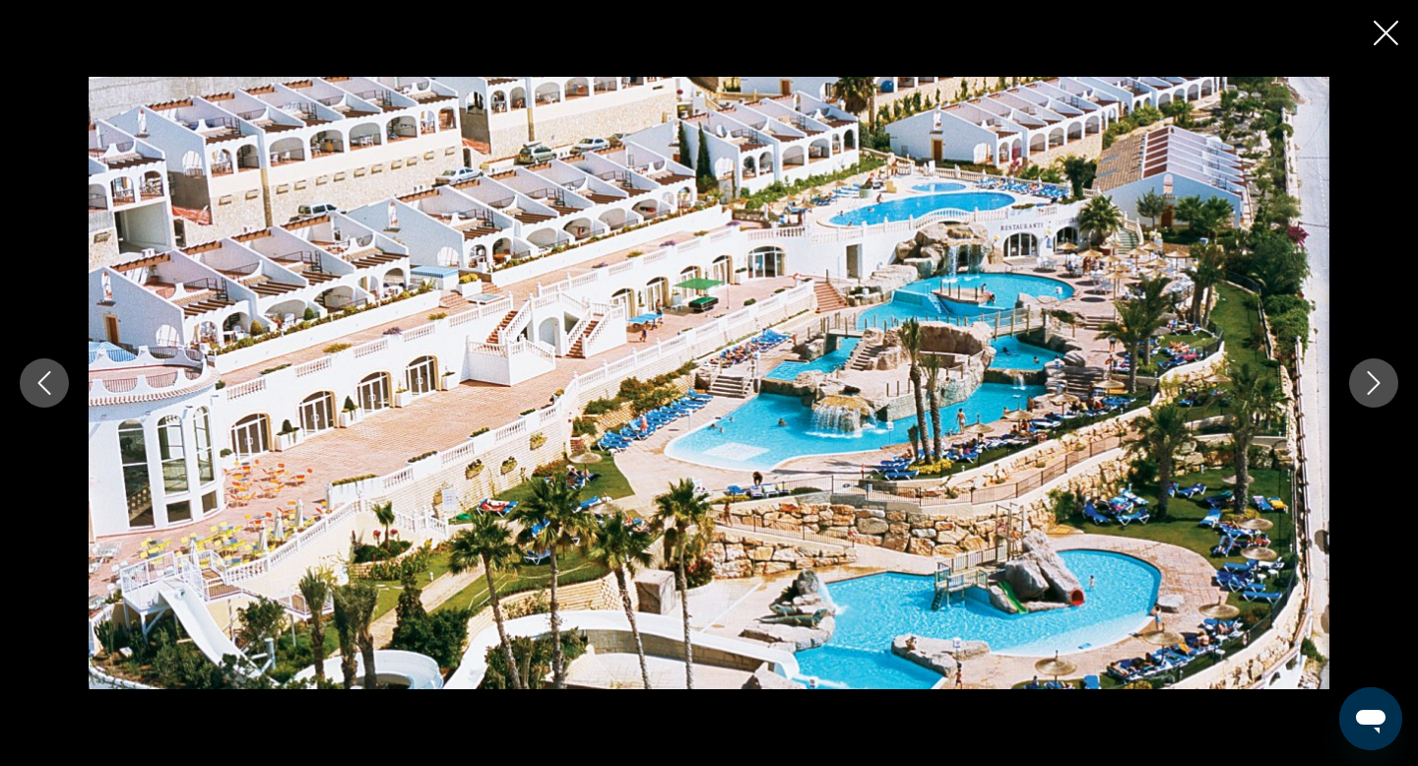
click at [1373, 382] on icon "Next image" at bounding box center [1374, 383] width 24 height 24
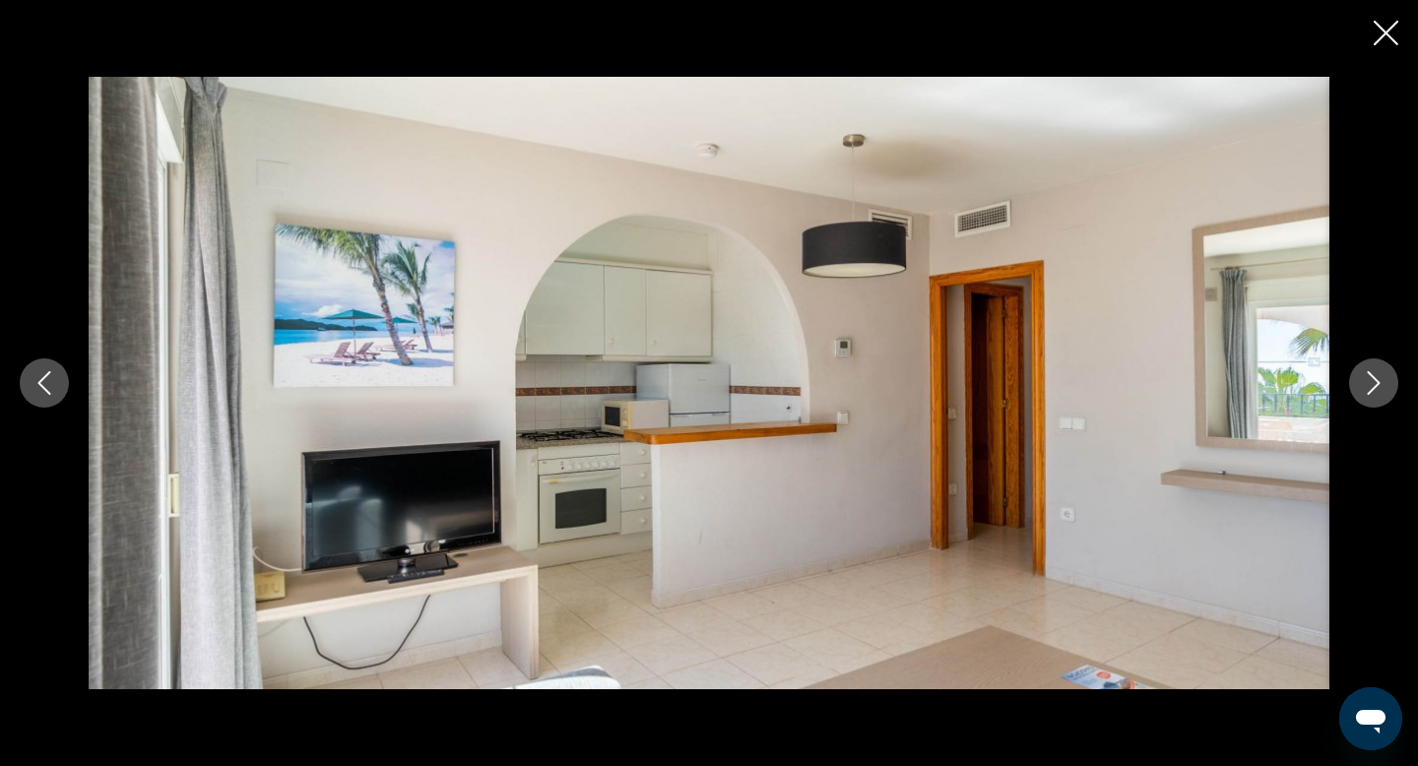
click at [1373, 382] on icon "Next image" at bounding box center [1374, 383] width 24 height 24
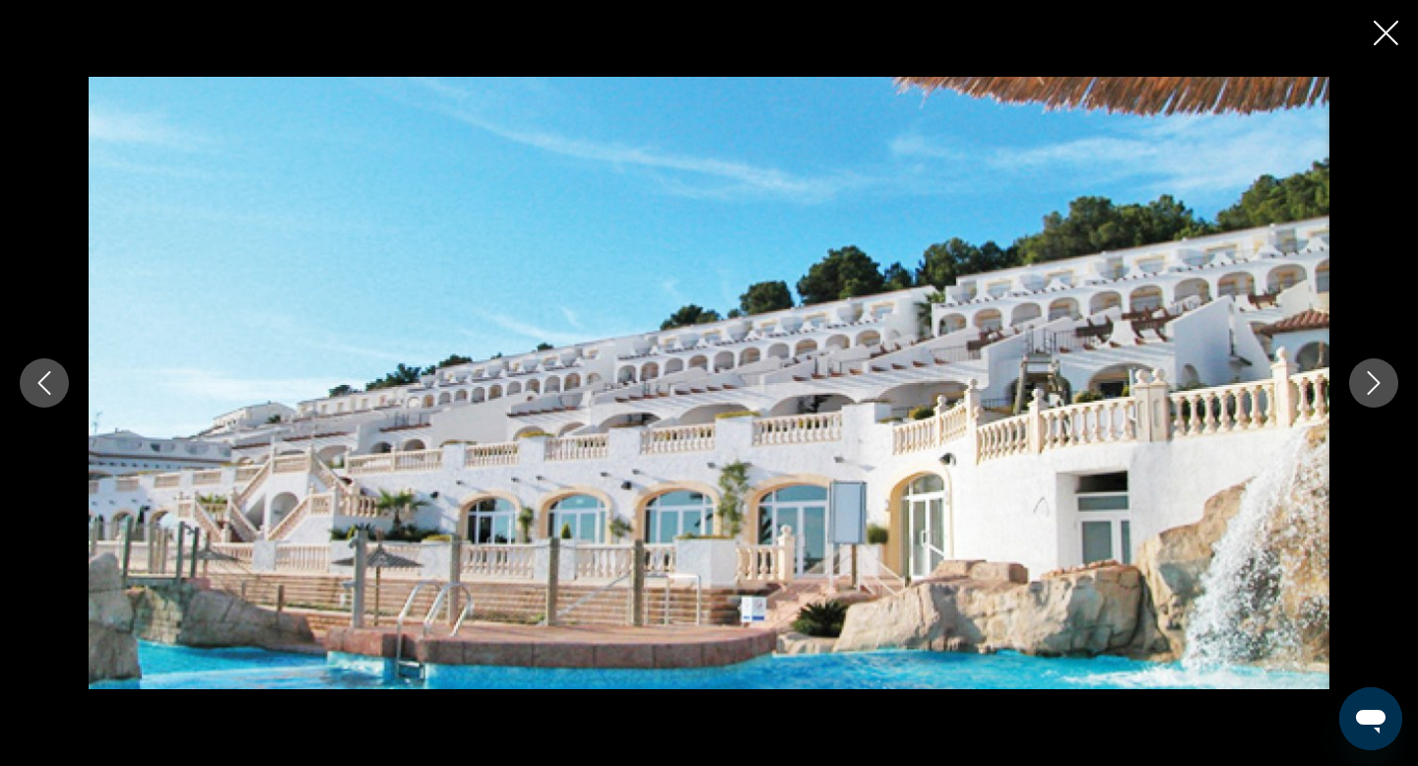
click at [1373, 382] on icon "Next image" at bounding box center [1374, 383] width 24 height 24
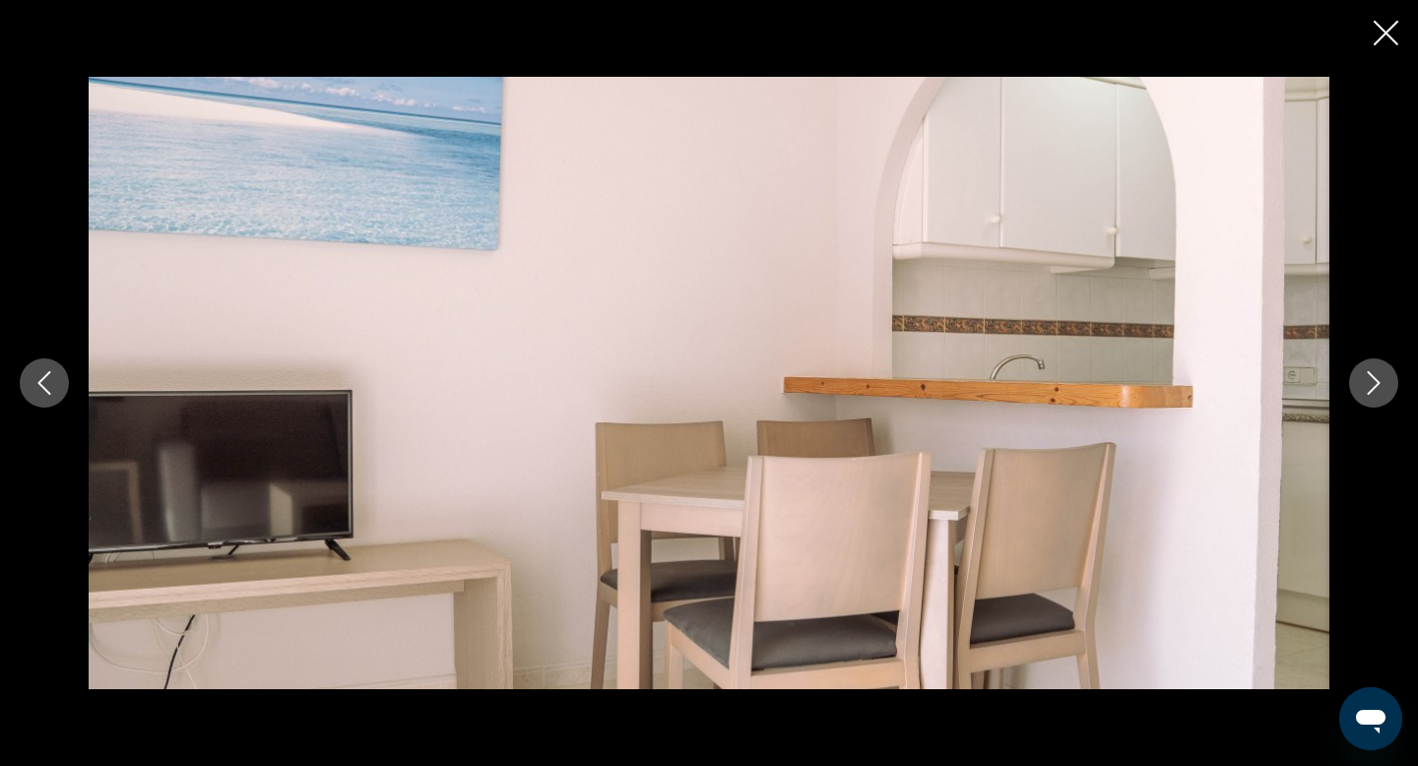
click at [1373, 382] on icon "Next image" at bounding box center [1374, 383] width 24 height 24
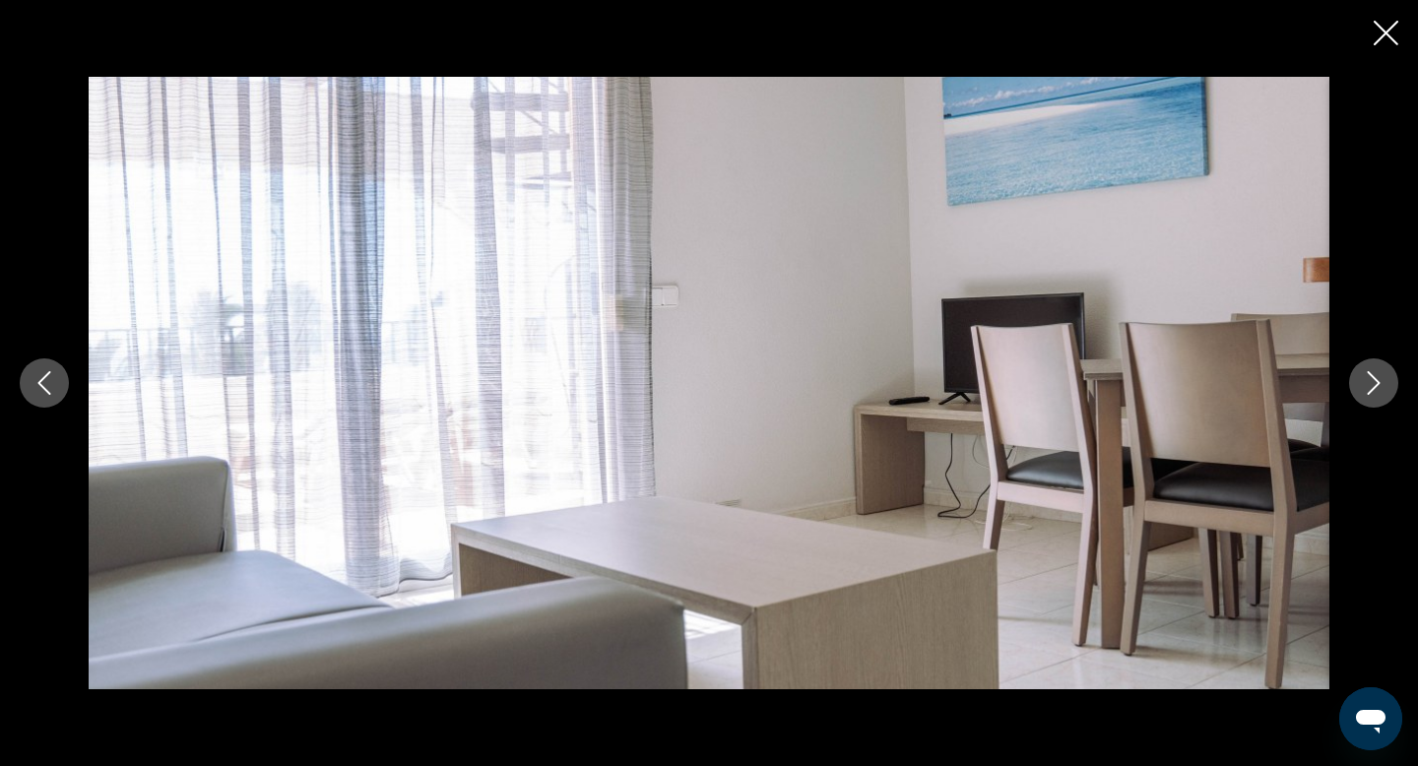
click at [1373, 382] on icon "Next image" at bounding box center [1374, 383] width 24 height 24
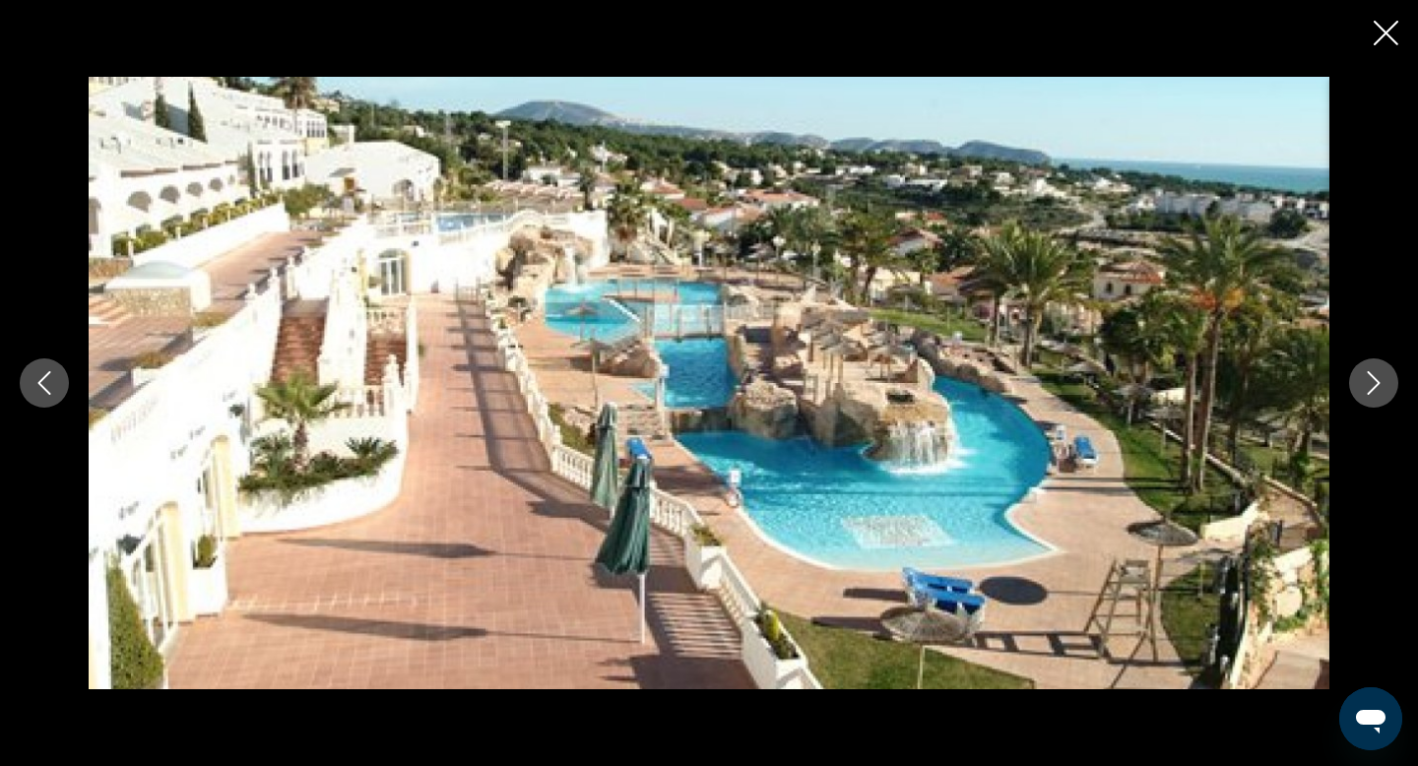
click at [1373, 382] on icon "Next image" at bounding box center [1374, 383] width 24 height 24
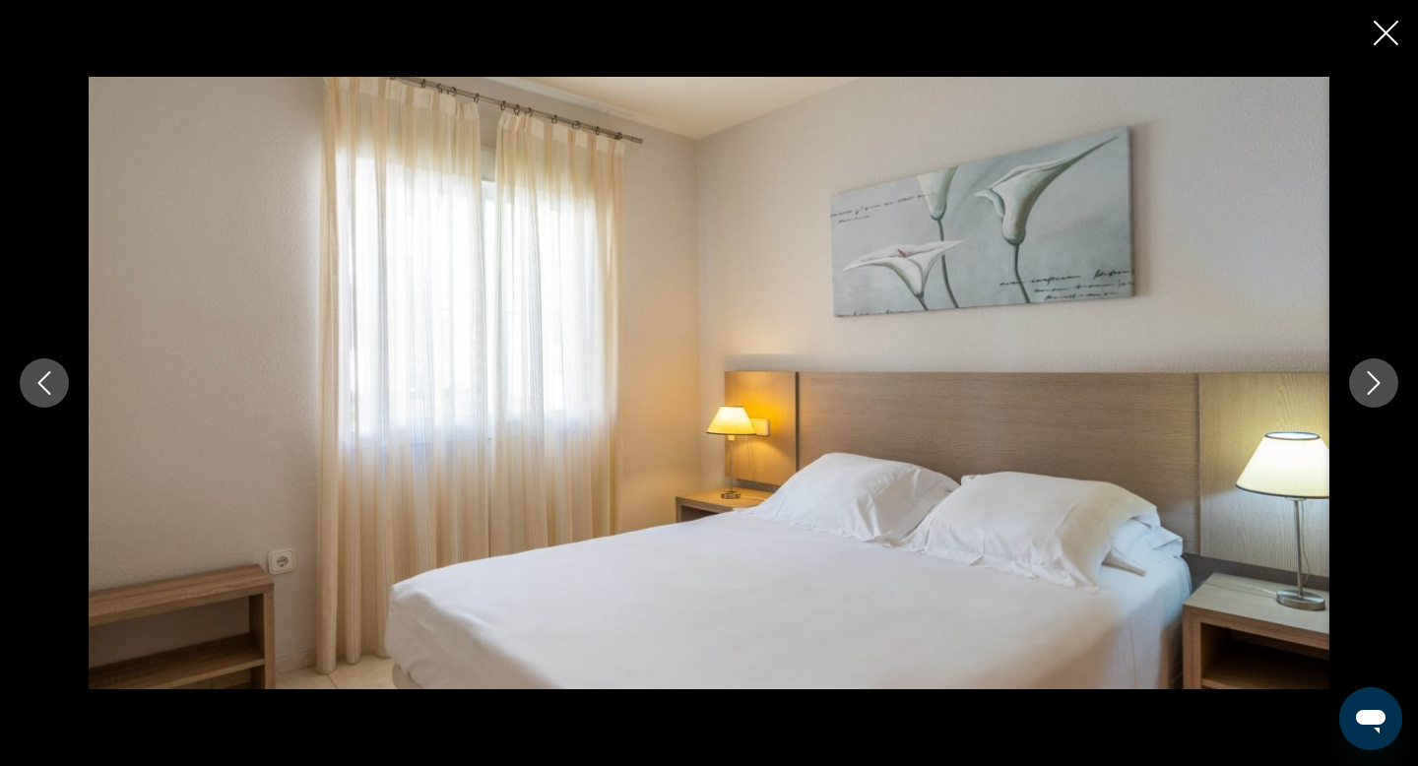
click at [1373, 382] on icon "Next image" at bounding box center [1374, 383] width 24 height 24
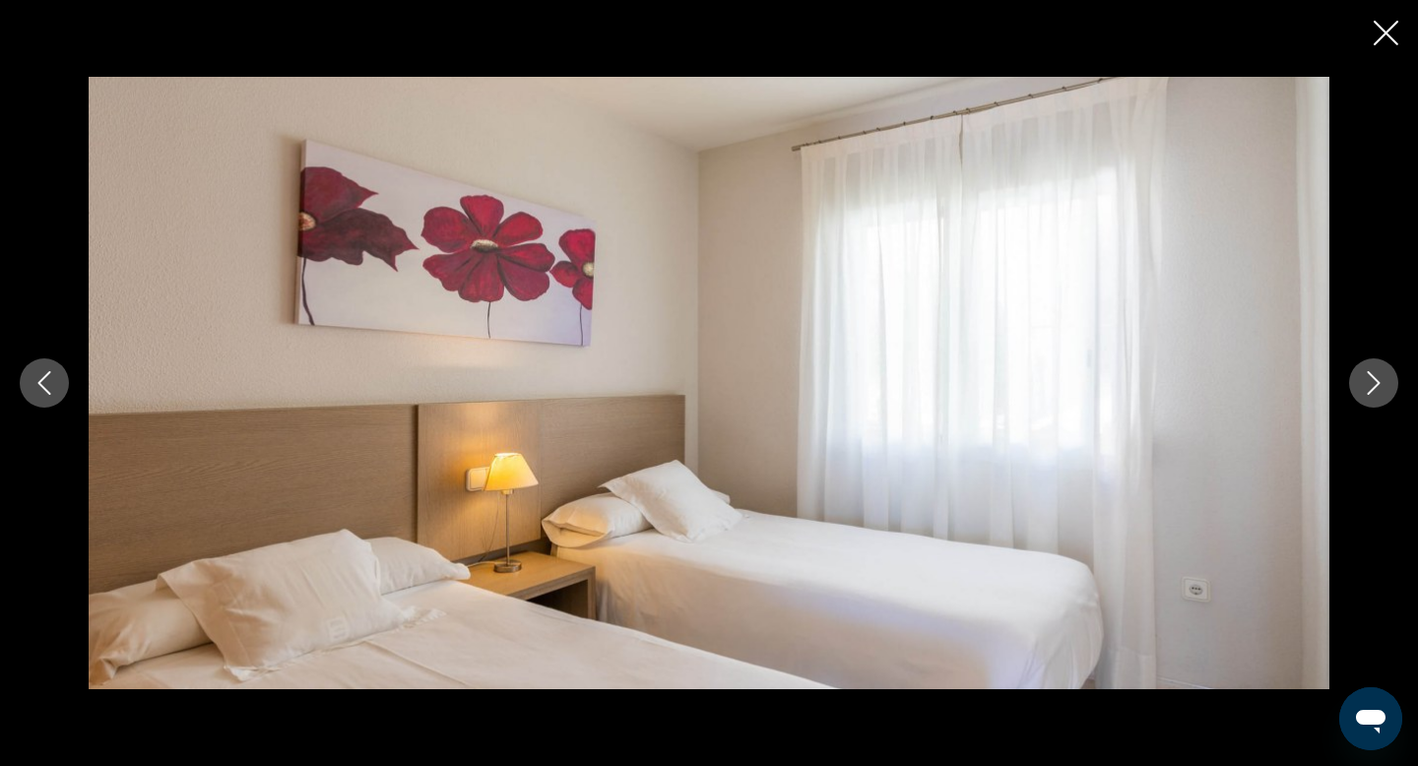
click at [1373, 383] on icon "Next image" at bounding box center [1374, 383] width 24 height 24
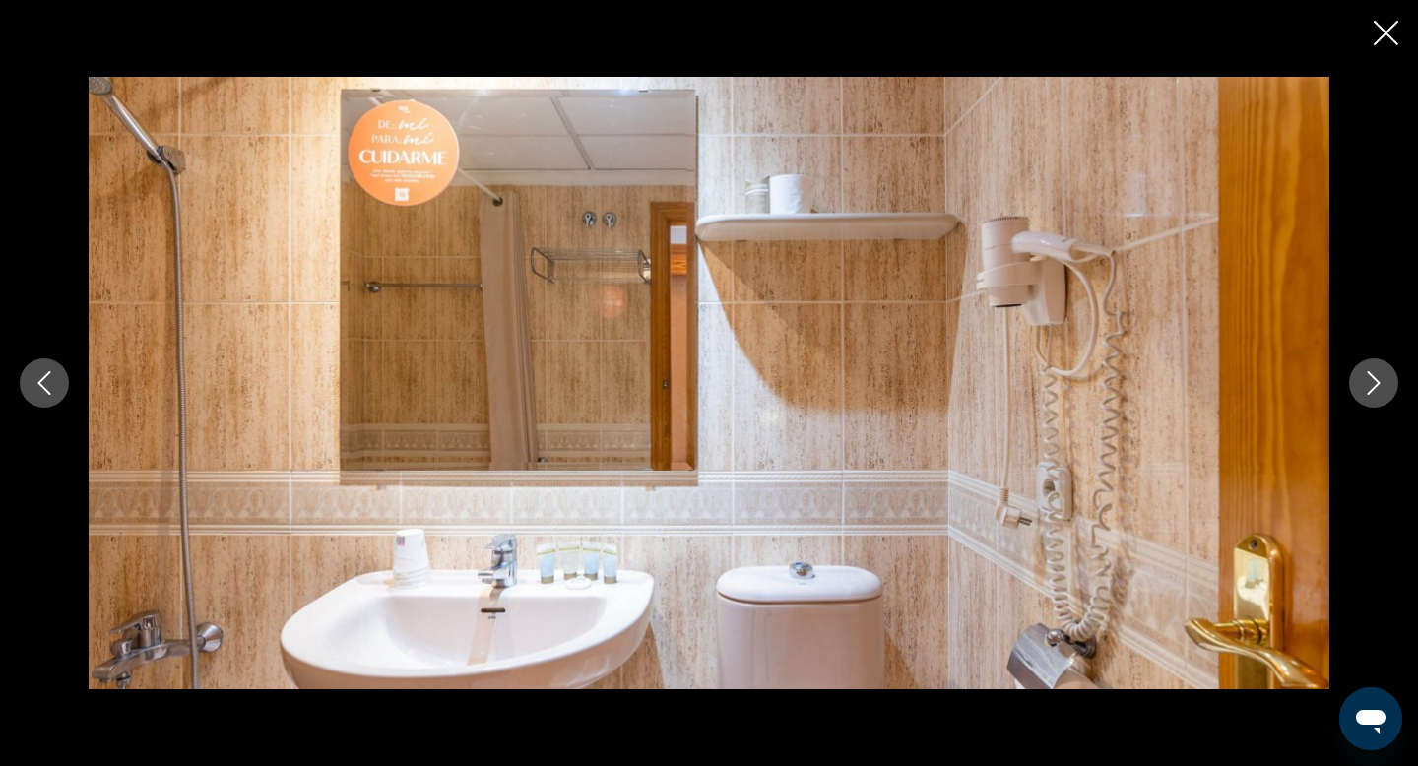
click at [1373, 383] on icon "Next image" at bounding box center [1374, 383] width 24 height 24
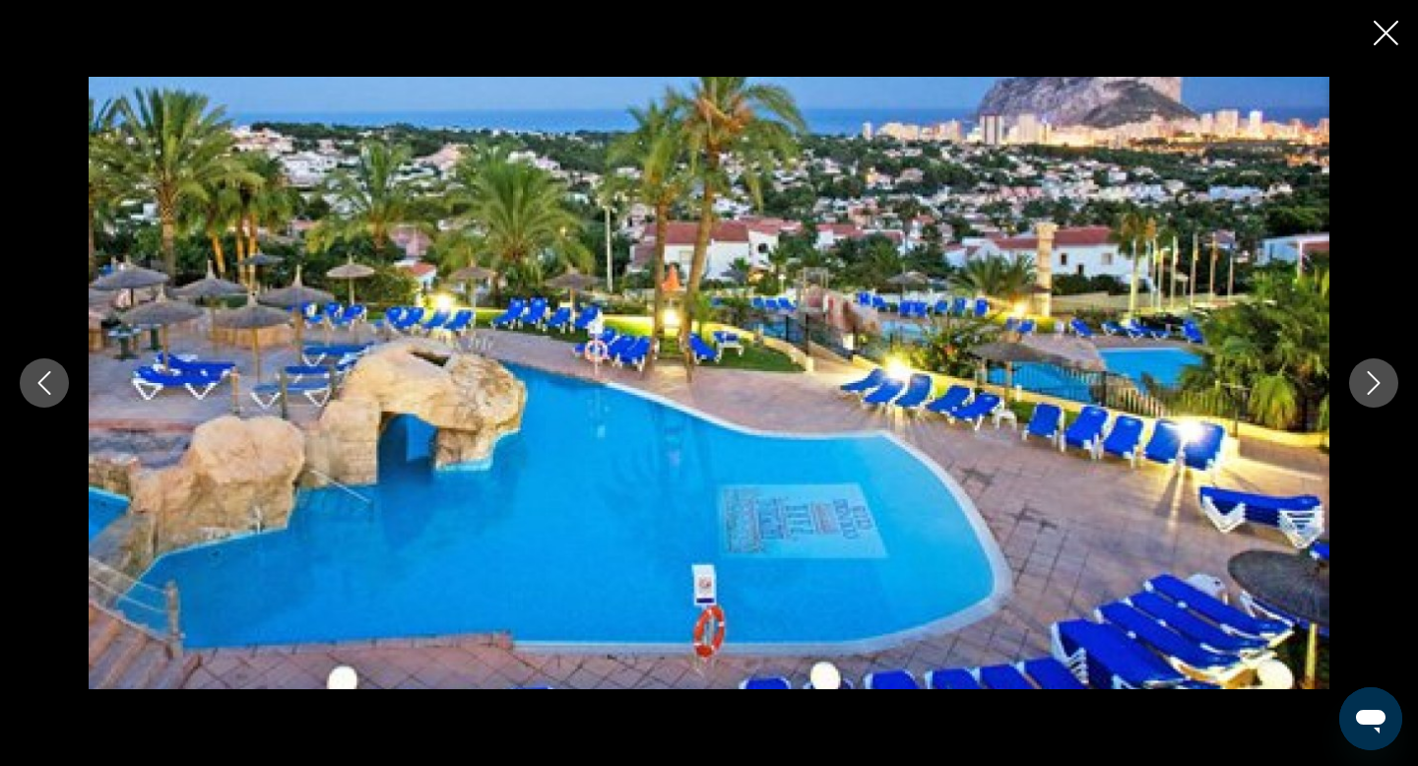
click at [1373, 383] on icon "Next image" at bounding box center [1374, 383] width 24 height 24
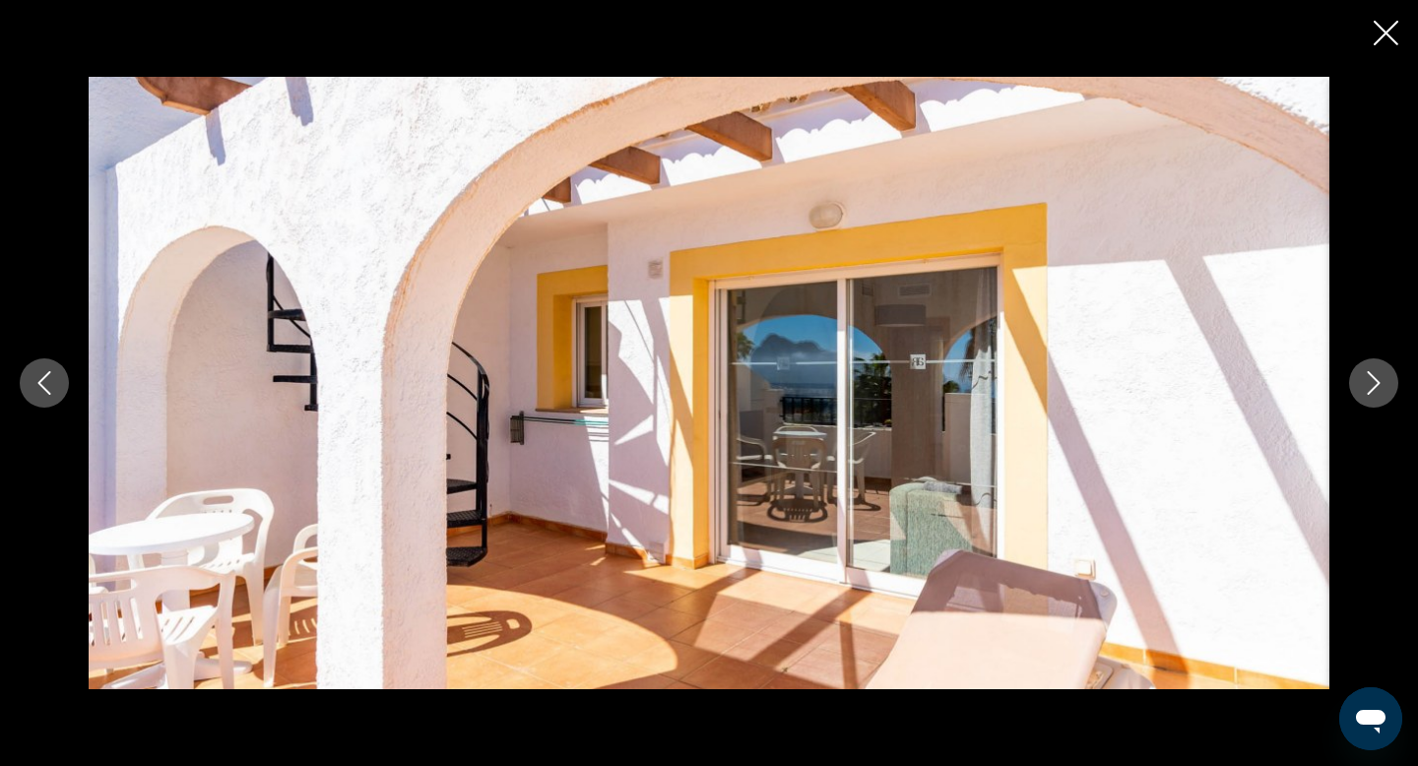
click at [1373, 384] on icon "Next image" at bounding box center [1374, 383] width 24 height 24
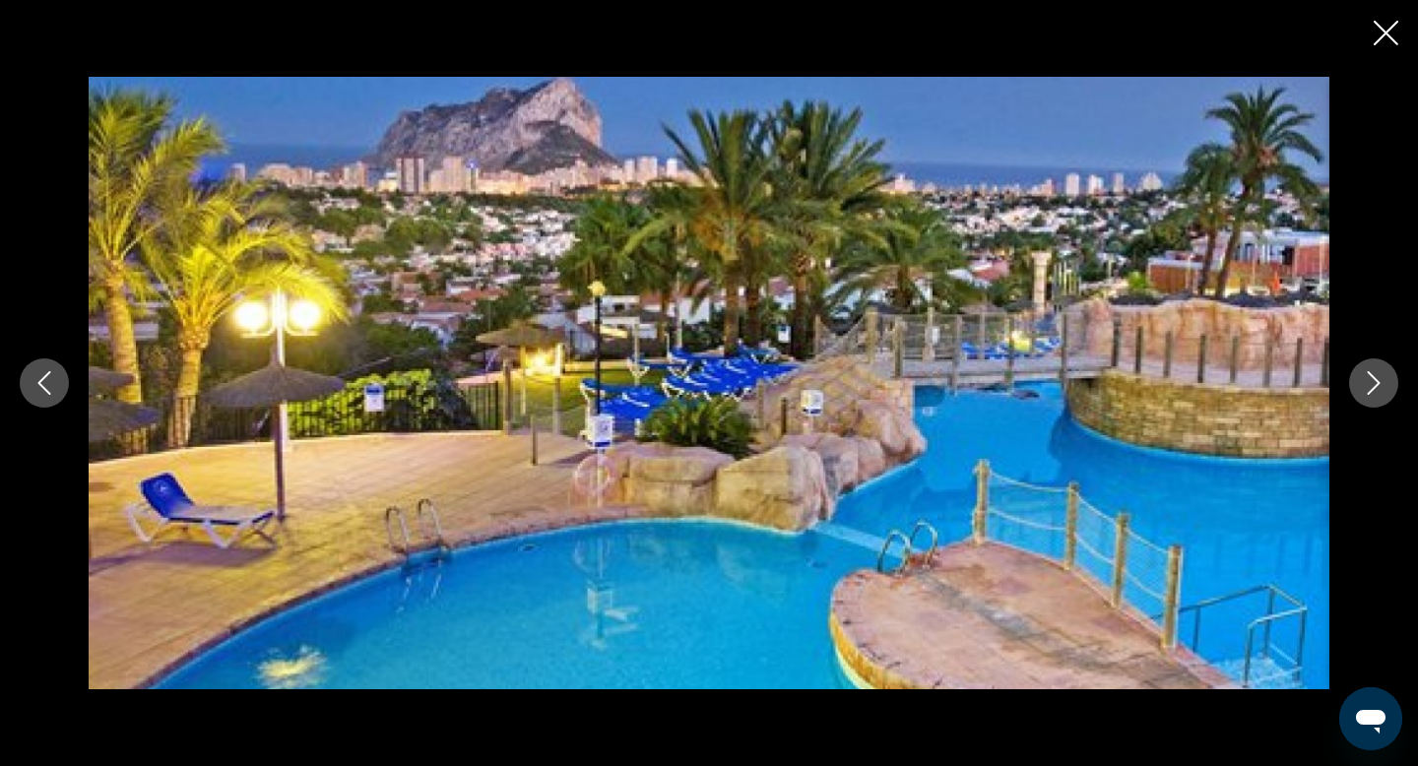
click at [1373, 384] on icon "Next image" at bounding box center [1374, 383] width 24 height 24
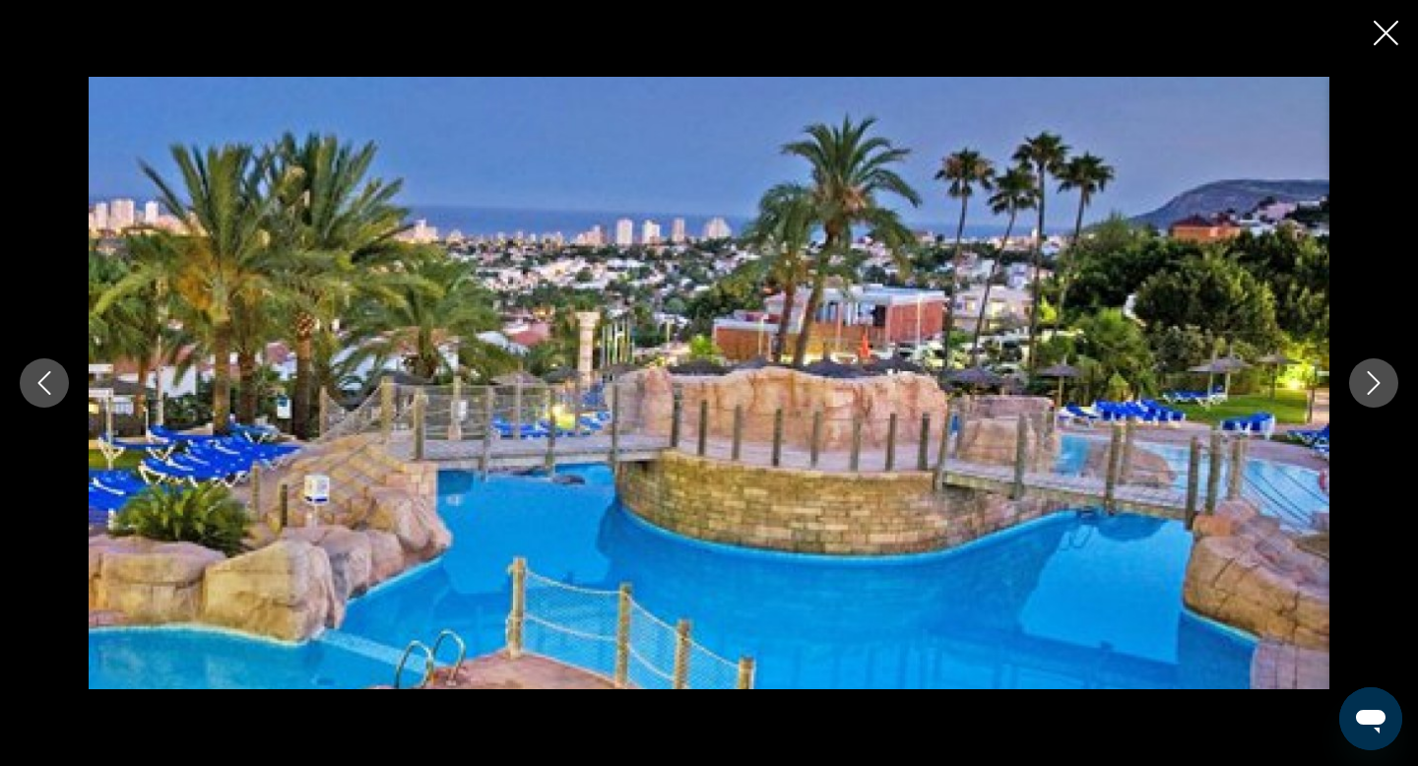
click at [1375, 382] on icon "Next image" at bounding box center [1374, 383] width 24 height 24
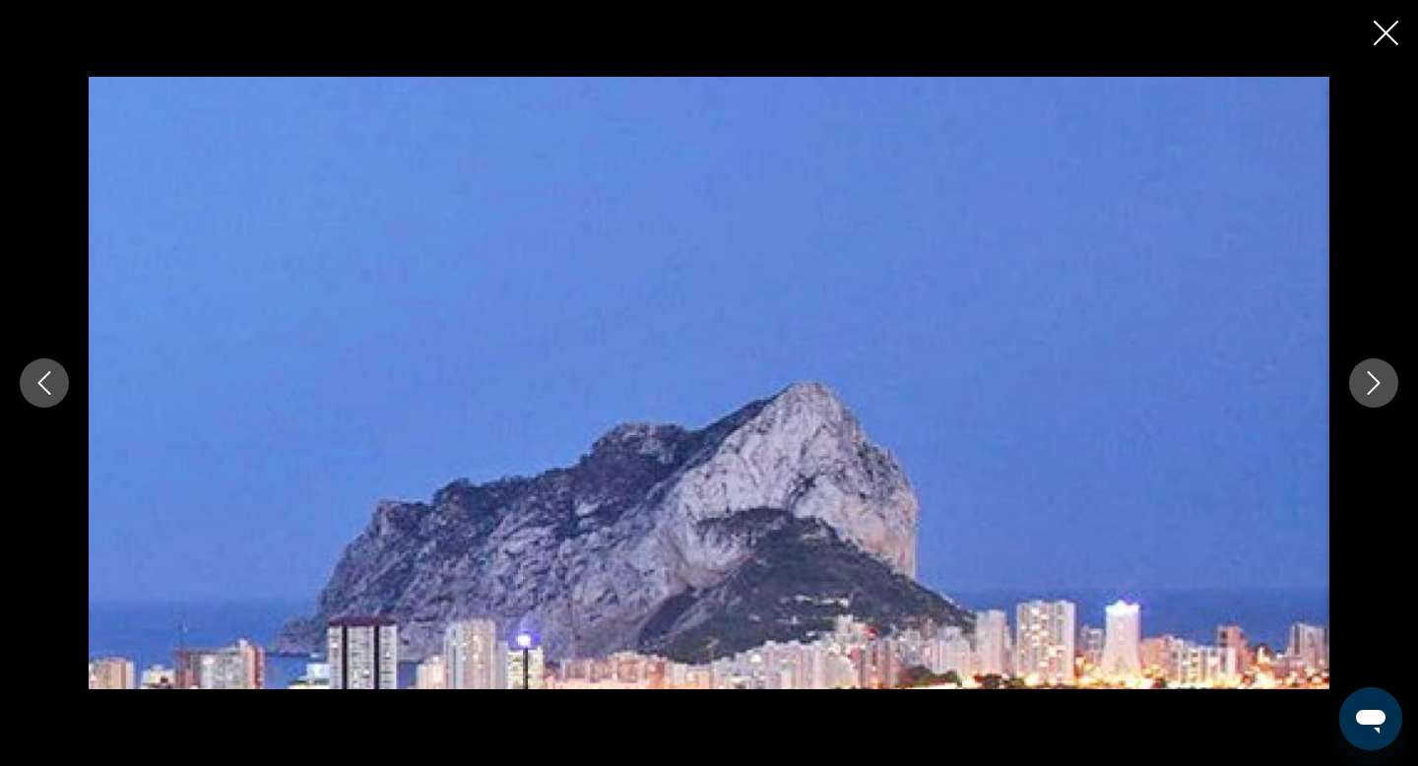
click at [1375, 382] on icon "Next image" at bounding box center [1374, 383] width 24 height 24
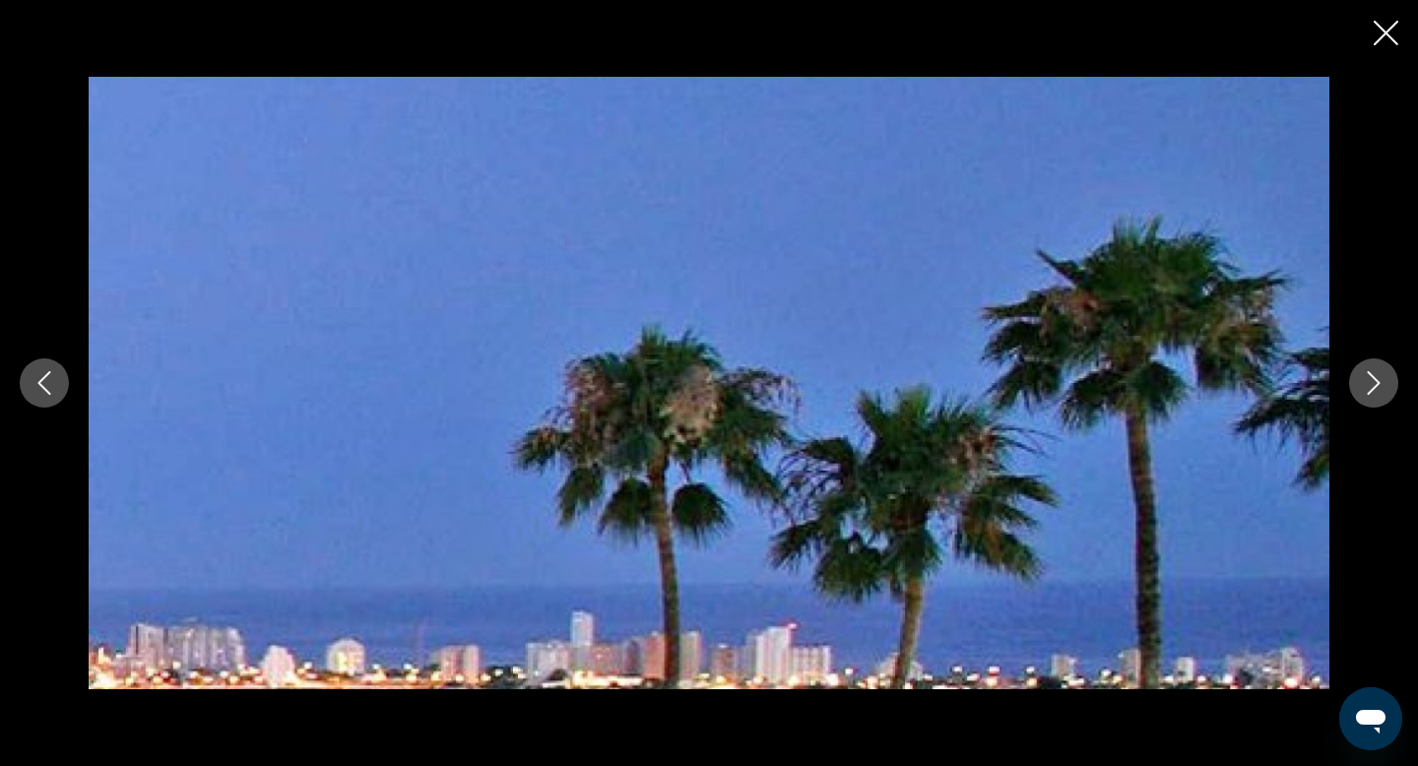
click at [1375, 382] on icon "Next image" at bounding box center [1374, 383] width 24 height 24
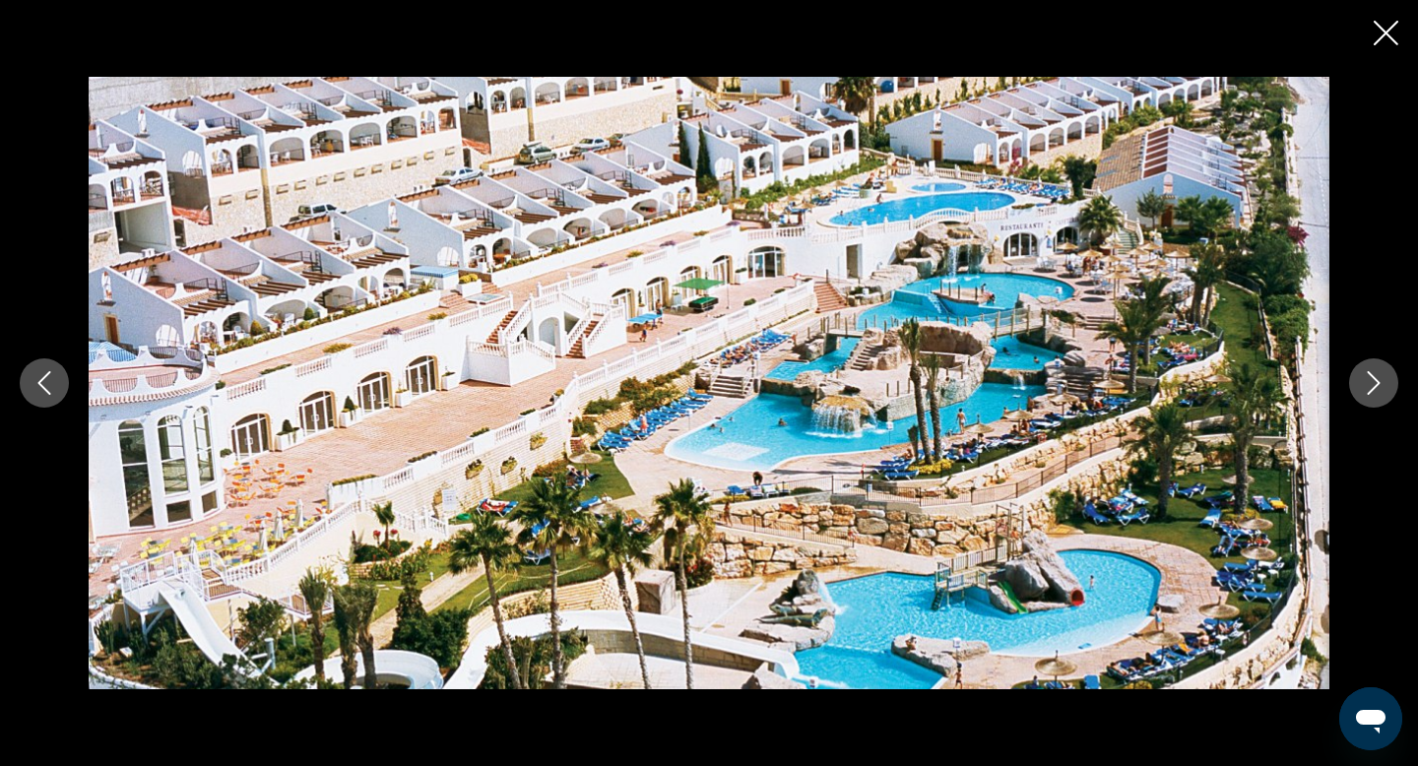
scroll to position [1406, 0]
click at [1383, 23] on icon "Close slideshow" at bounding box center [1386, 33] width 25 height 25
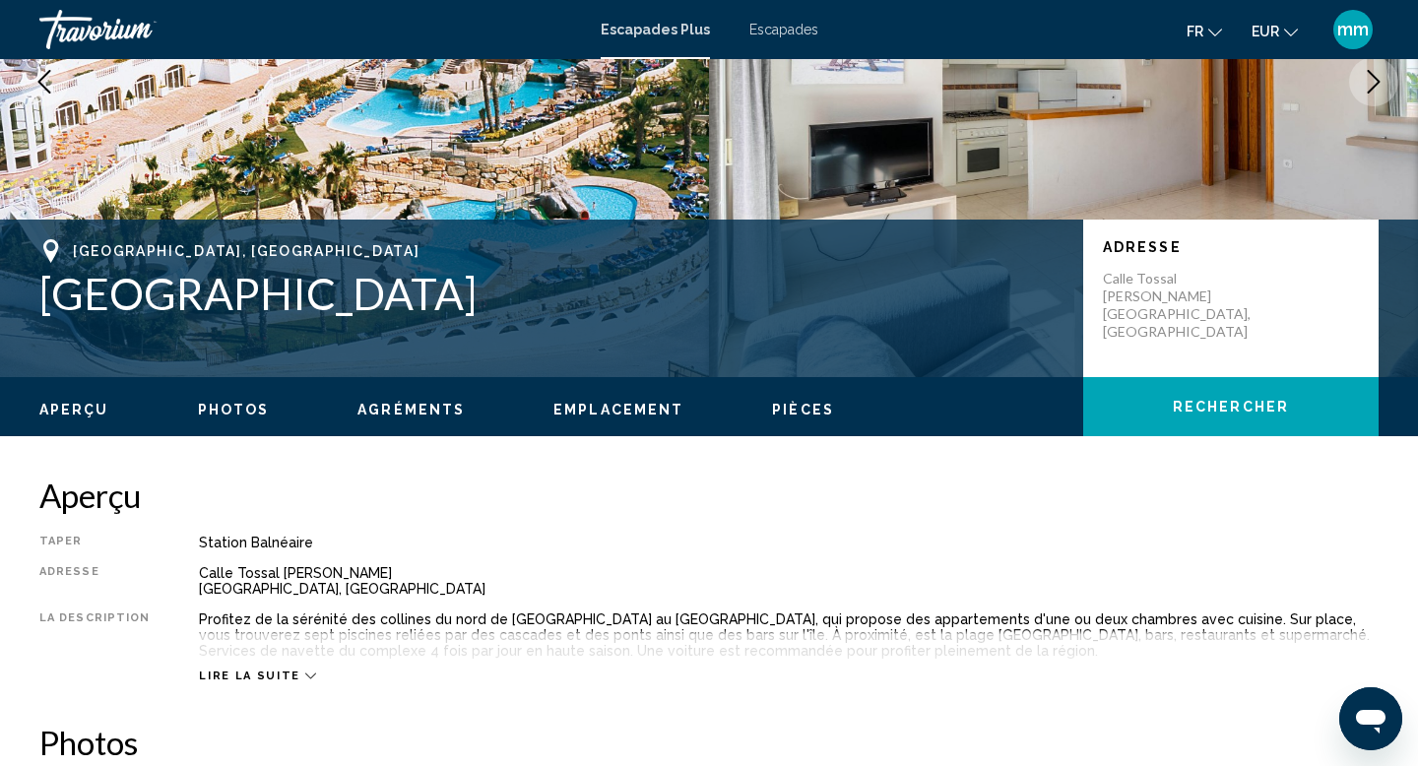
scroll to position [267, 0]
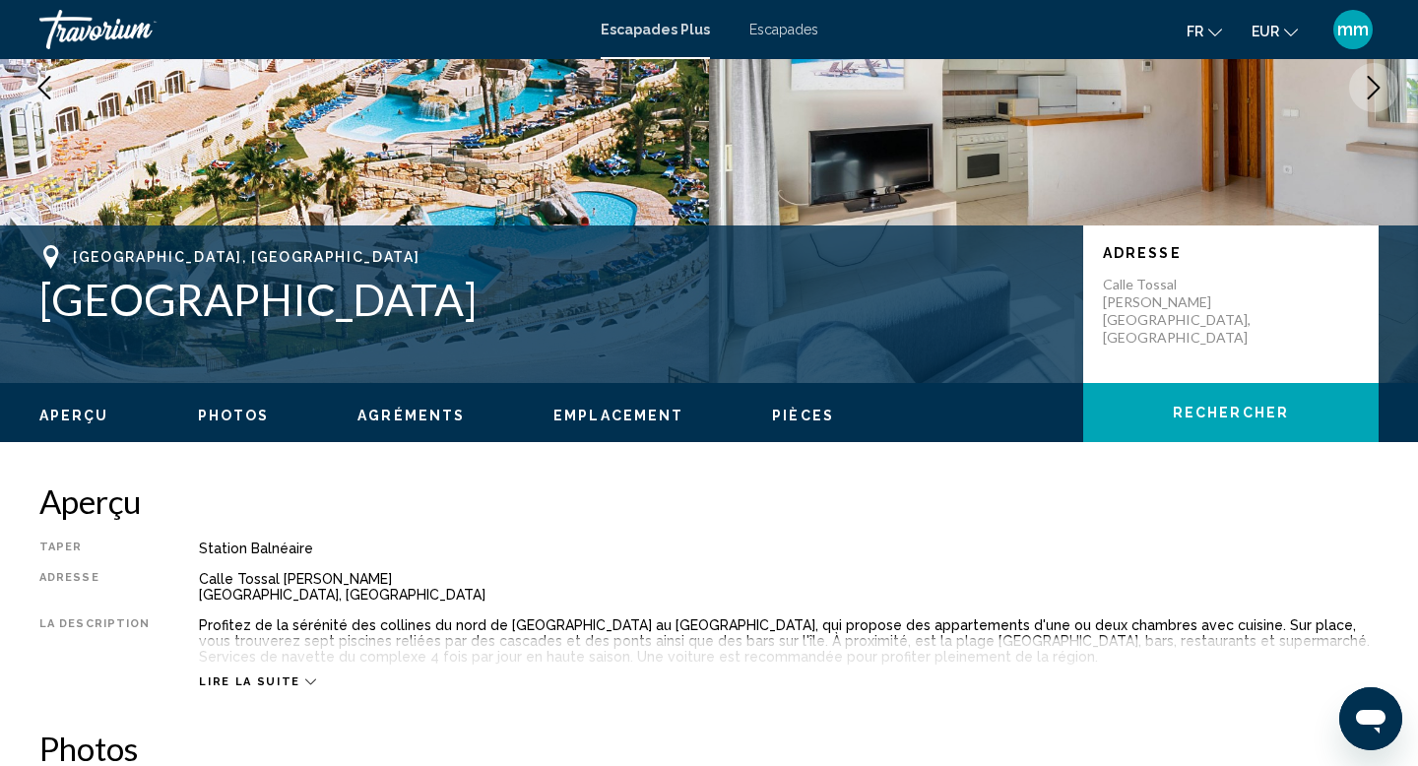
click at [234, 685] on span "Lire la suite" at bounding box center [249, 682] width 100 height 13
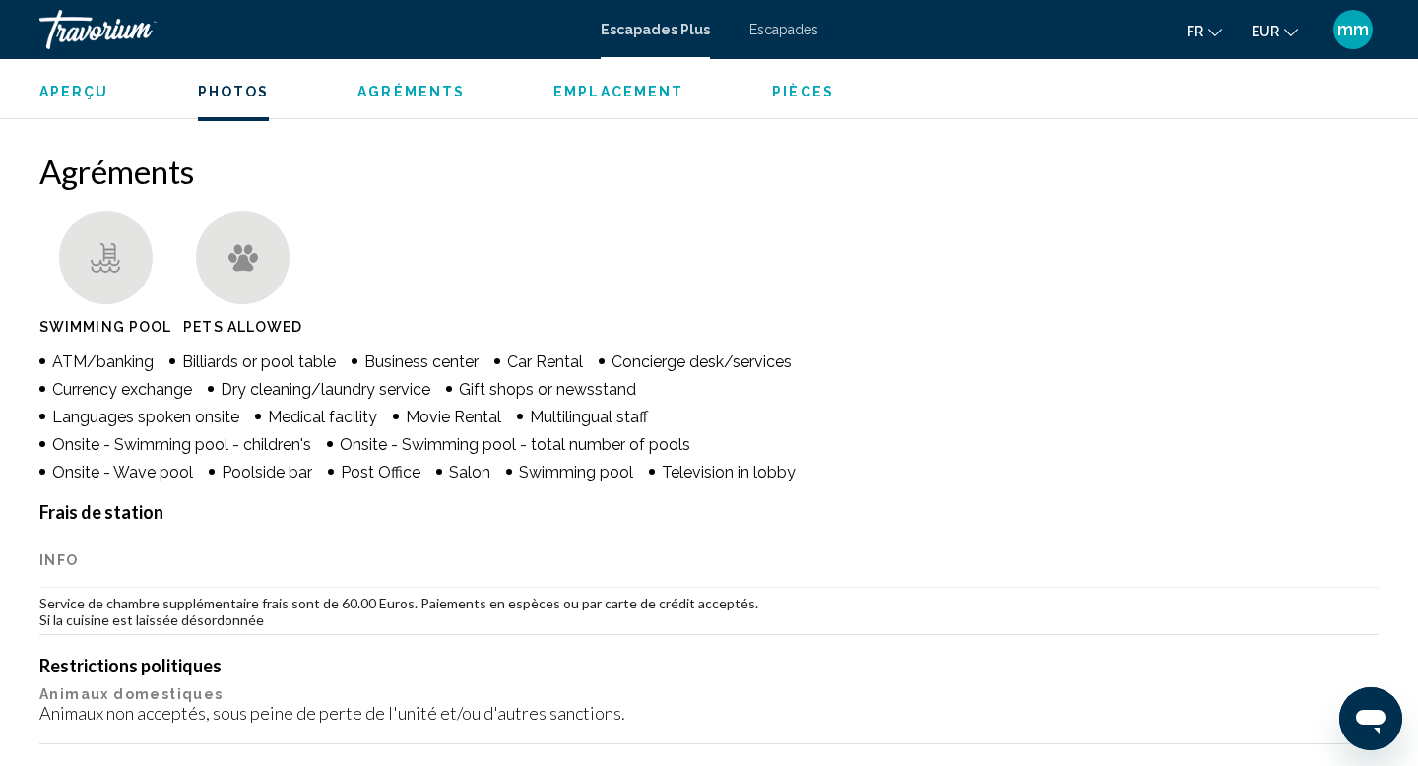
scroll to position [1217, 0]
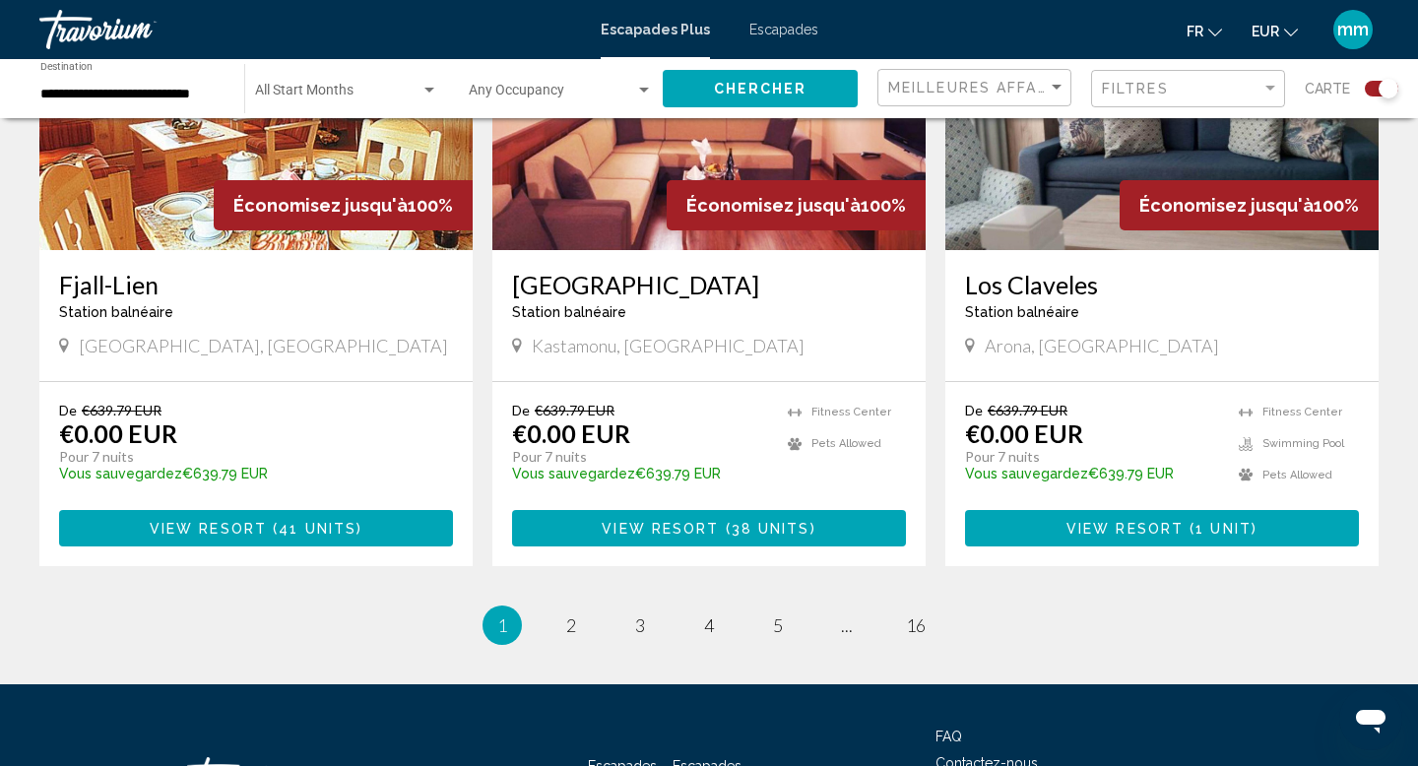
scroll to position [3158, 0]
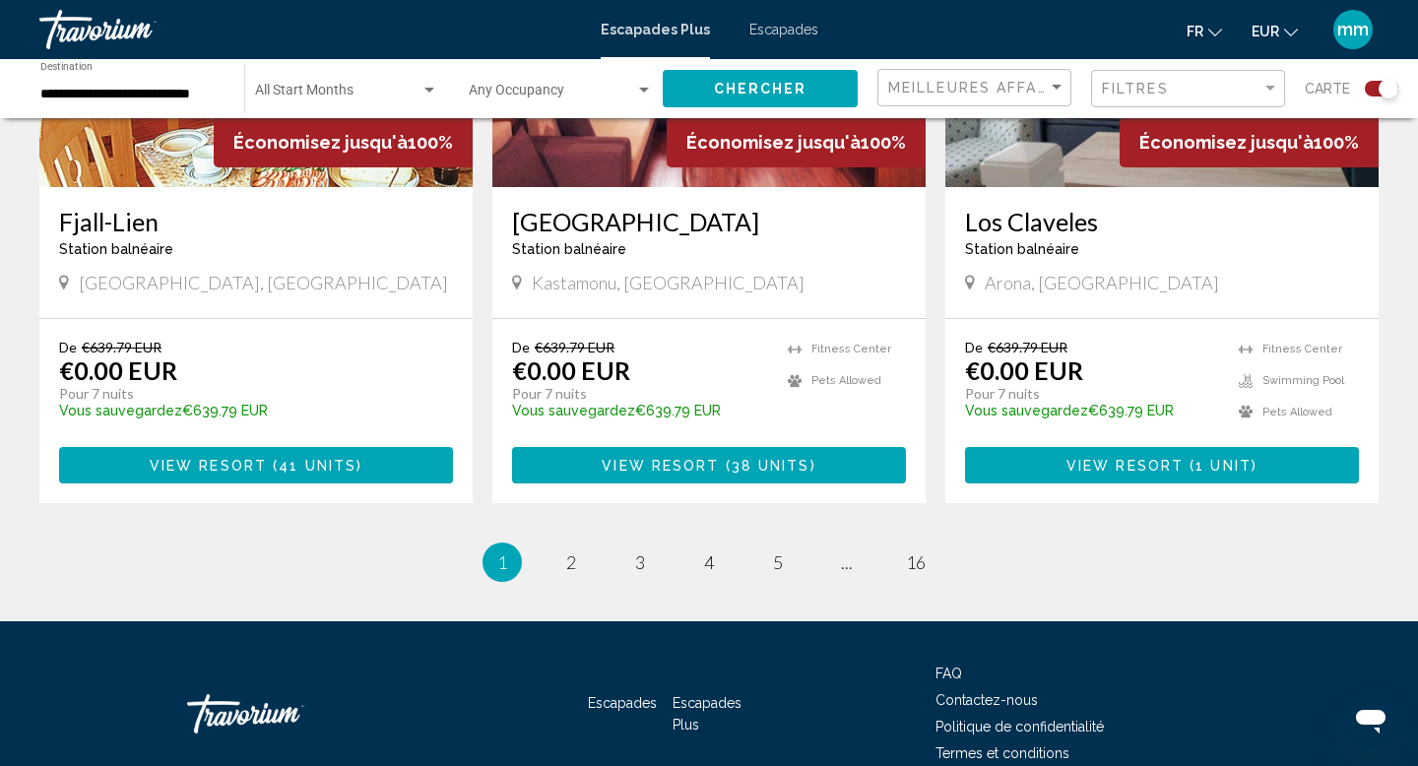
click at [759, 30] on font "Escapades" at bounding box center [784, 30] width 69 height 16
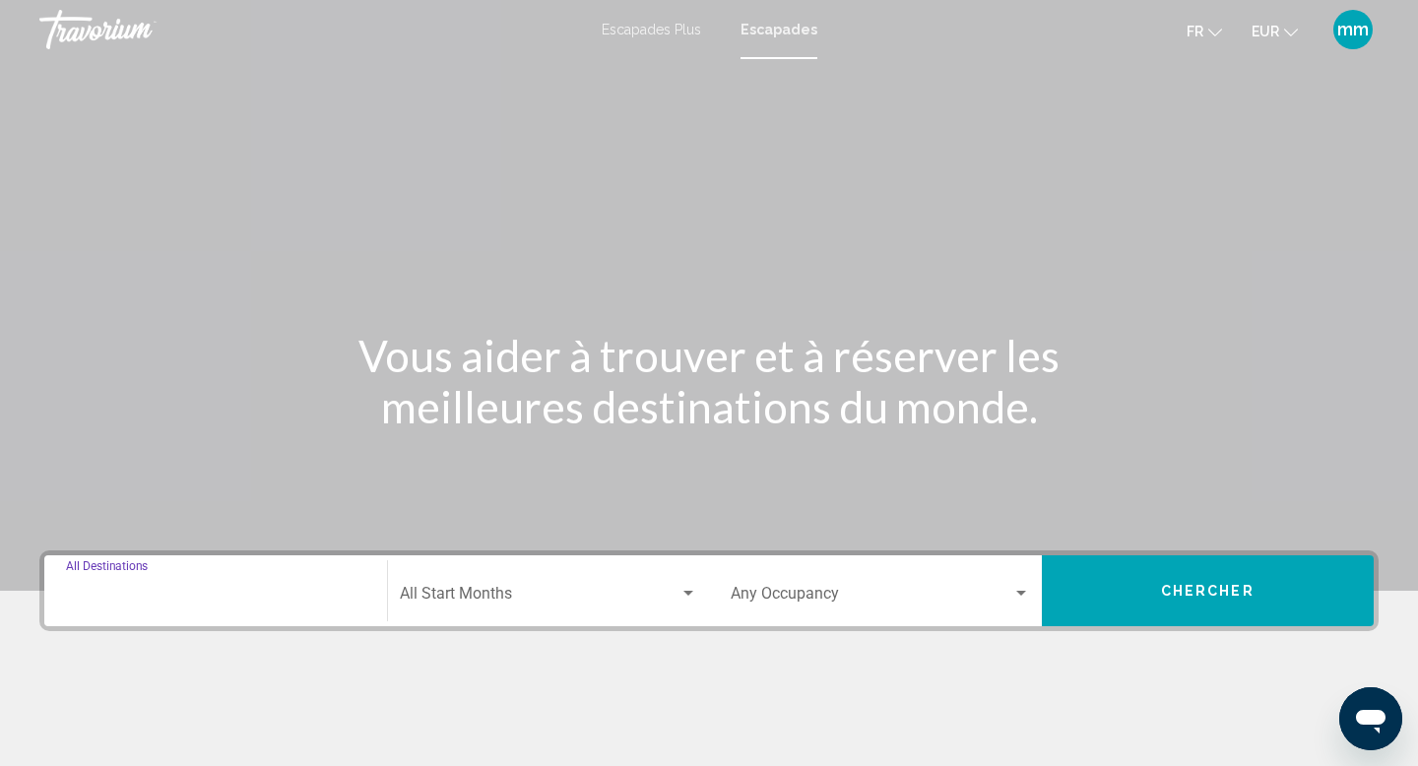
click at [107, 601] on input "Destination All Destinations" at bounding box center [215, 598] width 299 height 18
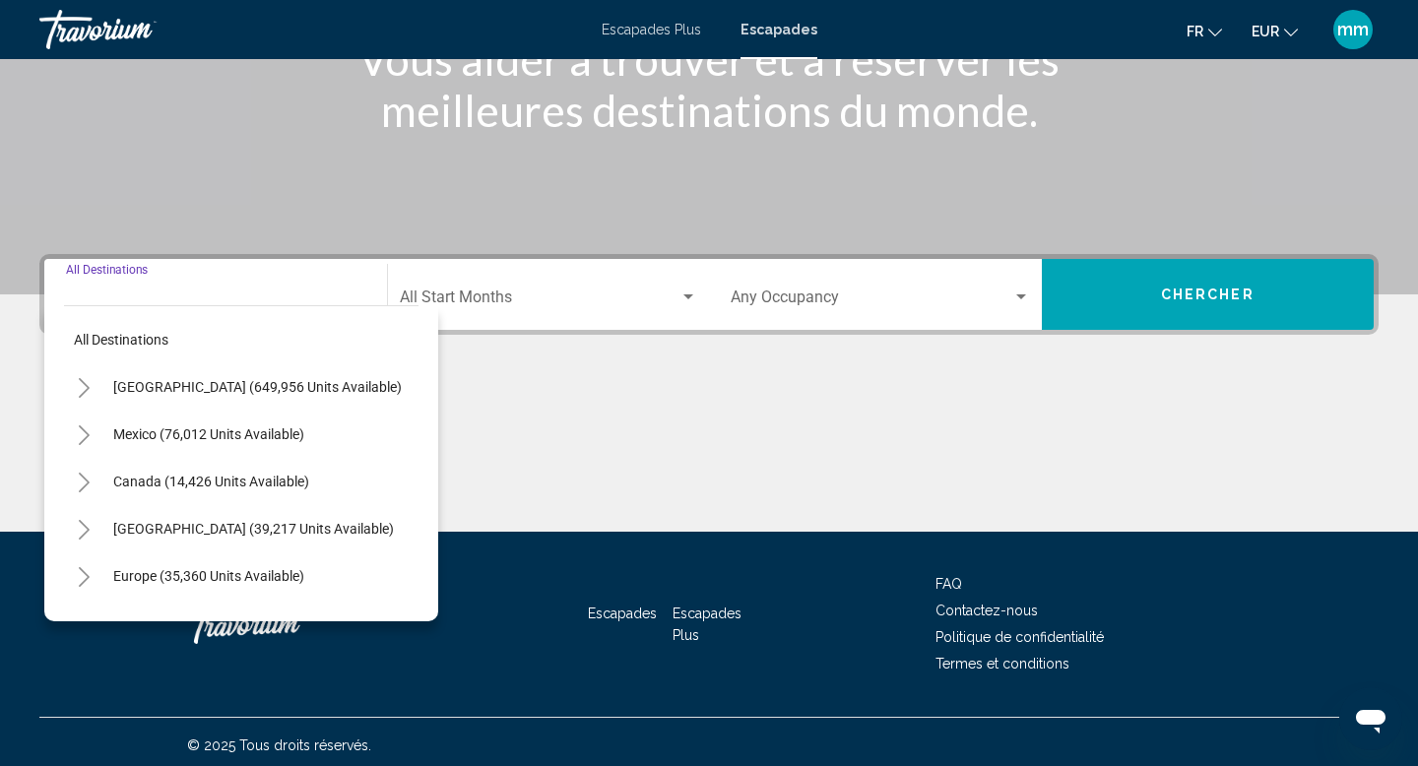
scroll to position [303, 0]
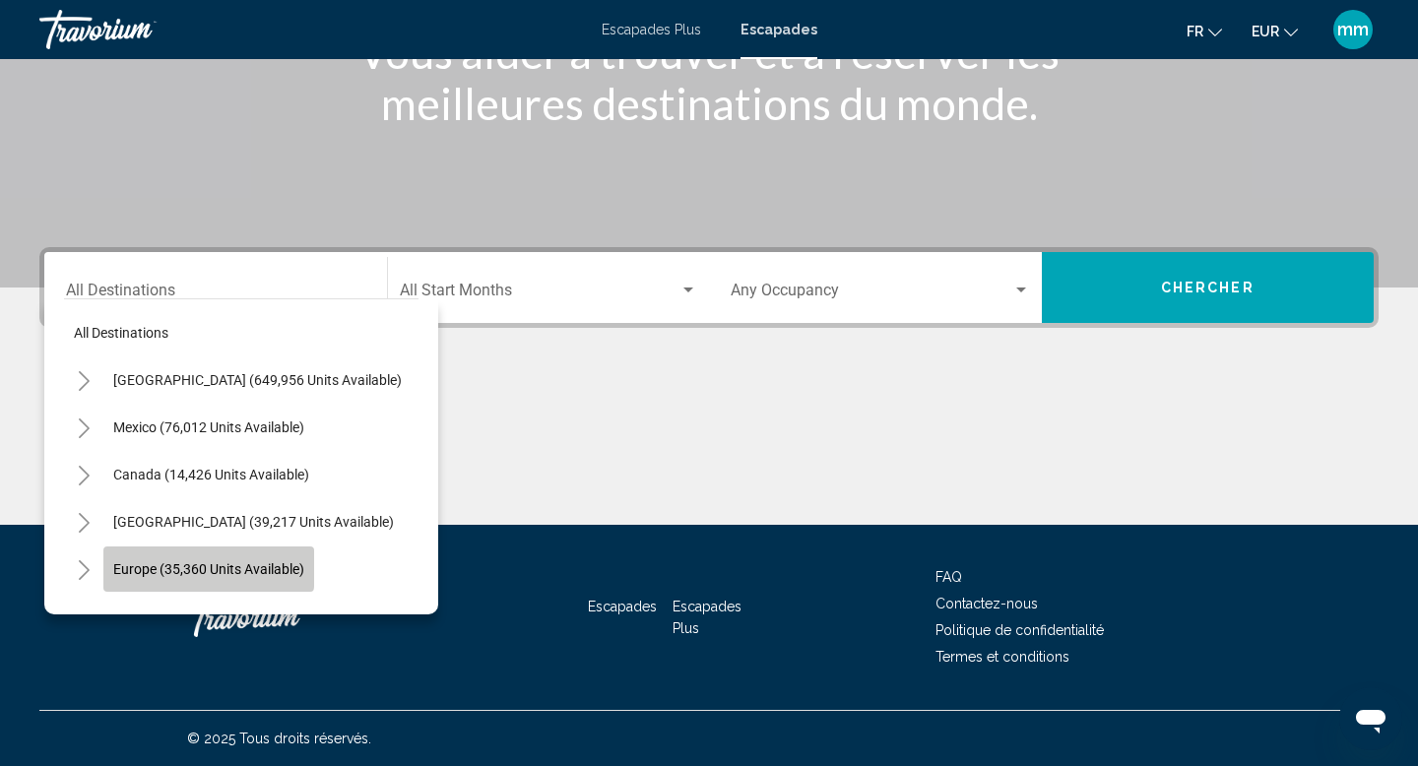
click at [134, 561] on span "Europe (35,360 units available)" at bounding box center [208, 569] width 191 height 16
type input "**********"
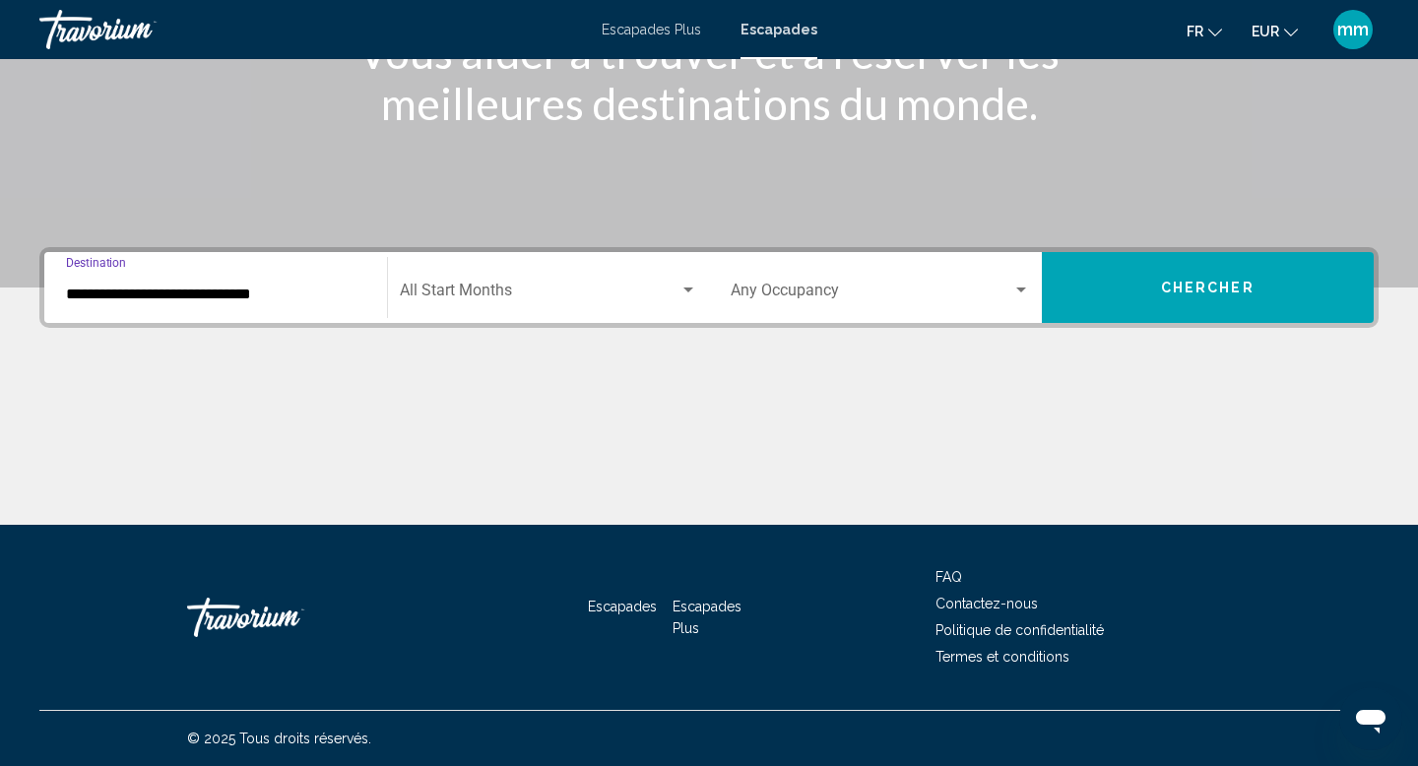
click at [1111, 293] on button "Chercher" at bounding box center [1208, 287] width 333 height 71
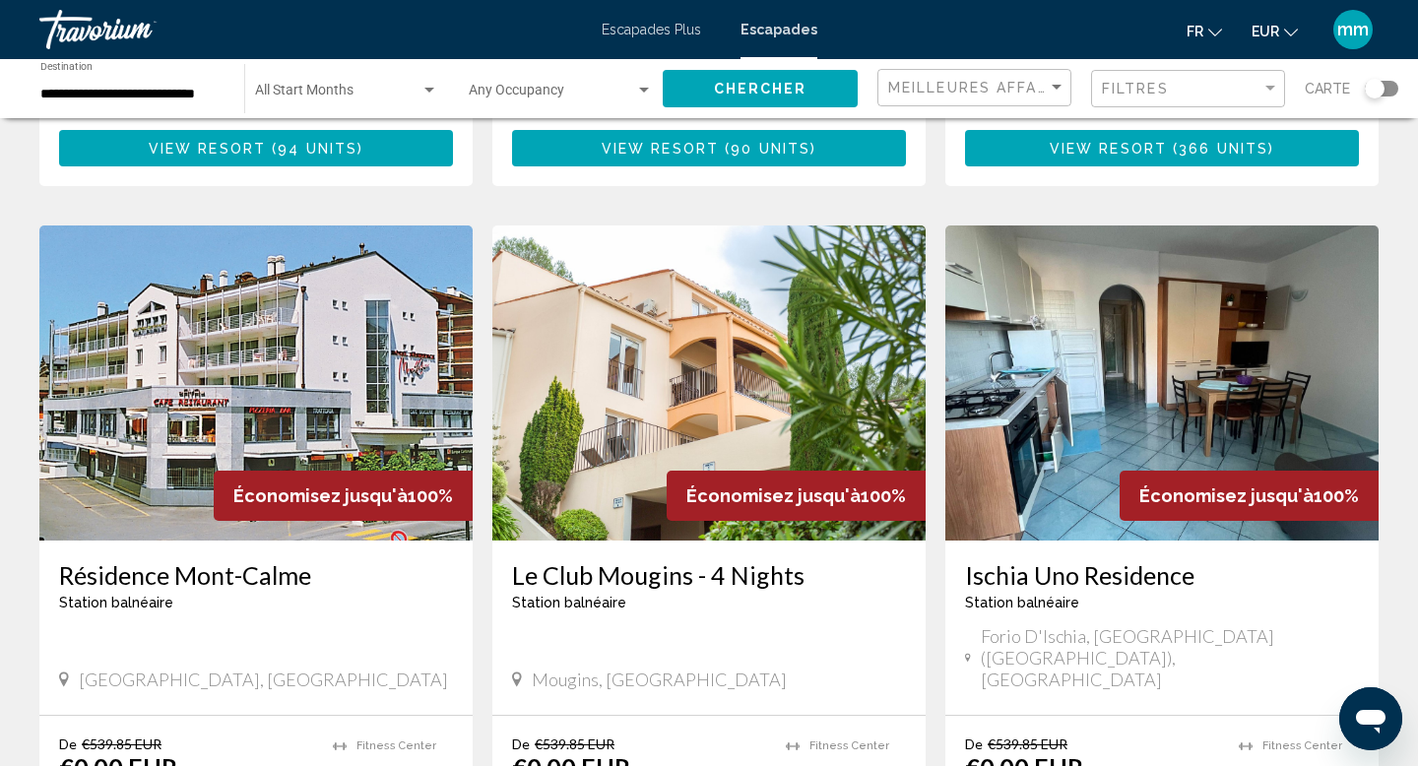
scroll to position [2084, 0]
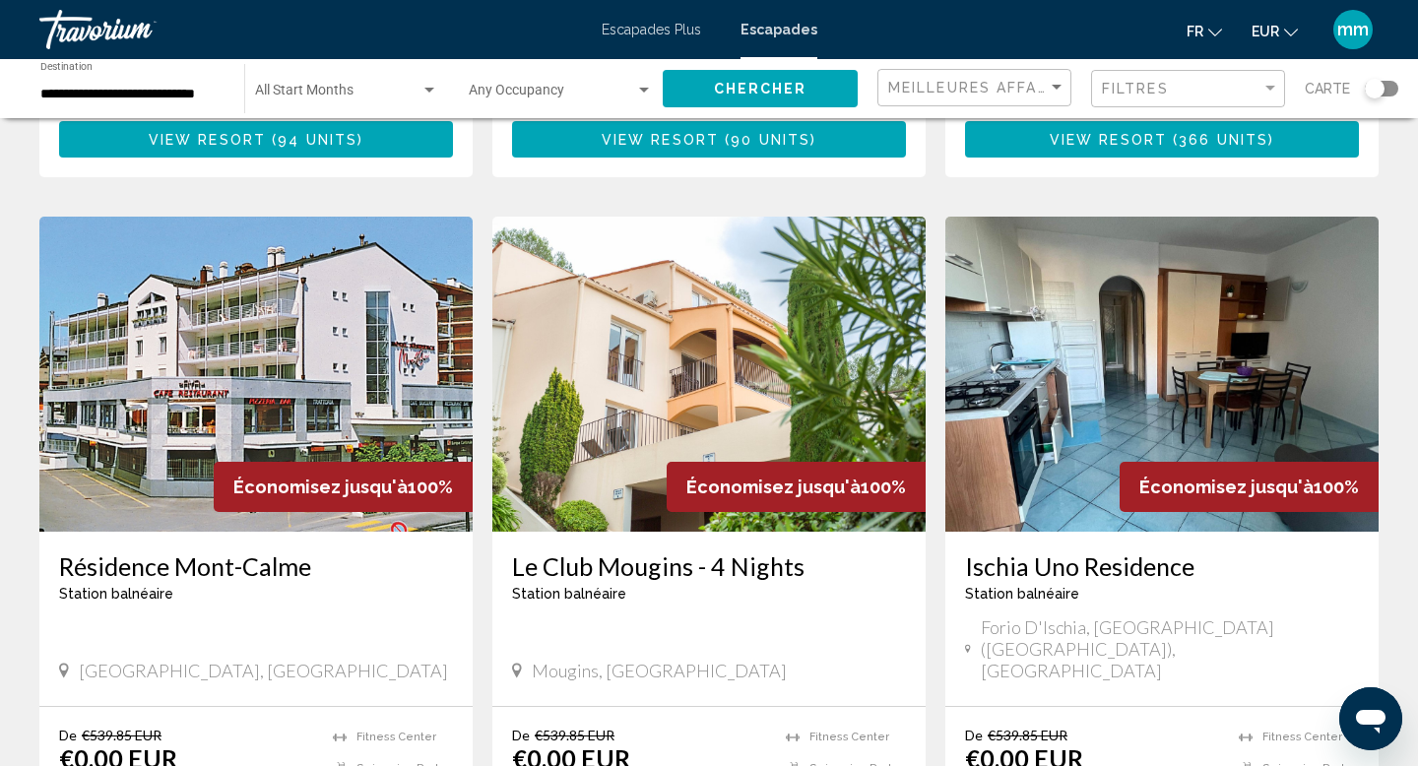
click at [808, 391] on img "Contenu principal" at bounding box center [708, 374] width 433 height 315
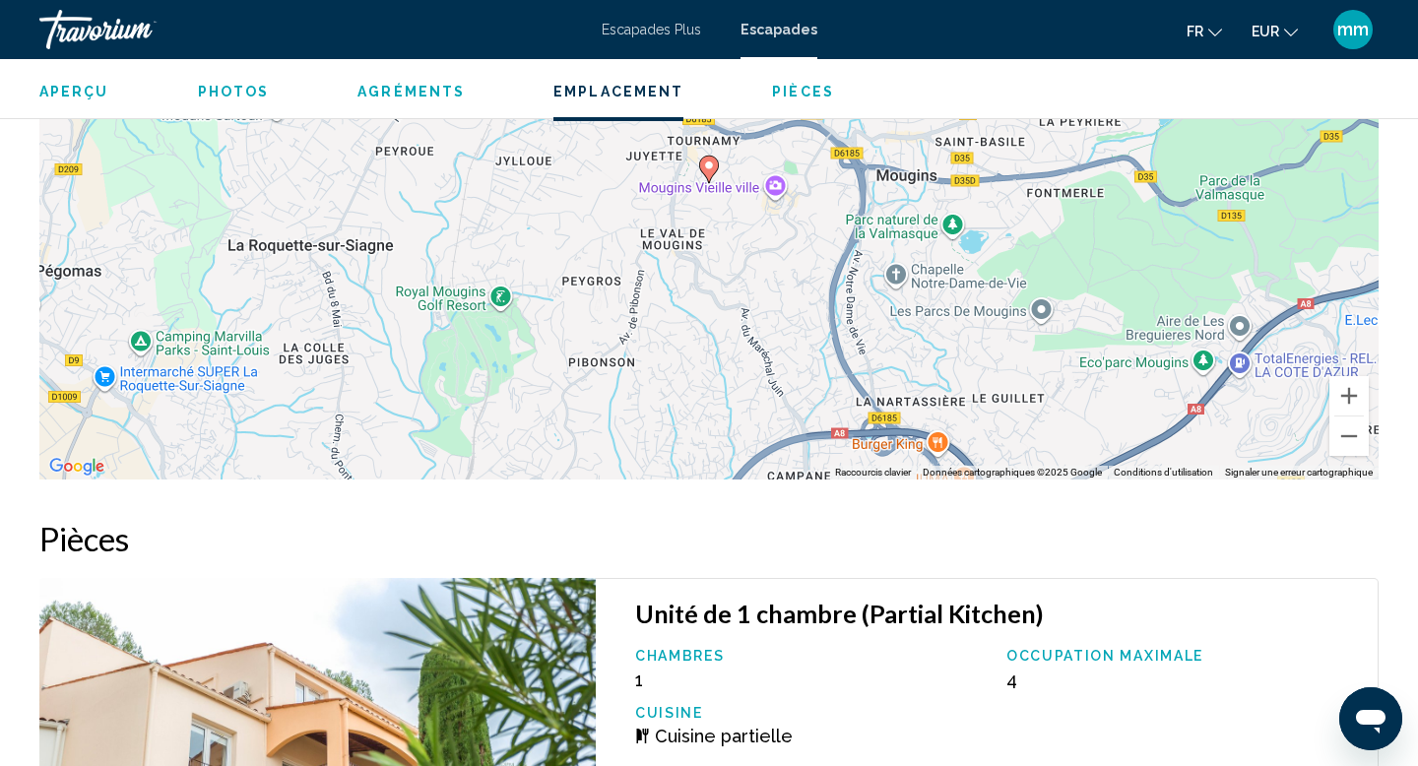
scroll to position [3021, 0]
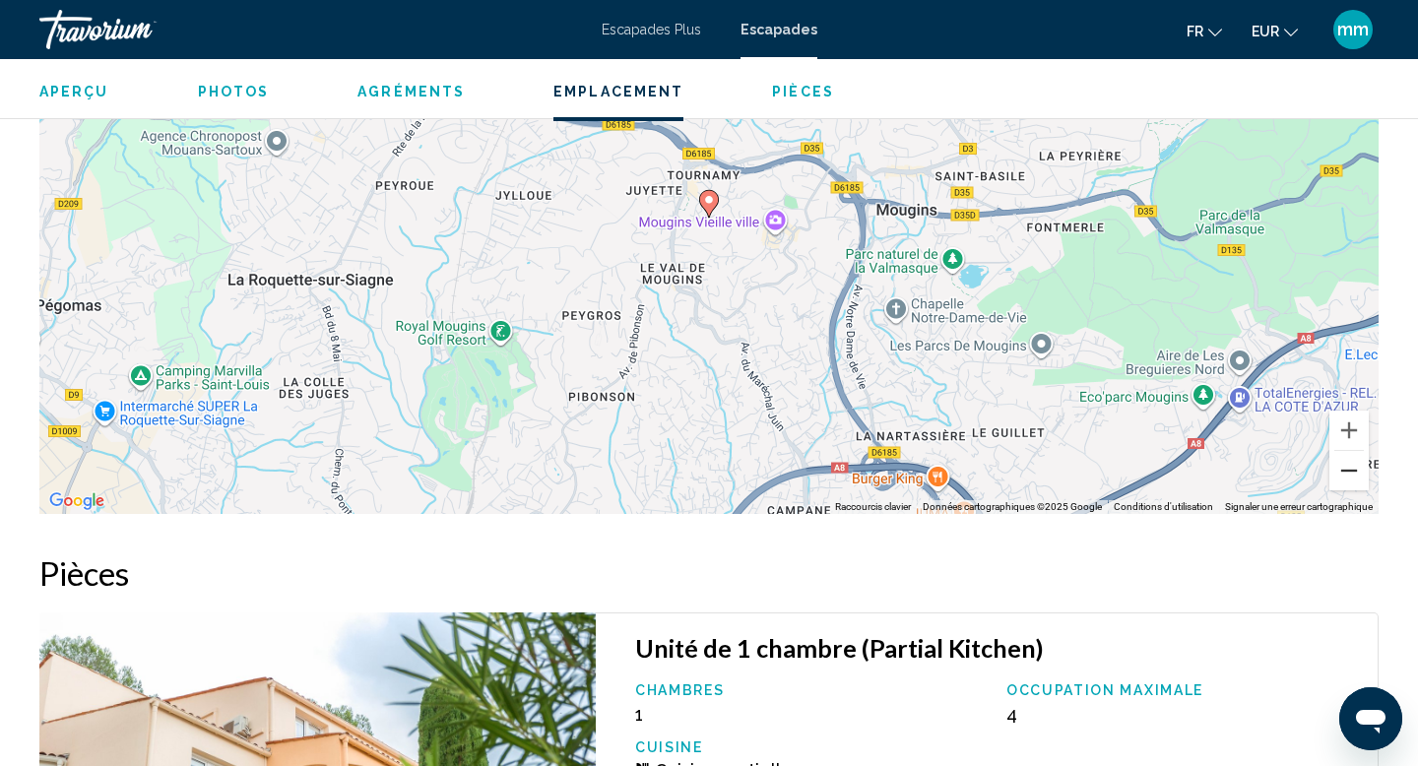
click at [1344, 451] on button "Zoom arrière" at bounding box center [1349, 470] width 39 height 39
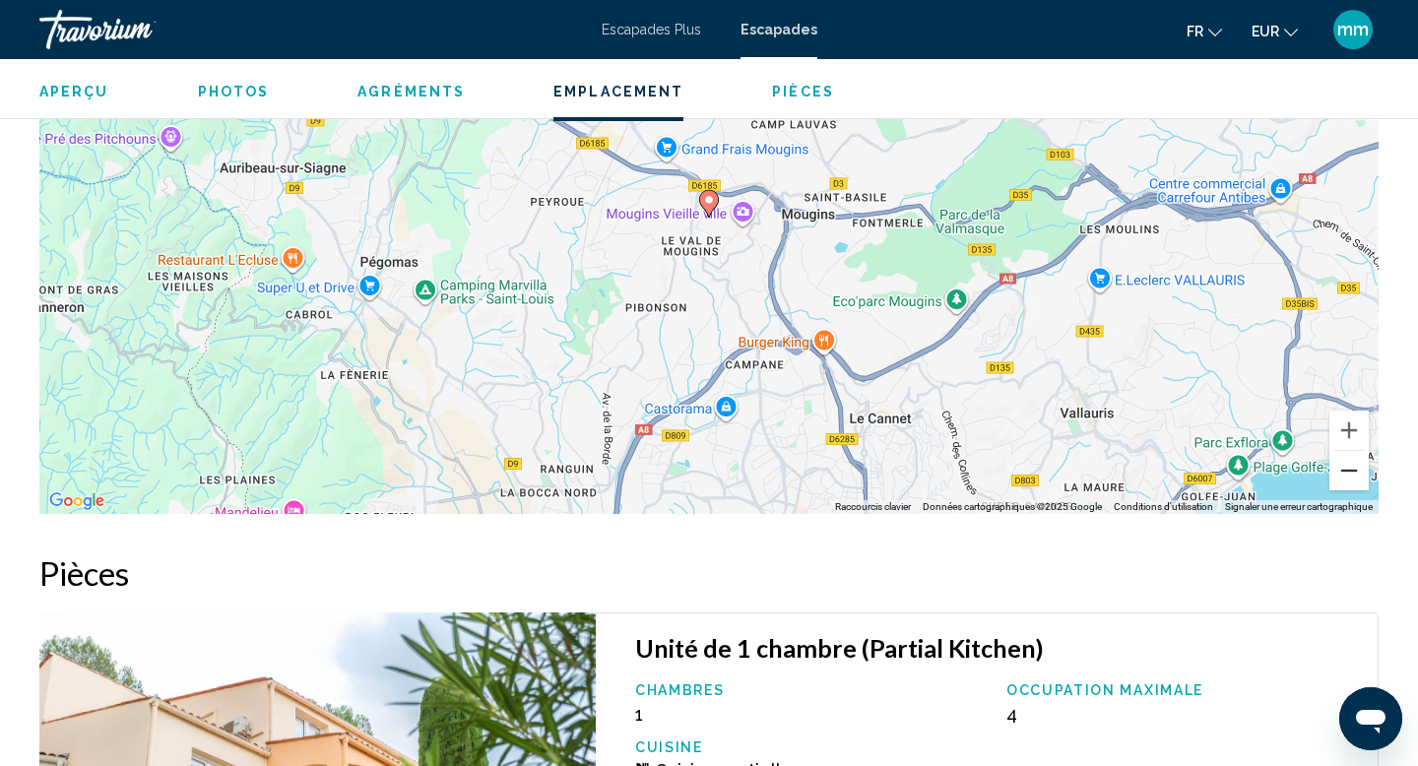
click at [1344, 451] on button "Zoom arrière" at bounding box center [1349, 470] width 39 height 39
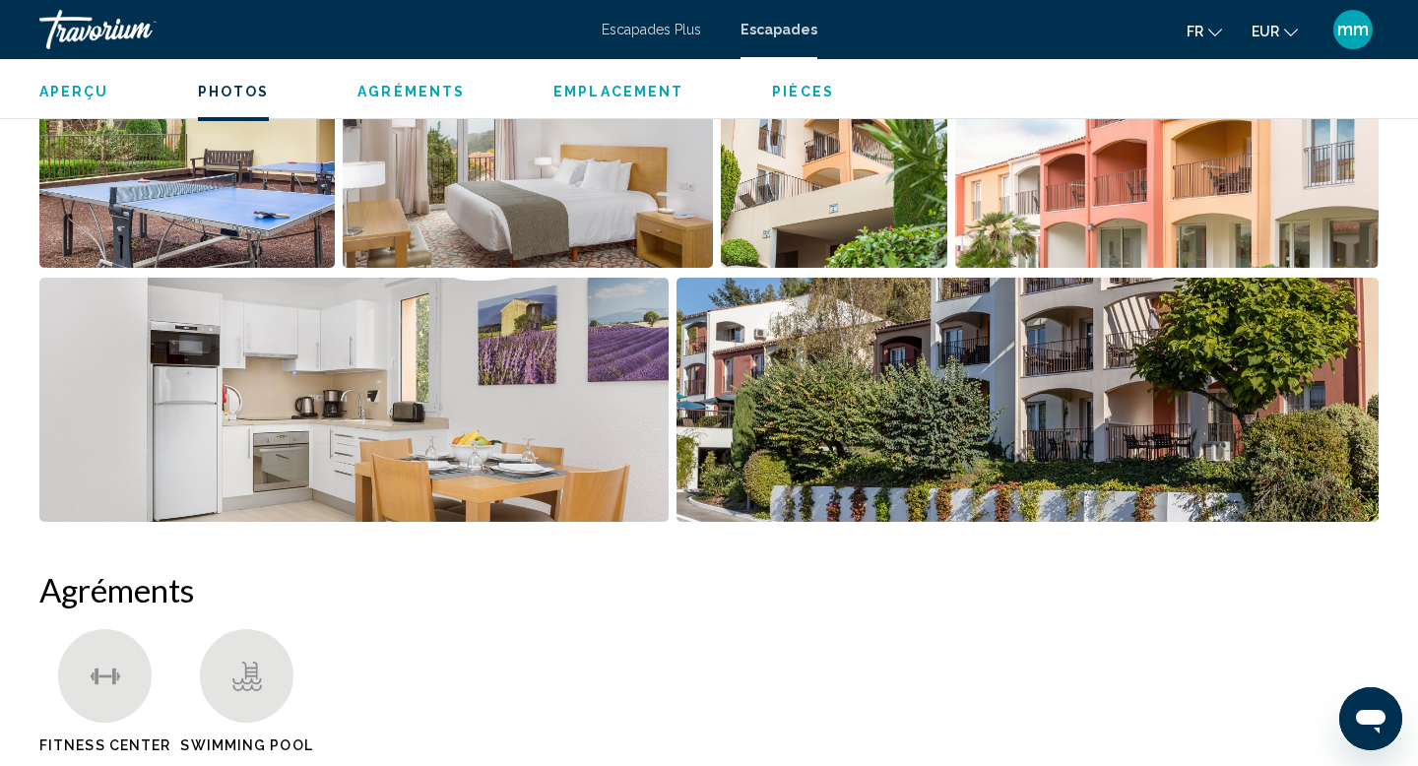
scroll to position [1047, 0]
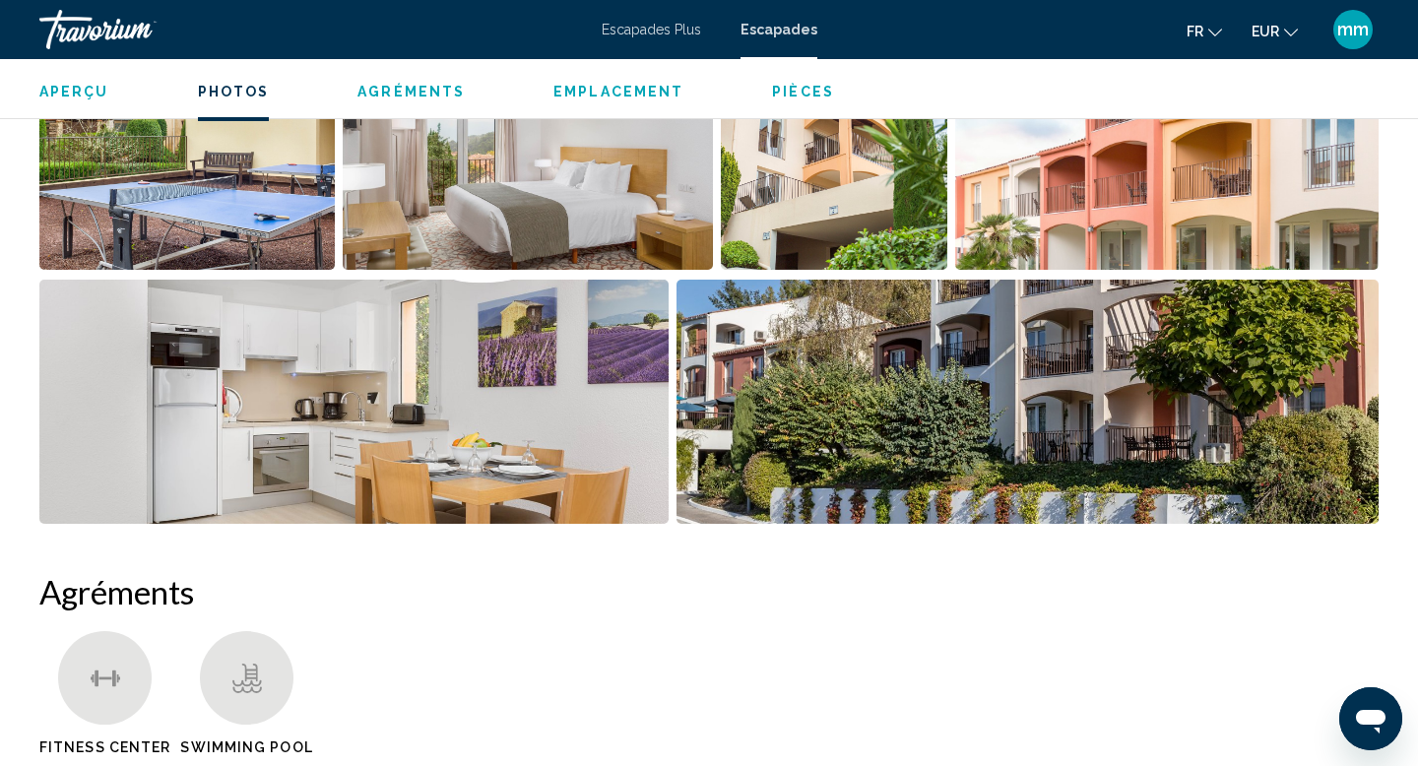
click at [302, 229] on img "Open full-screen image slider" at bounding box center [186, 148] width 295 height 244
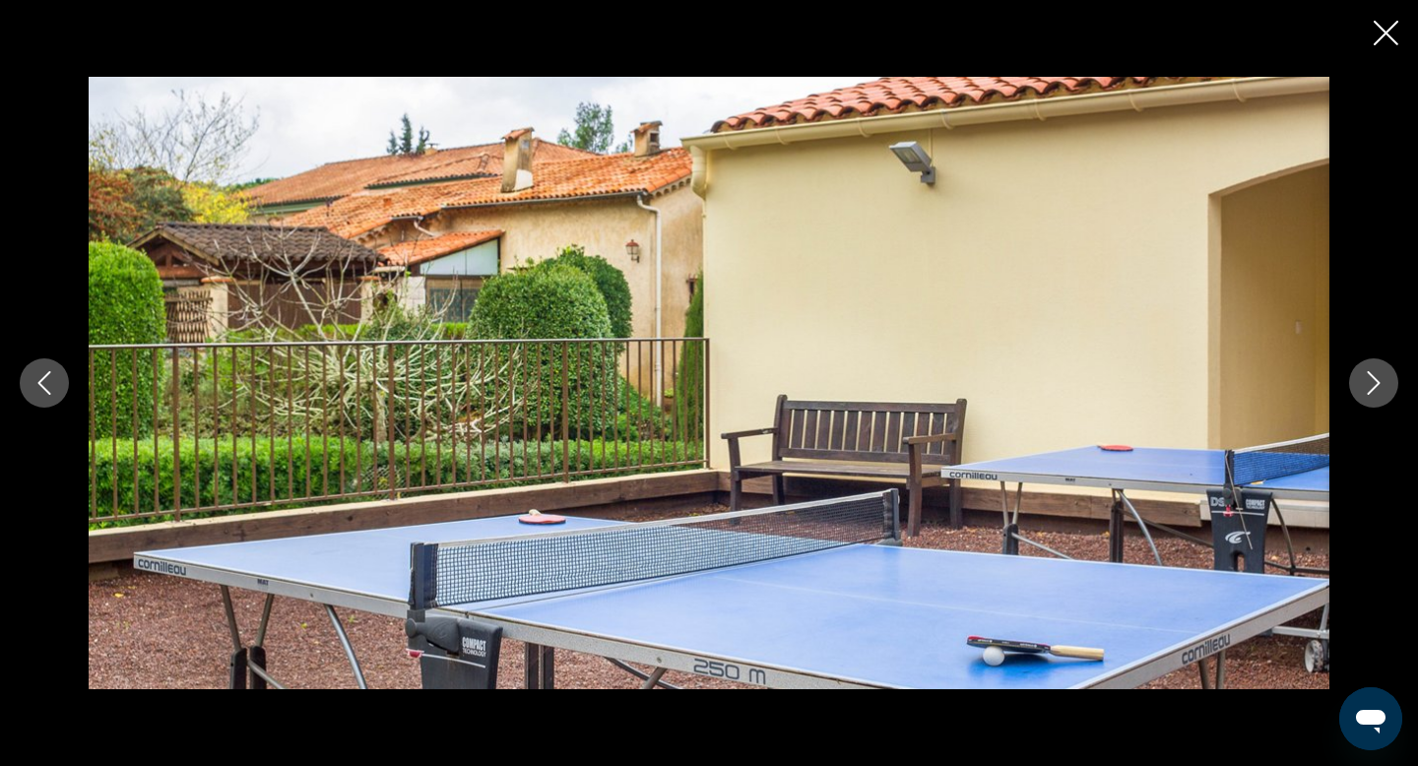
click at [1382, 395] on button "Next image" at bounding box center [1373, 383] width 49 height 49
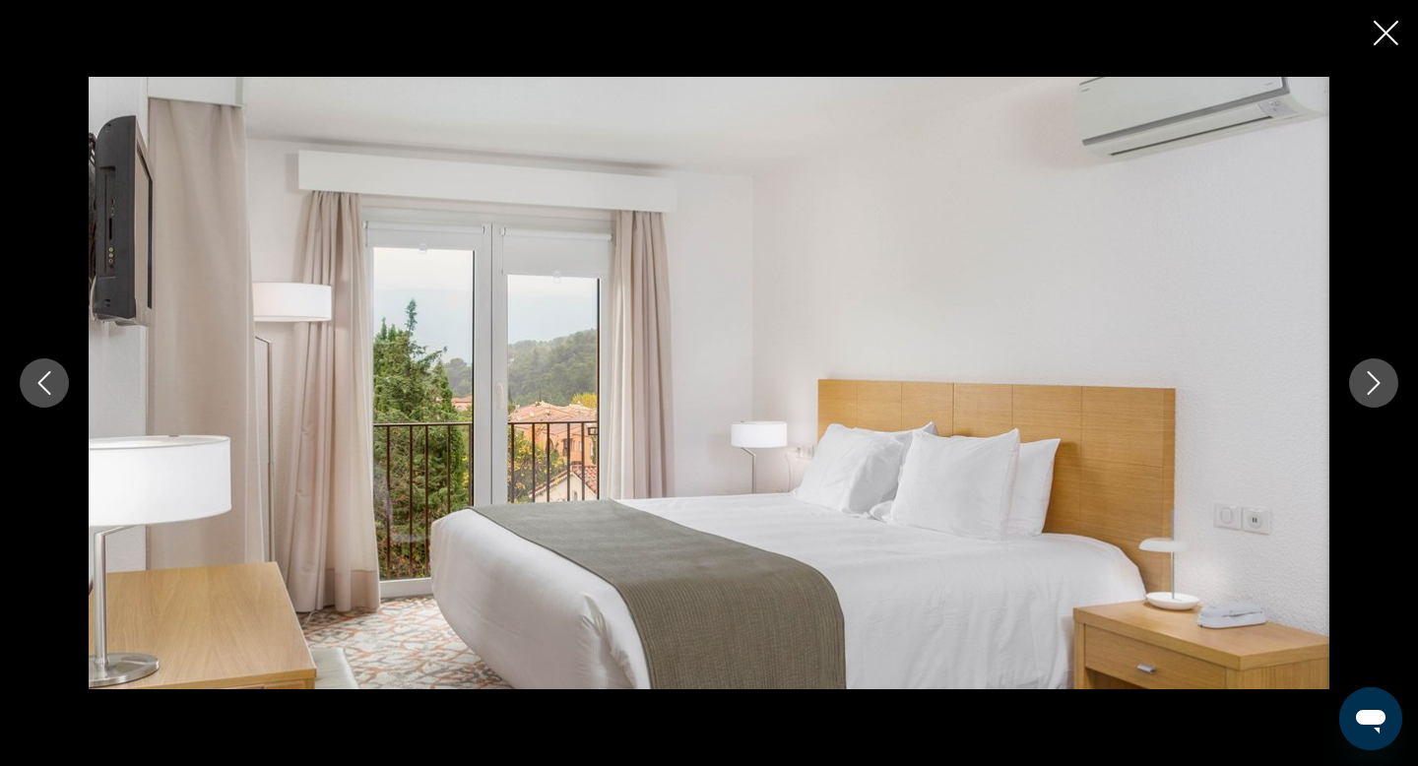
click at [1383, 395] on button "Next image" at bounding box center [1373, 383] width 49 height 49
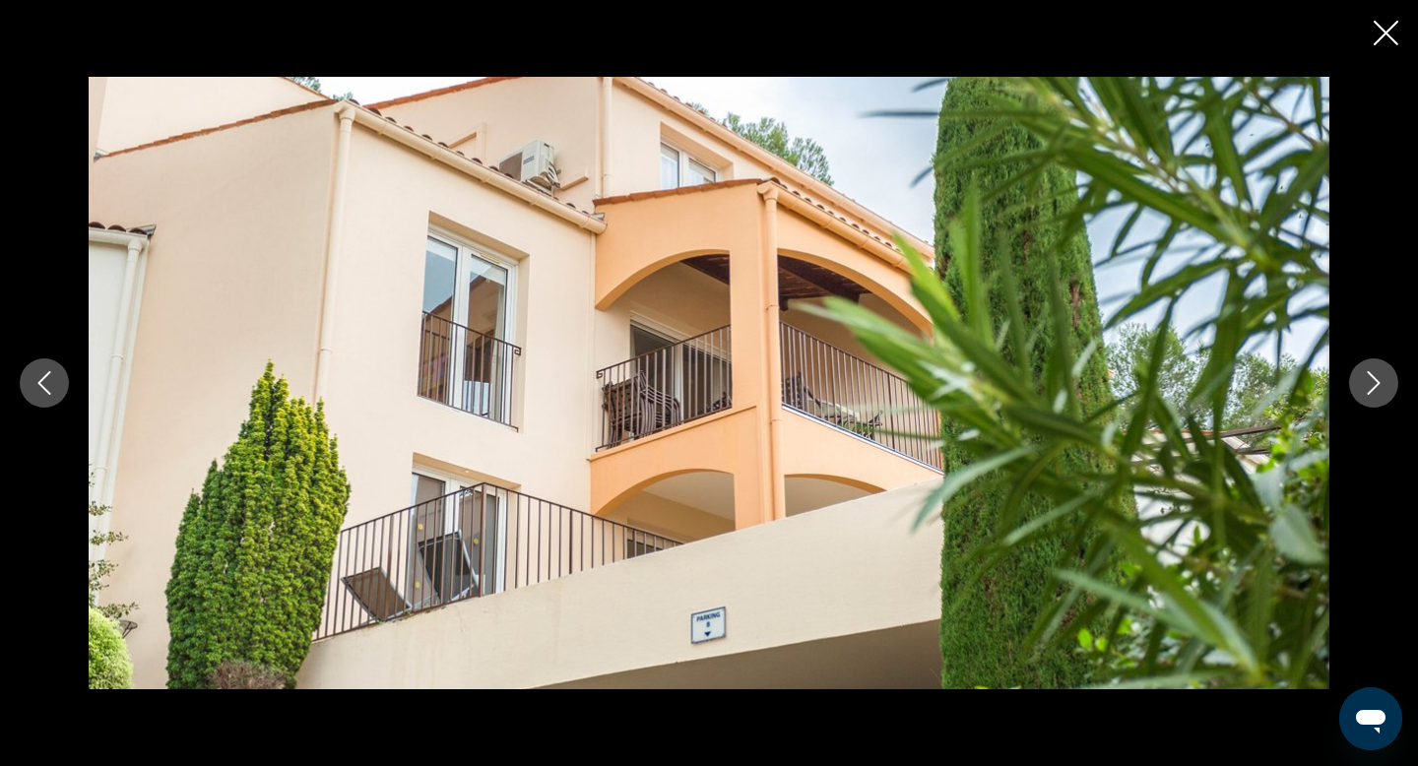
click at [1383, 395] on button "Next image" at bounding box center [1373, 383] width 49 height 49
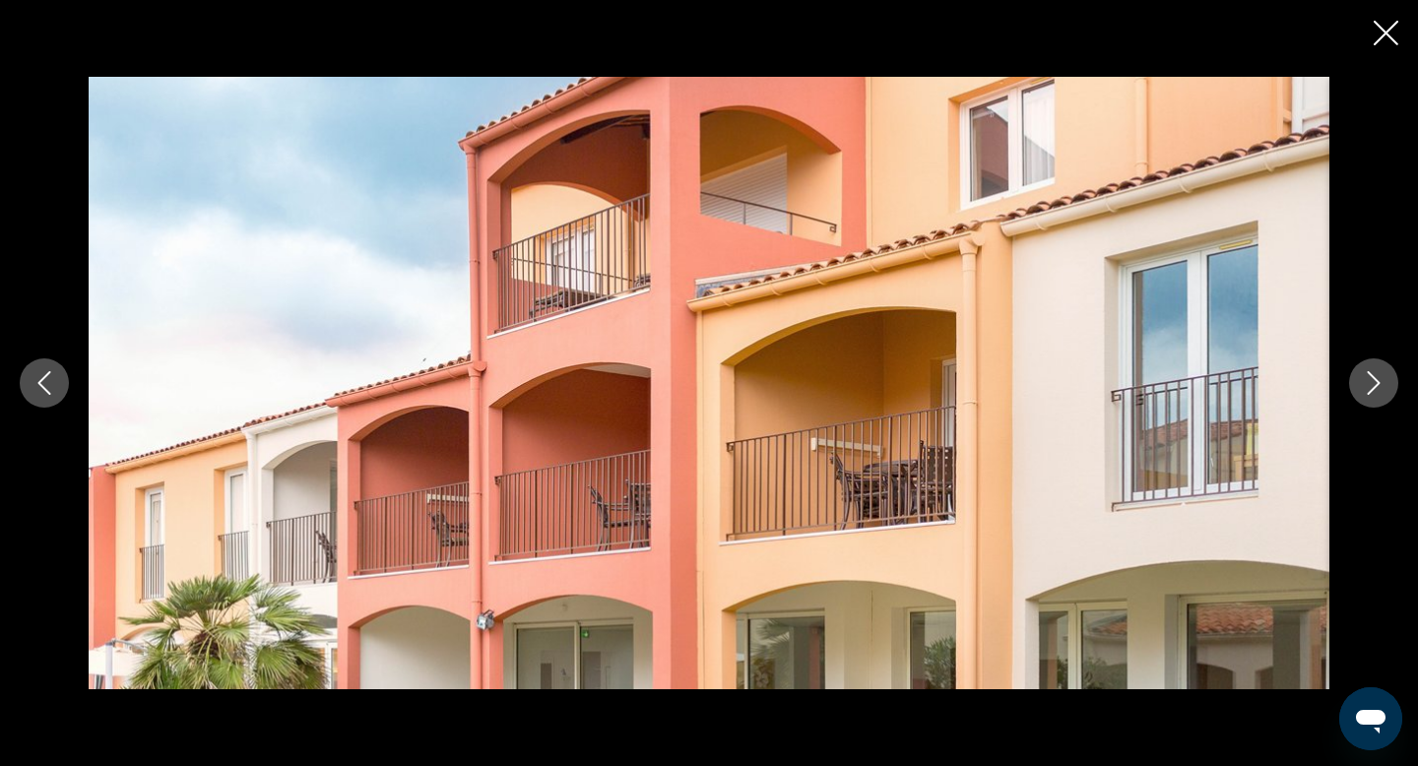
click at [1384, 396] on button "Next image" at bounding box center [1373, 383] width 49 height 49
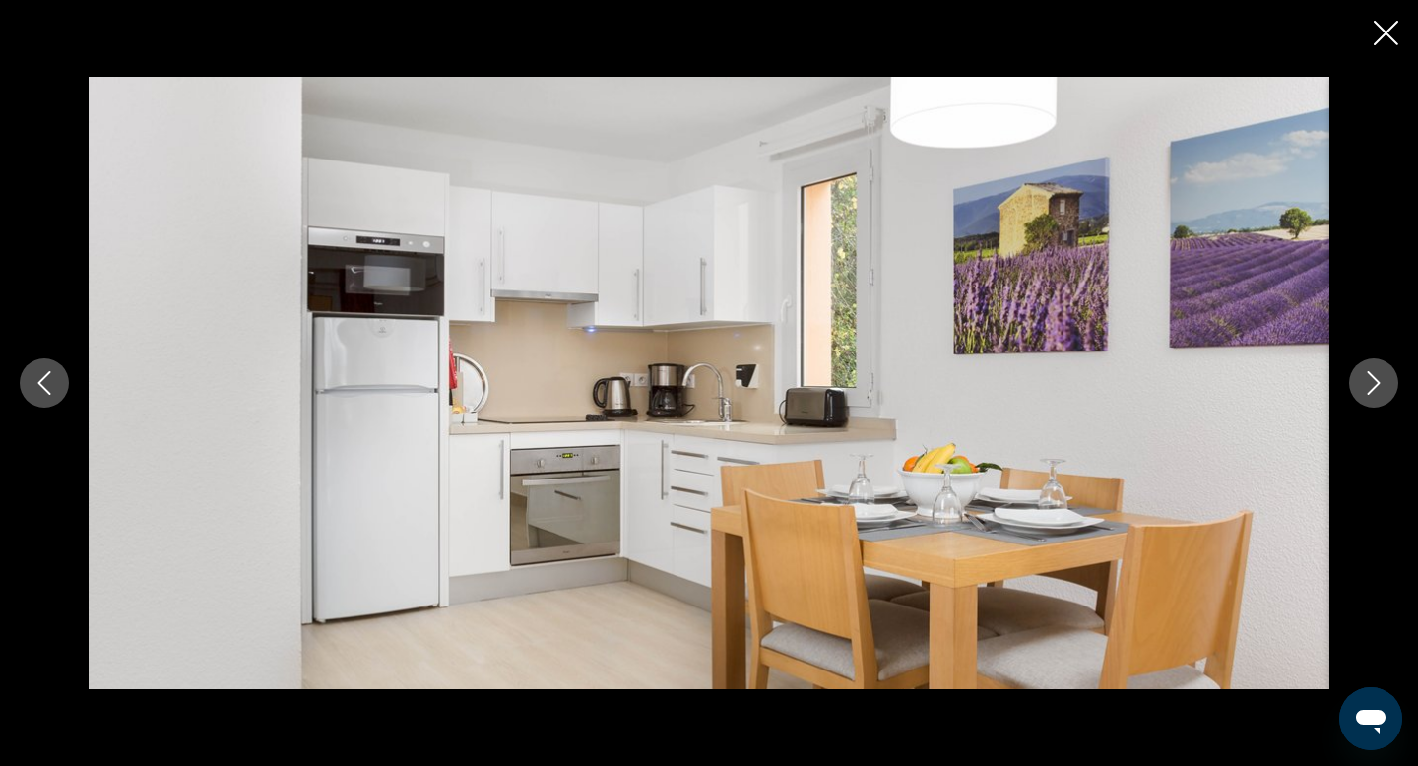
click at [1384, 396] on button "Next image" at bounding box center [1373, 383] width 49 height 49
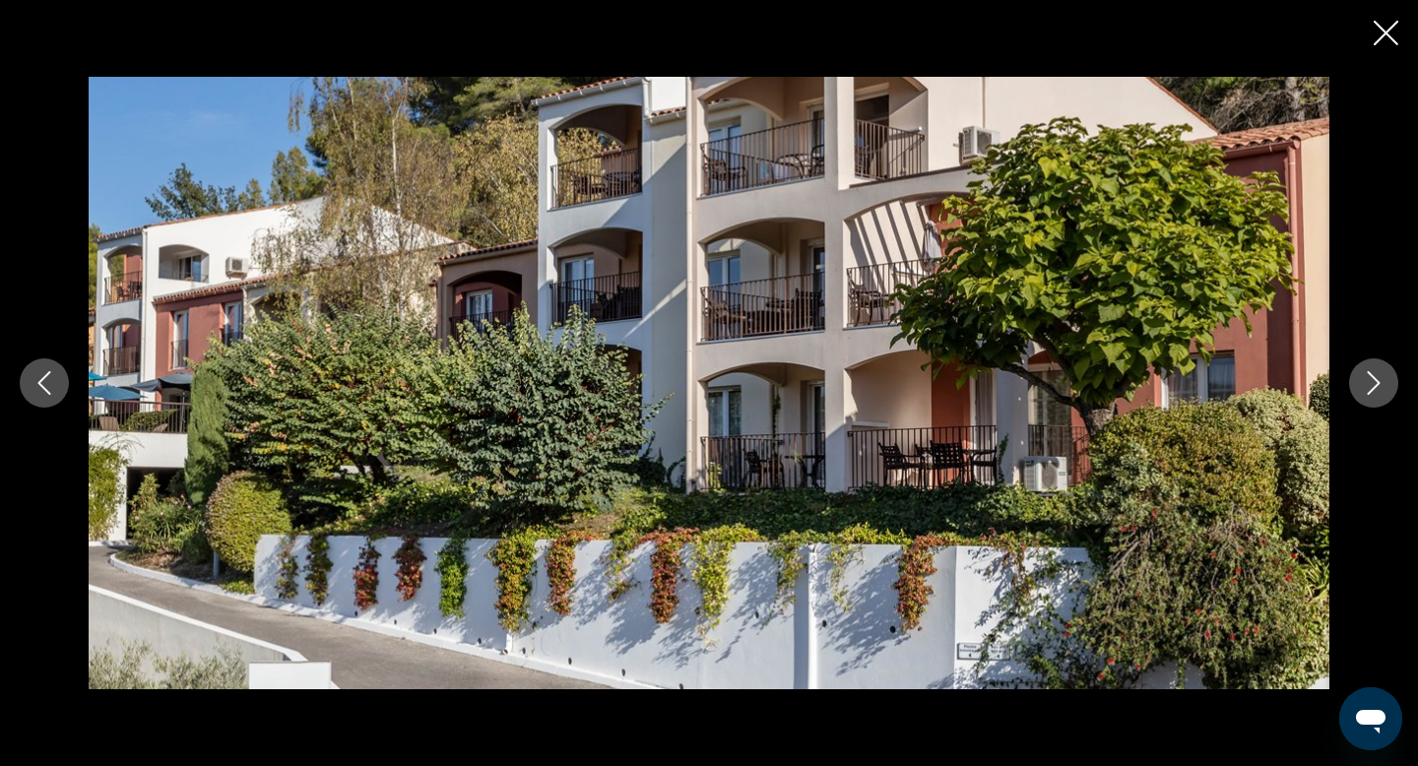
click at [1384, 396] on button "Next image" at bounding box center [1373, 383] width 49 height 49
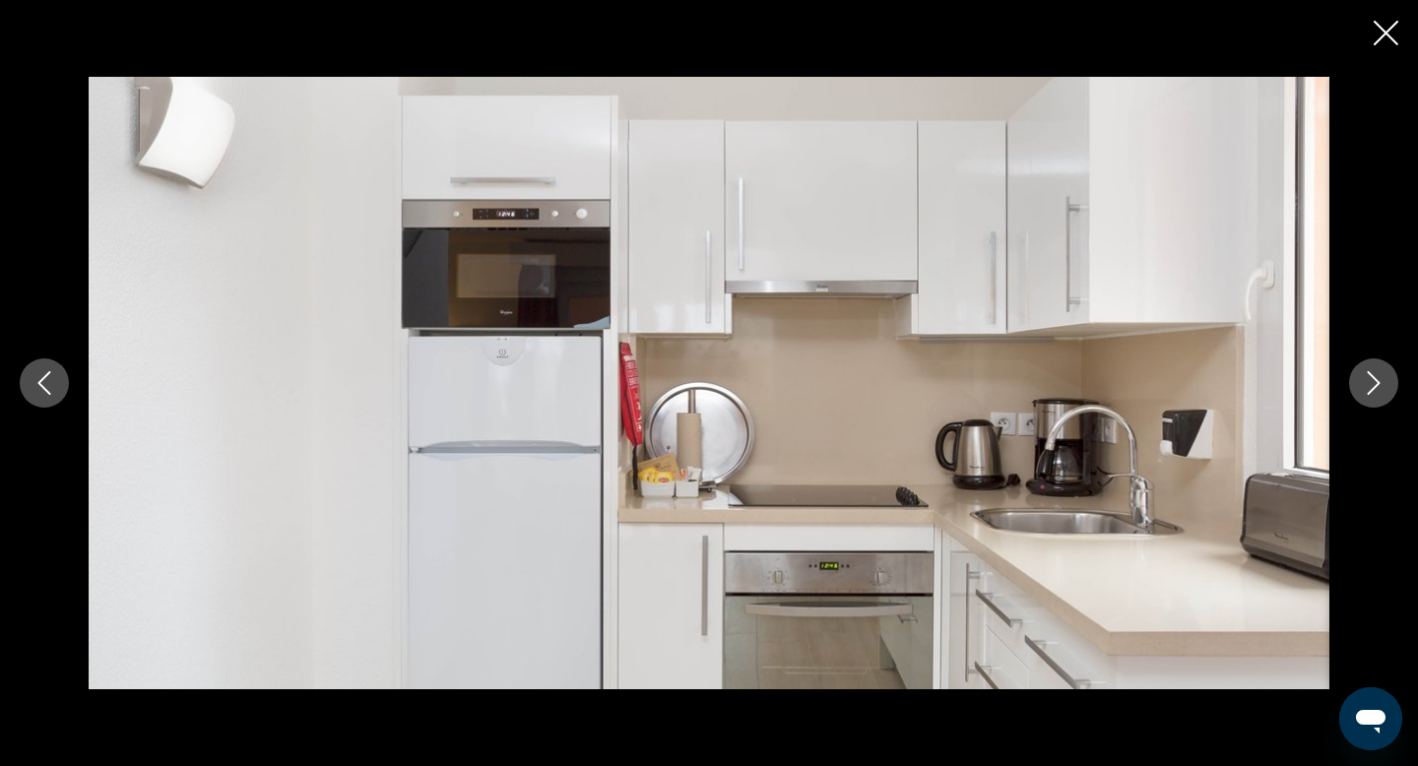
click at [1385, 396] on button "Next image" at bounding box center [1373, 383] width 49 height 49
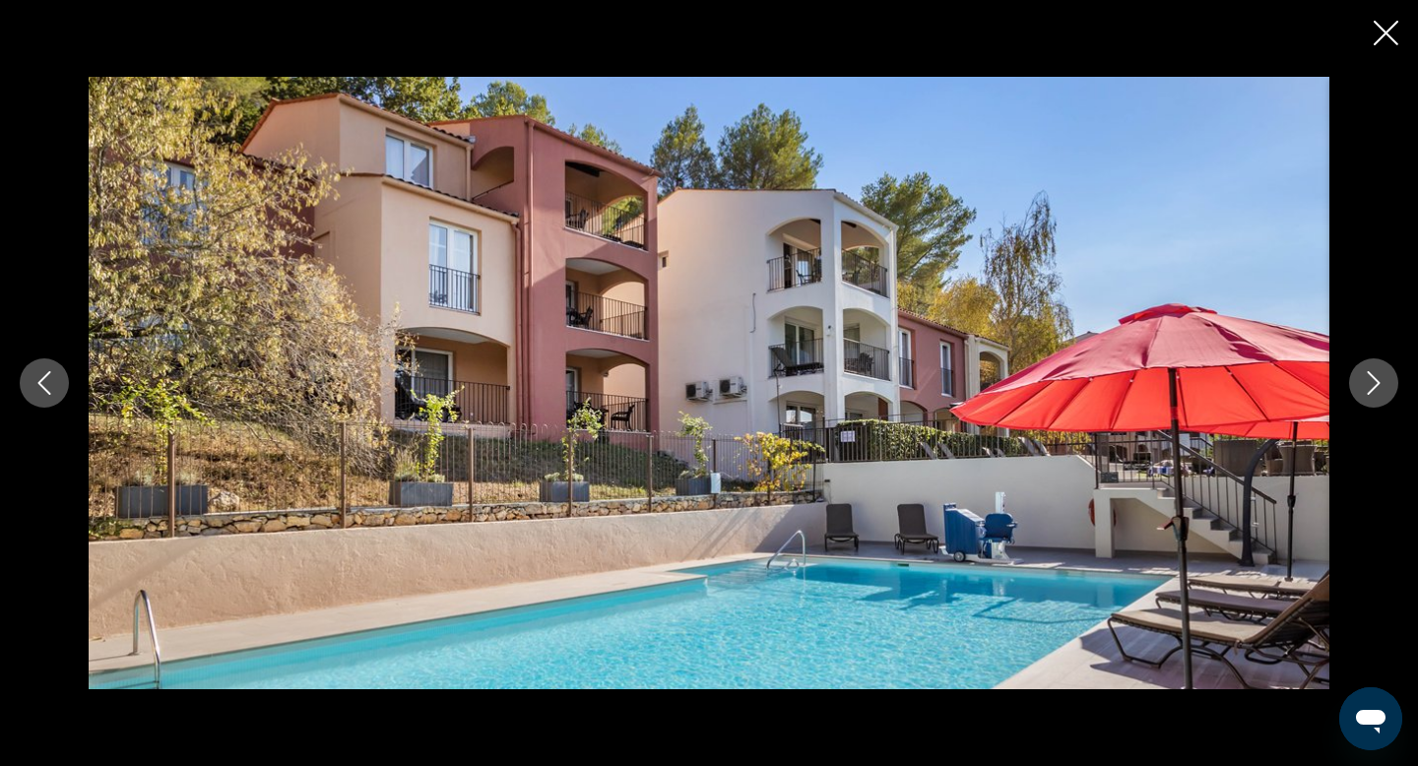
click at [1385, 396] on button "Next image" at bounding box center [1373, 383] width 49 height 49
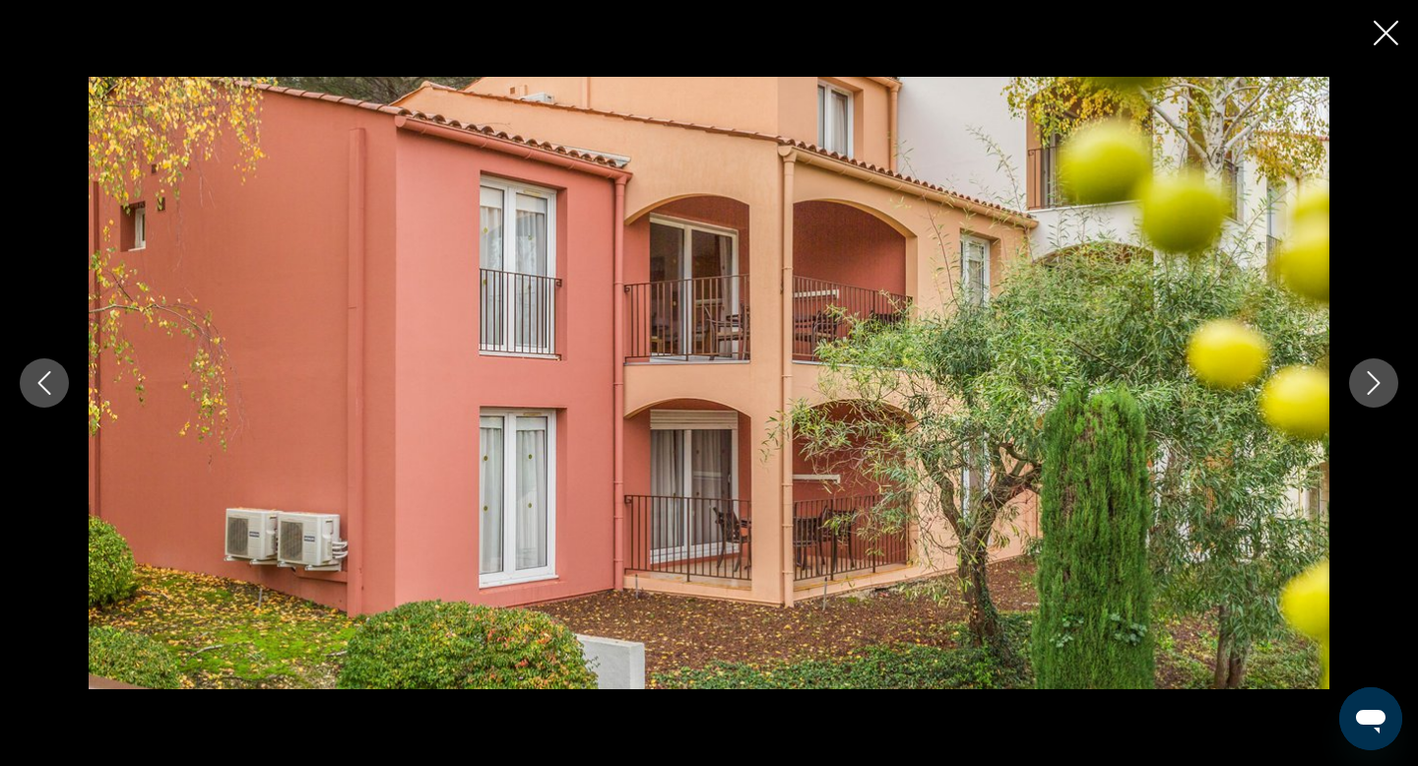
click at [1385, 396] on button "Next image" at bounding box center [1373, 383] width 49 height 49
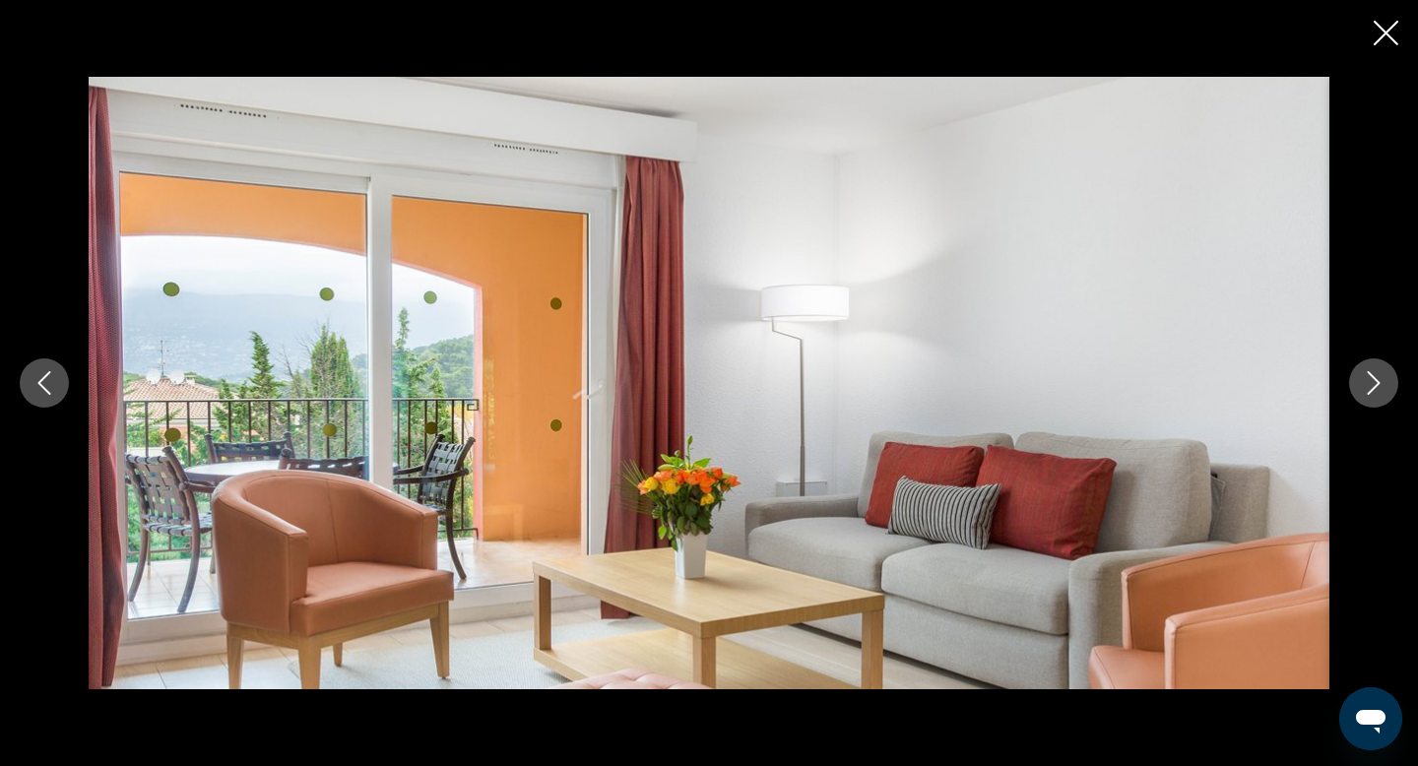
click at [1386, 397] on button "Next image" at bounding box center [1373, 383] width 49 height 49
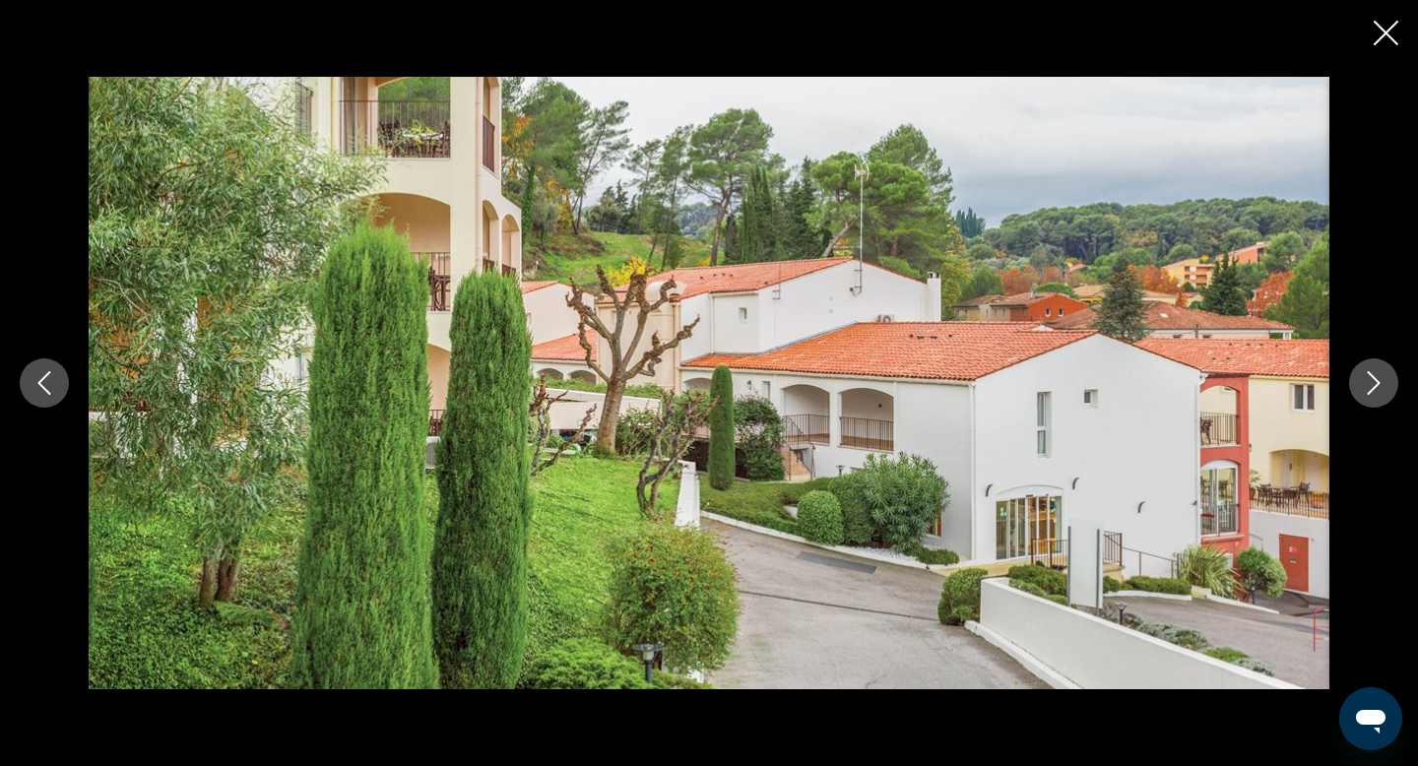
click at [1387, 397] on button "Next image" at bounding box center [1373, 383] width 49 height 49
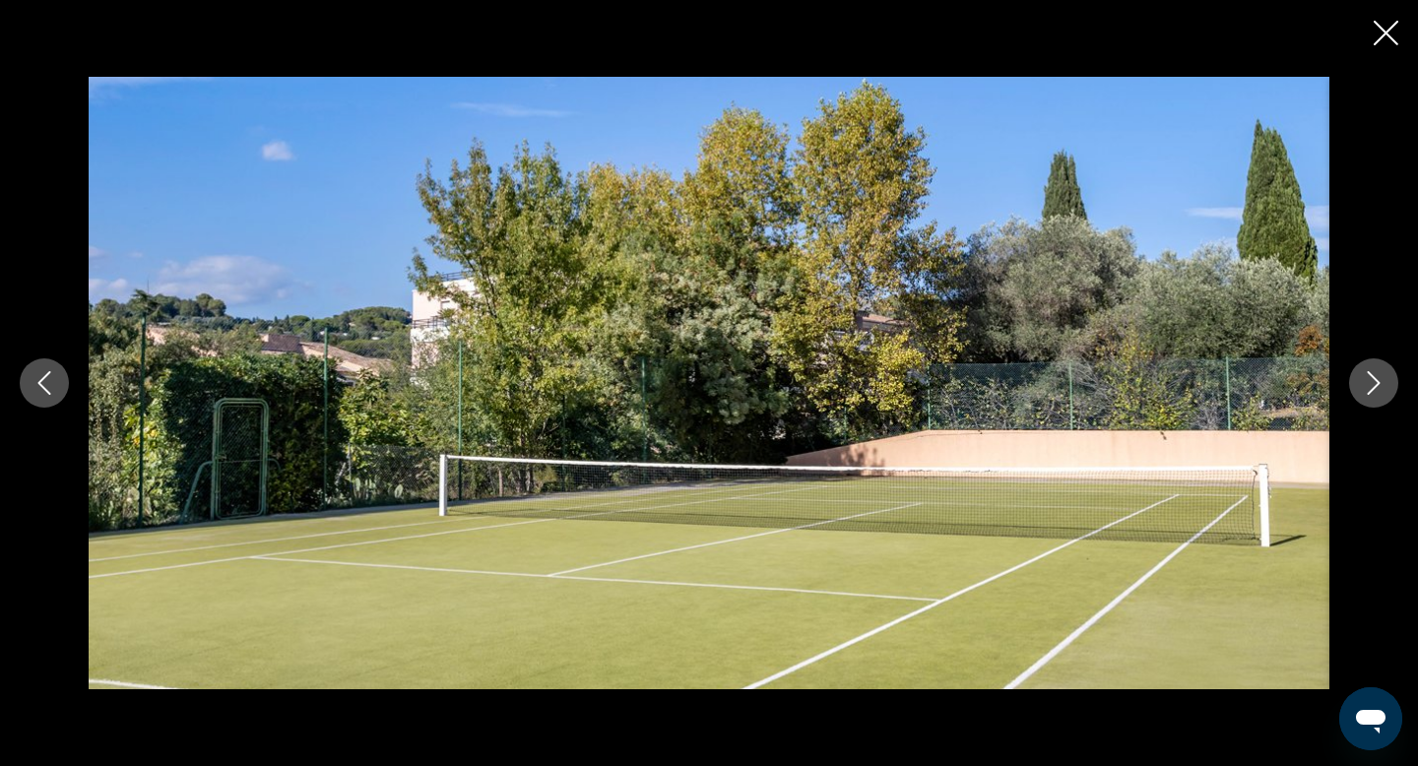
click at [1388, 397] on button "Next image" at bounding box center [1373, 383] width 49 height 49
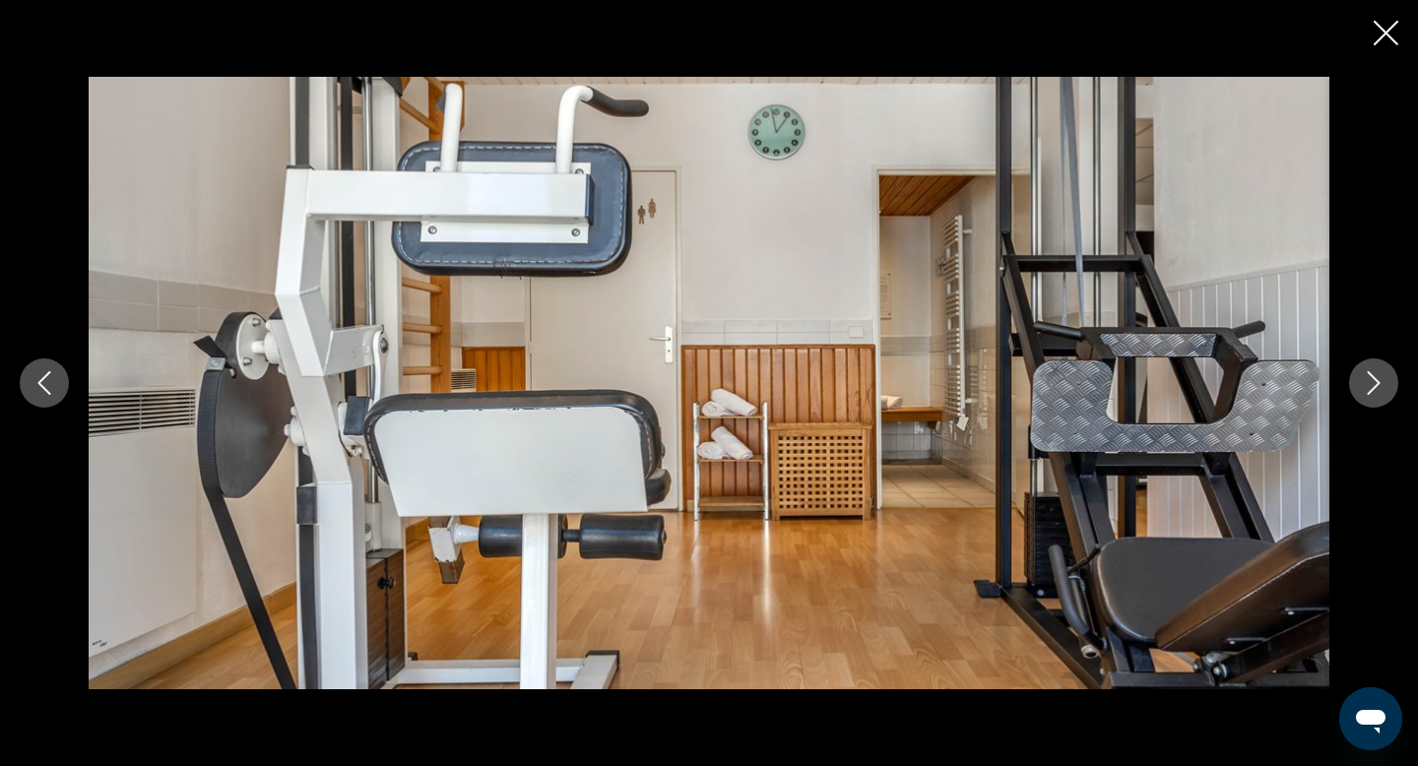
click at [1389, 397] on button "Next image" at bounding box center [1373, 383] width 49 height 49
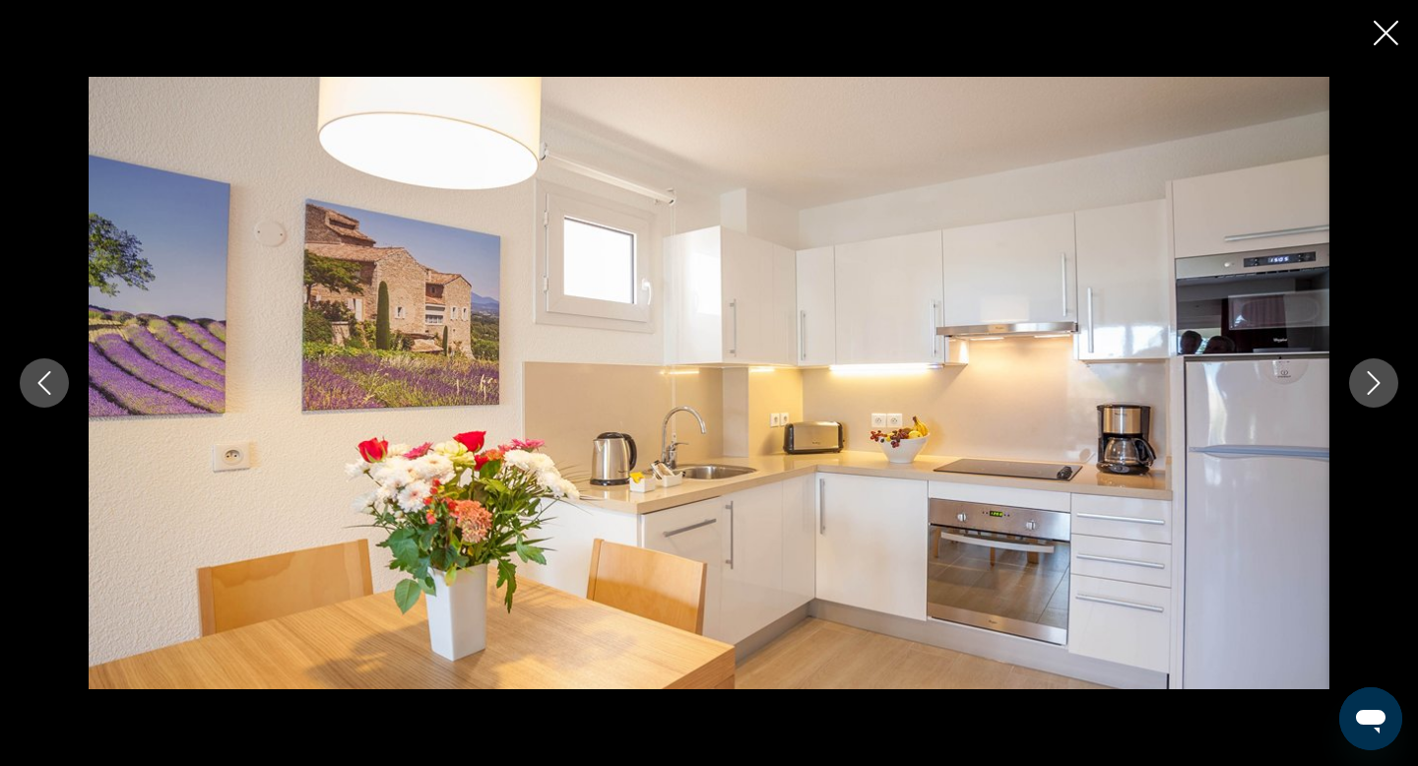
click at [1389, 397] on button "Next image" at bounding box center [1373, 383] width 49 height 49
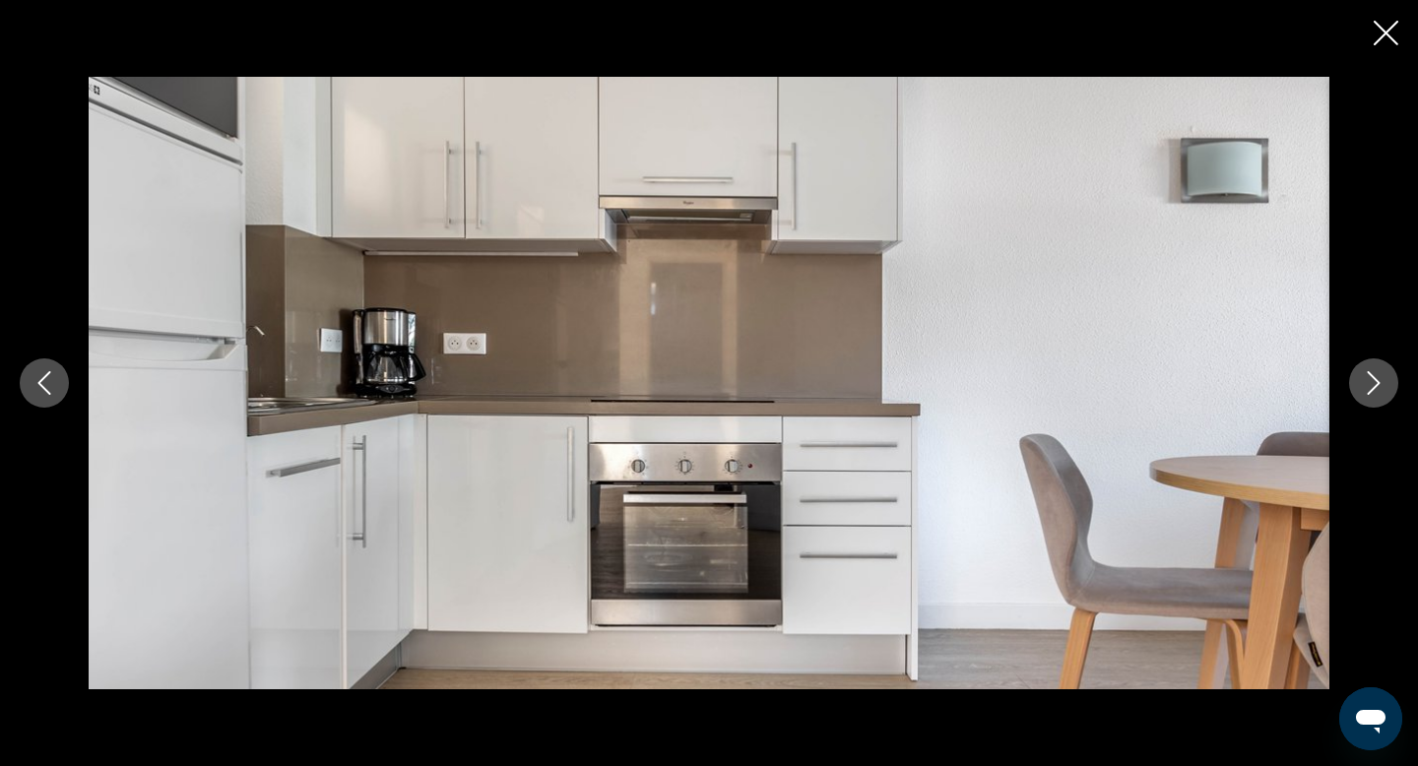
click at [1390, 397] on button "Next image" at bounding box center [1373, 383] width 49 height 49
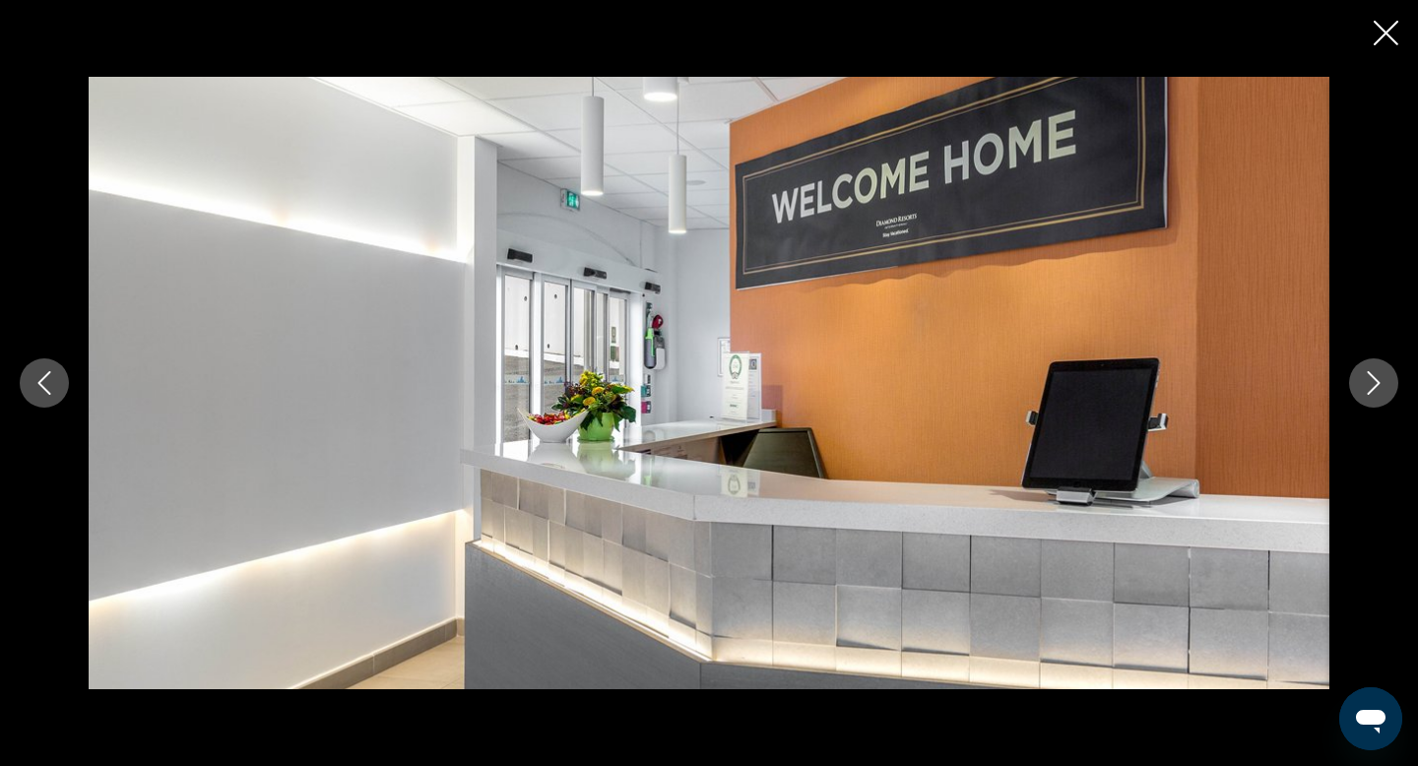
click at [1390, 397] on button "Next image" at bounding box center [1373, 383] width 49 height 49
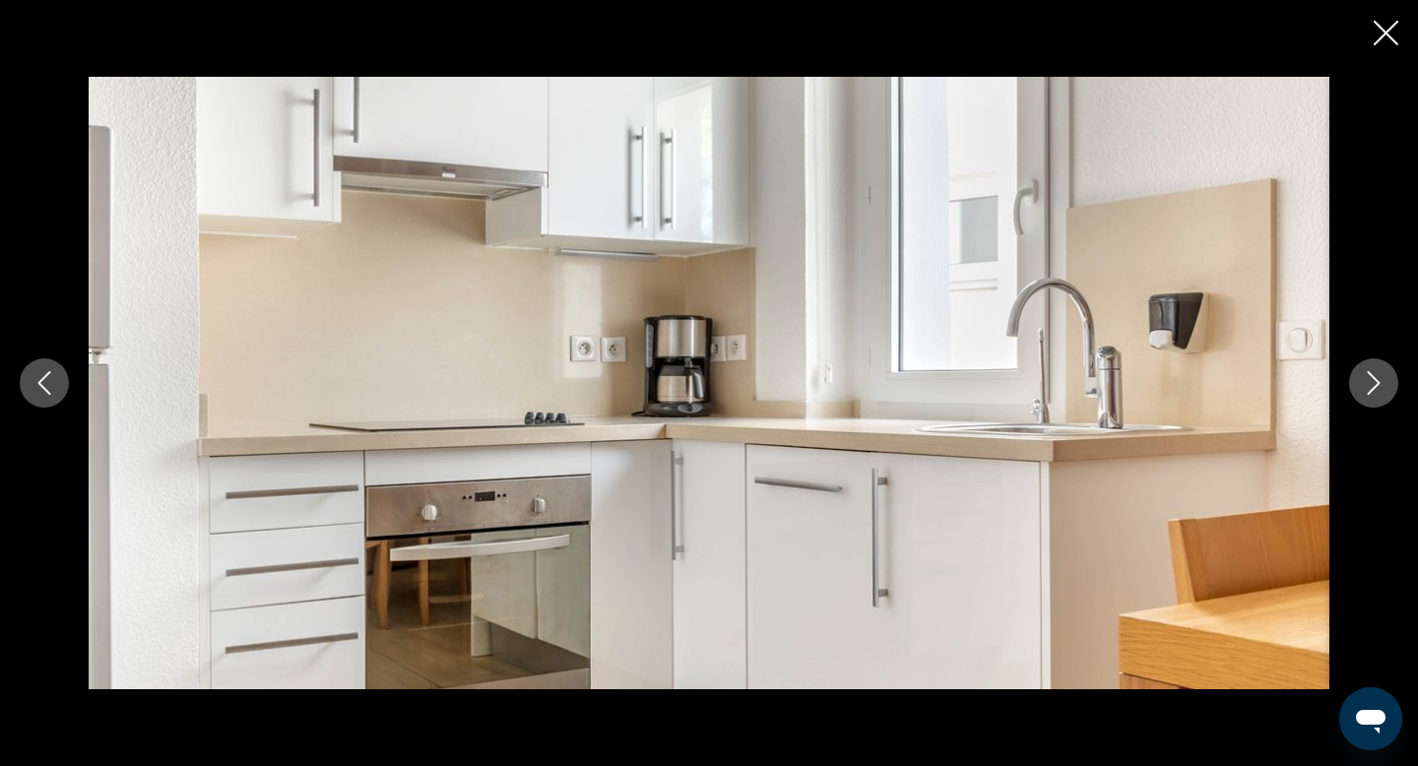
click at [1390, 397] on button "Next image" at bounding box center [1373, 383] width 49 height 49
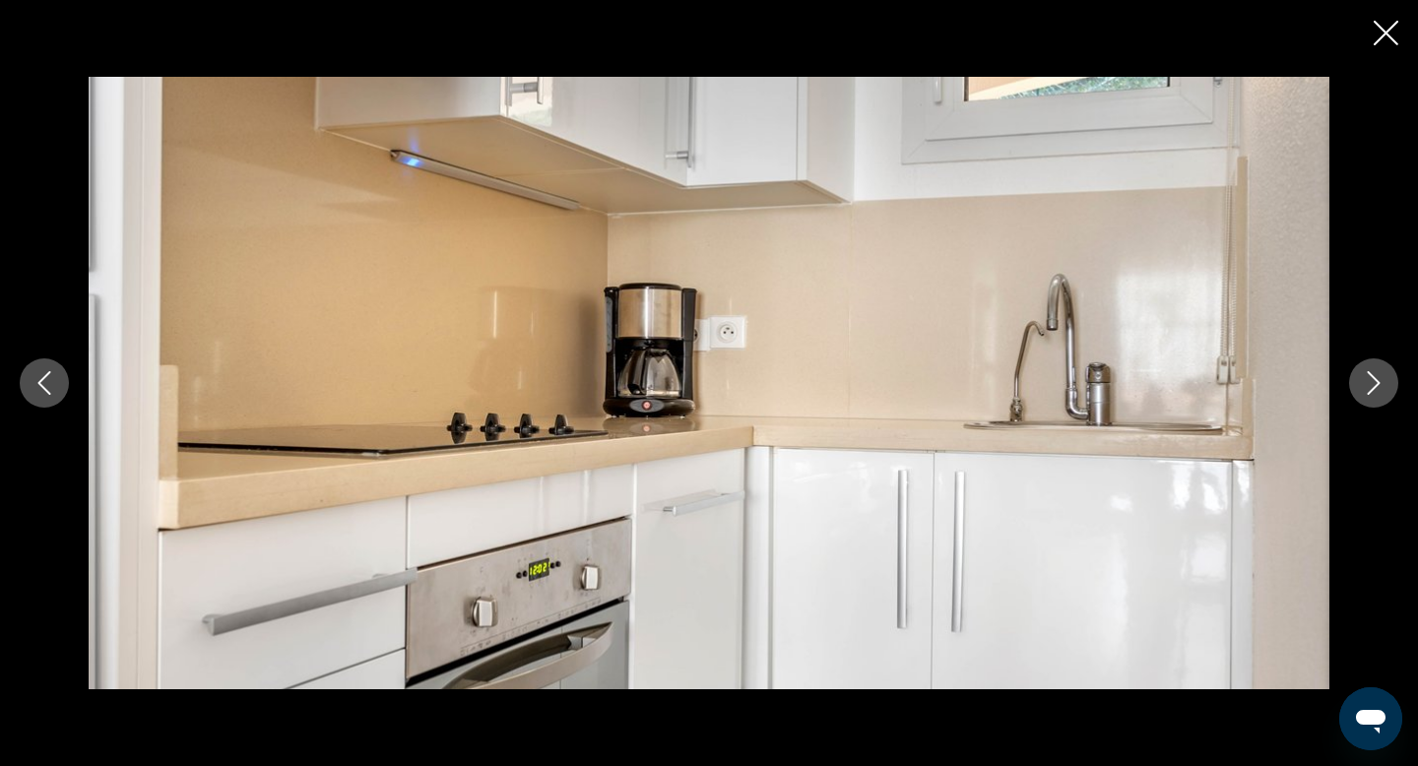
click at [1391, 398] on button "Next image" at bounding box center [1373, 383] width 49 height 49
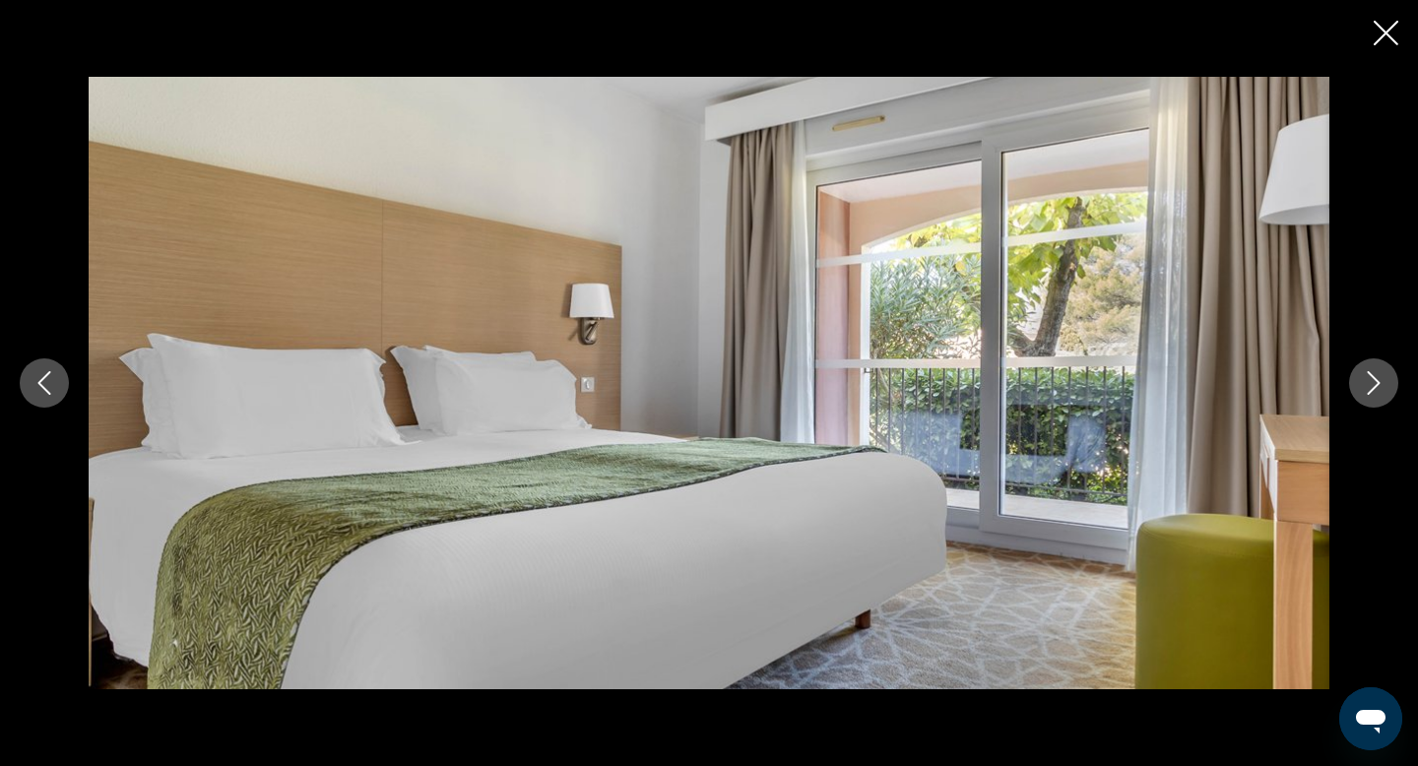
click at [1392, 398] on button "Next image" at bounding box center [1373, 383] width 49 height 49
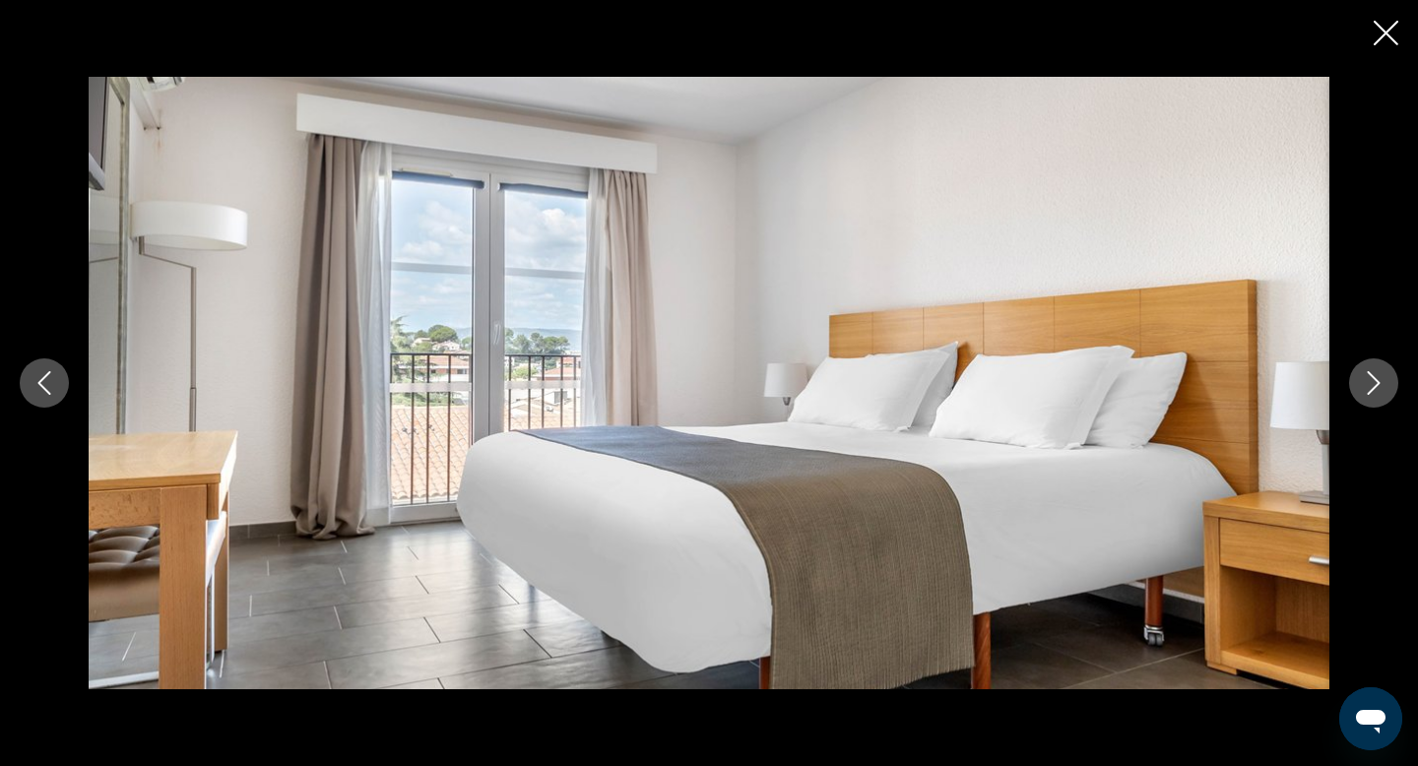
click at [1392, 398] on button "Next image" at bounding box center [1373, 383] width 49 height 49
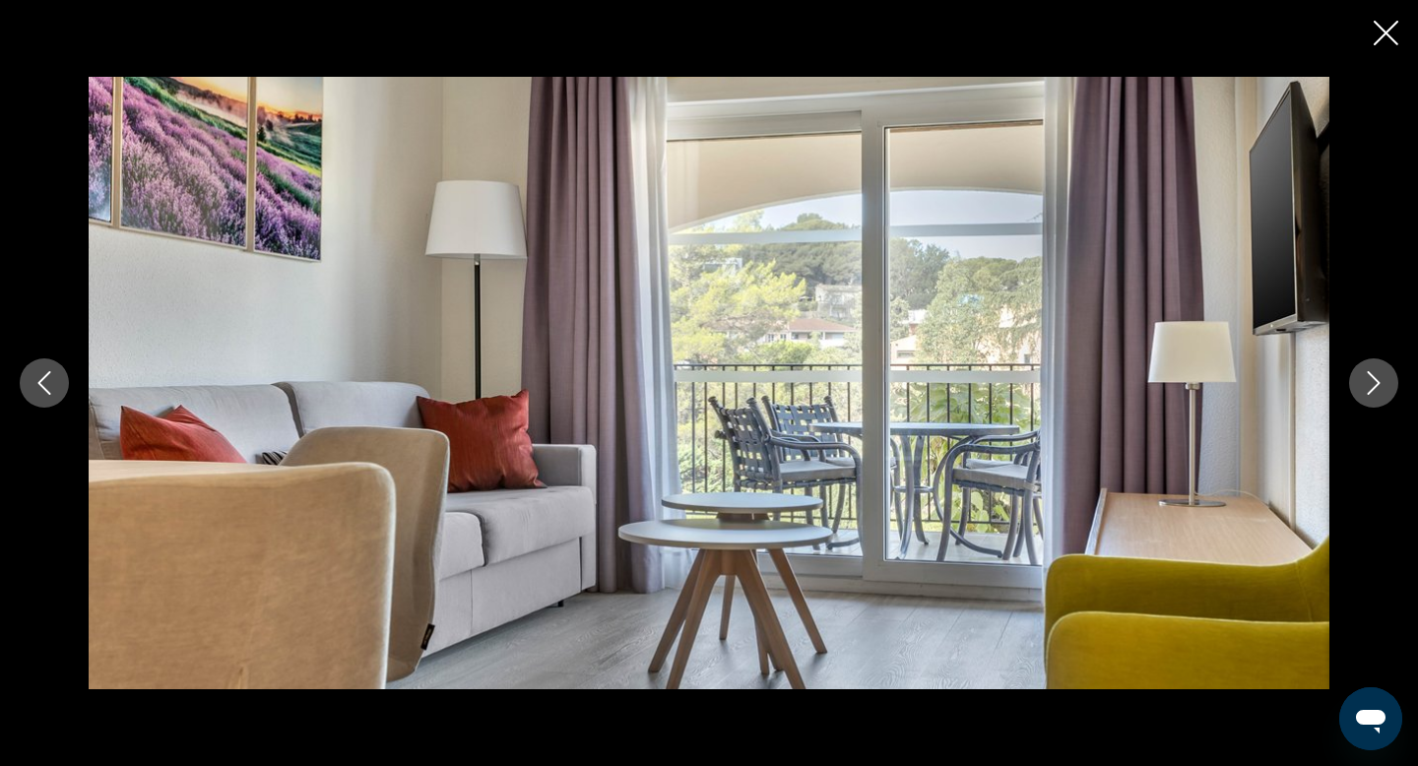
click at [1392, 398] on button "Next image" at bounding box center [1373, 383] width 49 height 49
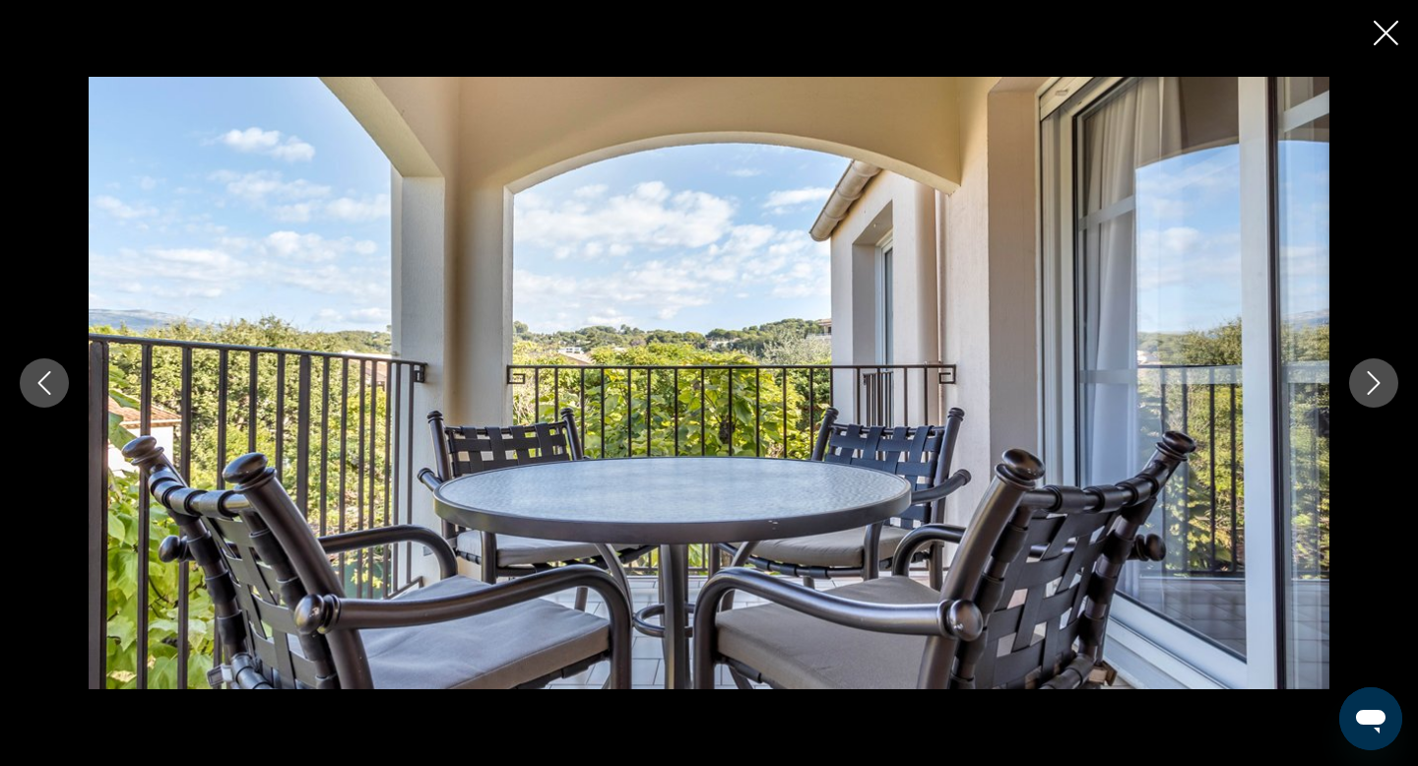
click at [1393, 398] on button "Next image" at bounding box center [1373, 383] width 49 height 49
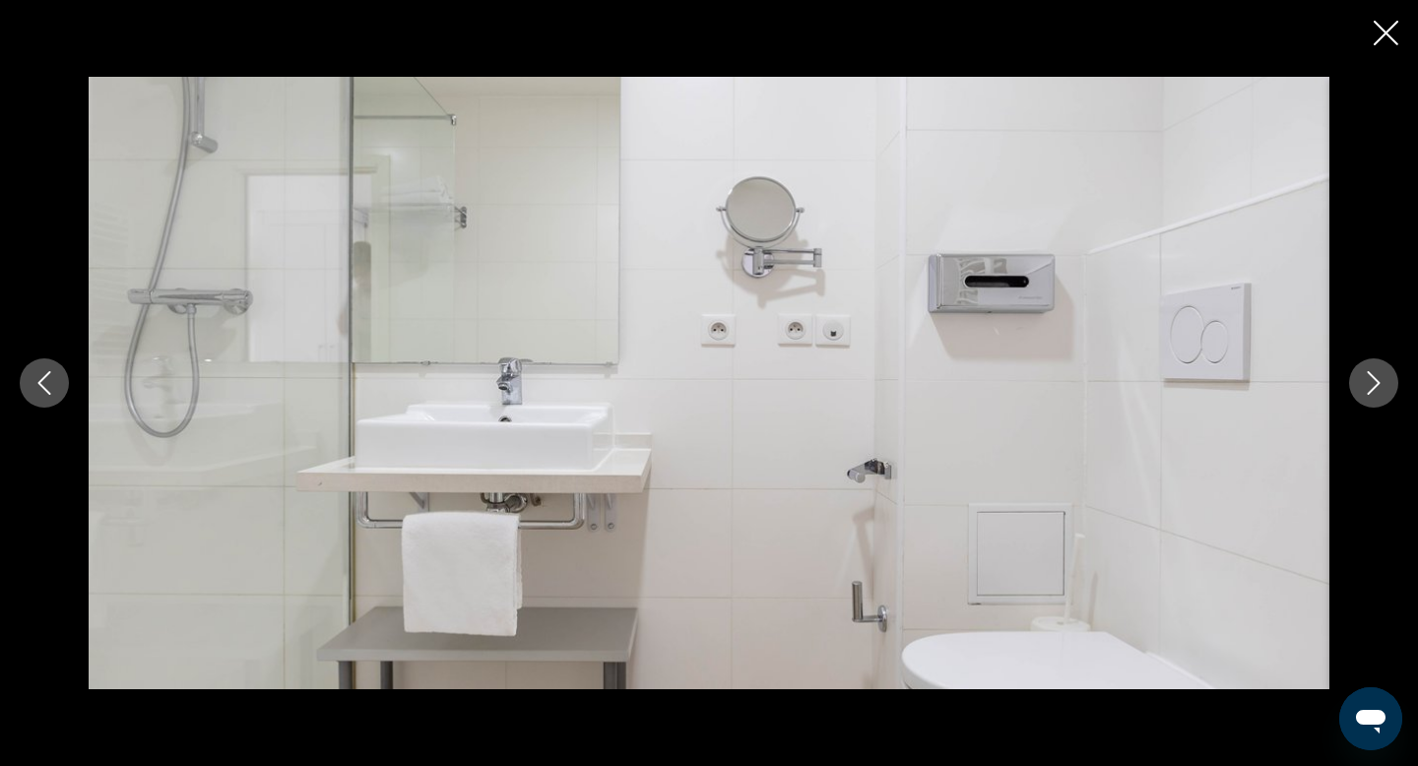
click at [1393, 398] on div "Contenu principal" at bounding box center [709, 383] width 1418 height 613
click at [1383, 394] on icon "Next image" at bounding box center [1374, 383] width 24 height 24
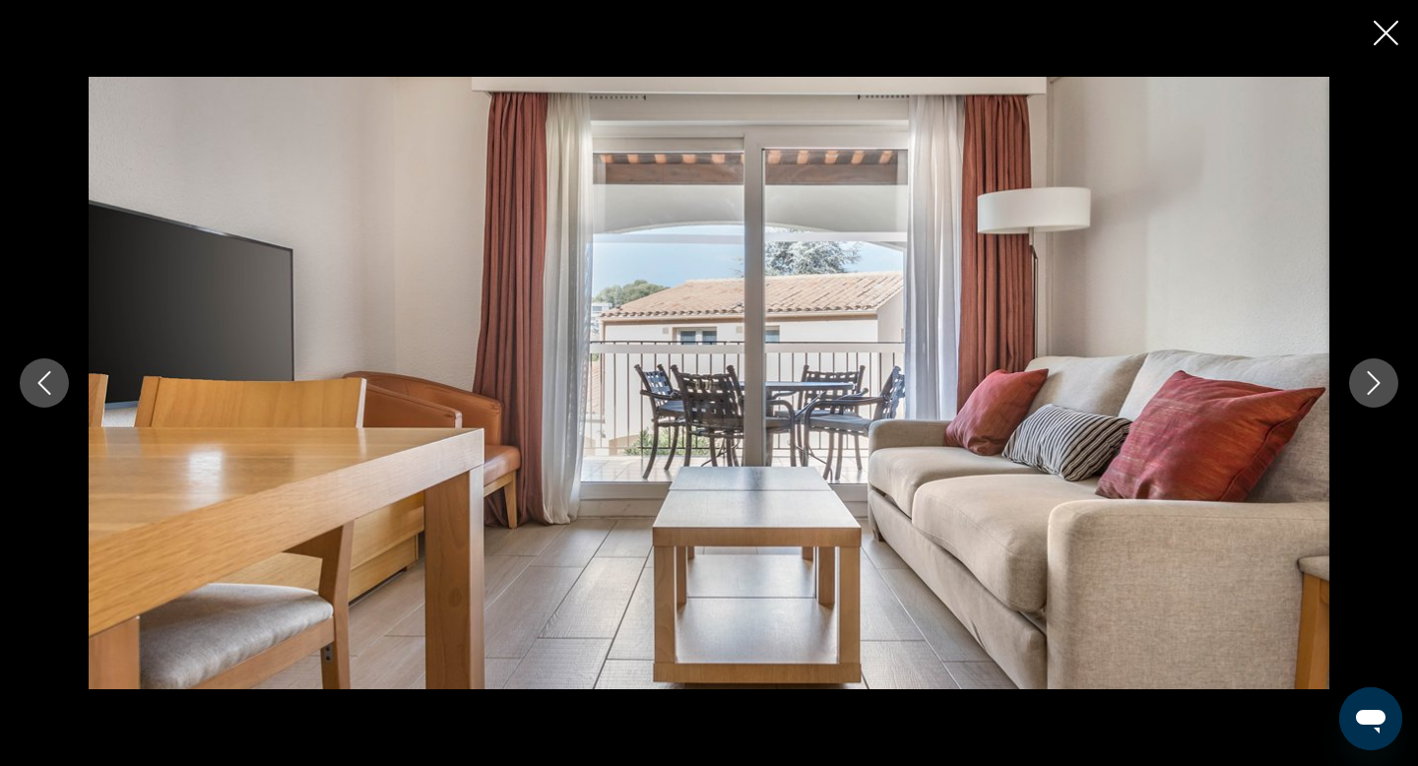
click at [1383, 394] on icon "Next image" at bounding box center [1374, 383] width 24 height 24
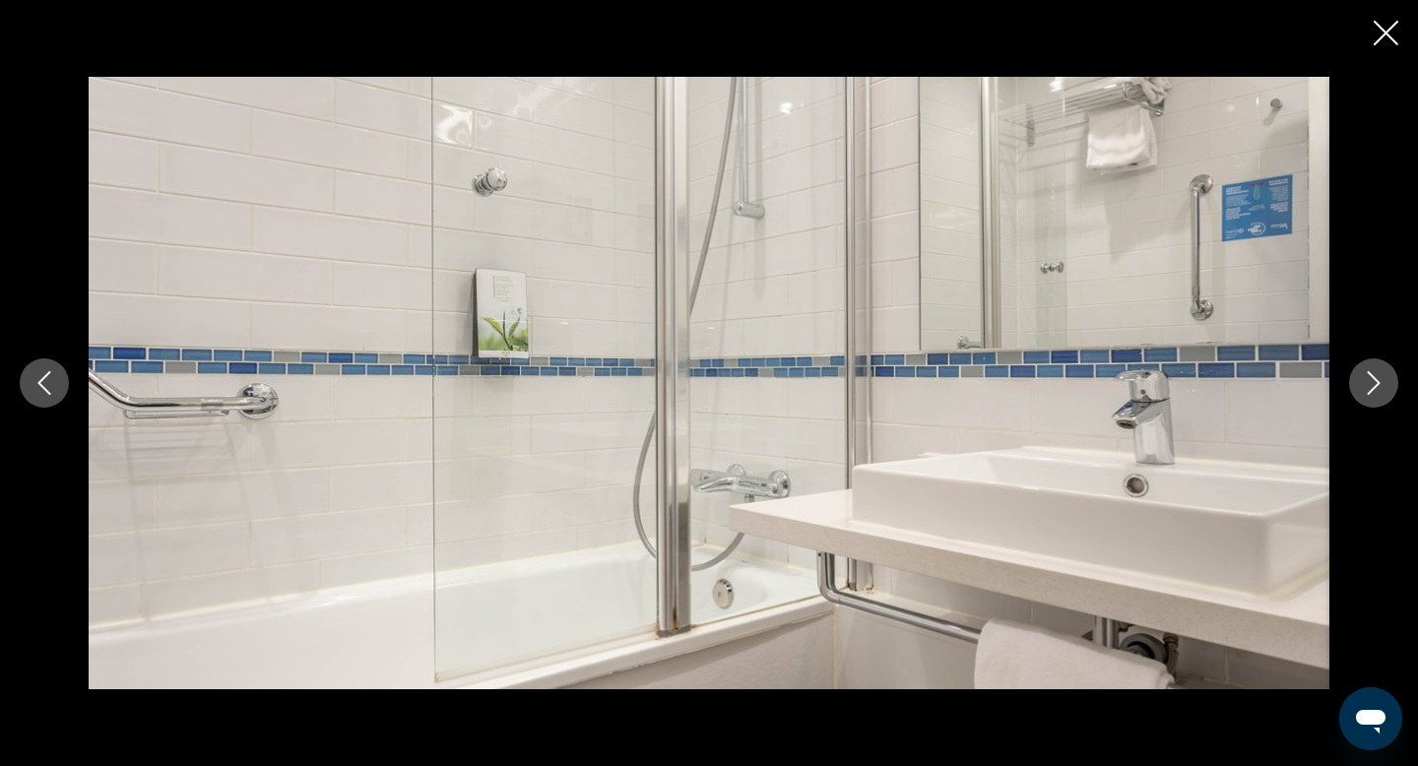
click at [1383, 394] on icon "Next image" at bounding box center [1374, 383] width 24 height 24
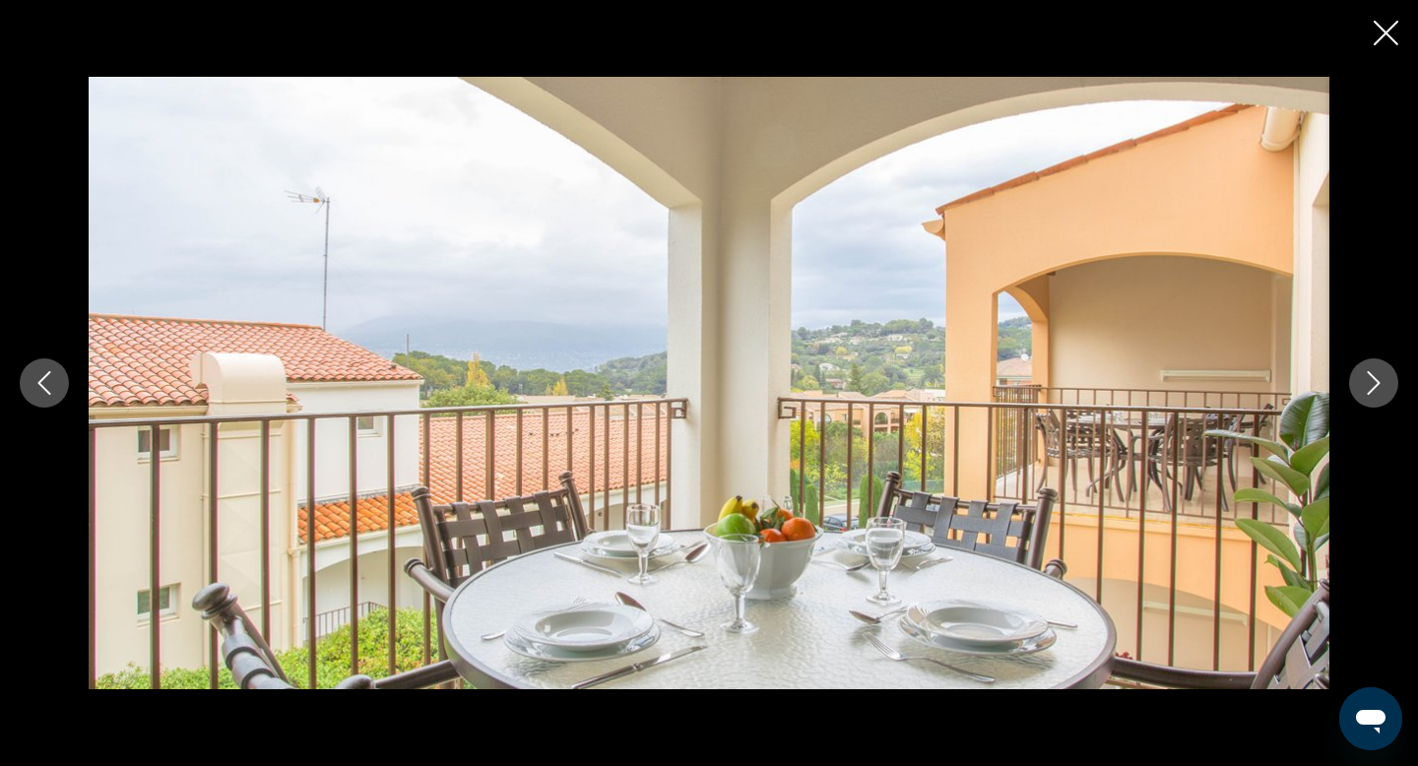
click at [1383, 394] on icon "Next image" at bounding box center [1374, 383] width 24 height 24
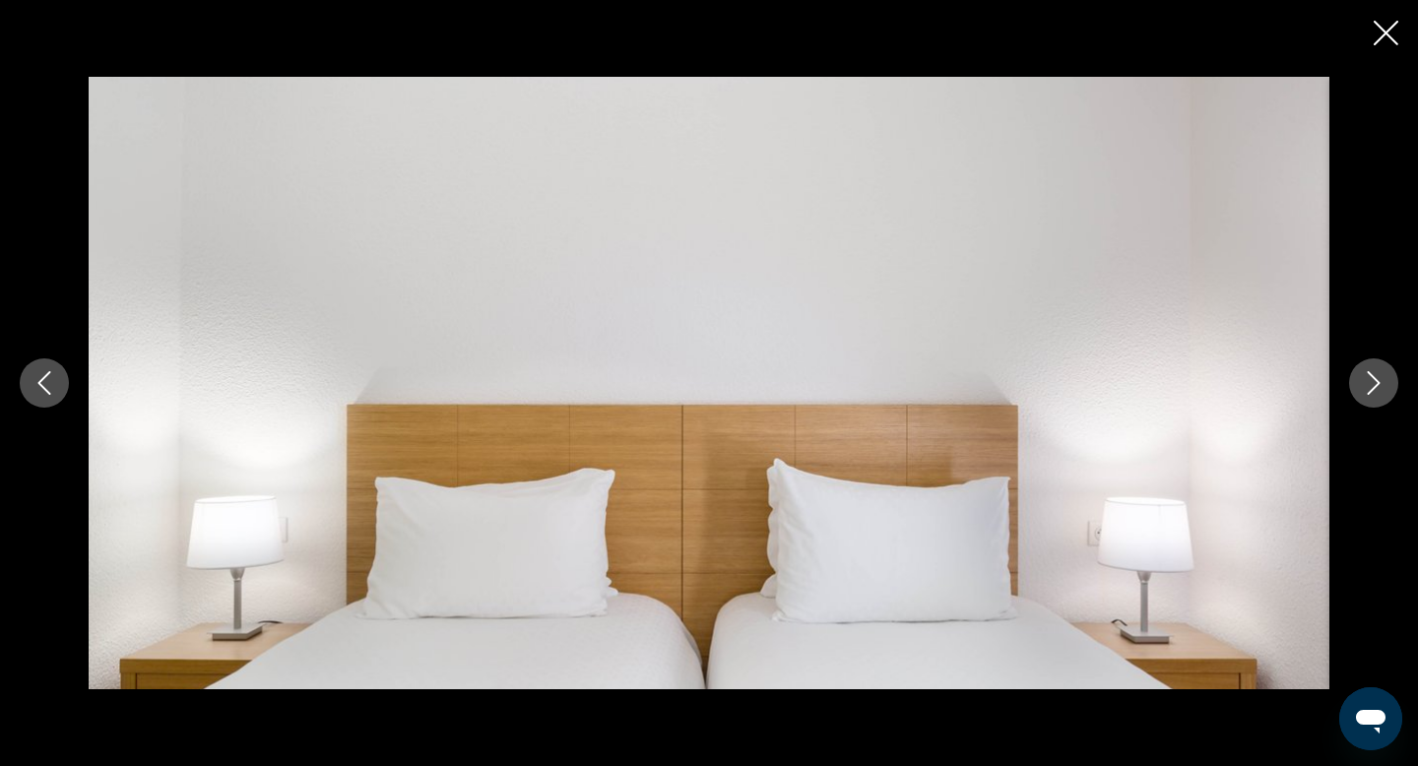
click at [1384, 394] on icon "Next image" at bounding box center [1374, 383] width 24 height 24
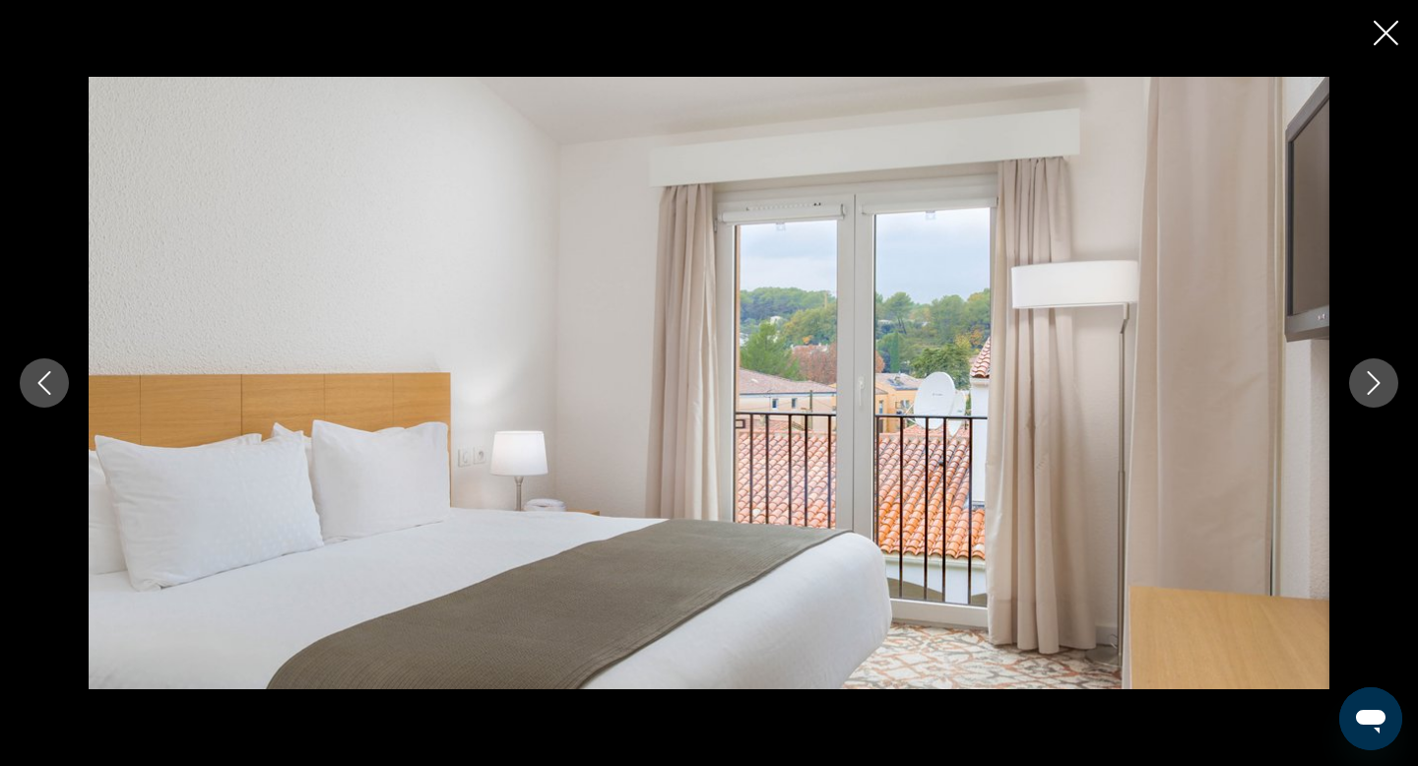
click at [1384, 394] on icon "Next image" at bounding box center [1374, 383] width 24 height 24
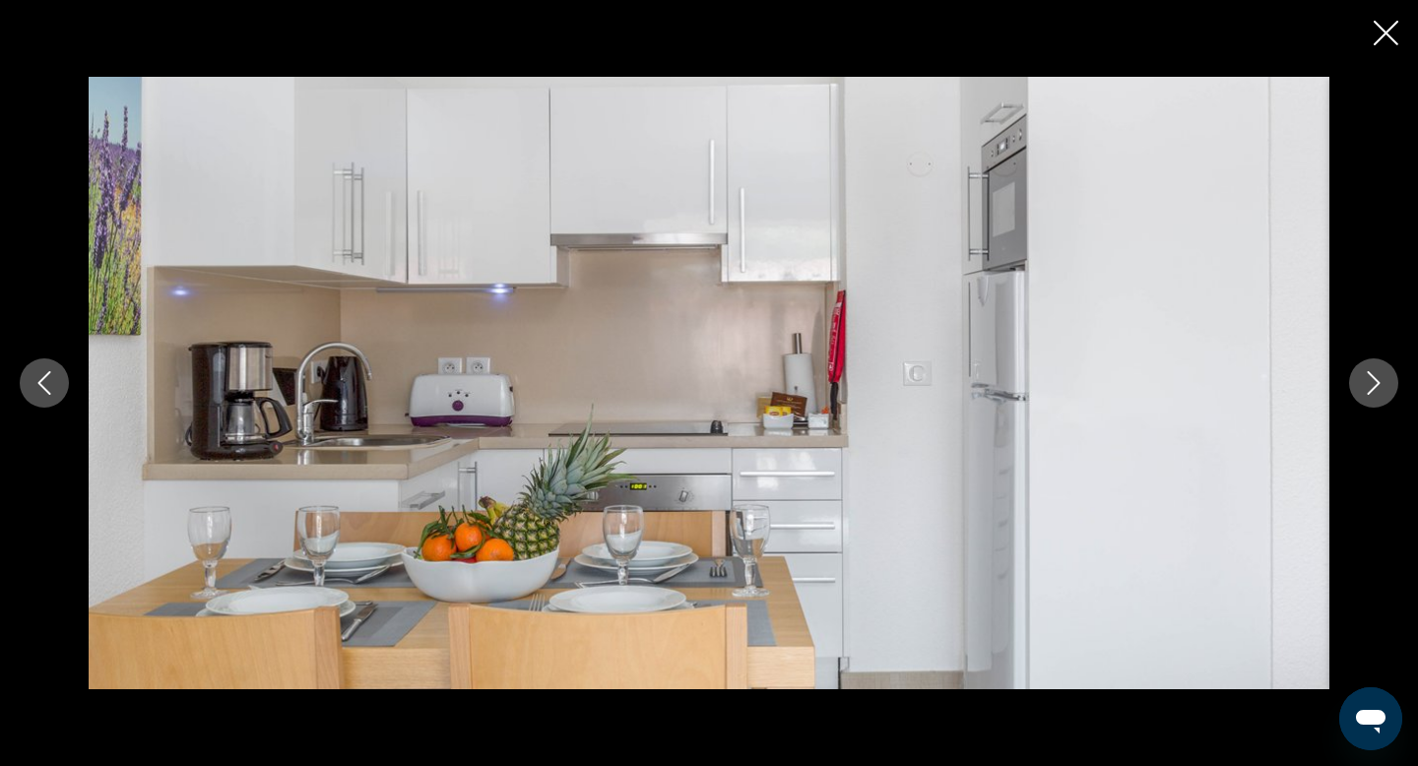
click at [1384, 394] on icon "Next image" at bounding box center [1374, 383] width 24 height 24
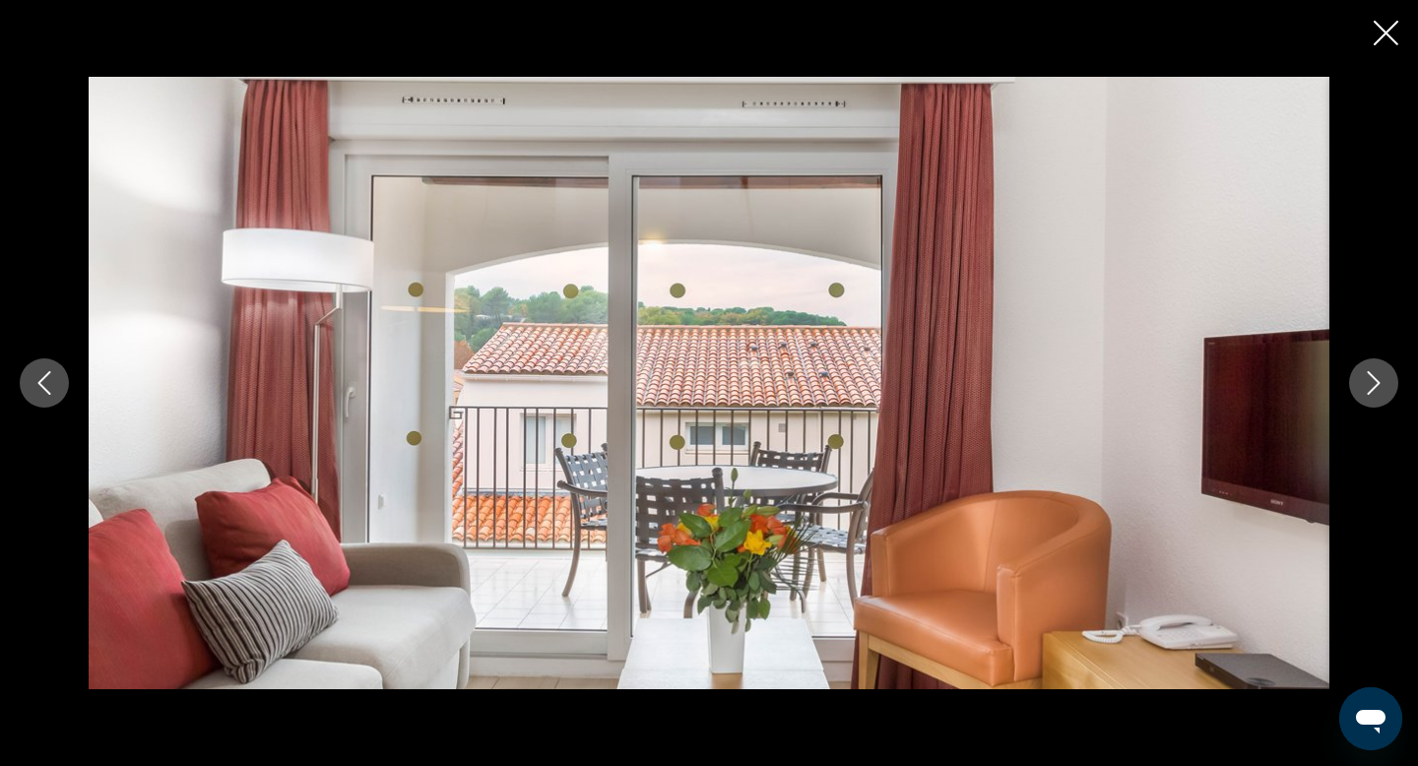
click at [1384, 394] on icon "Next image" at bounding box center [1374, 383] width 24 height 24
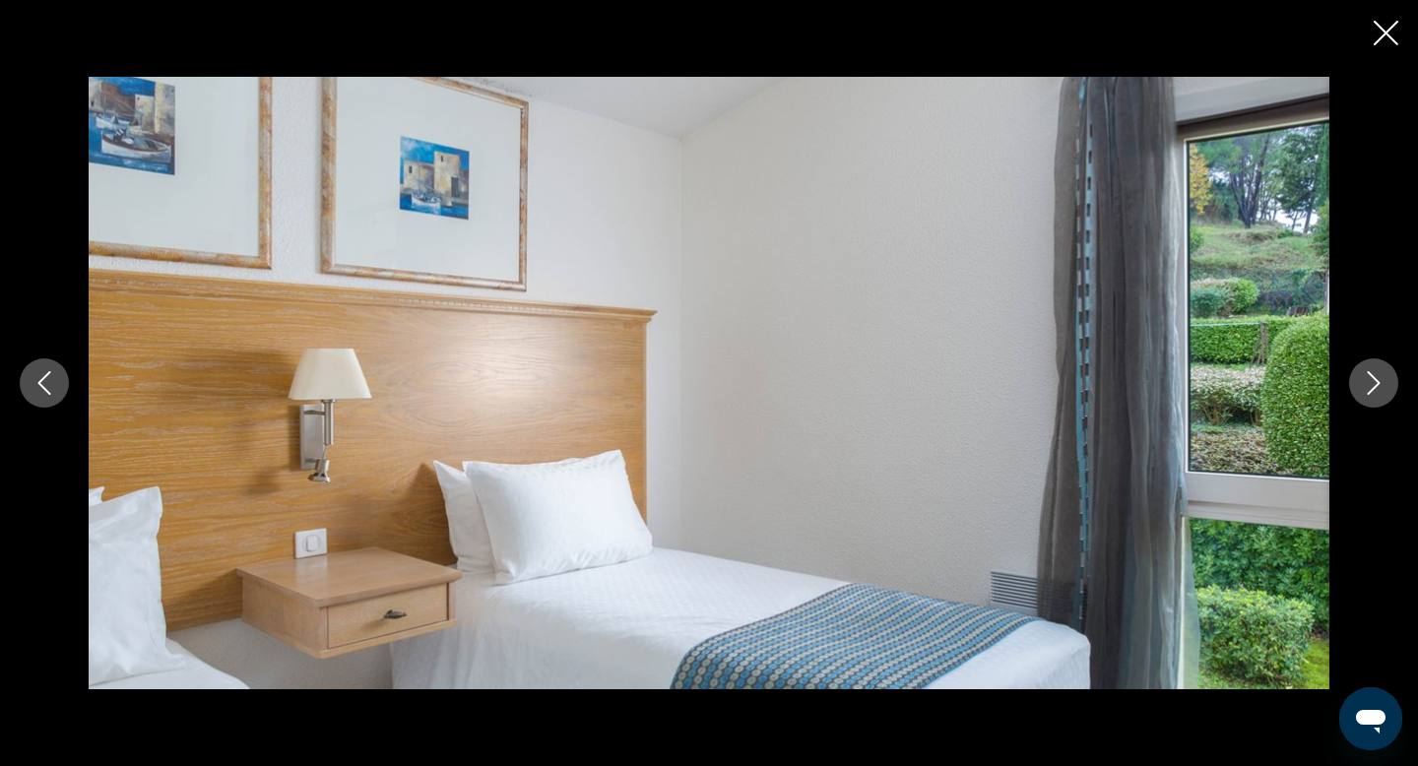
click at [1385, 394] on icon "Next image" at bounding box center [1374, 383] width 24 height 24
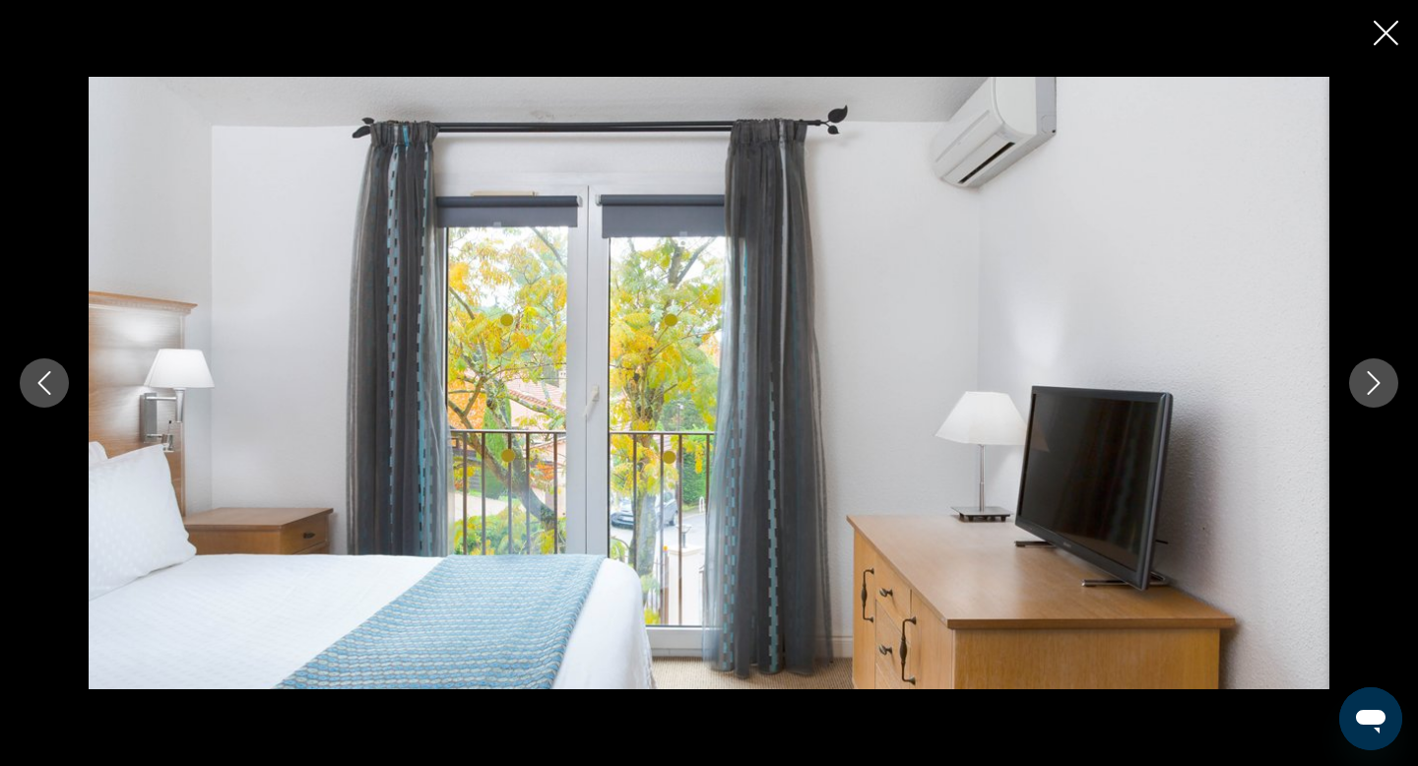
click at [1385, 394] on icon "Next image" at bounding box center [1374, 383] width 24 height 24
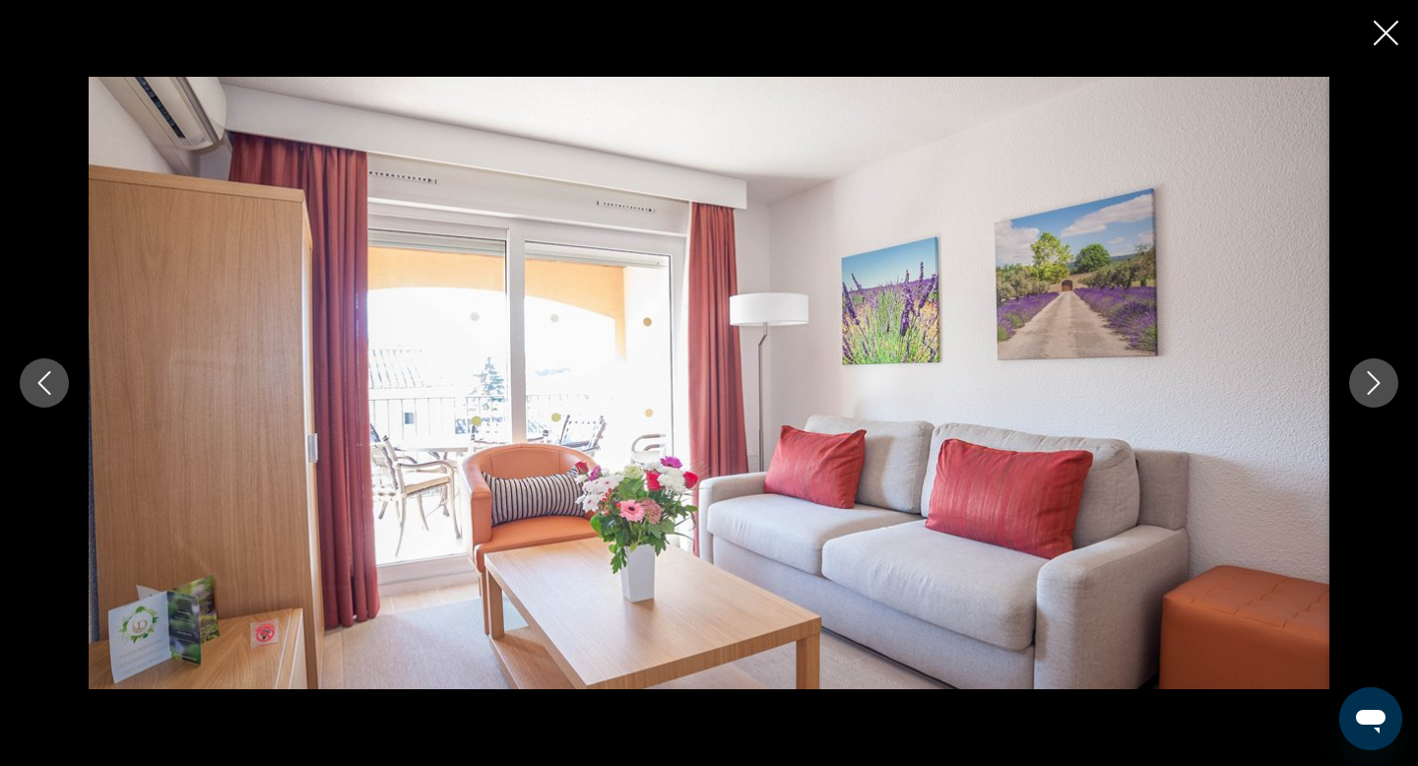
click at [1385, 394] on icon "Next image" at bounding box center [1374, 383] width 24 height 24
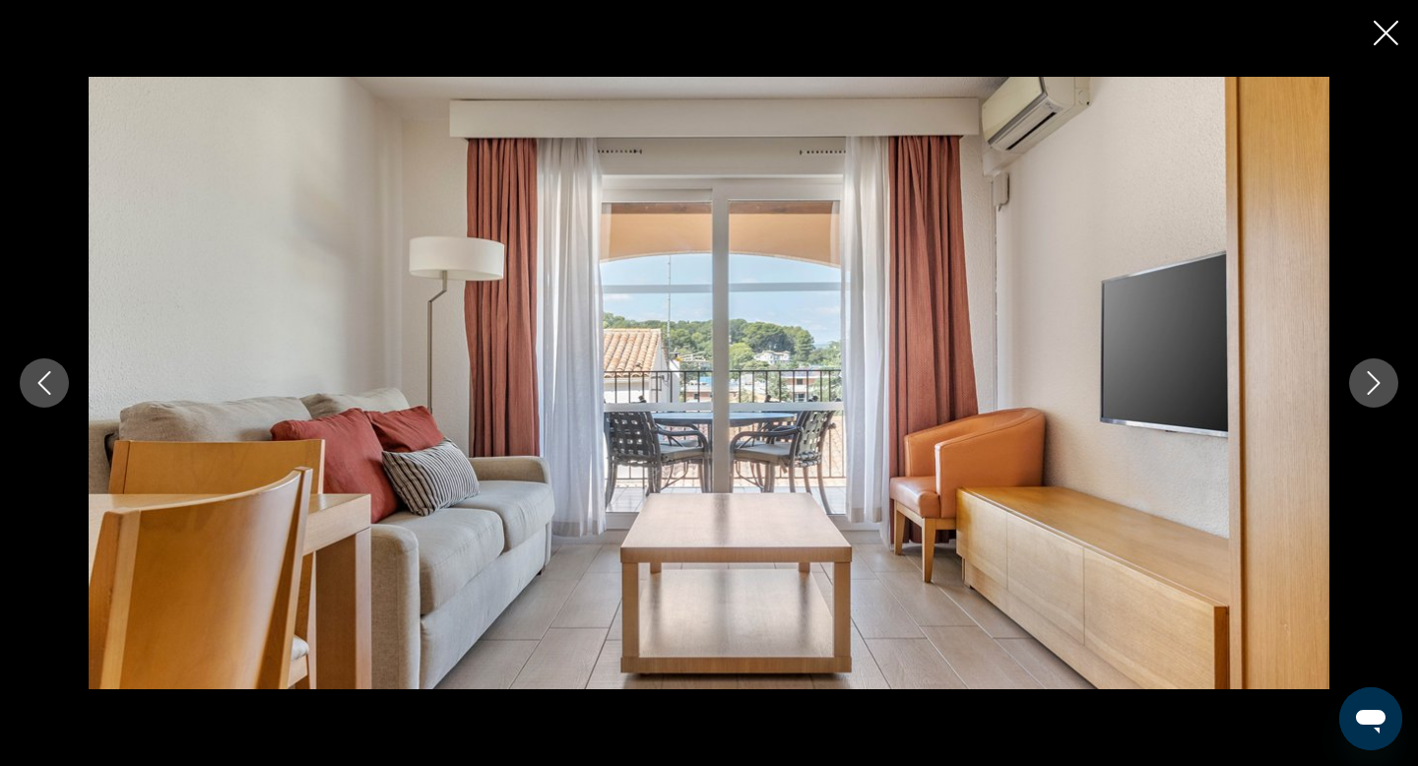
click at [1385, 394] on icon "Next image" at bounding box center [1374, 383] width 24 height 24
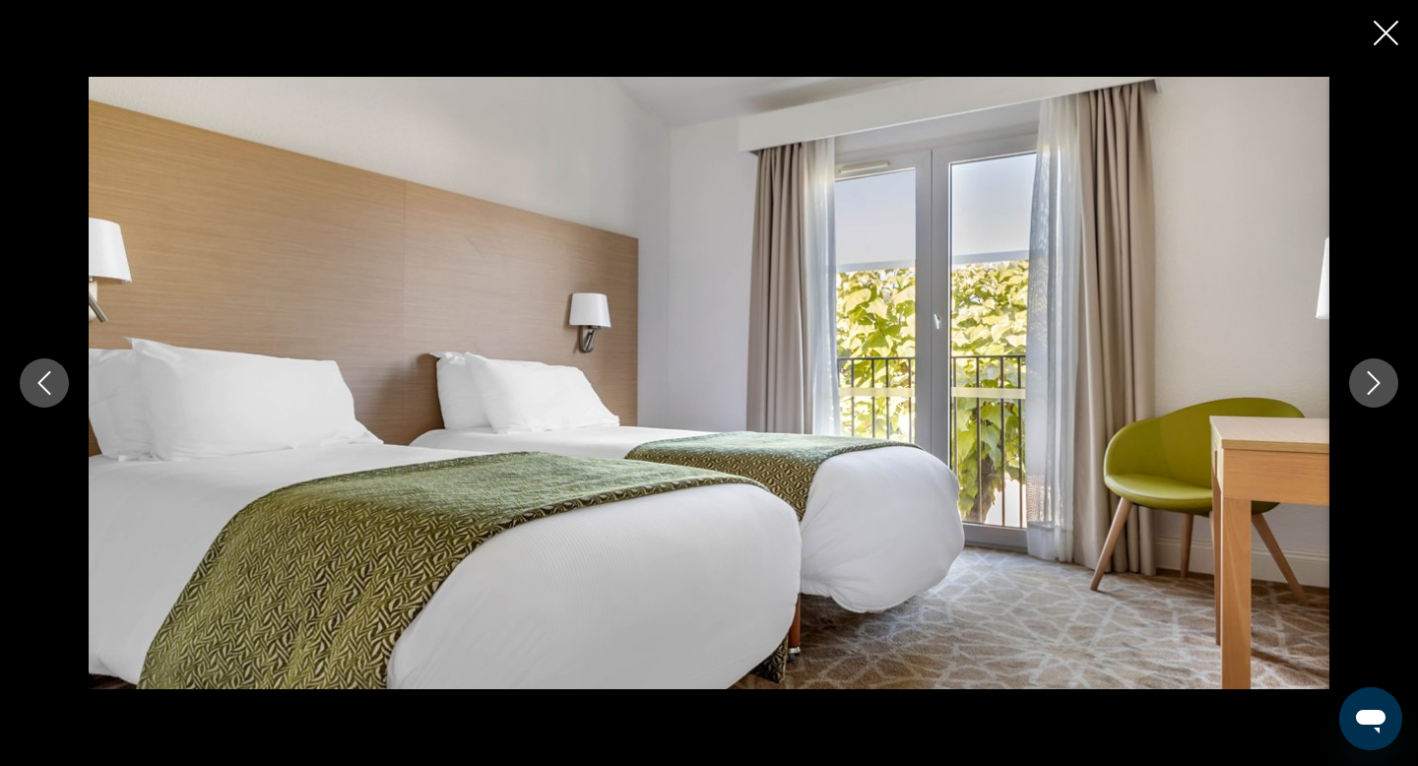
click at [1385, 394] on icon "Next image" at bounding box center [1374, 383] width 24 height 24
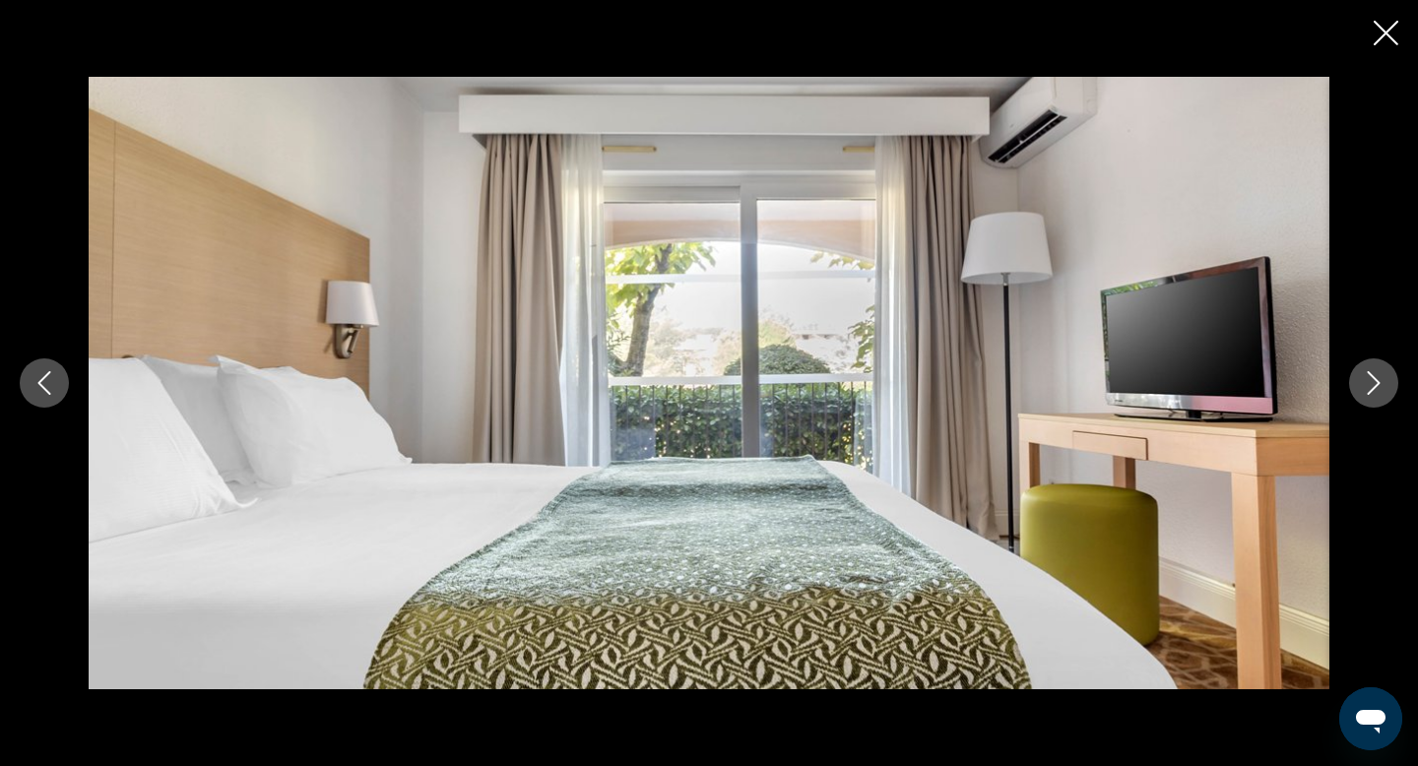
click at [1385, 394] on icon "Next image" at bounding box center [1374, 383] width 24 height 24
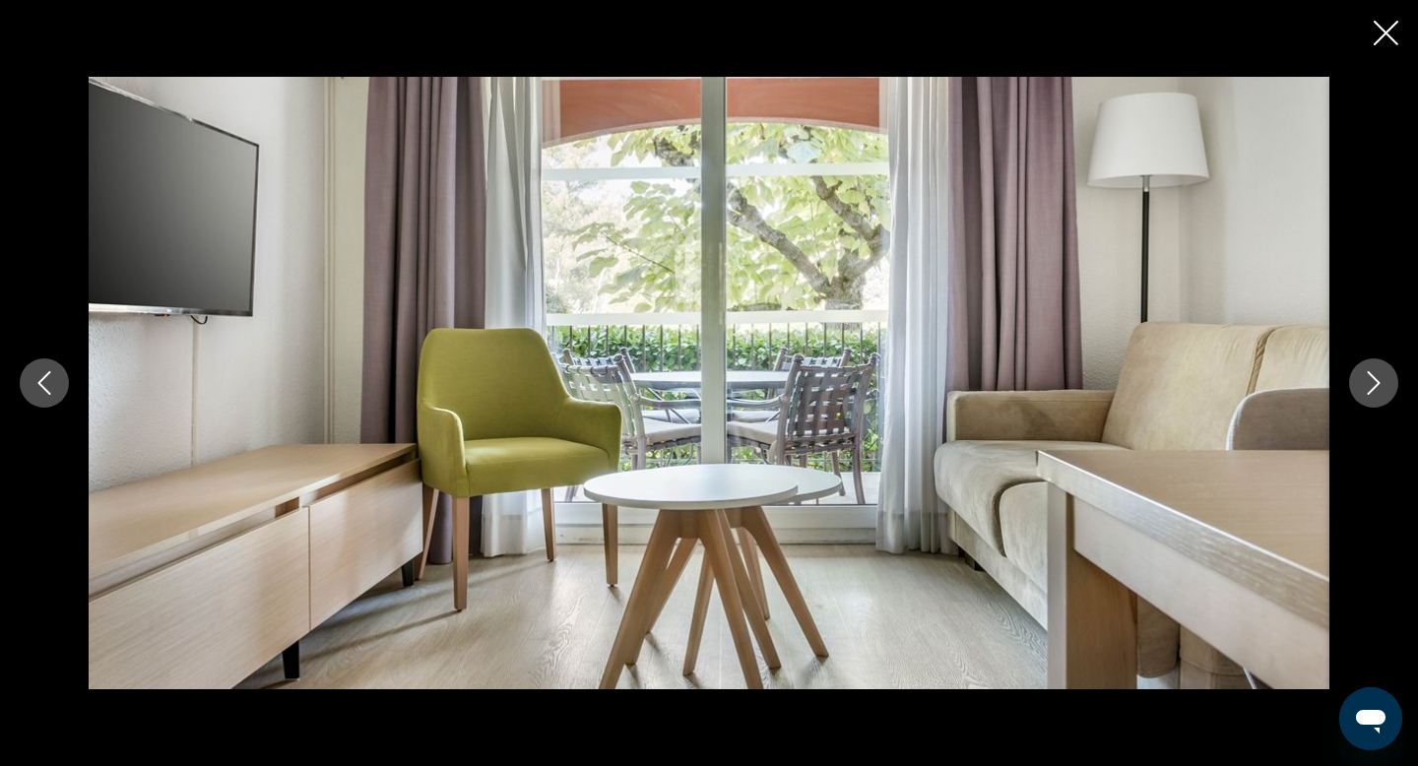
click at [1385, 394] on icon "Next image" at bounding box center [1374, 383] width 24 height 24
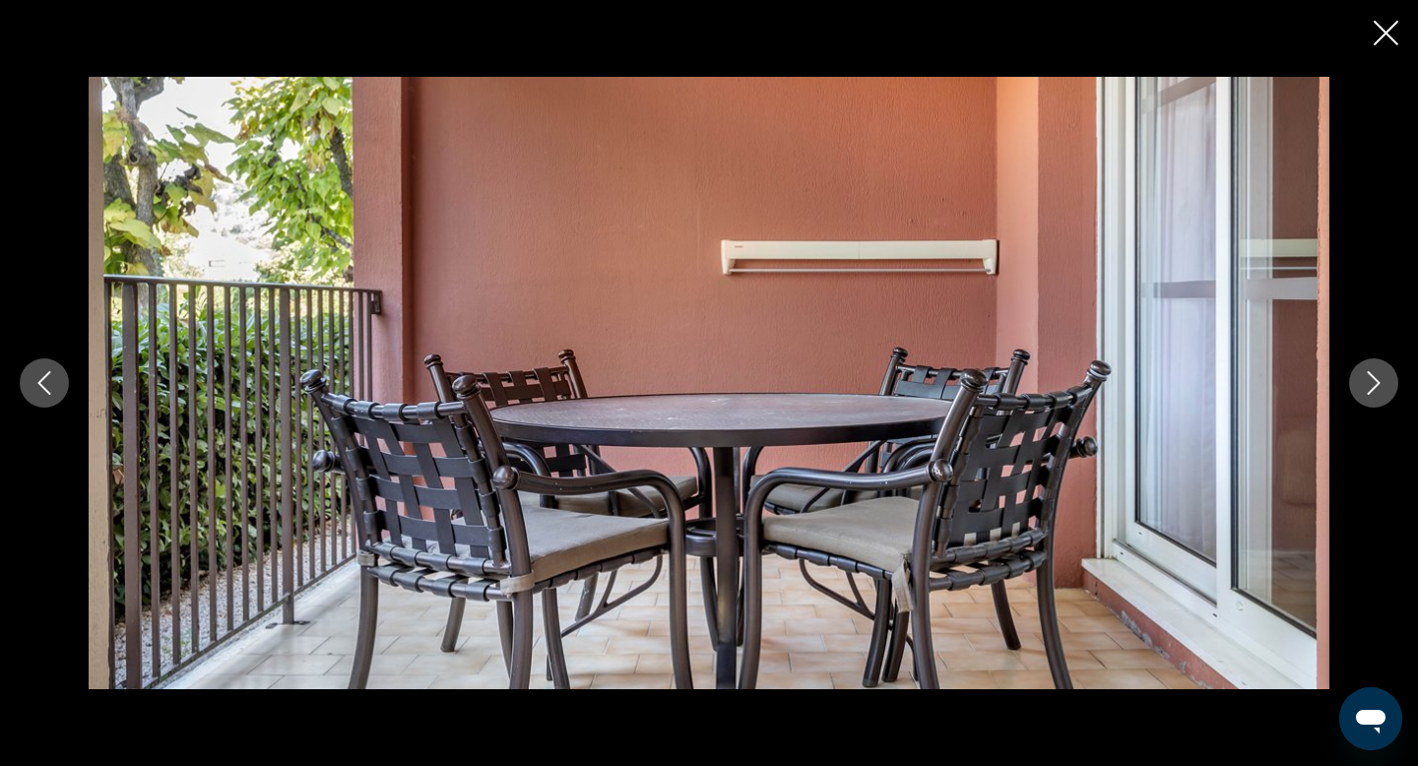
click at [1385, 394] on icon "Next image" at bounding box center [1374, 383] width 24 height 24
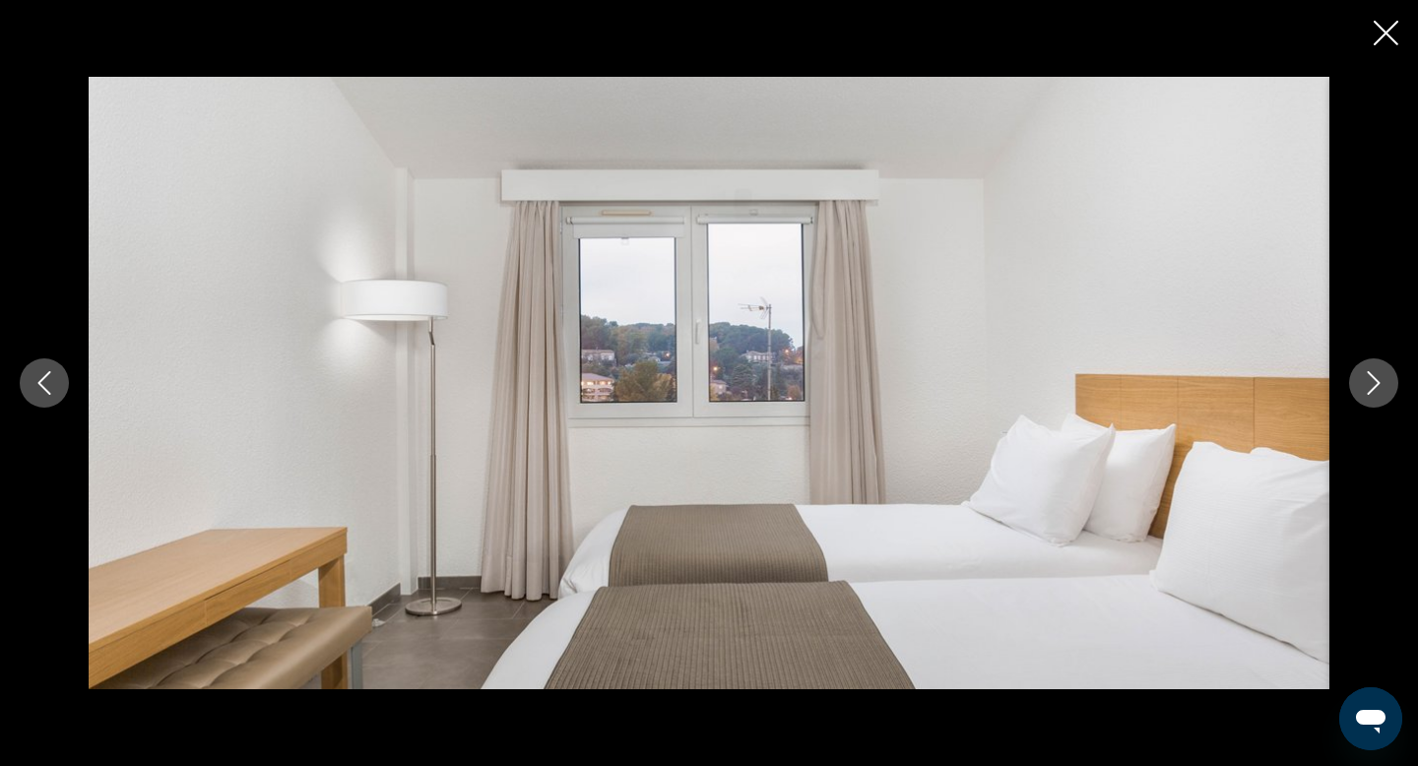
click at [1385, 394] on icon "Next image" at bounding box center [1374, 383] width 24 height 24
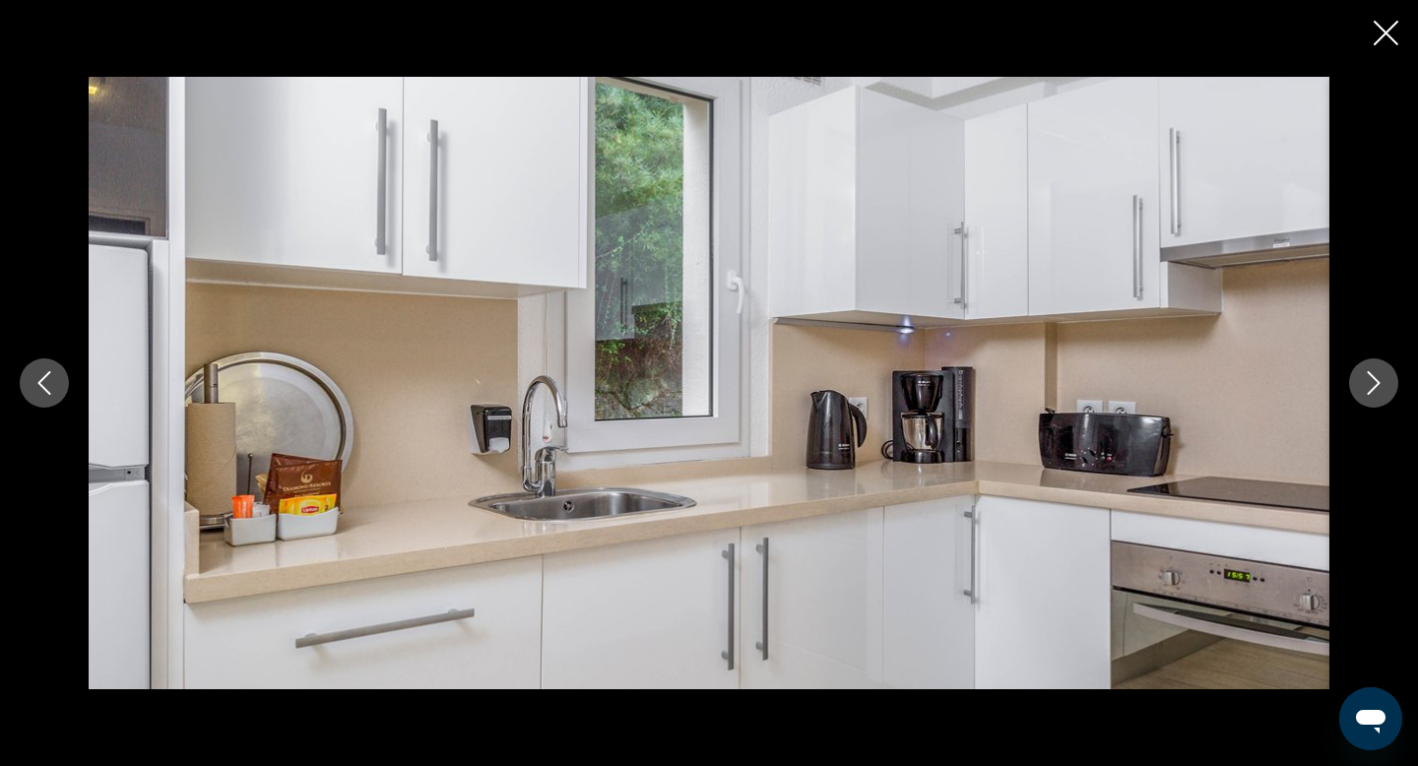
click at [1385, 394] on icon "Next image" at bounding box center [1374, 383] width 24 height 24
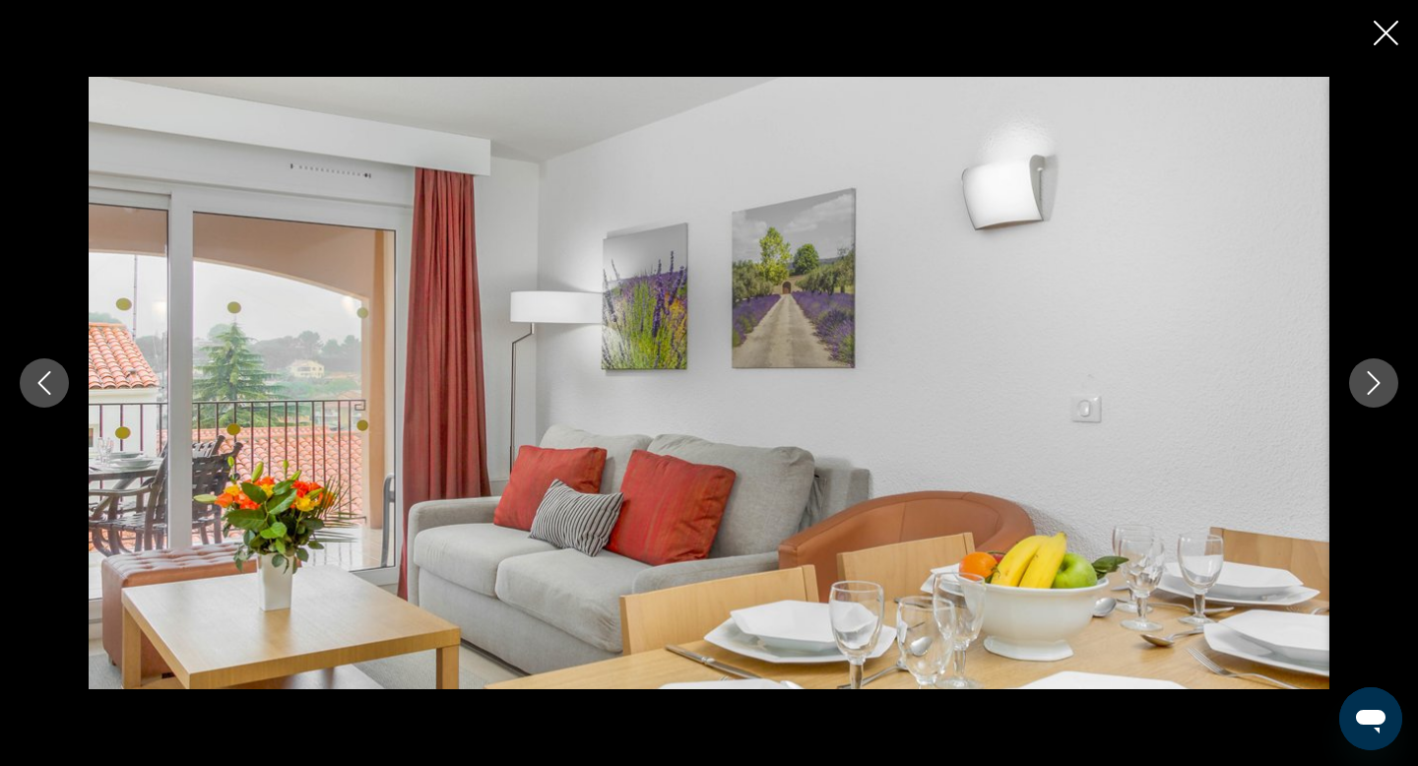
click at [1385, 394] on icon "Next image" at bounding box center [1374, 383] width 24 height 24
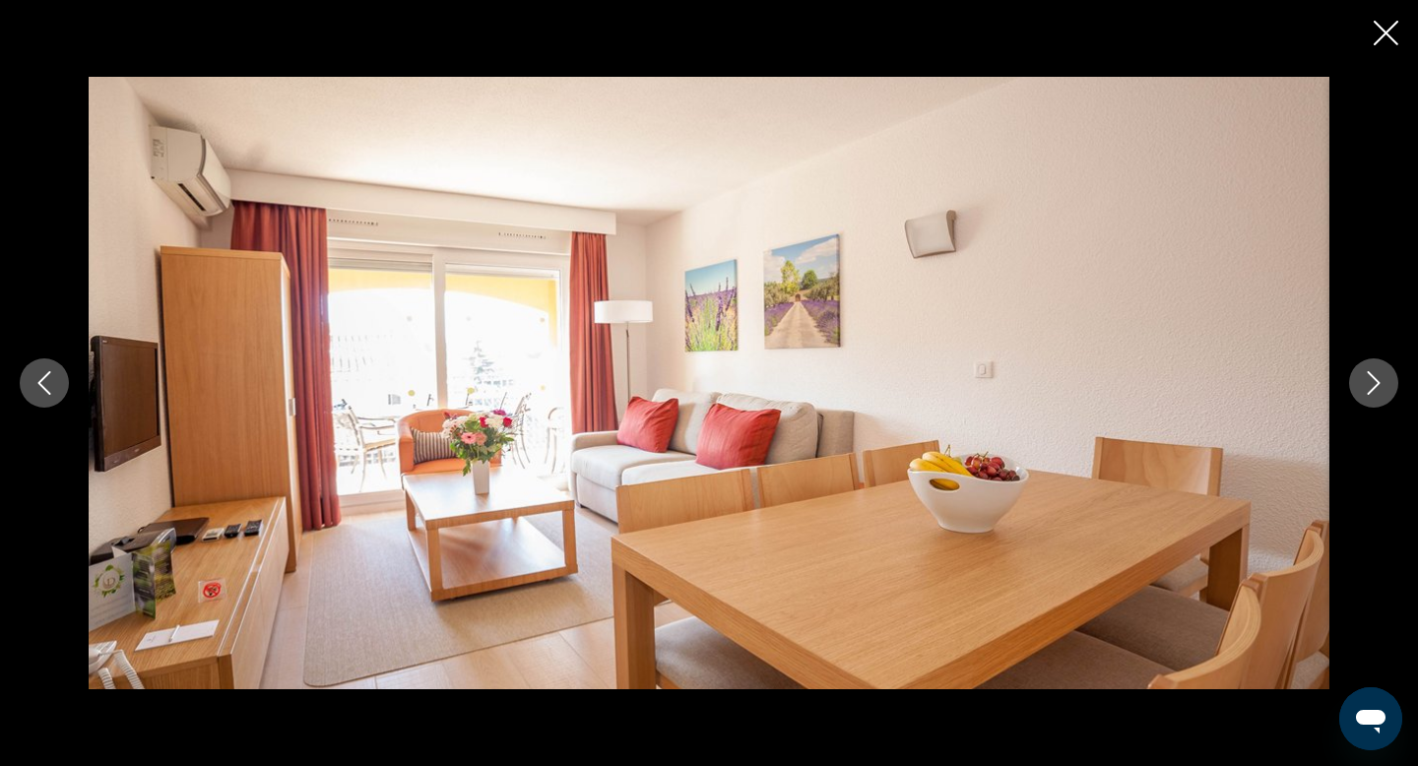
click at [1385, 394] on icon "Next image" at bounding box center [1374, 383] width 24 height 24
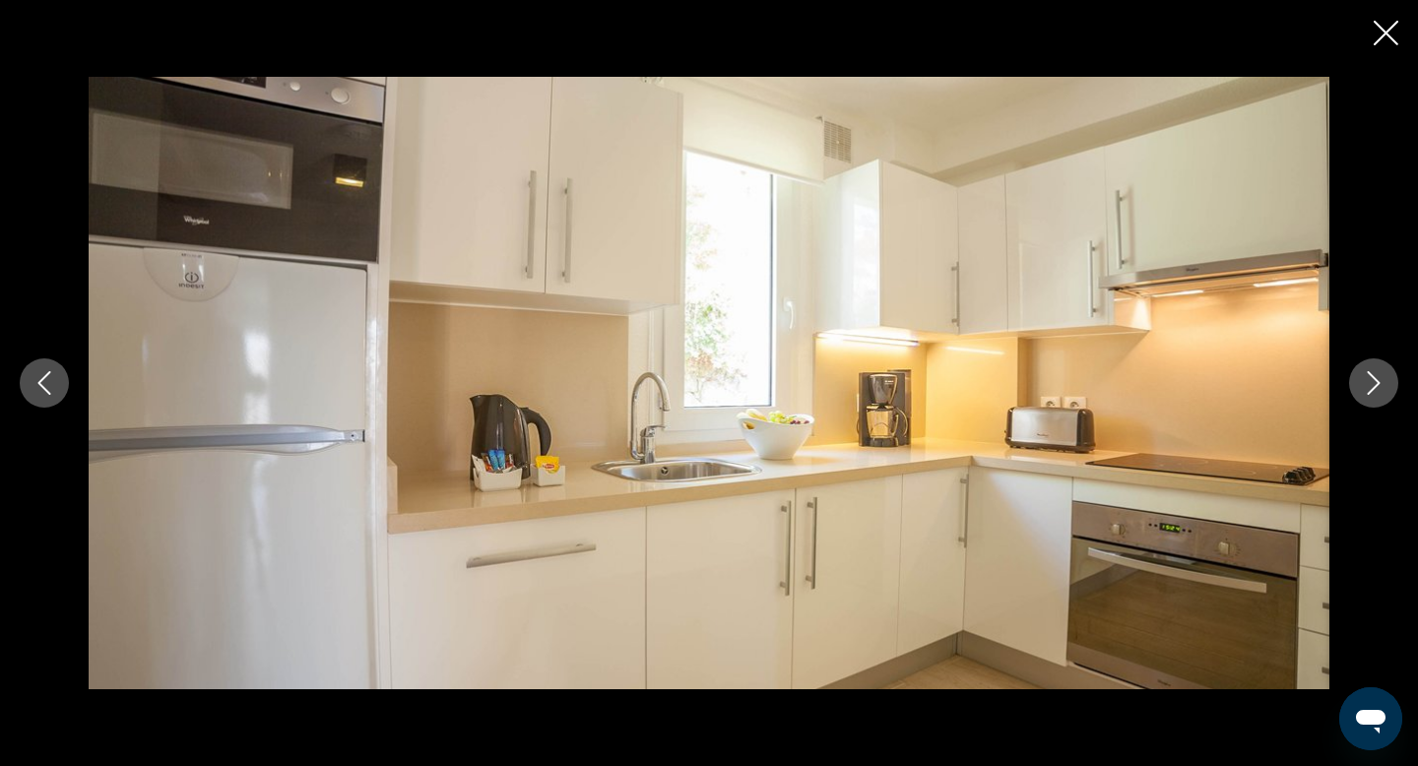
click at [1385, 394] on icon "Next image" at bounding box center [1374, 383] width 24 height 24
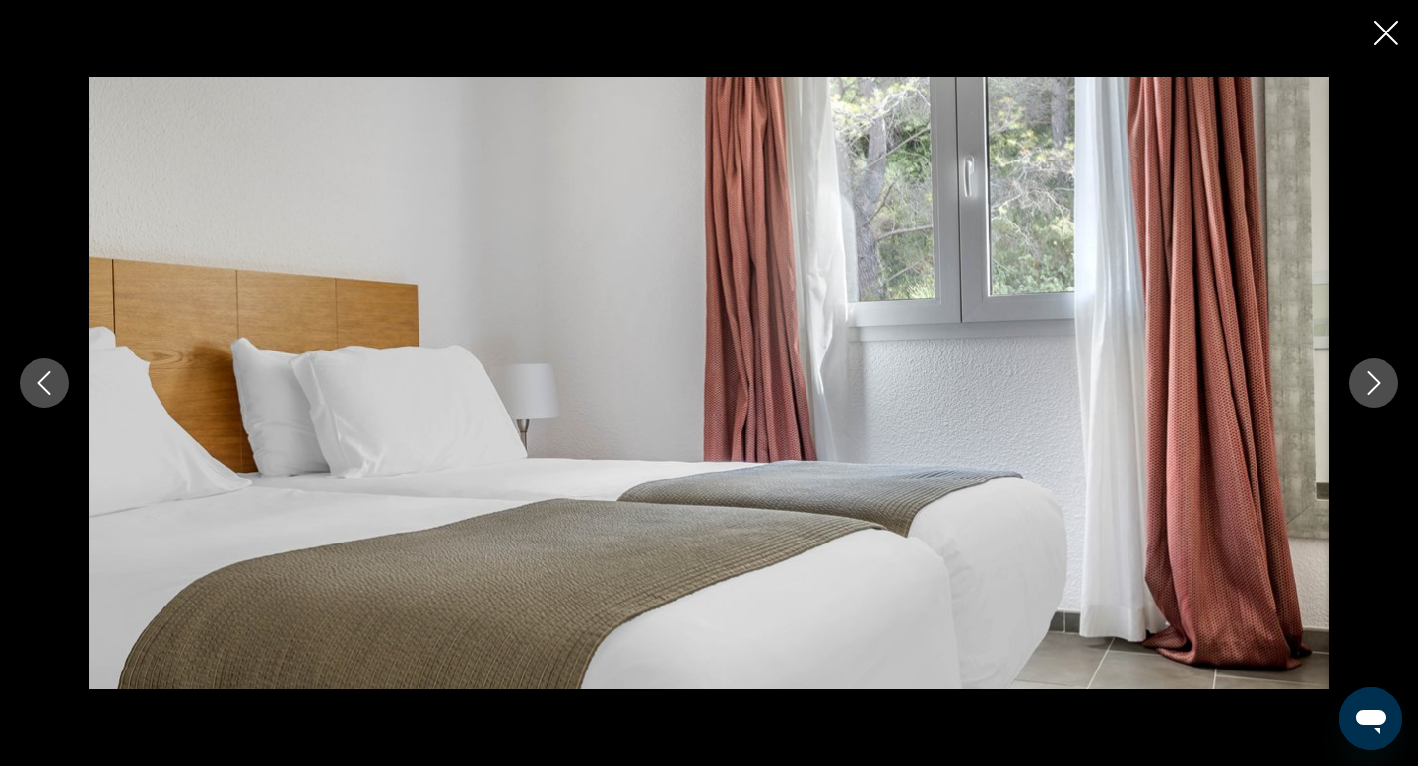
click at [1385, 394] on icon "Next image" at bounding box center [1374, 383] width 24 height 24
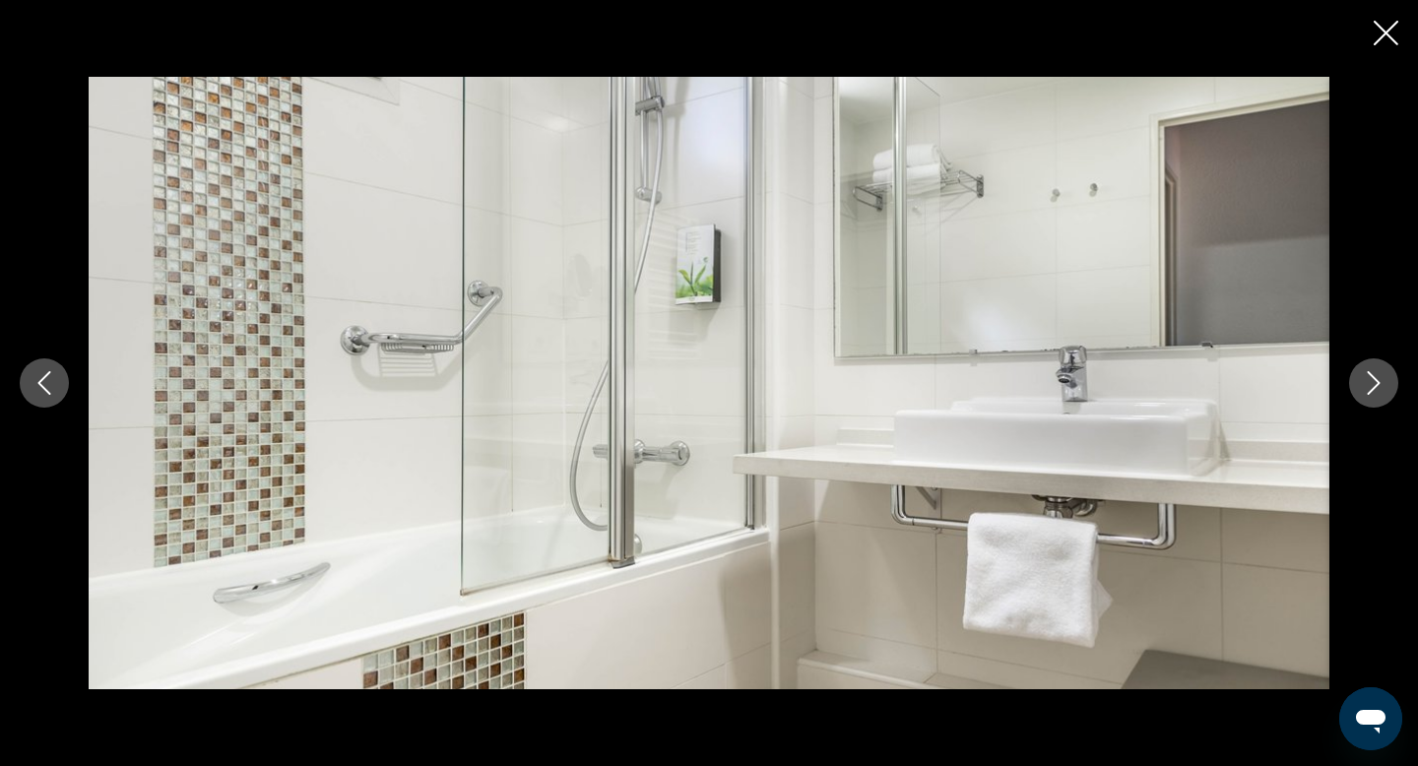
click at [1385, 394] on icon "Next image" at bounding box center [1374, 383] width 24 height 24
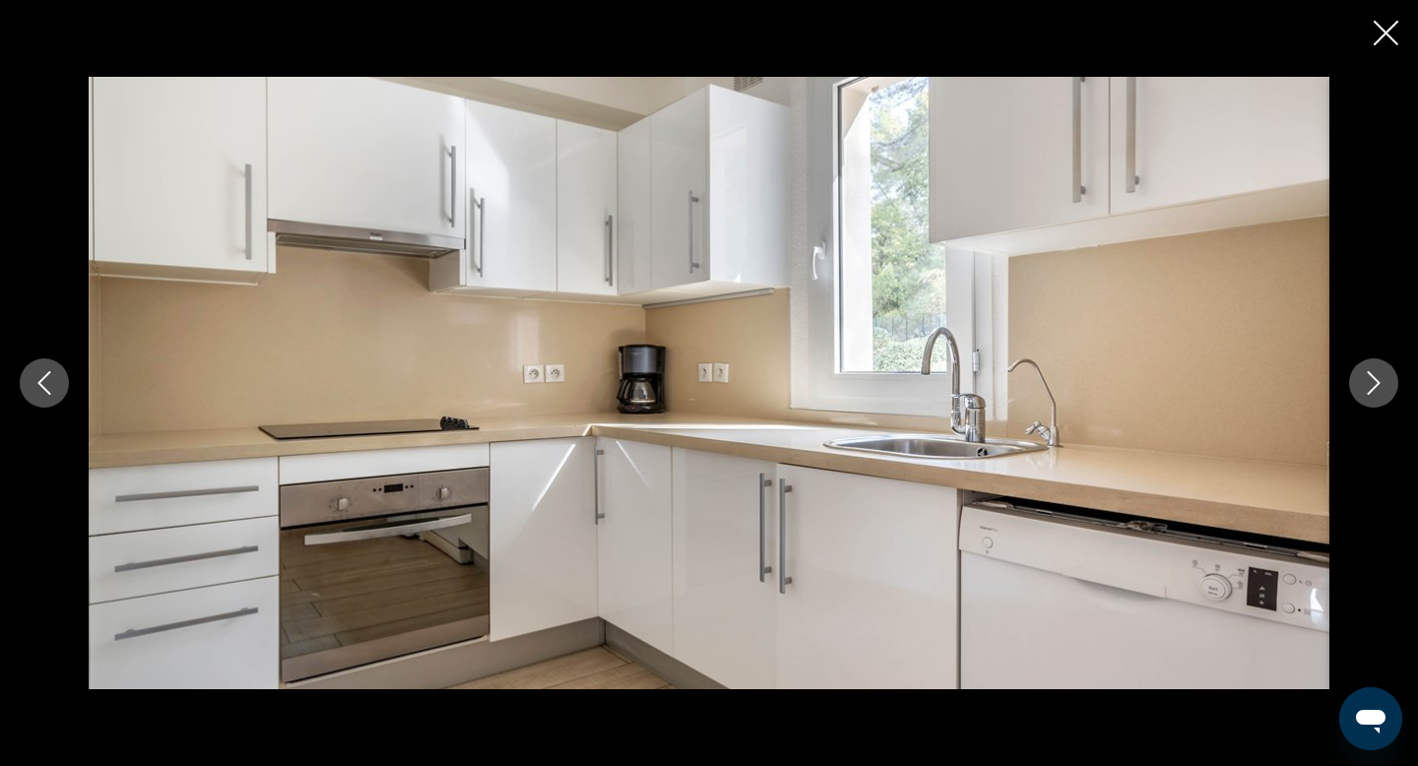
click at [1385, 394] on icon "Next image" at bounding box center [1374, 383] width 24 height 24
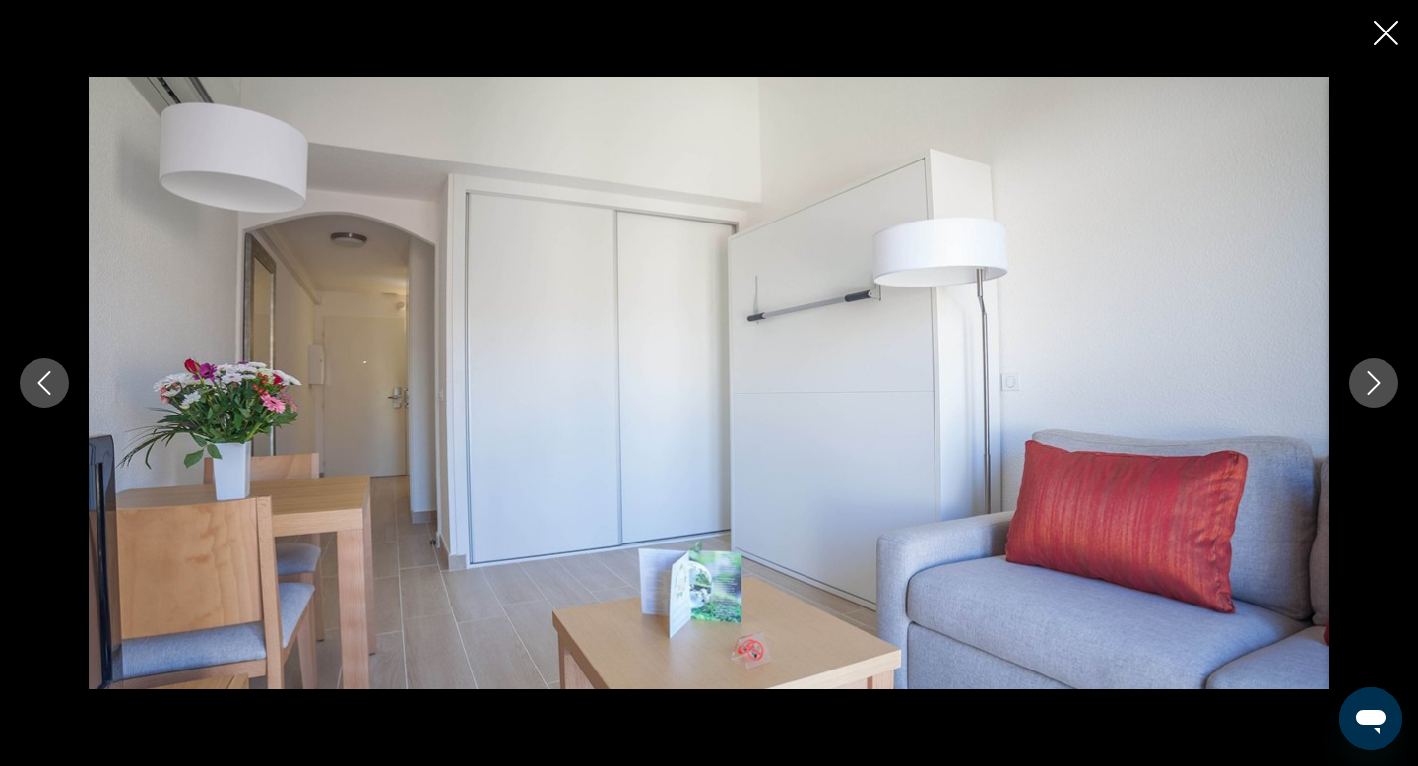
click at [1385, 394] on icon "Next image" at bounding box center [1374, 383] width 24 height 24
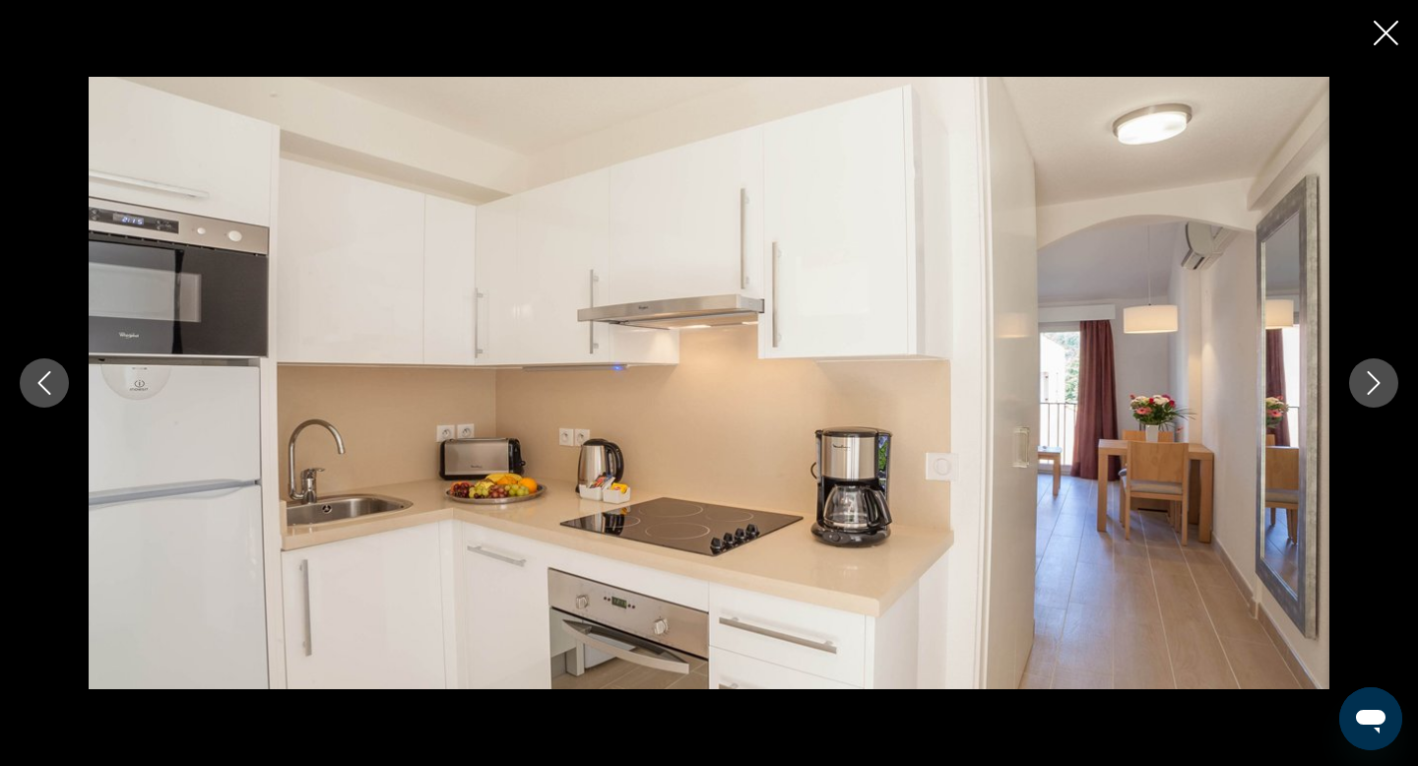
click at [1385, 394] on icon "Next image" at bounding box center [1374, 383] width 24 height 24
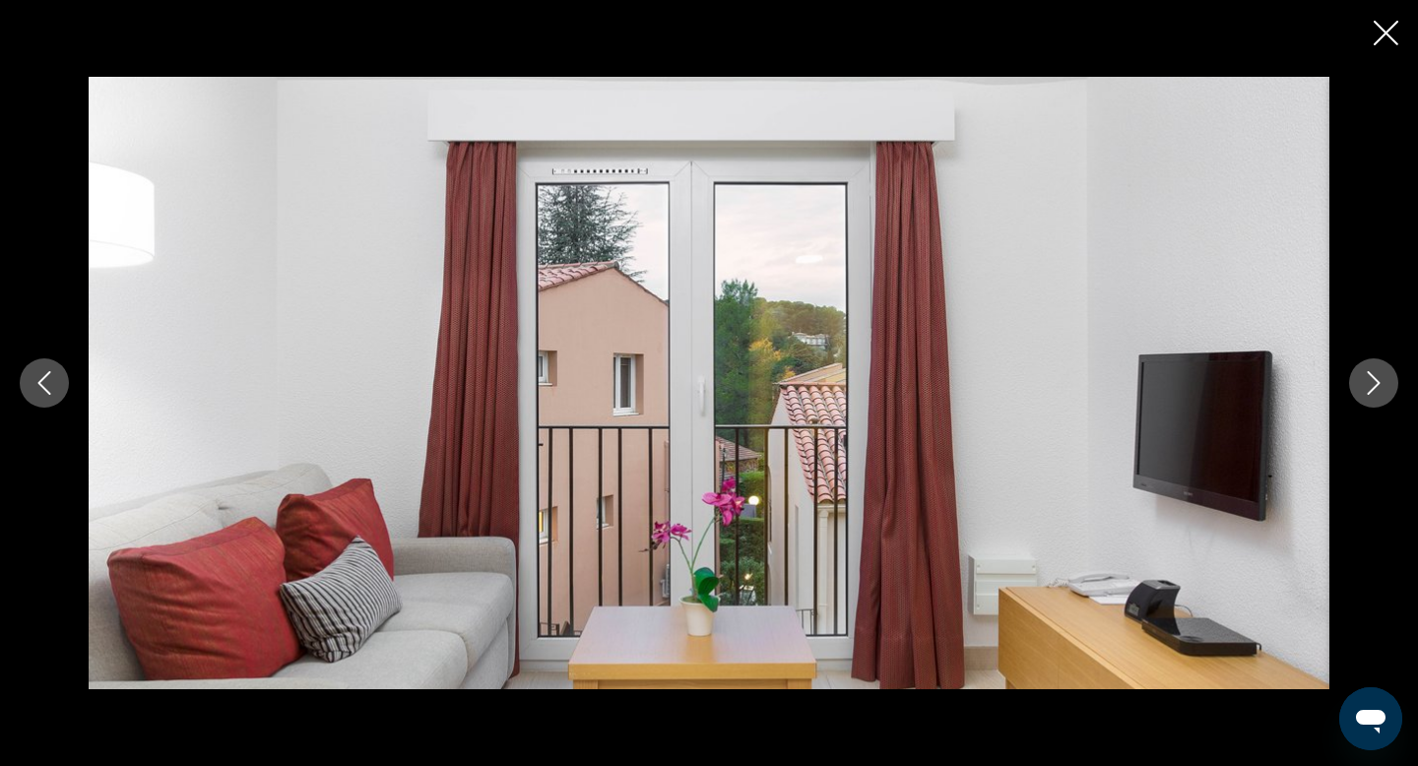
click at [1385, 394] on icon "Next image" at bounding box center [1374, 383] width 24 height 24
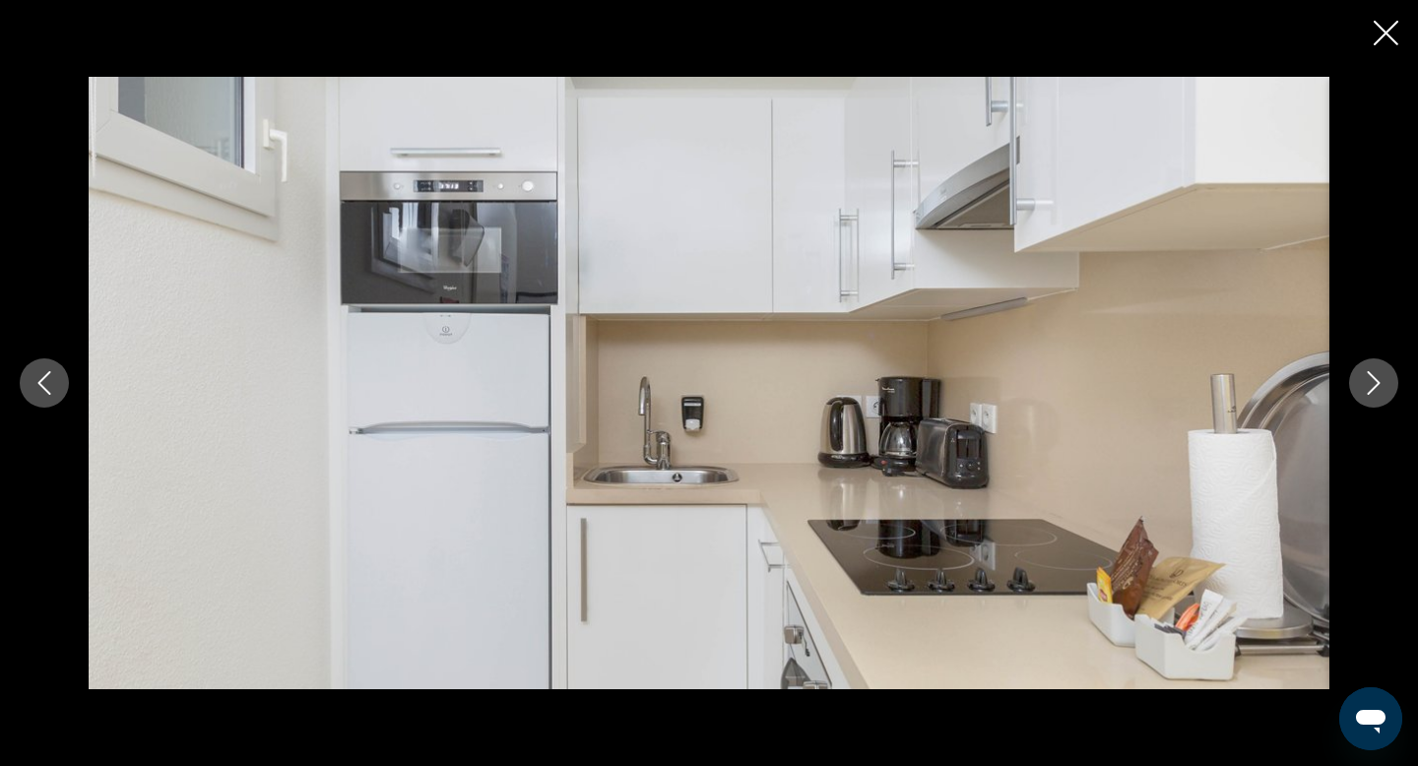
click at [1385, 394] on icon "Next image" at bounding box center [1374, 383] width 24 height 24
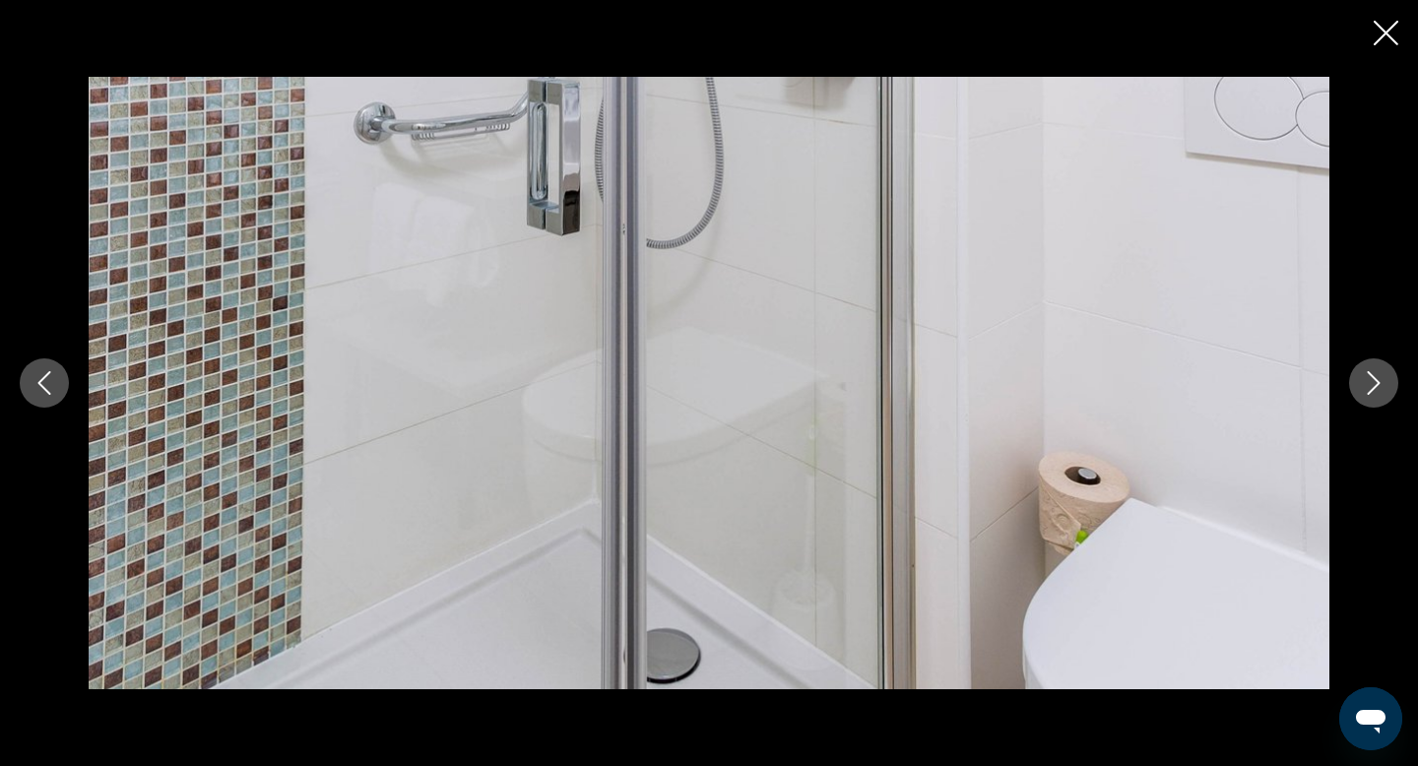
click at [1385, 394] on icon "Next image" at bounding box center [1374, 383] width 24 height 24
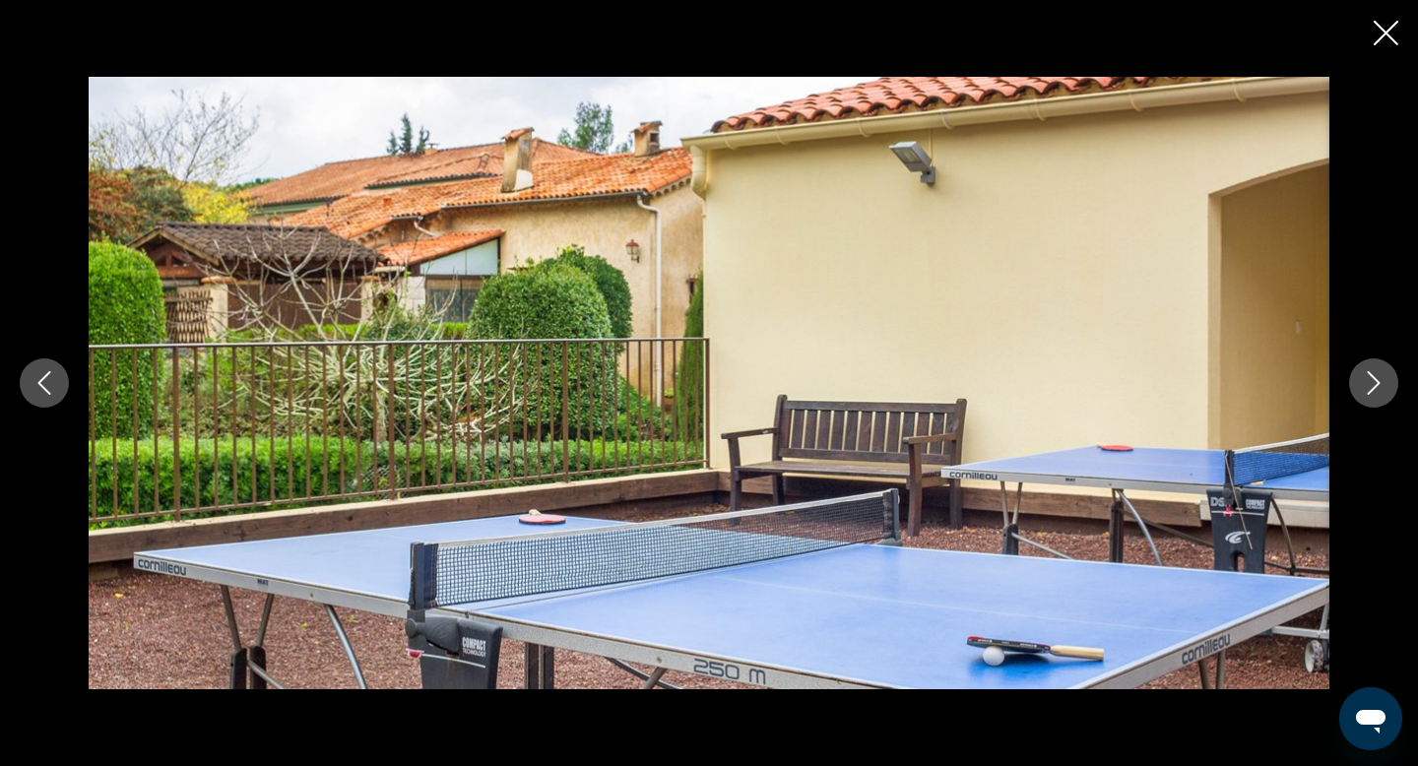
click at [1385, 394] on icon "Next image" at bounding box center [1374, 383] width 24 height 24
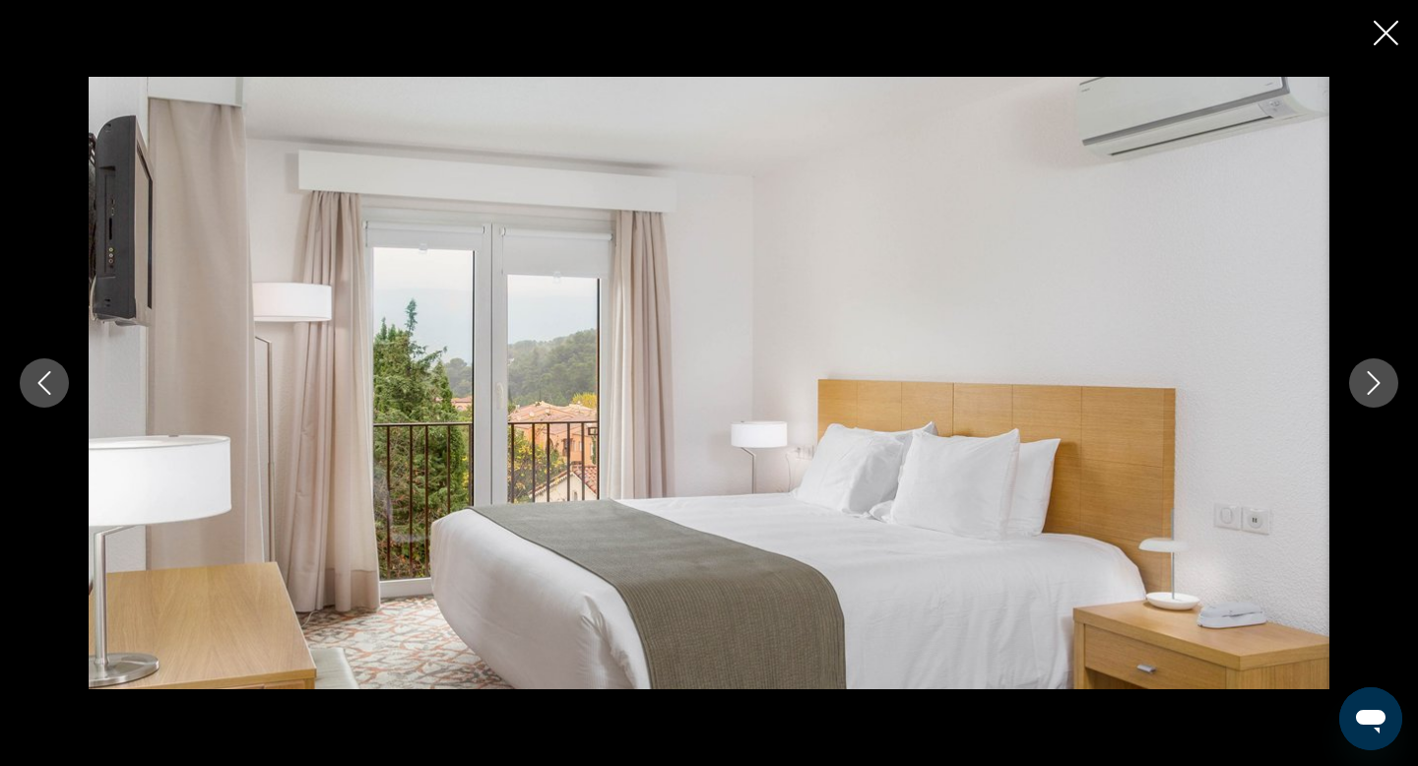
click at [1385, 394] on icon "Next image" at bounding box center [1374, 383] width 24 height 24
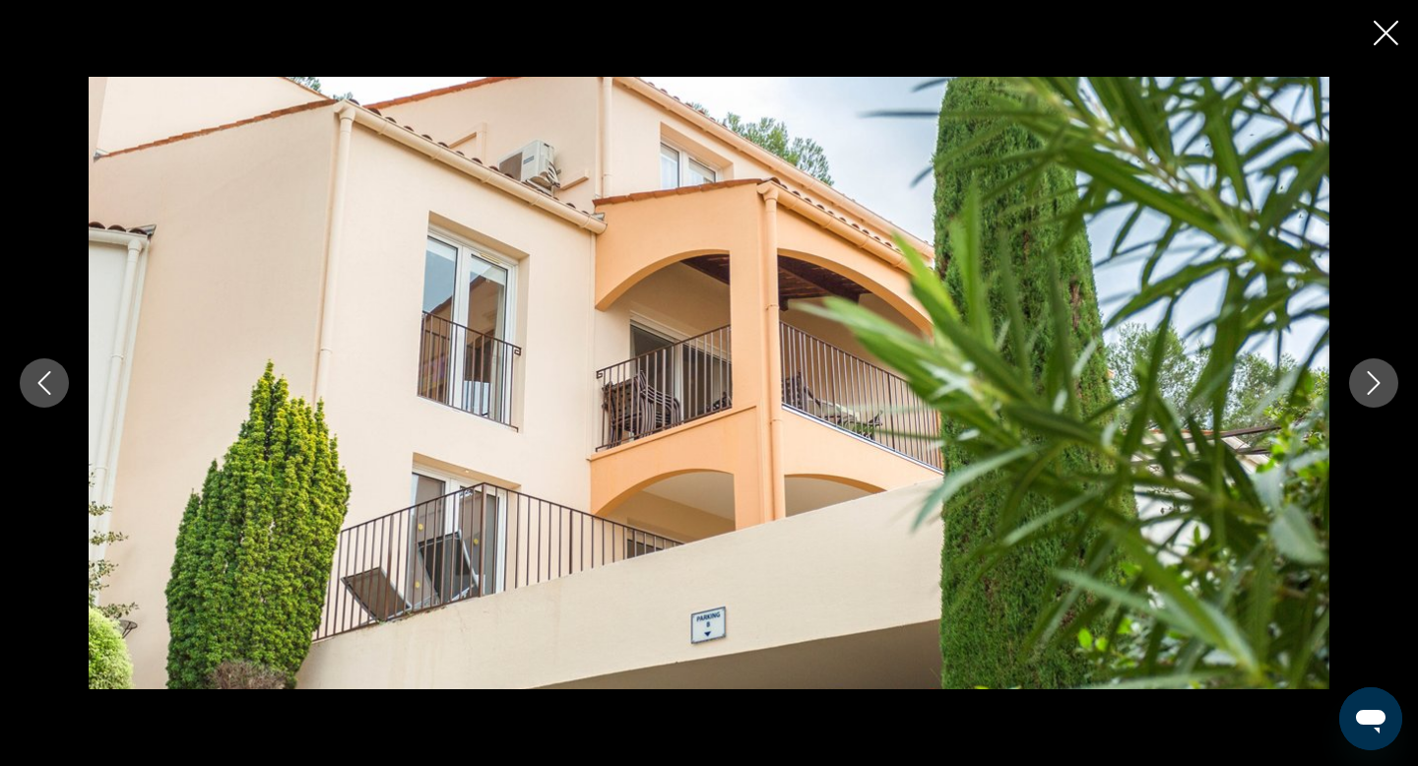
click at [1385, 394] on icon "Next image" at bounding box center [1374, 383] width 24 height 24
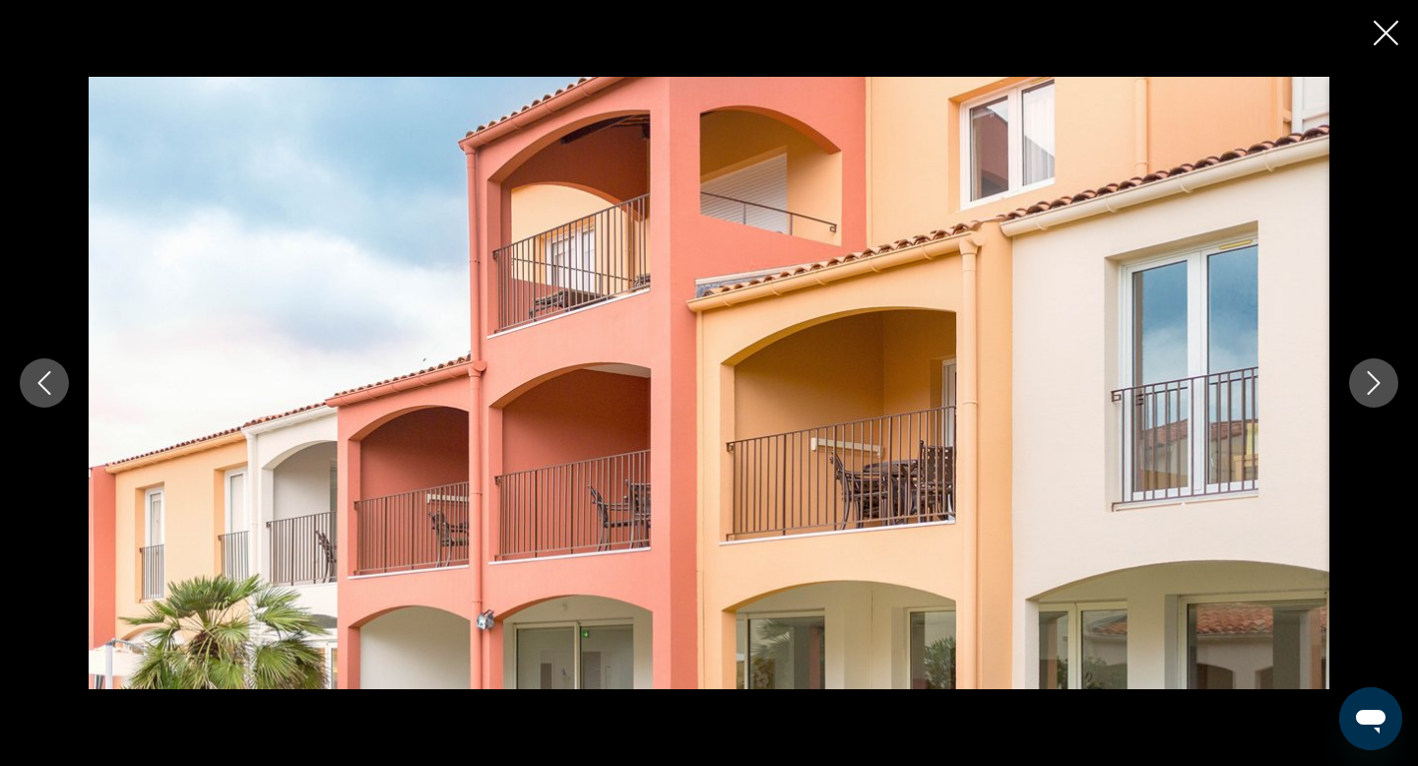
click at [1390, 30] on icon "Close slideshow" at bounding box center [1386, 33] width 25 height 25
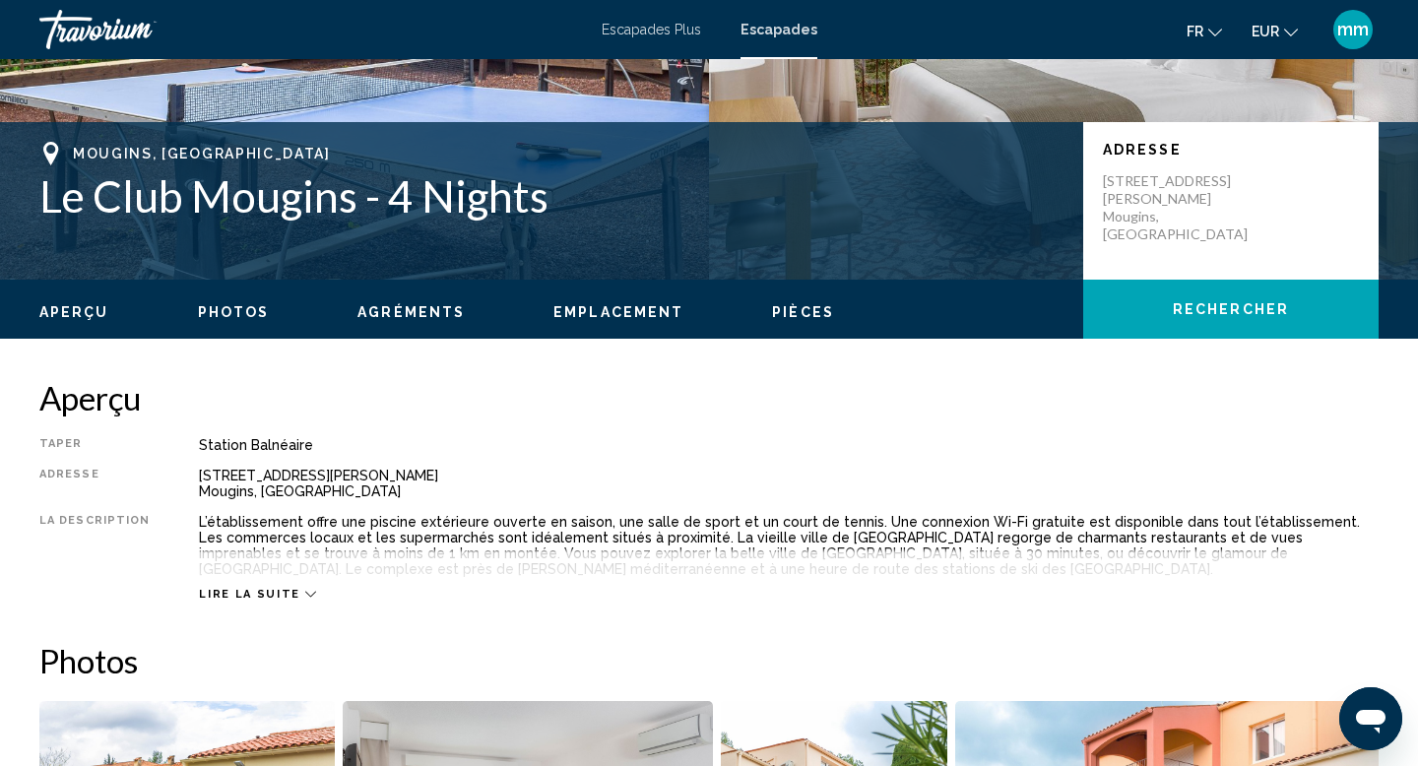
scroll to position [373, 0]
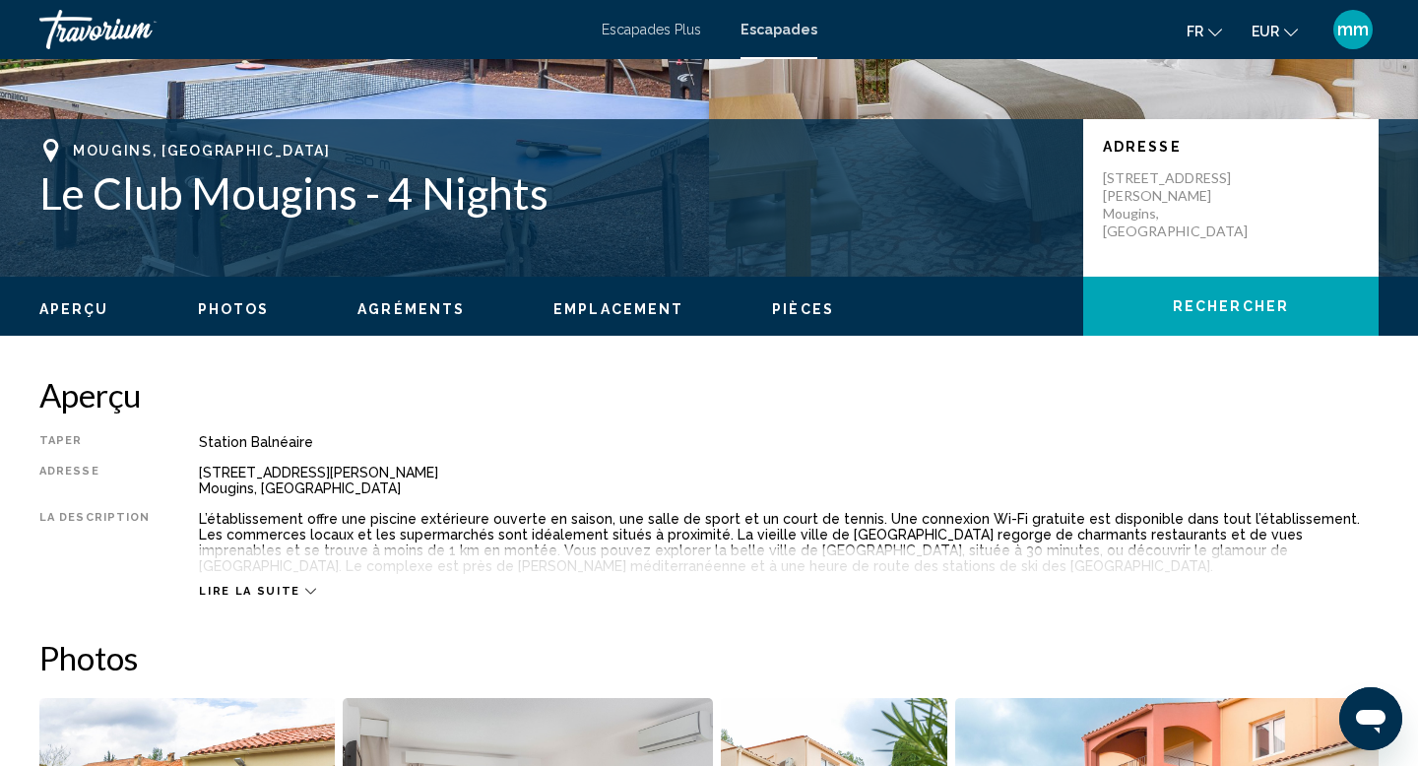
click at [305, 591] on icon "Contenu principal" at bounding box center [310, 591] width 11 height 11
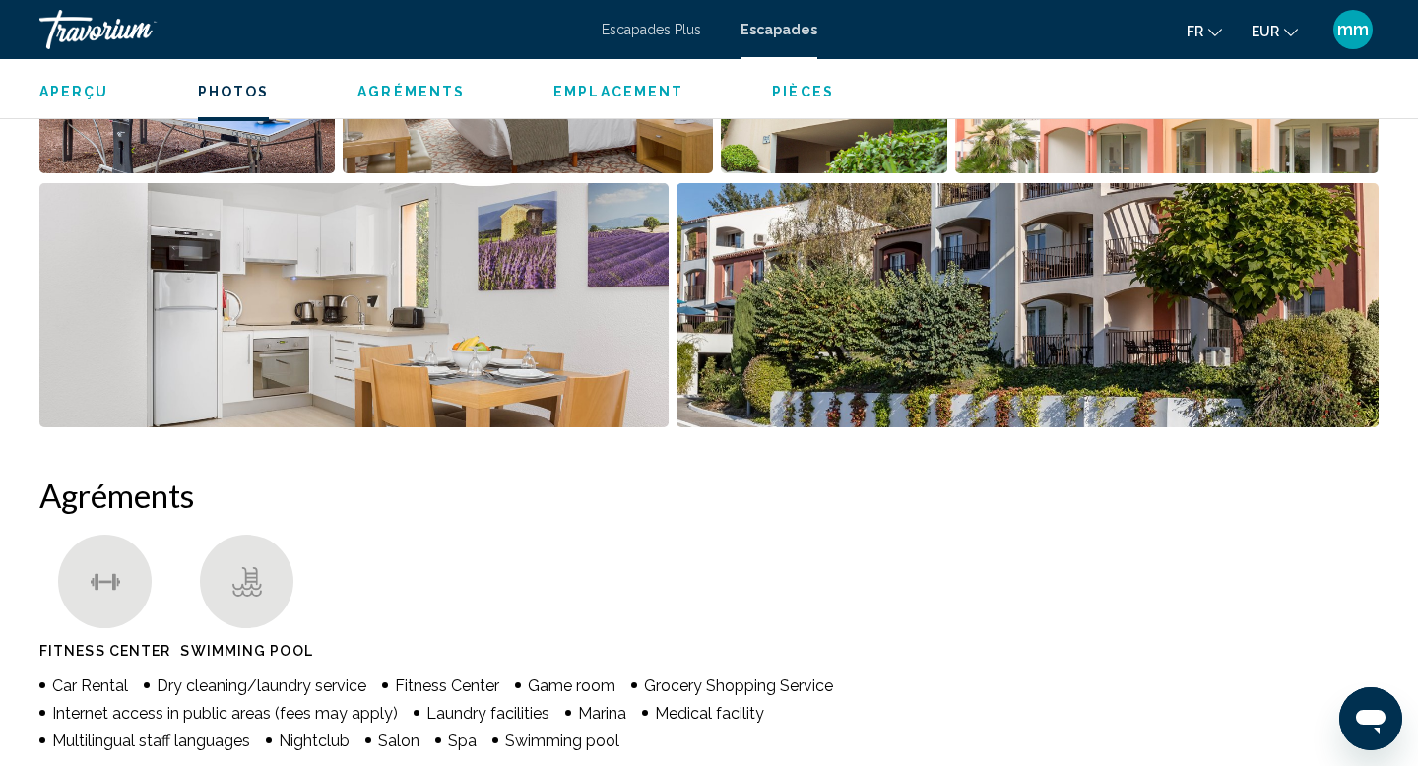
scroll to position [1144, 0]
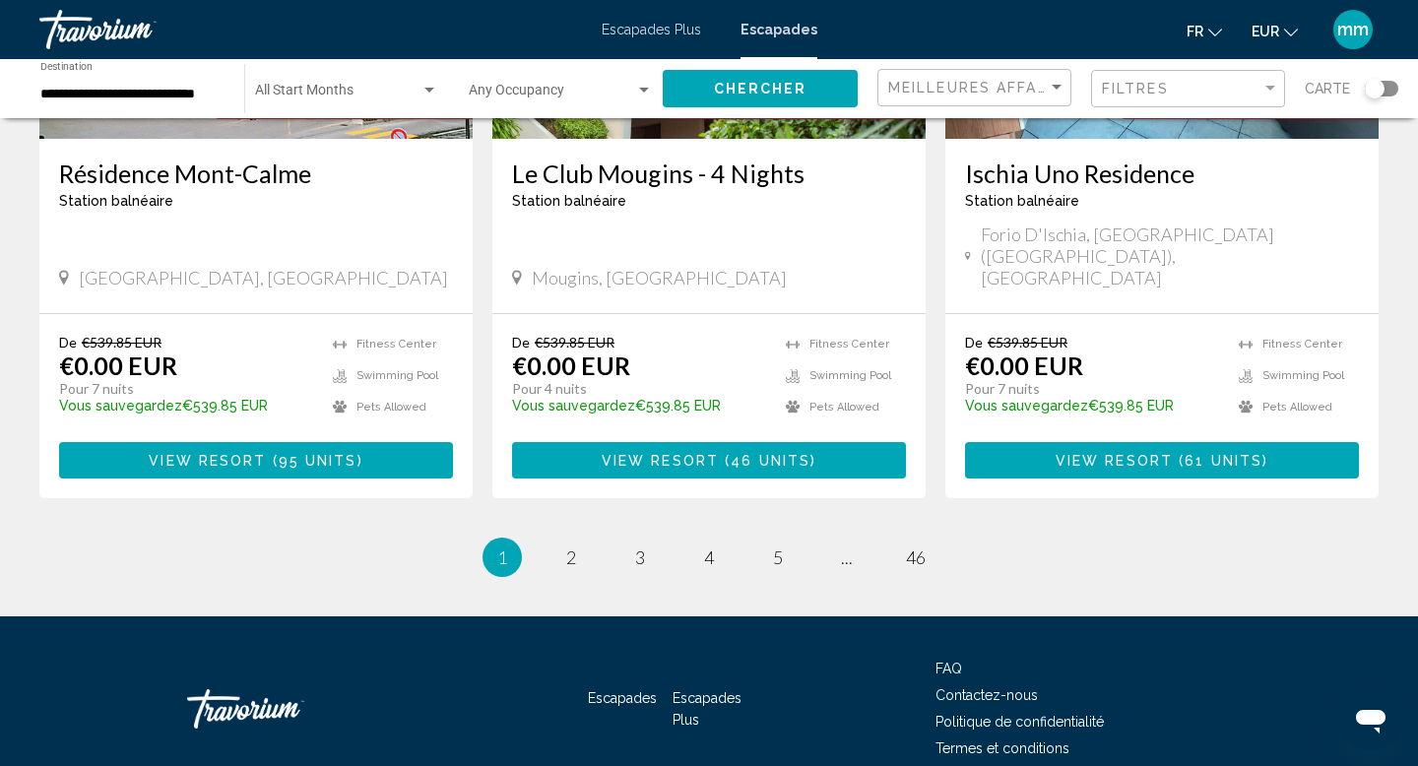
scroll to position [2481, 0]
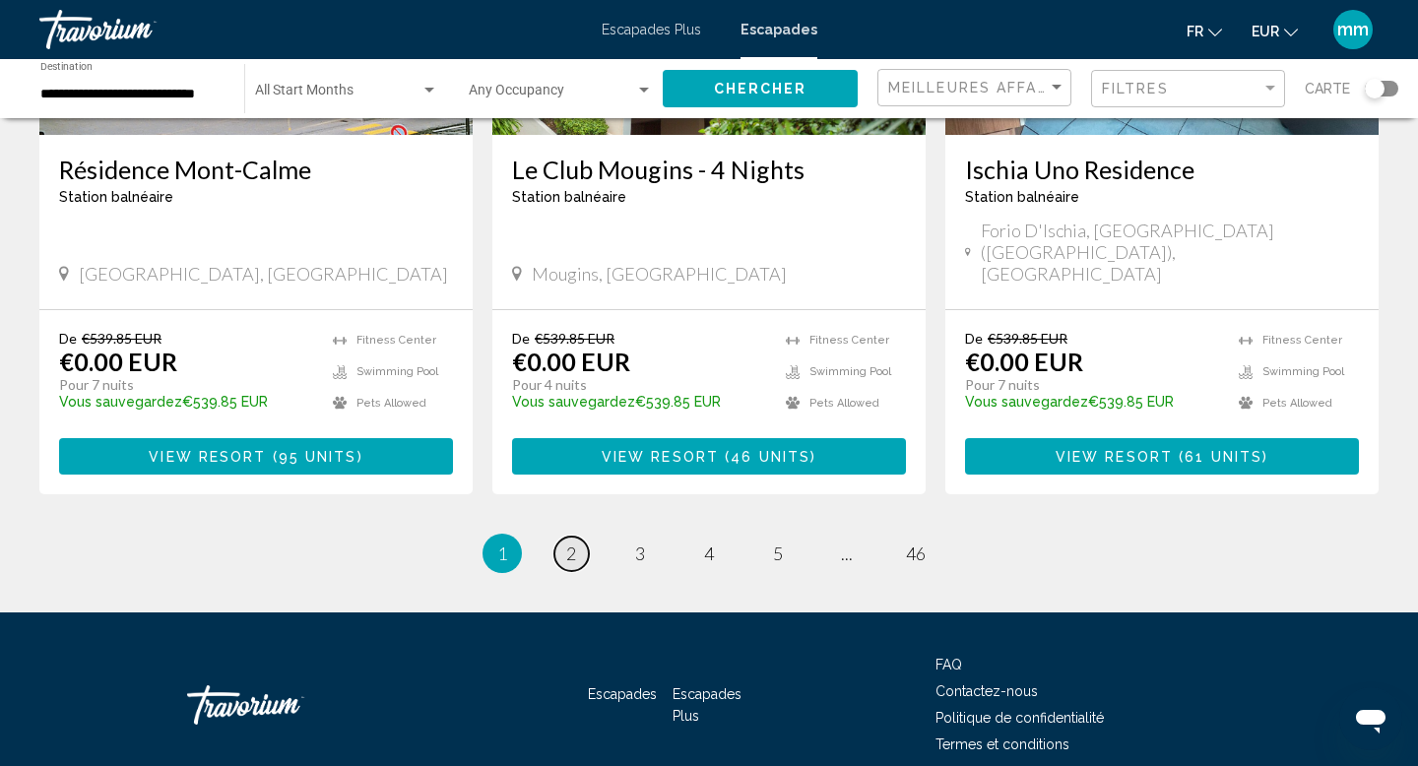
click at [563, 537] on link "page 2" at bounding box center [571, 554] width 34 height 34
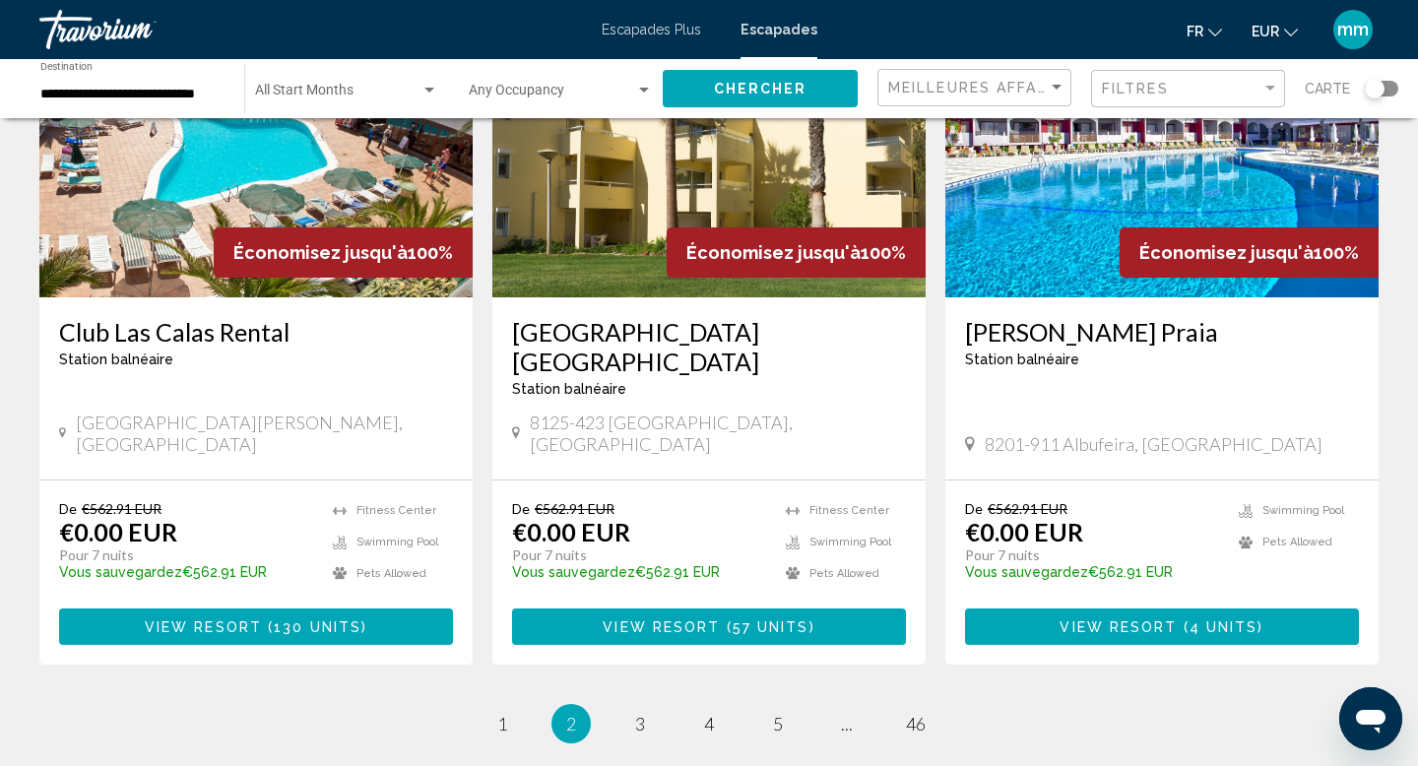
scroll to position [2444, 0]
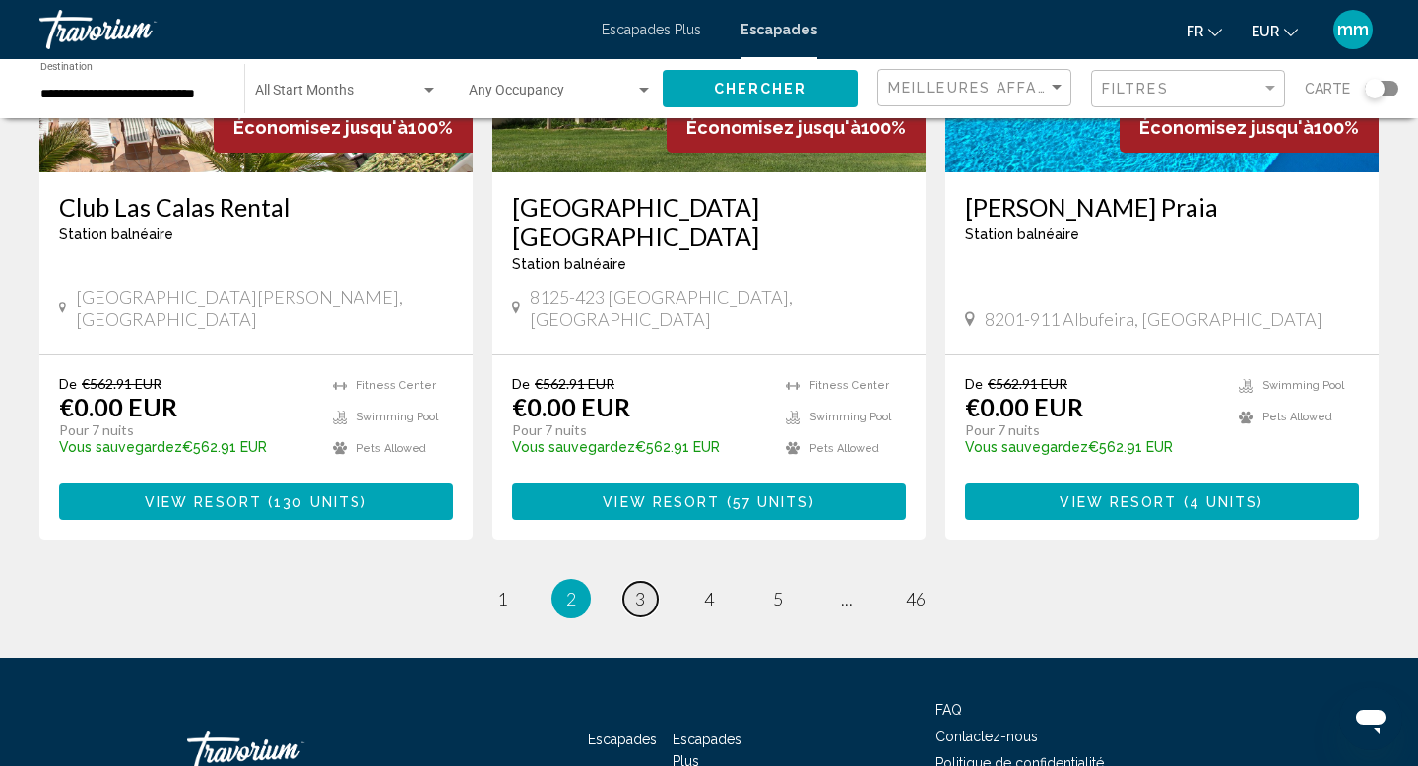
click at [639, 588] on span "3" at bounding box center [640, 599] width 10 height 22
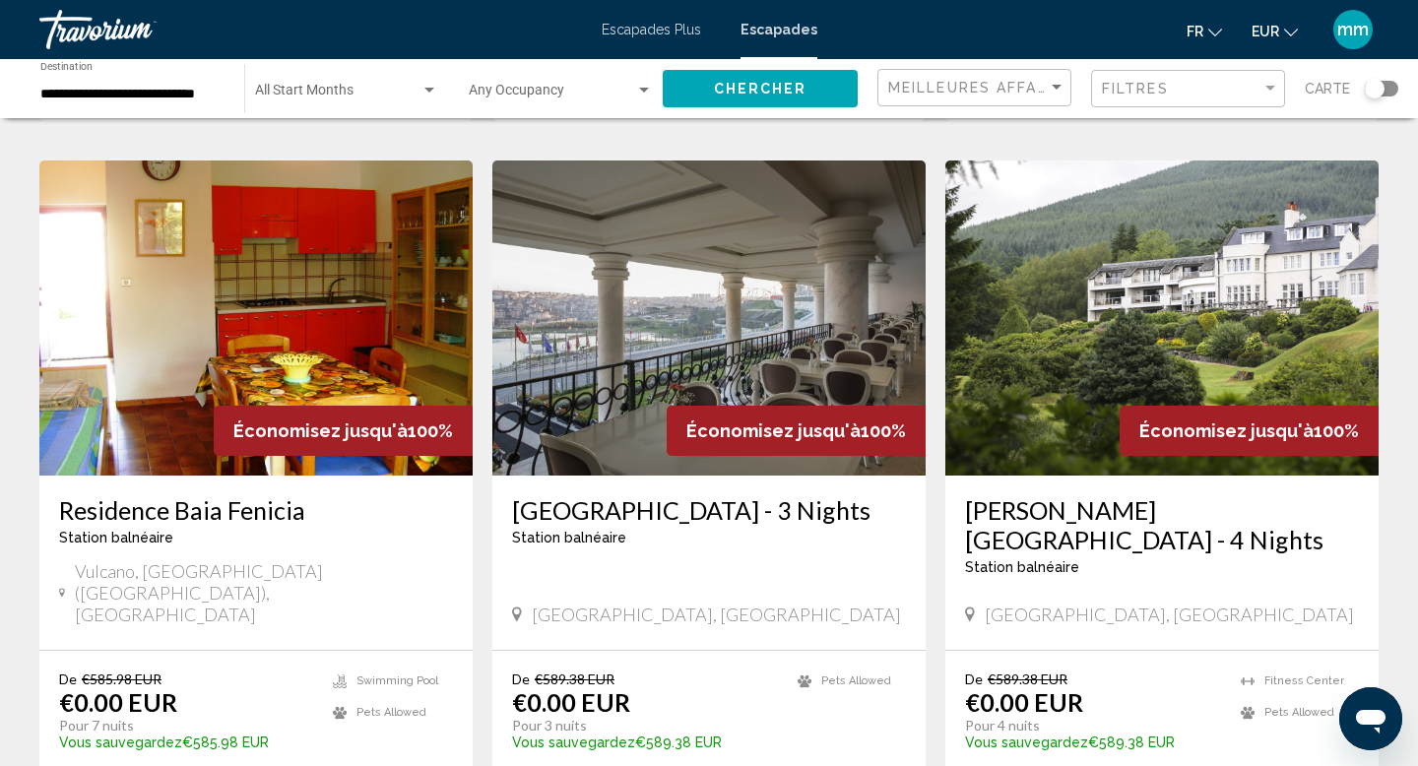
scroll to position [2502, 0]
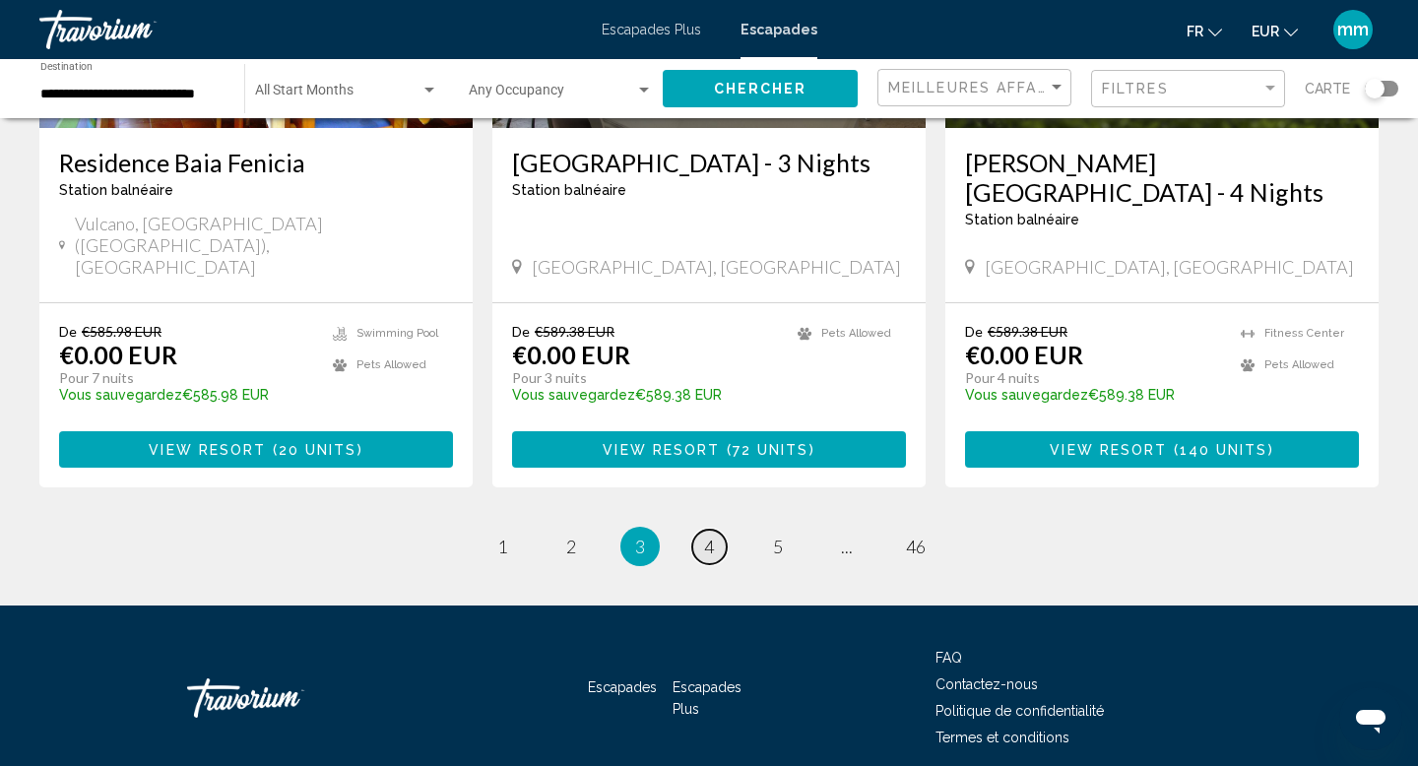
click at [707, 536] on span "4" at bounding box center [709, 547] width 10 height 22
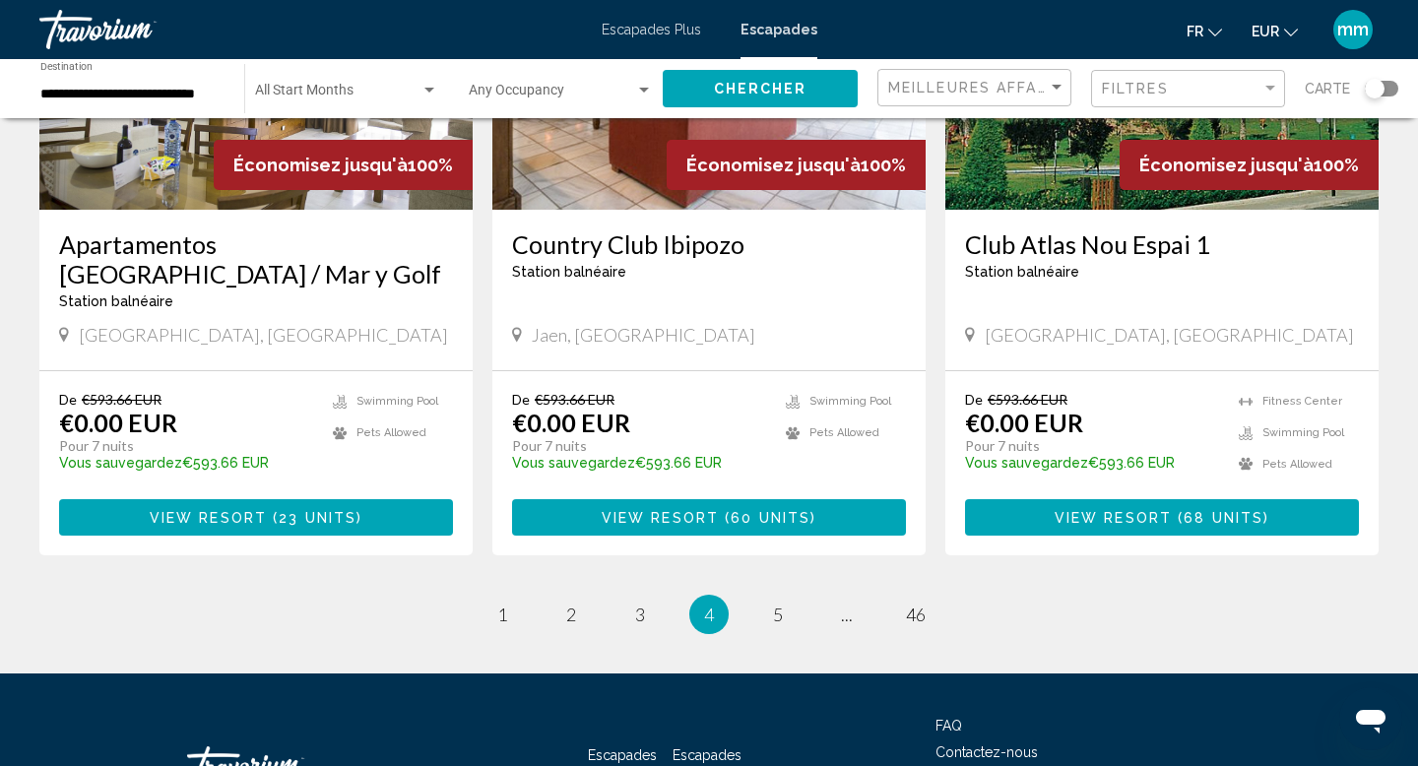
scroll to position [2472, 0]
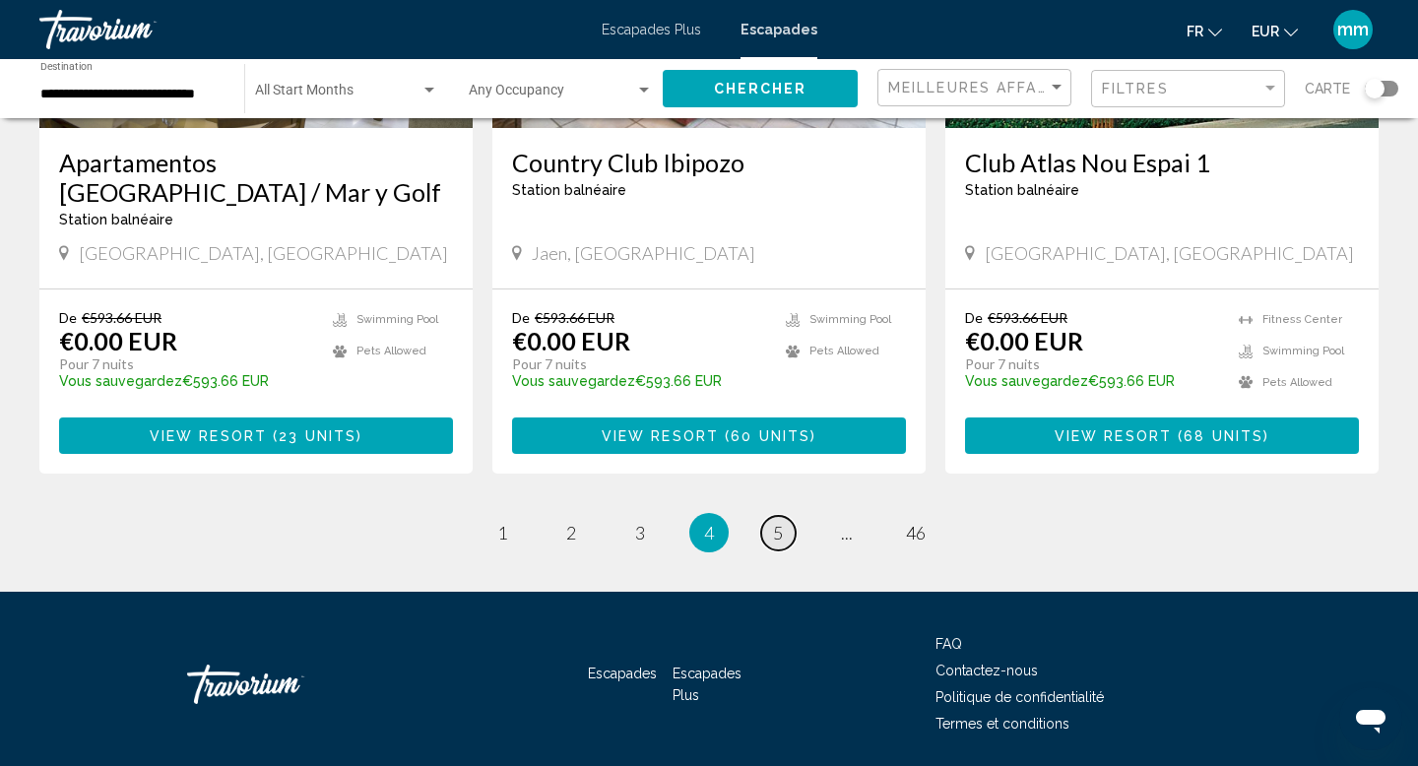
click at [783, 522] on span "5" at bounding box center [778, 533] width 10 height 22
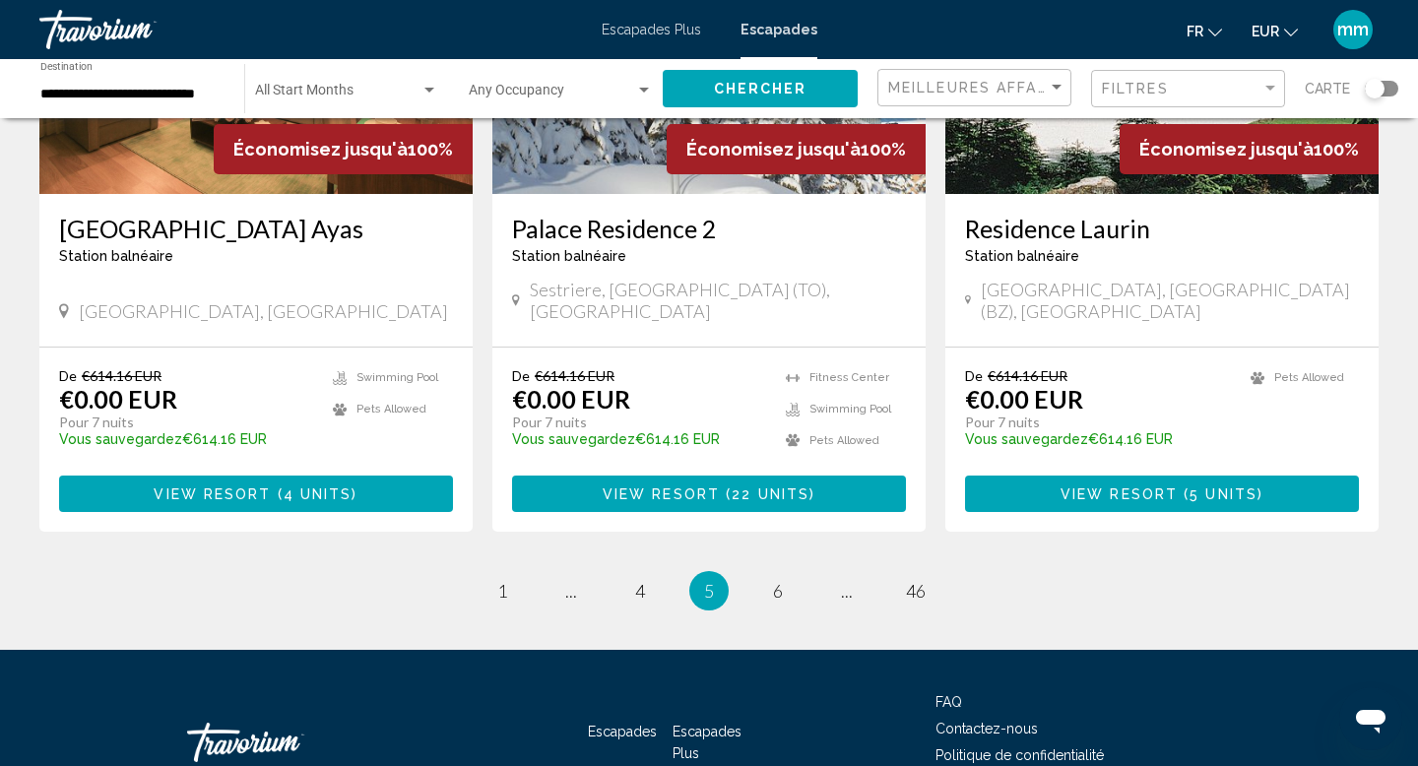
scroll to position [2465, 0]
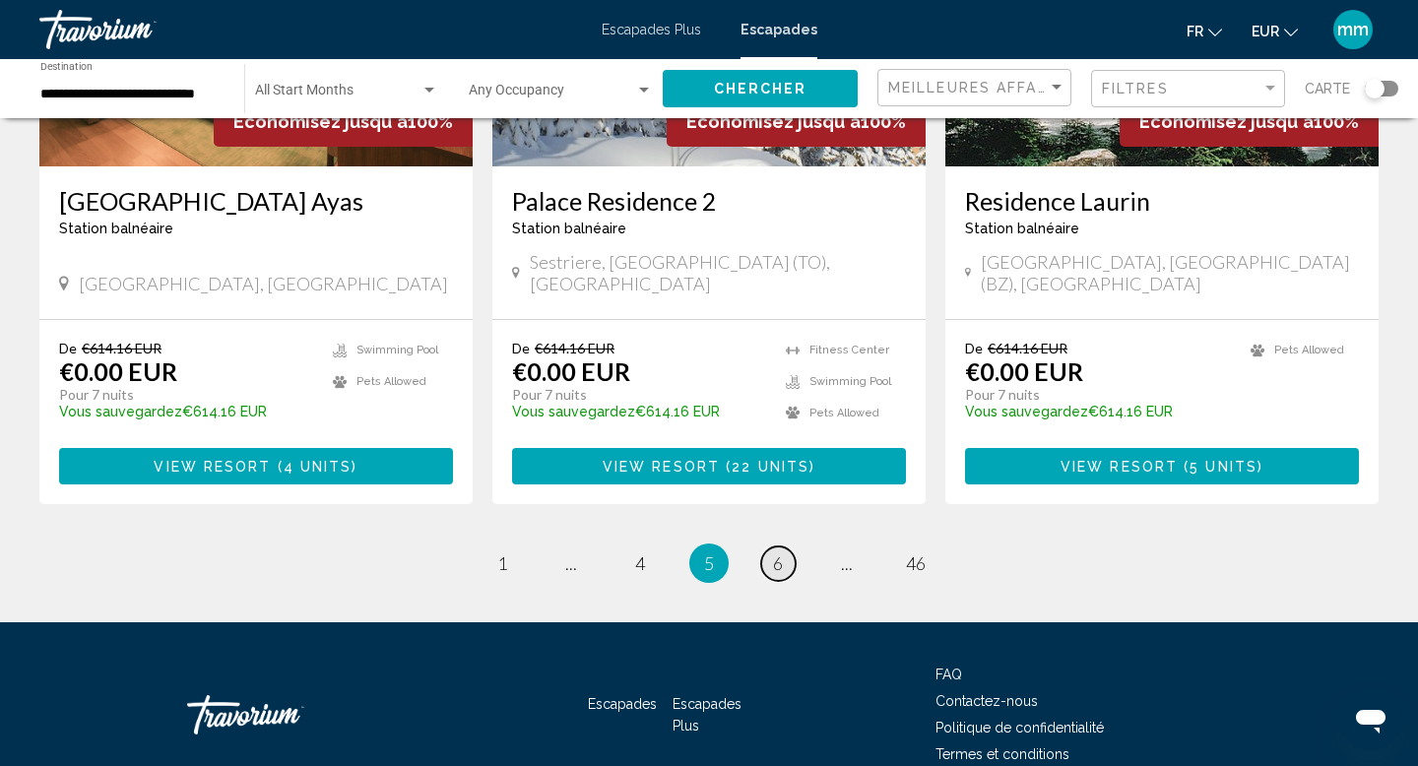
click at [780, 553] on span "6" at bounding box center [778, 564] width 10 height 22
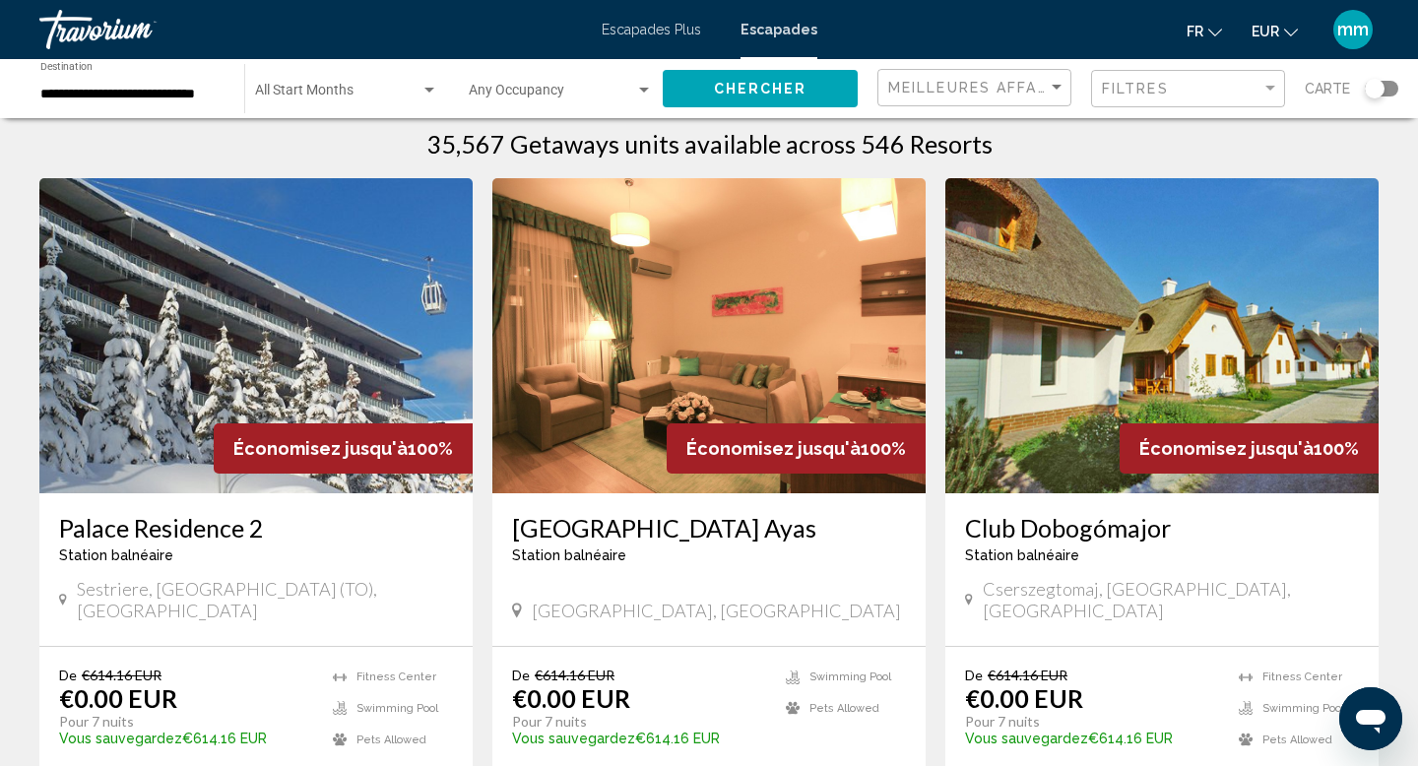
scroll to position [28, 0]
click at [238, 398] on img "Contenu principal" at bounding box center [255, 336] width 433 height 315
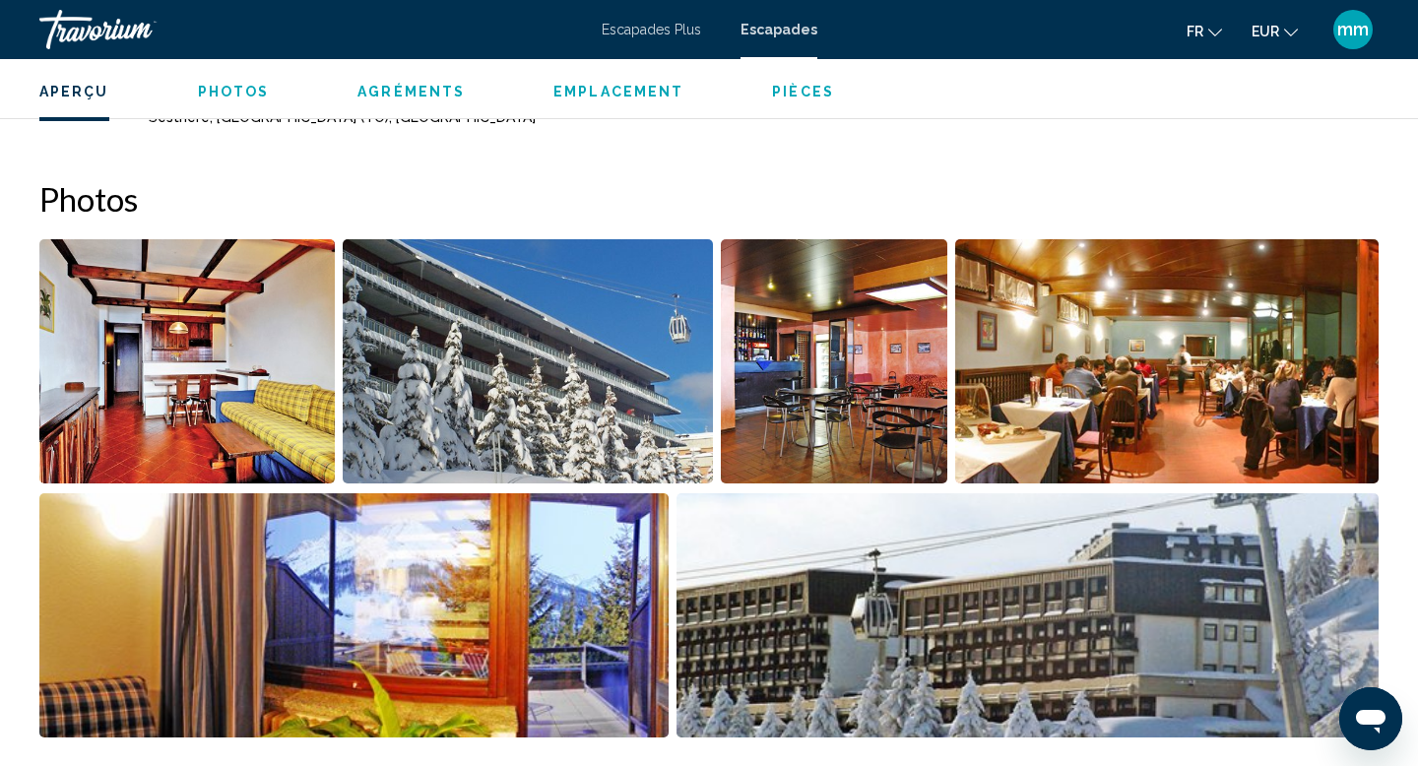
scroll to position [737, 0]
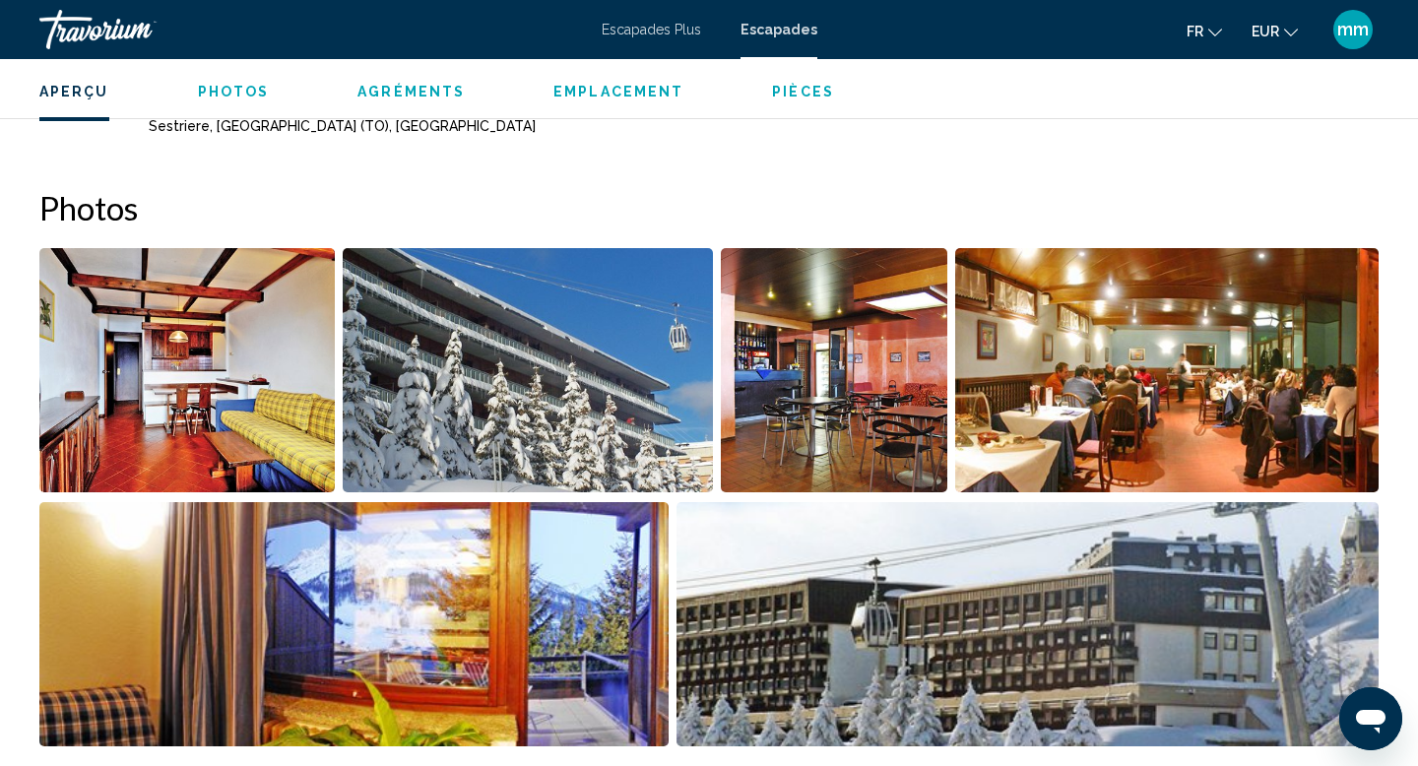
click at [186, 435] on img "Open full-screen image slider" at bounding box center [186, 370] width 295 height 244
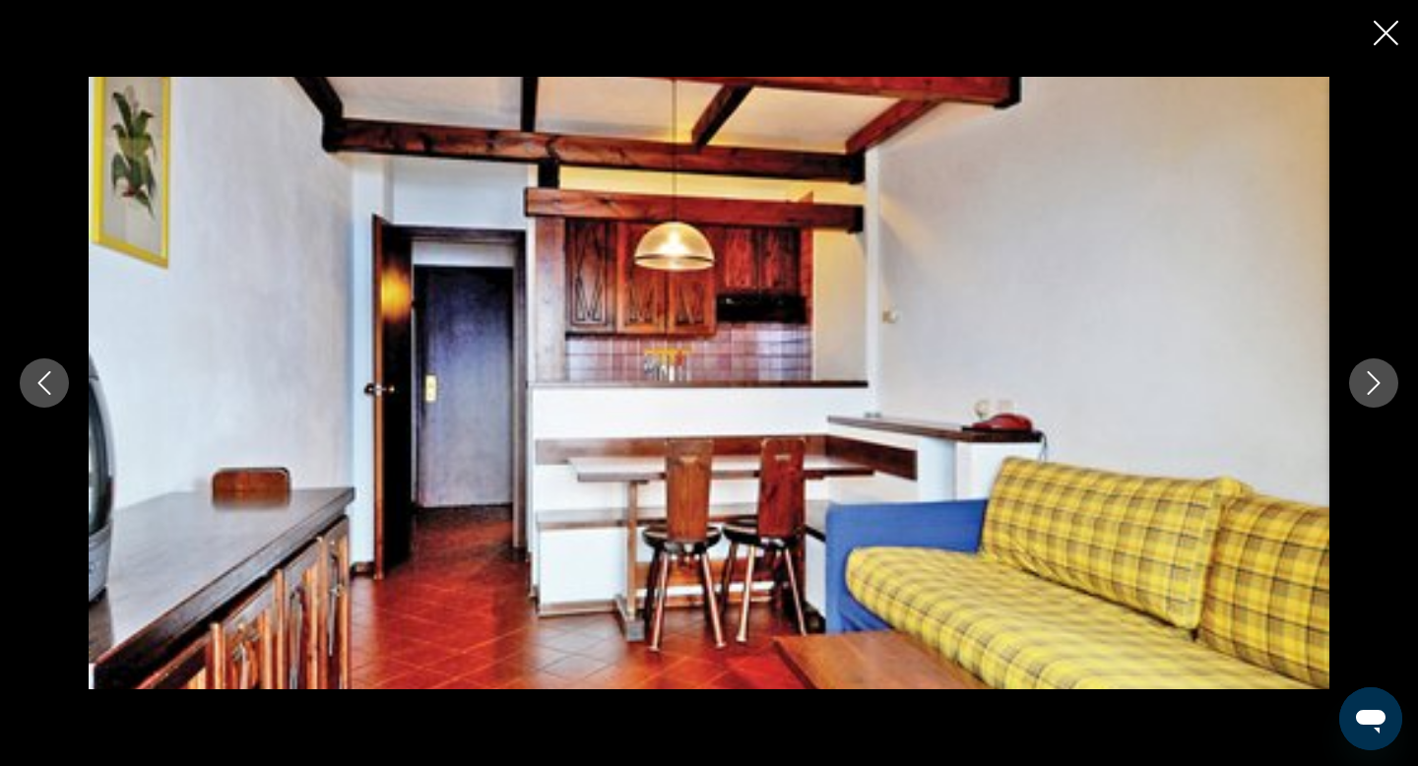
click at [1376, 393] on icon "Next image" at bounding box center [1374, 383] width 24 height 24
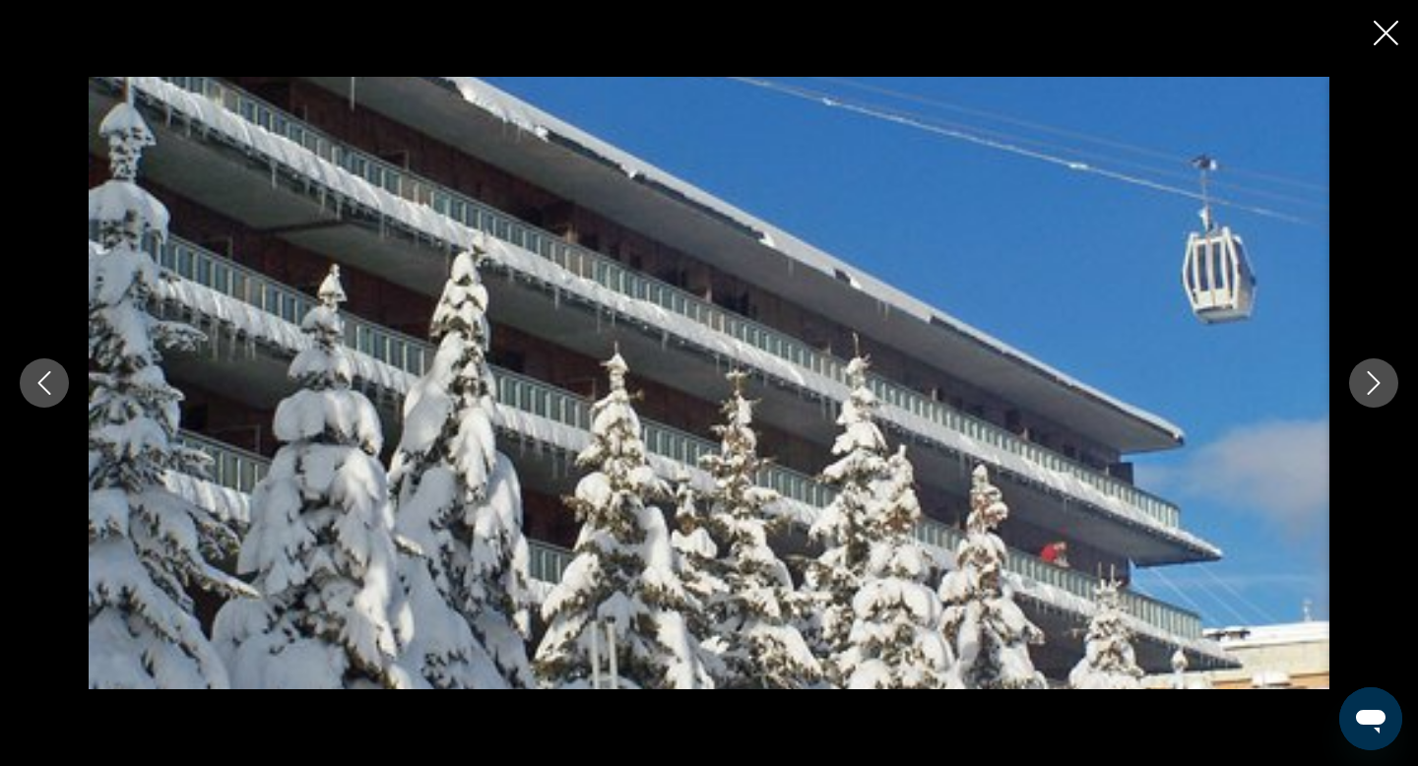
click at [1376, 393] on icon "Next image" at bounding box center [1374, 383] width 24 height 24
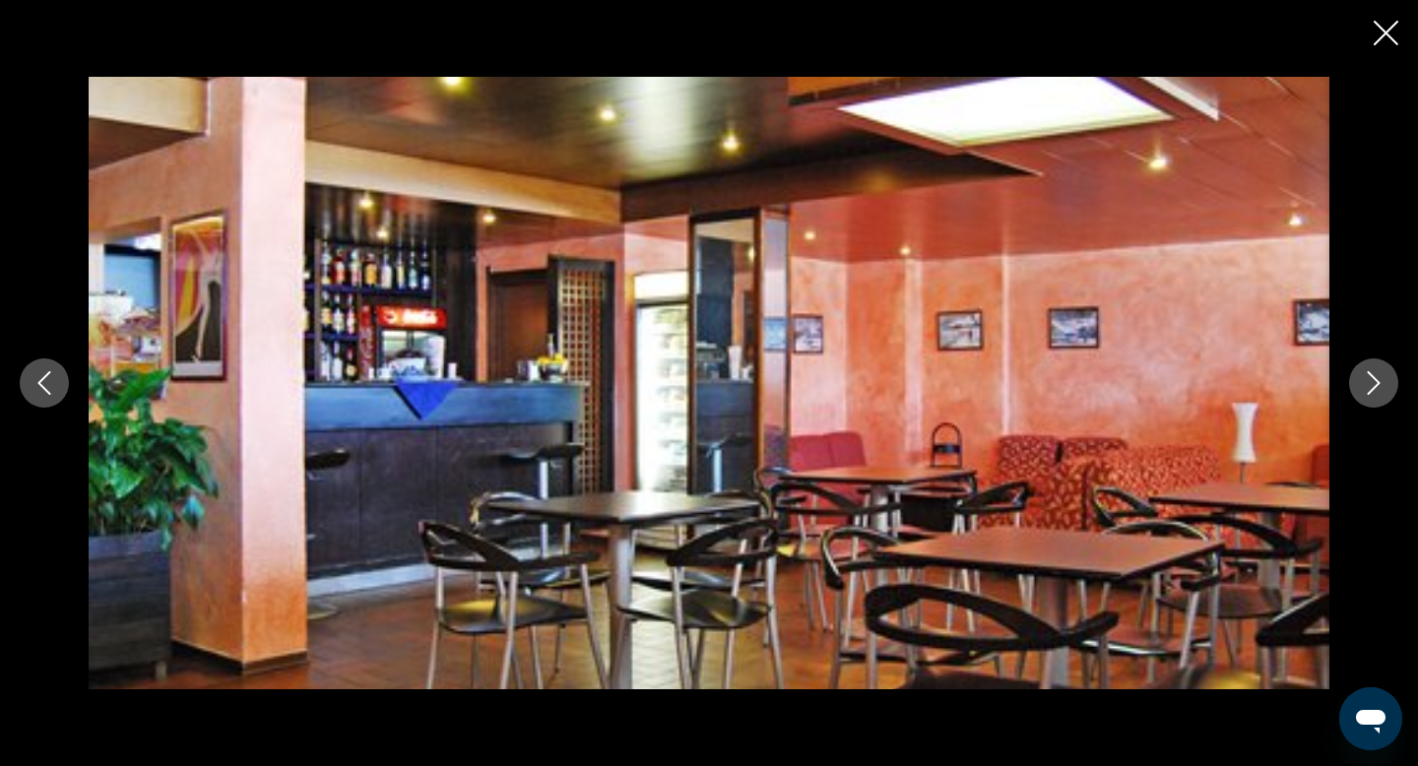
click at [1376, 393] on icon "Next image" at bounding box center [1374, 383] width 24 height 24
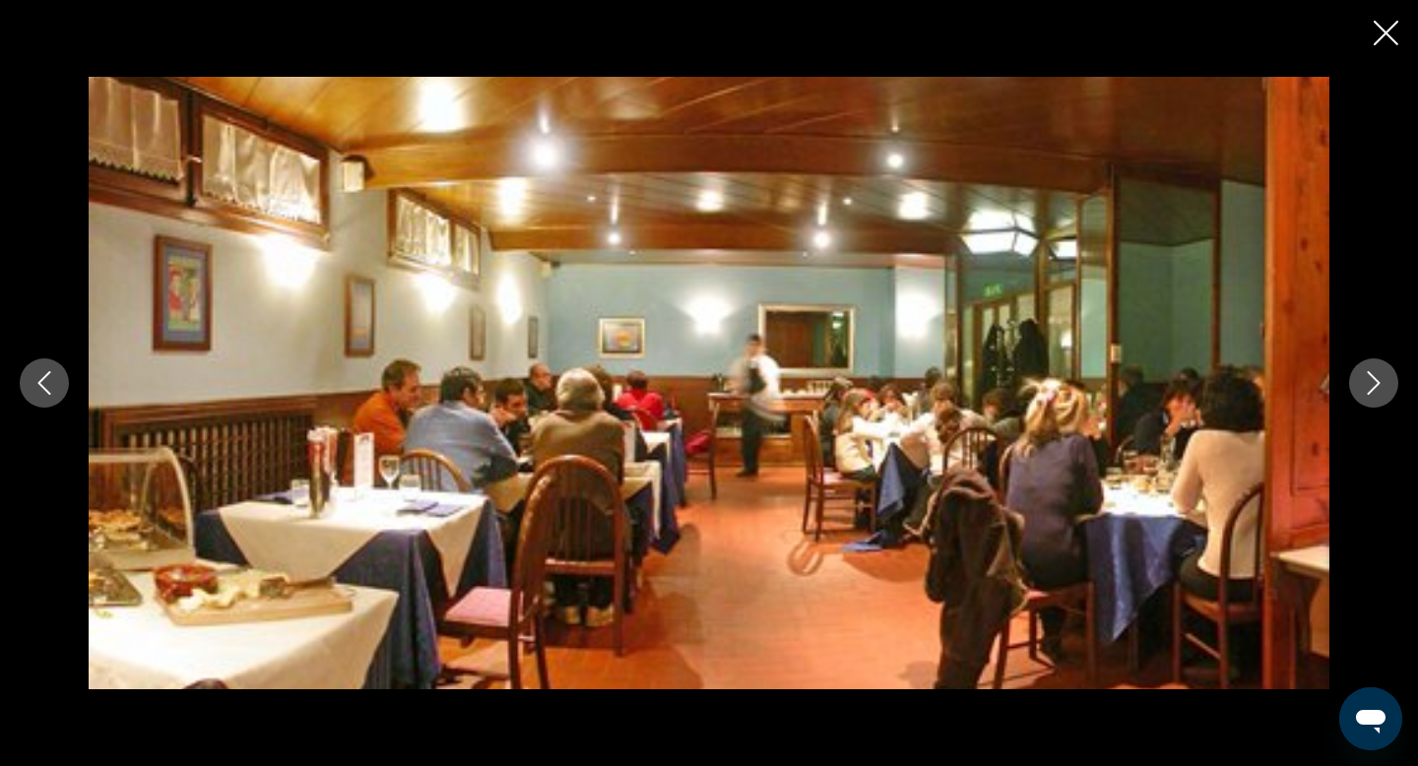
click at [1376, 393] on icon "Next image" at bounding box center [1374, 383] width 24 height 24
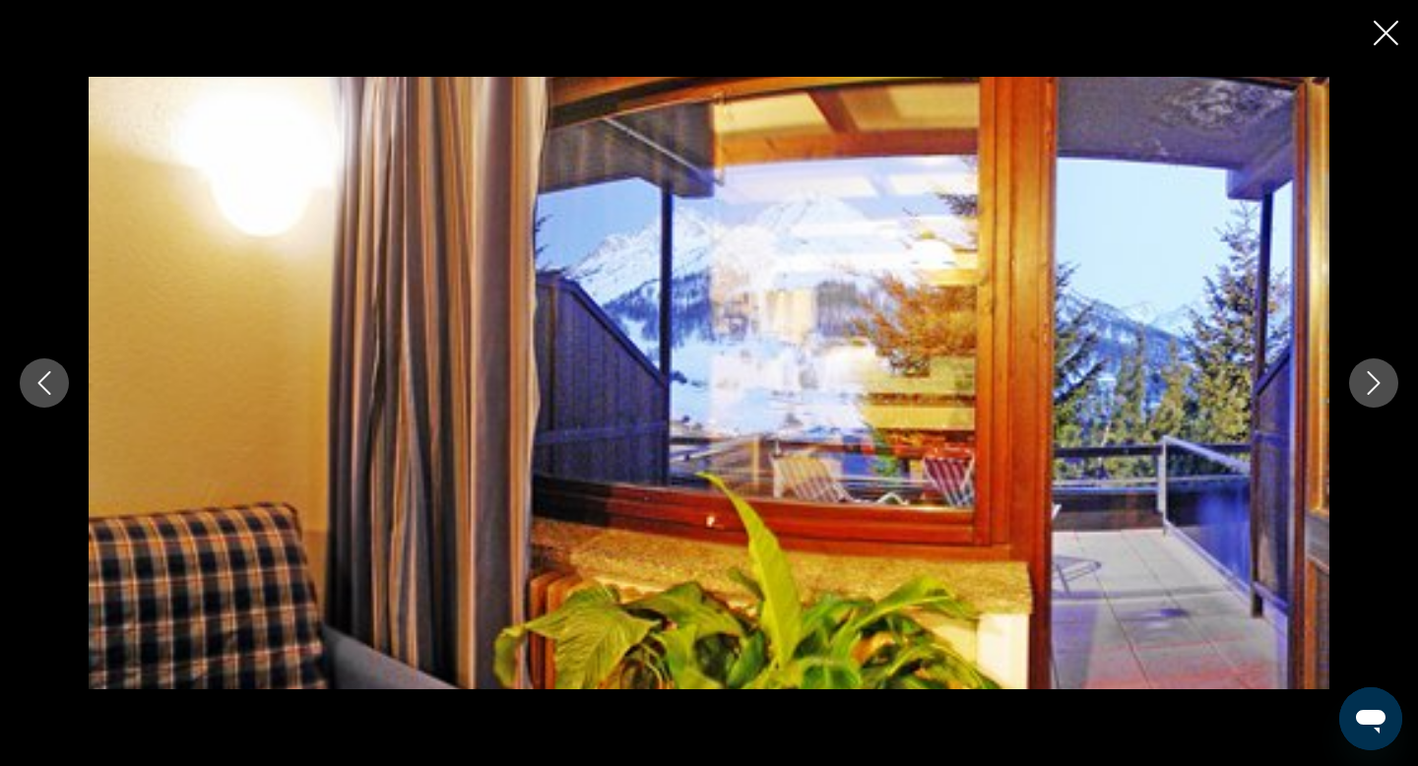
click at [1376, 393] on icon "Next image" at bounding box center [1374, 383] width 24 height 24
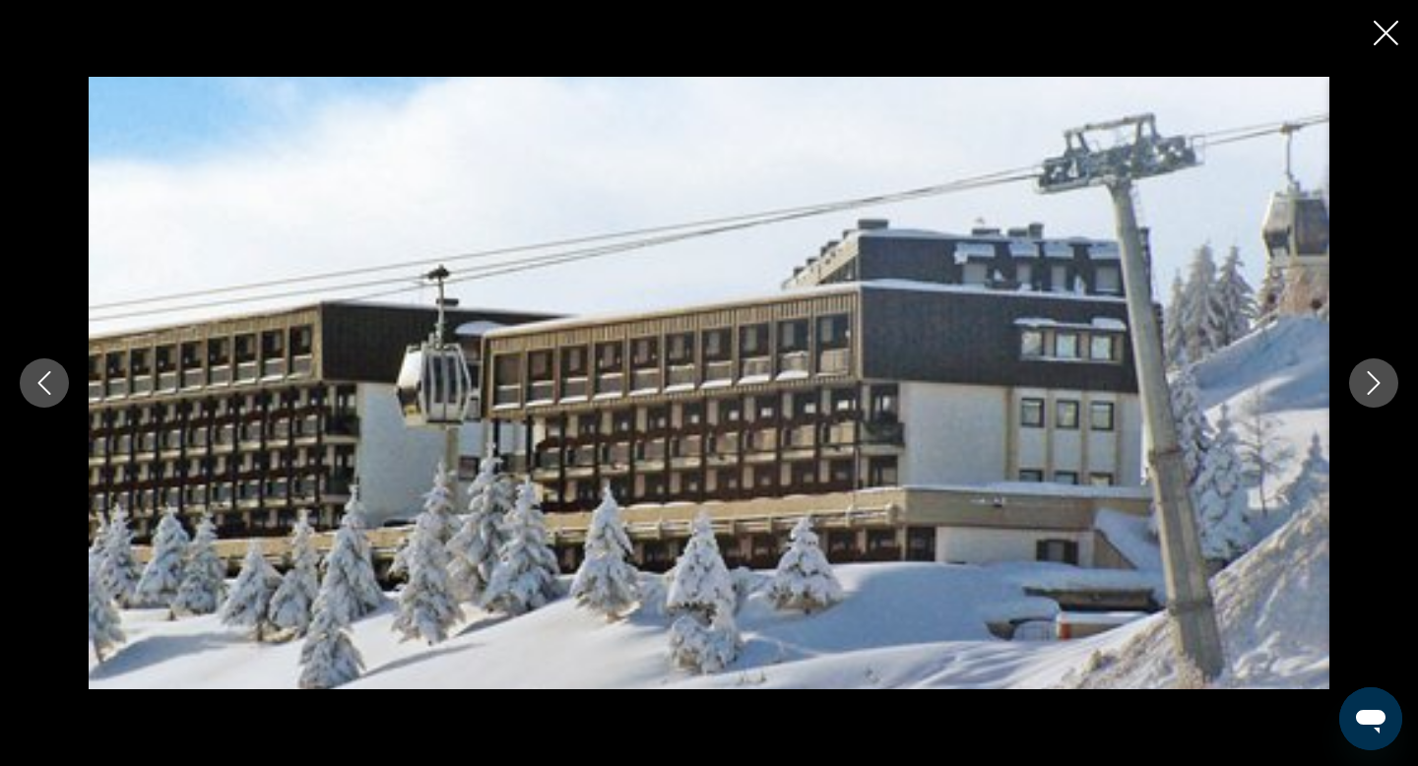
click at [1376, 393] on icon "Next image" at bounding box center [1374, 383] width 24 height 24
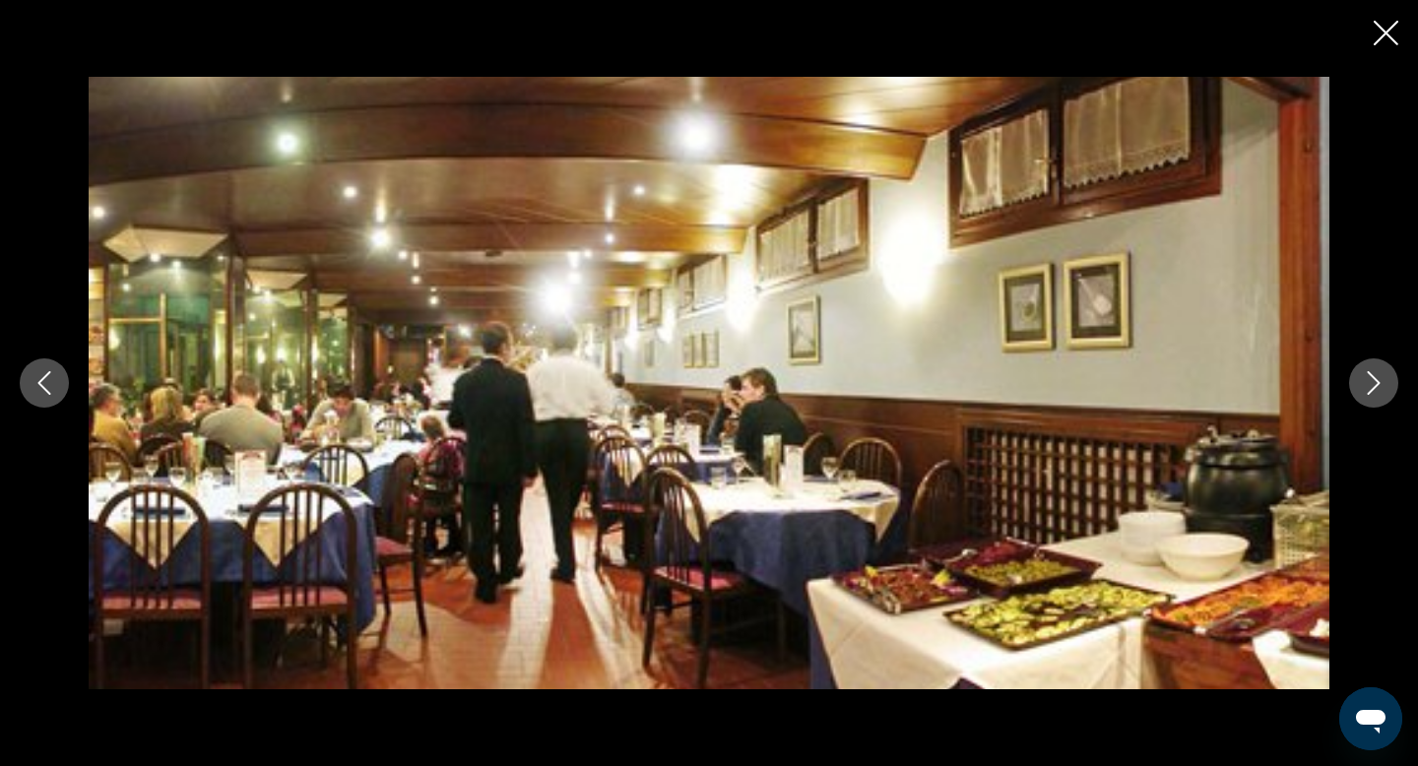
click at [1376, 393] on icon "Next image" at bounding box center [1374, 383] width 24 height 24
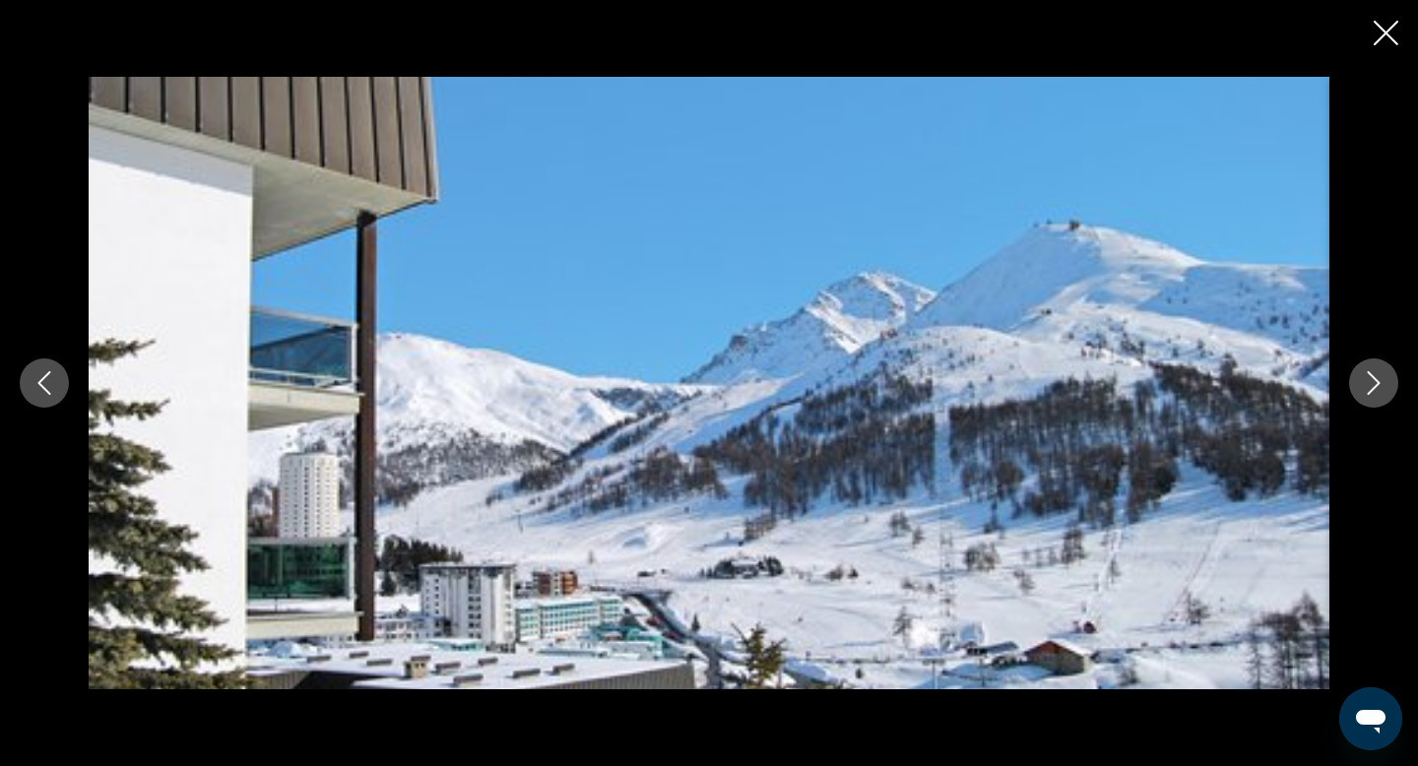
click at [1376, 393] on icon "Next image" at bounding box center [1374, 383] width 24 height 24
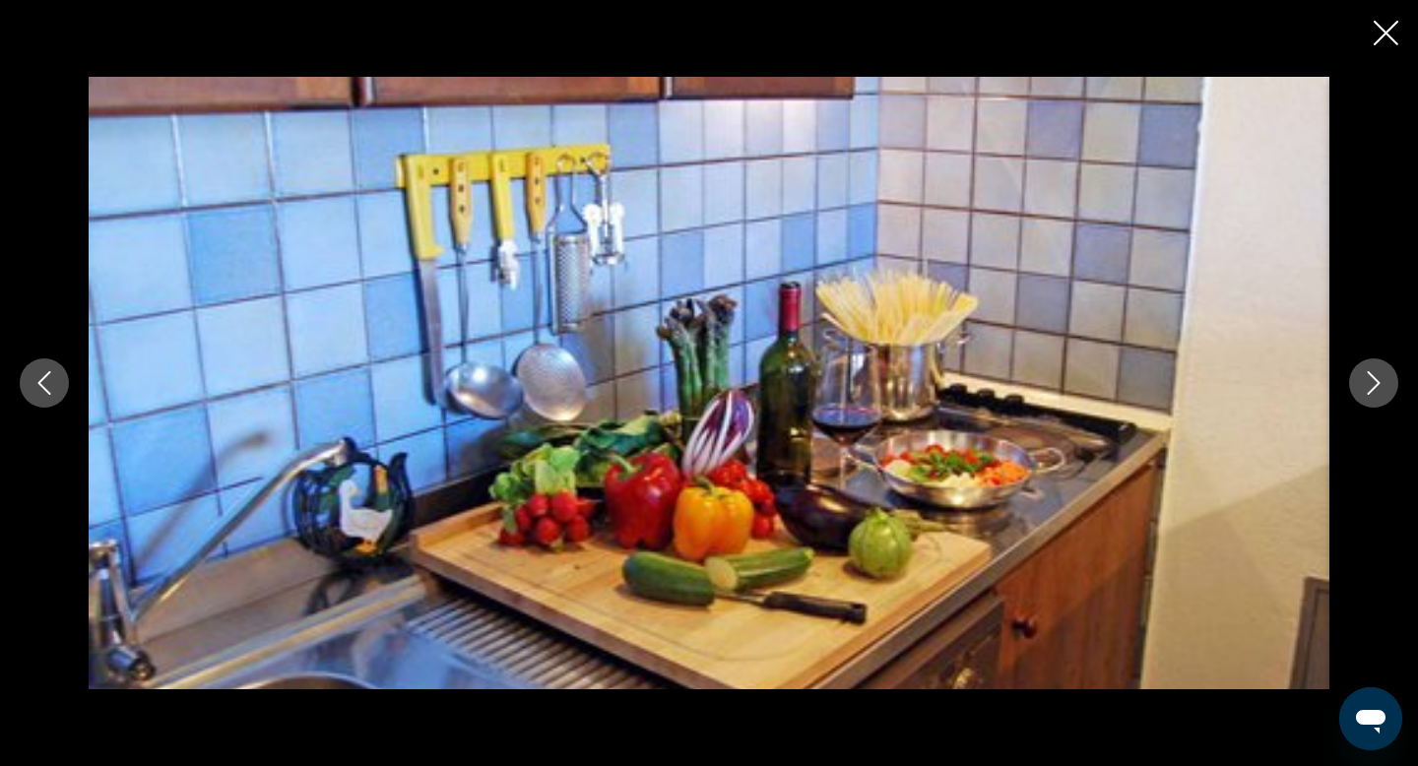
click at [1376, 393] on icon "Next image" at bounding box center [1374, 383] width 24 height 24
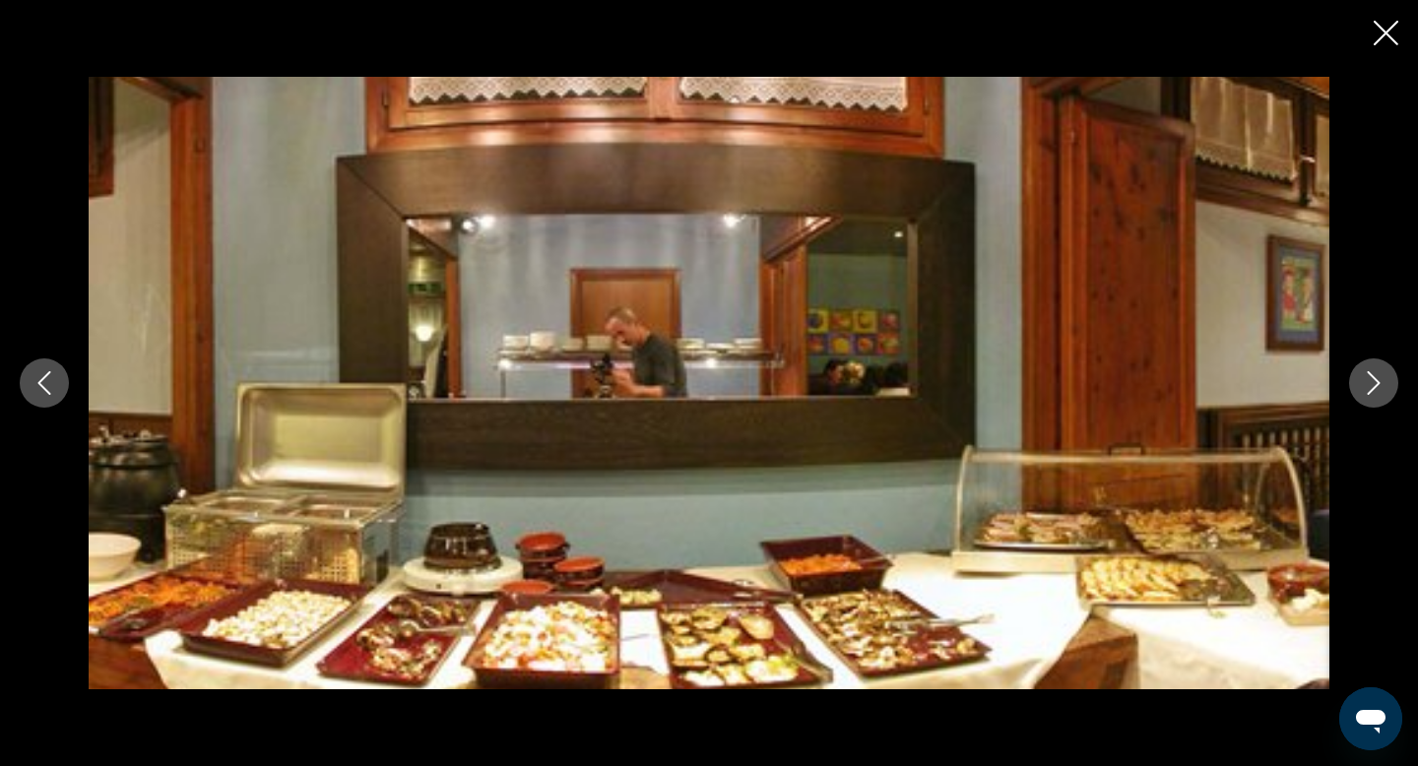
click at [1376, 393] on icon "Next image" at bounding box center [1374, 383] width 24 height 24
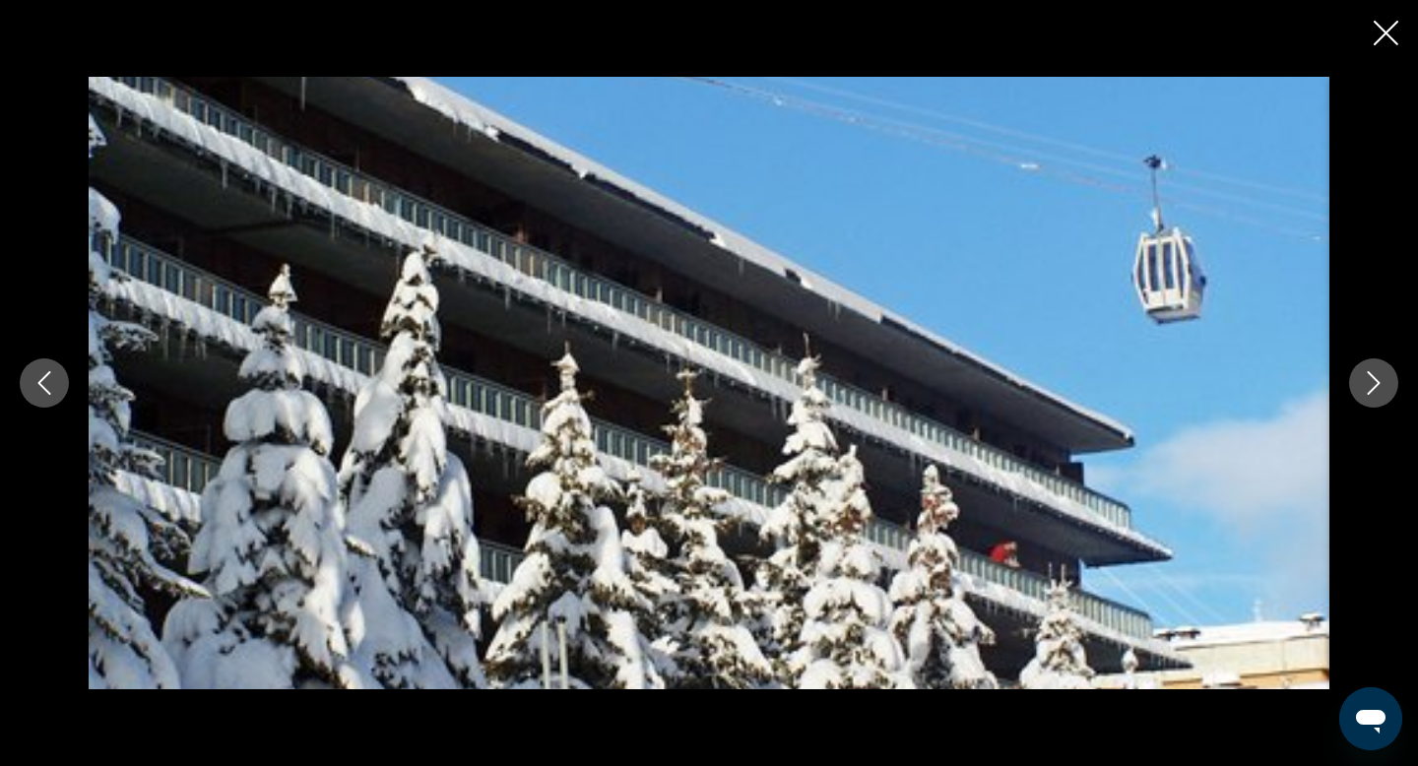
click at [1376, 393] on icon "Next image" at bounding box center [1374, 383] width 24 height 24
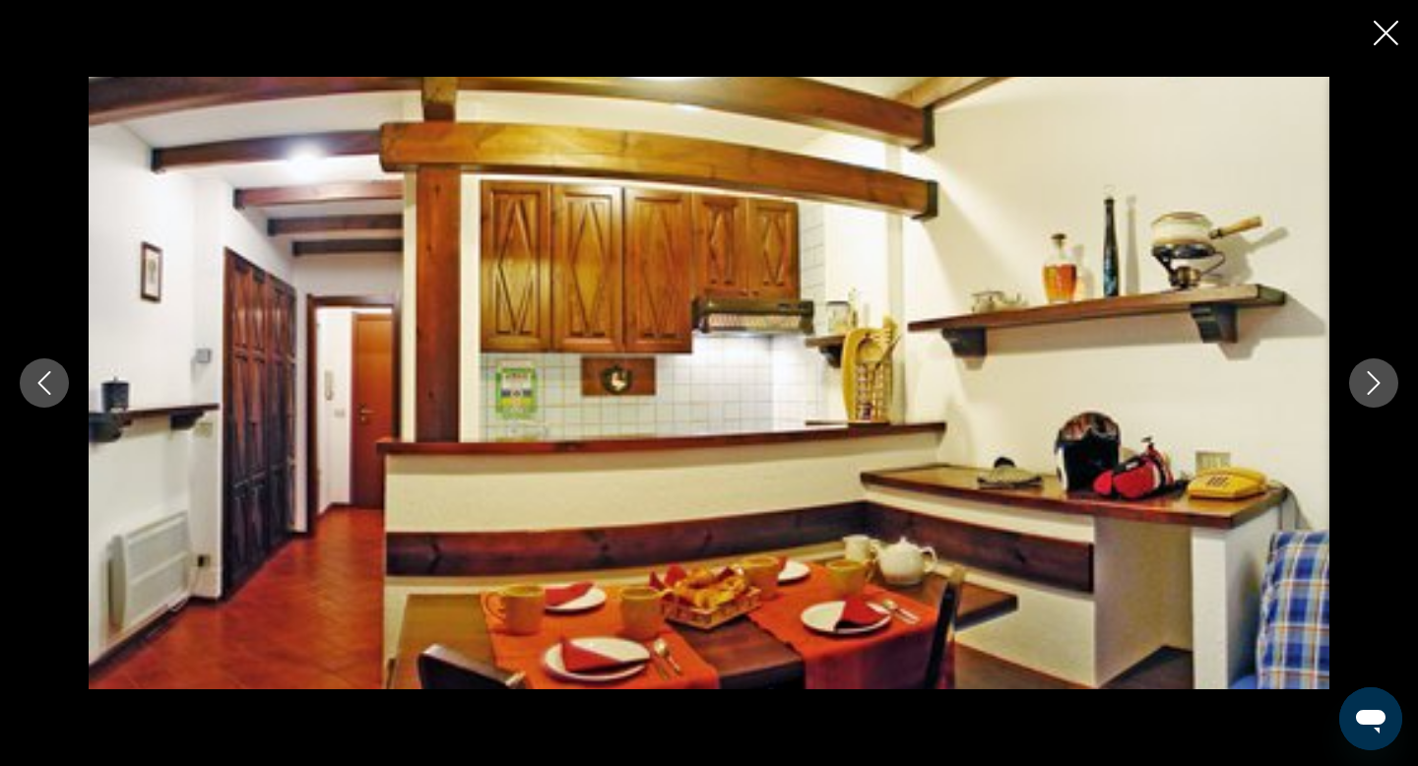
click at [1376, 393] on icon "Next image" at bounding box center [1374, 383] width 24 height 24
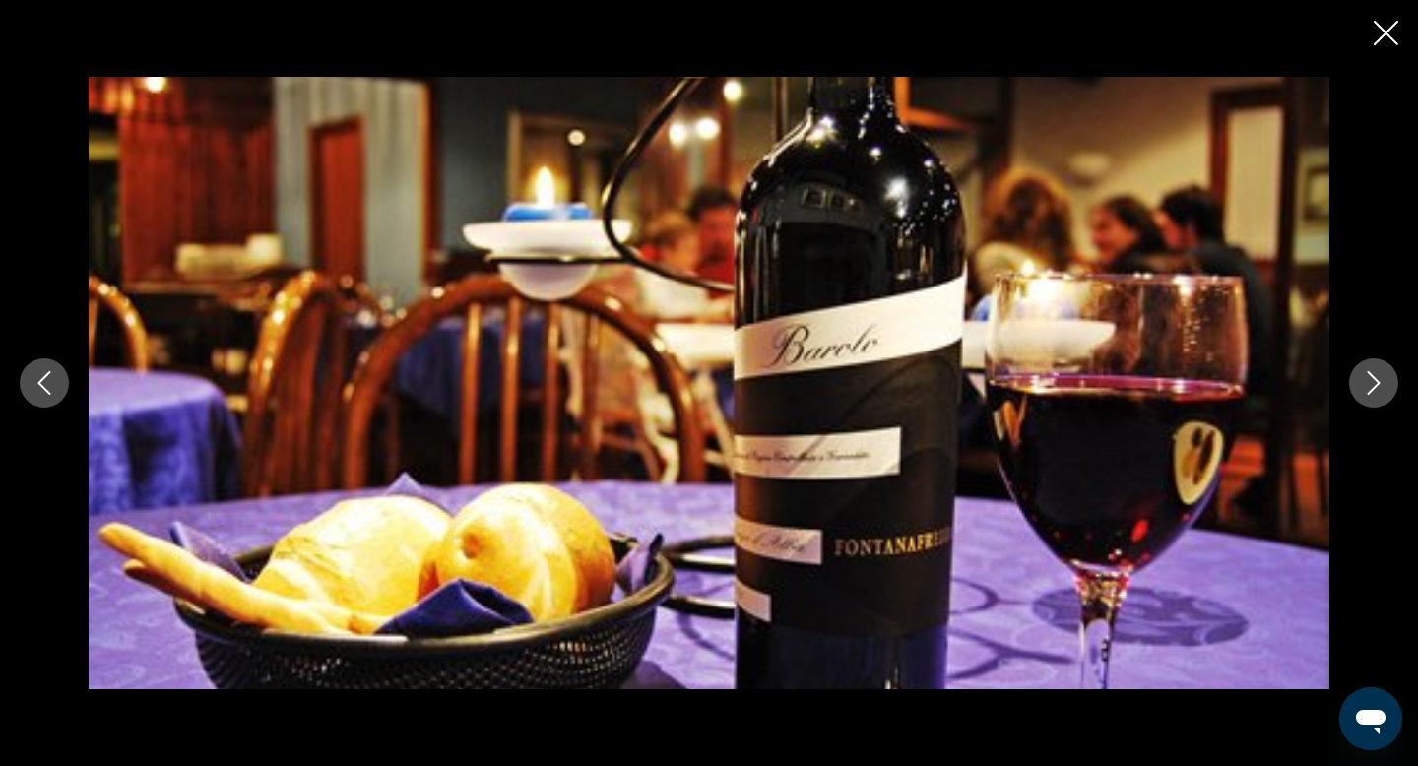
click at [1376, 393] on icon "Next image" at bounding box center [1374, 383] width 24 height 24
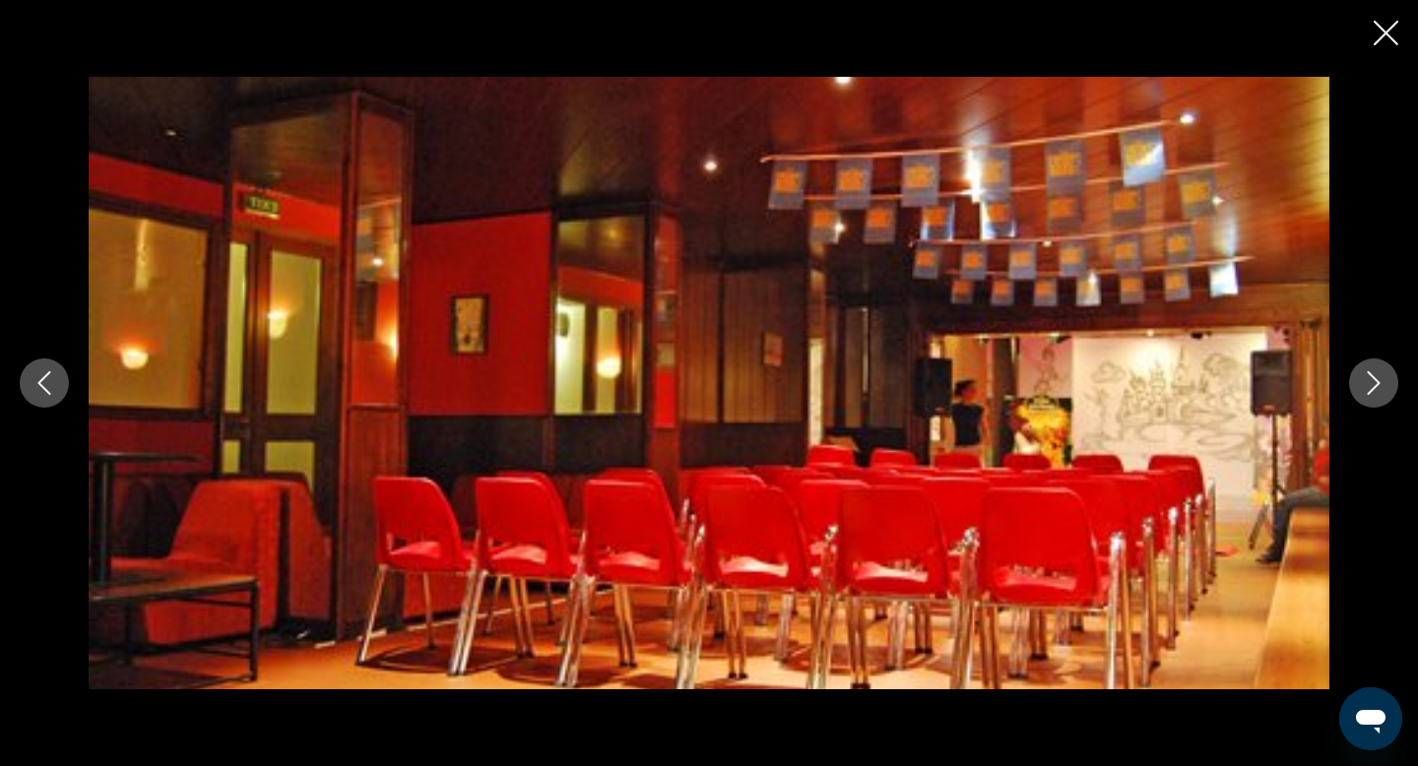
click at [1376, 393] on icon "Next image" at bounding box center [1374, 383] width 24 height 24
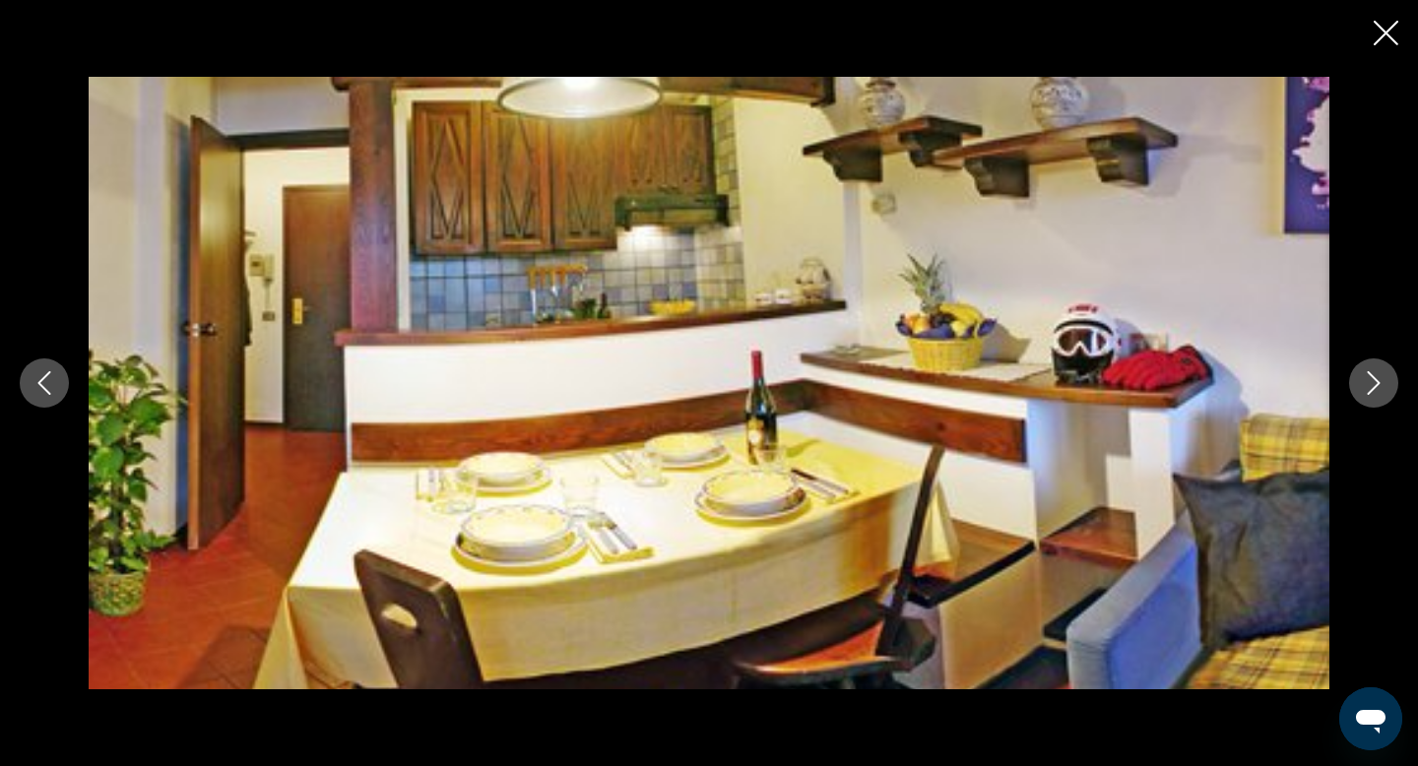
click at [1377, 393] on icon "Next image" at bounding box center [1374, 383] width 24 height 24
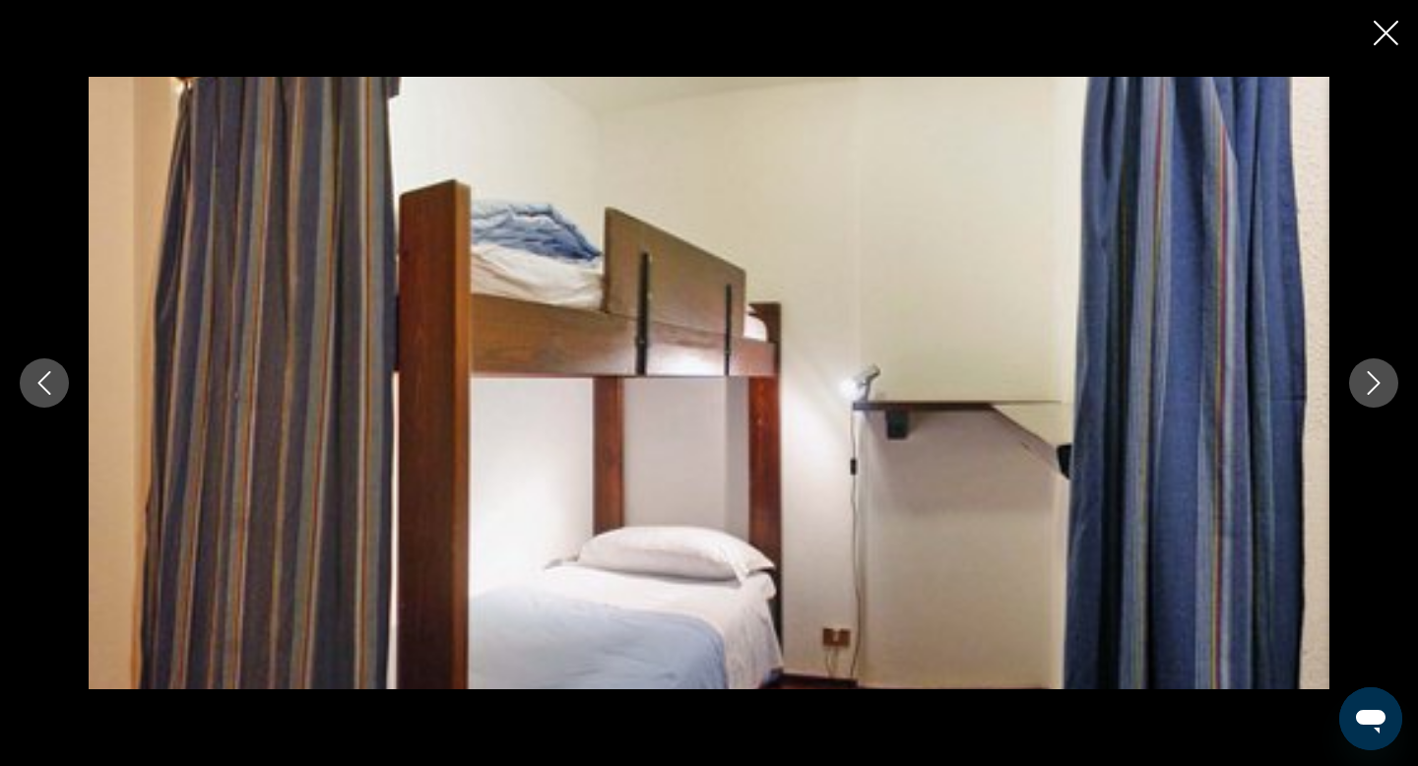
click at [1377, 393] on icon "Next image" at bounding box center [1374, 383] width 24 height 24
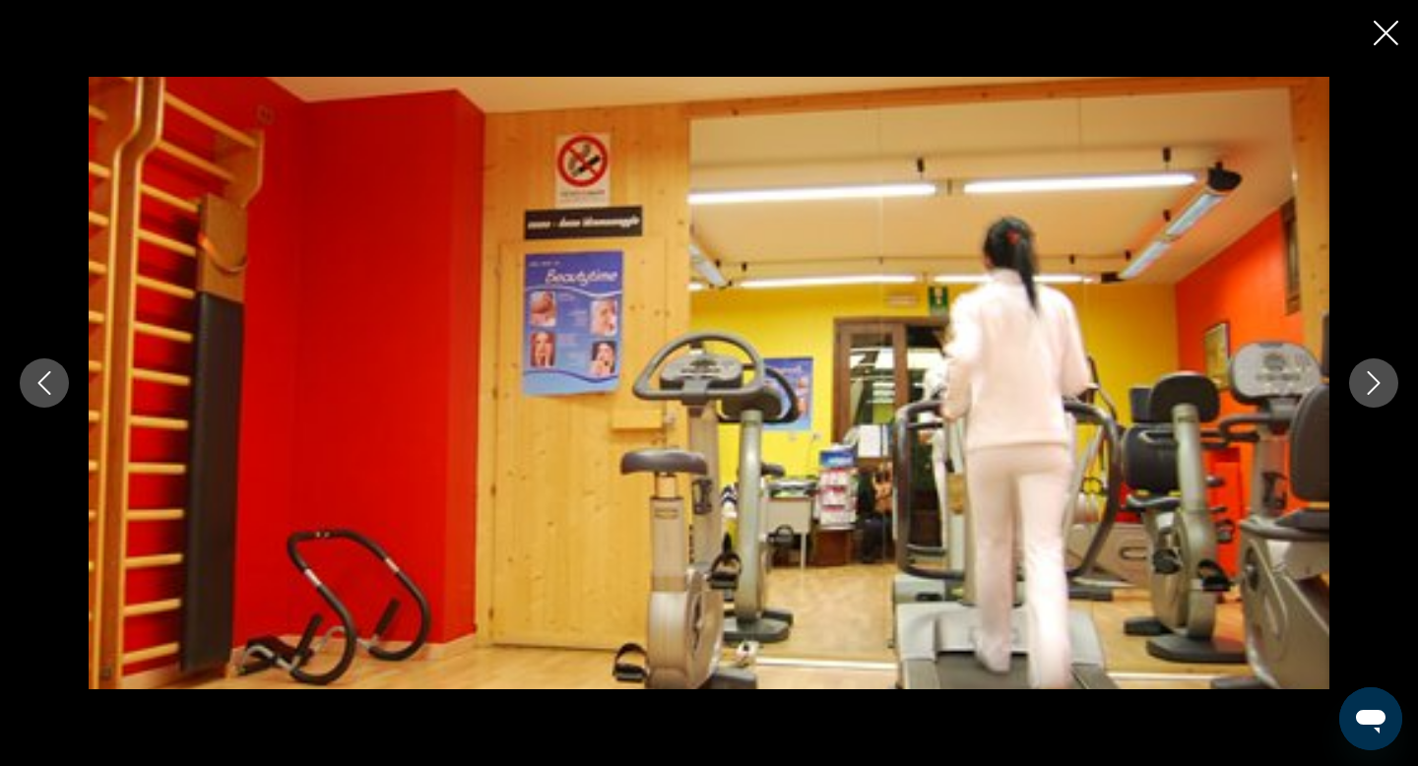
click at [1377, 393] on icon "Next image" at bounding box center [1374, 383] width 24 height 24
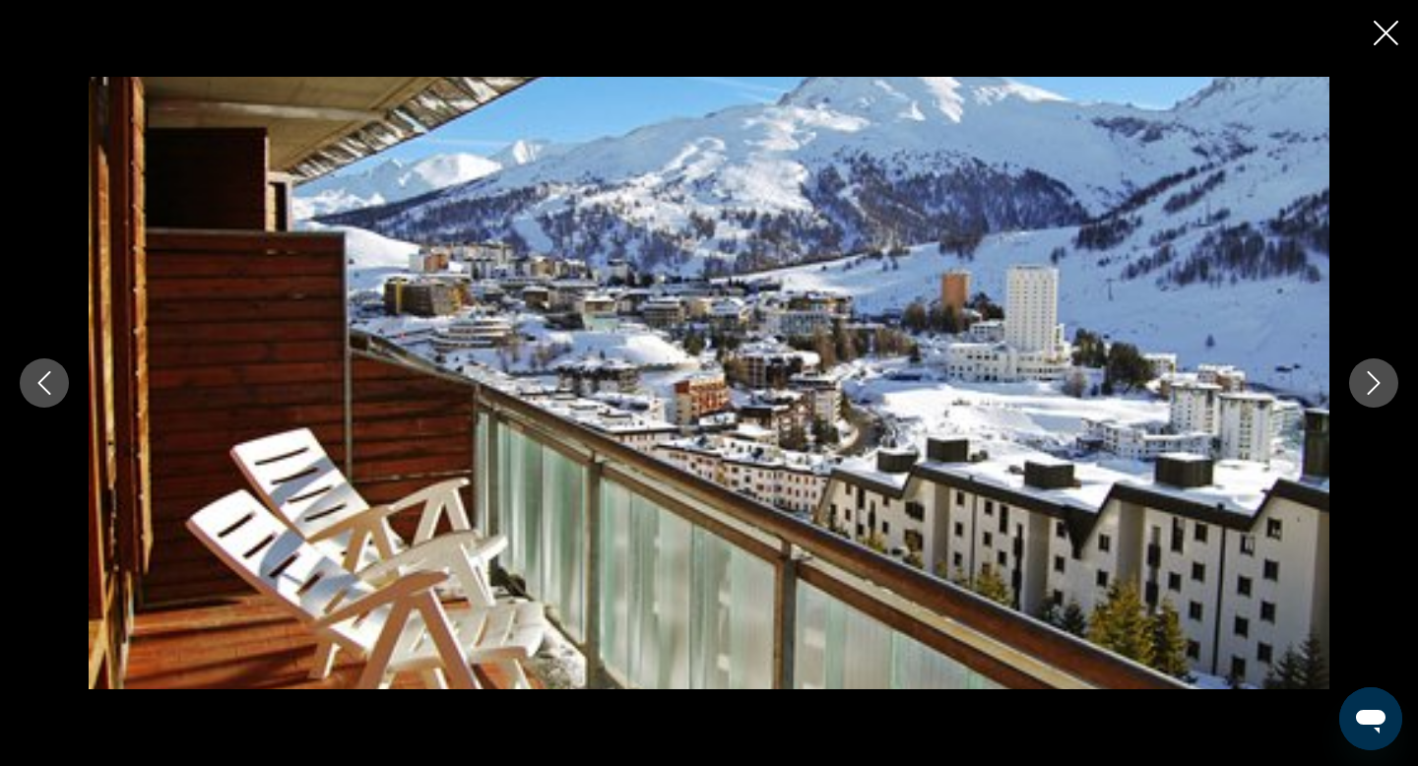
click at [1377, 393] on icon "Next image" at bounding box center [1374, 383] width 24 height 24
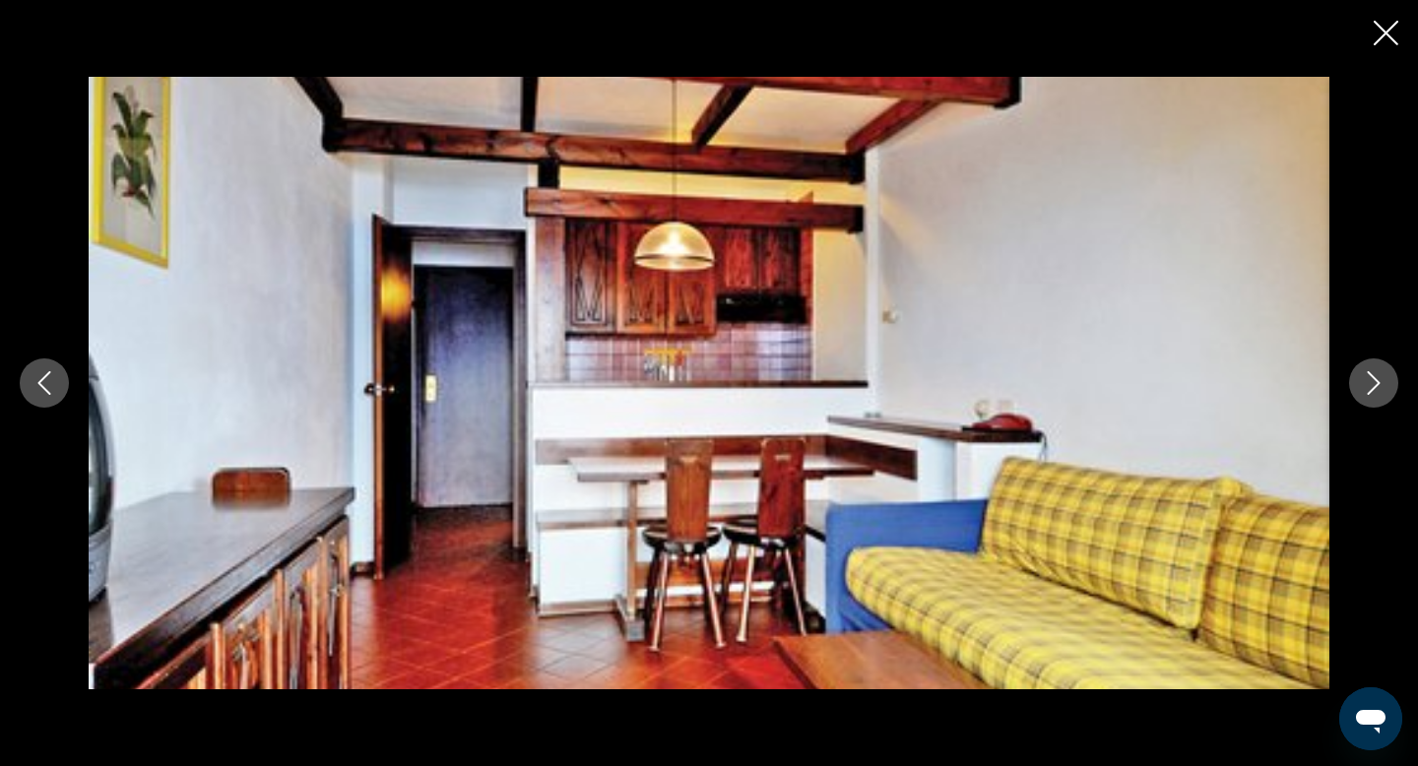
click at [1377, 393] on icon "Next image" at bounding box center [1374, 383] width 24 height 24
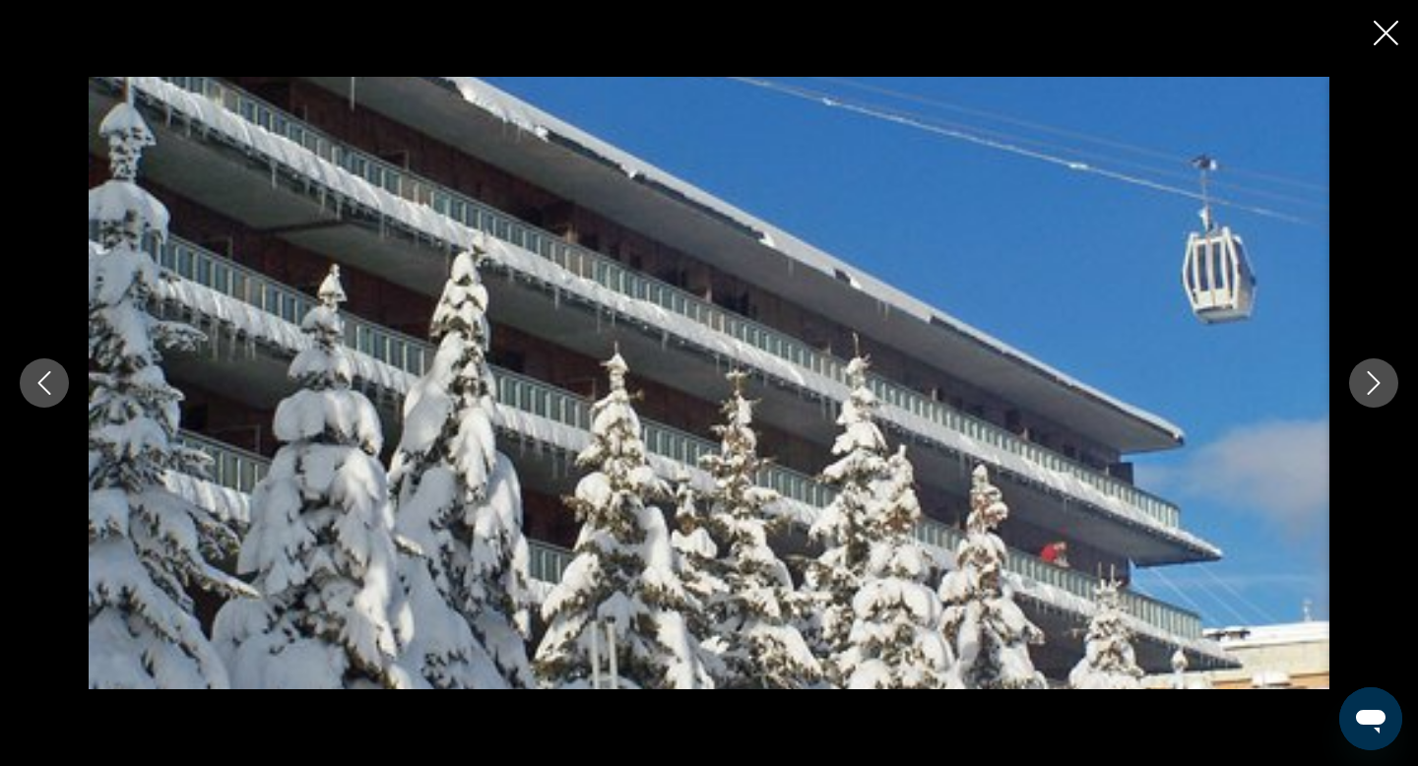
click at [1379, 32] on icon "Close slideshow" at bounding box center [1386, 33] width 25 height 25
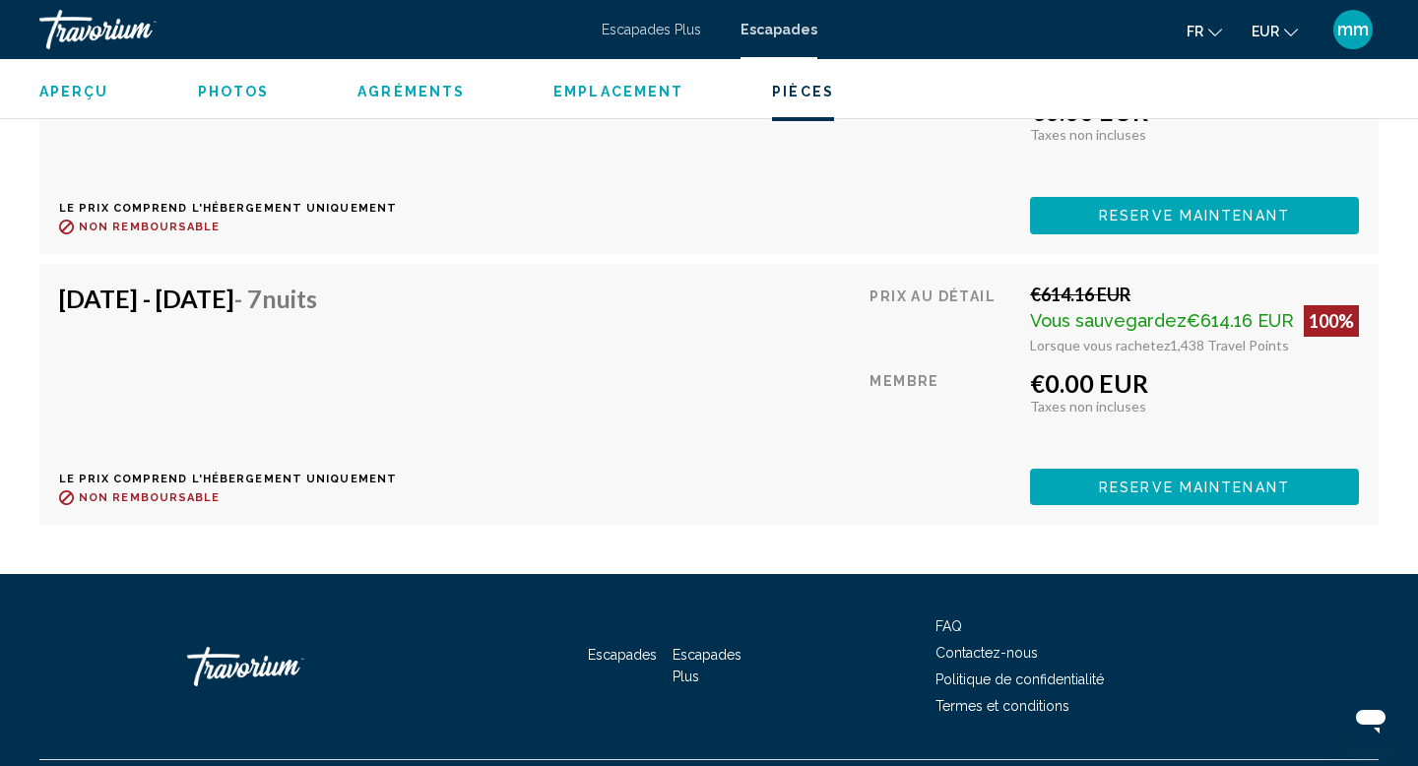
scroll to position [6630, 0]
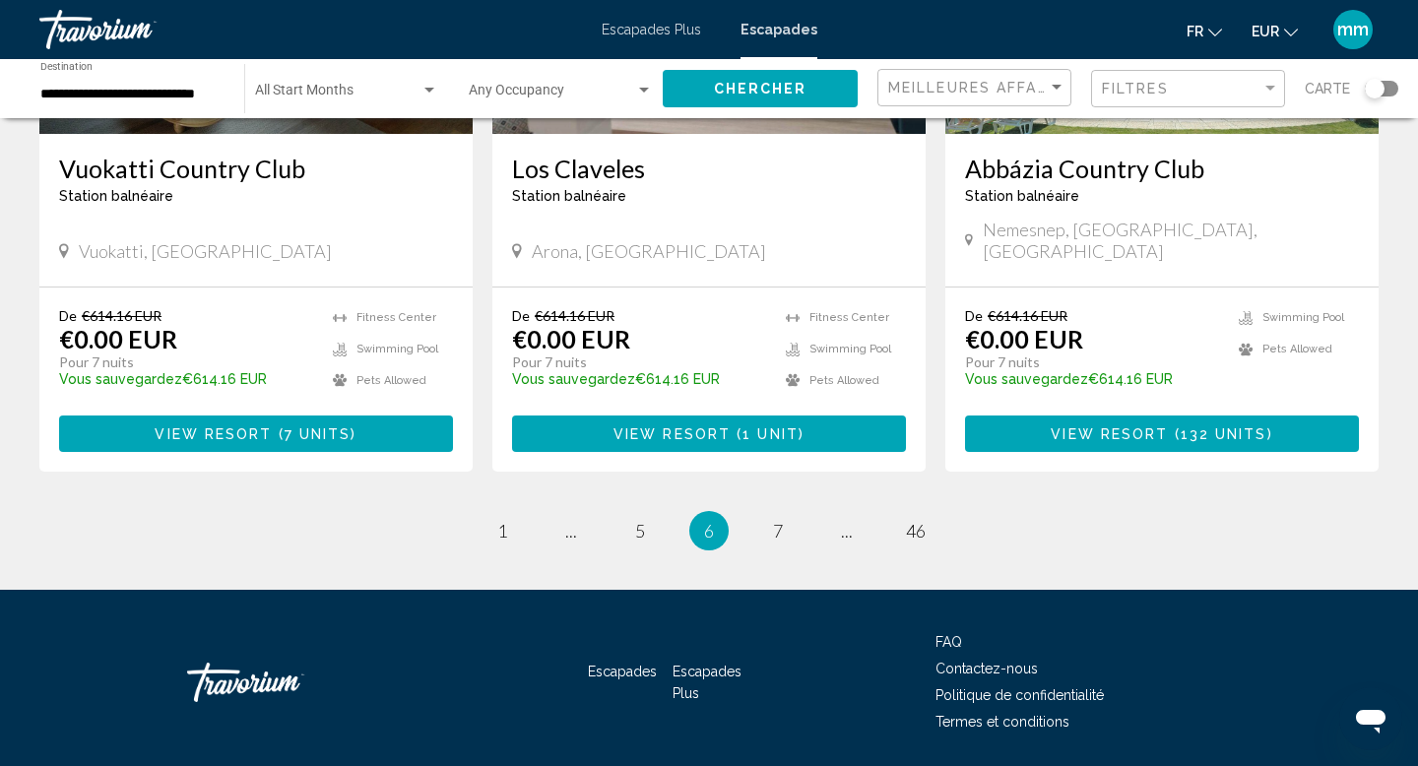
scroll to position [2467, 0]
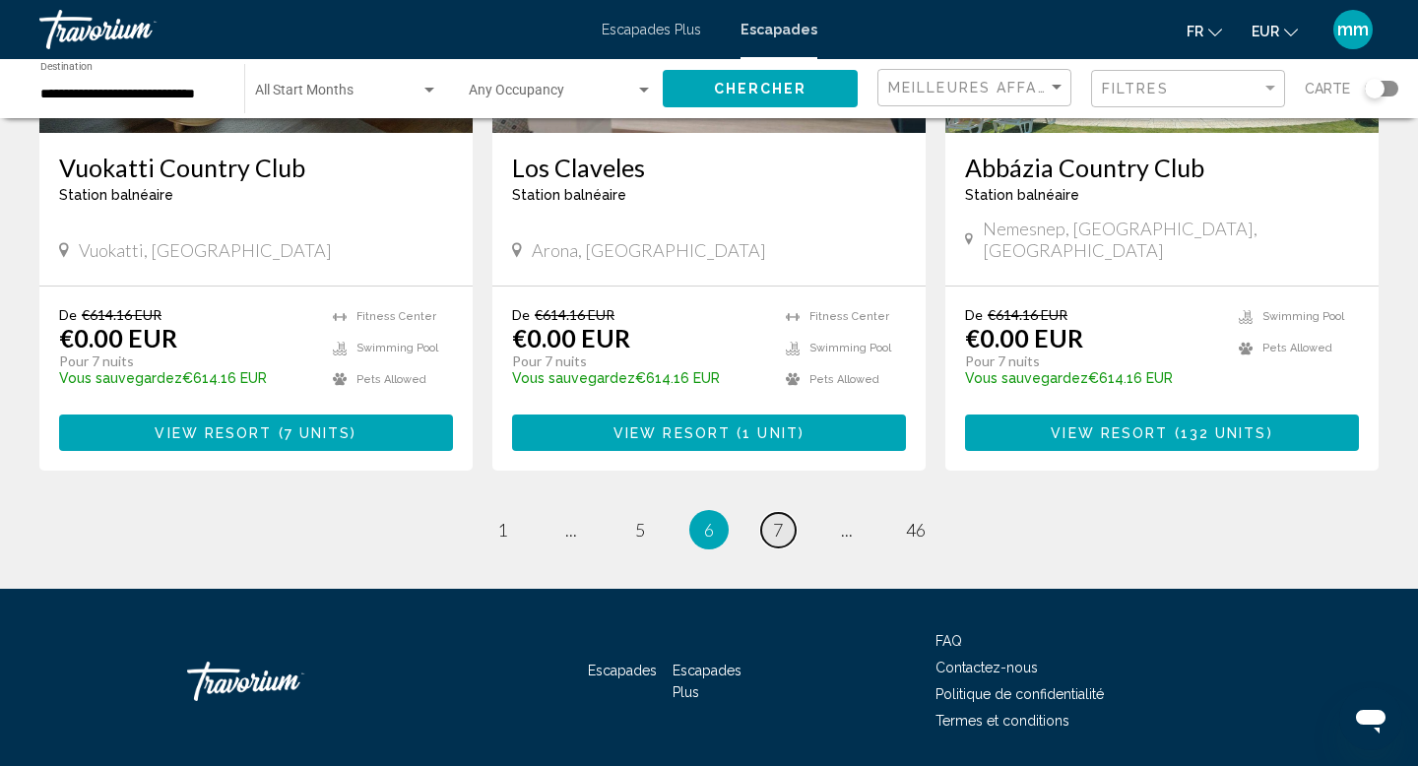
click at [775, 519] on span "7" at bounding box center [778, 530] width 10 height 22
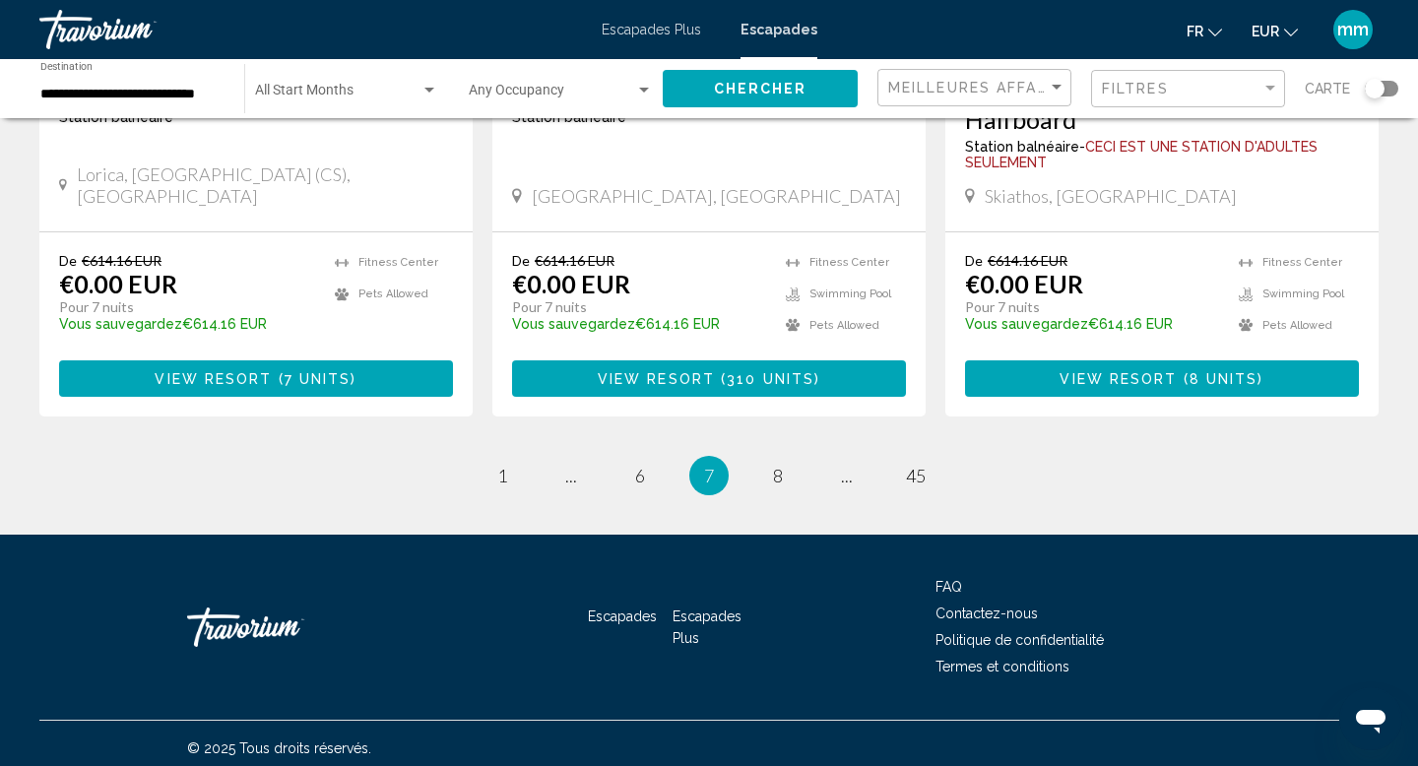
scroll to position [2517, 0]
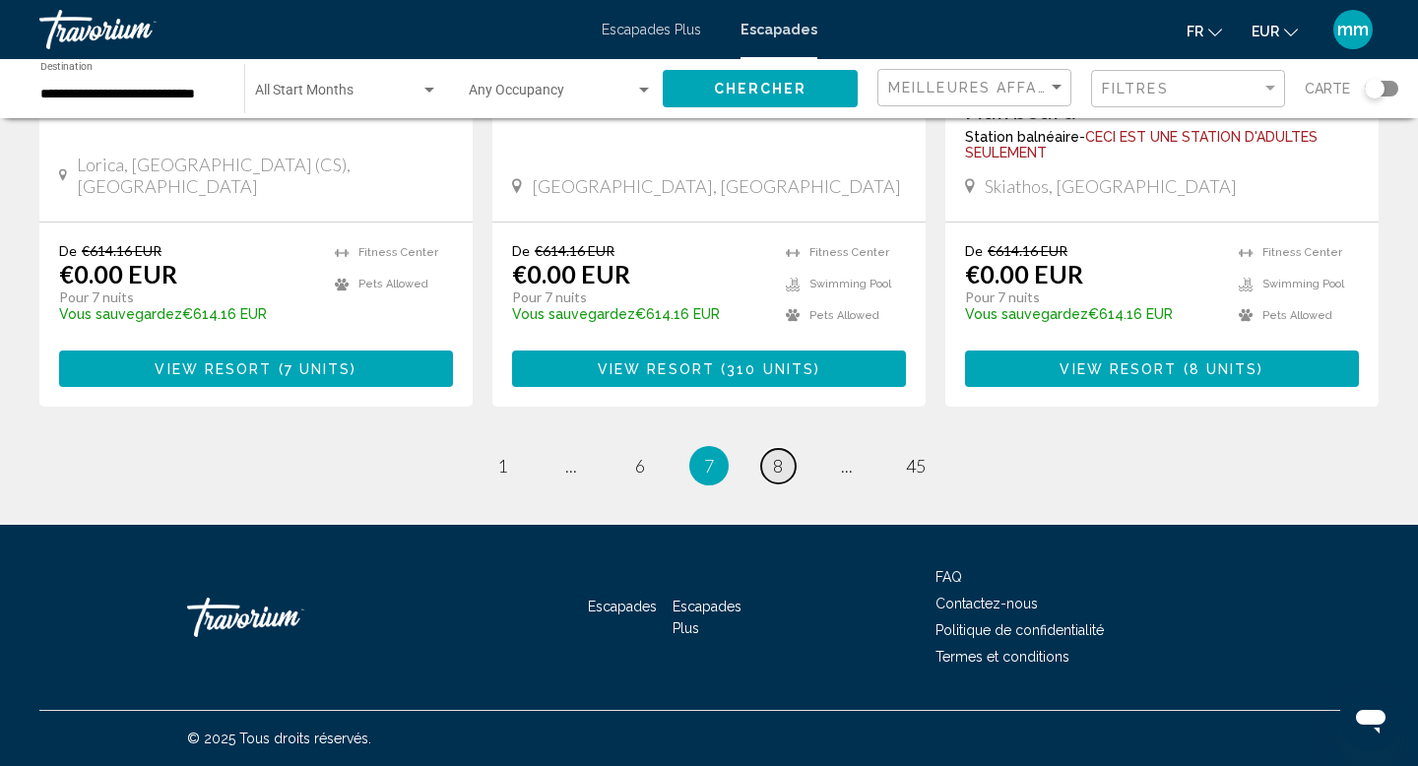
click at [776, 461] on span "8" at bounding box center [778, 466] width 10 height 22
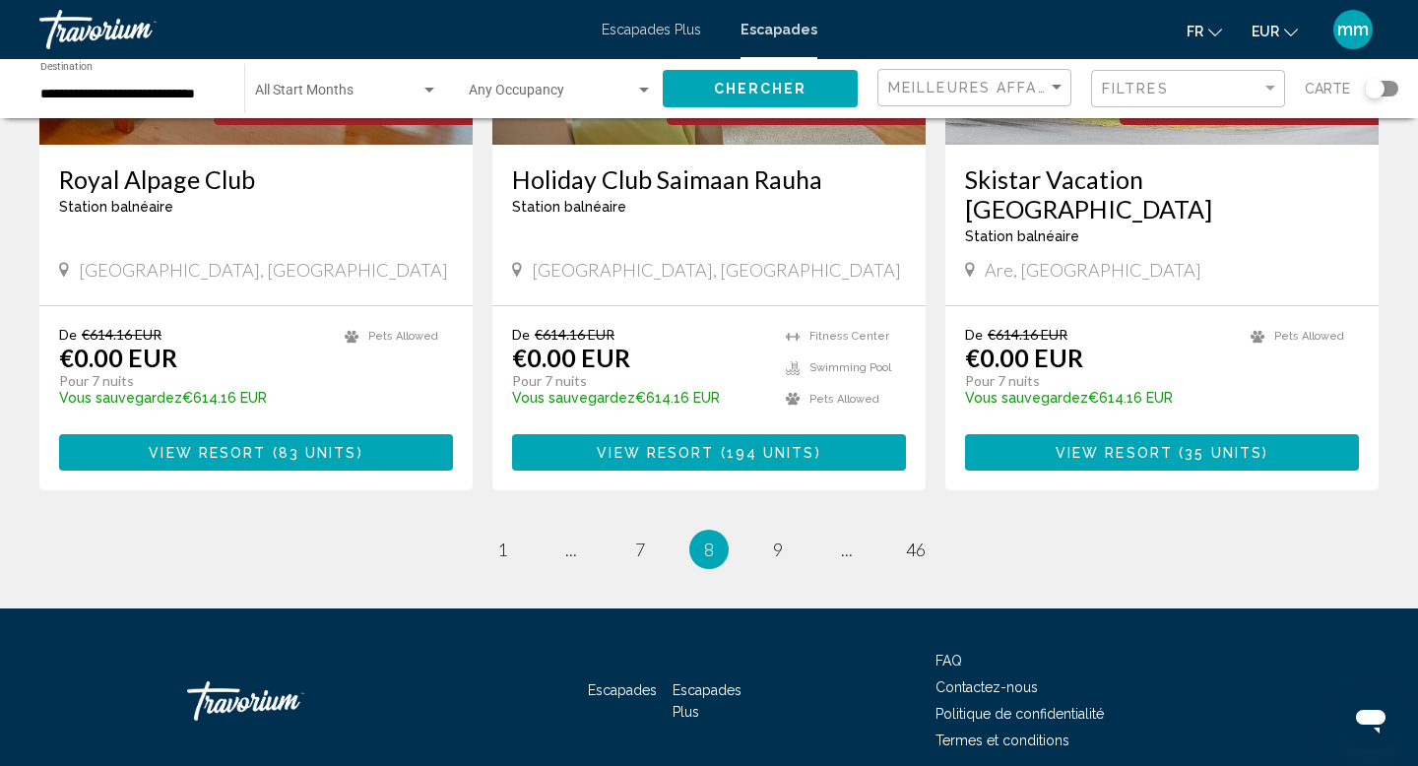
scroll to position [2517, 0]
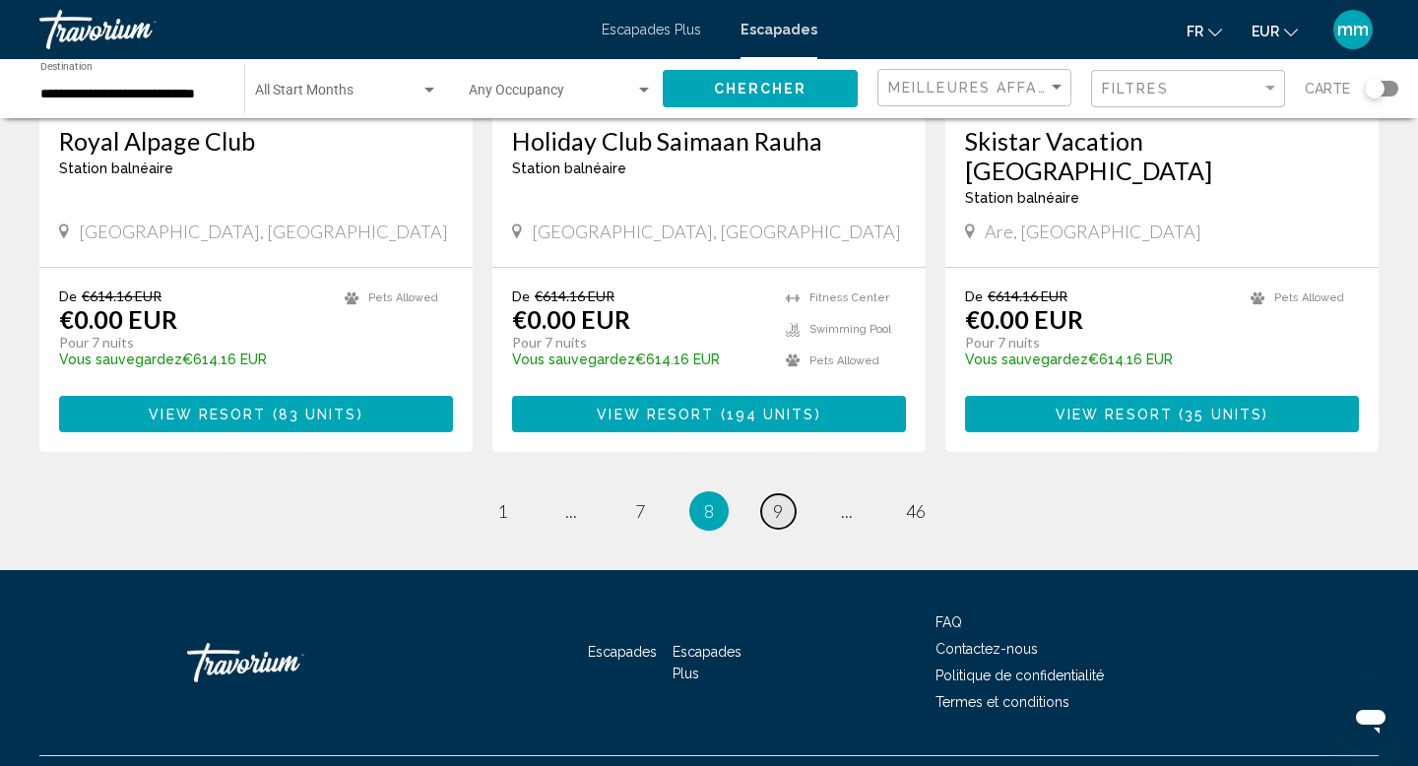
click at [776, 500] on span "9" at bounding box center [778, 511] width 10 height 22
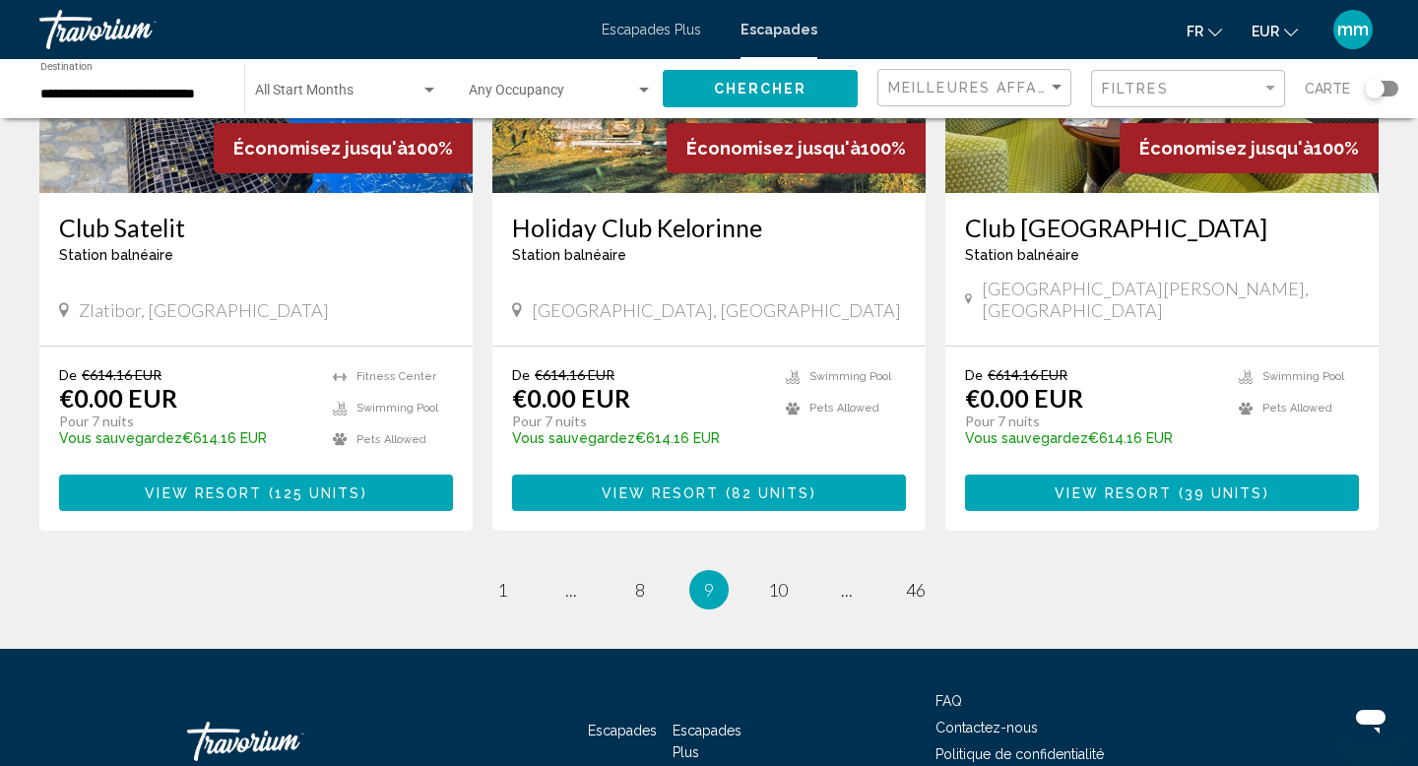
scroll to position [2443, 0]
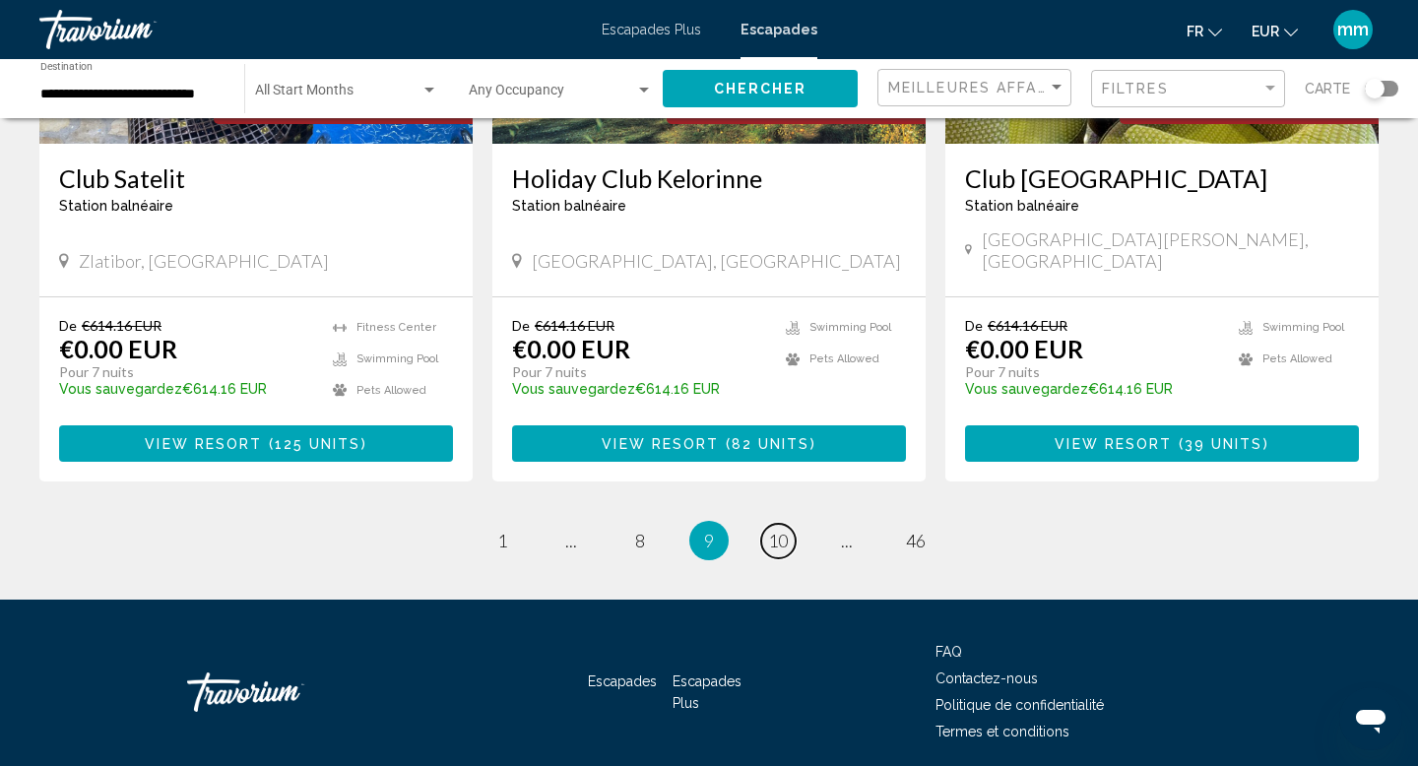
click at [776, 530] on span "10" at bounding box center [778, 541] width 20 height 22
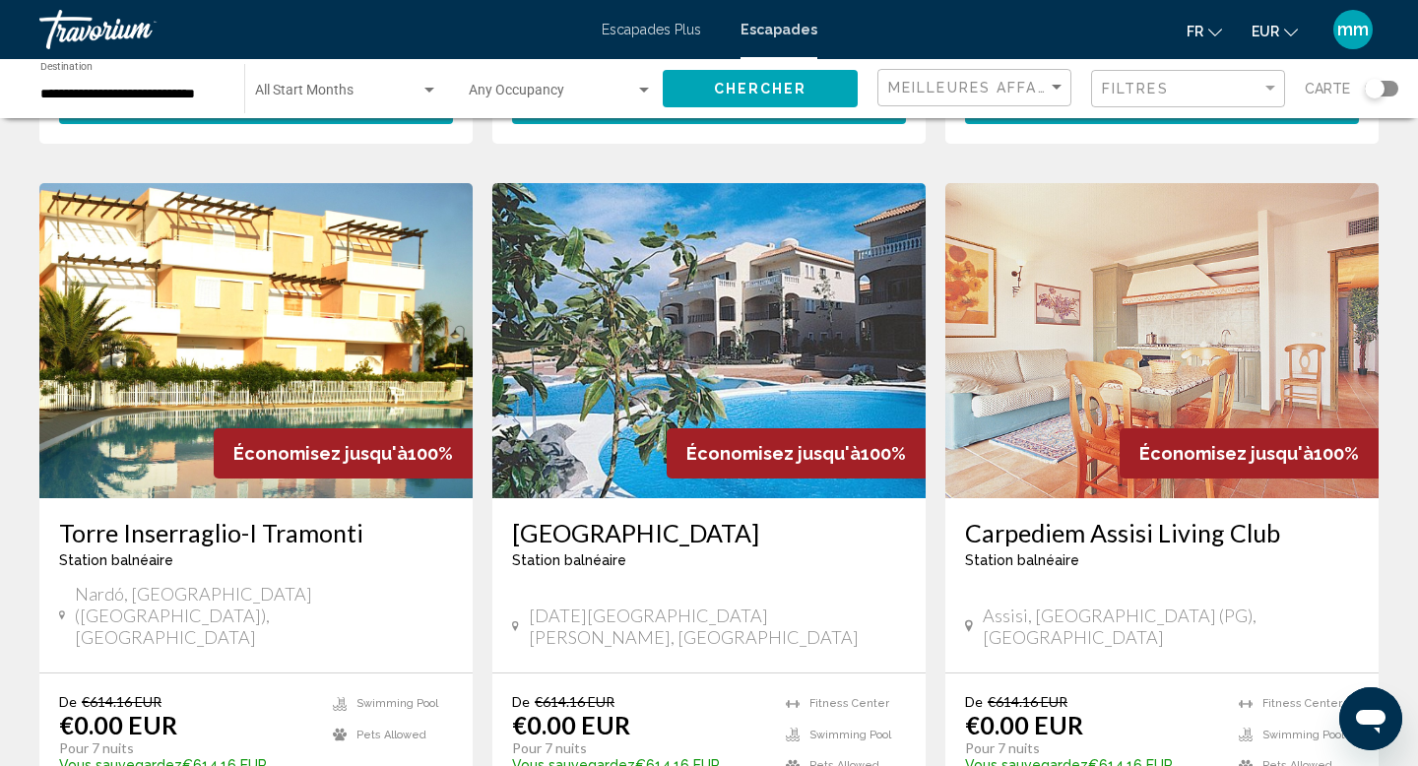
scroll to position [1421, 0]
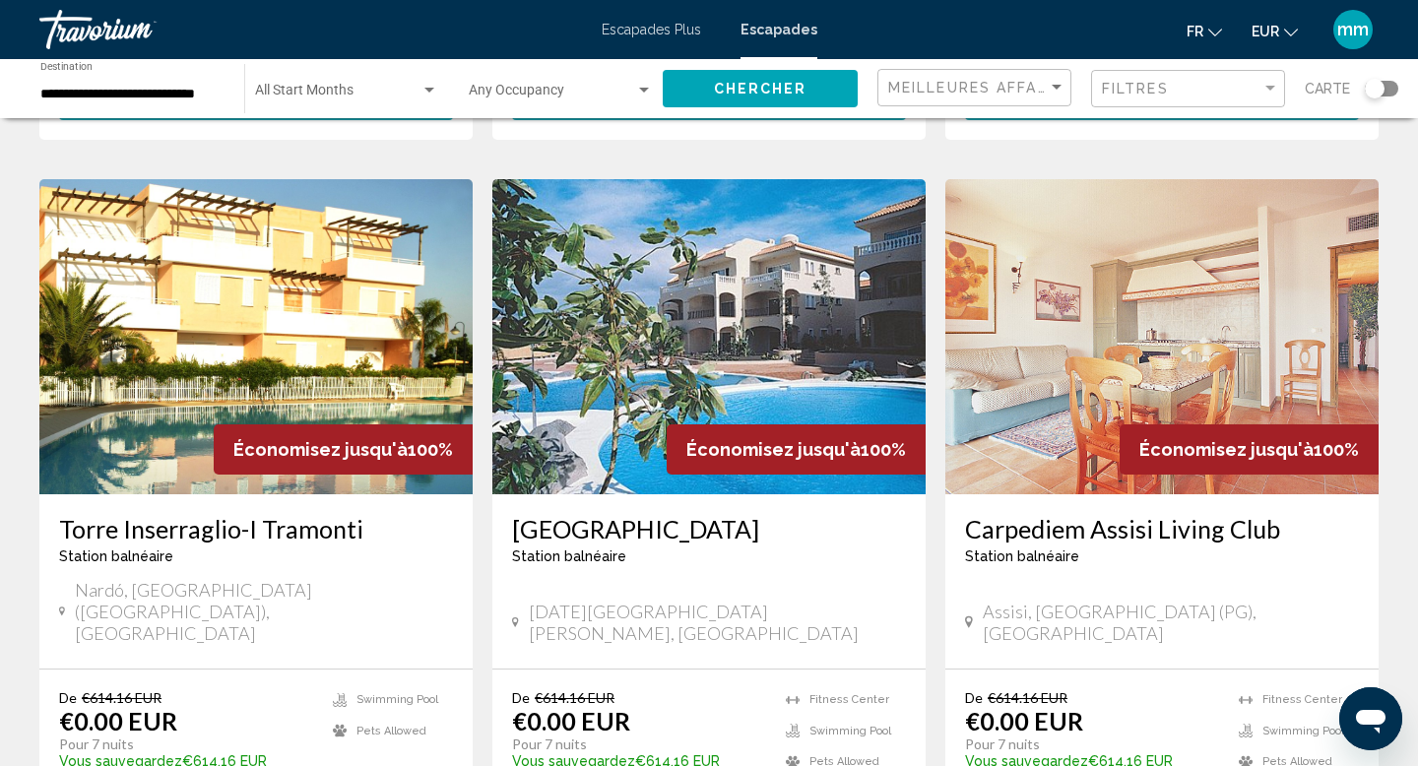
click at [133, 308] on img "Contenu principal" at bounding box center [255, 336] width 433 height 315
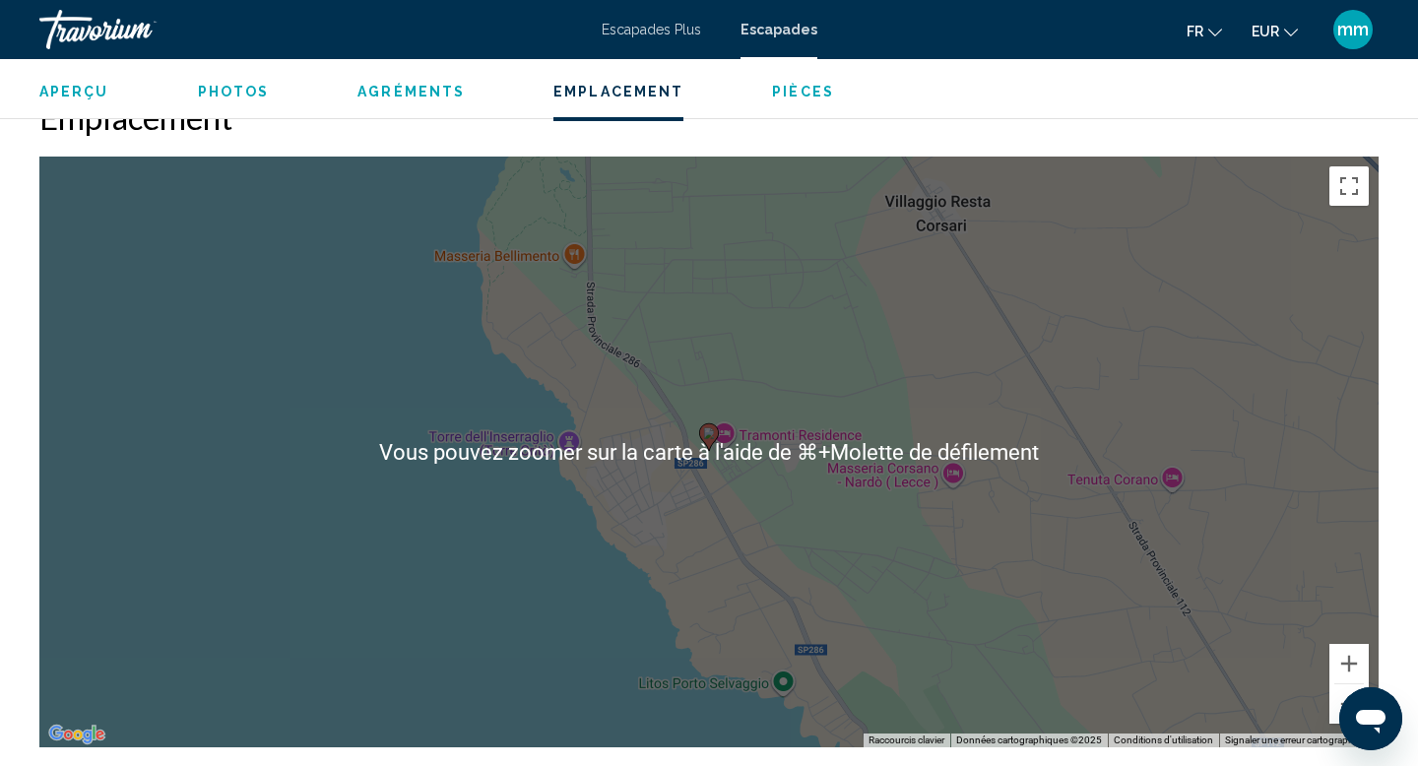
scroll to position [2682, 0]
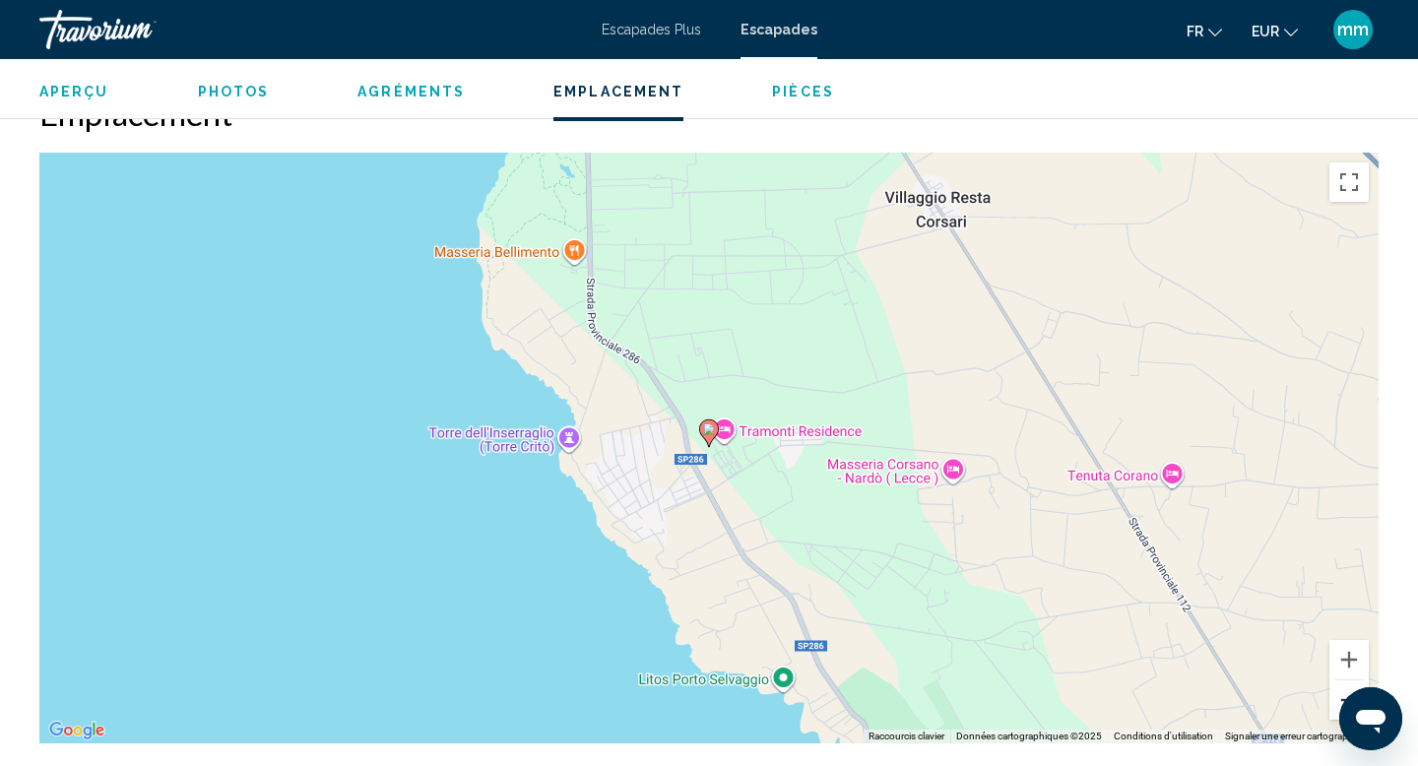
click at [1348, 681] on button "Zoom arrière" at bounding box center [1349, 700] width 39 height 39
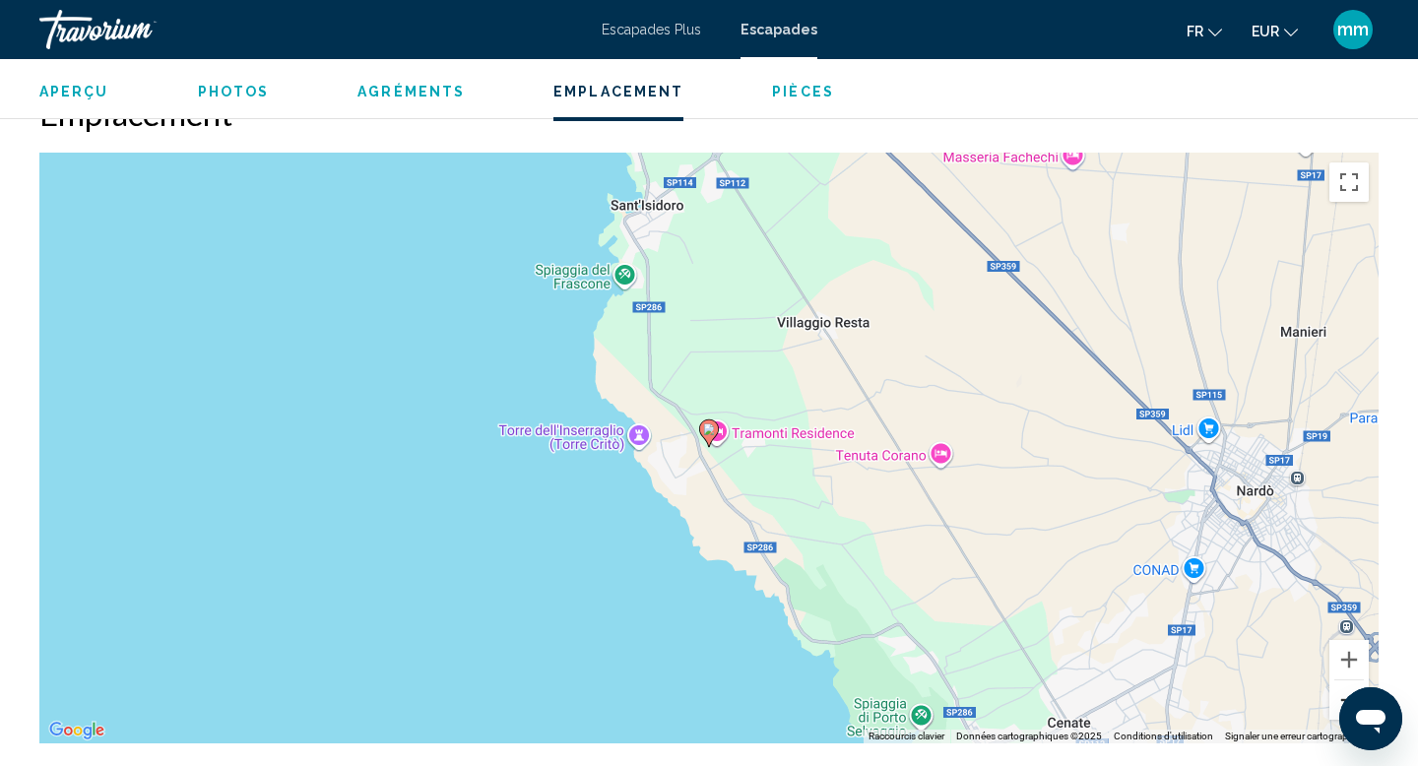
click at [1357, 681] on button "Zoom arrière" at bounding box center [1349, 700] width 39 height 39
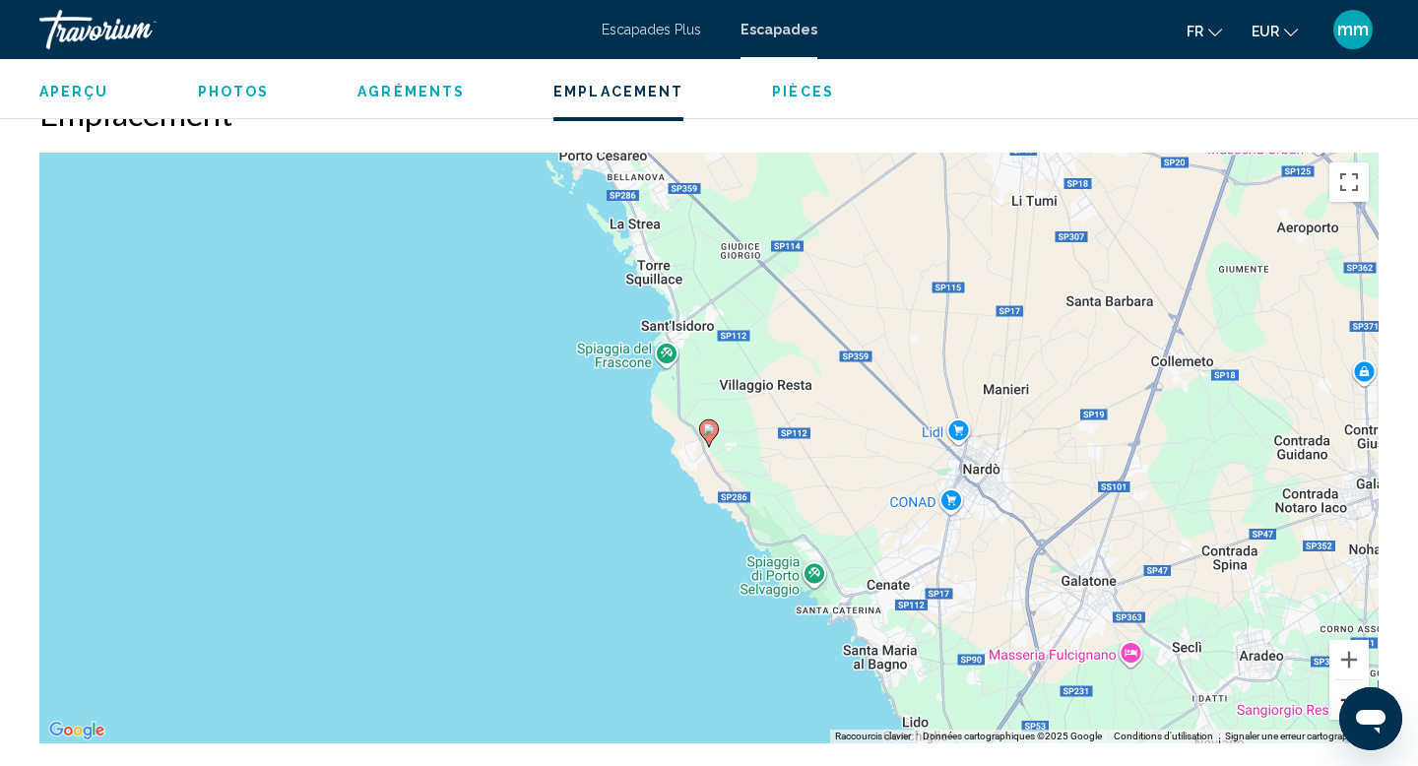
click at [1358, 681] on button "Zoom arrière" at bounding box center [1349, 700] width 39 height 39
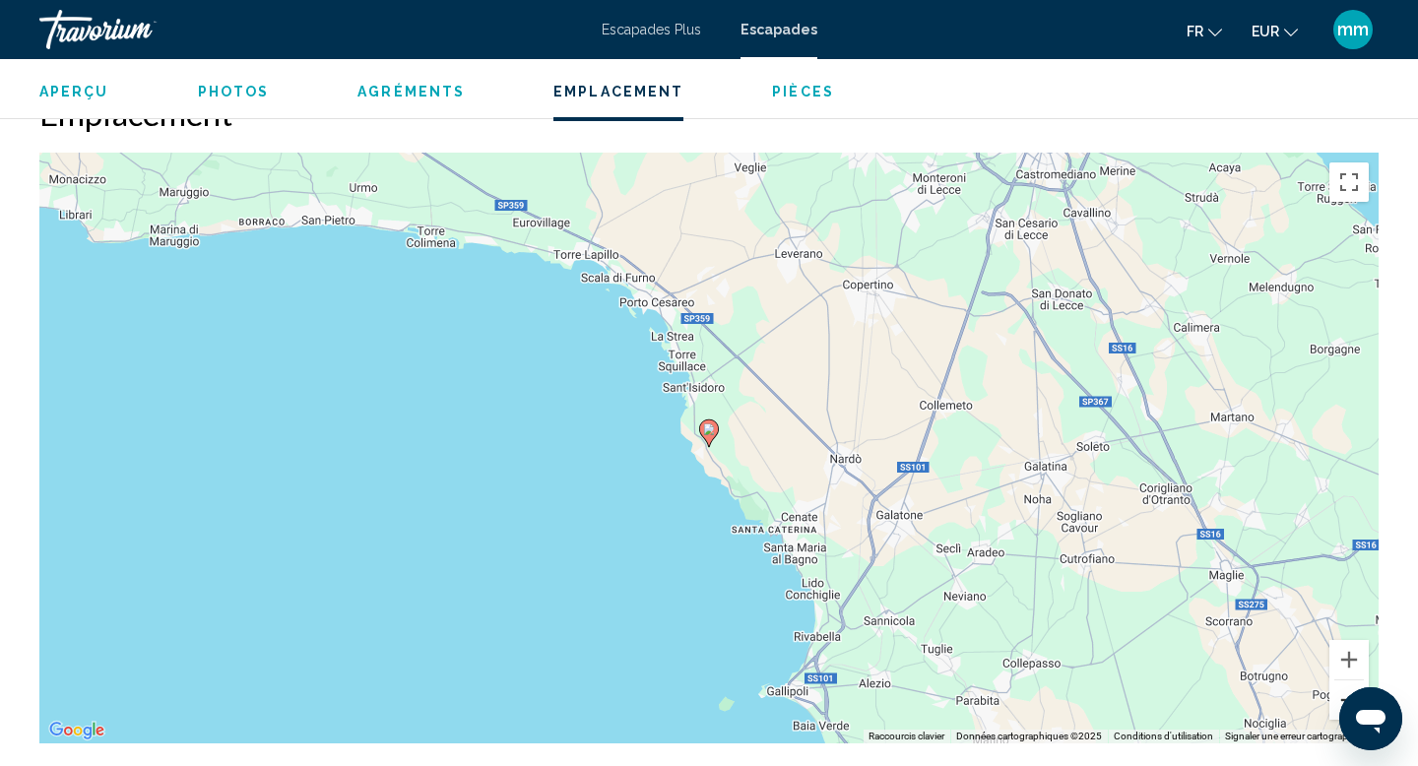
click at [1361, 681] on button "Zoom arrière" at bounding box center [1349, 700] width 39 height 39
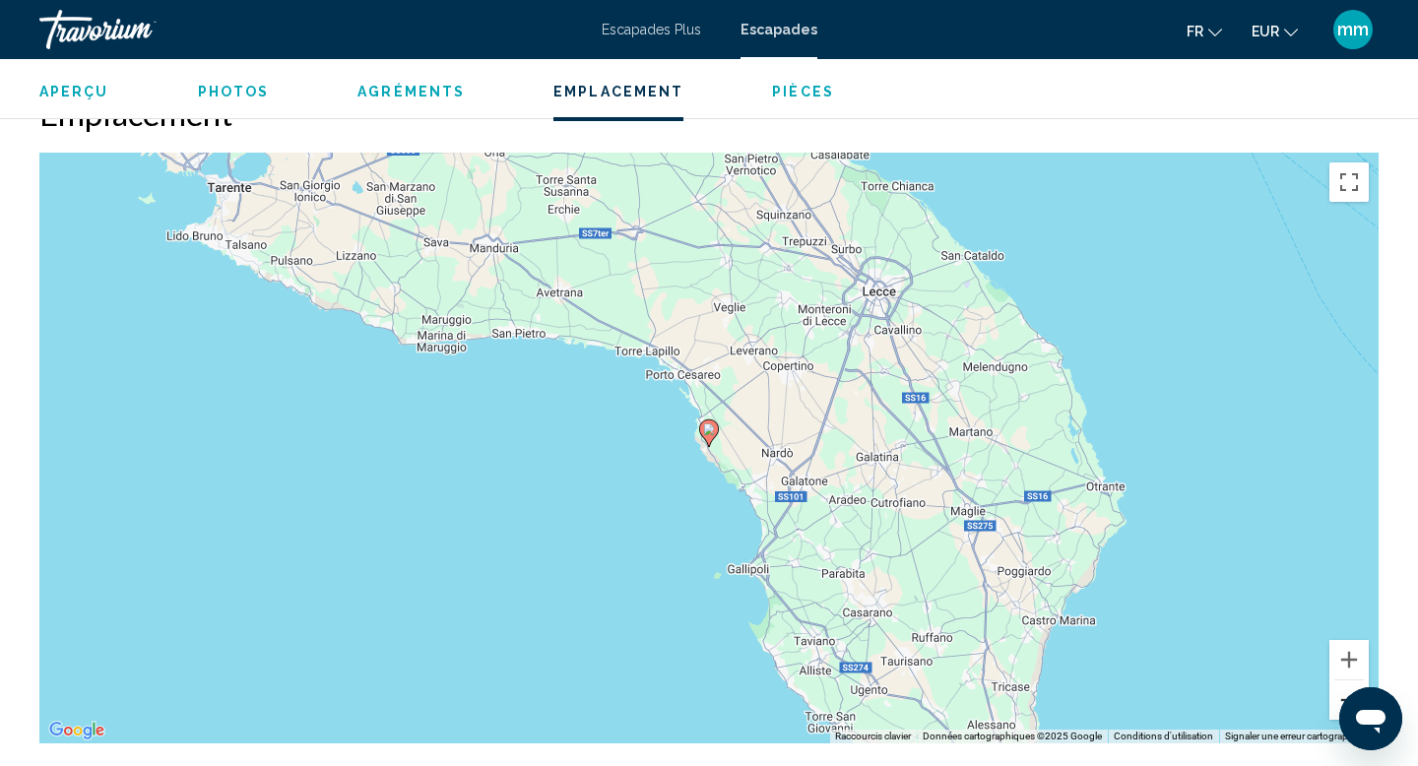
click at [1363, 681] on button "Zoom arrière" at bounding box center [1349, 700] width 39 height 39
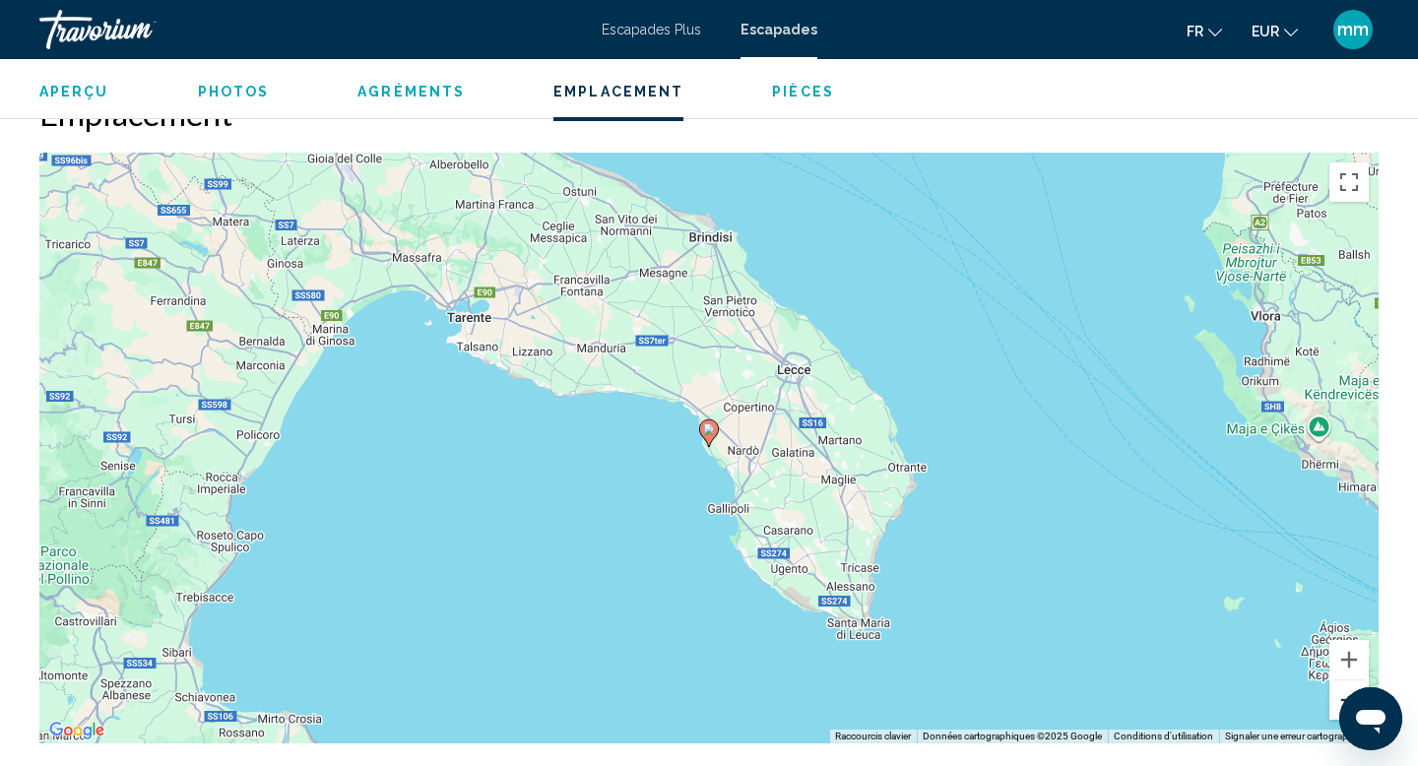
click at [1363, 681] on button "Zoom arrière" at bounding box center [1349, 700] width 39 height 39
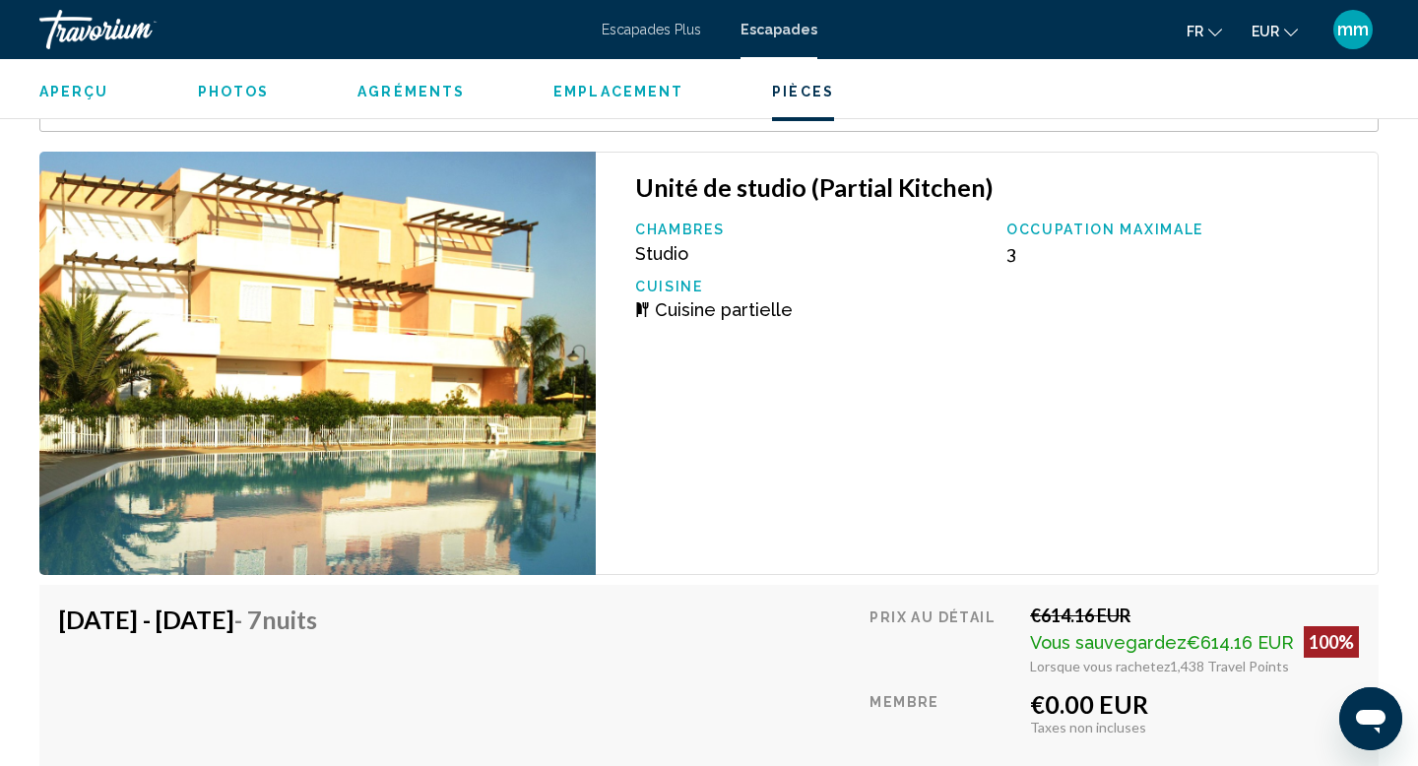
scroll to position [3513, 0]
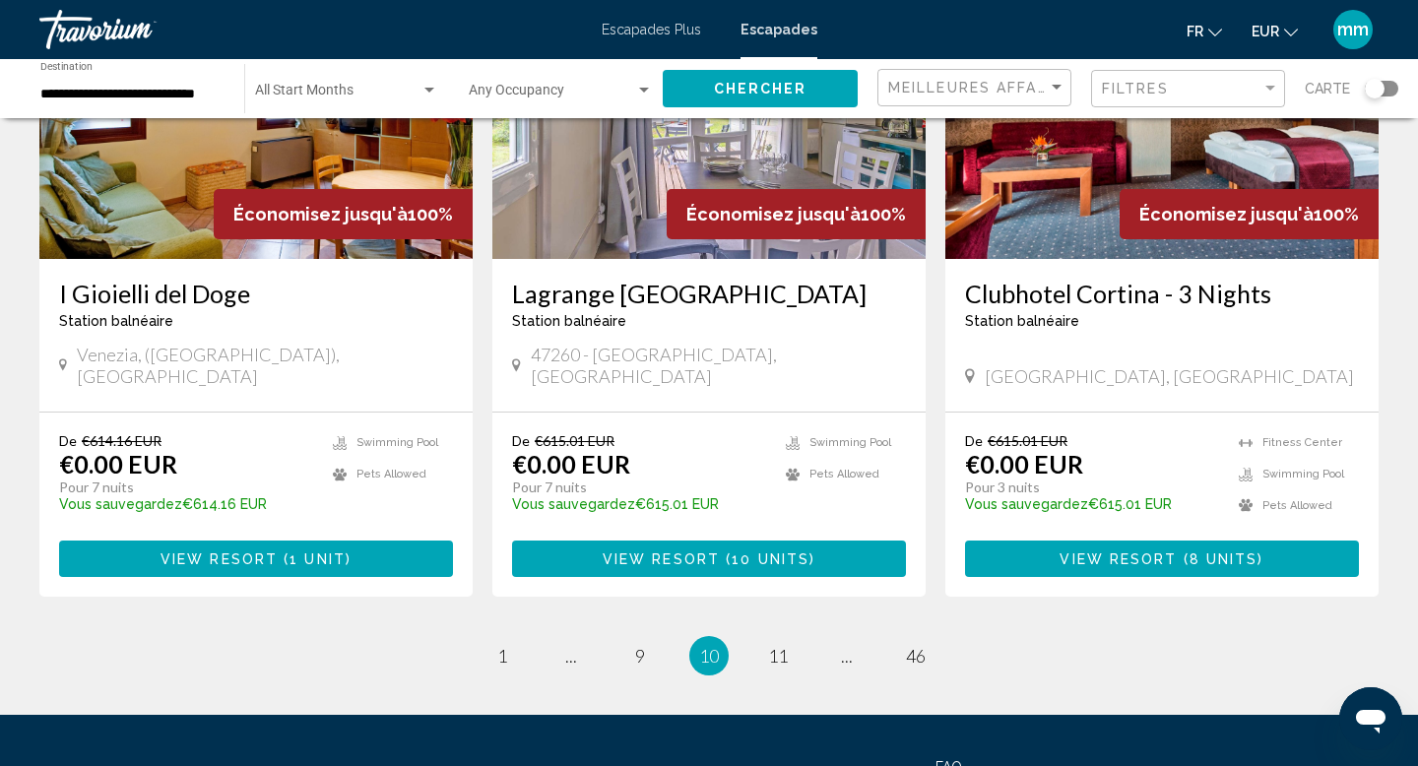
scroll to position [2374, 0]
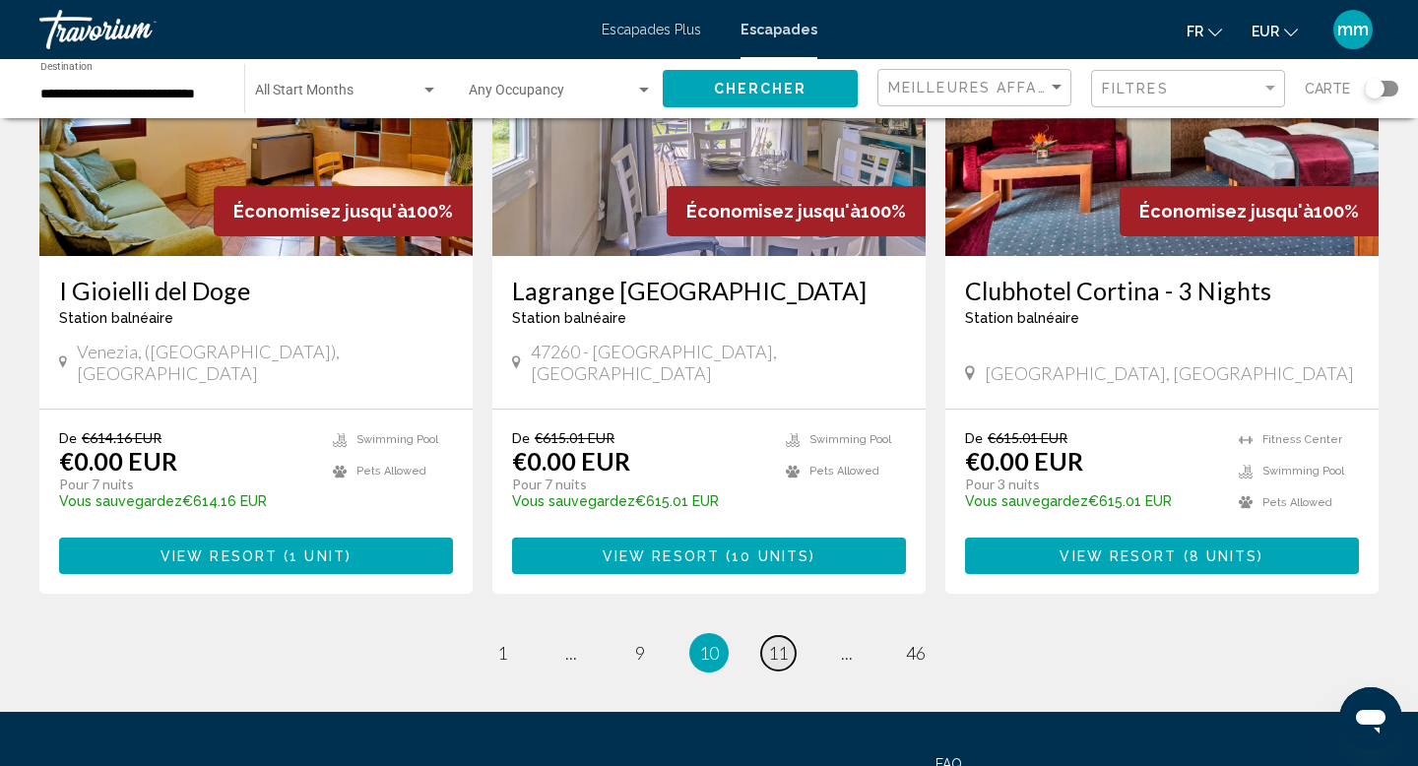
click at [789, 636] on link "page 11" at bounding box center [778, 653] width 34 height 34
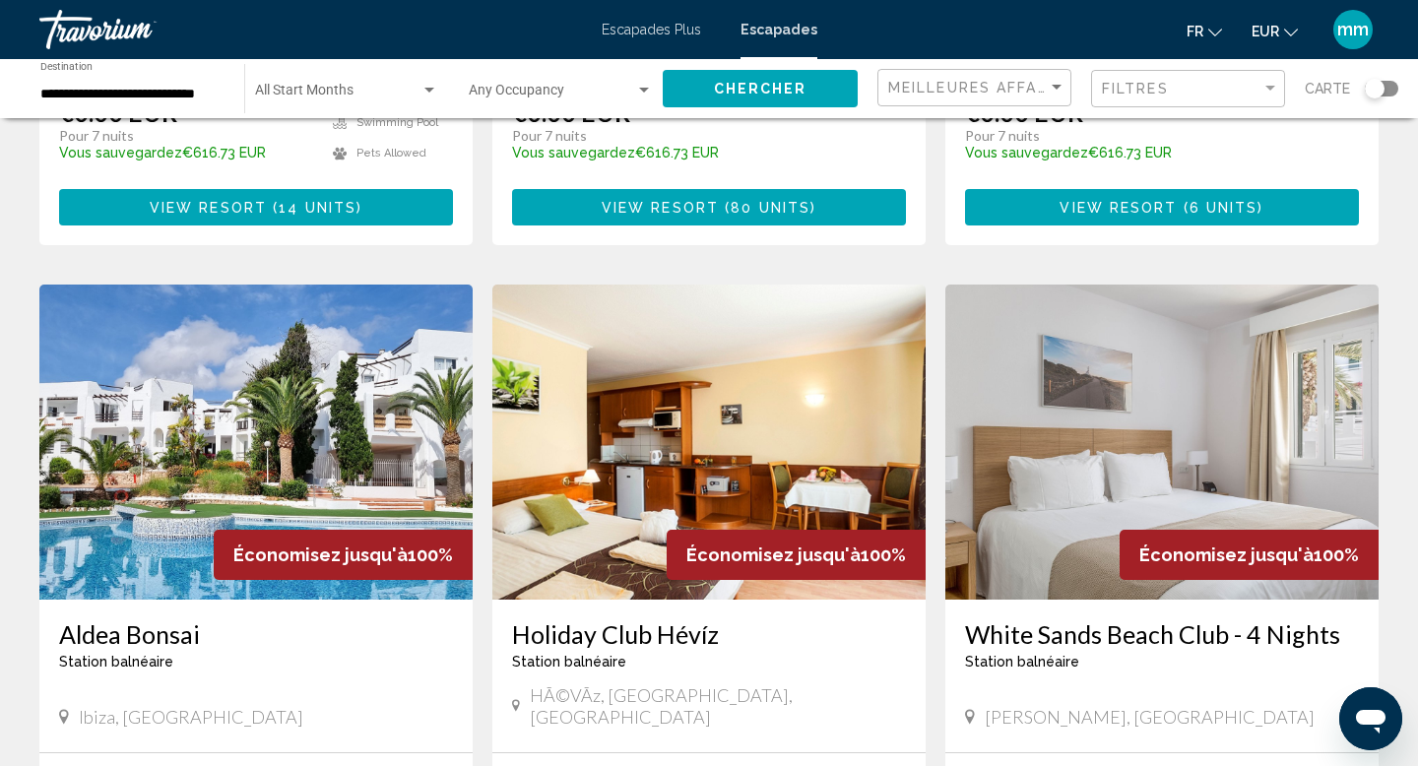
scroll to position [1995, 0]
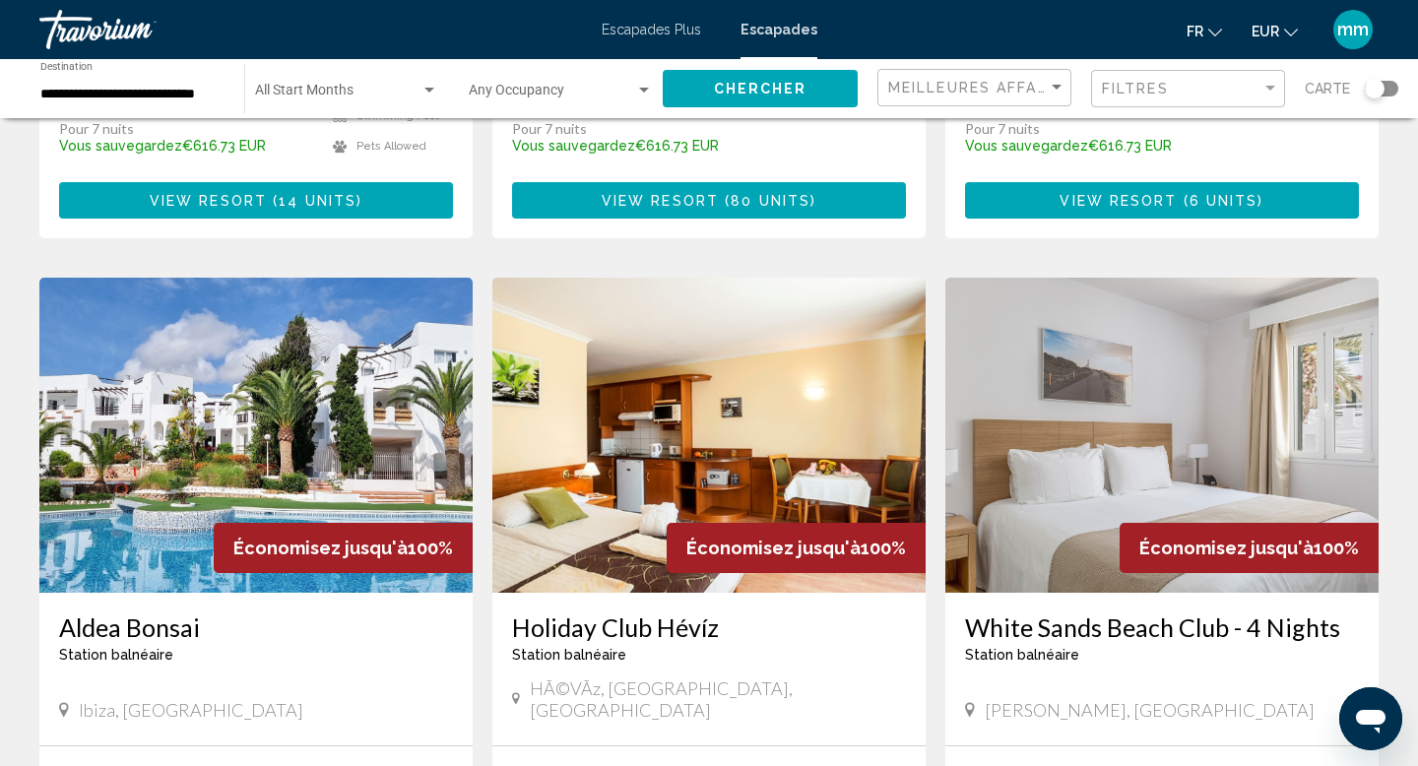
click at [1117, 371] on img "Contenu principal" at bounding box center [1162, 435] width 433 height 315
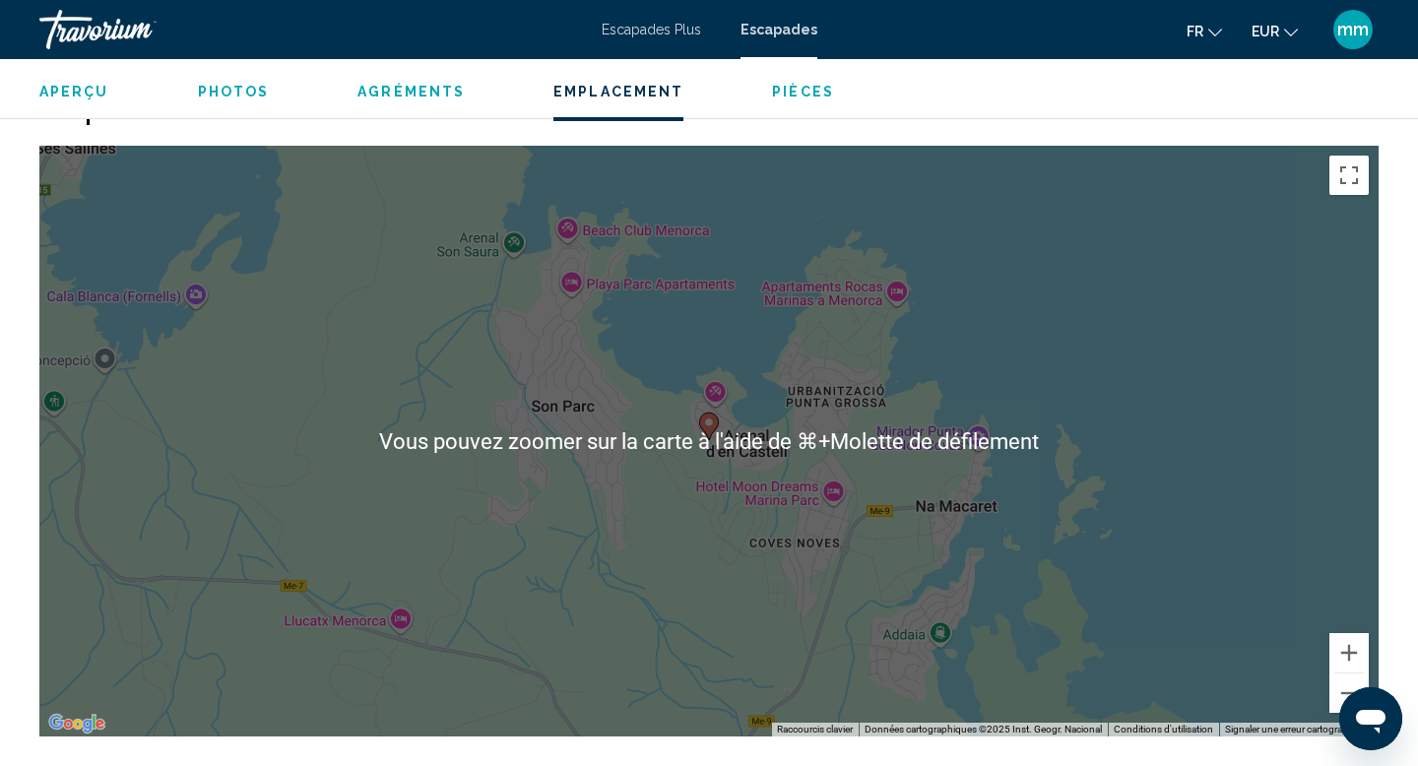
scroll to position [2727, 0]
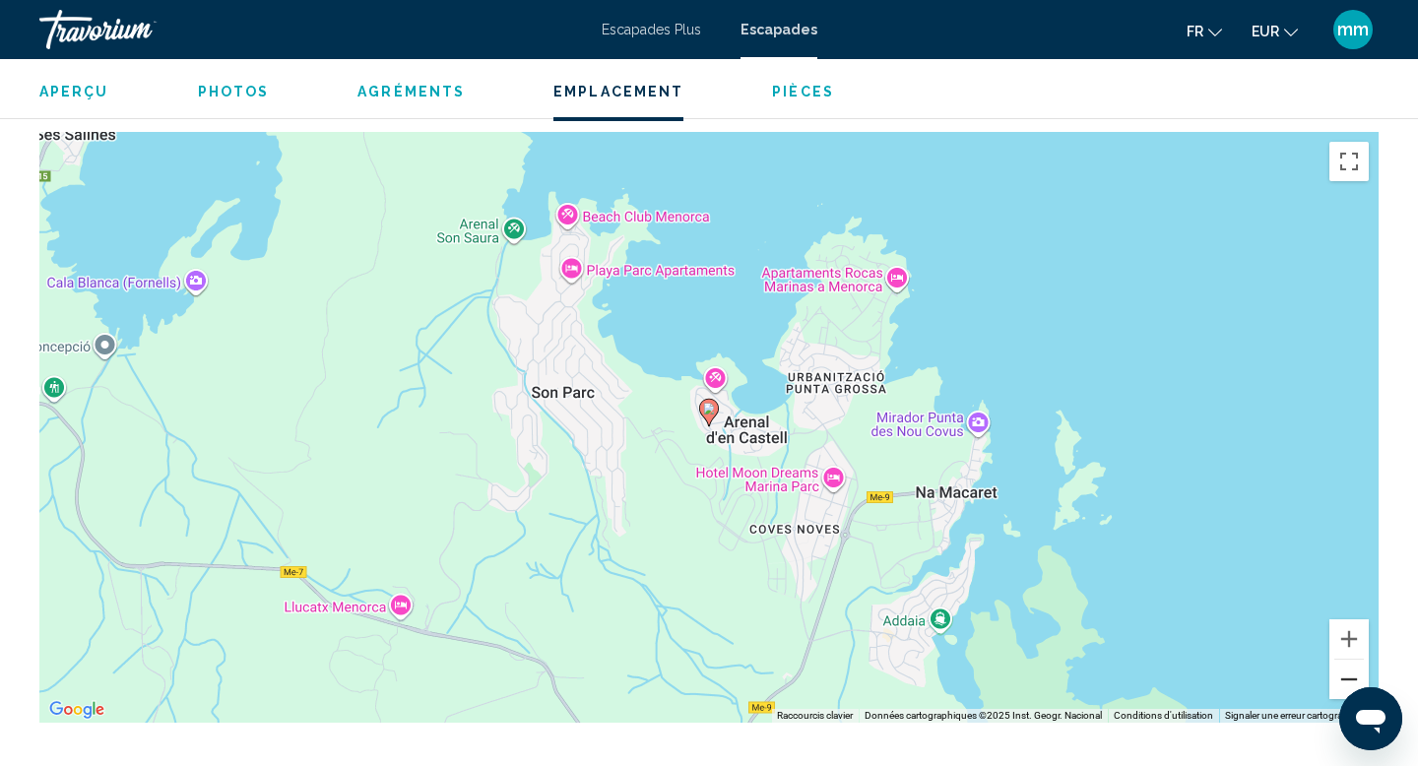
click at [1350, 660] on button "Zoom arrière" at bounding box center [1349, 679] width 39 height 39
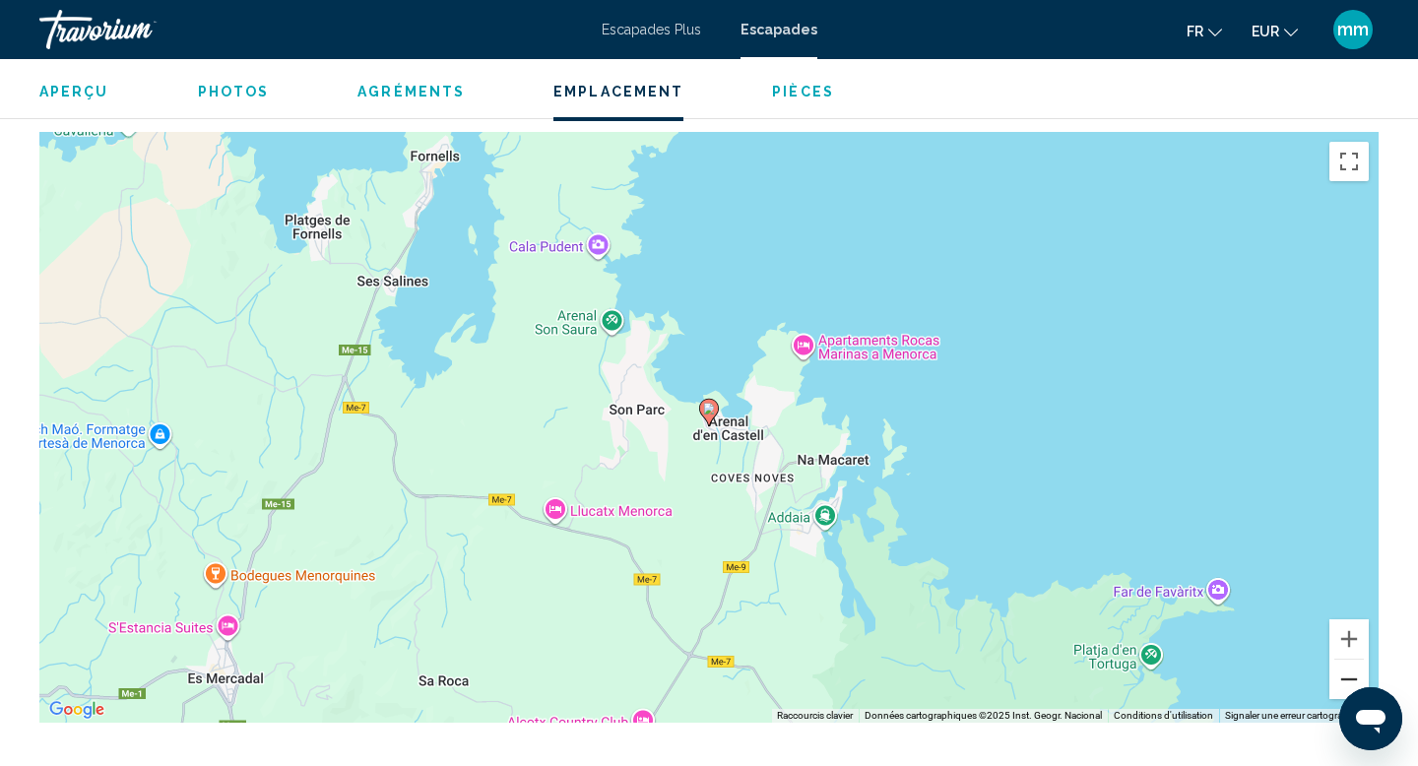
click at [1350, 660] on button "Zoom arrière" at bounding box center [1349, 679] width 39 height 39
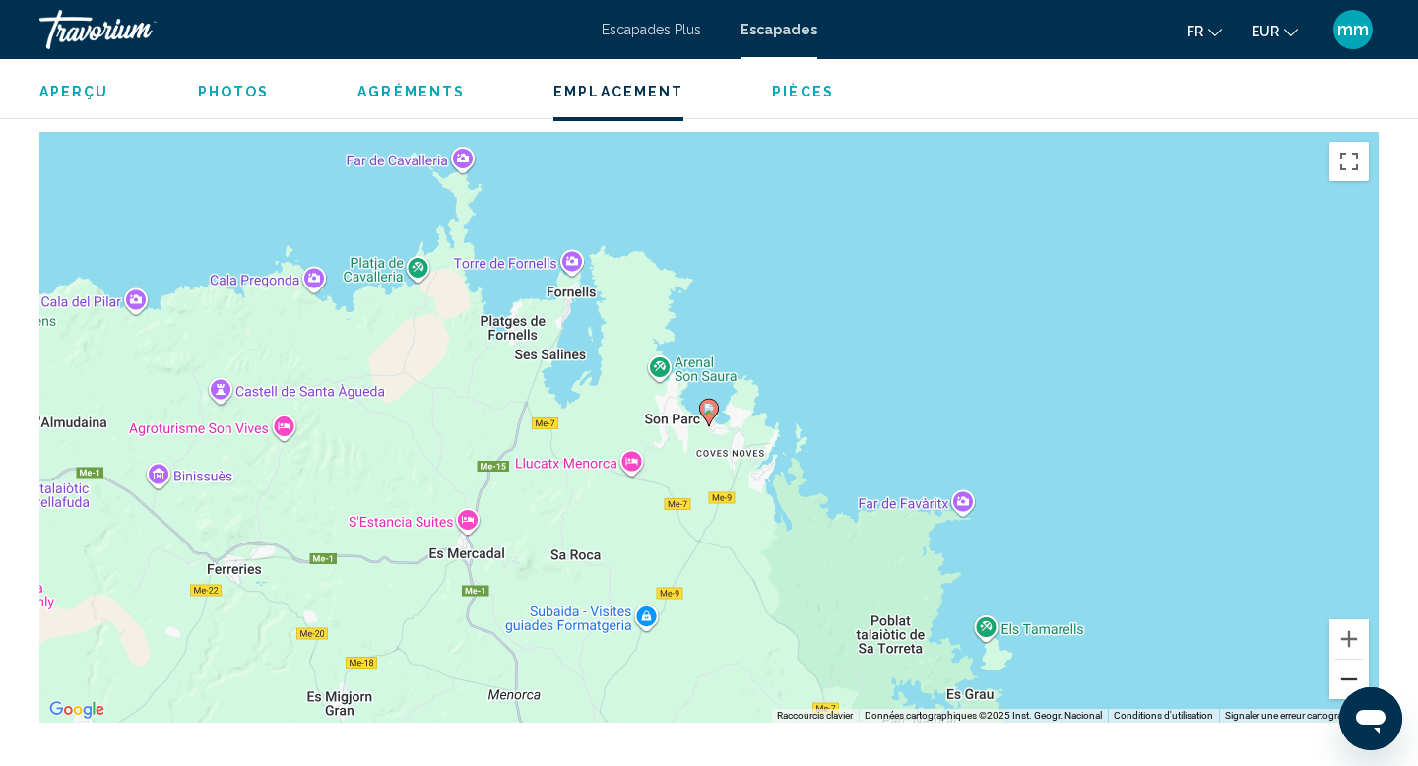
click at [1350, 660] on button "Zoom arrière" at bounding box center [1349, 679] width 39 height 39
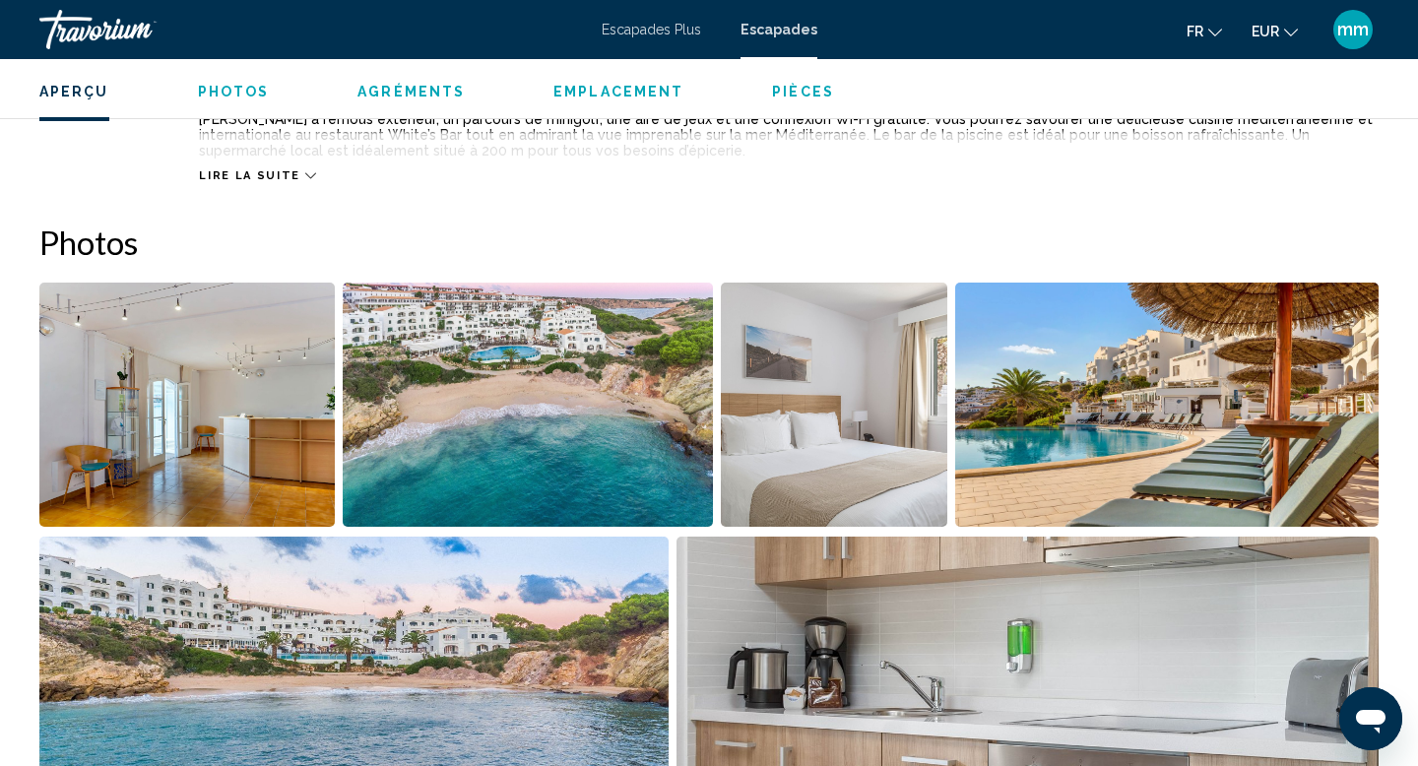
scroll to position [820, 0]
click at [655, 419] on img "Open full-screen image slider" at bounding box center [527, 406] width 369 height 244
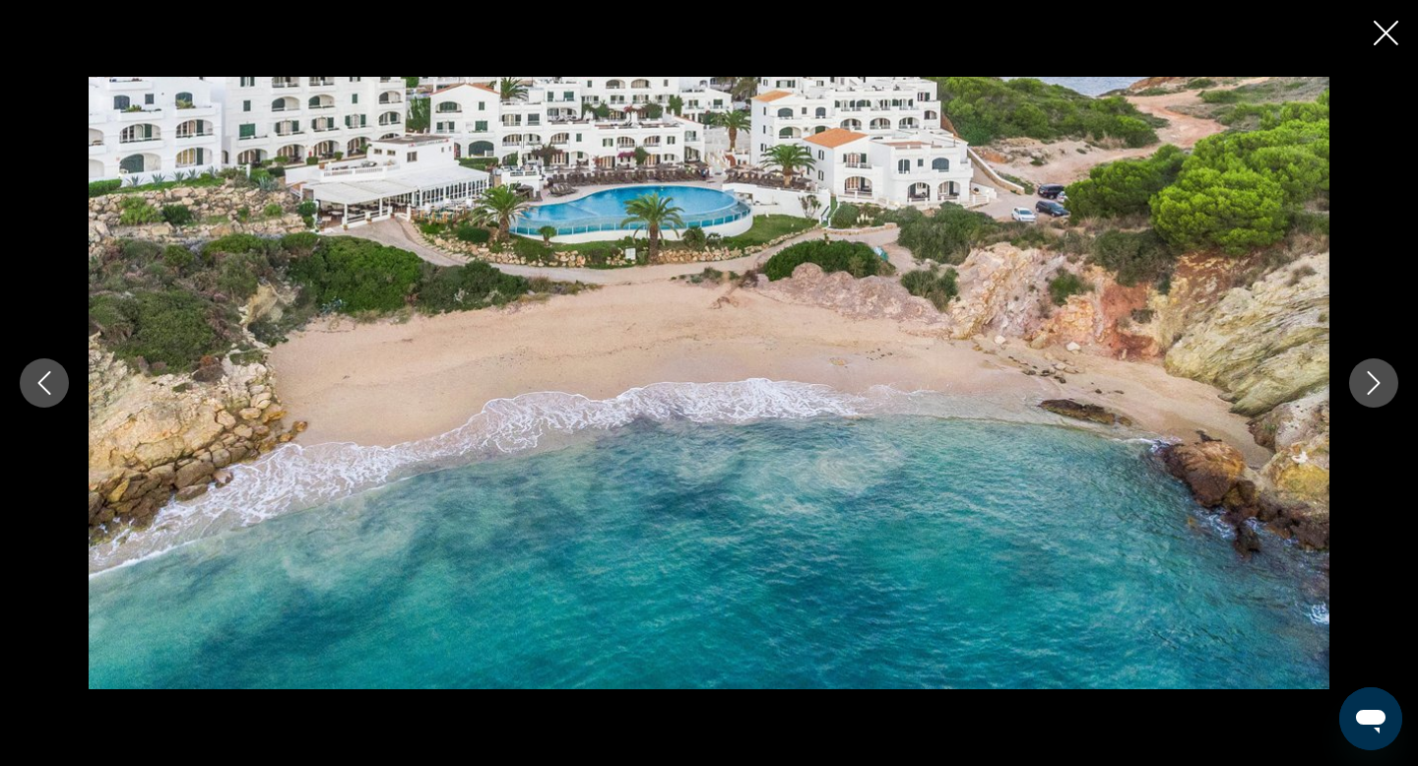
click at [1375, 380] on icon "Next image" at bounding box center [1374, 383] width 24 height 24
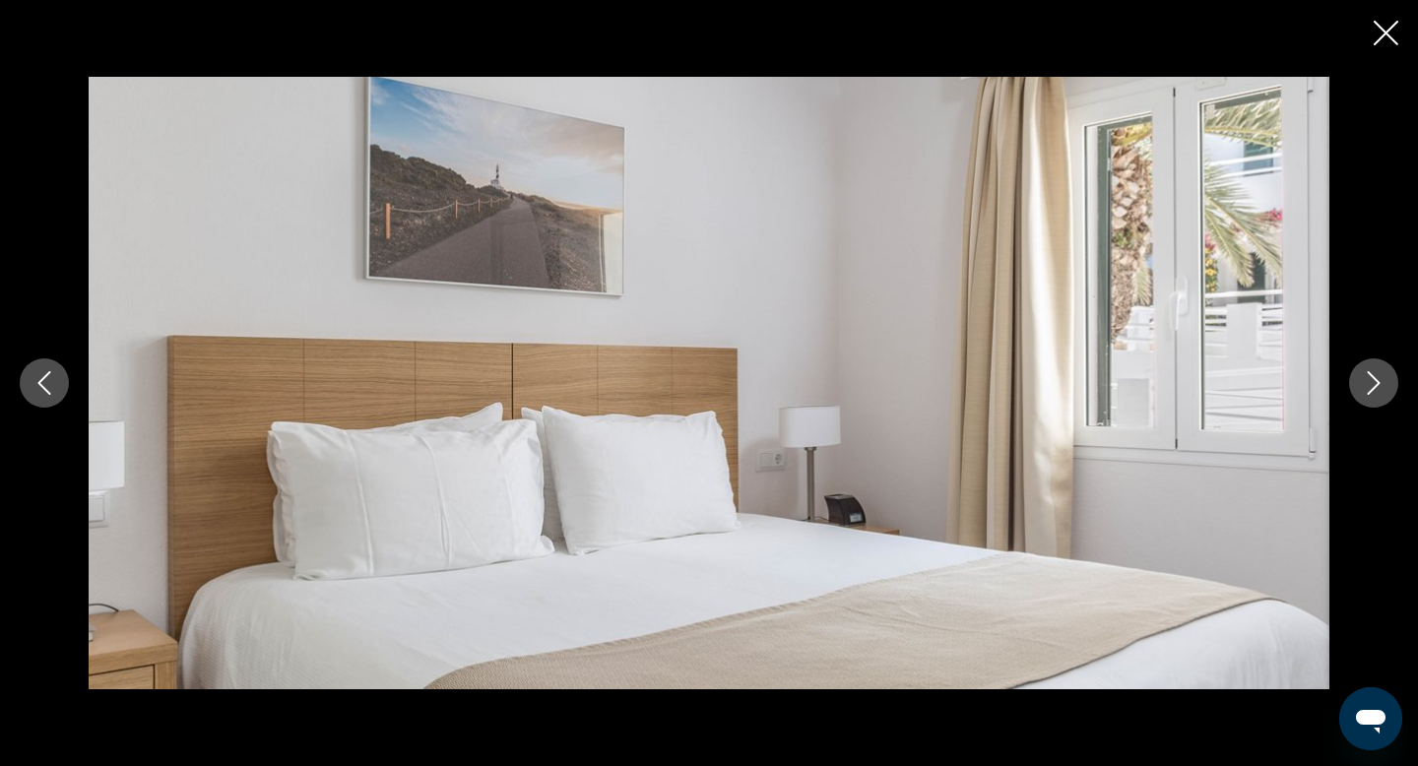
click at [1375, 380] on icon "Next image" at bounding box center [1374, 383] width 24 height 24
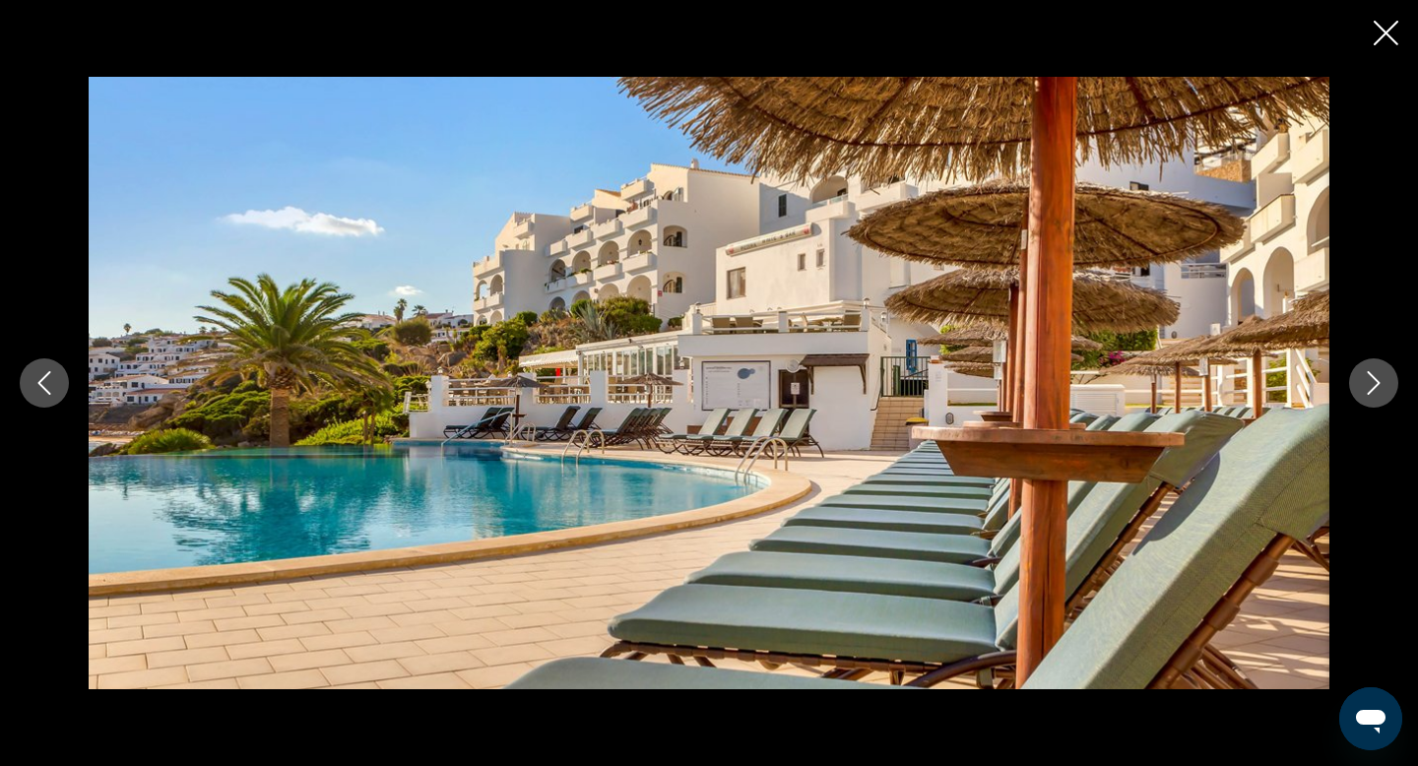
click at [1375, 380] on icon "Next image" at bounding box center [1374, 383] width 24 height 24
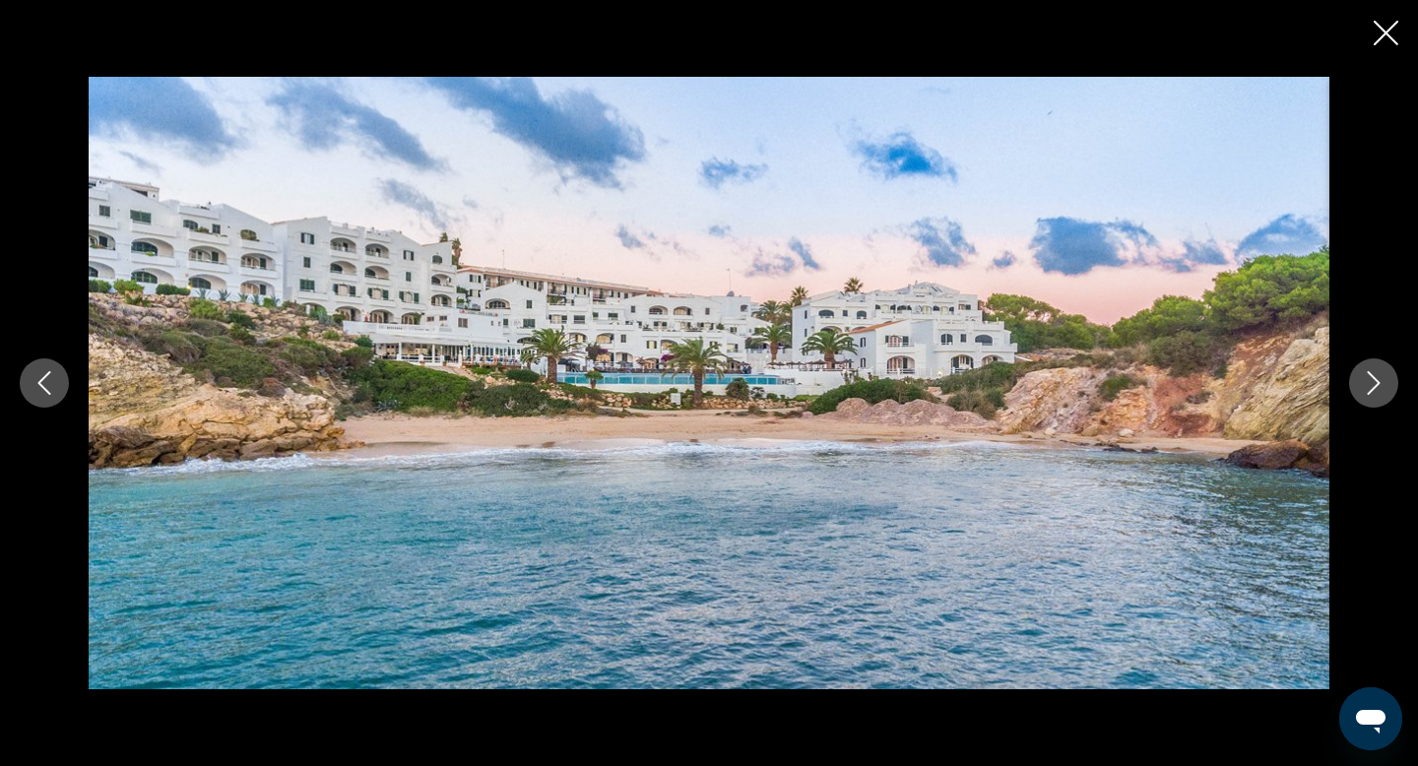
click at [1375, 380] on icon "Next image" at bounding box center [1374, 383] width 24 height 24
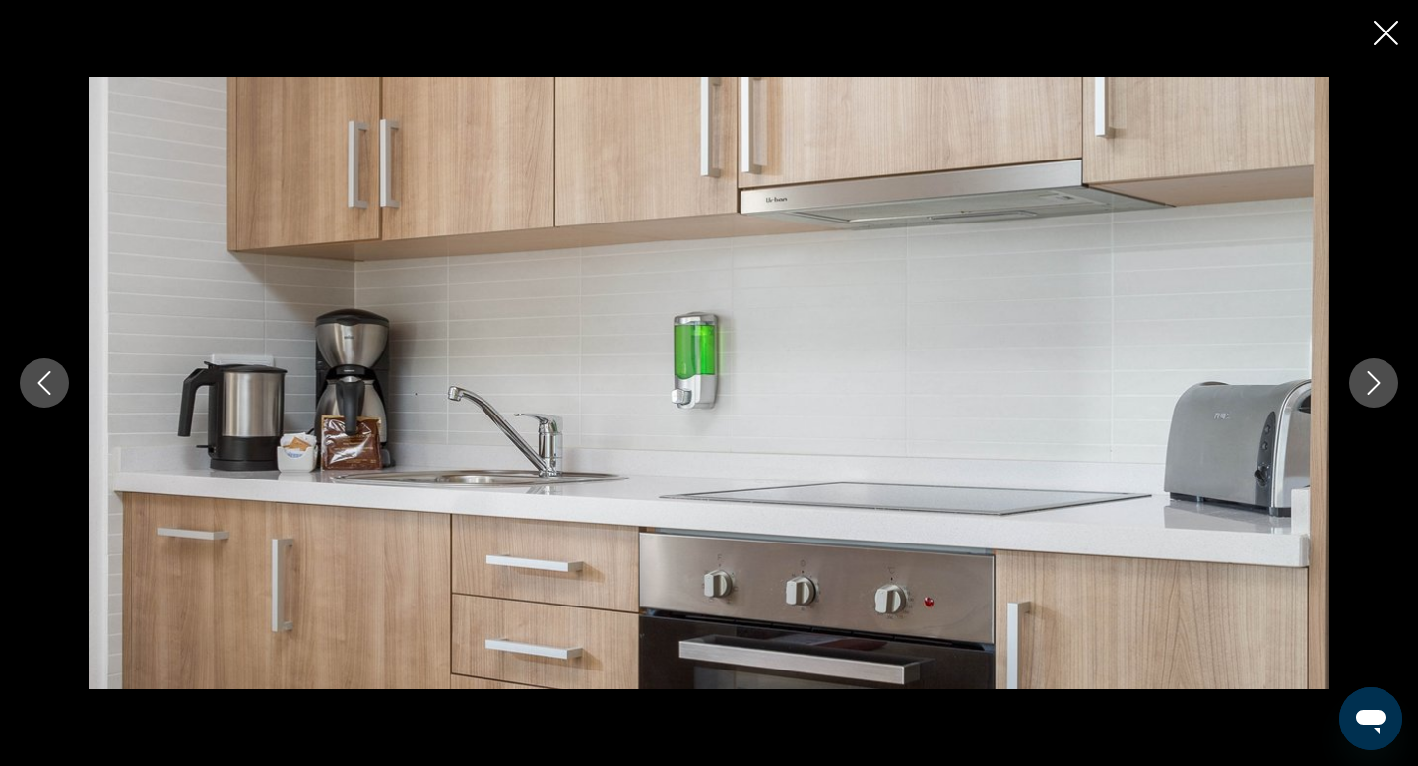
click at [1375, 380] on icon "Next image" at bounding box center [1374, 383] width 24 height 24
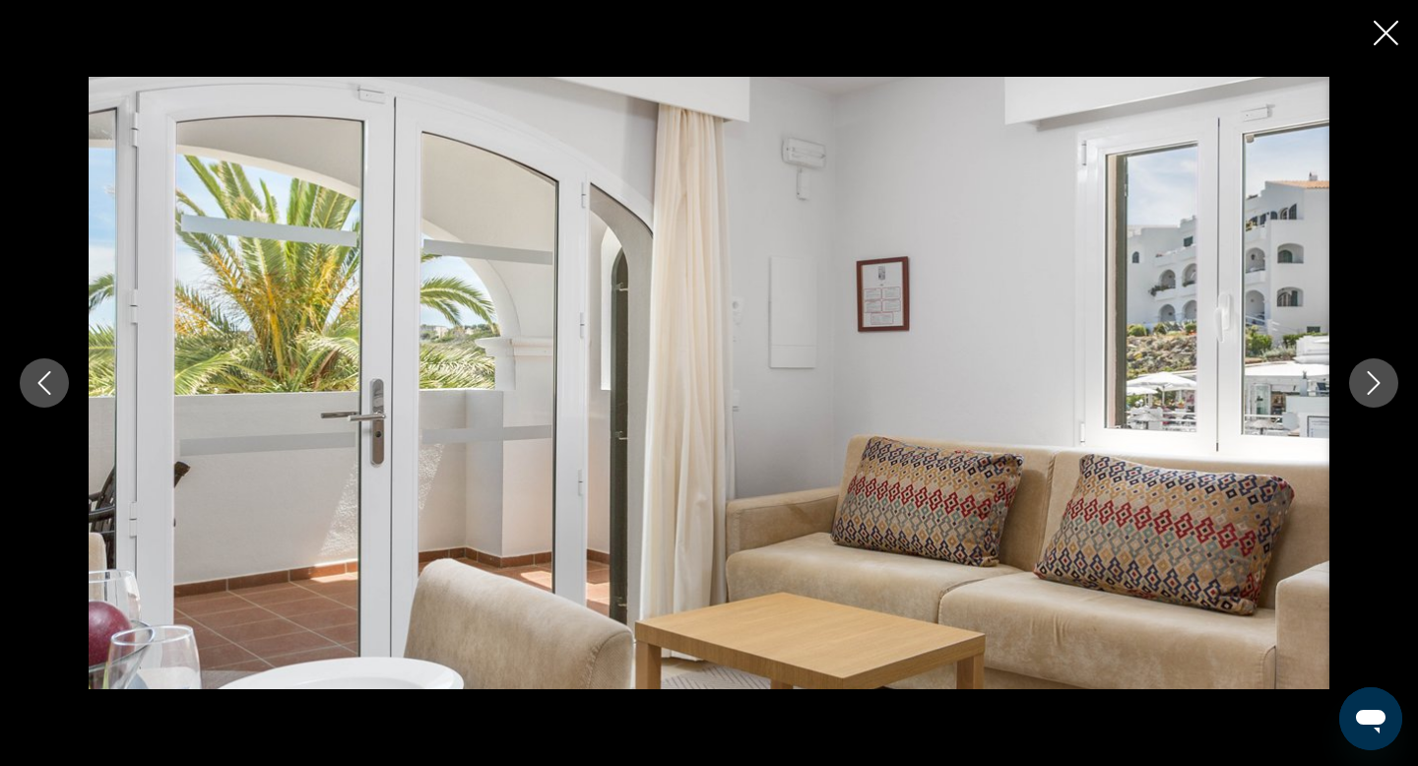
click at [1376, 381] on icon "Next image" at bounding box center [1374, 383] width 24 height 24
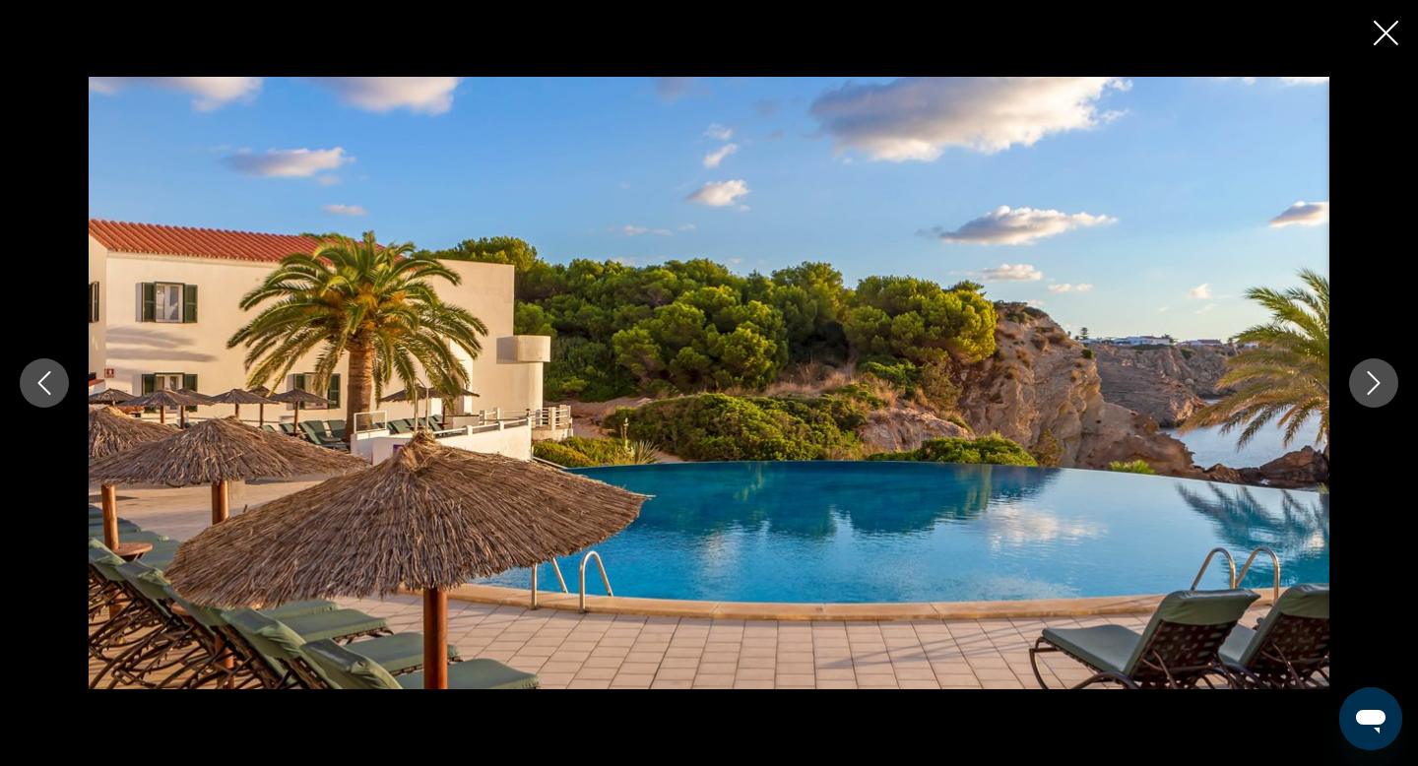
click at [1379, 381] on icon "Next image" at bounding box center [1374, 383] width 13 height 24
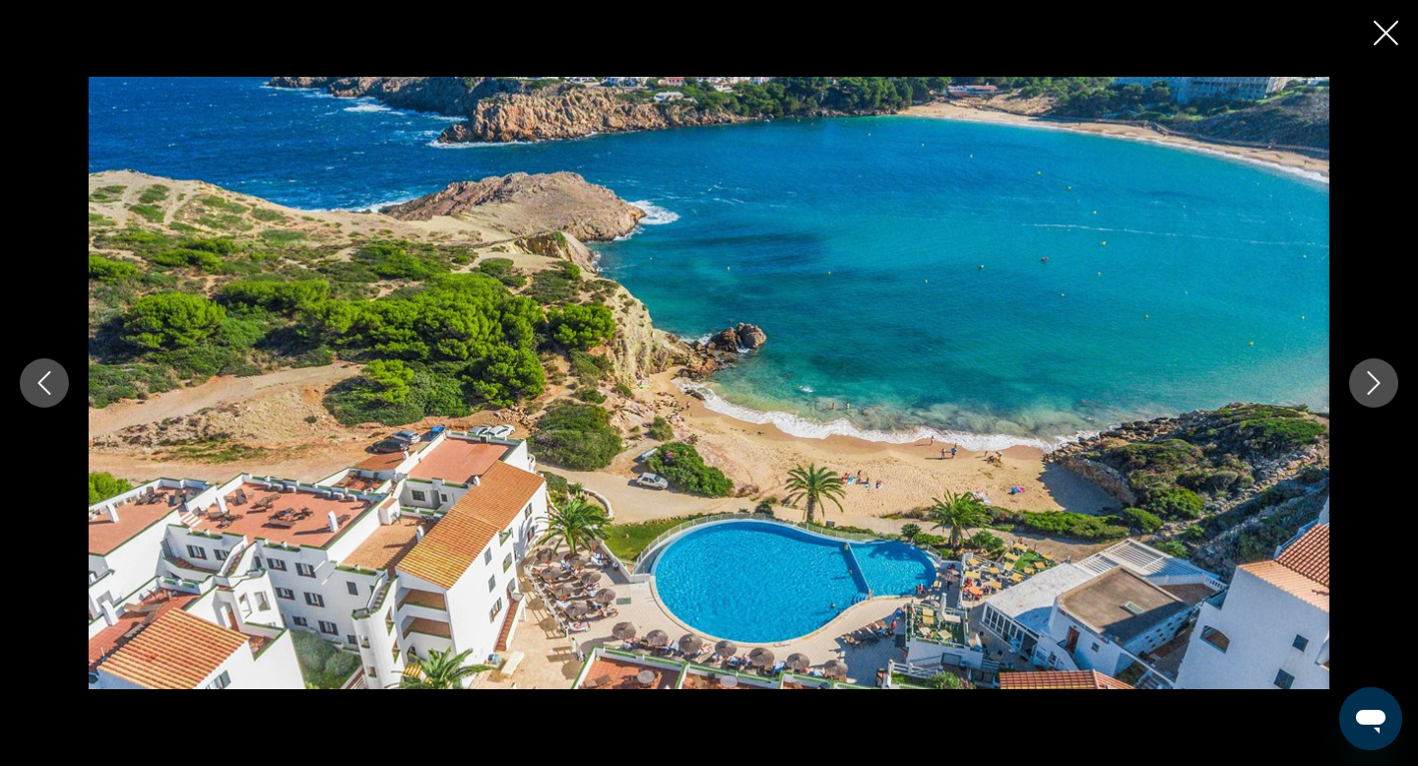
click at [1383, 381] on icon "Next image" at bounding box center [1374, 383] width 24 height 24
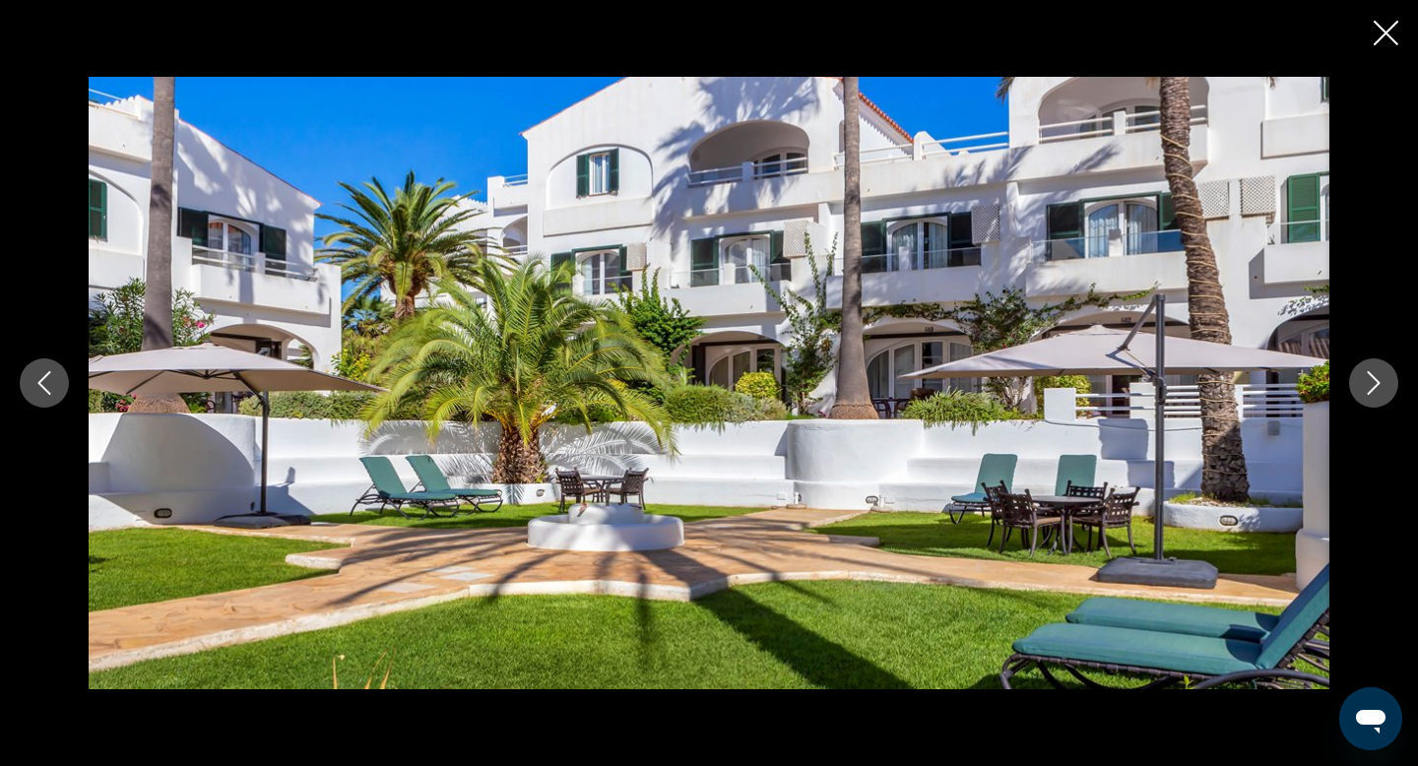
scroll to position [1563, 0]
click at [1385, 29] on icon "Close slideshow" at bounding box center [1386, 33] width 25 height 25
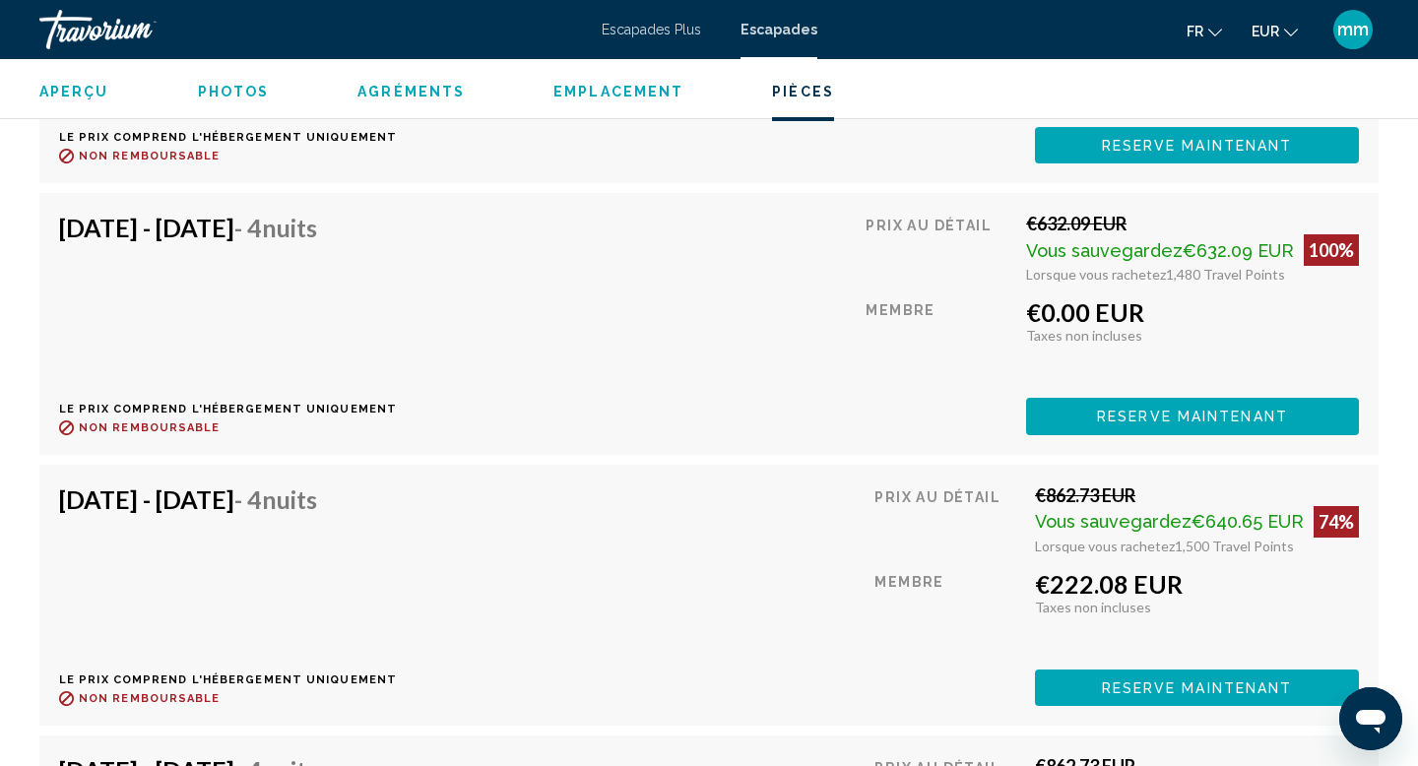
scroll to position [4604, 0]
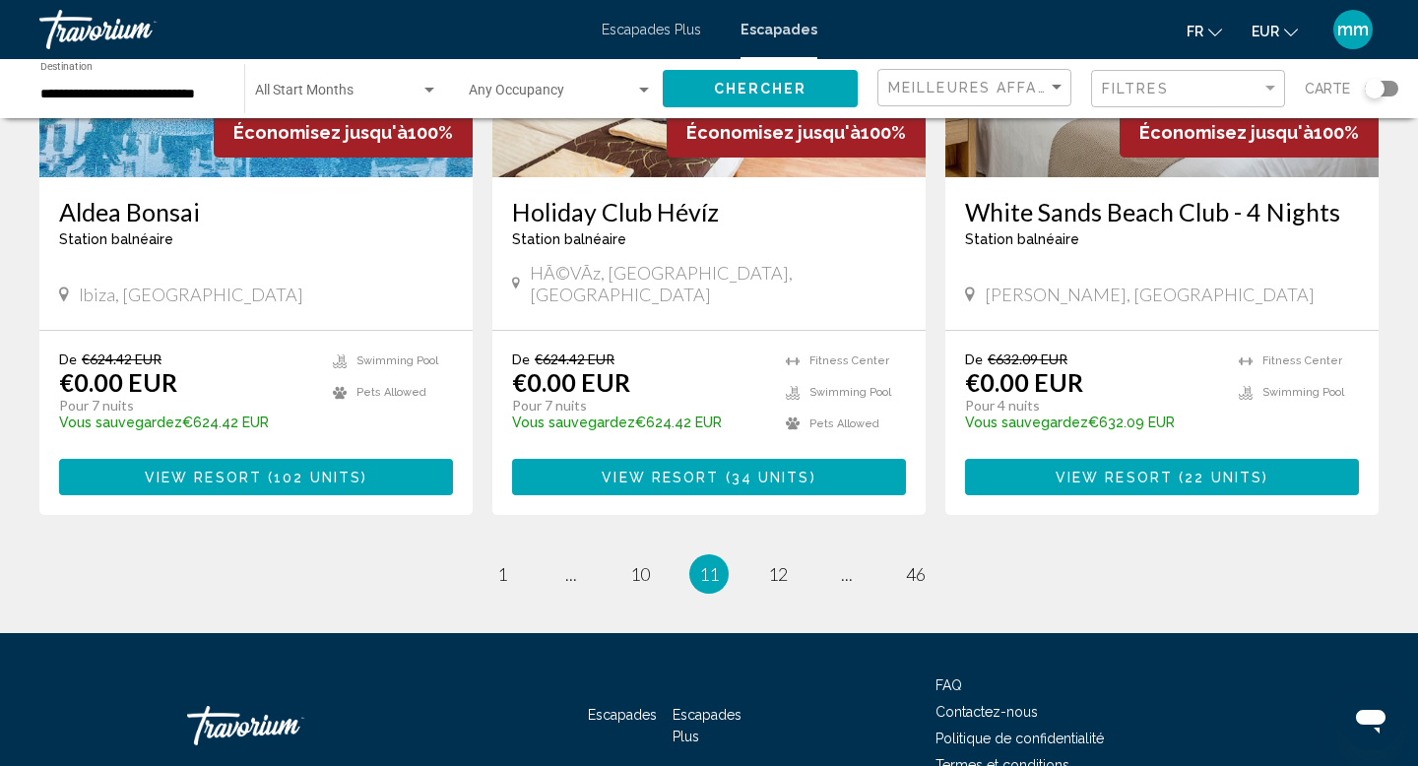
scroll to position [2445, 0]
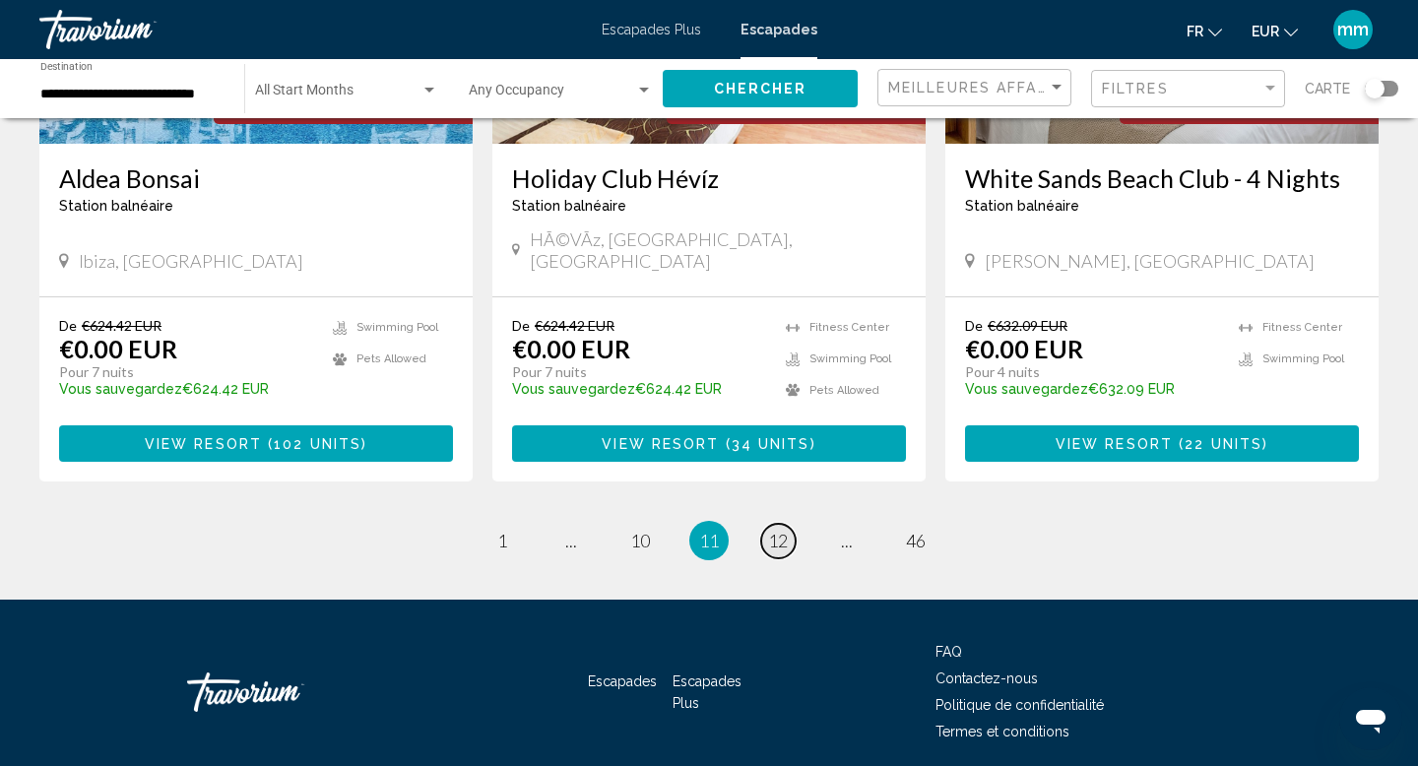
click at [773, 530] on span "12" at bounding box center [778, 541] width 20 height 22
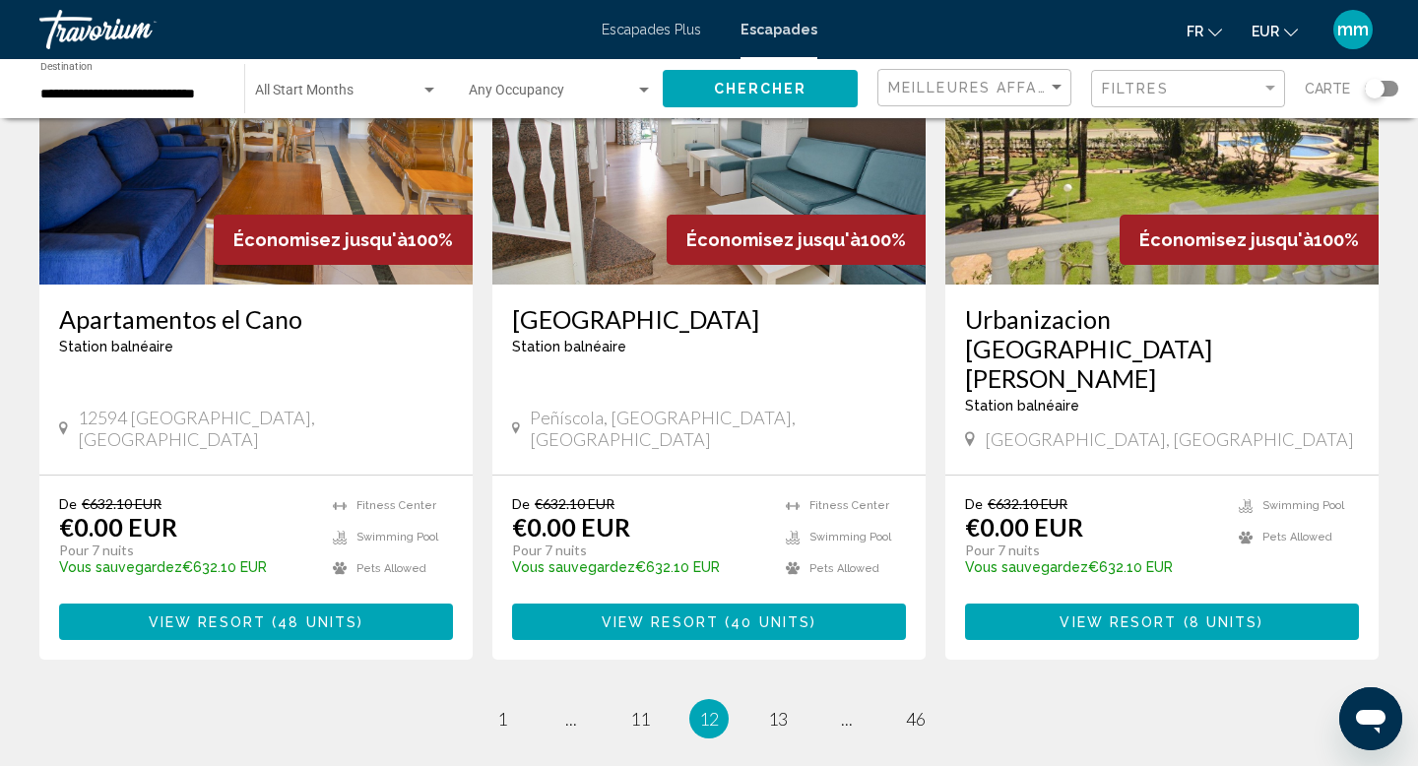
scroll to position [2443, 0]
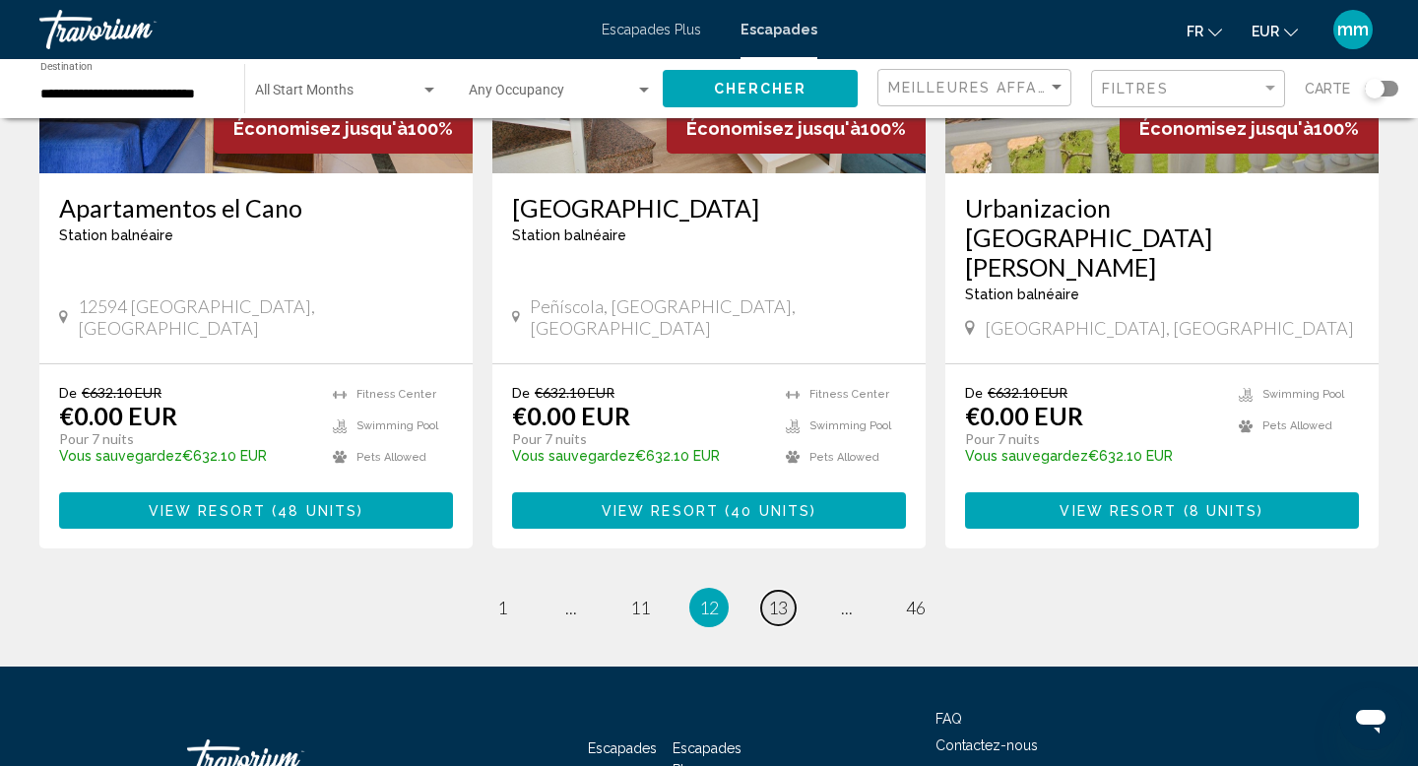
click at [777, 597] on span "13" at bounding box center [778, 608] width 20 height 22
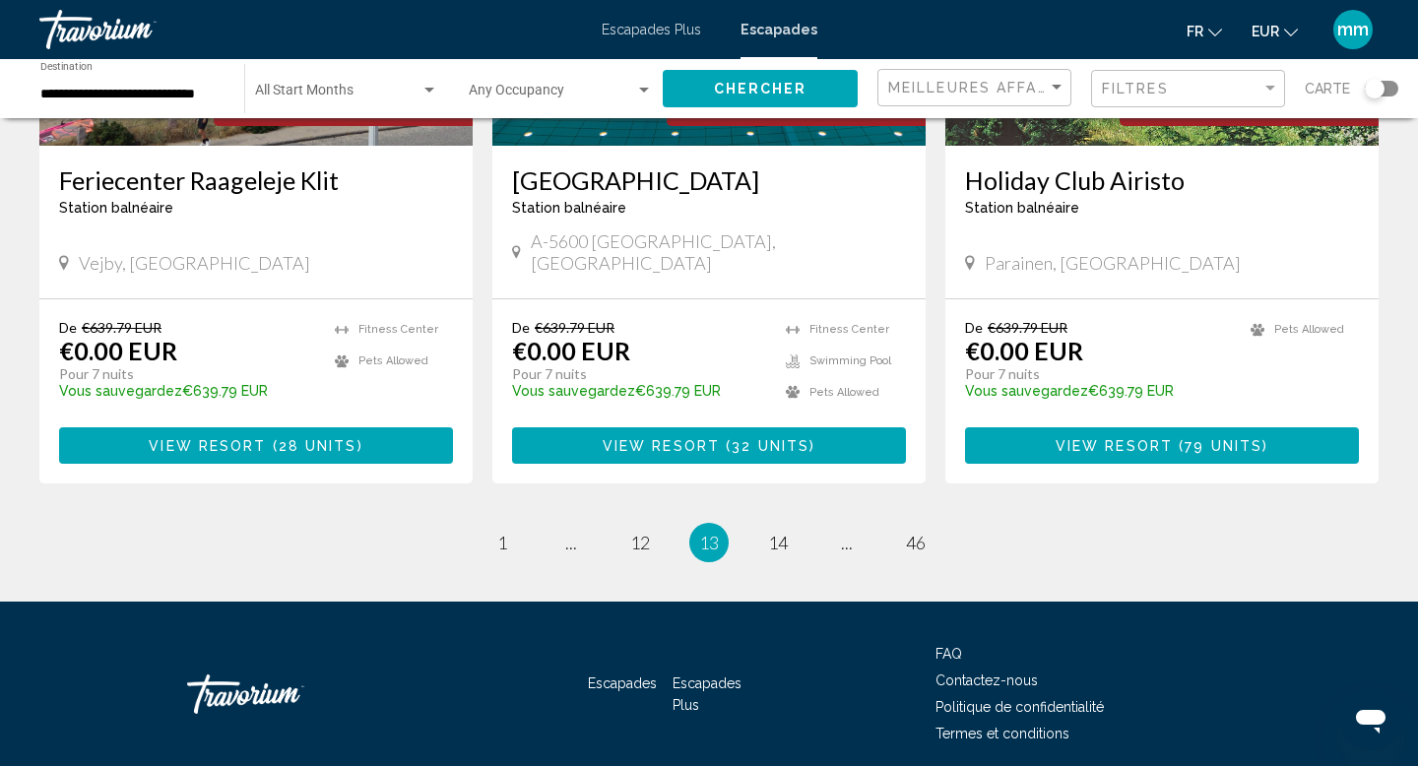
scroll to position [2448, 0]
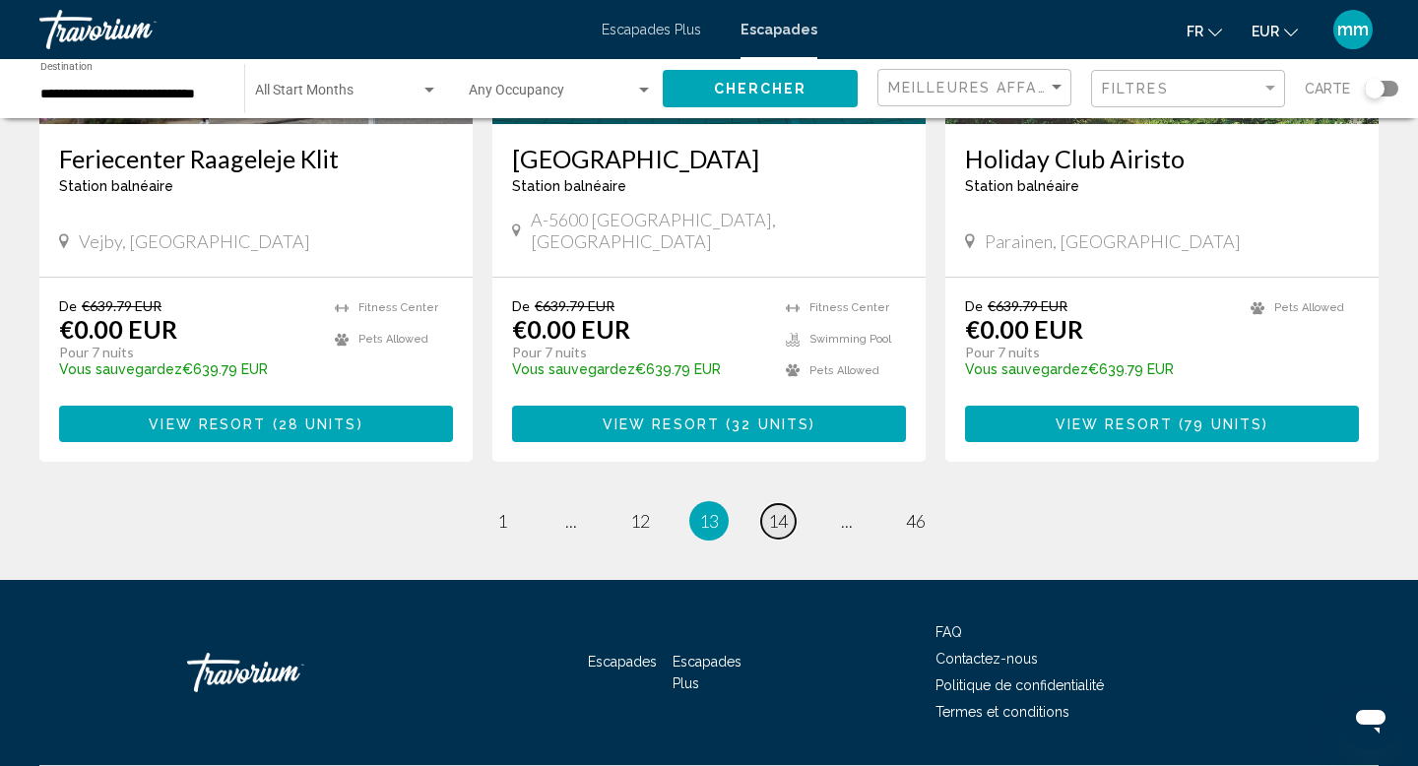
click at [782, 504] on link "page 14" at bounding box center [778, 521] width 34 height 34
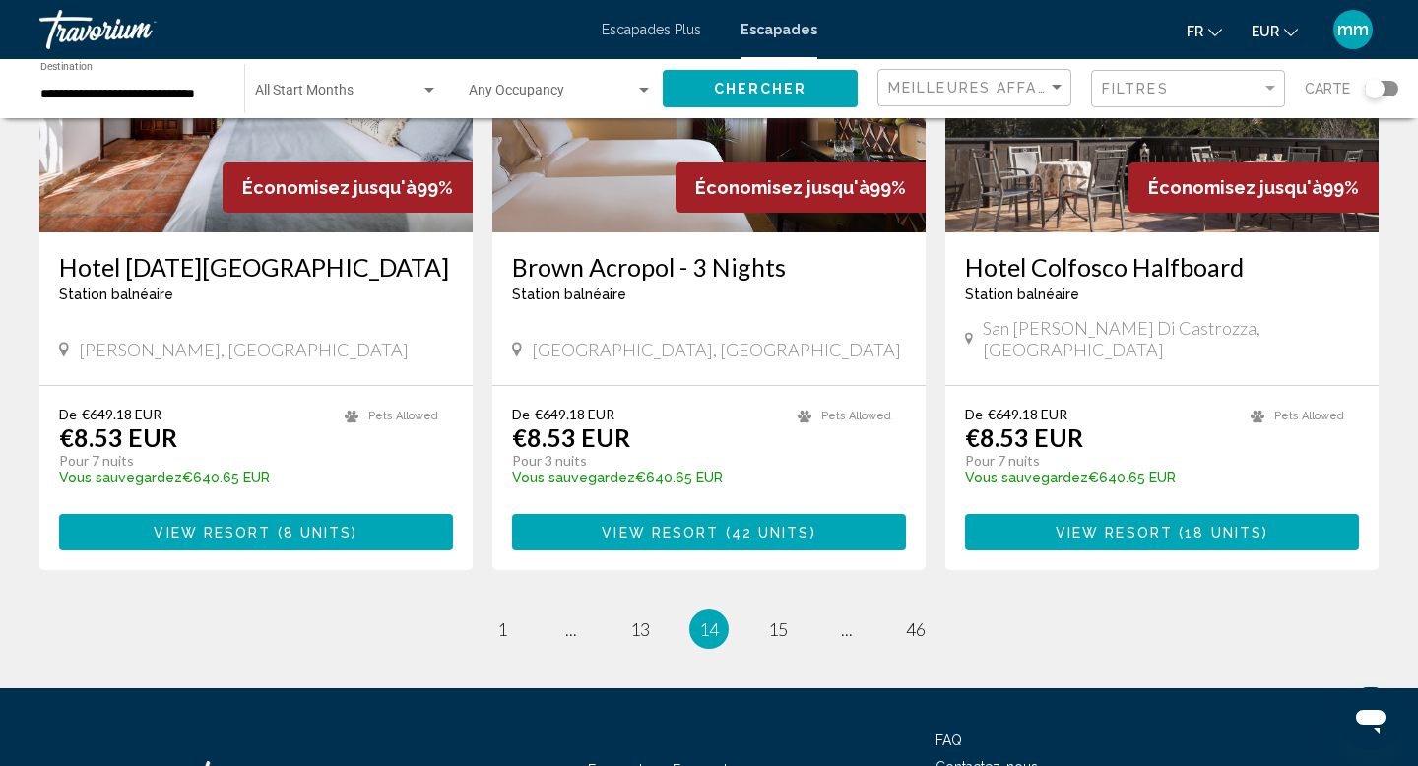
scroll to position [2443, 0]
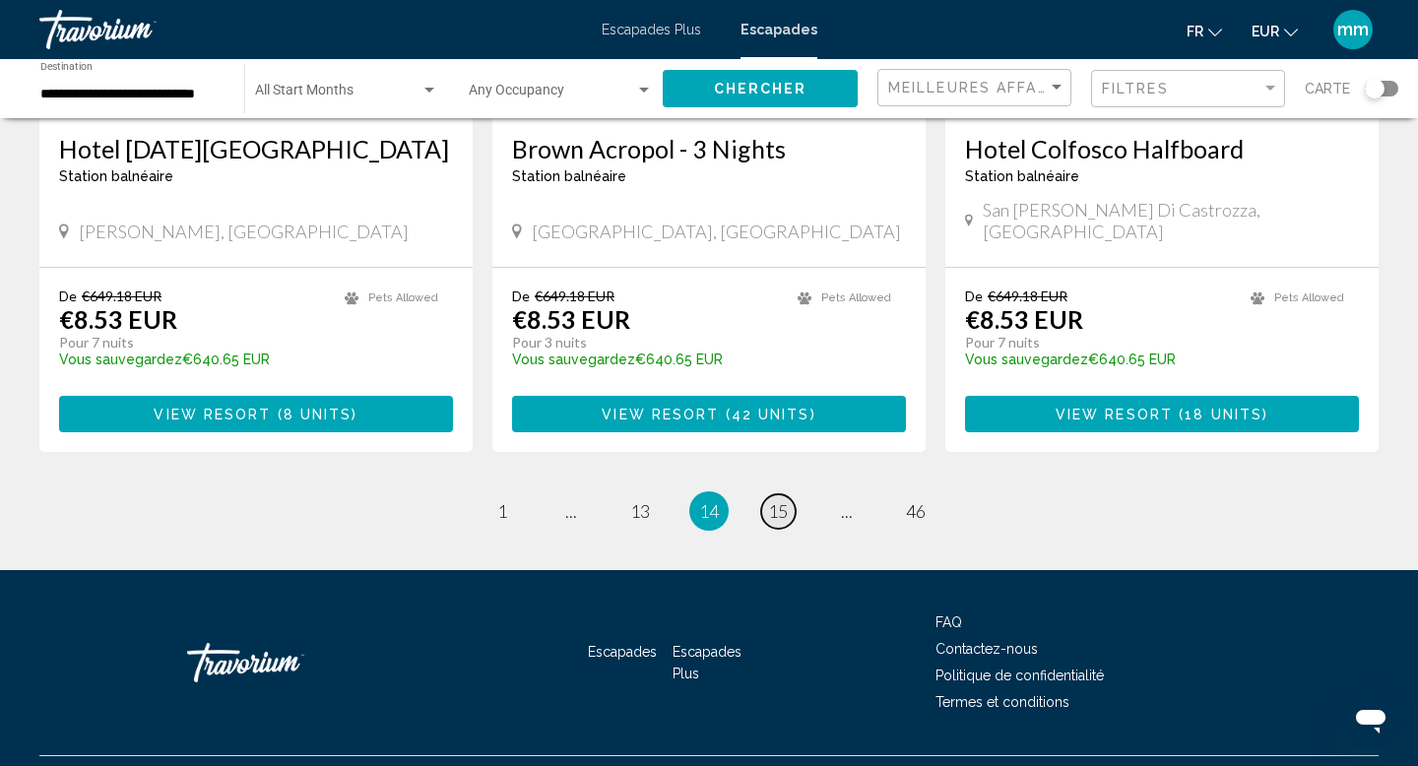
click at [785, 500] on span "15" at bounding box center [778, 511] width 20 height 22
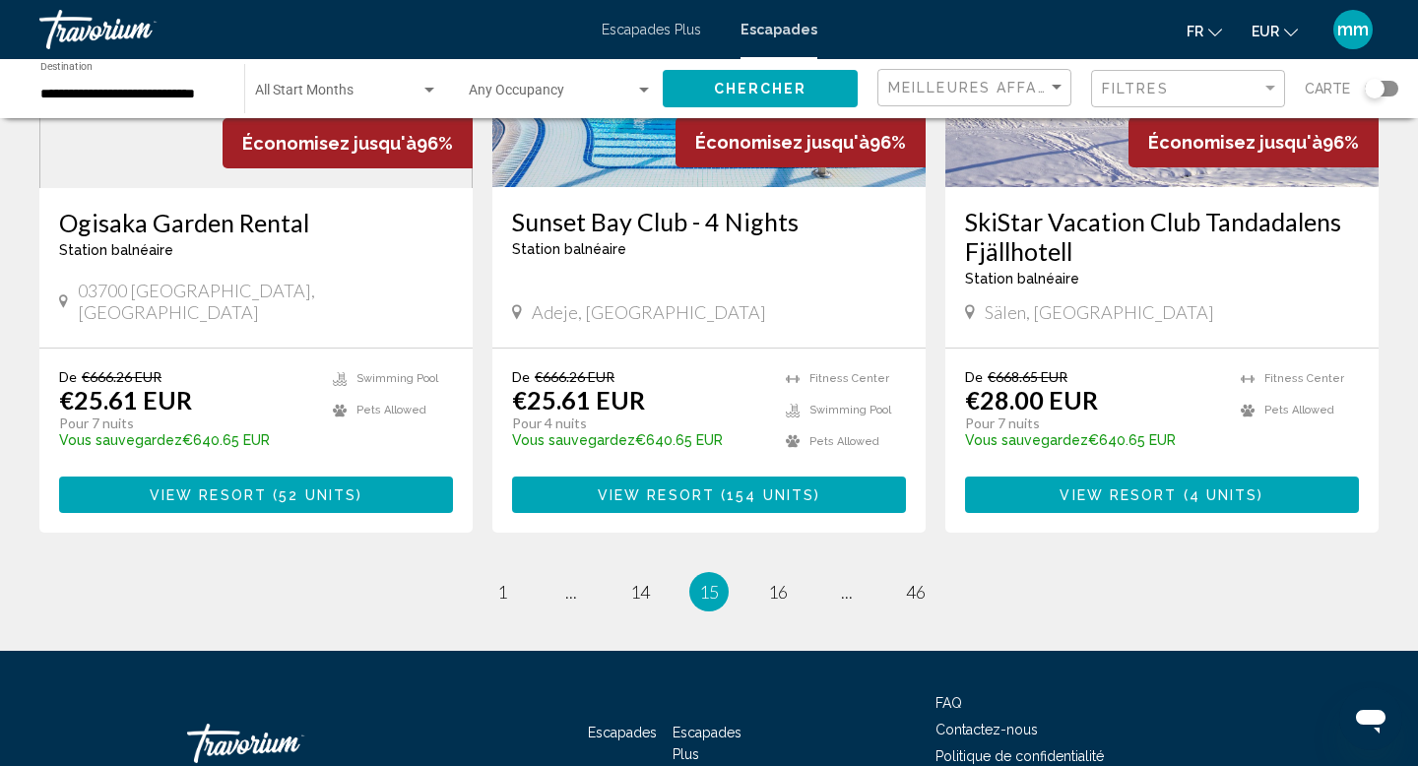
scroll to position [2472, 0]
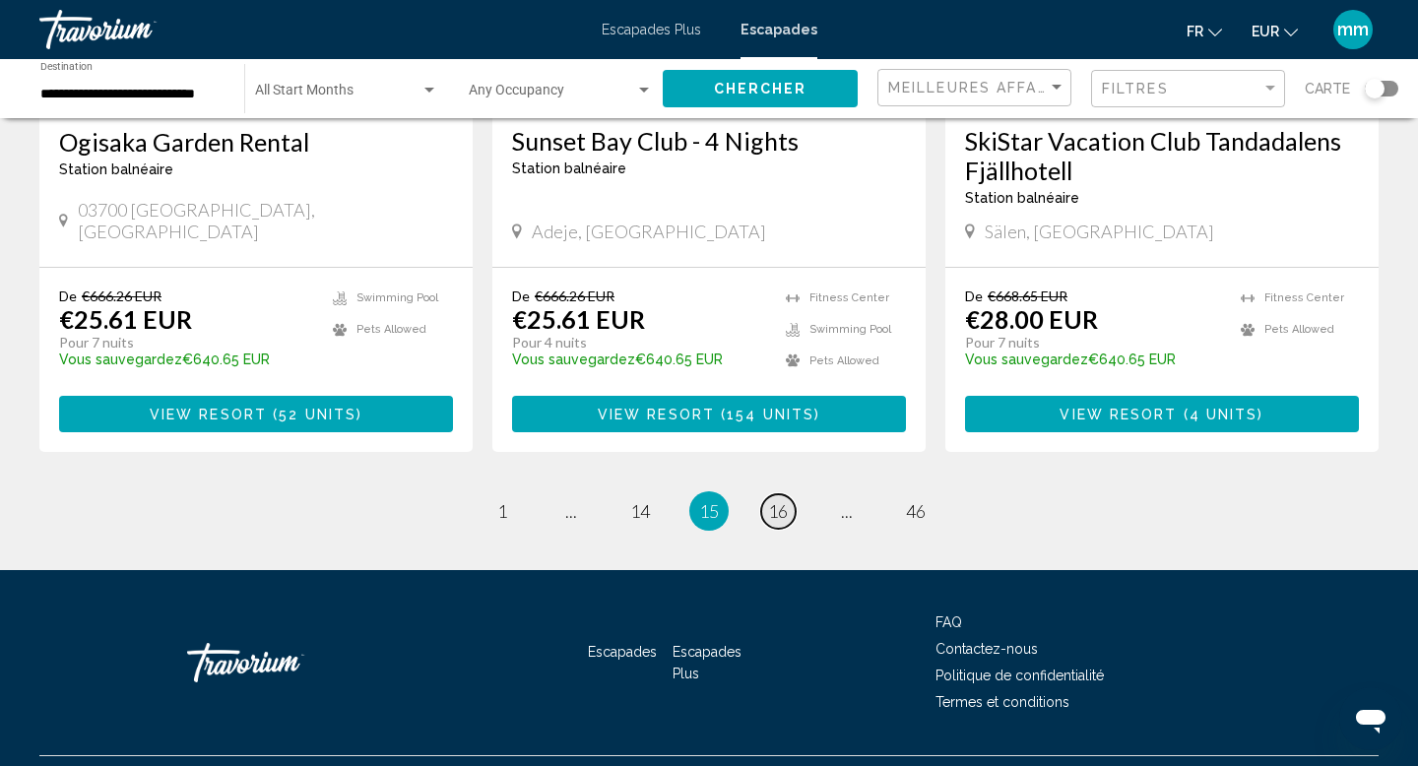
click at [778, 500] on span "16" at bounding box center [778, 511] width 20 height 22
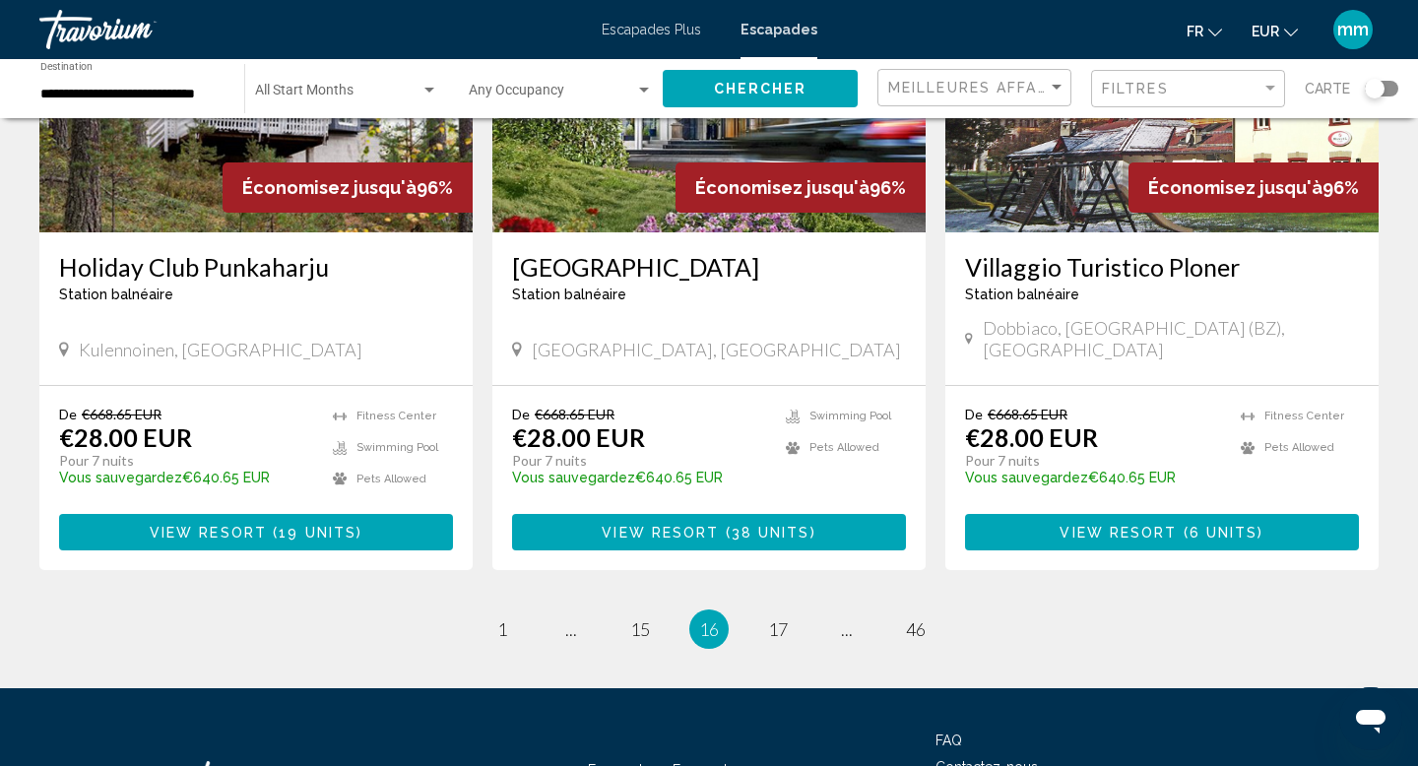
scroll to position [2406, 0]
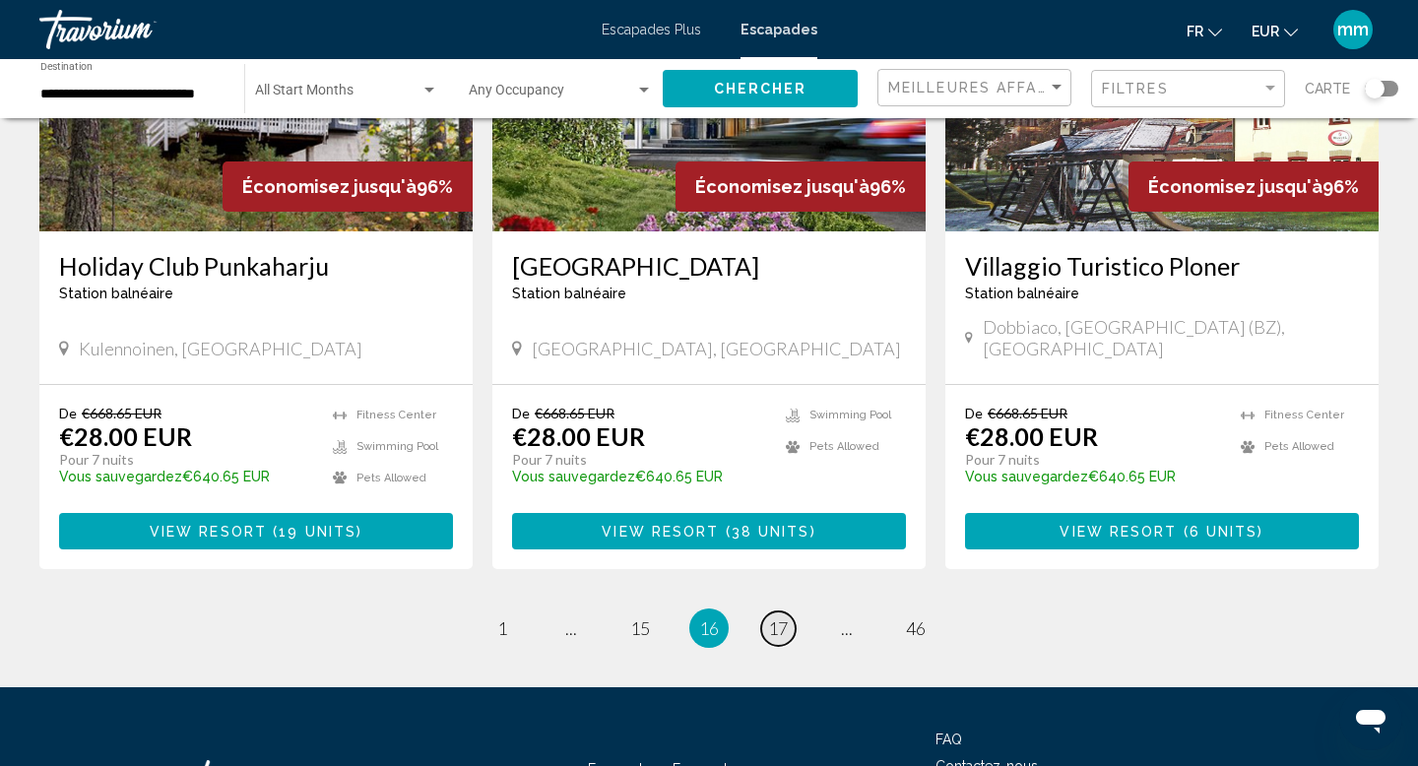
click at [784, 618] on span "17" at bounding box center [778, 629] width 20 height 22
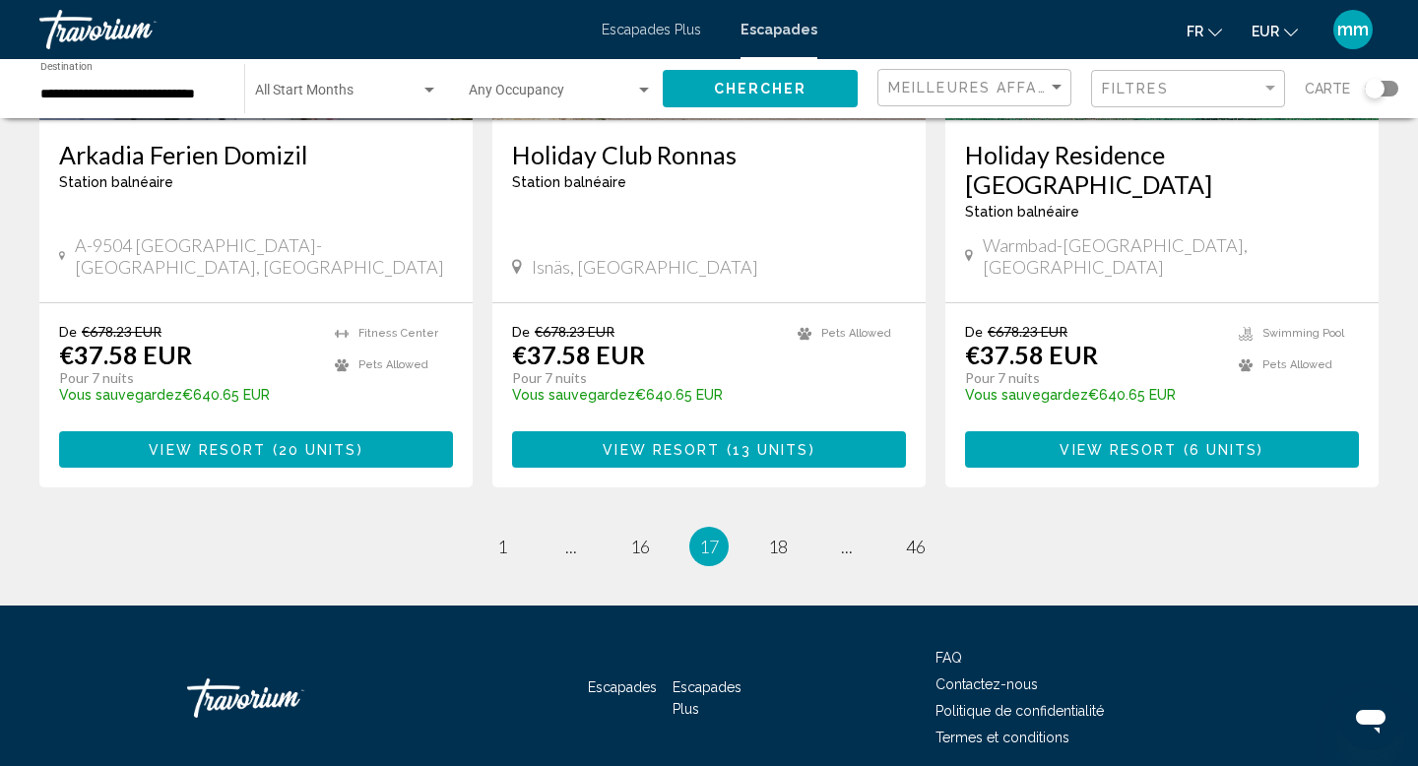
scroll to position [2472, 0]
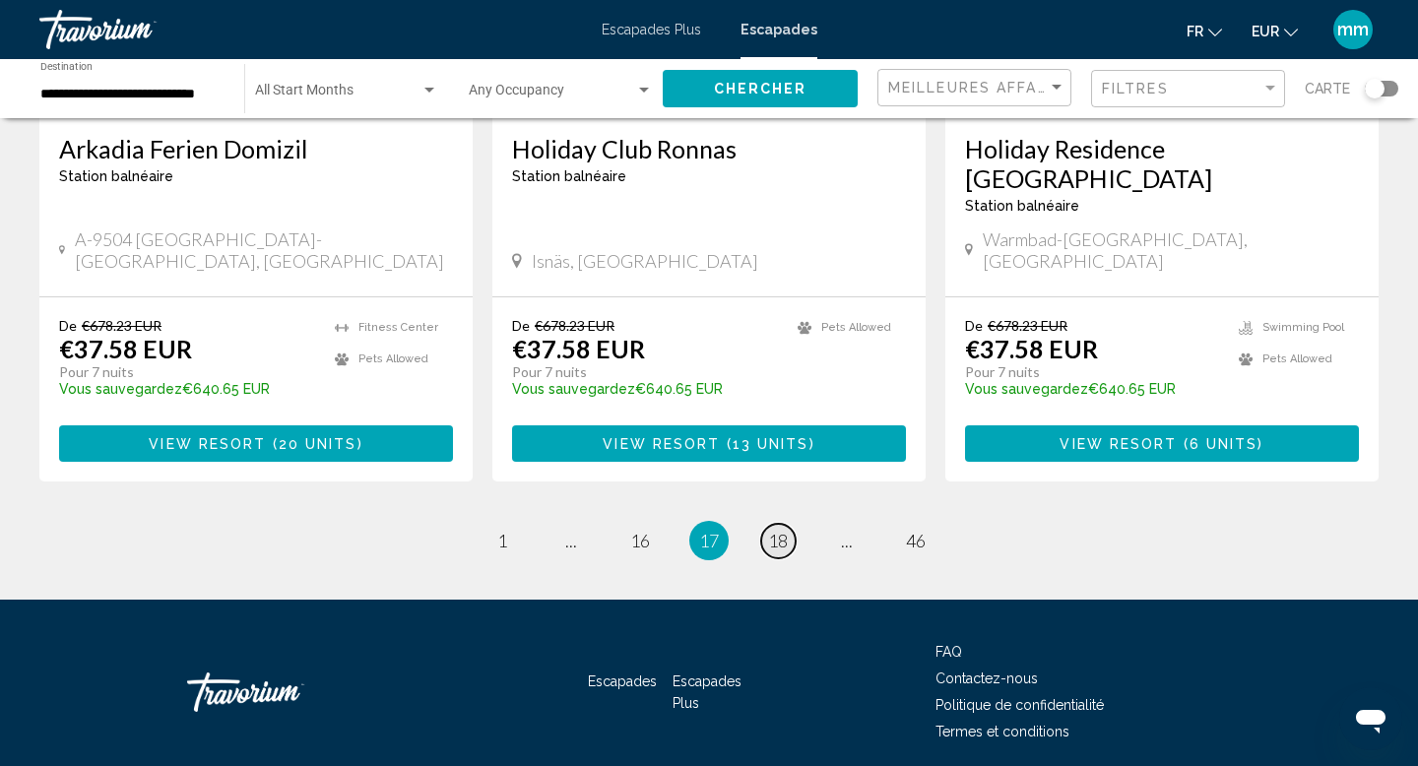
click at [764, 524] on link "page 18" at bounding box center [778, 541] width 34 height 34
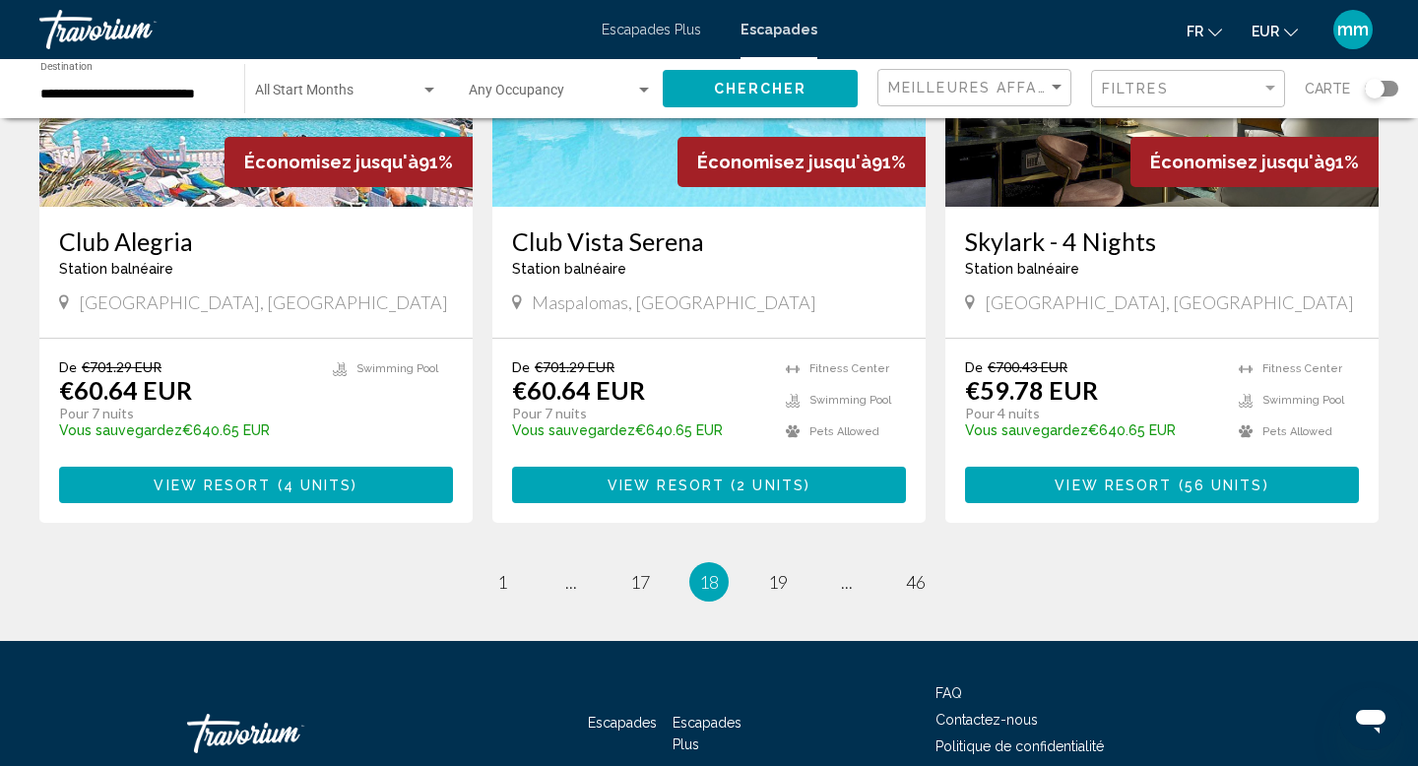
scroll to position [2375, 0]
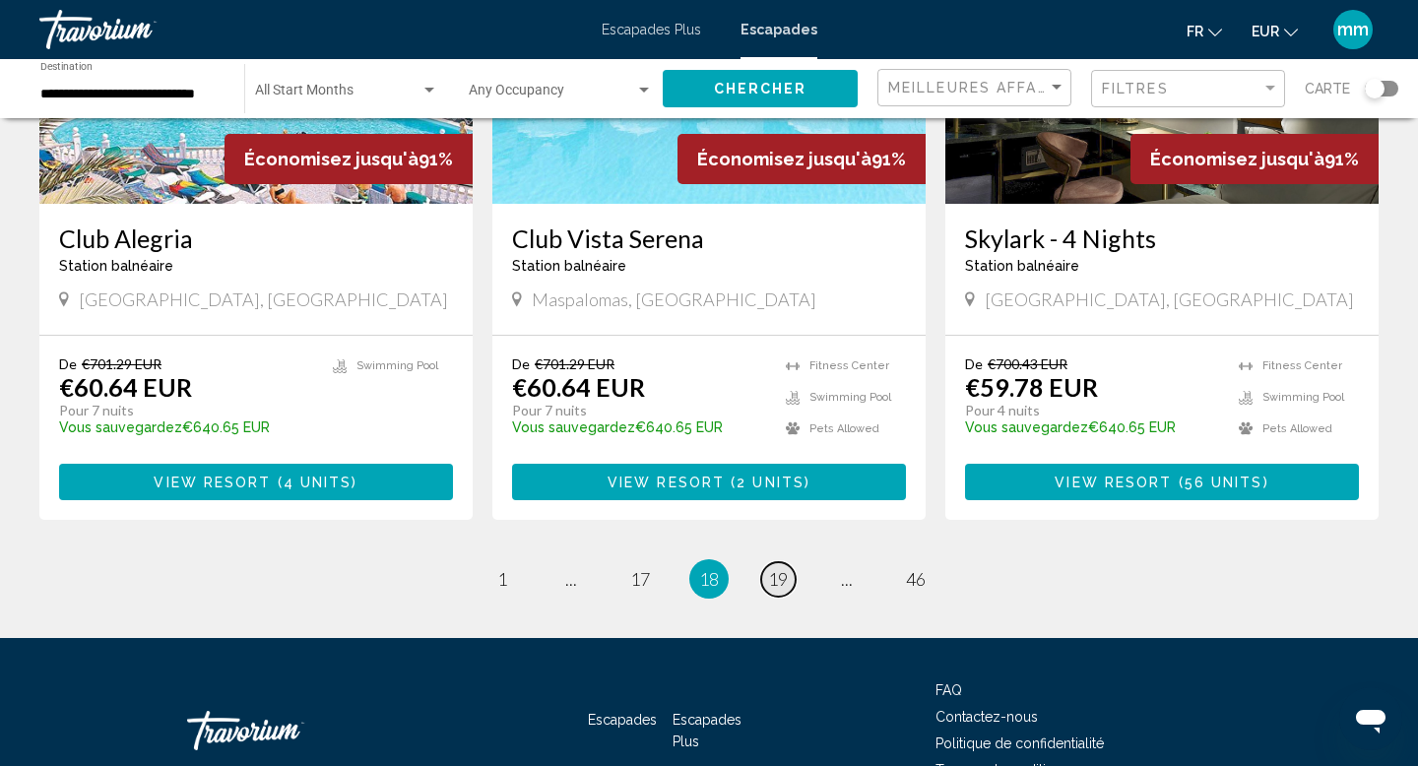
click at [771, 562] on link "page 19" at bounding box center [778, 579] width 34 height 34
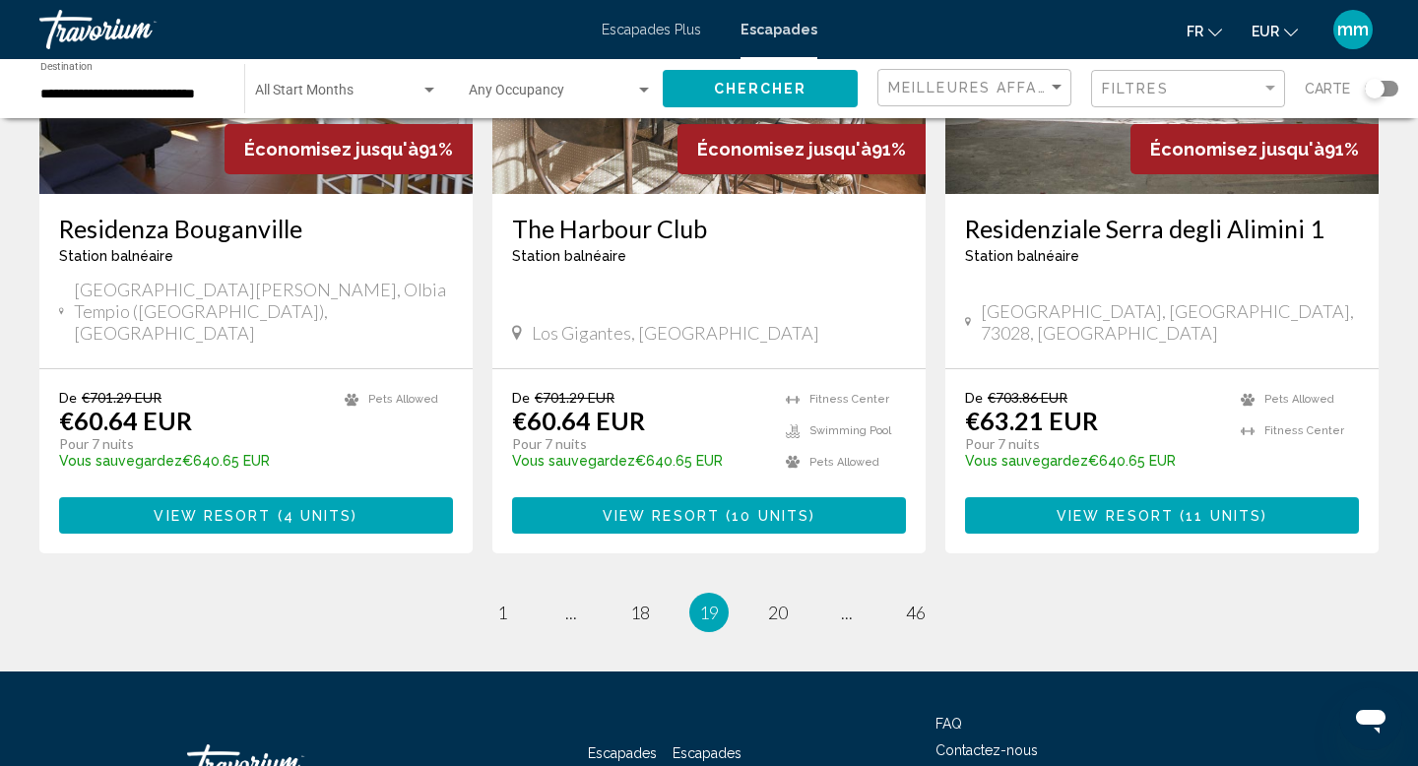
scroll to position [2418, 0]
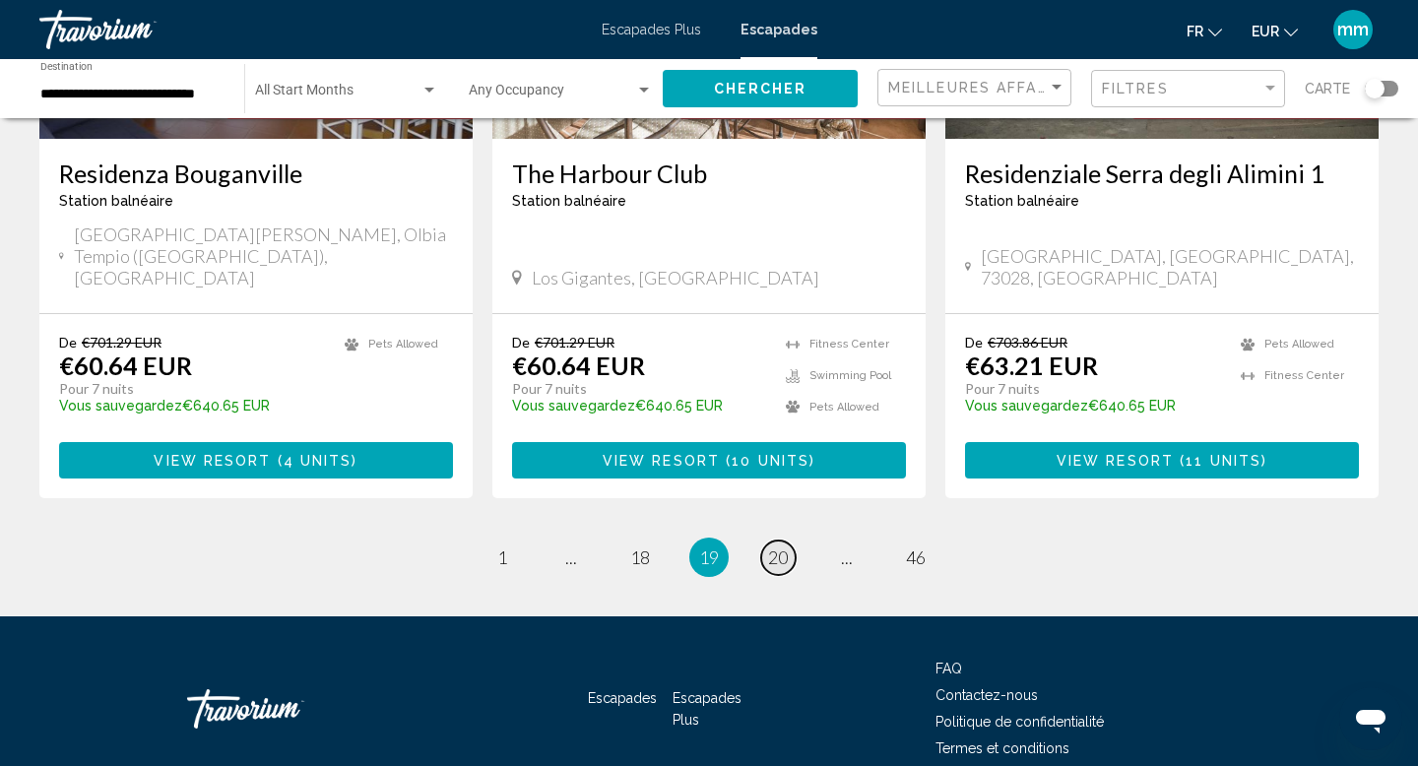
click at [784, 547] on span "20" at bounding box center [778, 558] width 20 height 22
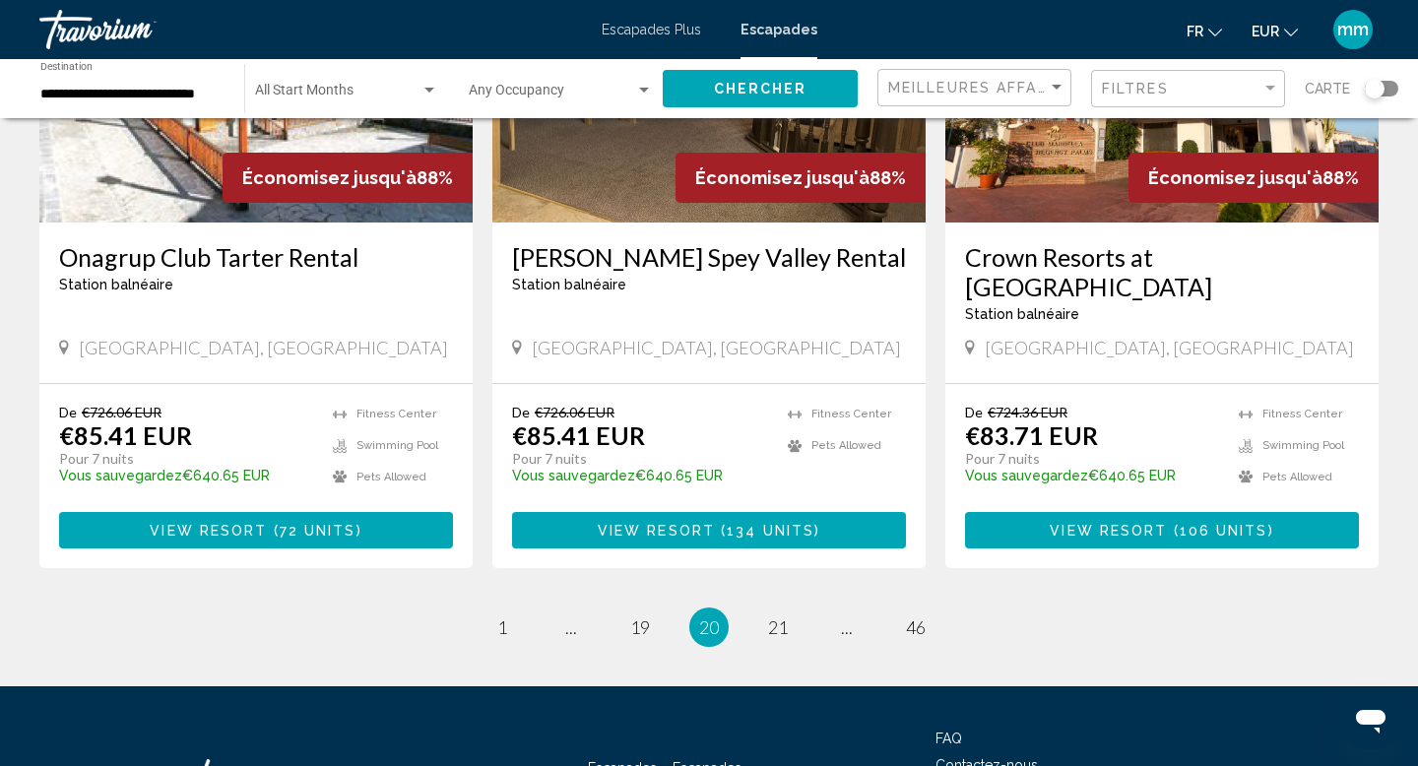
scroll to position [2458, 0]
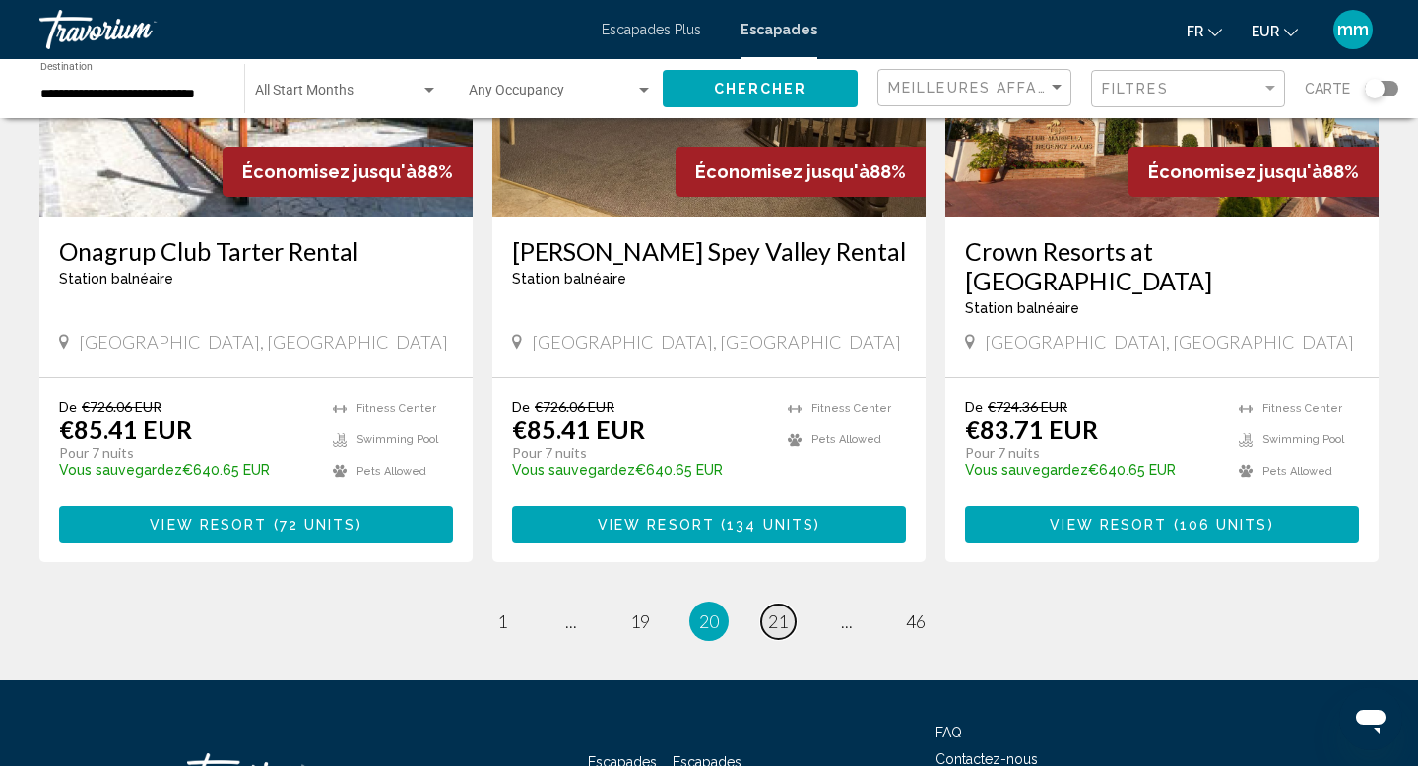
click at [781, 605] on link "page 21" at bounding box center [778, 622] width 34 height 34
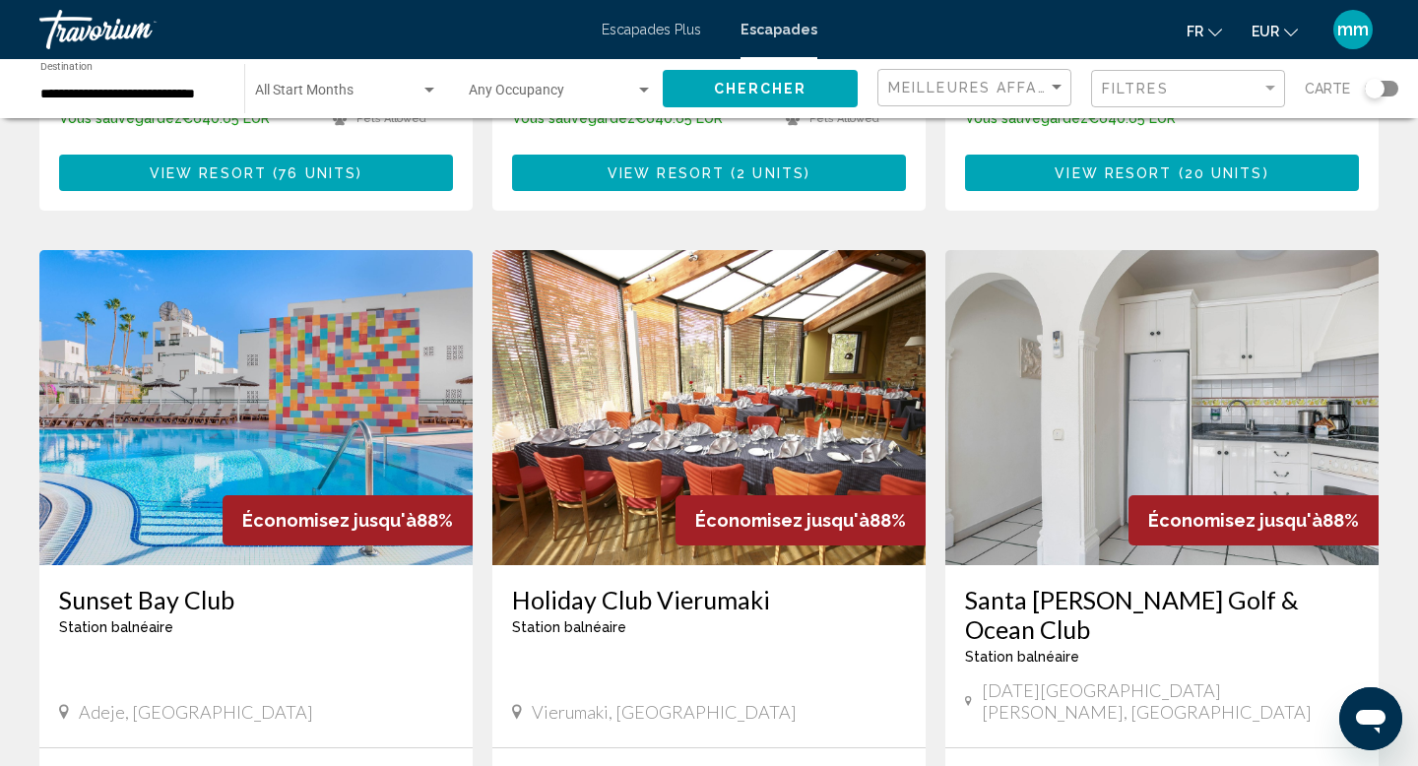
scroll to position [2458, 0]
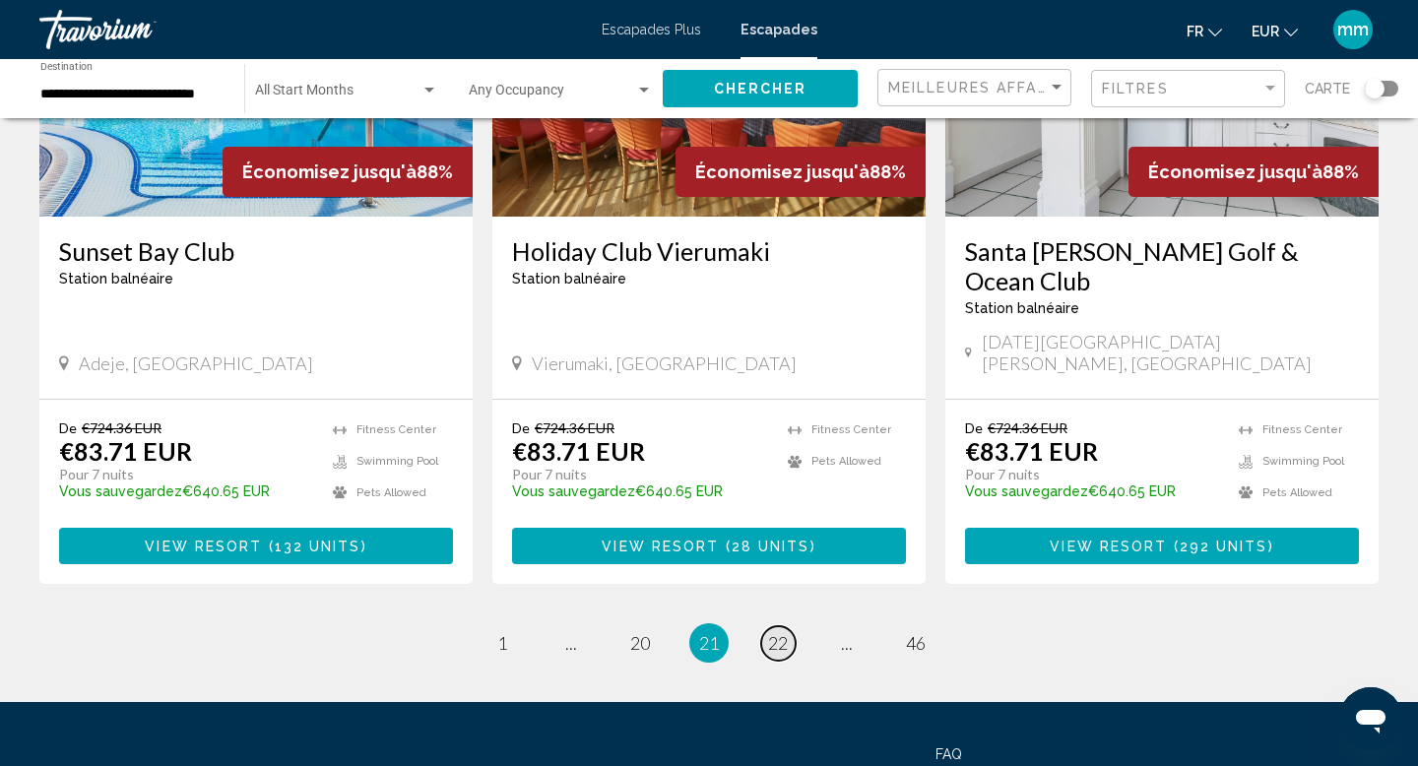
click at [775, 632] on span "22" at bounding box center [778, 643] width 20 height 22
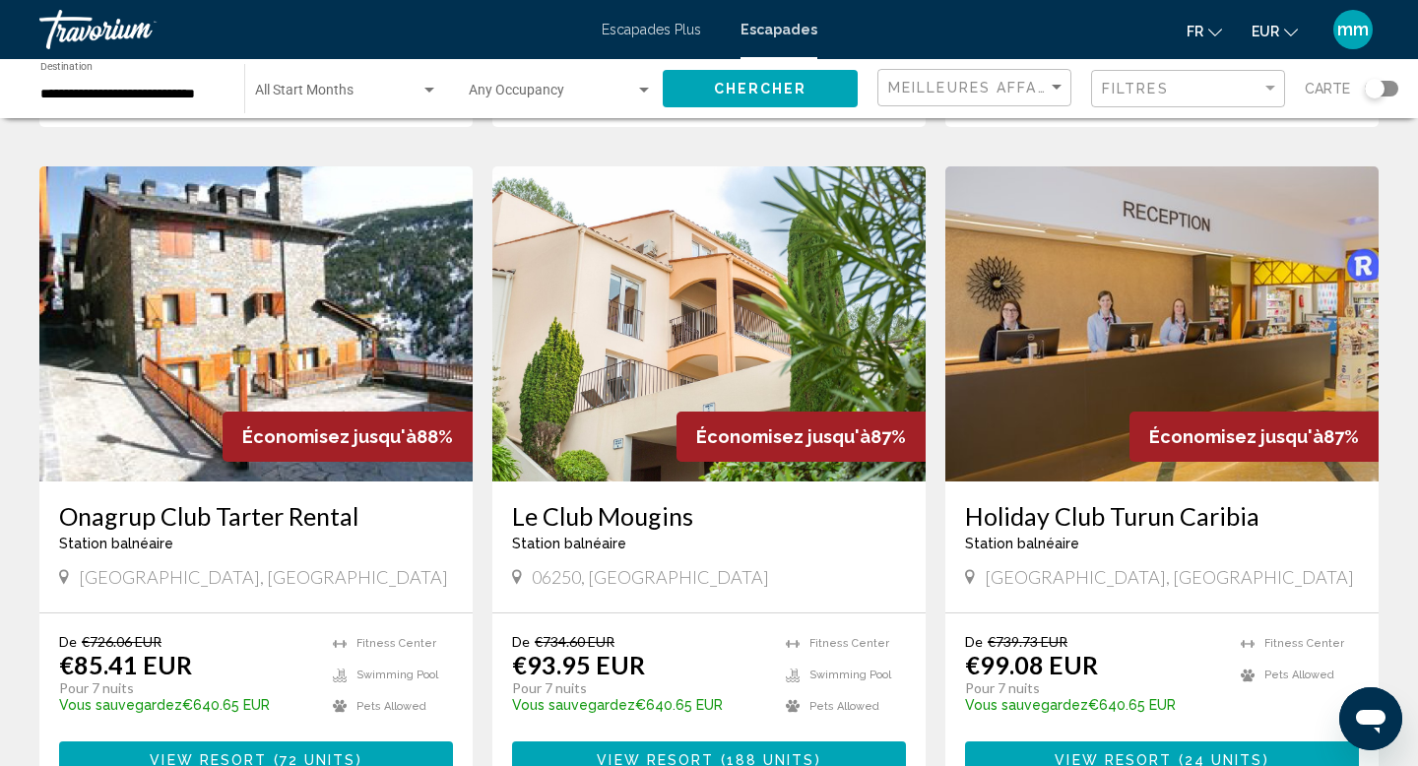
scroll to position [2302, 0]
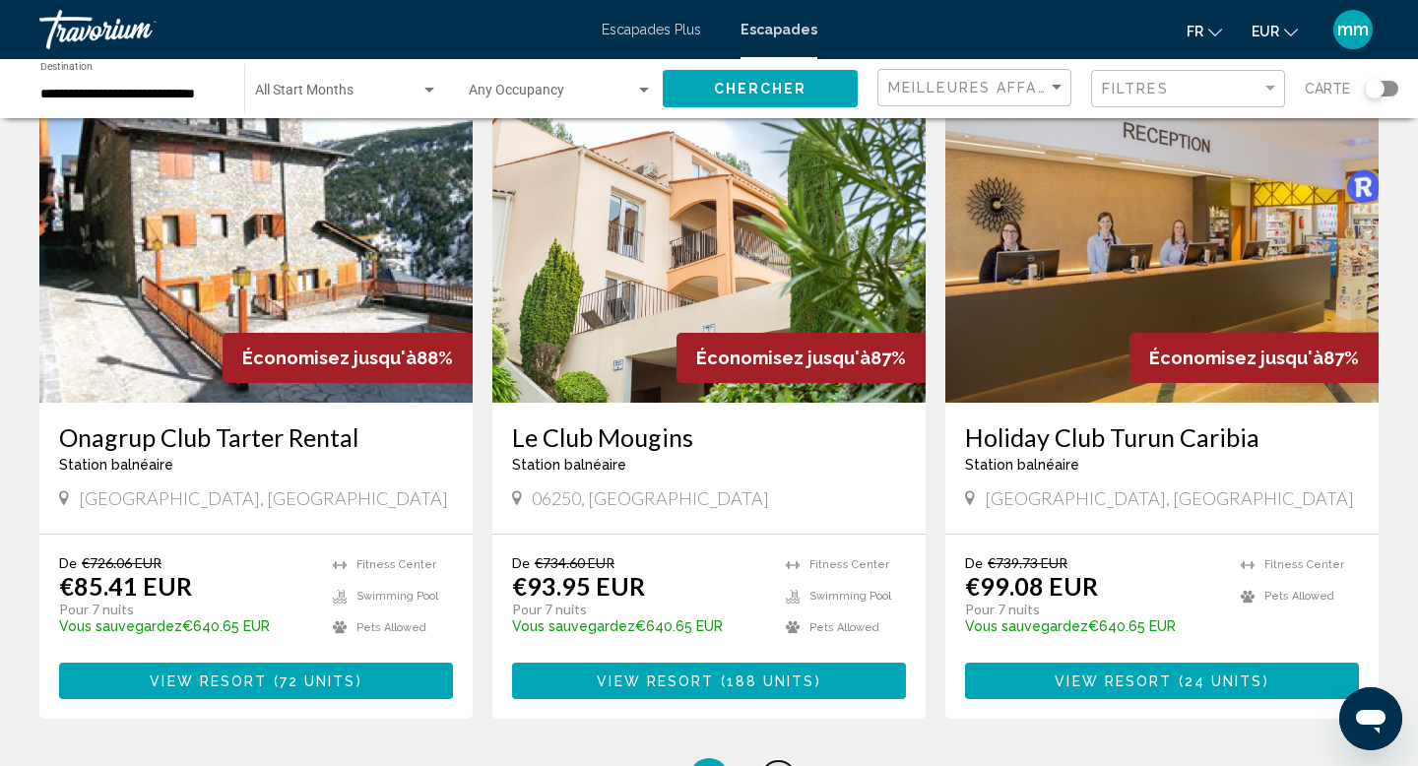
click at [781, 765] on span "23" at bounding box center [778, 778] width 20 height 22
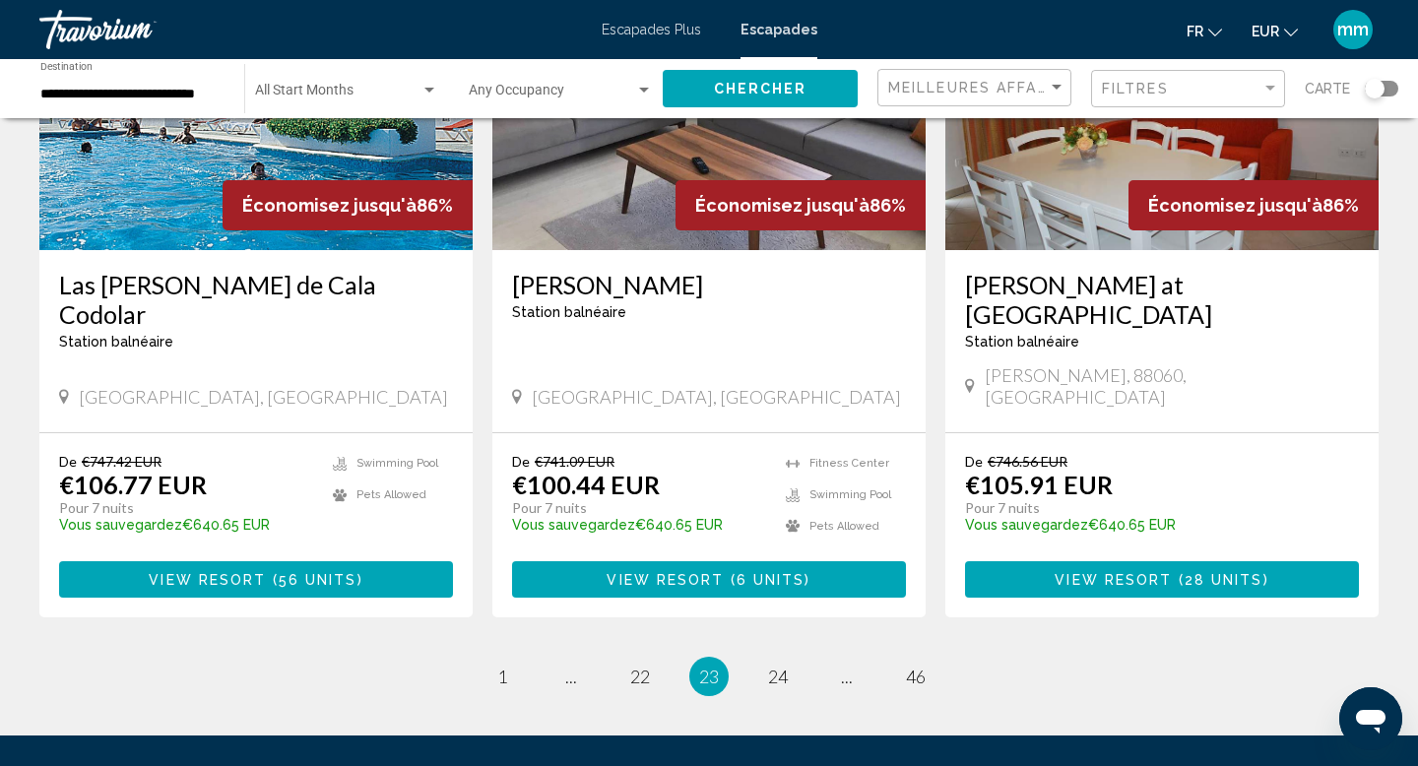
scroll to position [2502, 0]
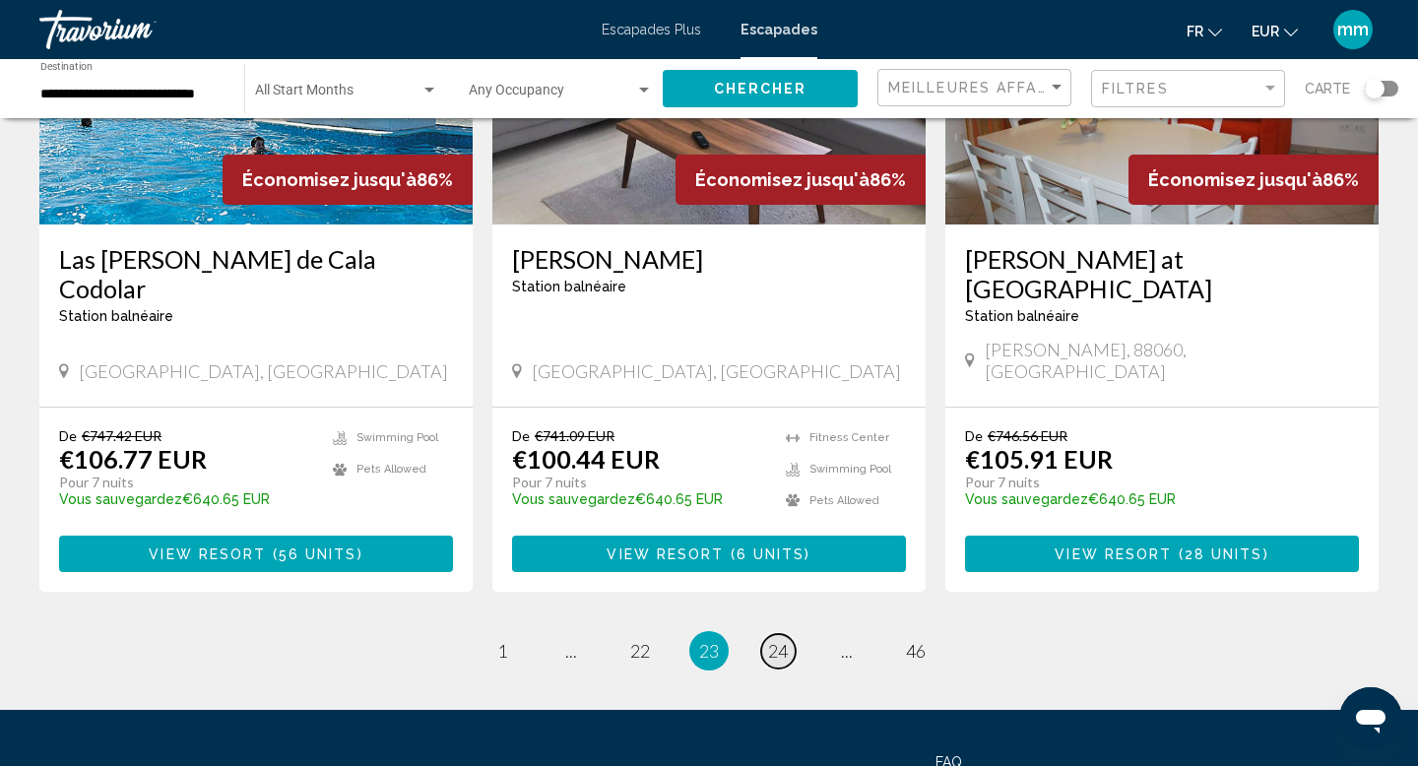
click at [783, 640] on span "24" at bounding box center [778, 651] width 20 height 22
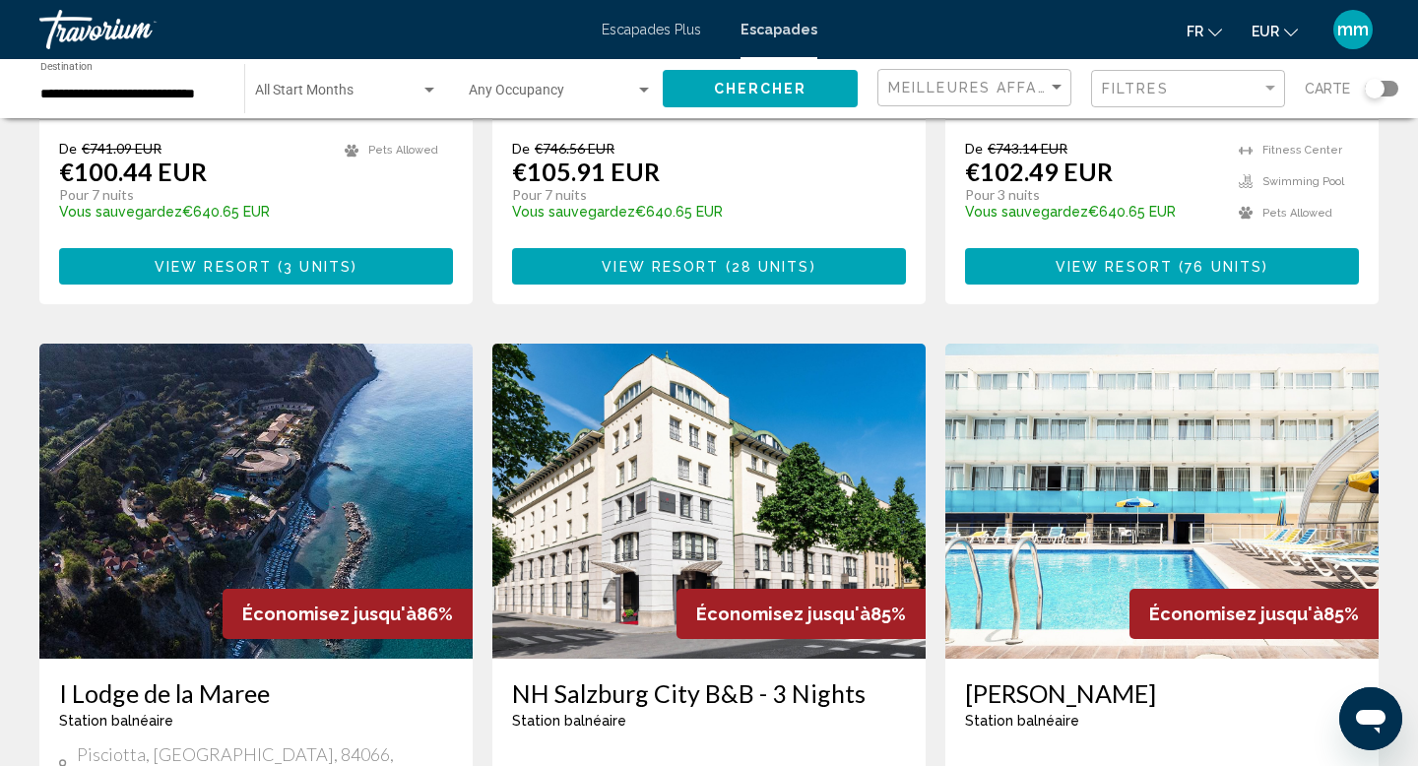
scroll to position [605, 0]
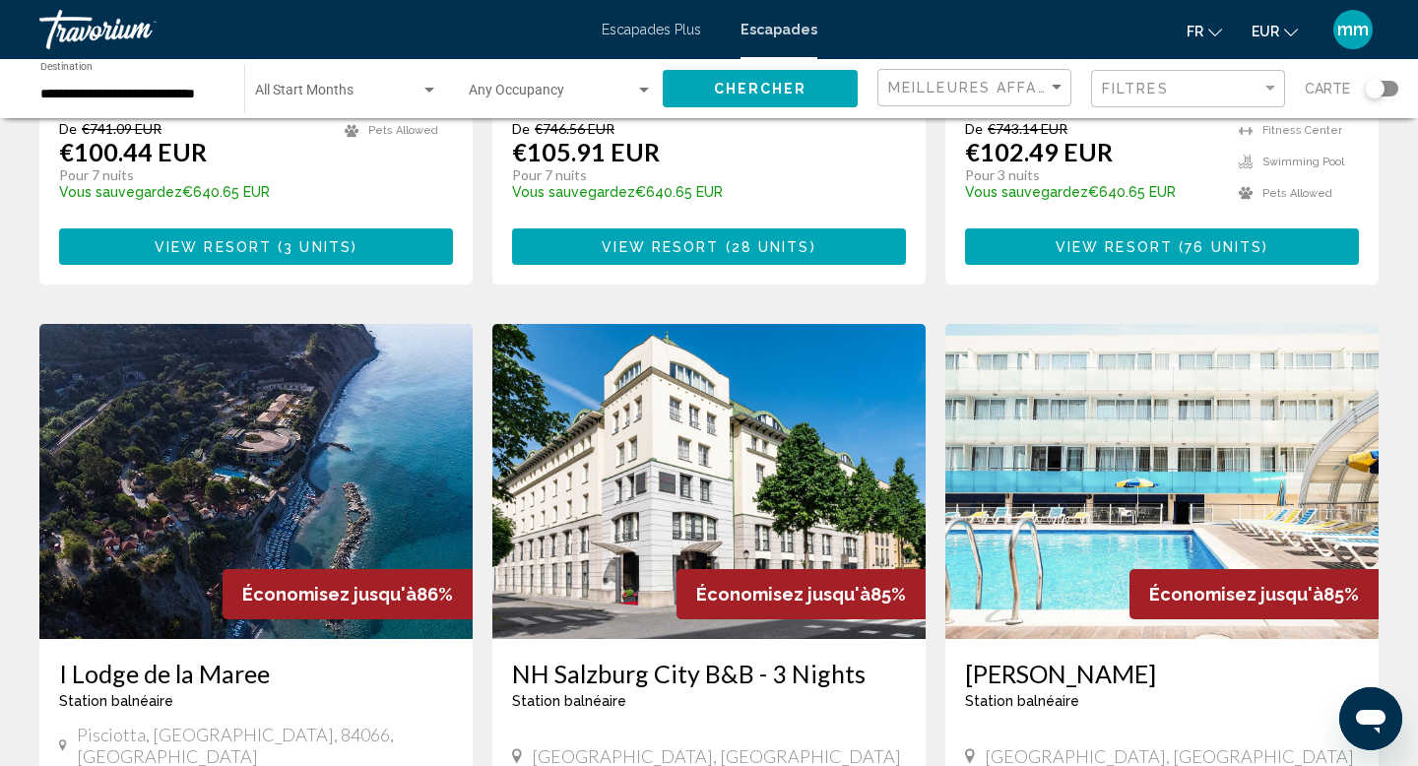
click at [710, 436] on img "Contenu principal" at bounding box center [708, 481] width 433 height 315
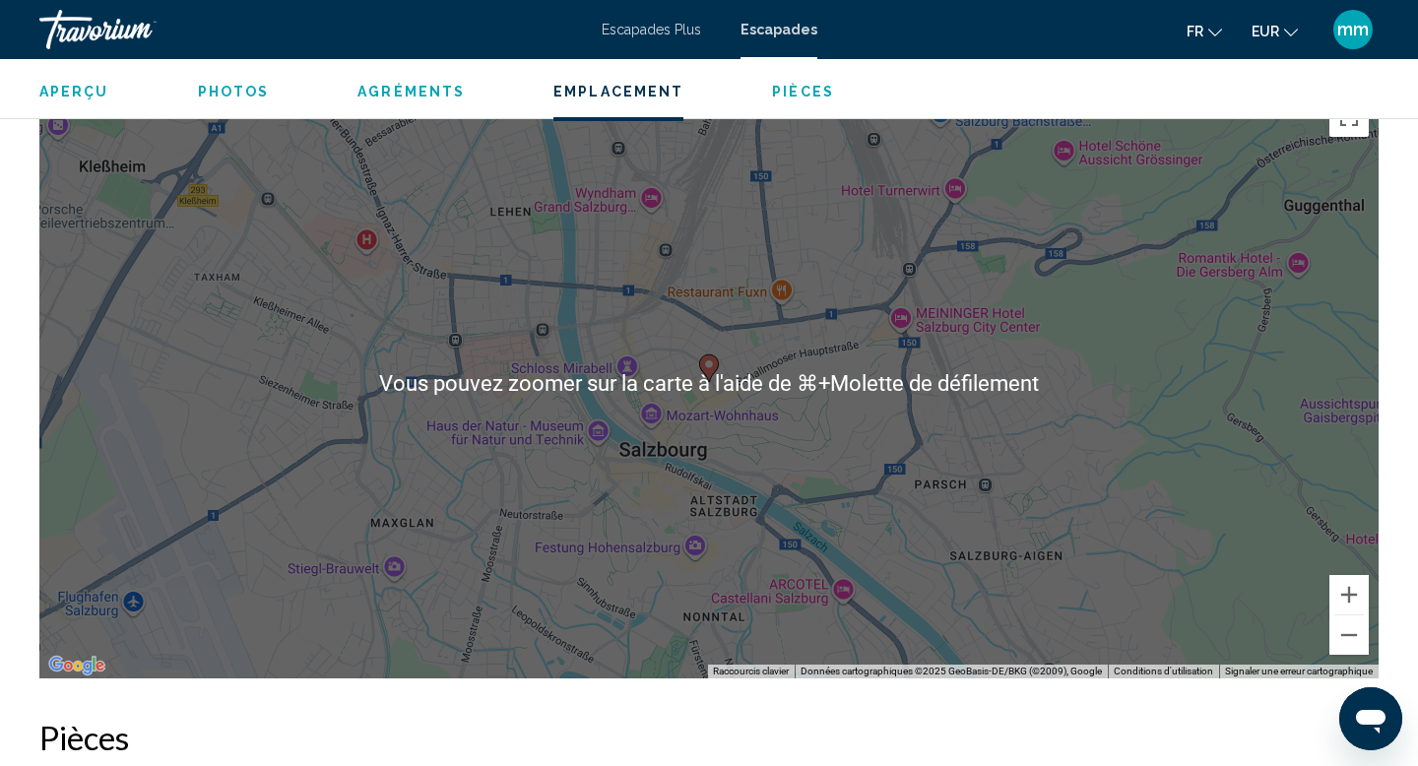
scroll to position [2156, 0]
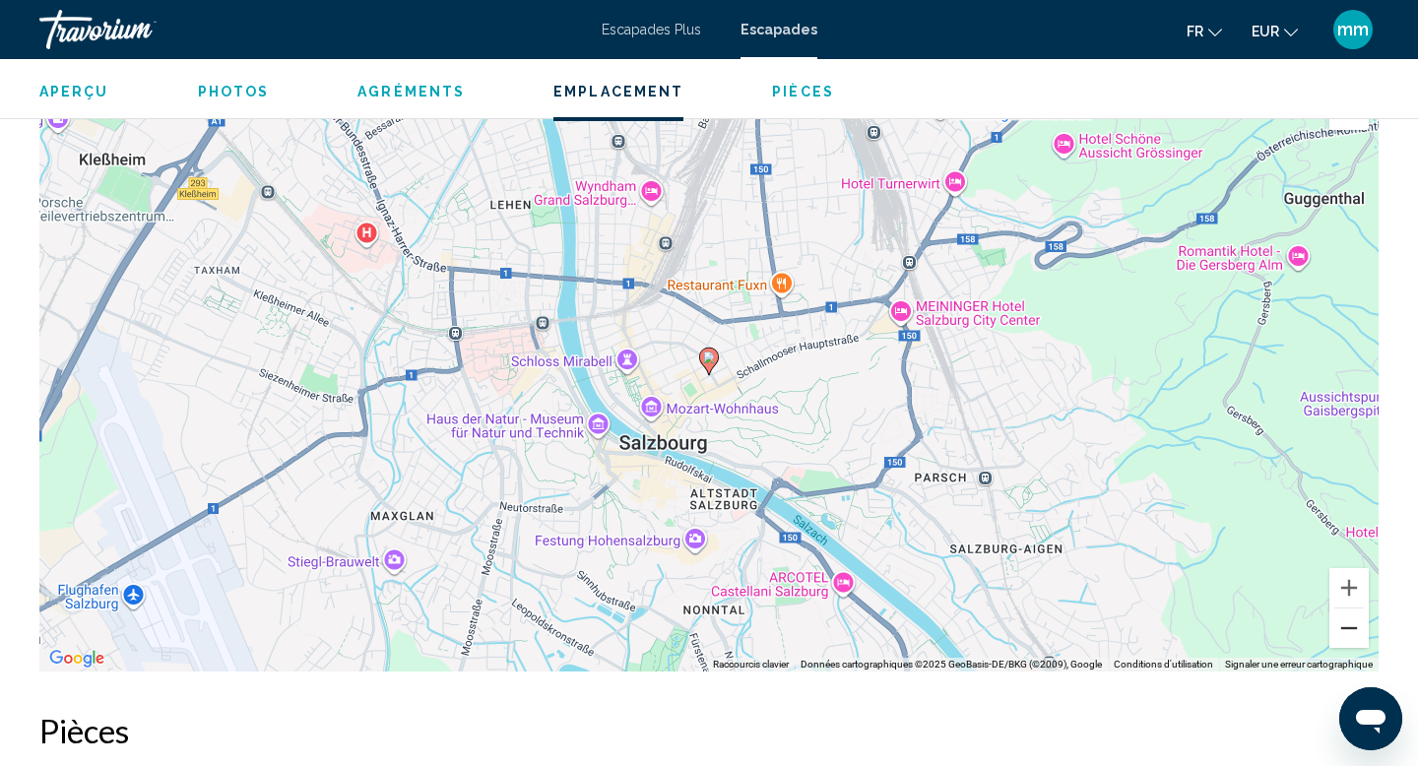
click at [1344, 634] on button "Zoom arrière" at bounding box center [1349, 628] width 39 height 39
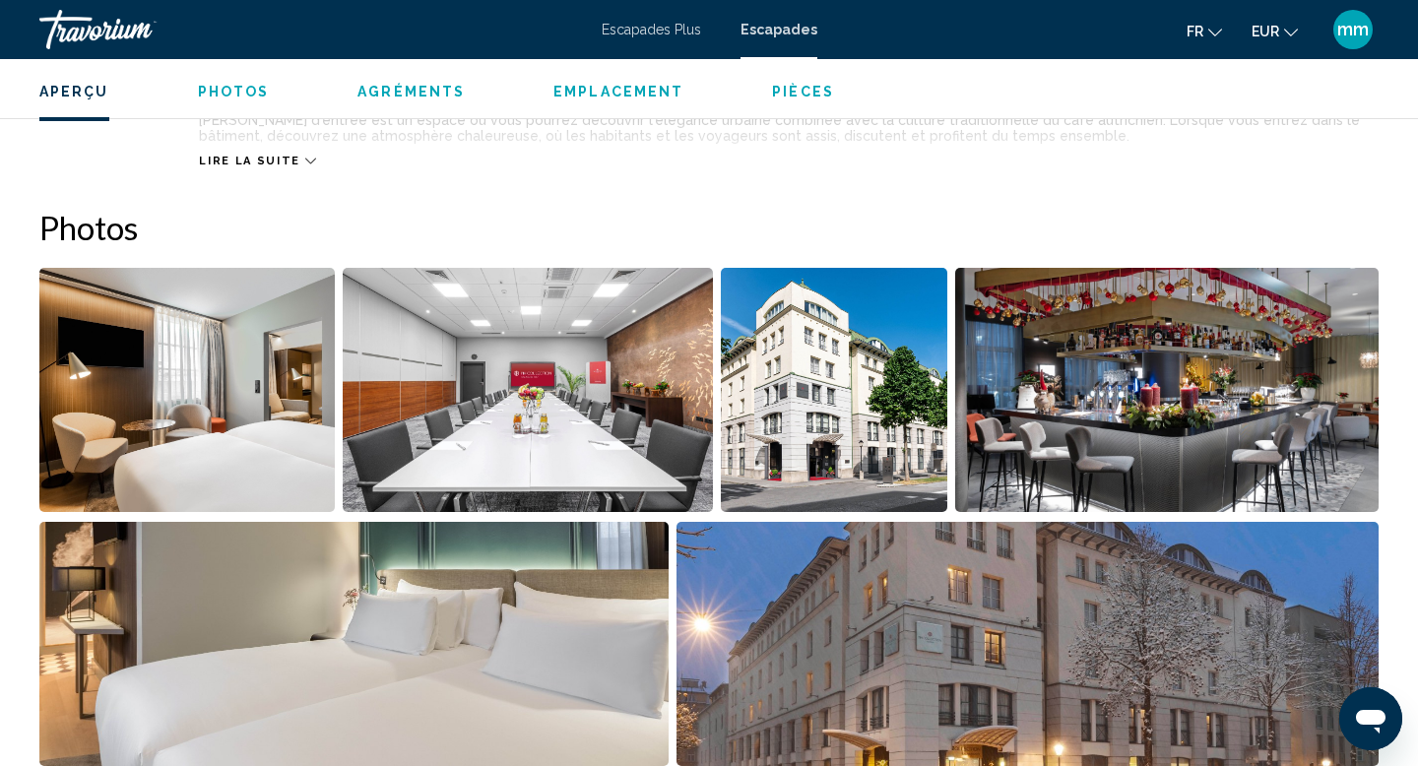
scroll to position [819, 0]
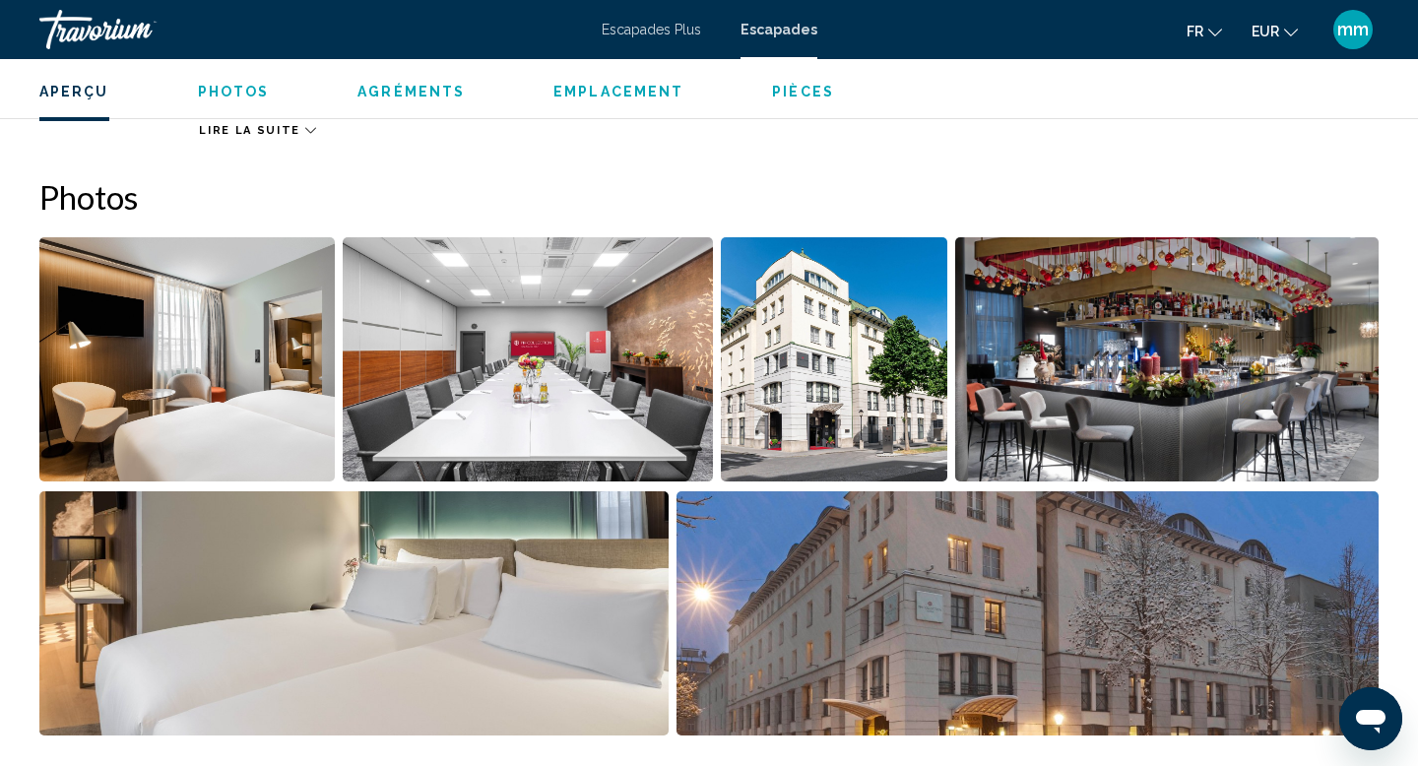
click at [1055, 710] on img "Open full-screen image slider" at bounding box center [1028, 613] width 703 height 244
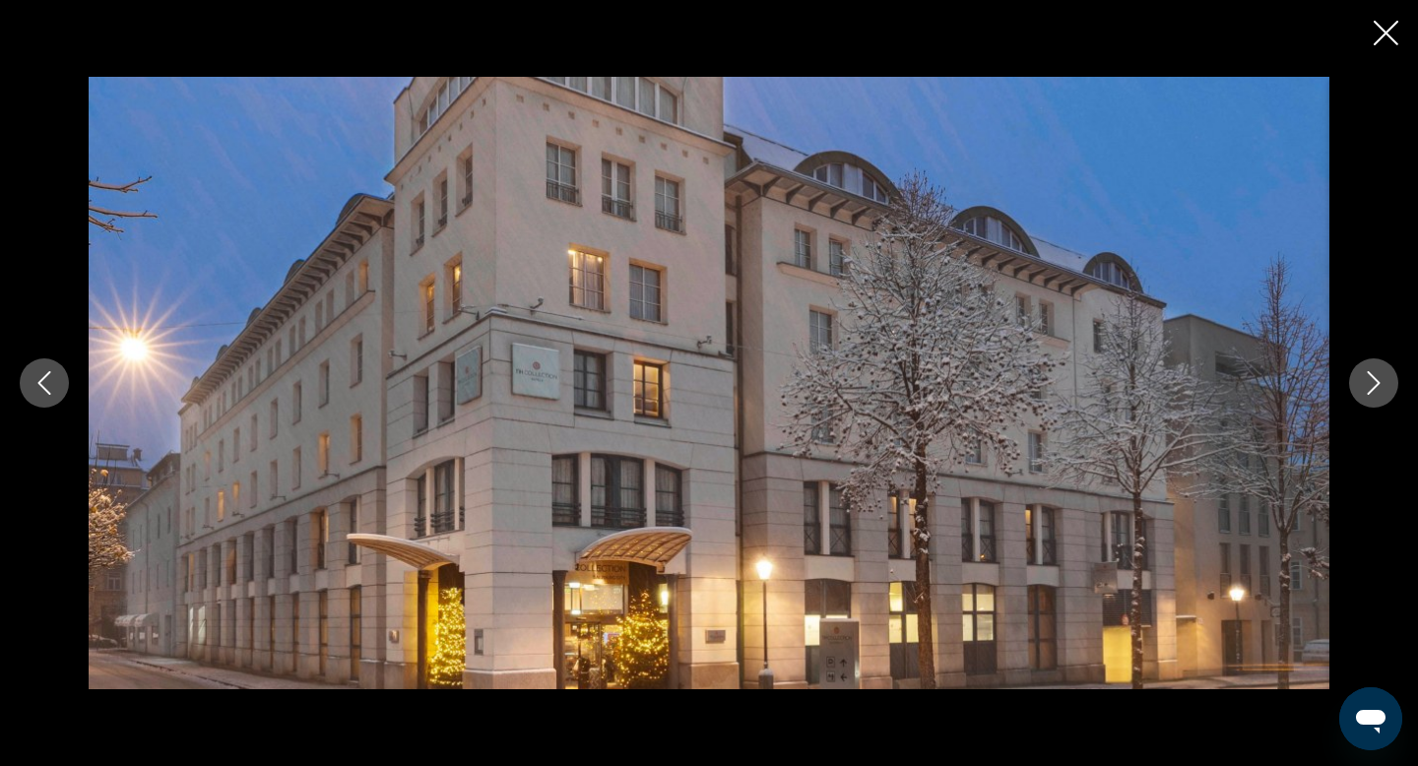
click at [1355, 401] on div "Contenu principal" at bounding box center [709, 383] width 1418 height 613
click at [1361, 397] on button "Next image" at bounding box center [1373, 383] width 49 height 49
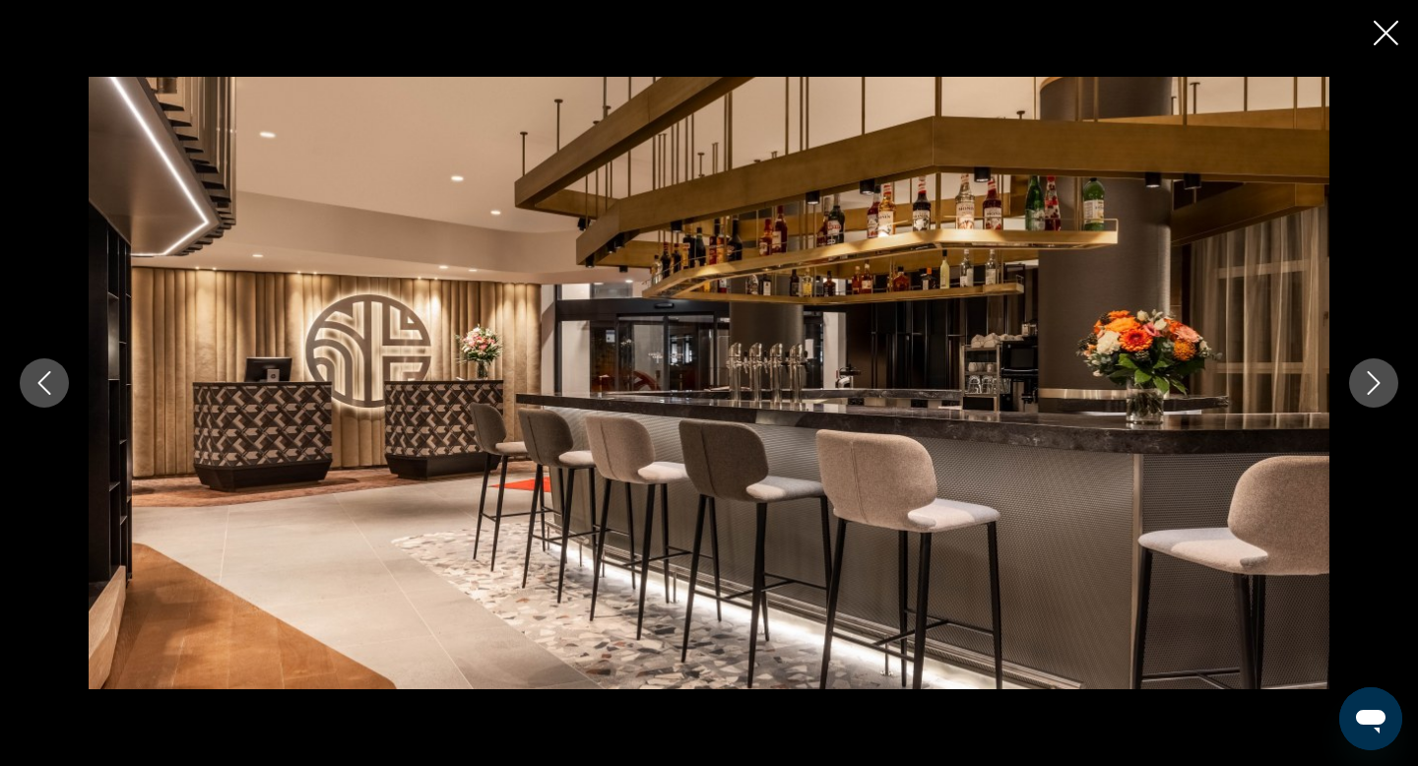
click at [1360, 397] on button "Next image" at bounding box center [1373, 383] width 49 height 49
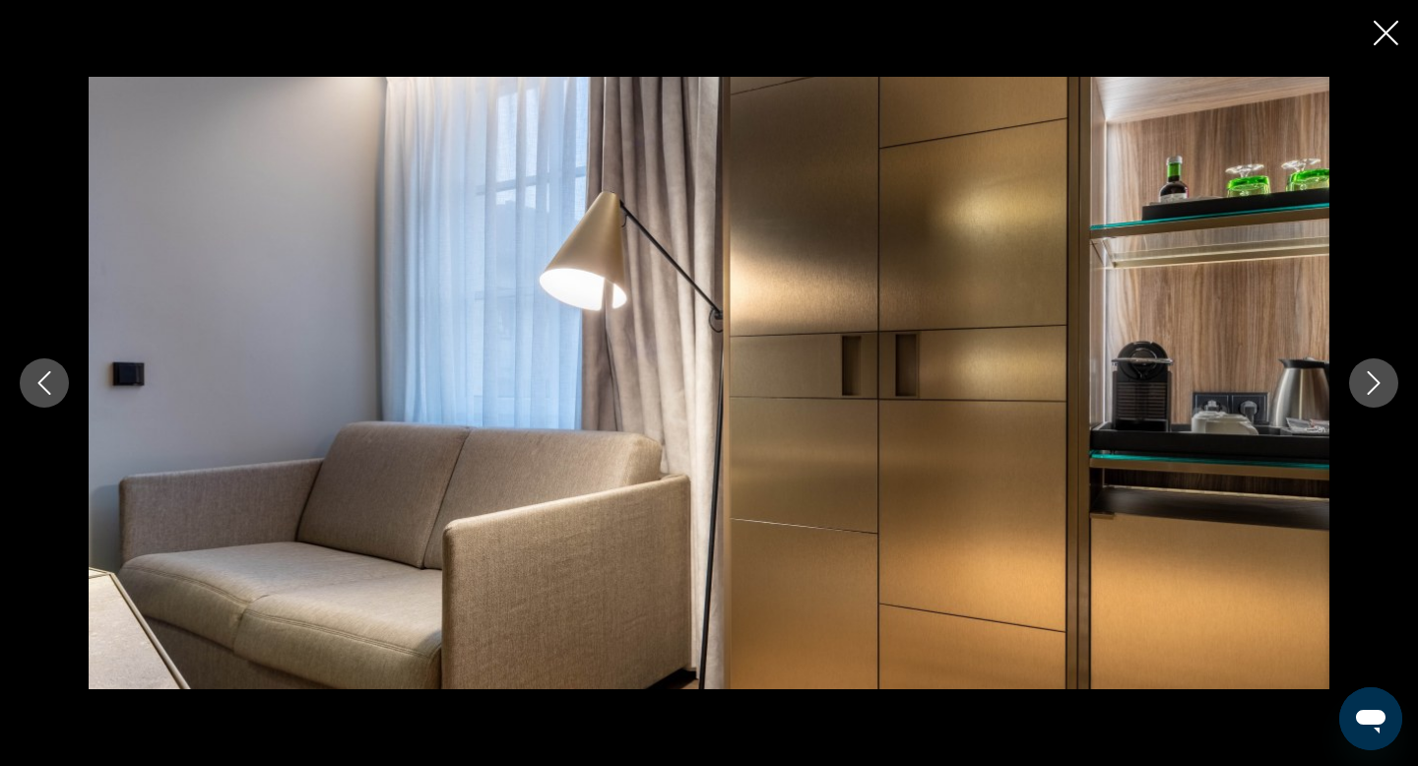
click at [1360, 398] on button "Next image" at bounding box center [1373, 383] width 49 height 49
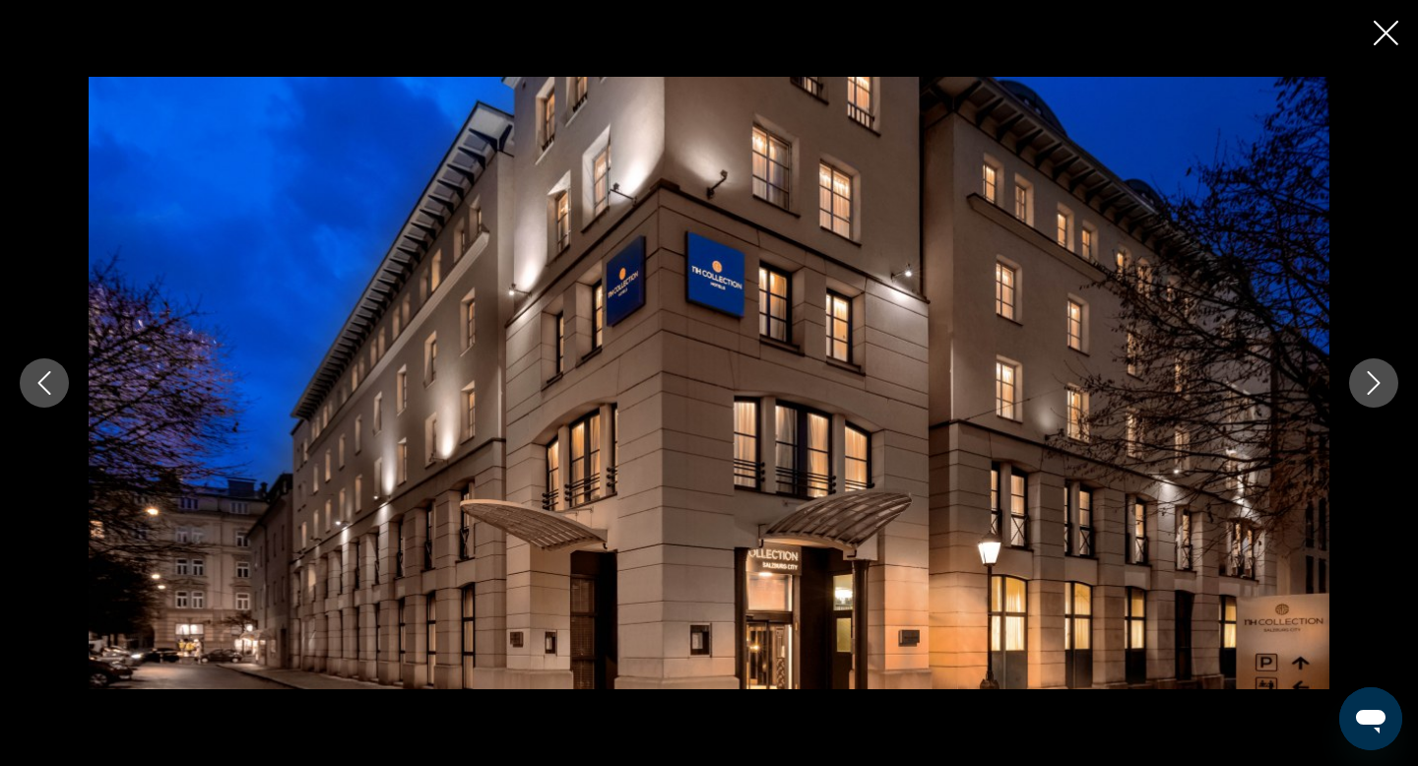
click at [1360, 398] on button "Next image" at bounding box center [1373, 383] width 49 height 49
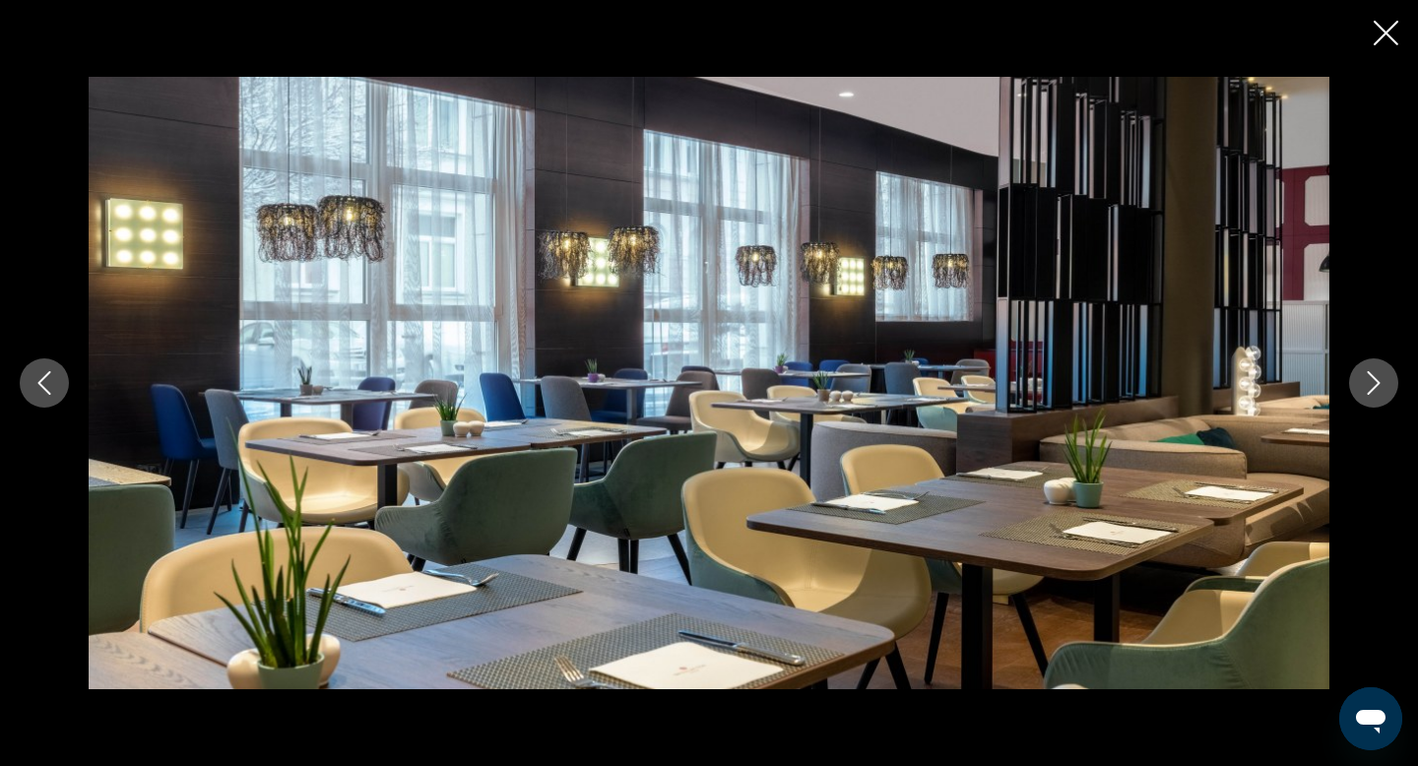
click at [1360, 398] on button "Next image" at bounding box center [1373, 383] width 49 height 49
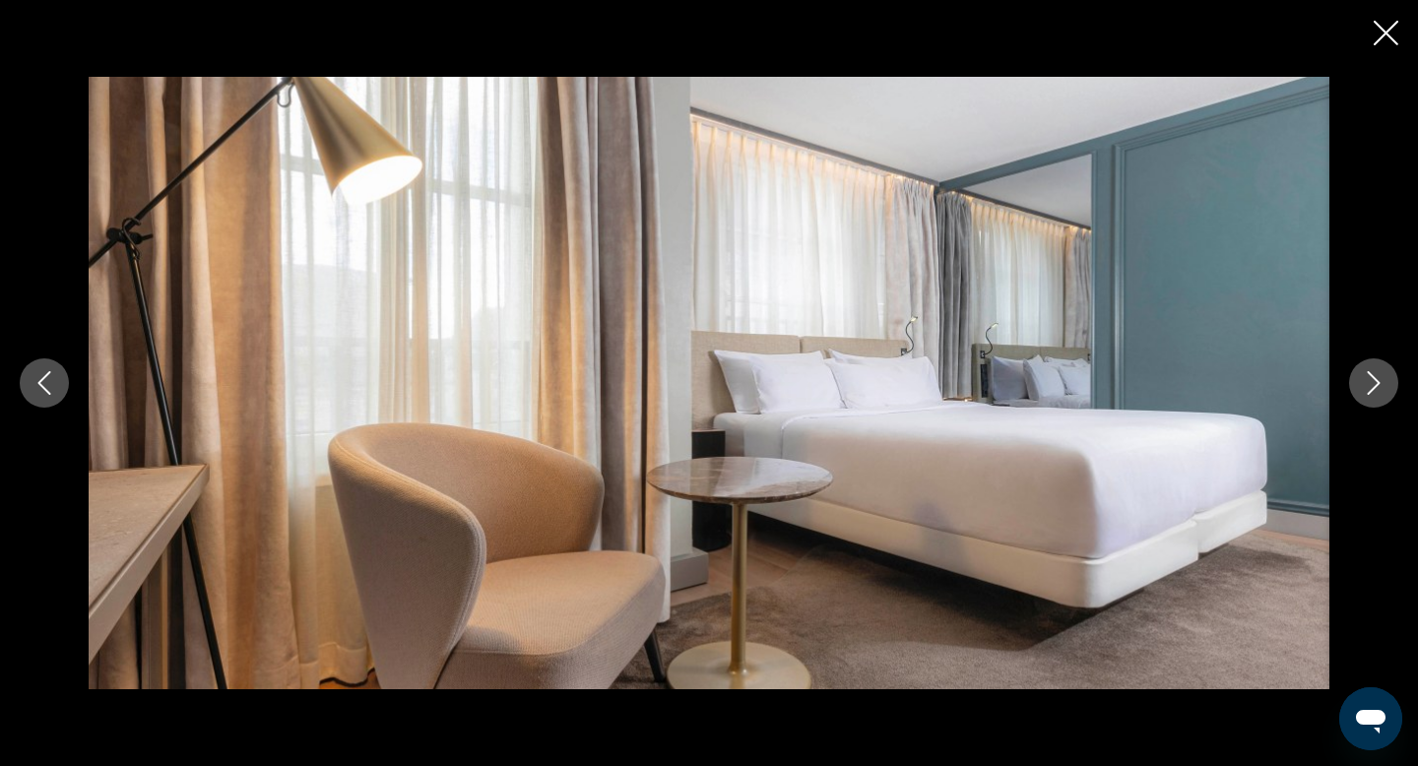
click at [1360, 398] on button "Next image" at bounding box center [1373, 383] width 49 height 49
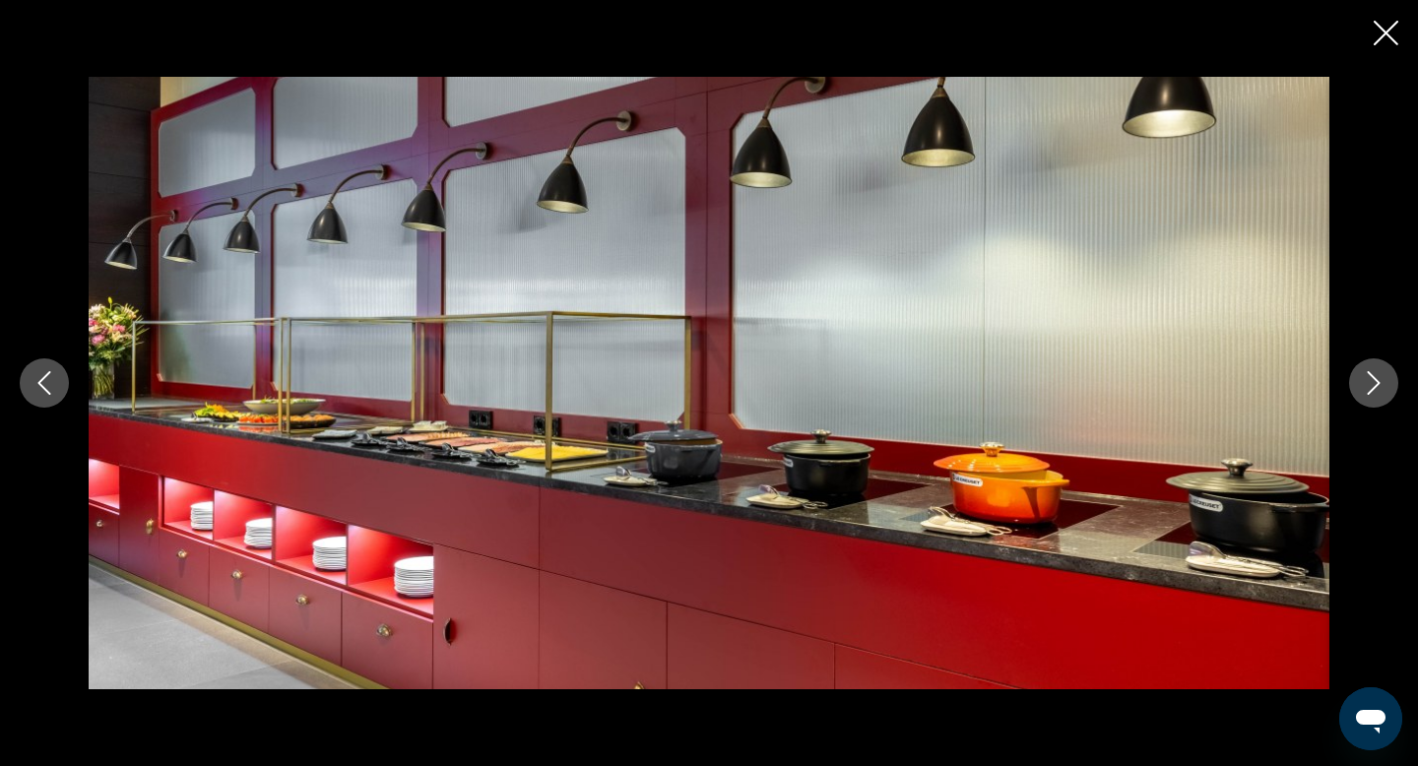
click at [1360, 398] on button "Next image" at bounding box center [1373, 383] width 49 height 49
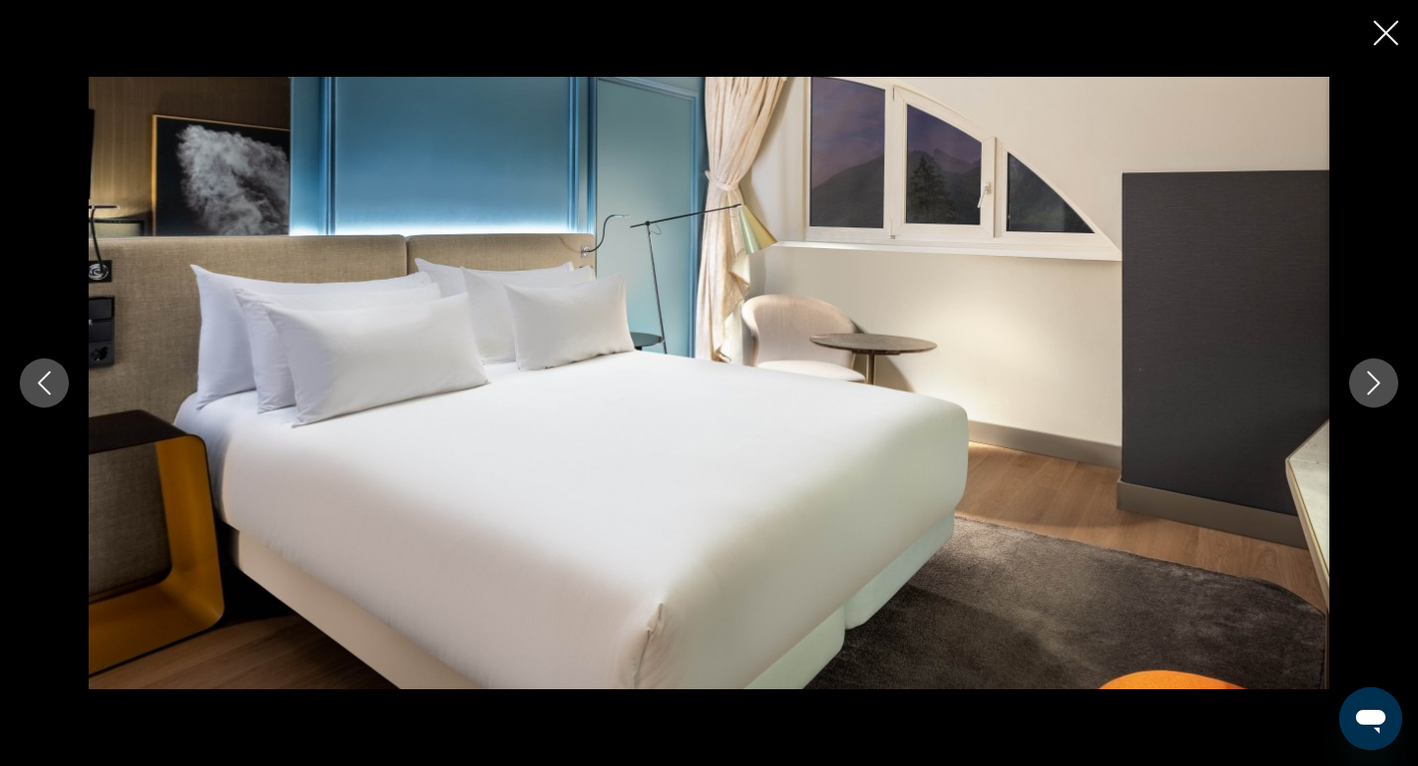
click at [1360, 398] on button "Next image" at bounding box center [1373, 383] width 49 height 49
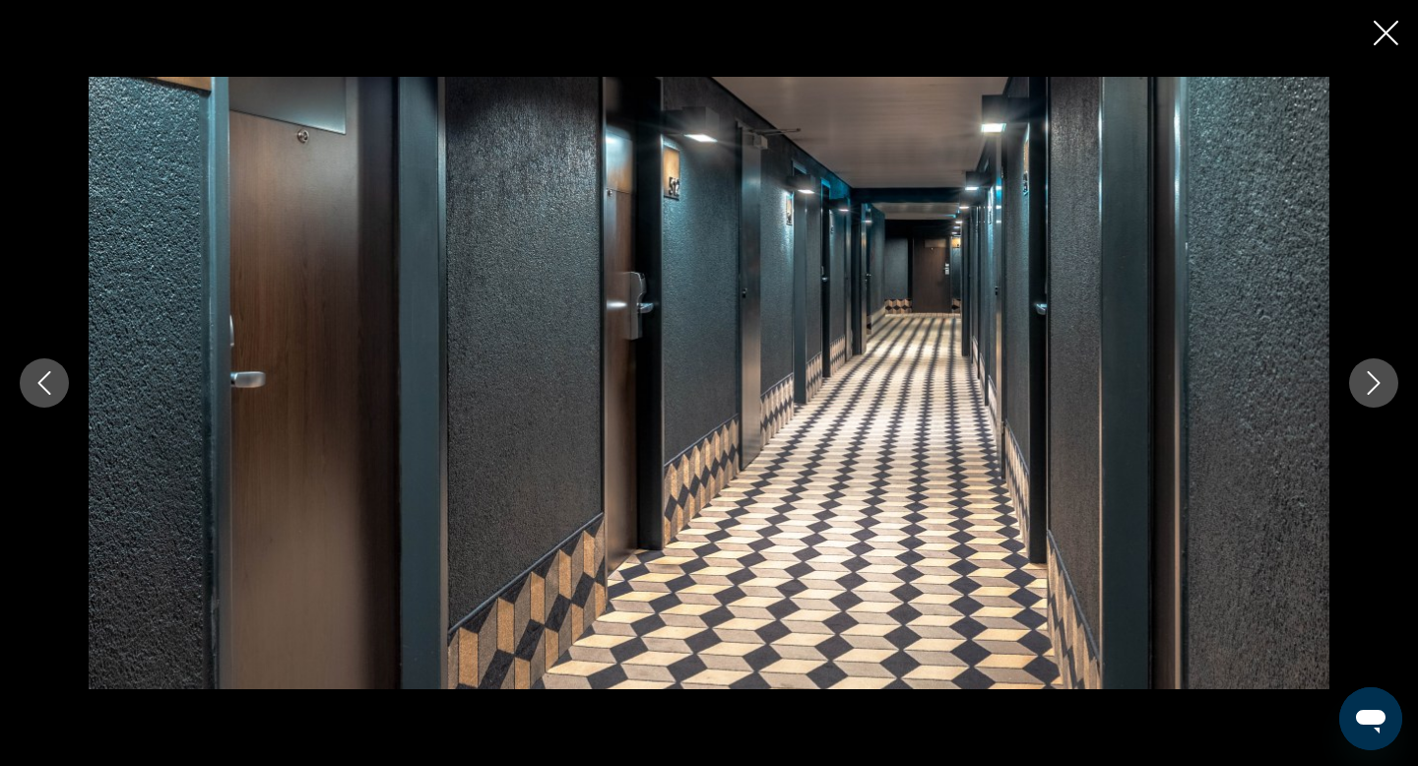
click at [1360, 398] on button "Next image" at bounding box center [1373, 383] width 49 height 49
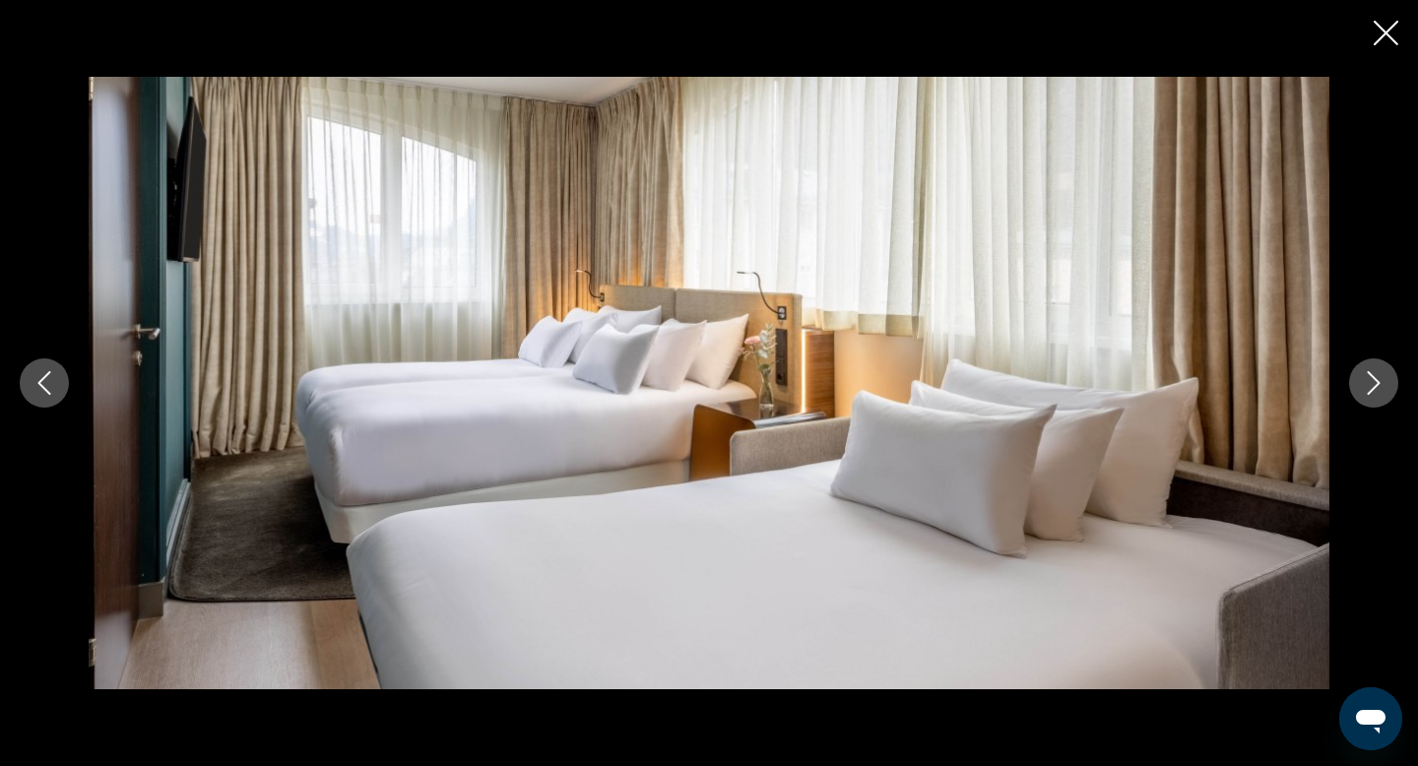
click at [1360, 397] on button "Next image" at bounding box center [1373, 383] width 49 height 49
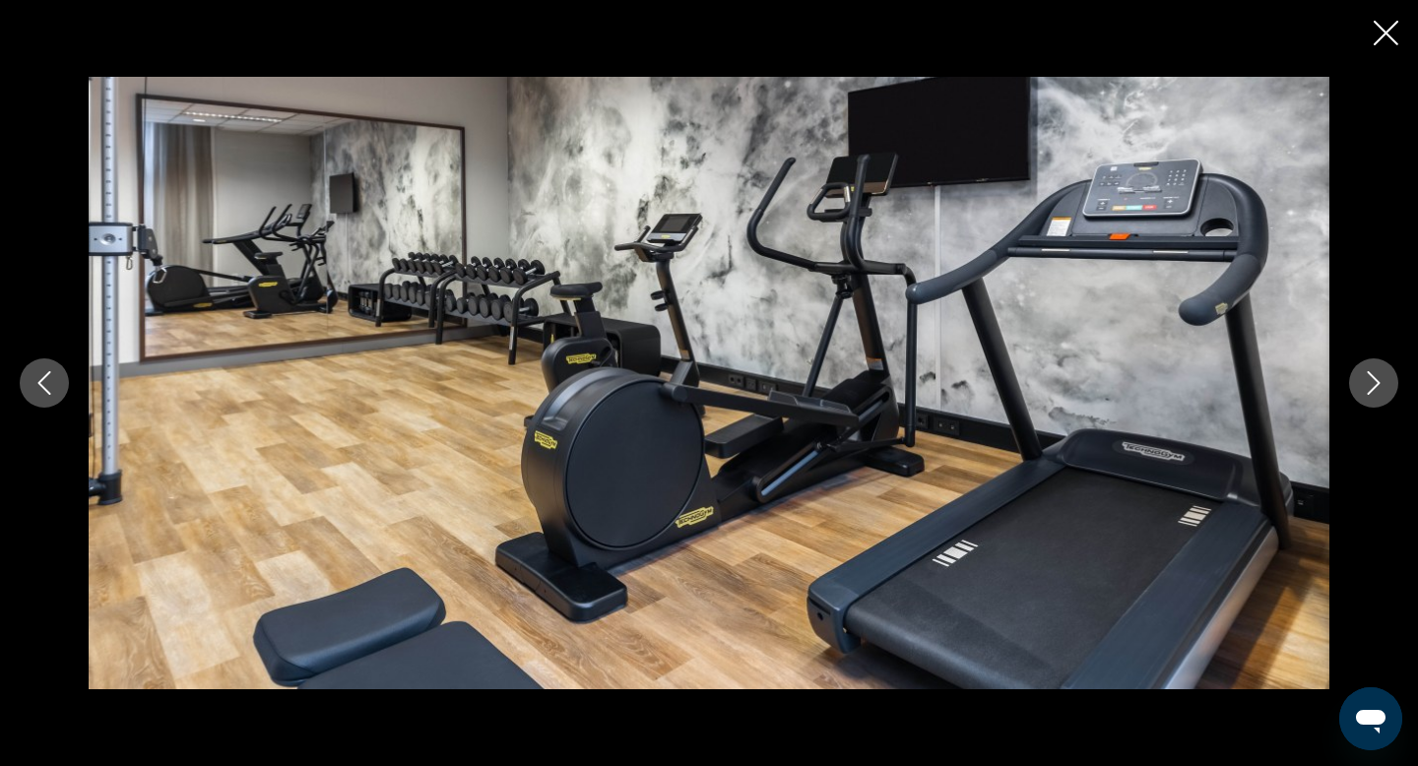
click at [1360, 397] on button "Next image" at bounding box center [1373, 383] width 49 height 49
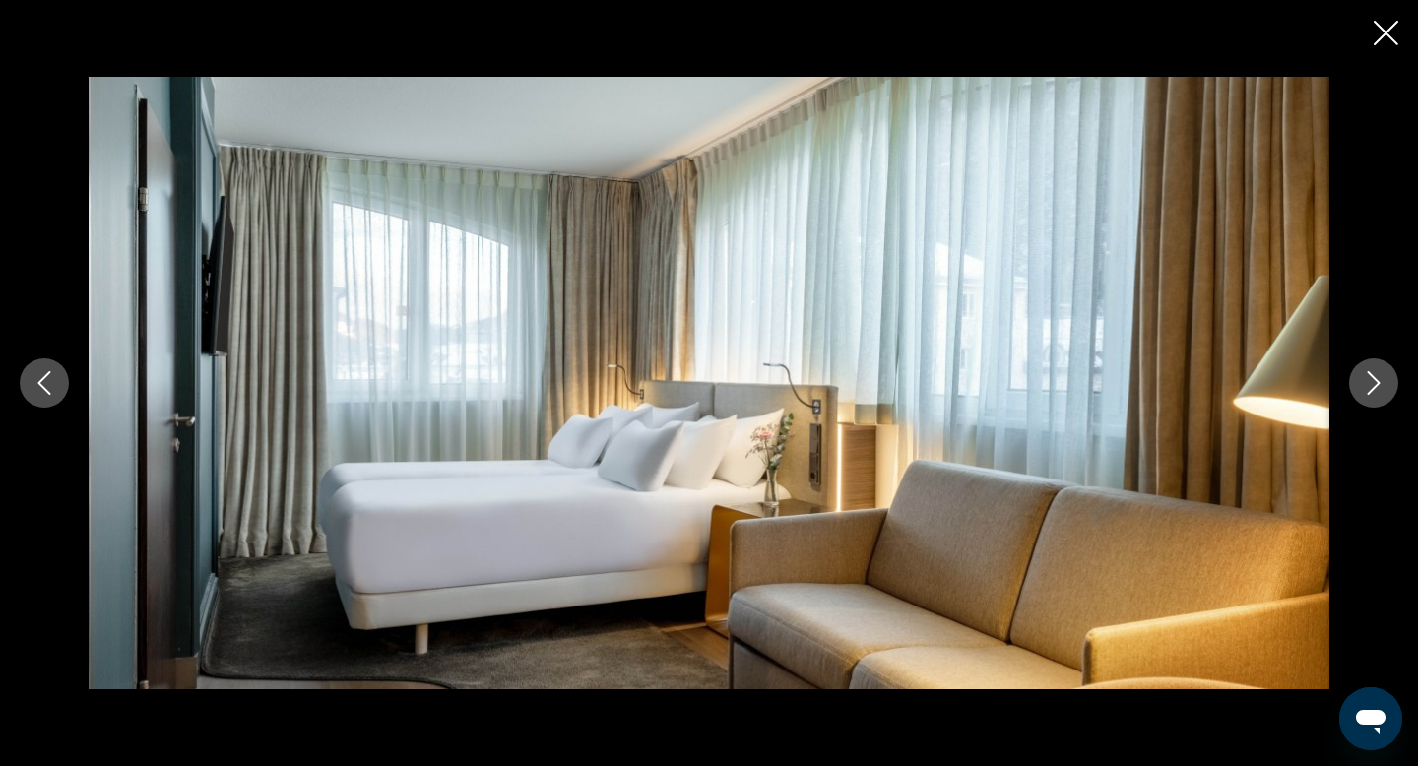
click at [1360, 397] on button "Next image" at bounding box center [1373, 383] width 49 height 49
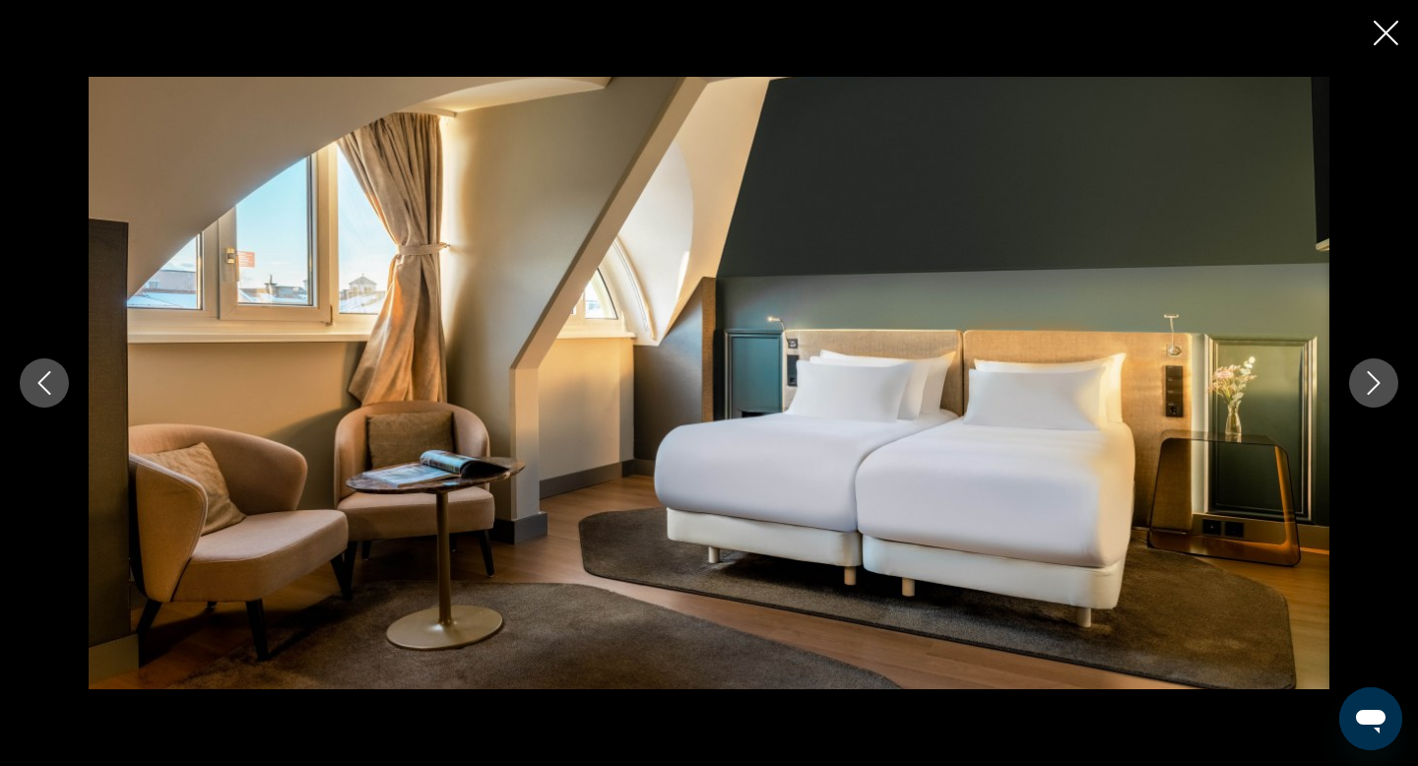
click at [1360, 397] on button "Next image" at bounding box center [1373, 383] width 49 height 49
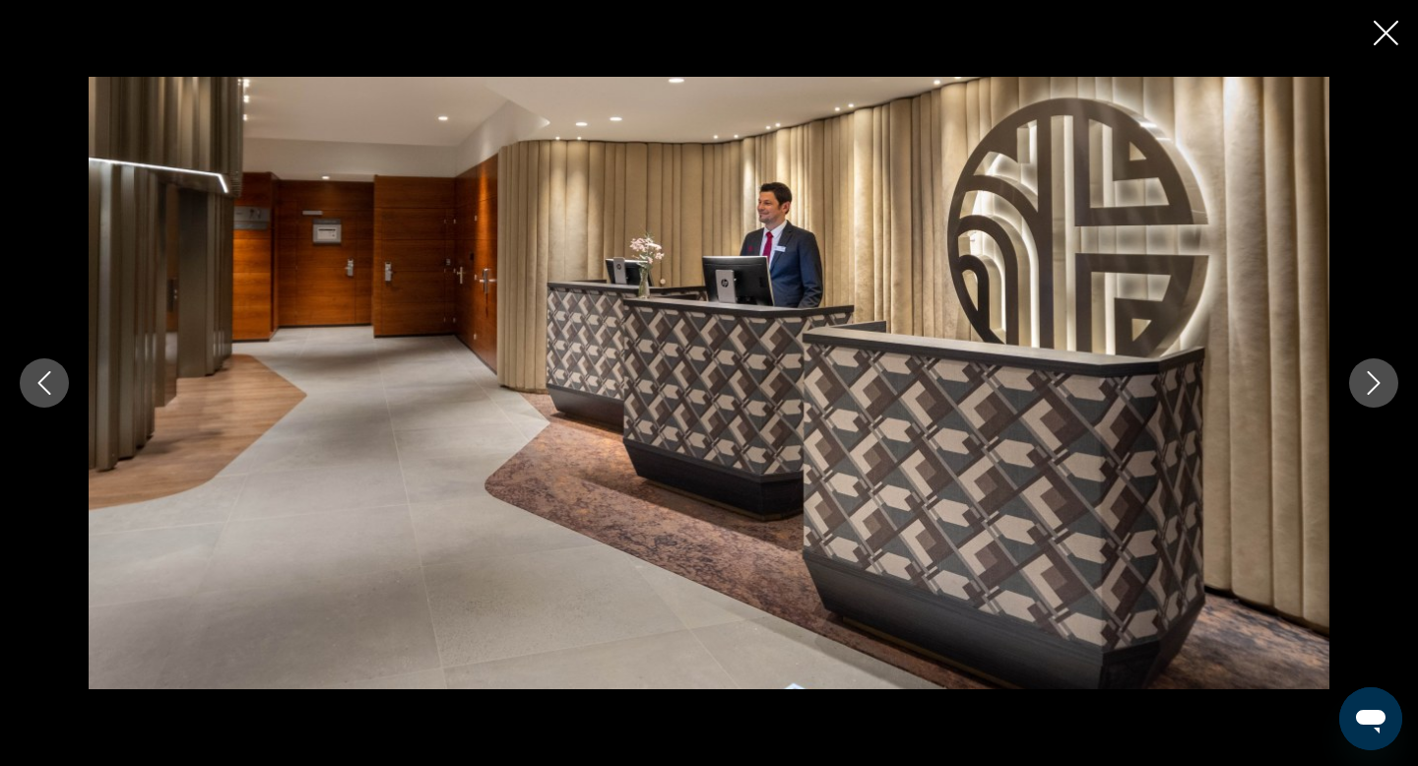
click at [1360, 397] on button "Next image" at bounding box center [1373, 383] width 49 height 49
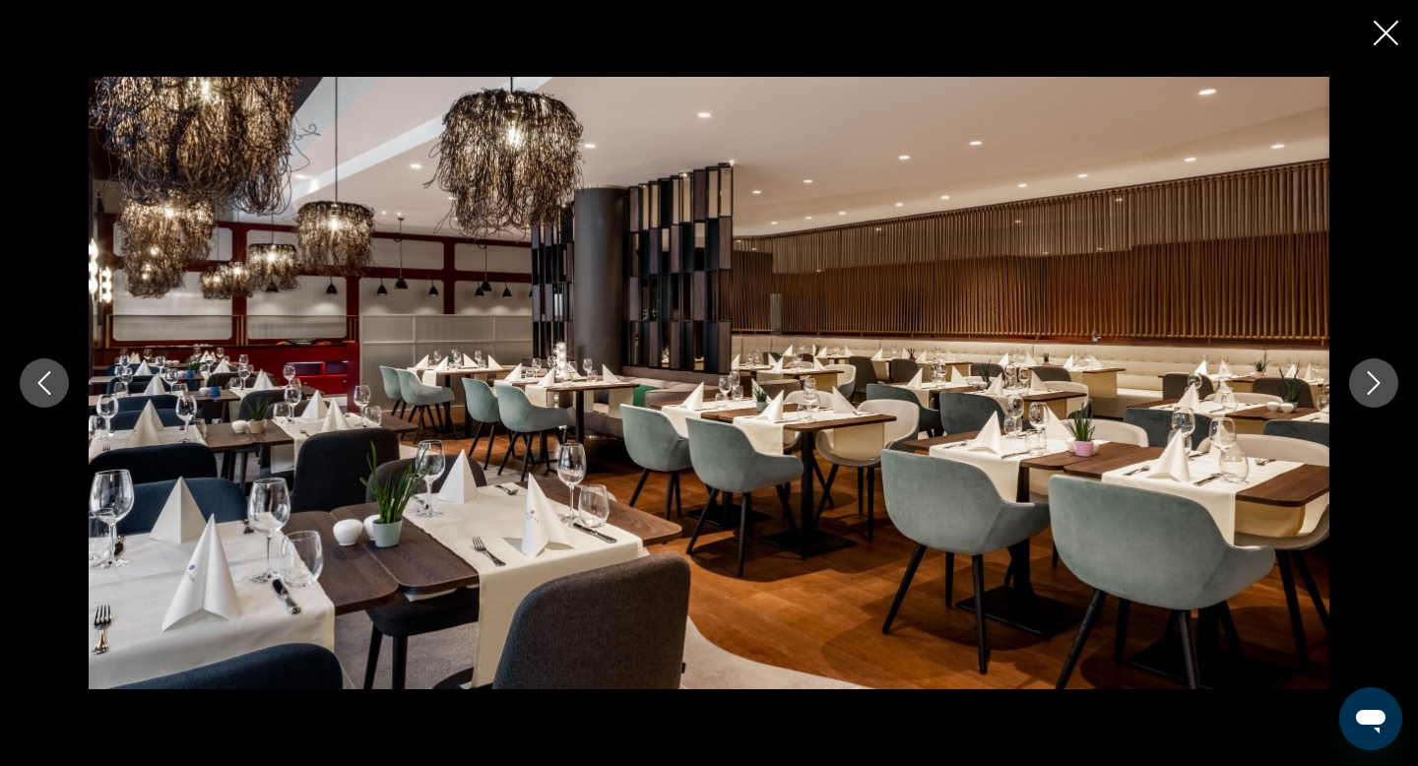
click at [1360, 397] on button "Next image" at bounding box center [1373, 383] width 49 height 49
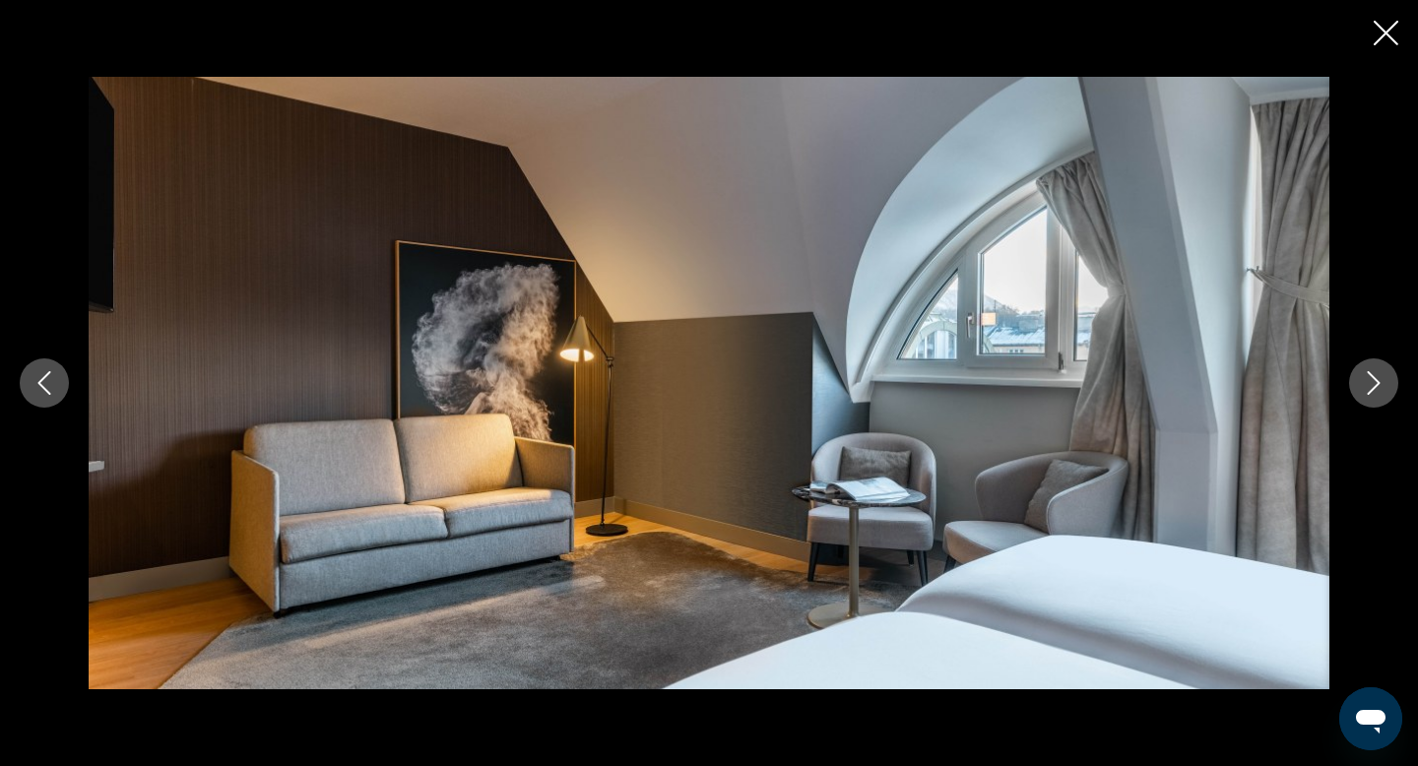
click at [1360, 397] on button "Next image" at bounding box center [1373, 383] width 49 height 49
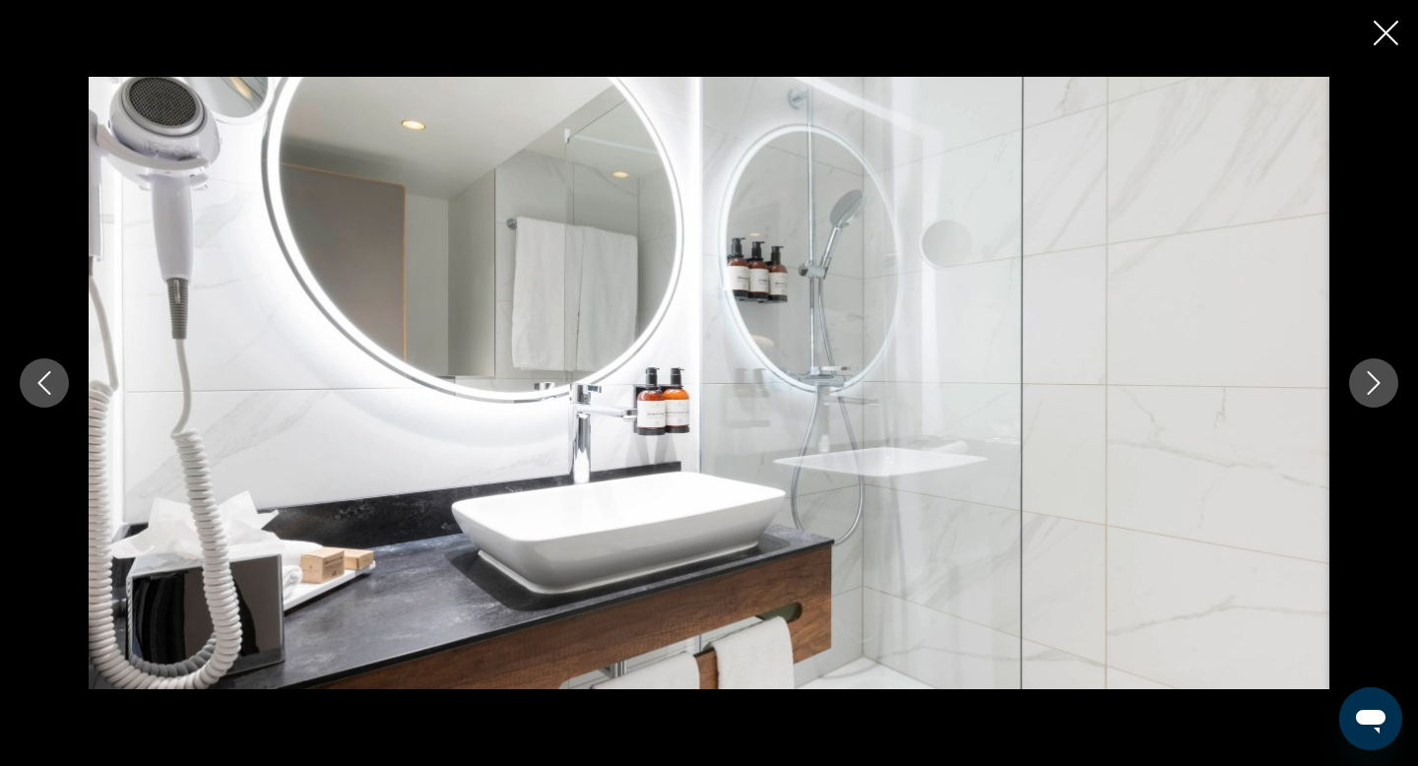
click at [1360, 397] on button "Next image" at bounding box center [1373, 383] width 49 height 49
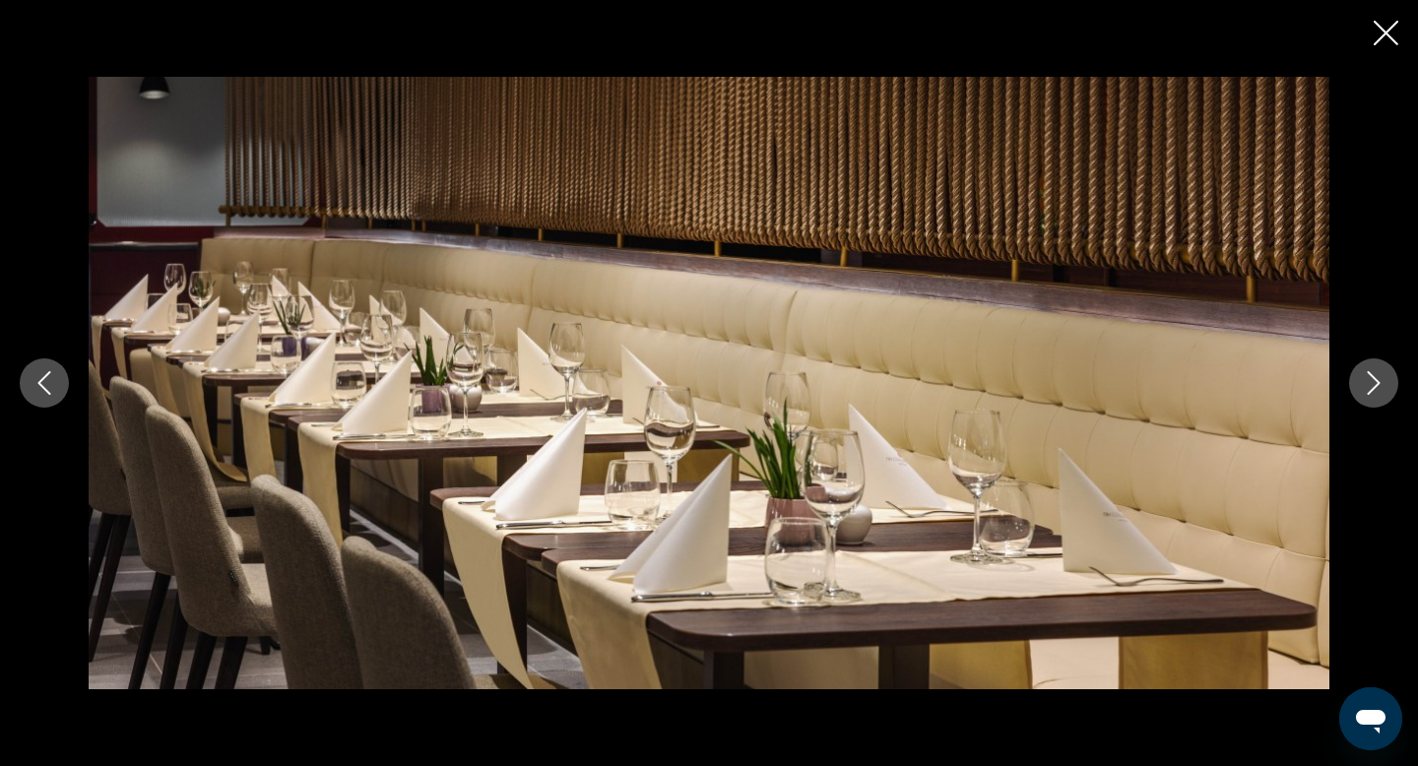
click at [1360, 397] on button "Next image" at bounding box center [1373, 383] width 49 height 49
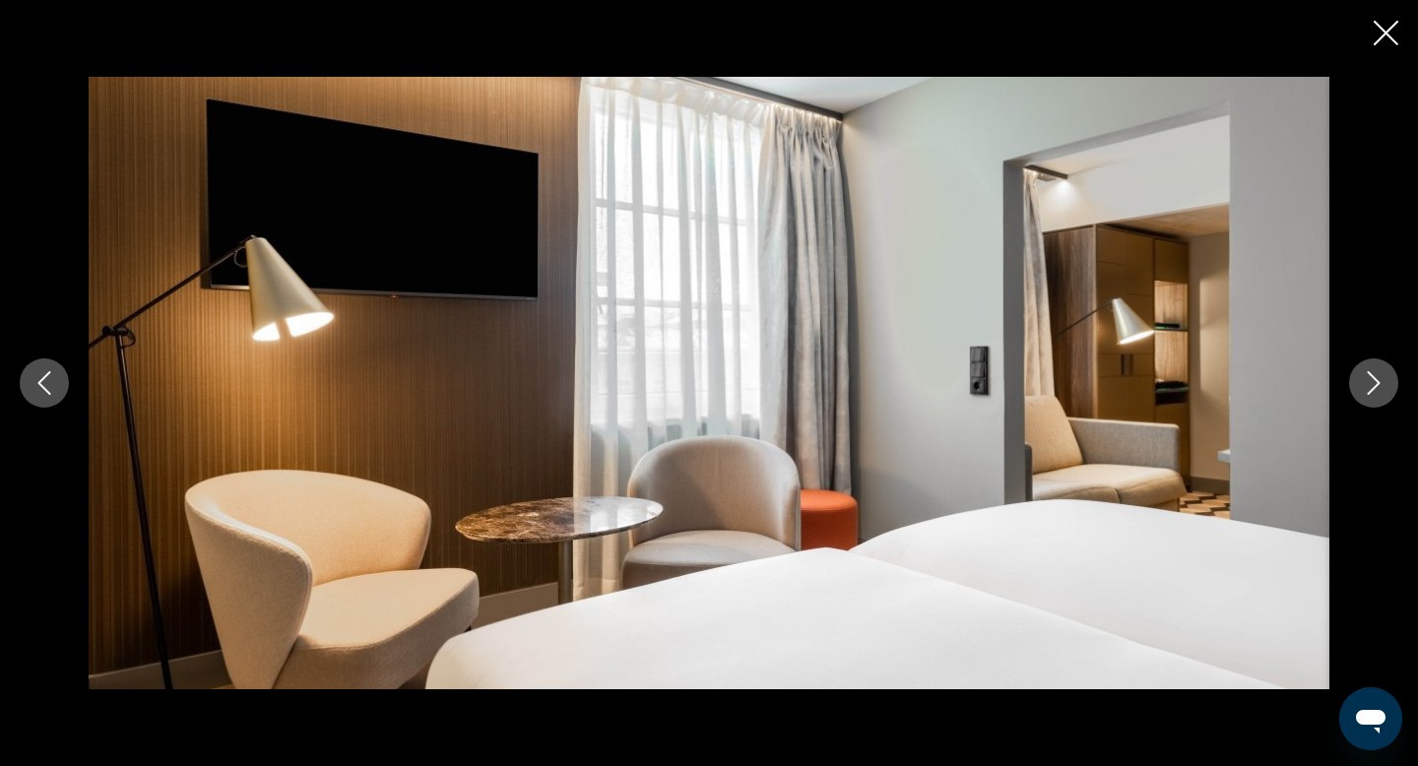
click at [1360, 397] on button "Next image" at bounding box center [1373, 383] width 49 height 49
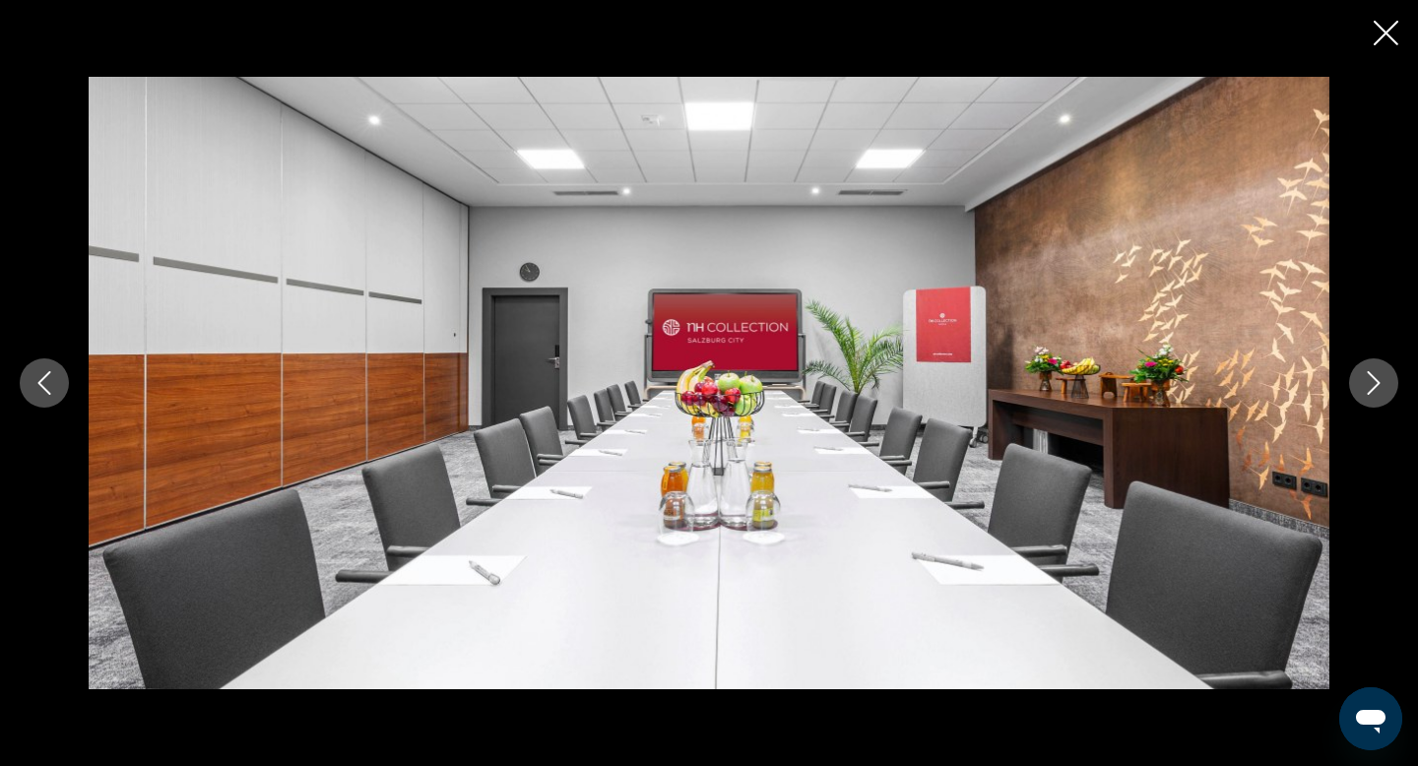
click at [1360, 397] on button "Next image" at bounding box center [1373, 383] width 49 height 49
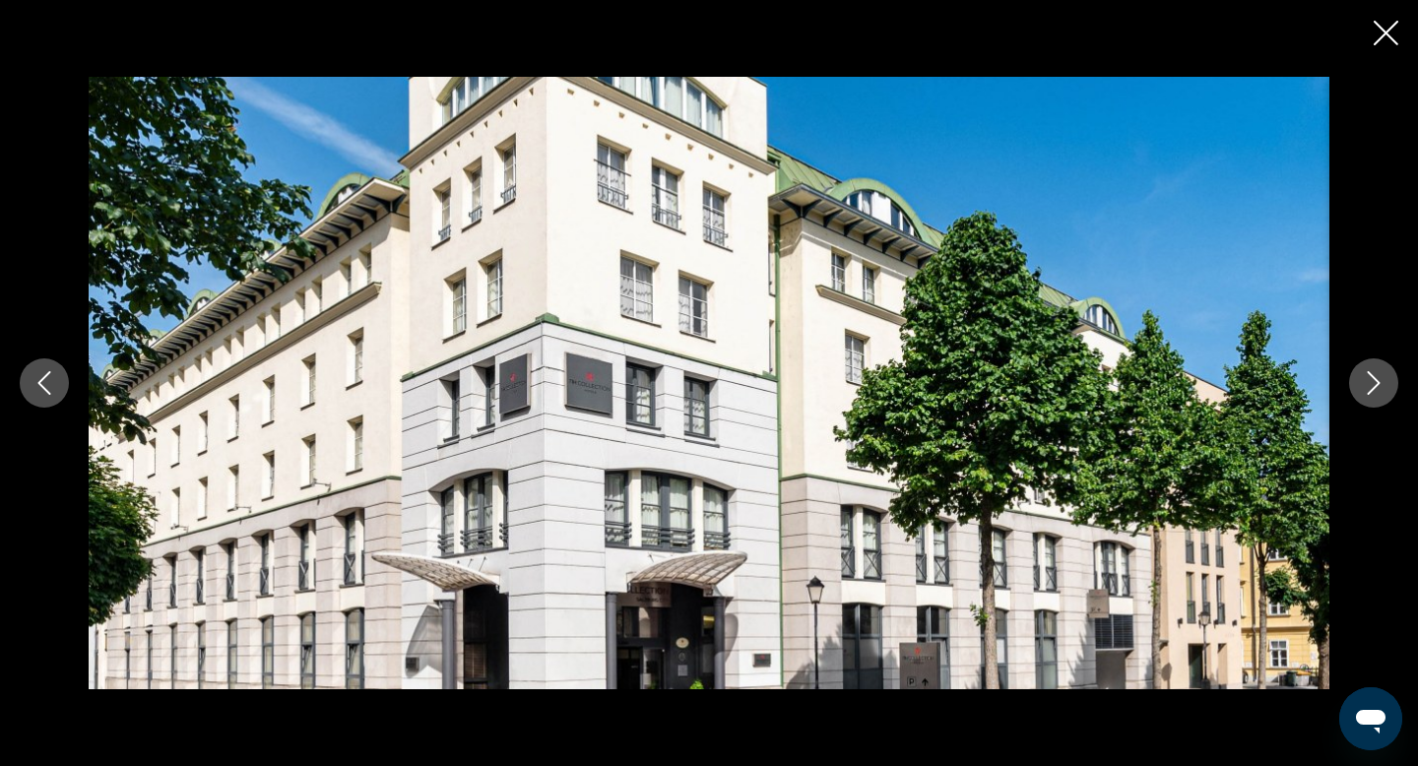
click at [1383, 44] on icon "Close slideshow" at bounding box center [1386, 33] width 25 height 25
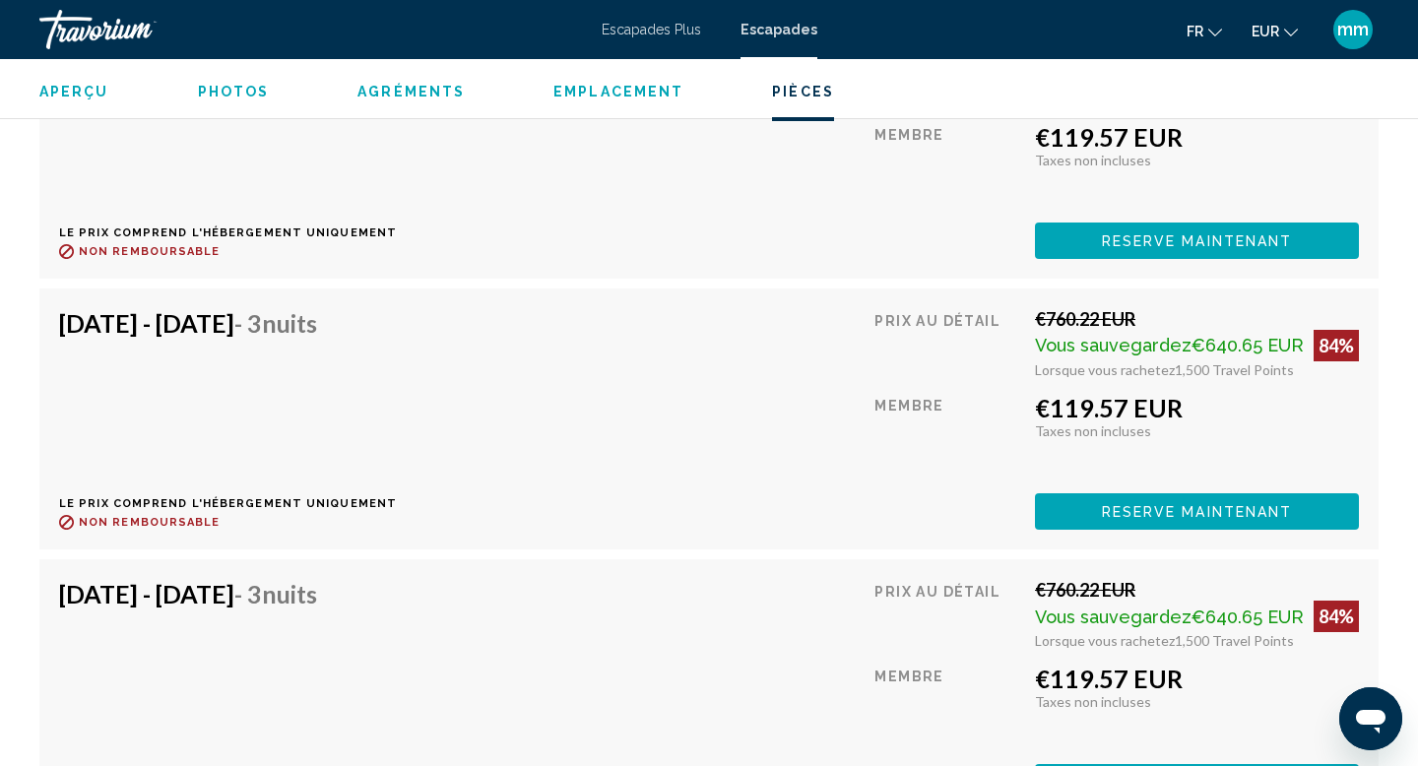
scroll to position [5785, 0]
